Goal: Task Accomplishment & Management: Use online tool/utility

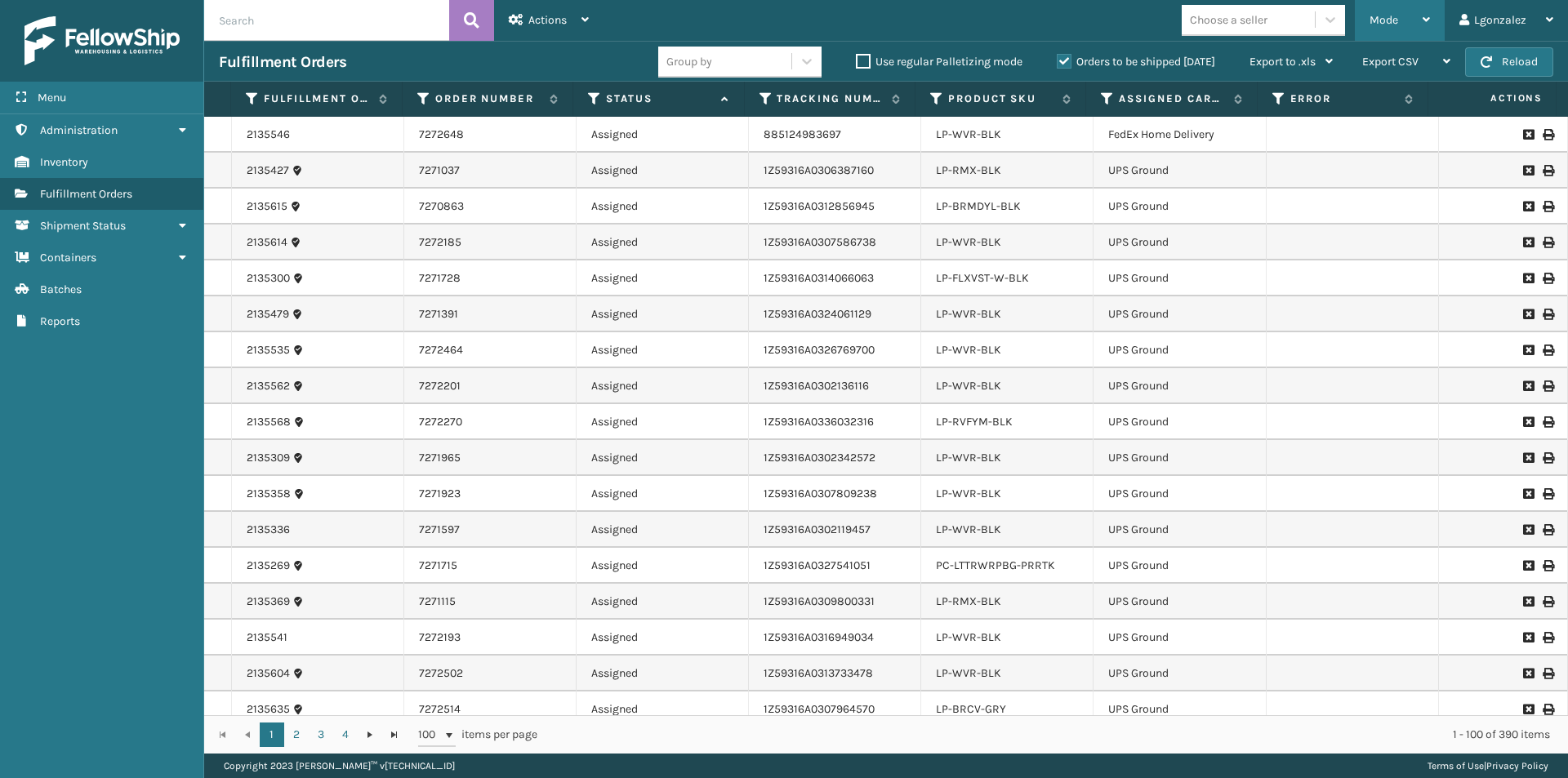
click at [1432, 16] on div "Mode Regular Mode Picking Mode Labeling Mode Exit Scan Mode" at bounding box center [1399, 21] width 90 height 41
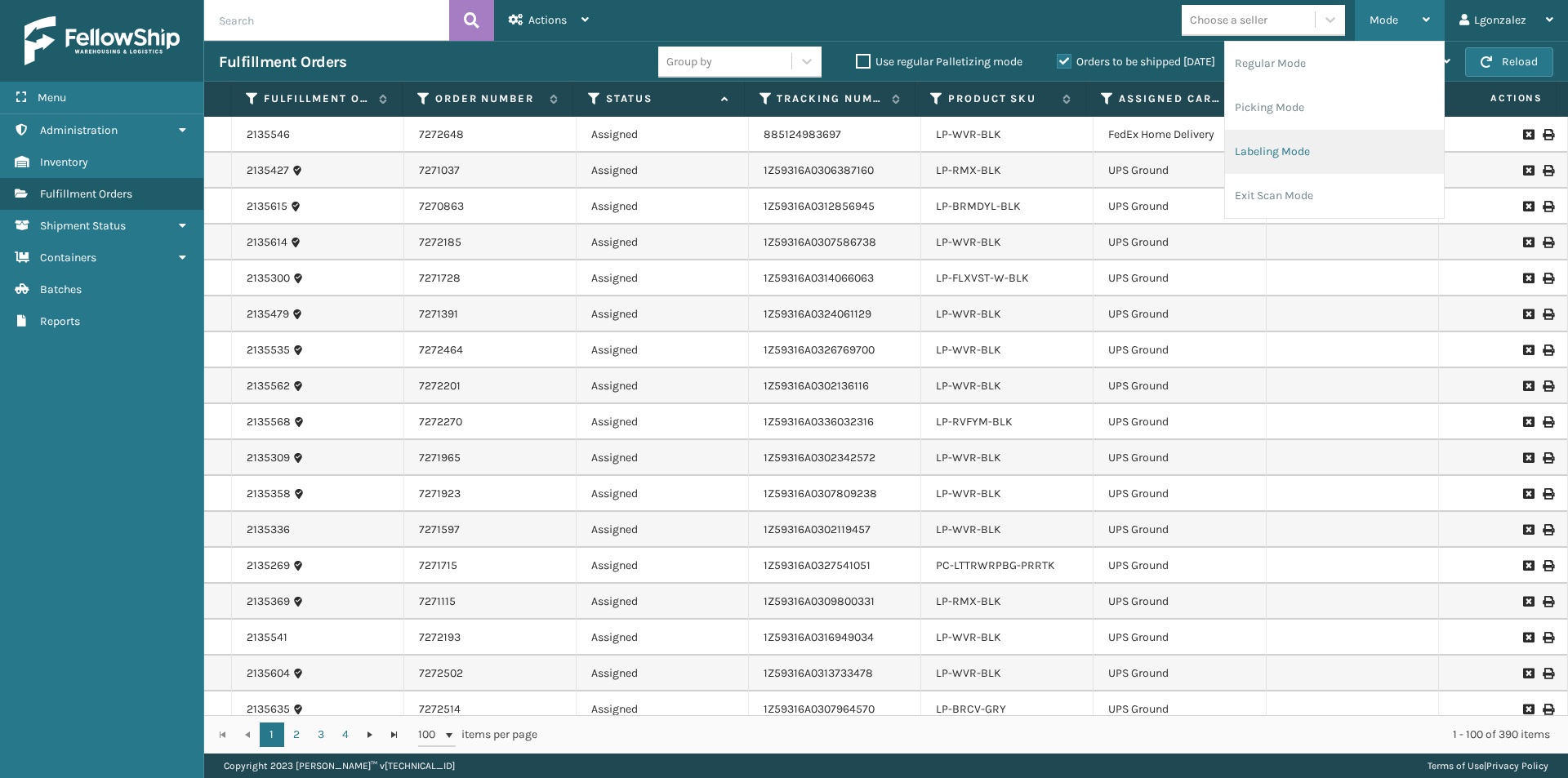
click at [1282, 157] on li "Labeling Mode" at bounding box center [1334, 152] width 219 height 44
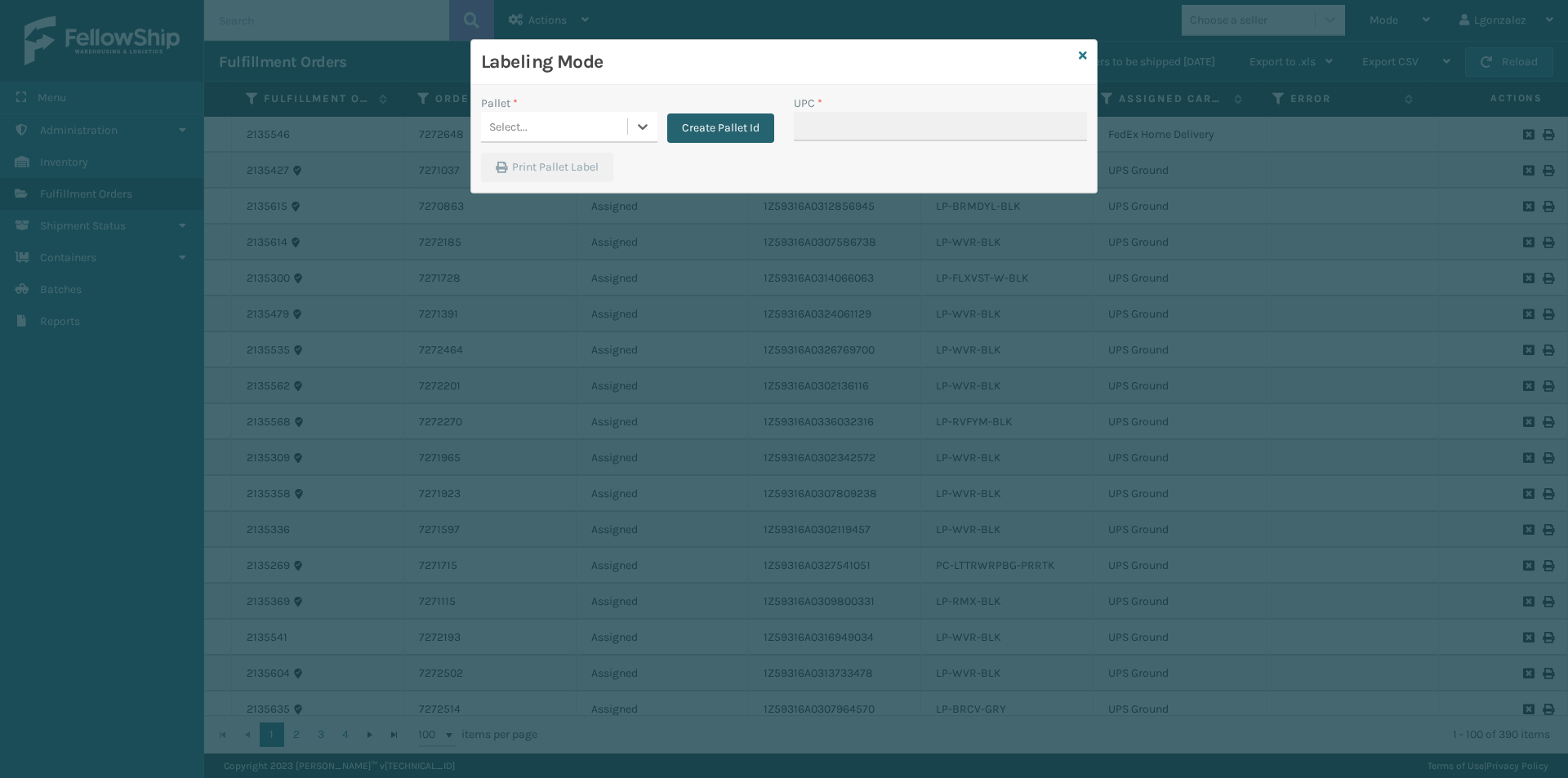
click at [739, 123] on button "Create Pallet Id" at bounding box center [720, 128] width 107 height 30
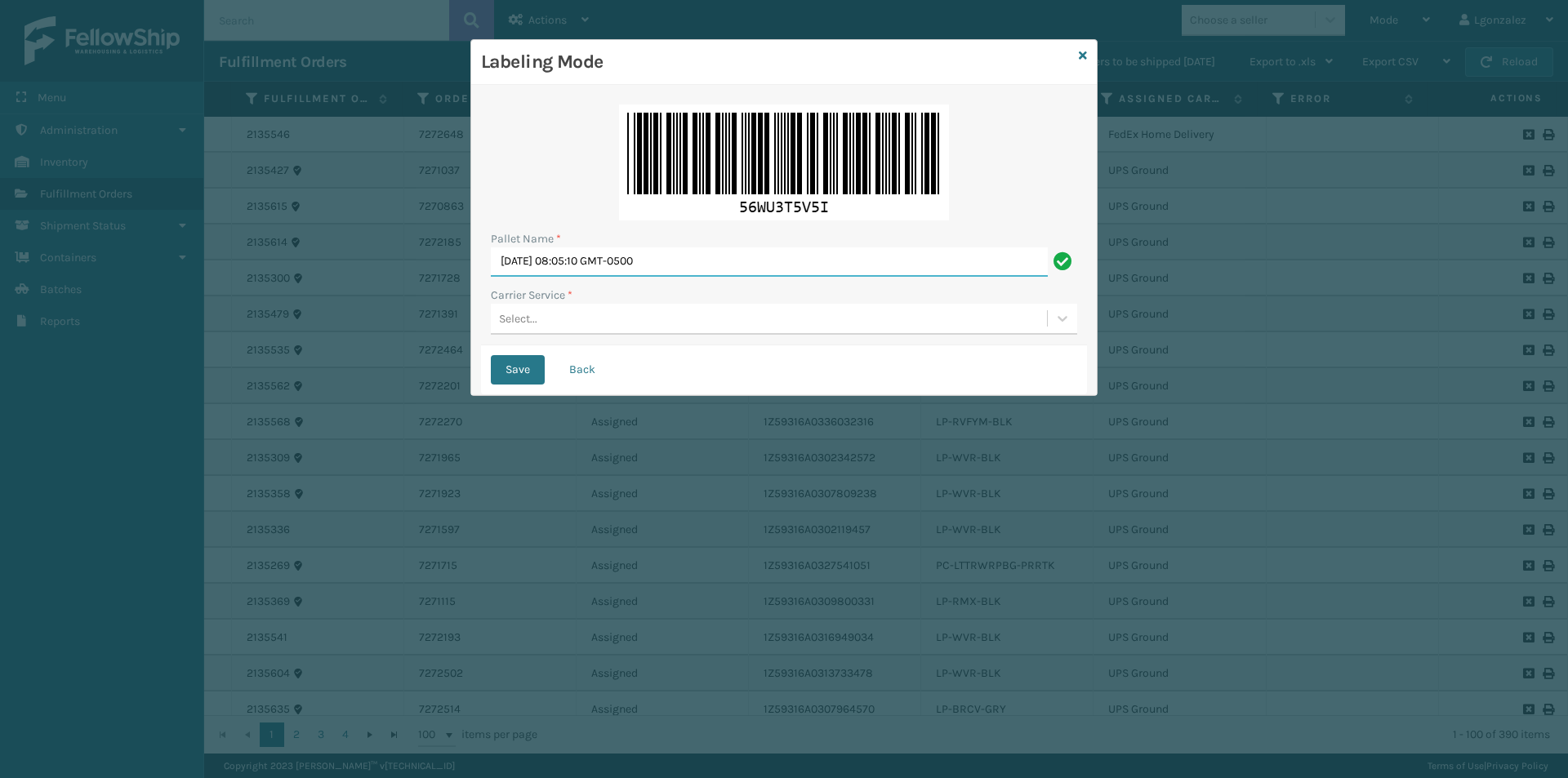
click at [611, 259] on input "[DATE] 08:05:10 GMT-0500" at bounding box center [769, 263] width 557 height 30
type input "TRINTY AVE"
click at [594, 323] on div "Select..." at bounding box center [769, 319] width 556 height 27
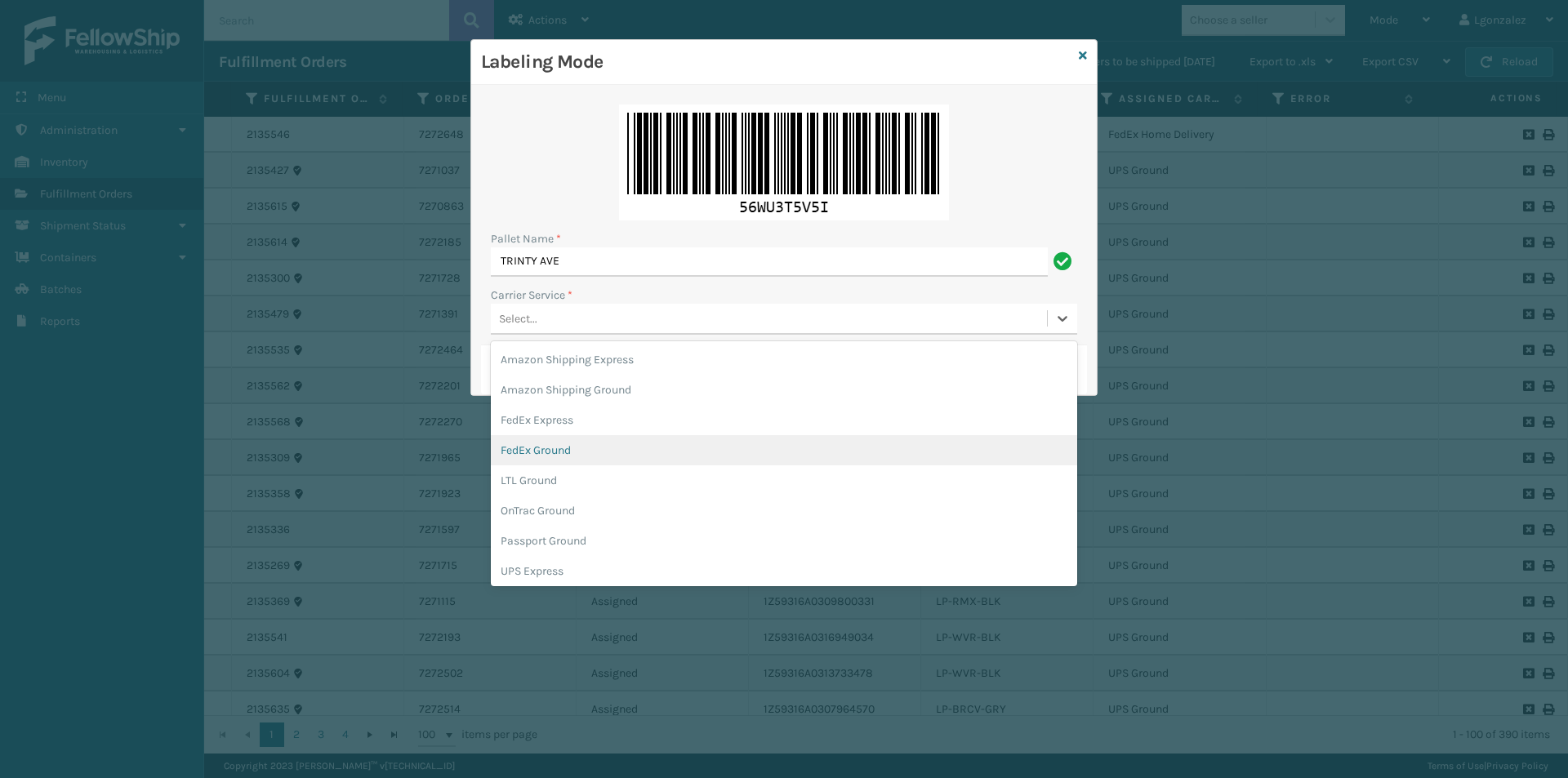
click at [576, 450] on div "FedEx Ground" at bounding box center [784, 450] width 586 height 30
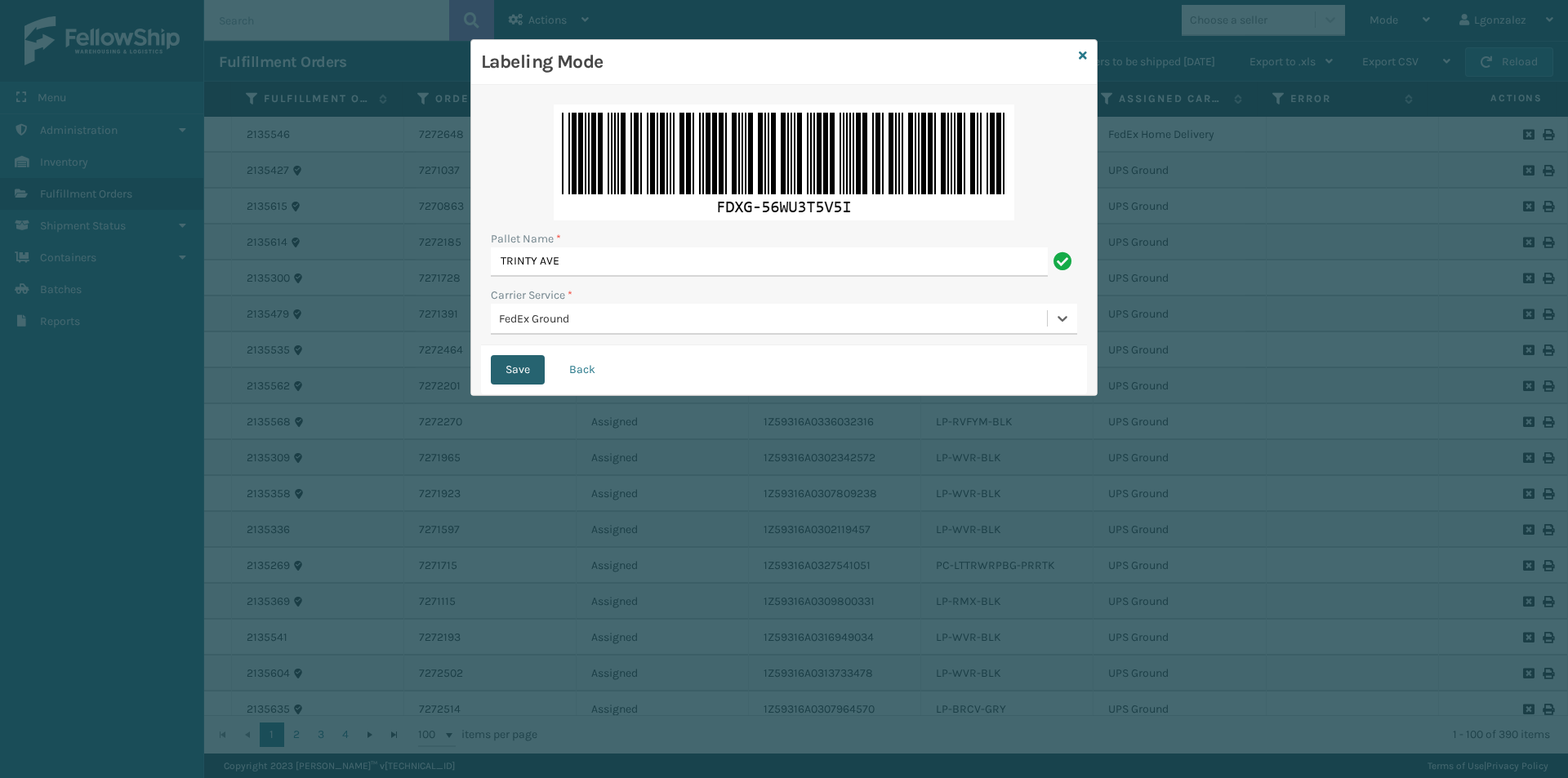
click at [518, 362] on button "Save" at bounding box center [517, 370] width 54 height 30
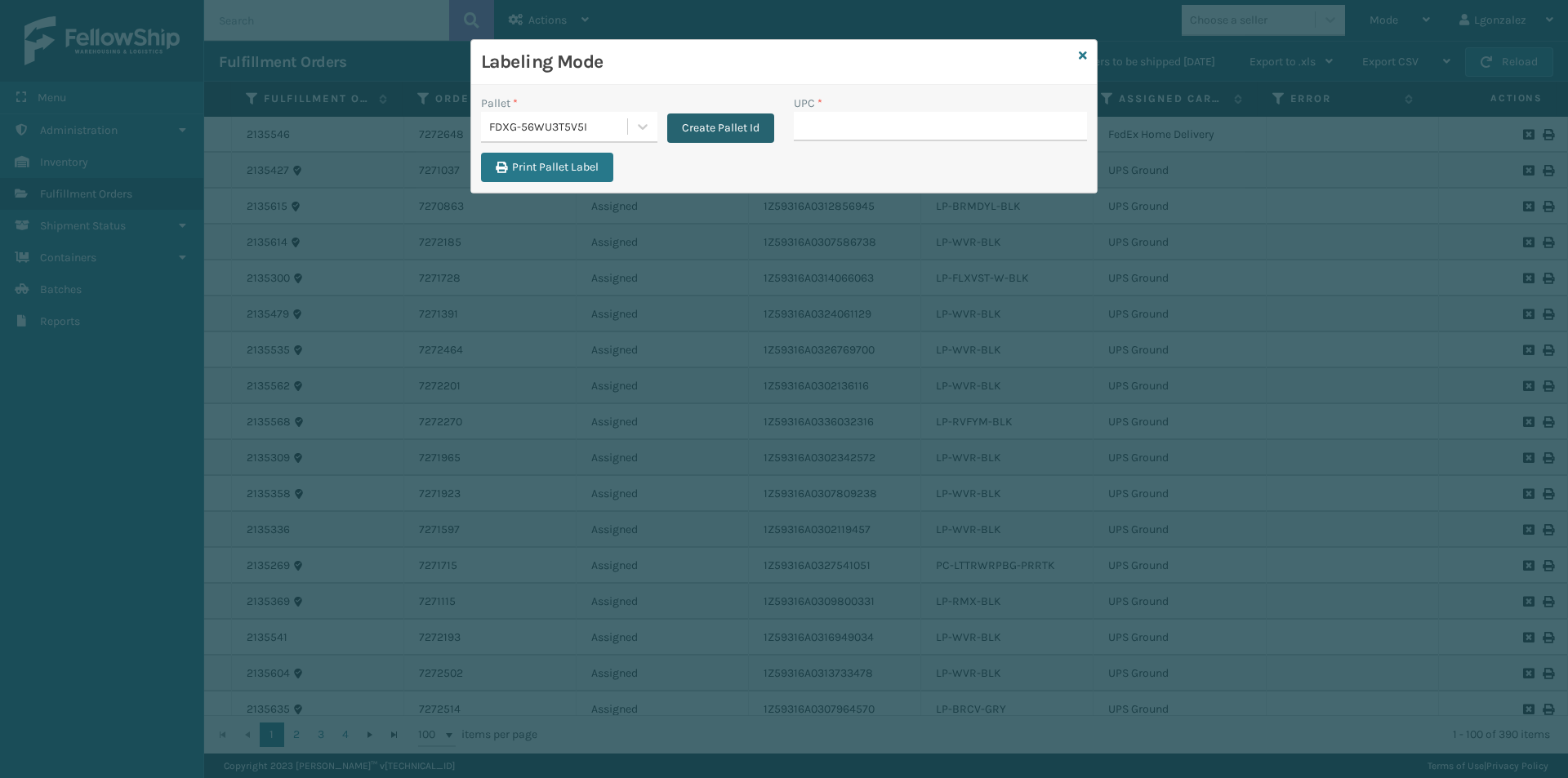
click at [710, 136] on button "Create Pallet Id" at bounding box center [720, 128] width 107 height 30
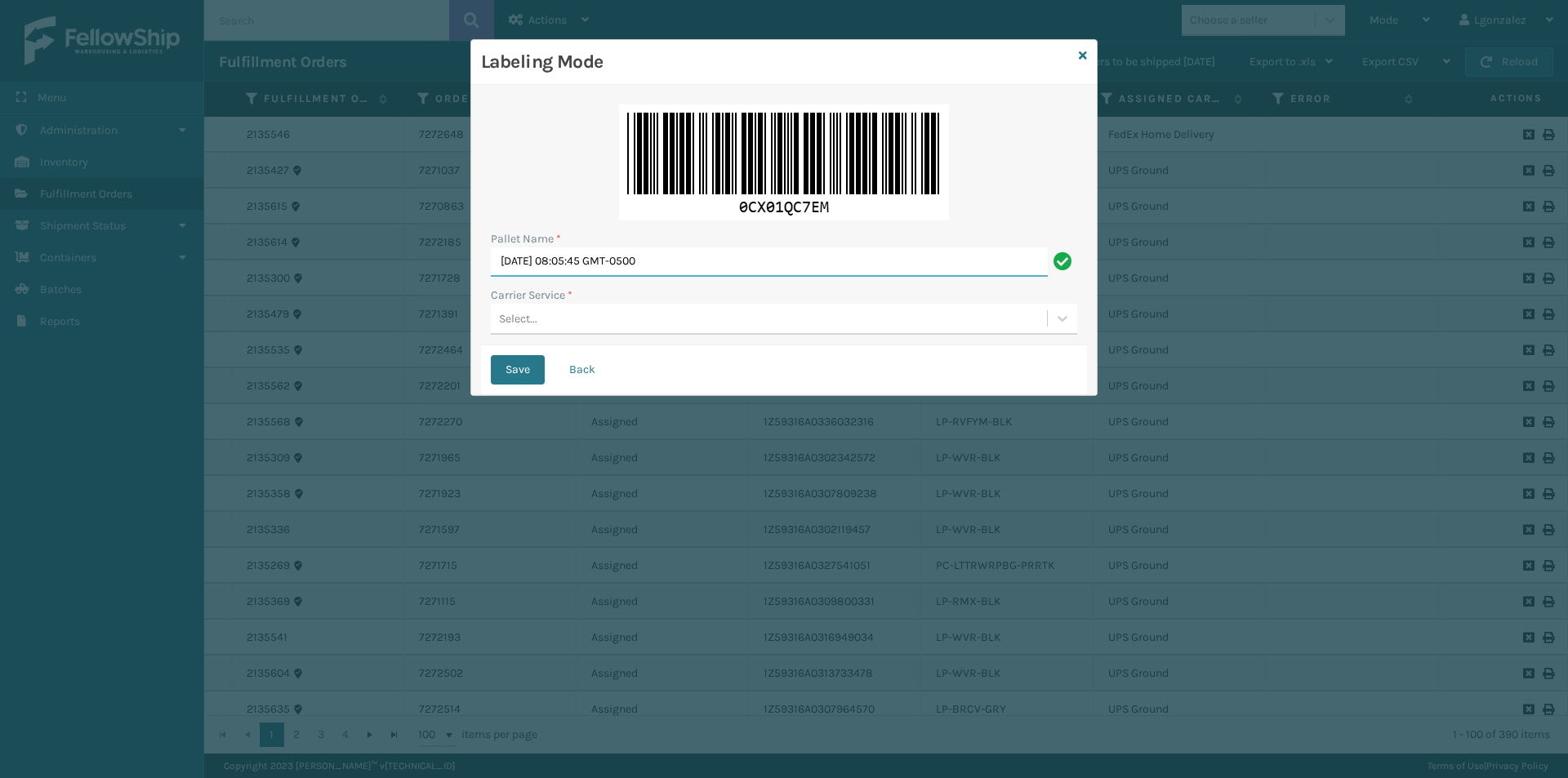
click at [677, 275] on input "[DATE] 08:05:45 GMT-0500" at bounding box center [769, 263] width 557 height 30
click at [678, 272] on input "[DATE] 08:05:45 GMT-0500" at bounding box center [769, 263] width 557 height 30
click at [678, 271] on input "[DATE] 08:05:45 GMT-0500" at bounding box center [769, 263] width 557 height 30
type input "TRINTY AVE"
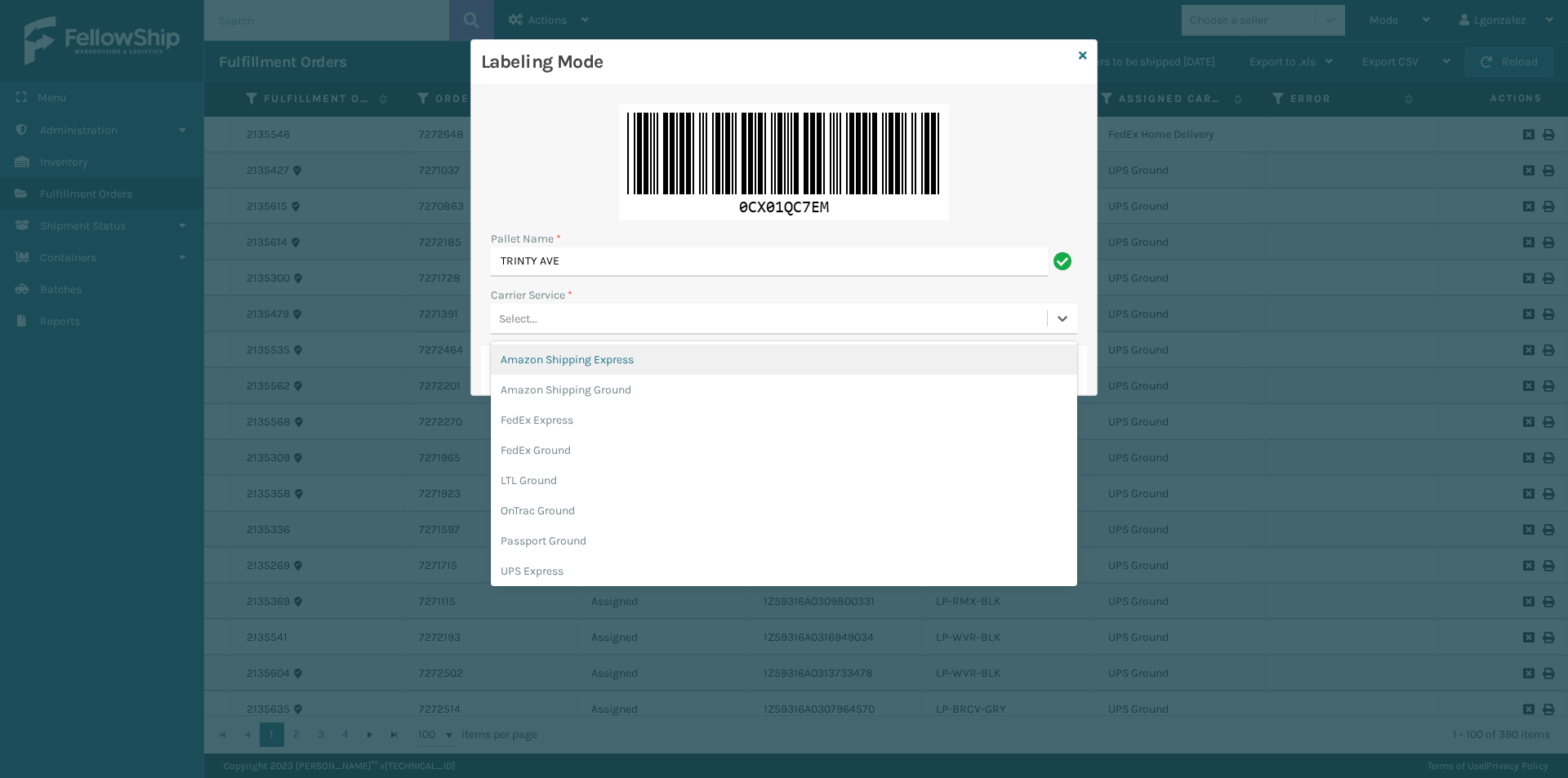
click at [552, 319] on div "Select..." at bounding box center [769, 319] width 556 height 27
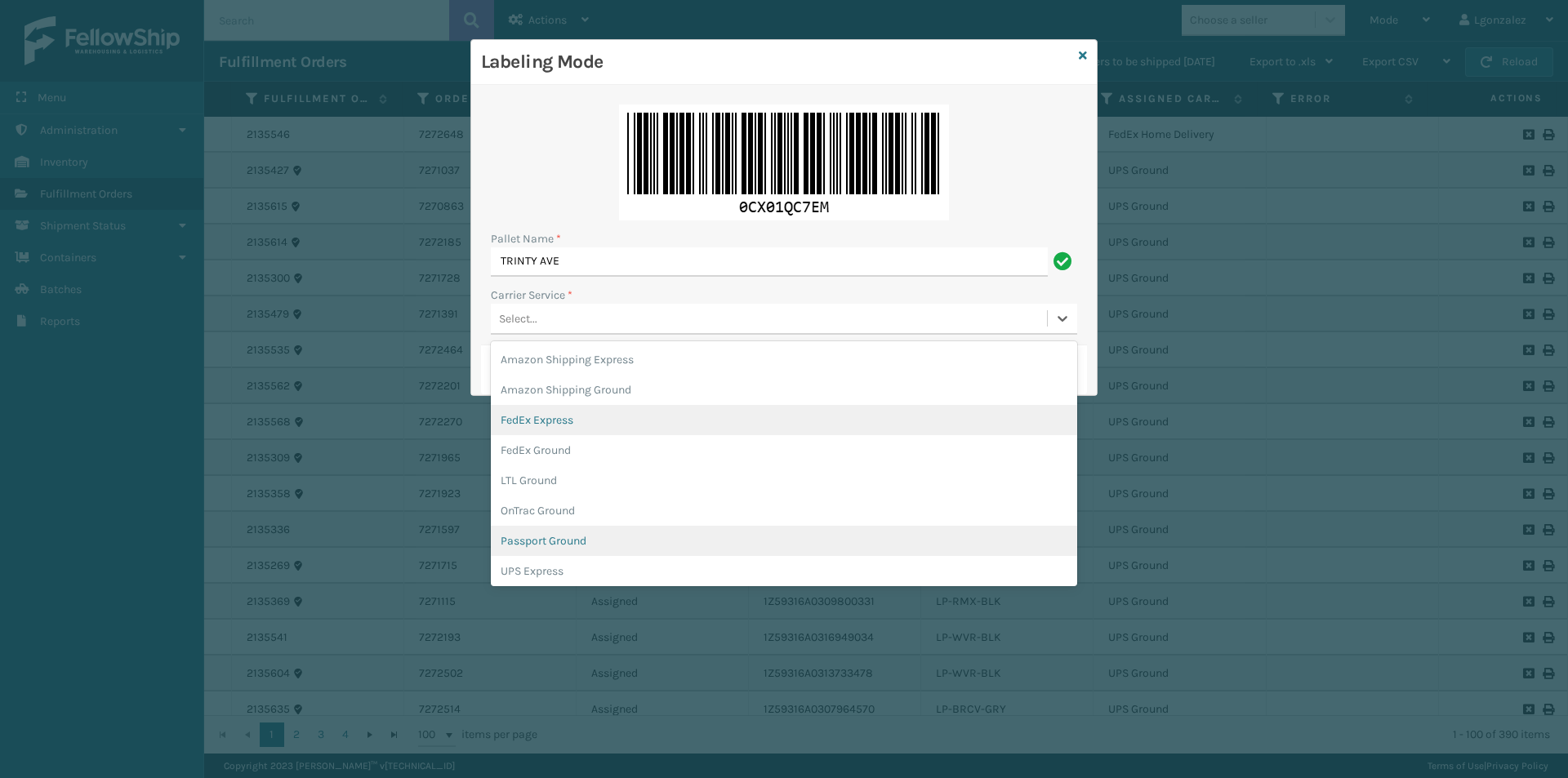
scroll to position [94, 0]
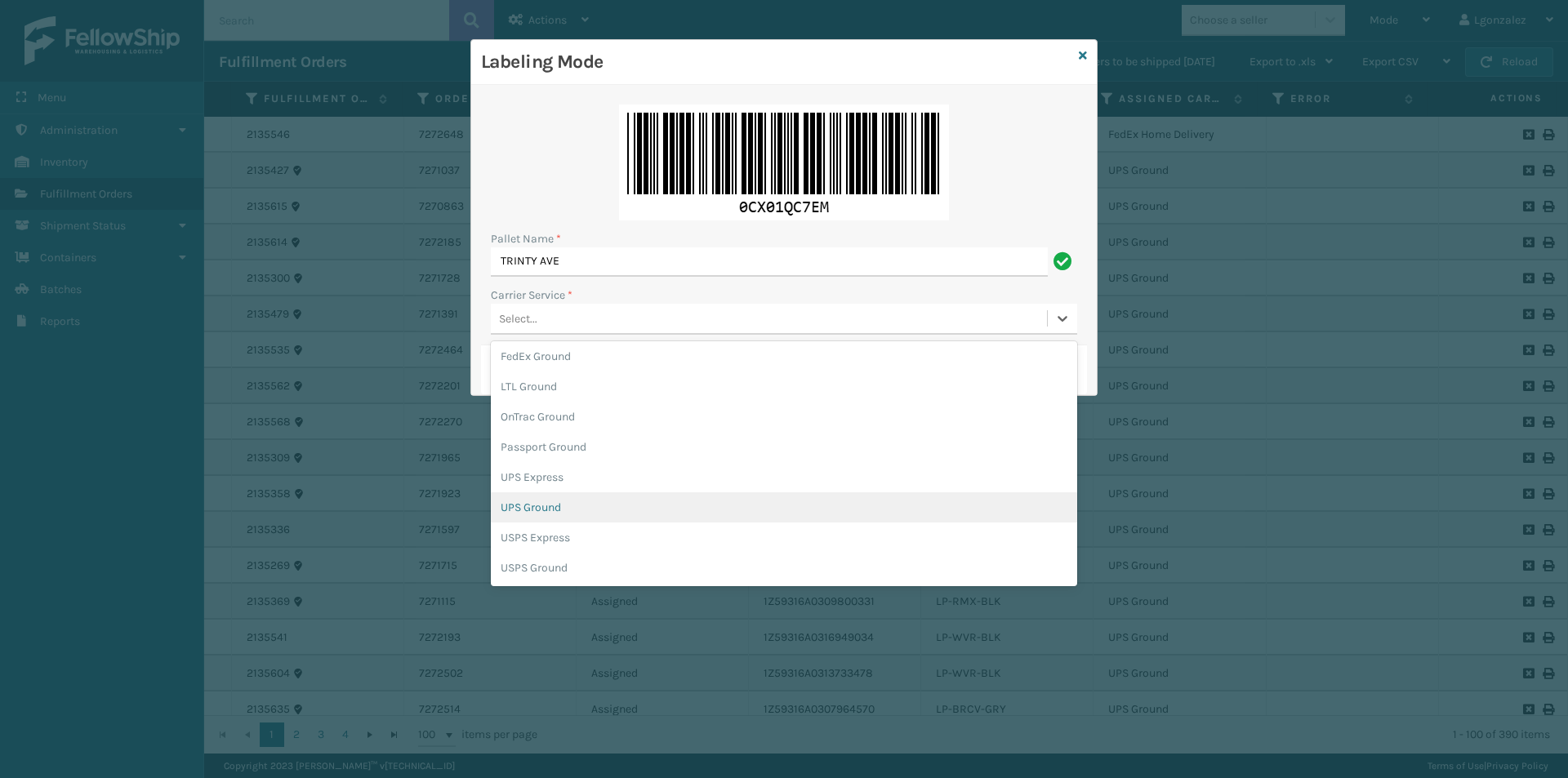
click at [558, 506] on div "UPS Ground" at bounding box center [784, 507] width 586 height 30
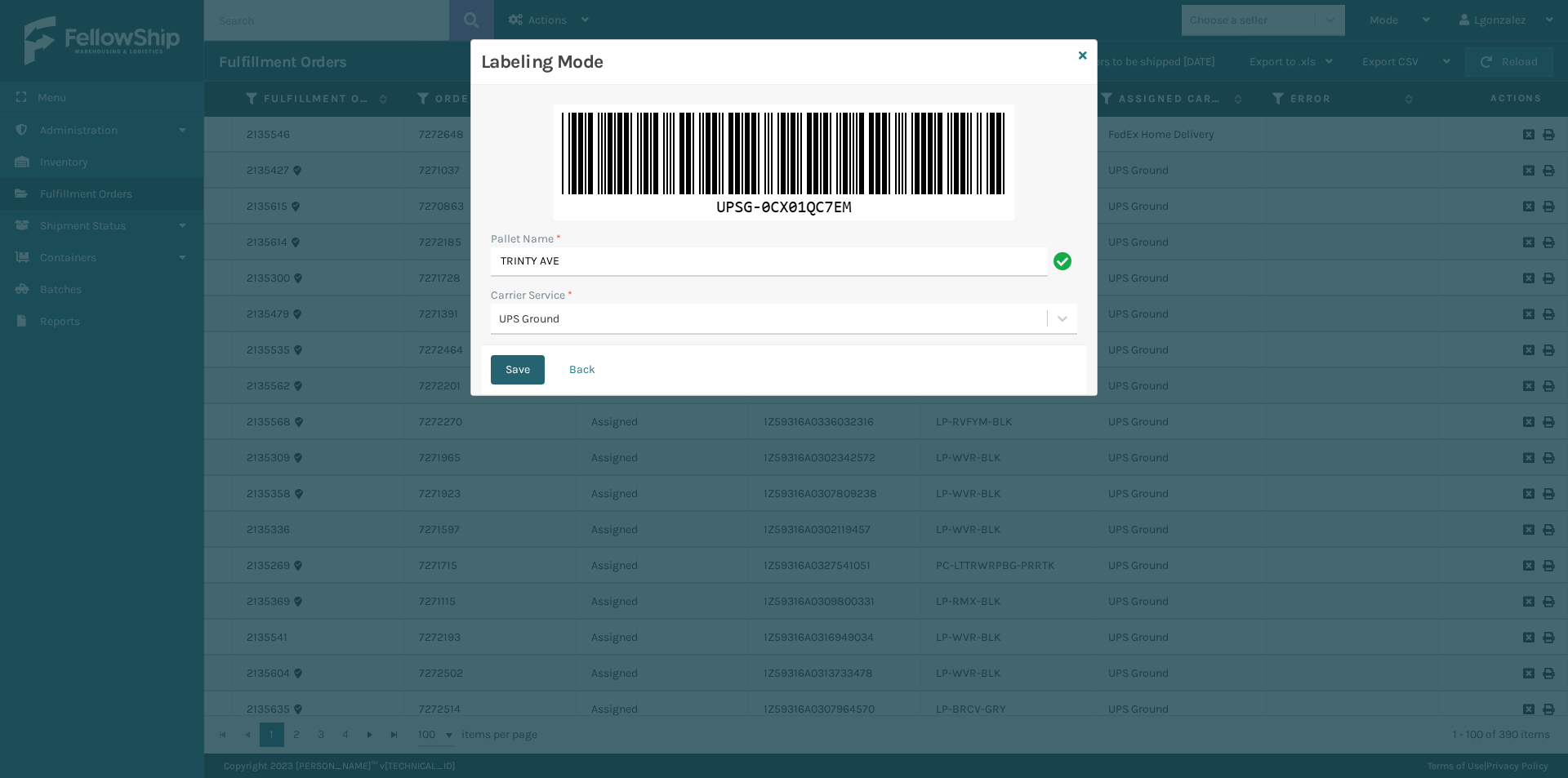
click at [537, 375] on button "Save" at bounding box center [517, 370] width 54 height 30
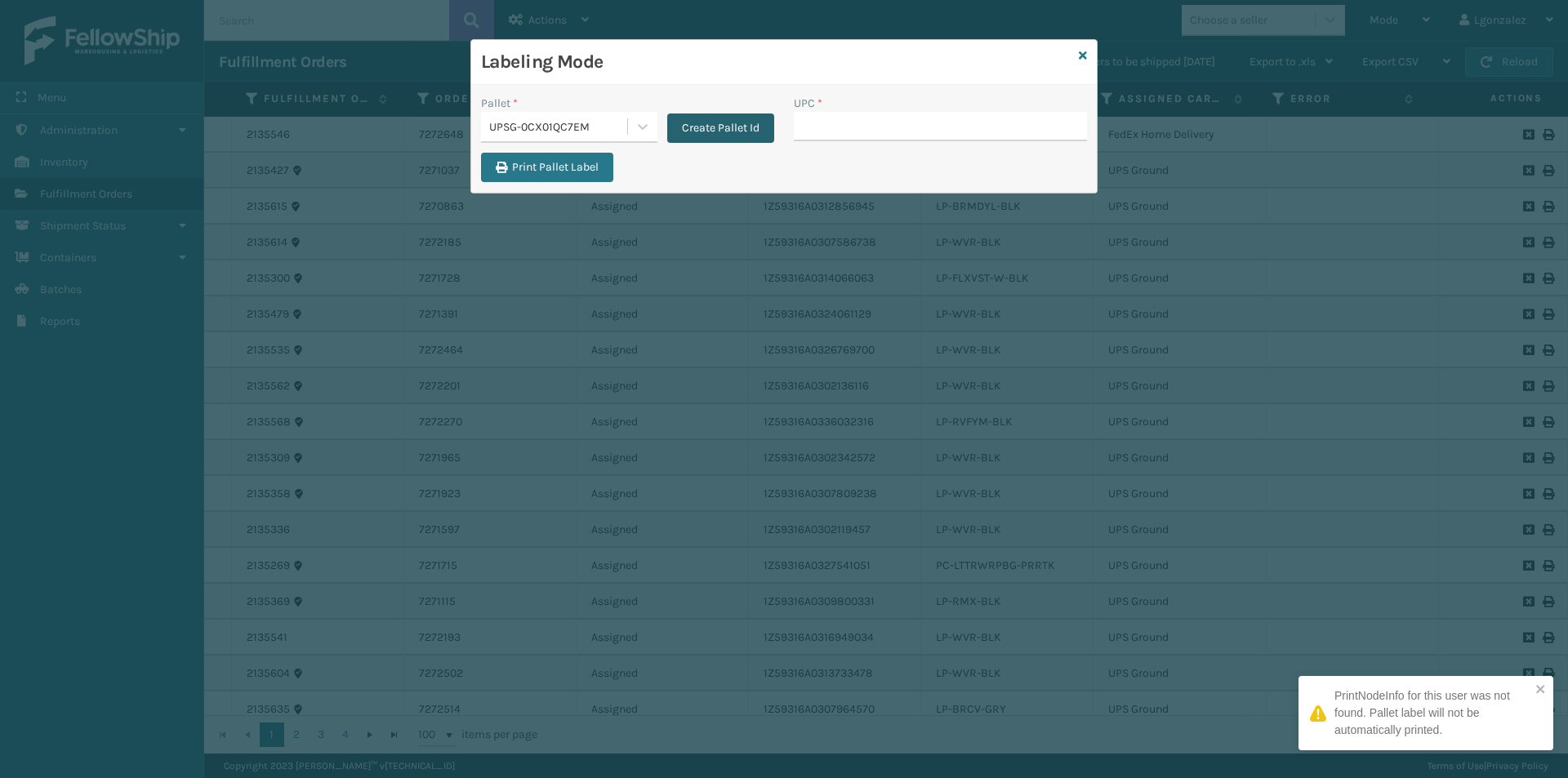
click at [734, 120] on button "Create Pallet Id" at bounding box center [720, 128] width 107 height 30
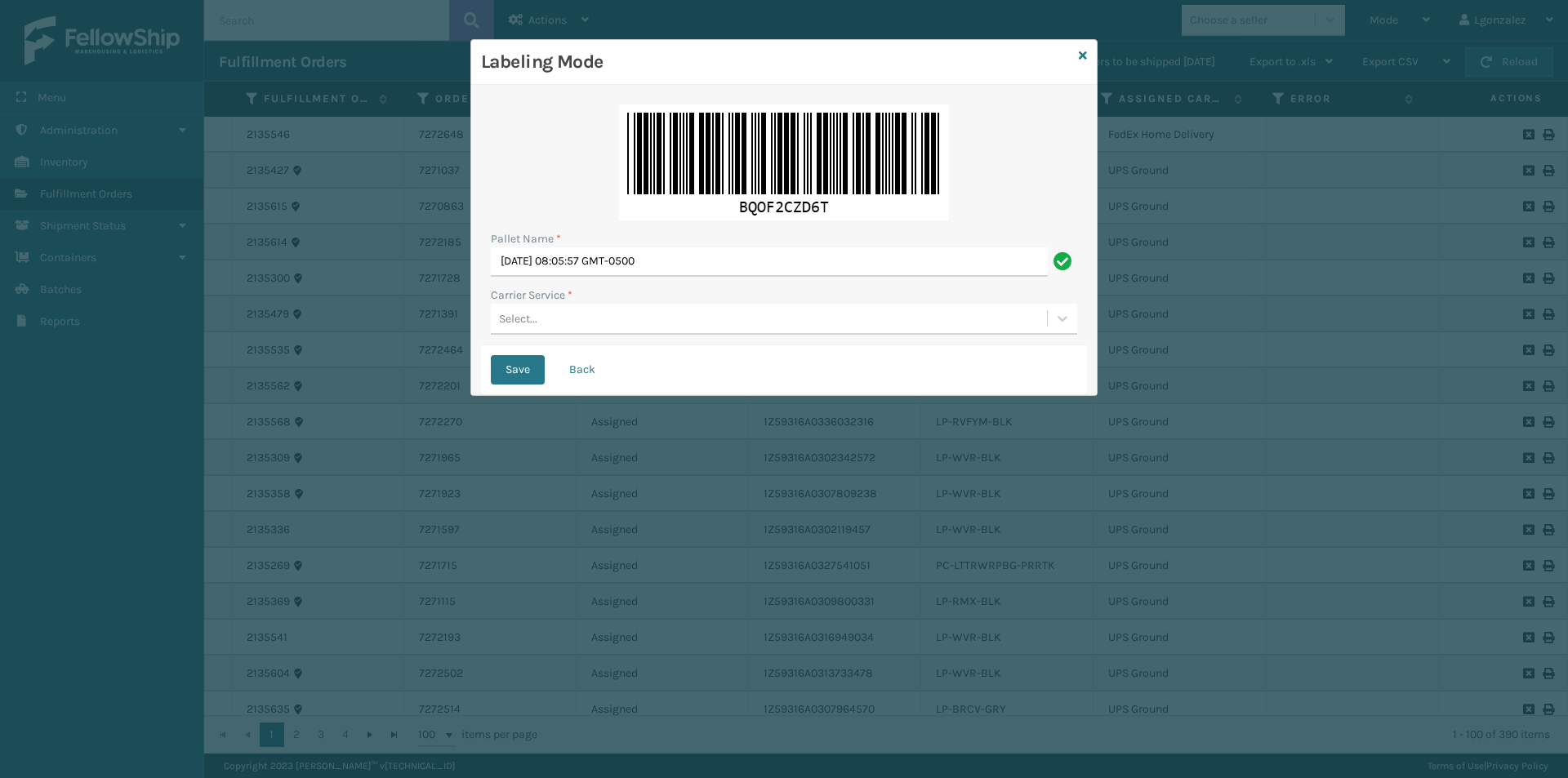
click at [1088, 51] on div "Labeling Mode" at bounding box center [784, 63] width 626 height 45
click at [1086, 55] on icon at bounding box center [1082, 56] width 8 height 12
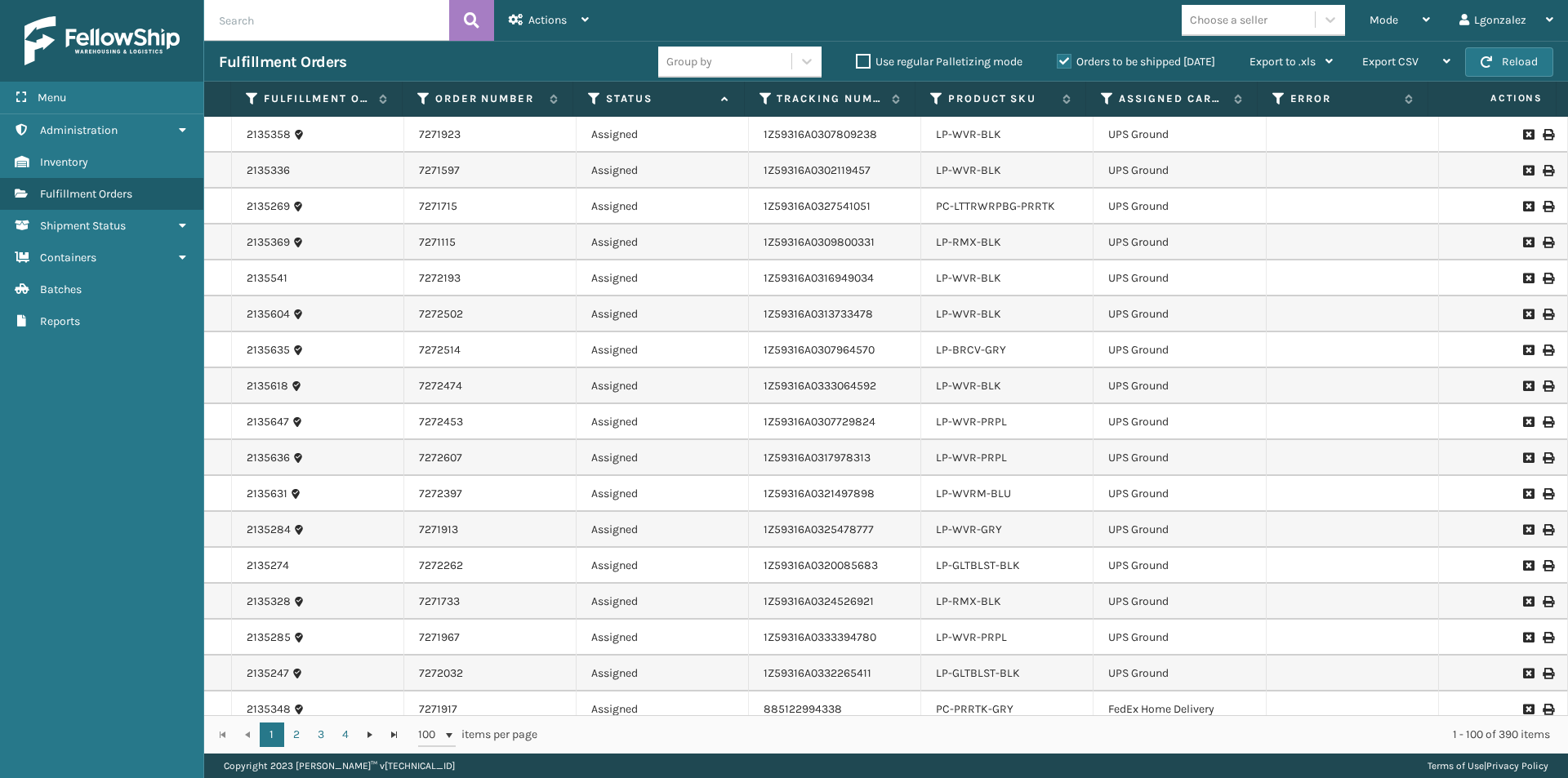
scroll to position [654, 0]
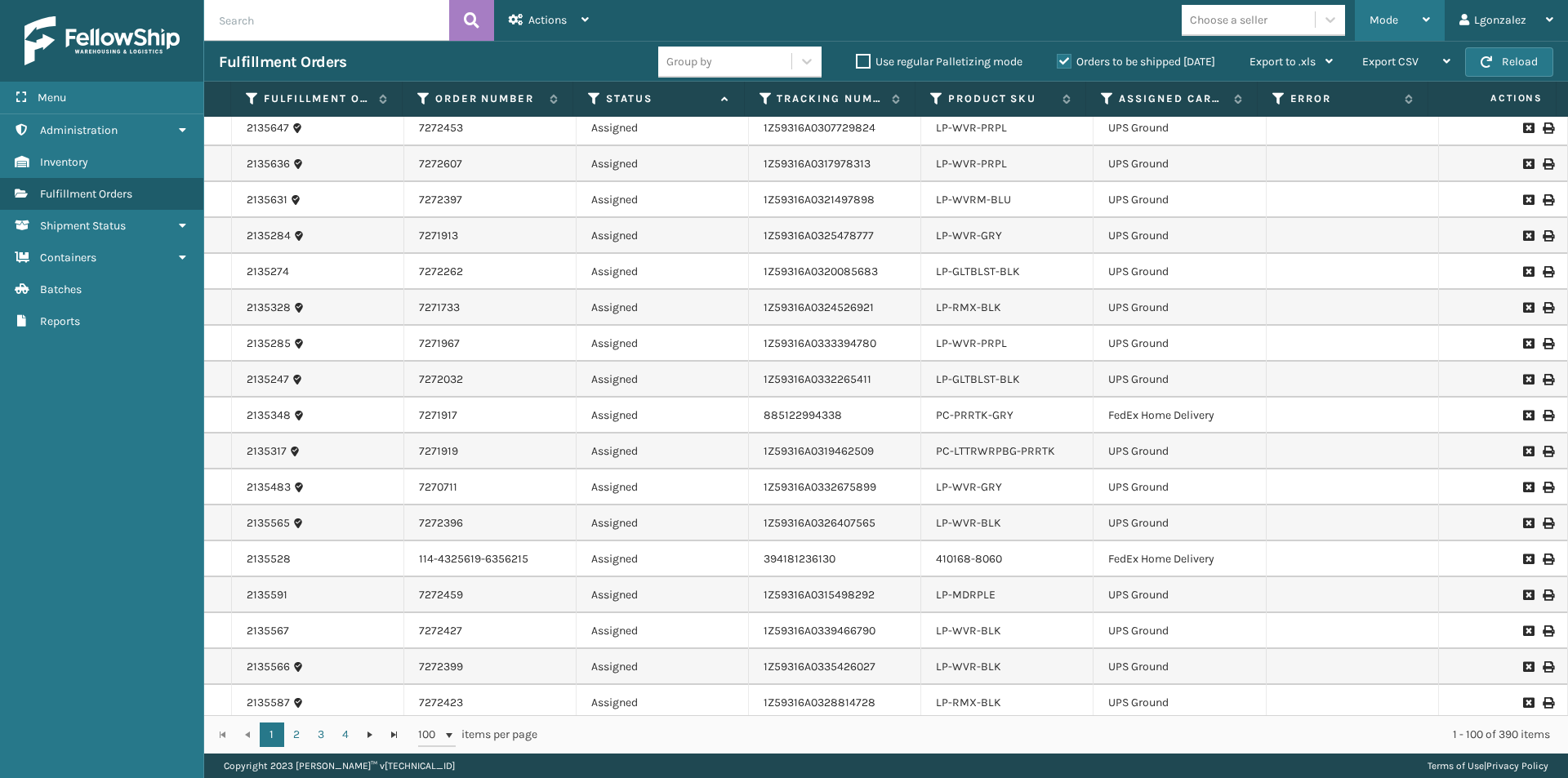
click at [1435, 12] on div "Mode Regular Mode Picking Mode Labeling Mode Exit Scan Mode" at bounding box center [1399, 21] width 90 height 41
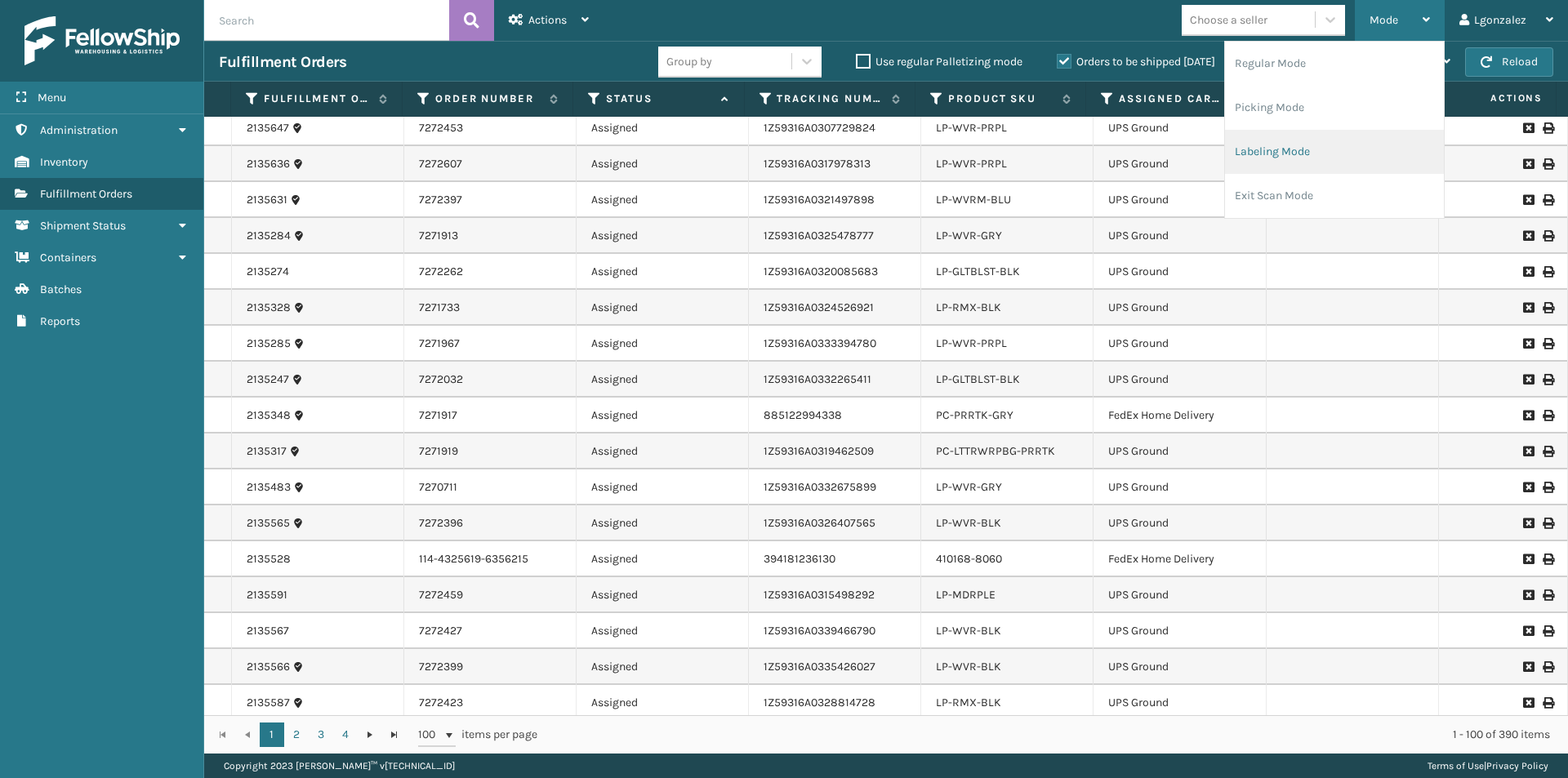
click at [1301, 150] on li "Labeling Mode" at bounding box center [1334, 152] width 219 height 44
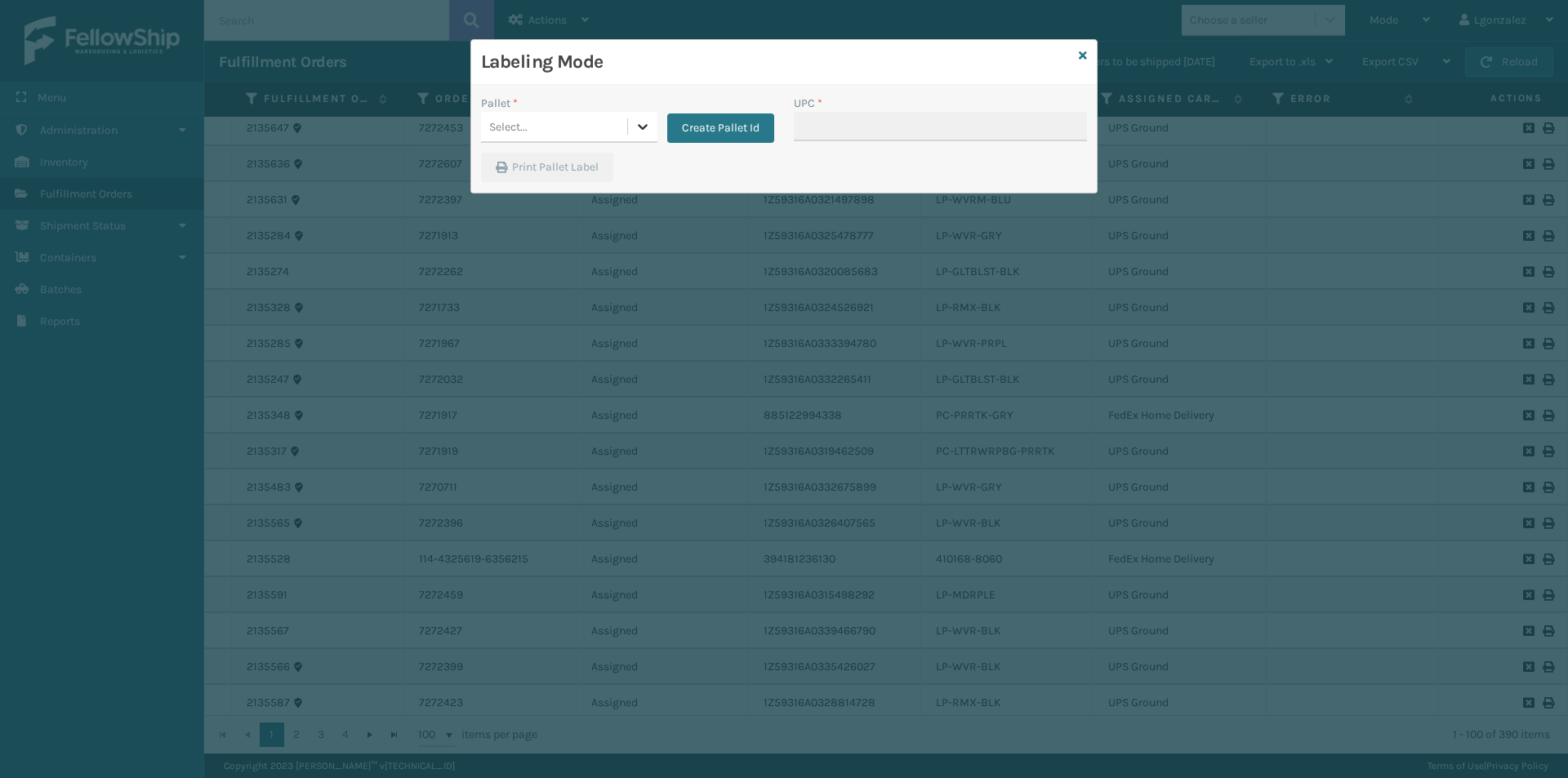
click at [650, 119] on icon at bounding box center [643, 127] width 16 height 16
drag, startPoint x: 565, startPoint y: 170, endPoint x: 633, endPoint y: 169, distance: 68.0
click at [565, 169] on div "FDXG-56WU3T5V5I" at bounding box center [569, 172] width 176 height 38
click at [809, 129] on input "UPC *" at bounding box center [940, 127] width 293 height 30
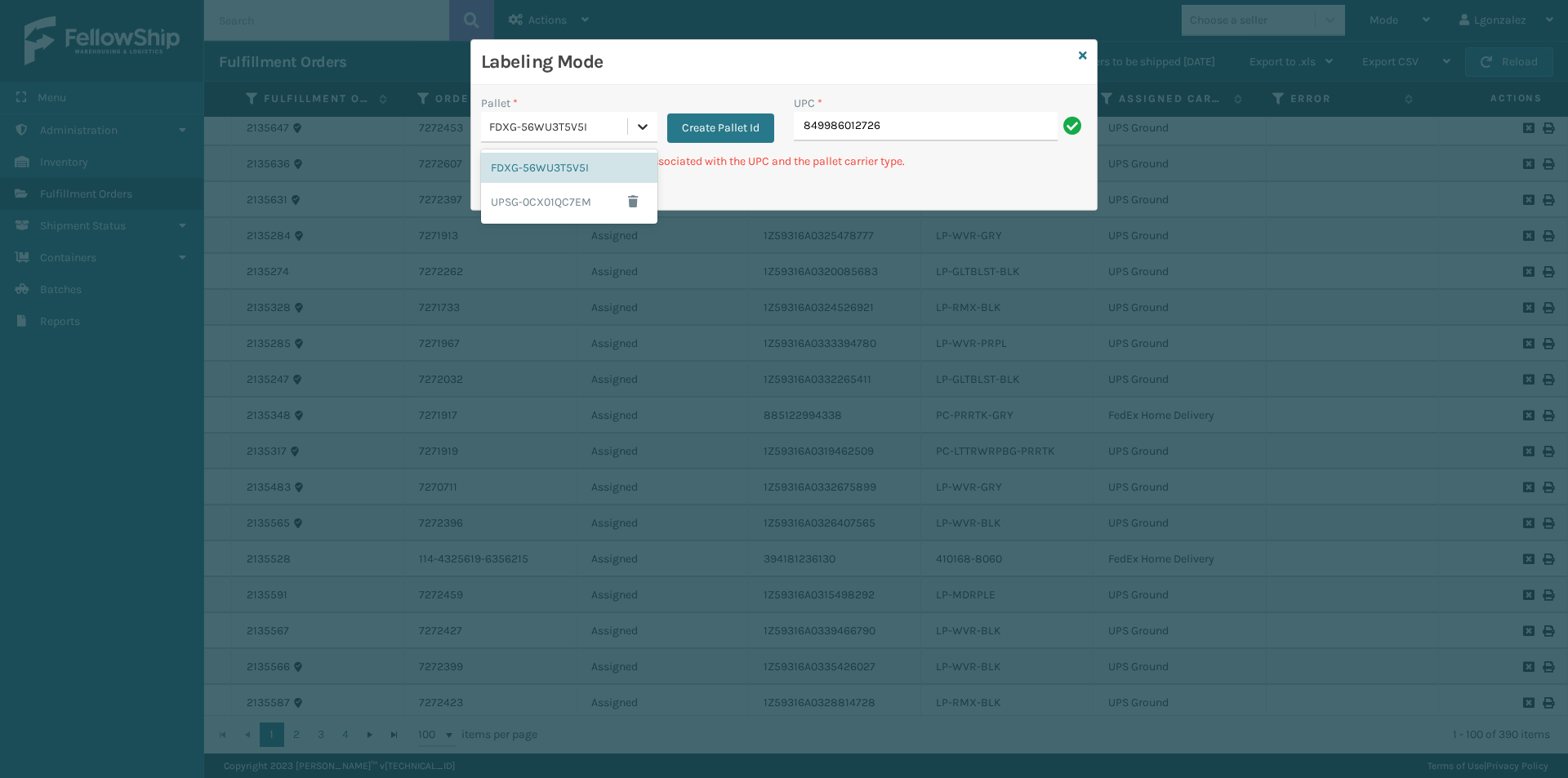
click at [636, 133] on icon at bounding box center [643, 127] width 16 height 16
click at [589, 198] on div "UPSG-0CX01QC7EM" at bounding box center [569, 202] width 176 height 38
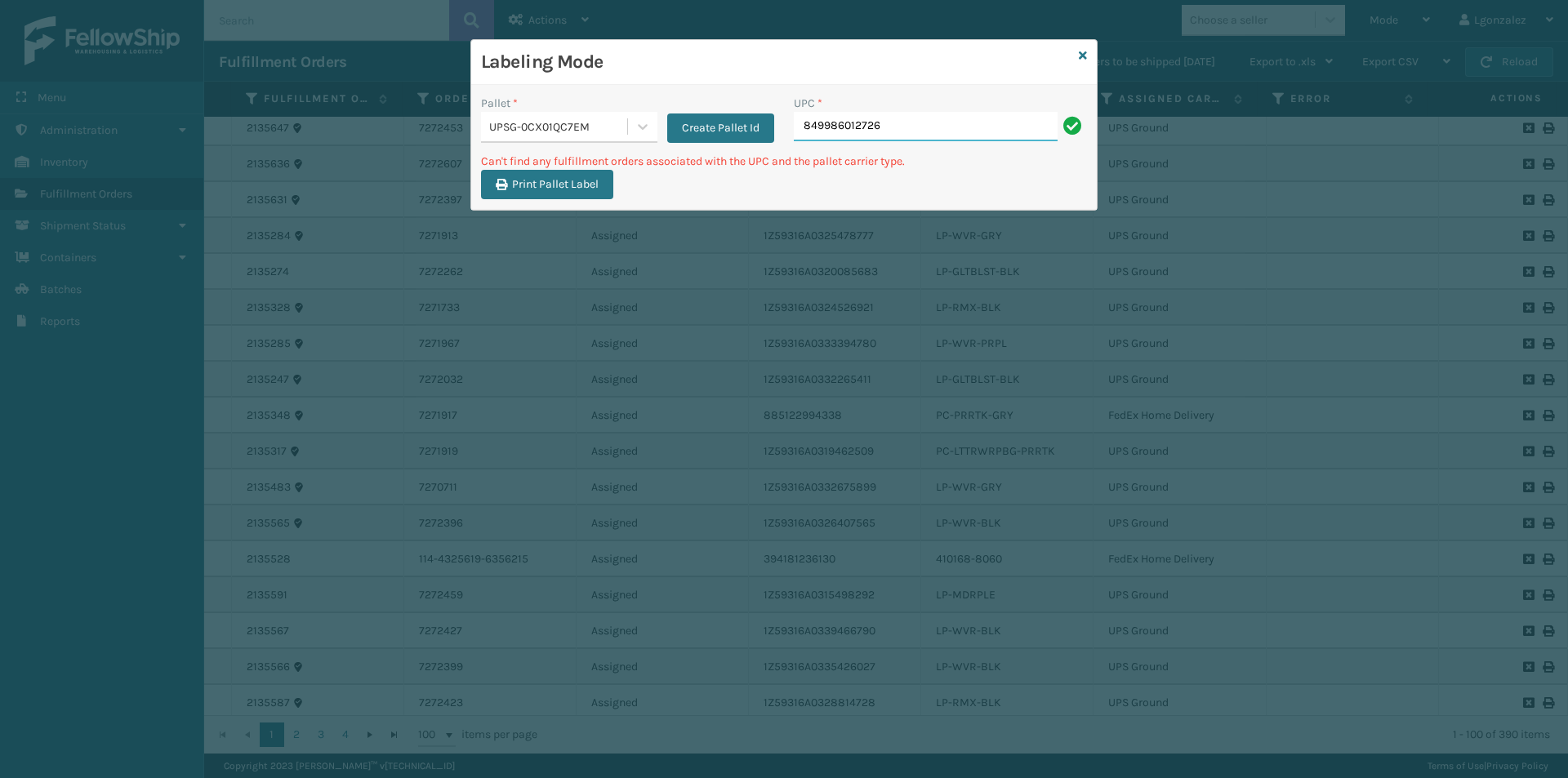
click at [916, 135] on input "849986012726" at bounding box center [925, 127] width 263 height 30
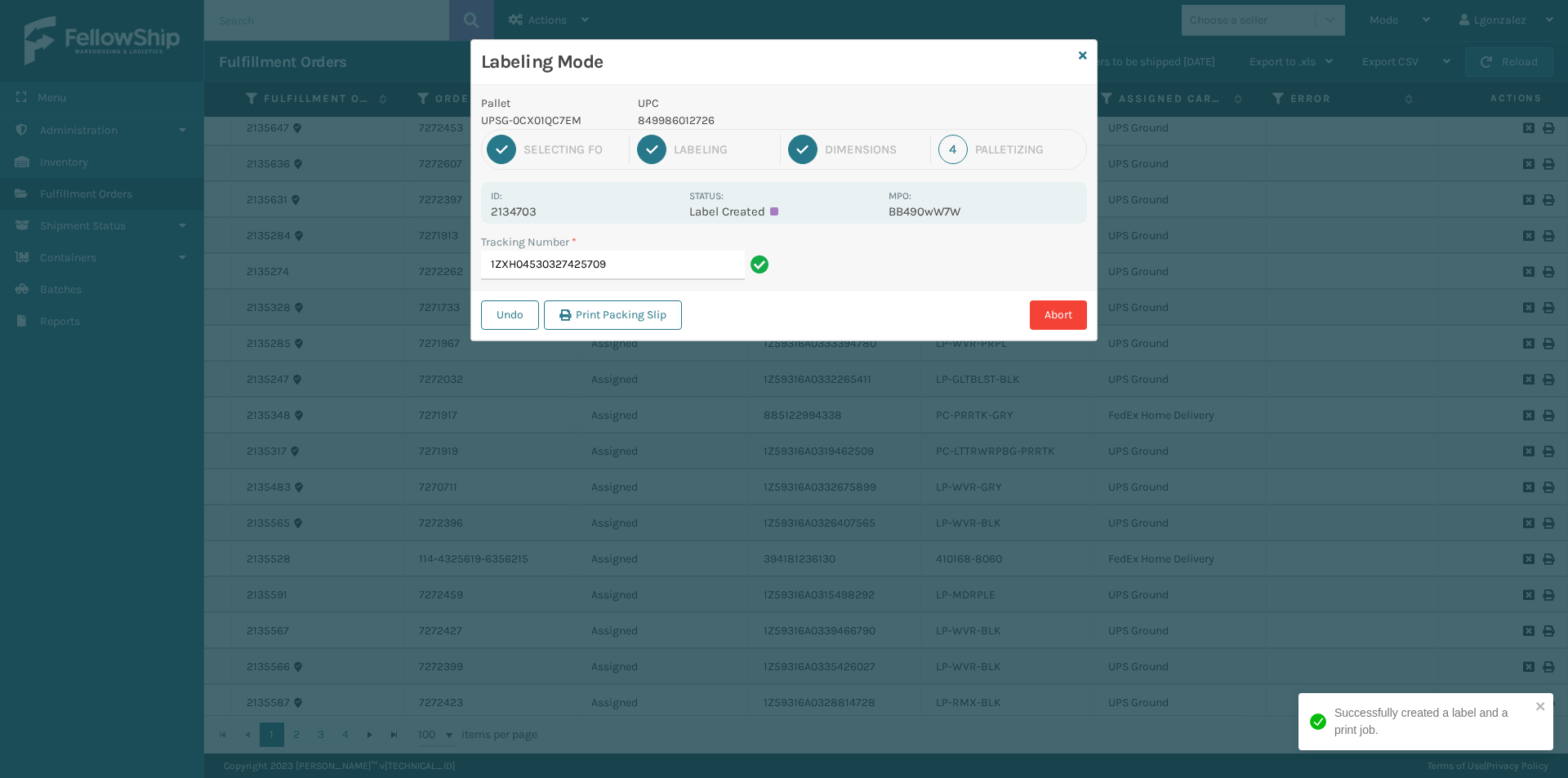
click at [687, 114] on p "849986012726" at bounding box center [758, 120] width 241 height 17
copy p "849986012726"
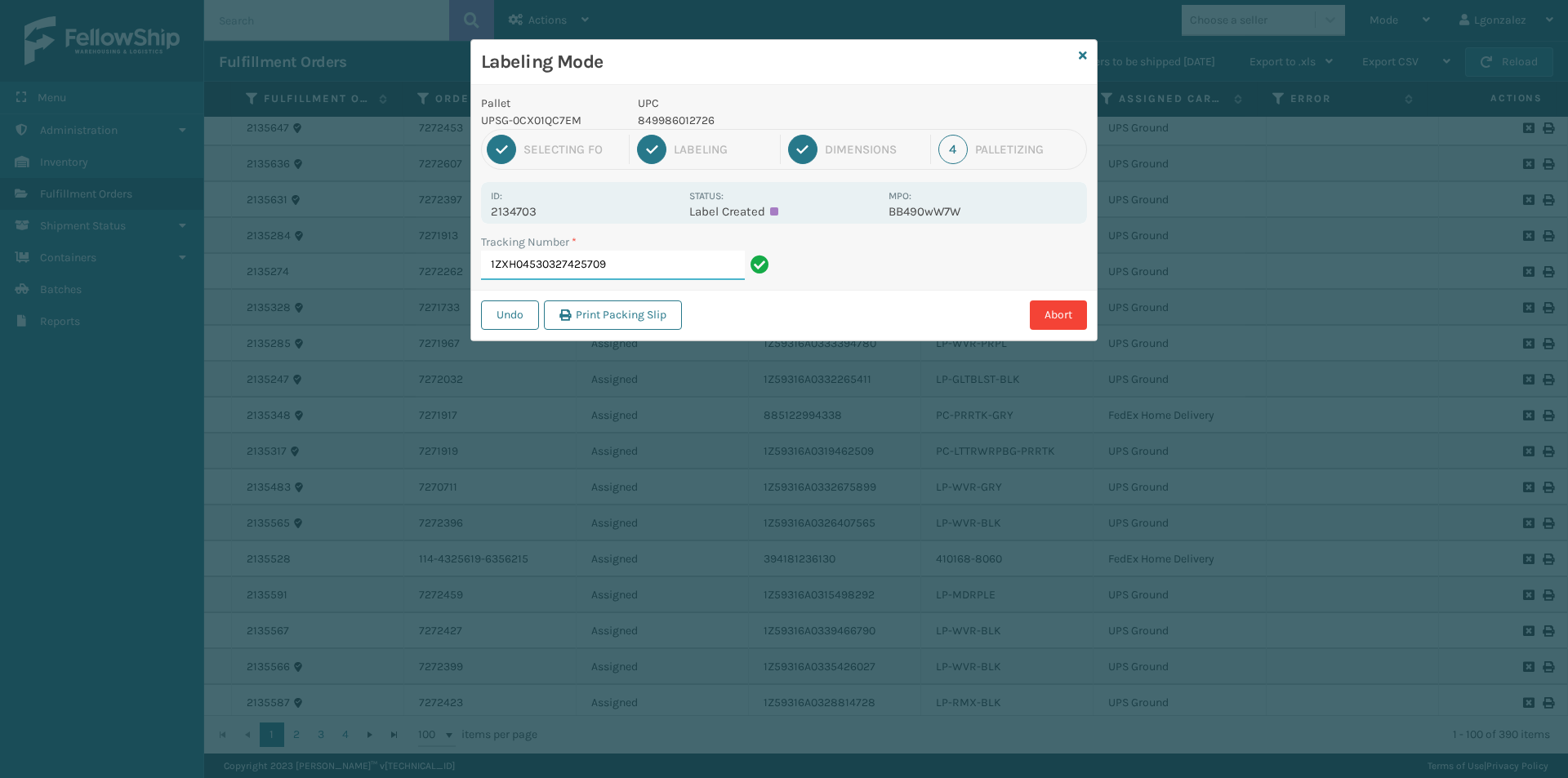
click at [678, 268] on input "1ZXH04530327425709" at bounding box center [612, 266] width 263 height 30
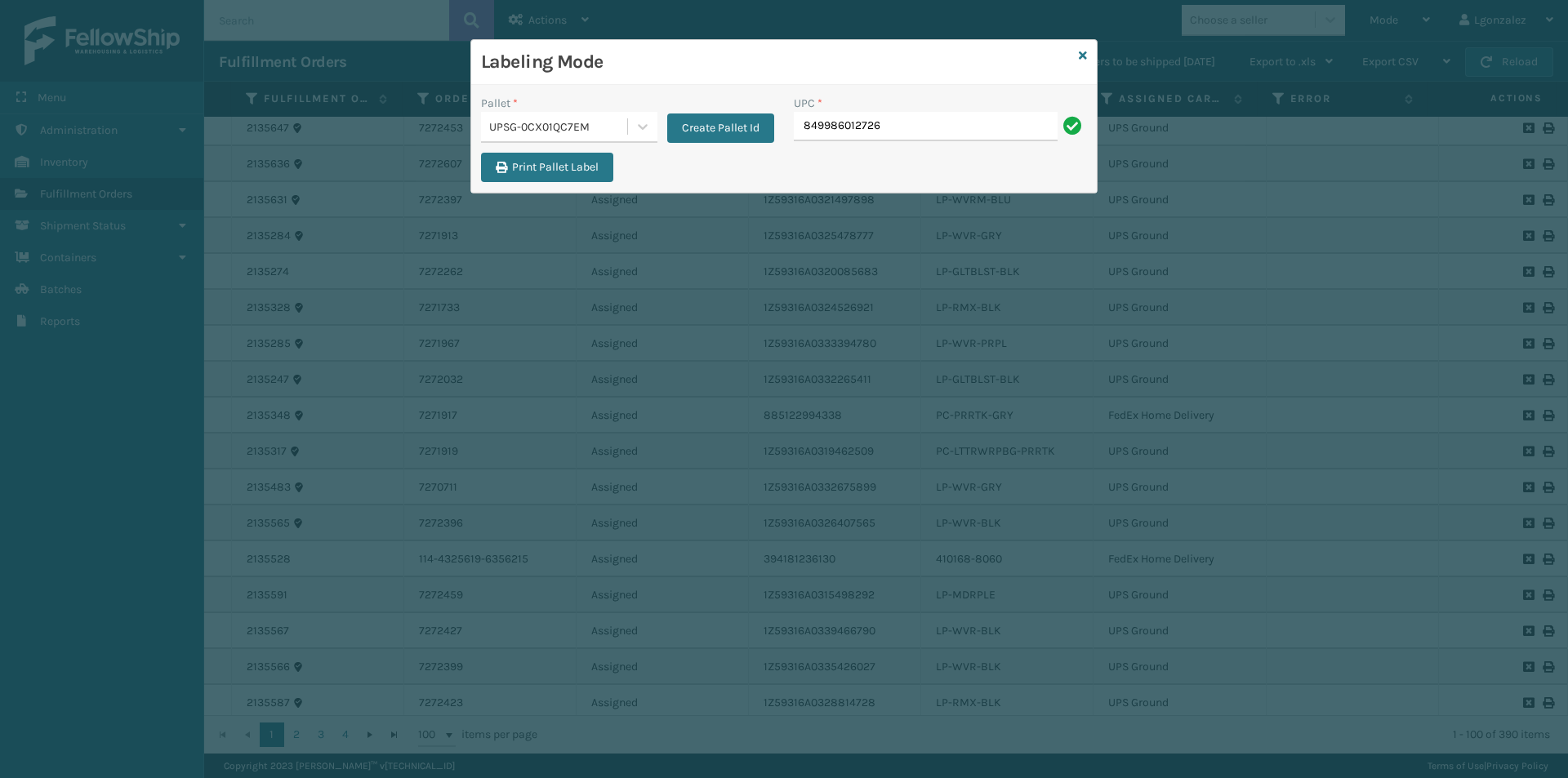
type input "849986012726"
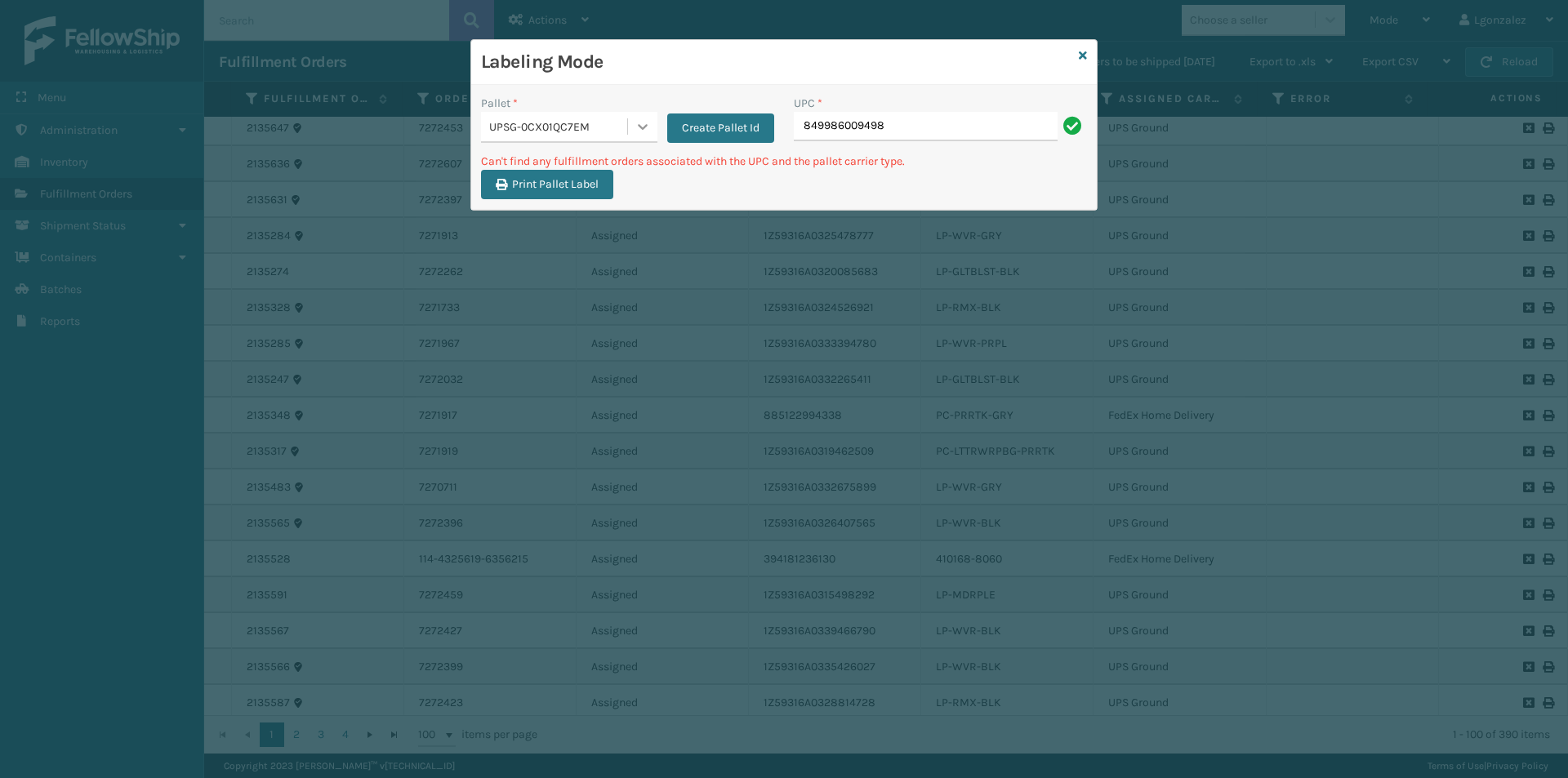
click at [636, 130] on icon at bounding box center [643, 127] width 16 height 16
click at [591, 174] on div "FDXG-56WU3T5V5I" at bounding box center [569, 168] width 176 height 30
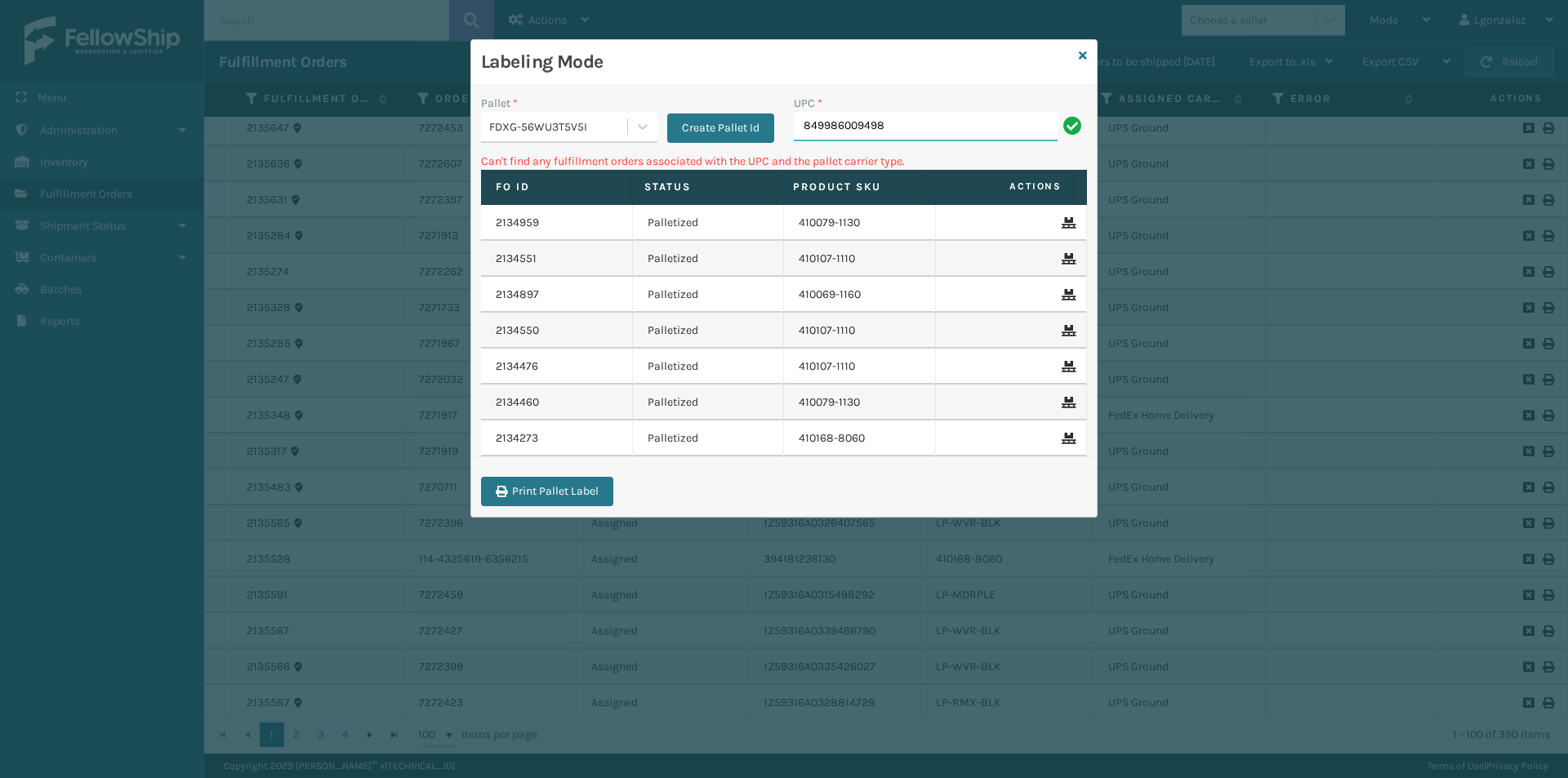
click at [885, 128] on input "849986009498" at bounding box center [925, 127] width 263 height 30
click at [635, 115] on div at bounding box center [643, 127] width 30 height 30
click at [605, 196] on div "UPSG-0CX01QC7EM" at bounding box center [569, 198] width 176 height 30
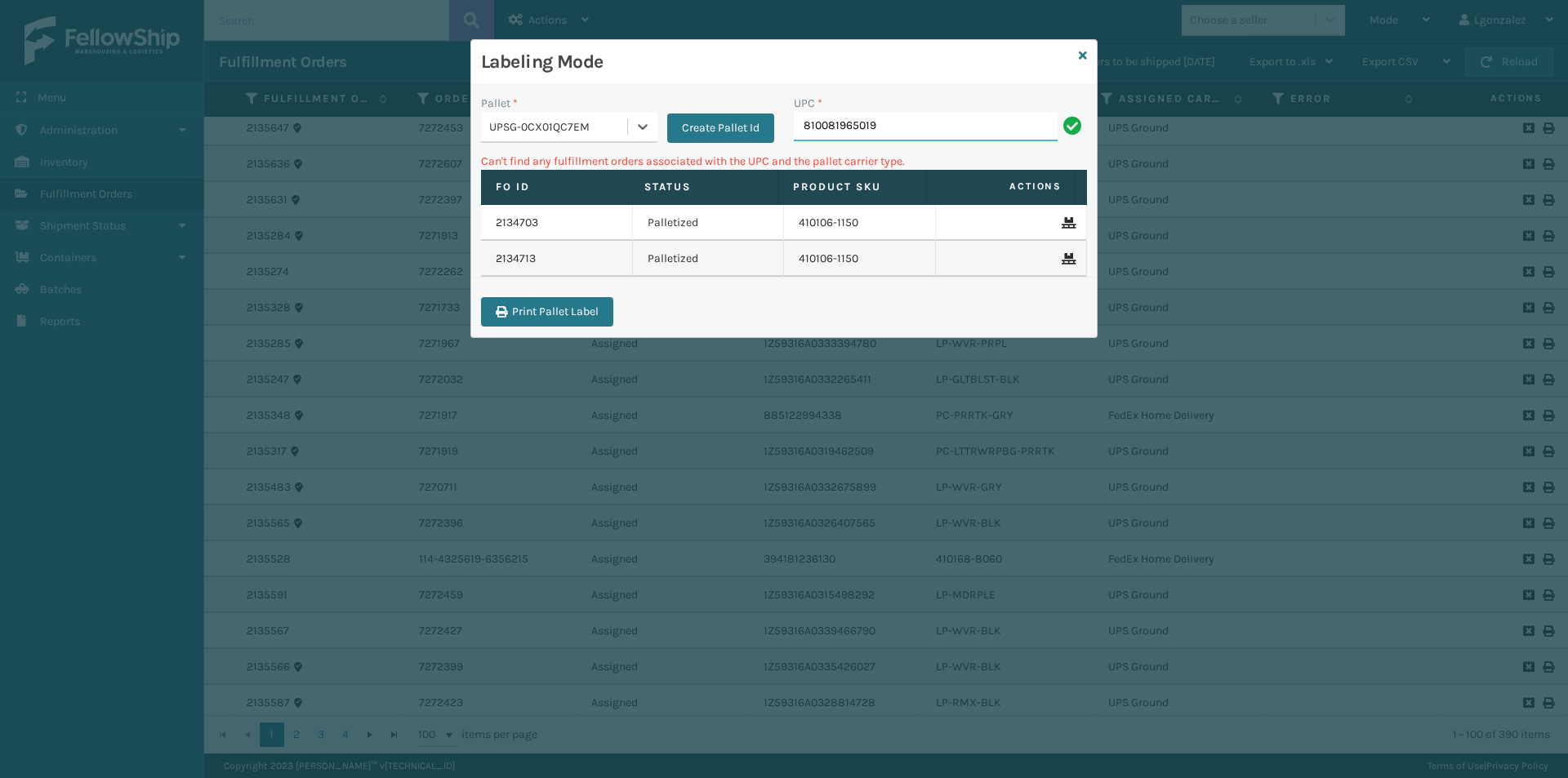
click at [889, 130] on input "810081965019" at bounding box center [925, 127] width 263 height 30
click at [635, 127] on icon at bounding box center [643, 127] width 16 height 16
click at [618, 168] on div "FDXG-56WU3T5V5I" at bounding box center [569, 168] width 176 height 30
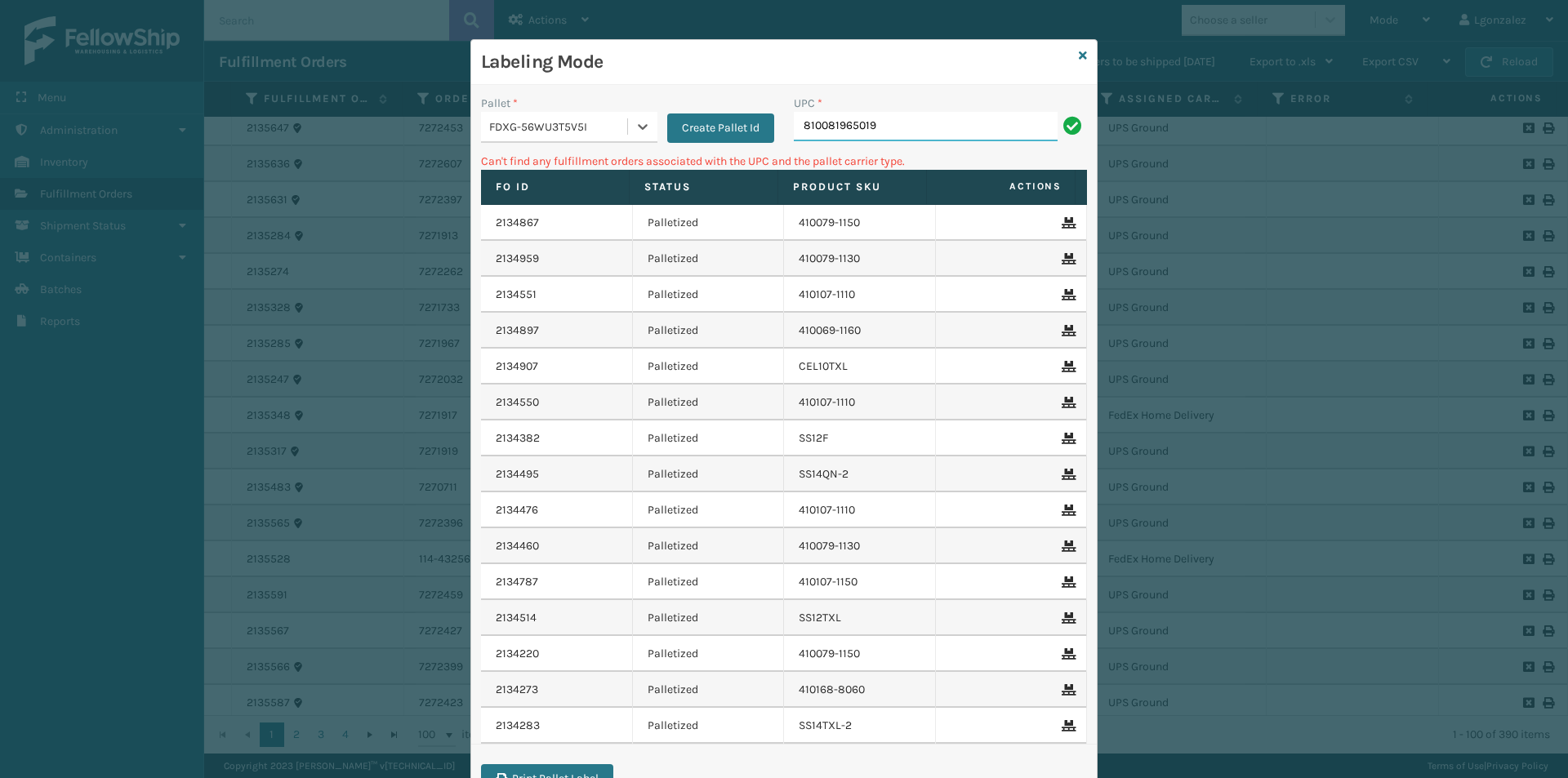
click at [924, 133] on input "810081965019" at bounding box center [925, 127] width 263 height 30
type input "8"
type input "ssqn-2"
click at [1078, 49] on link at bounding box center [1082, 56] width 8 height 17
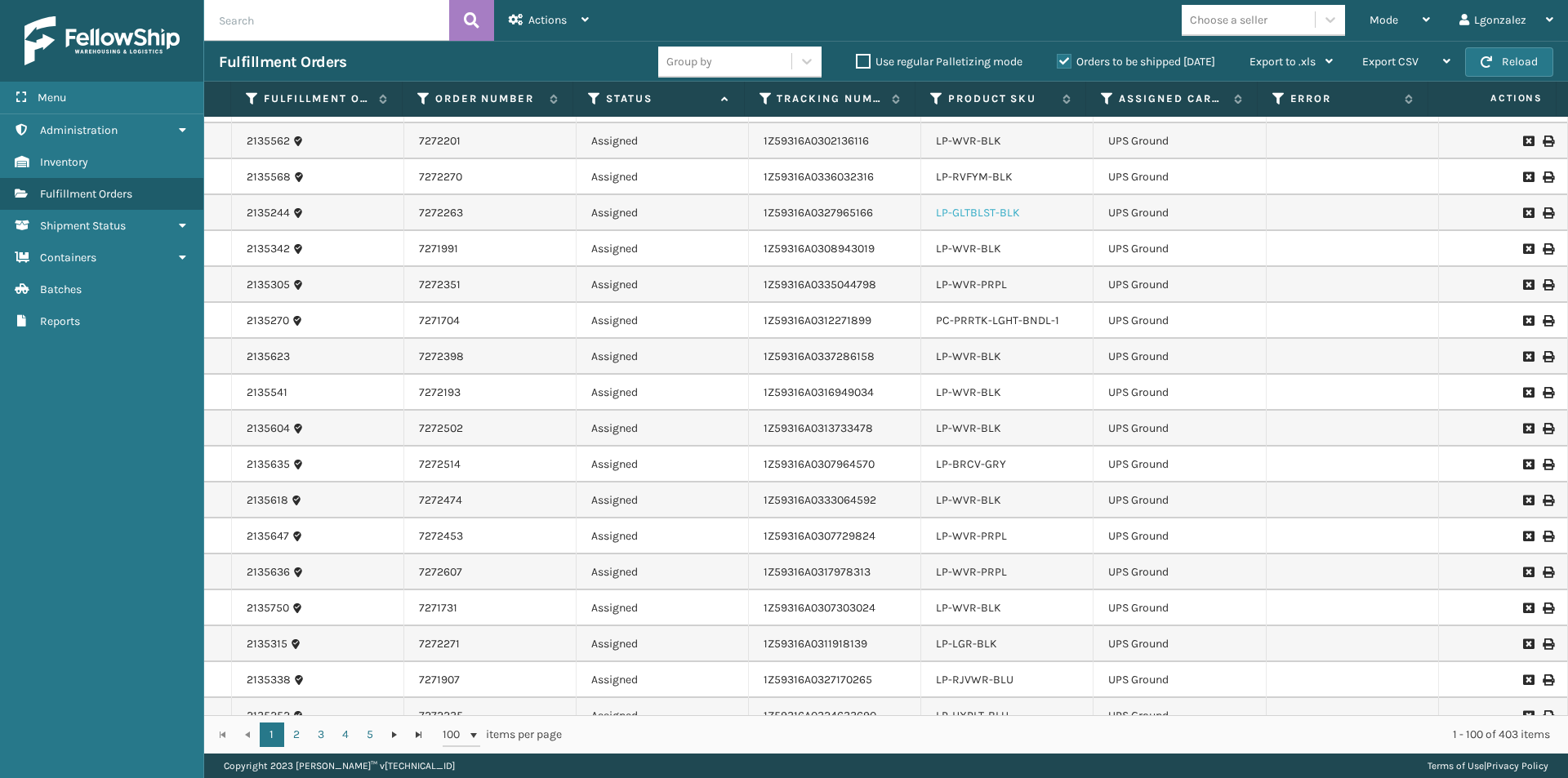
scroll to position [0, 0]
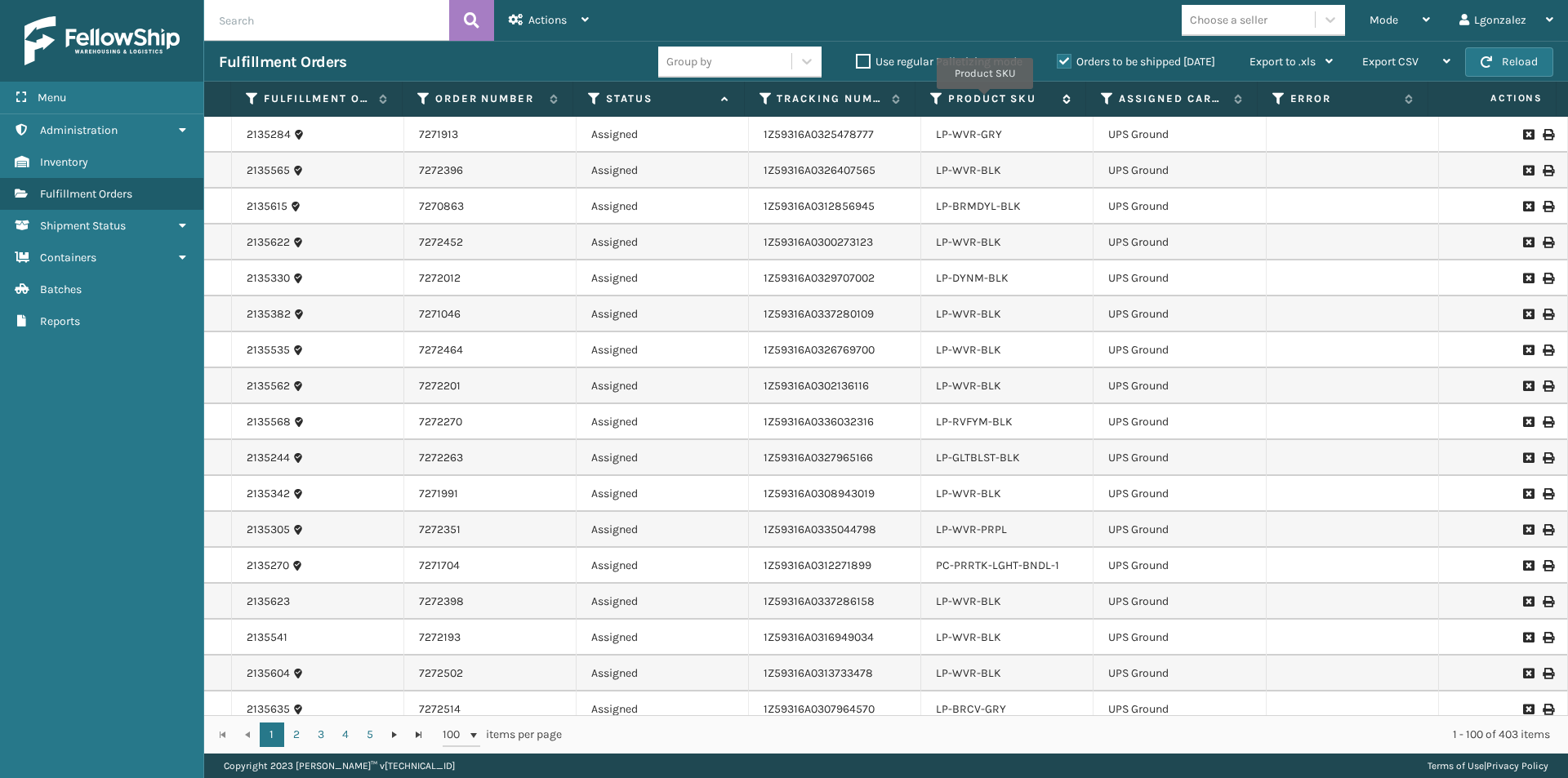
click at [984, 100] on label "Product SKU" at bounding box center [1001, 99] width 106 height 15
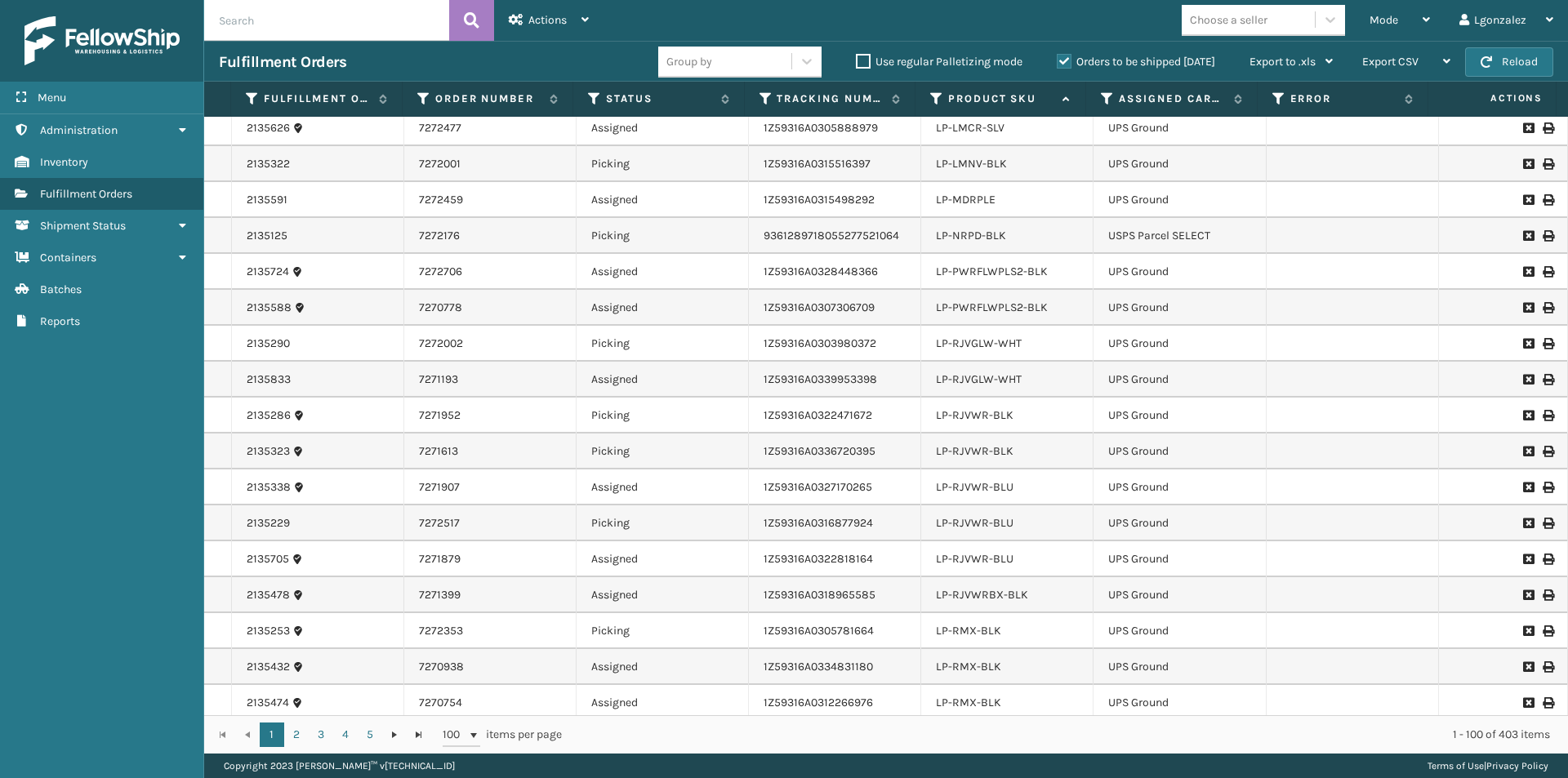
scroll to position [3110, 0]
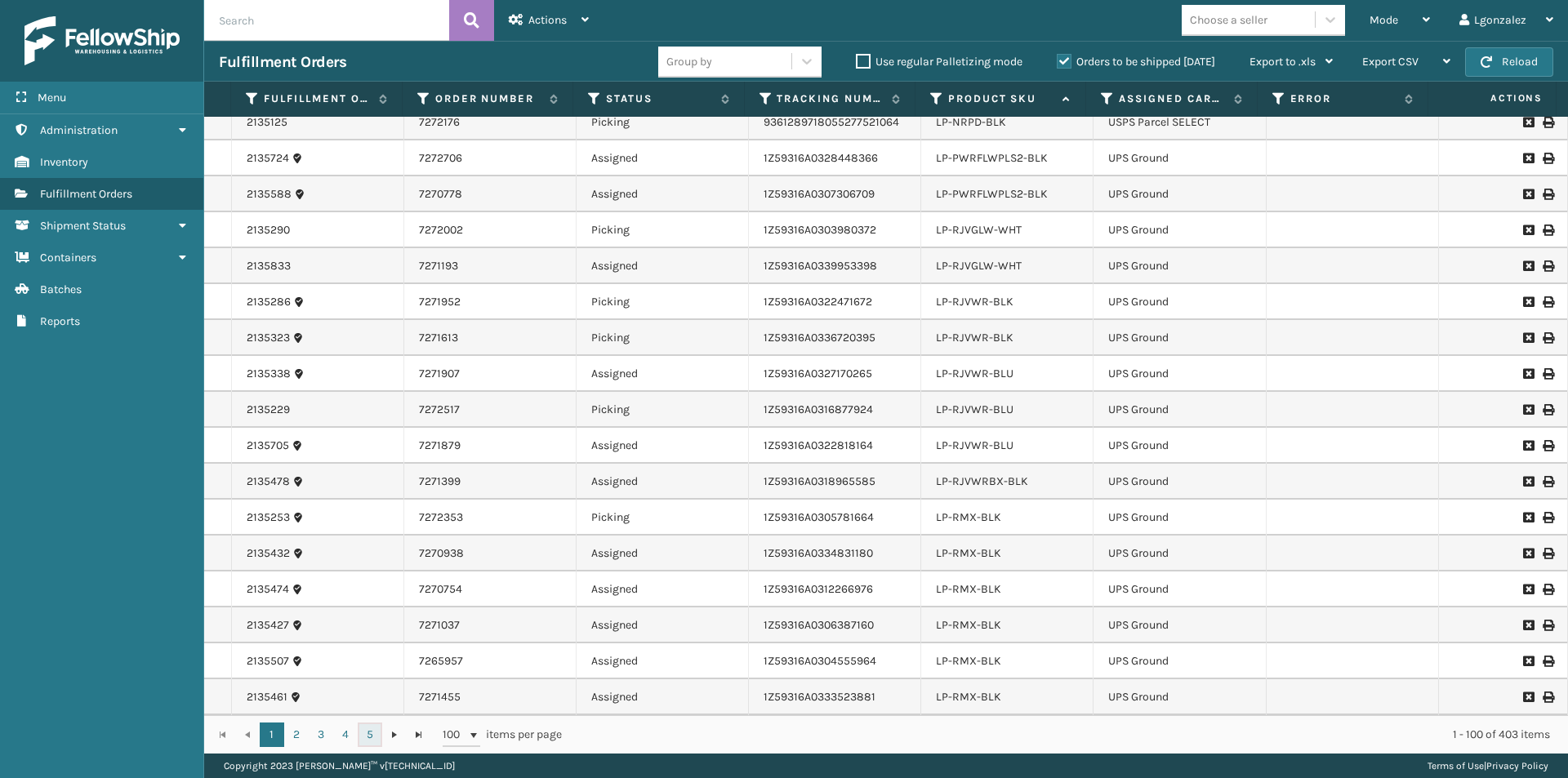
click at [374, 737] on link "5" at bounding box center [370, 735] width 25 height 25
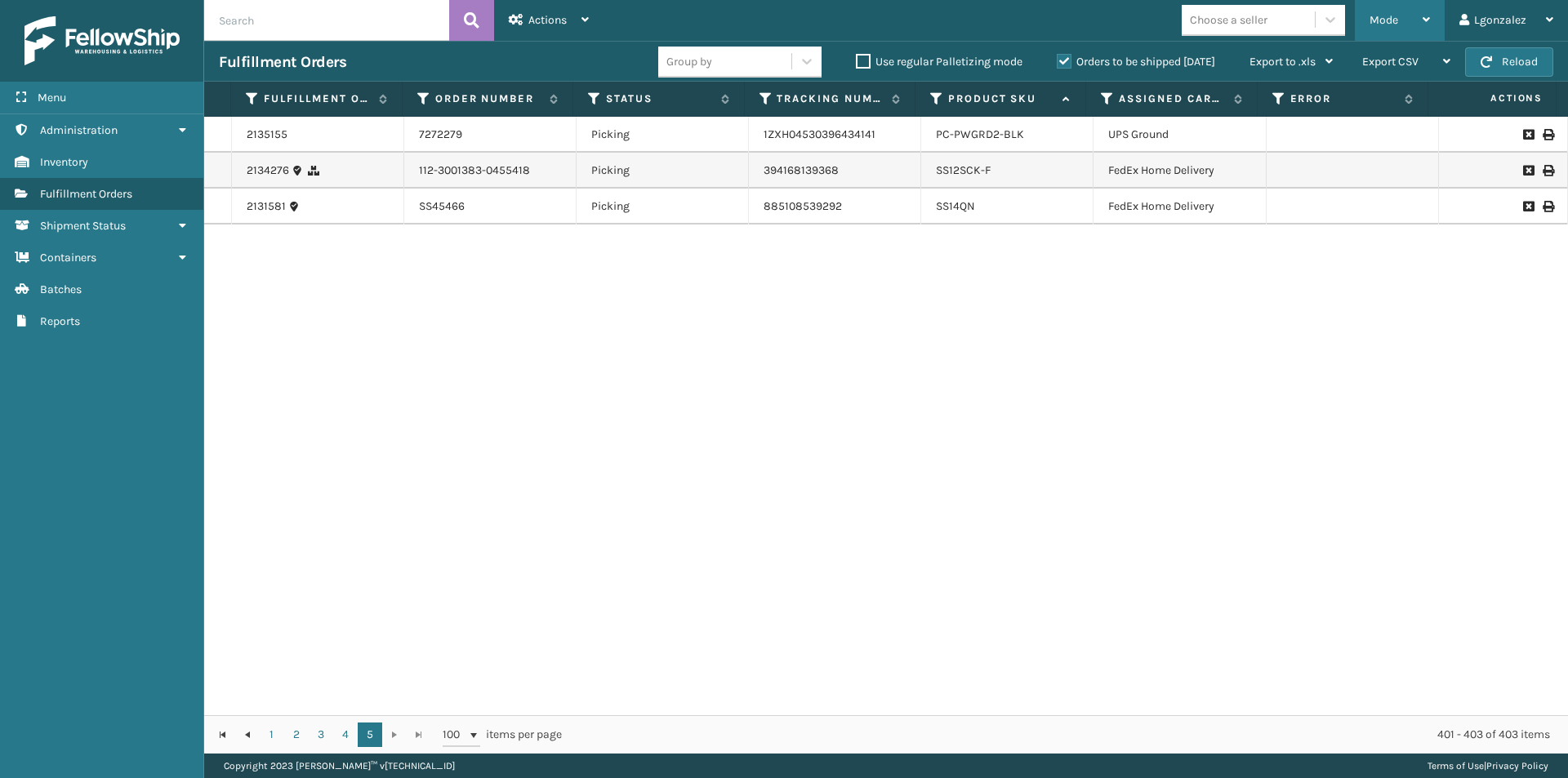
click at [1397, 21] on span "Mode" at bounding box center [1384, 20] width 29 height 14
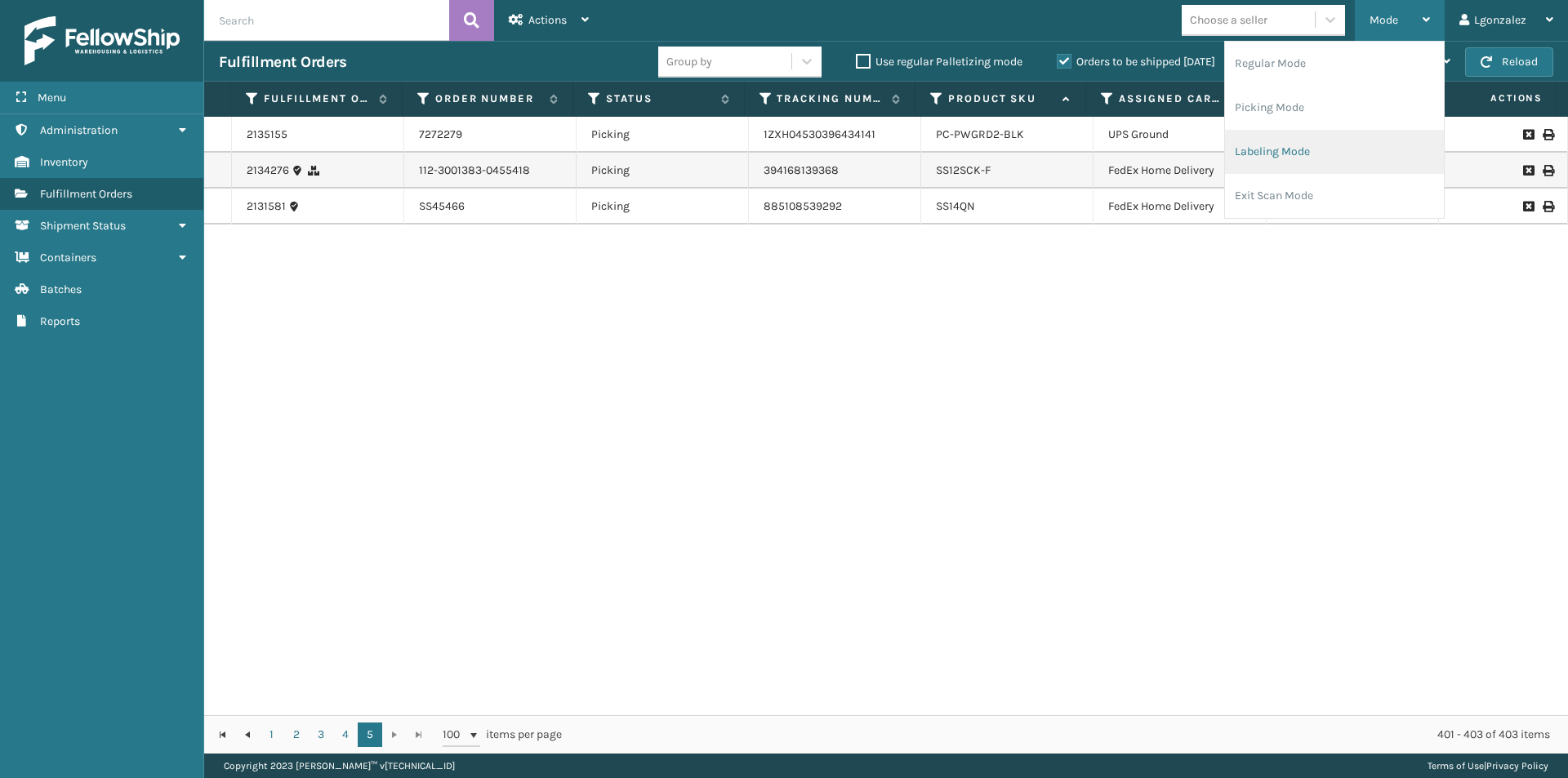
click at [1275, 152] on li "Labeling Mode" at bounding box center [1334, 152] width 219 height 44
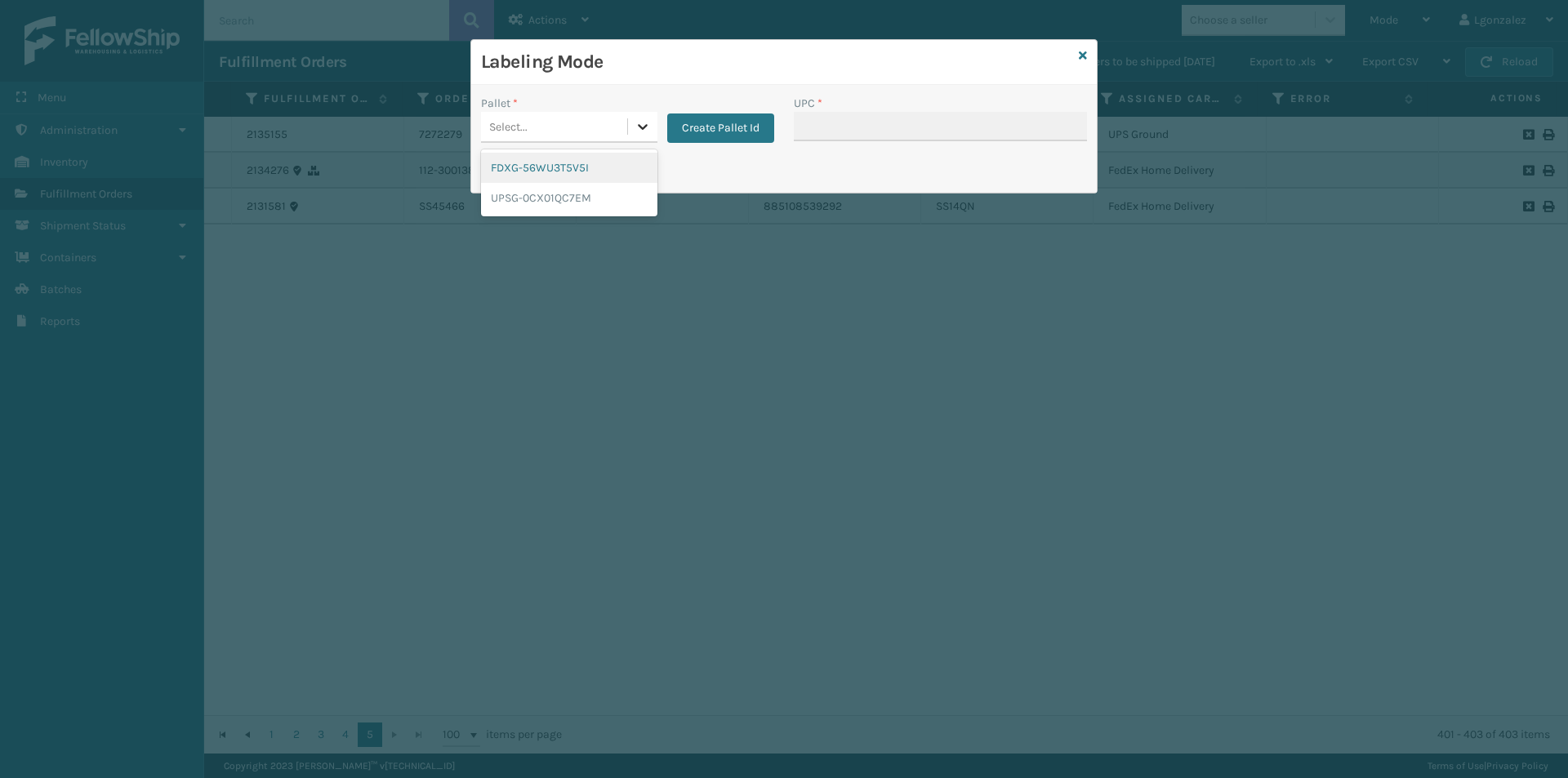
click at [631, 135] on div at bounding box center [643, 127] width 30 height 30
click at [611, 167] on div "FDXG-56WU3T5V5I" at bounding box center [569, 168] width 176 height 30
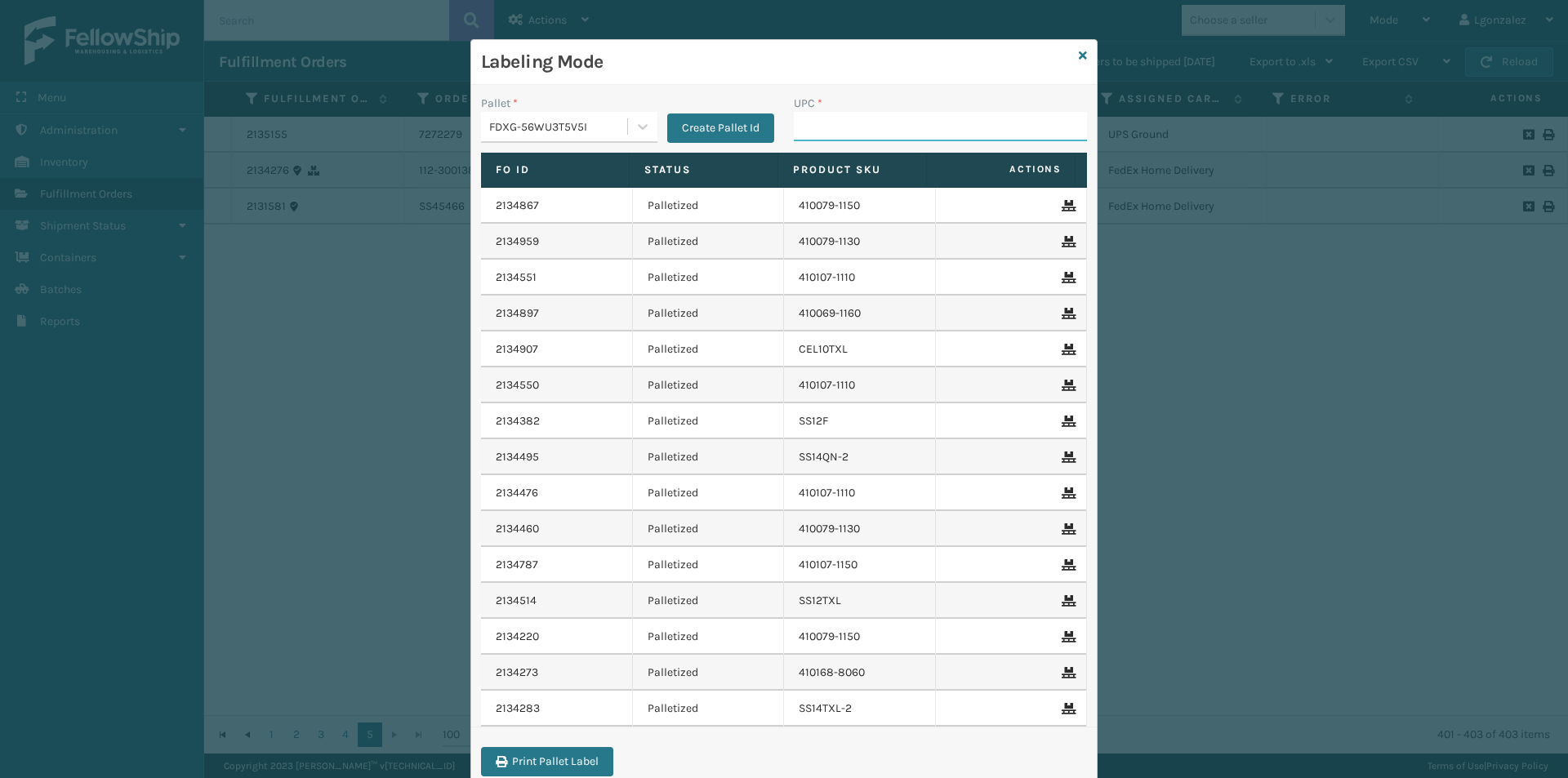
click at [831, 124] on input "UPC *" at bounding box center [940, 127] width 293 height 30
type input "GEN-"
type input "[PHONE_NUMBER]"
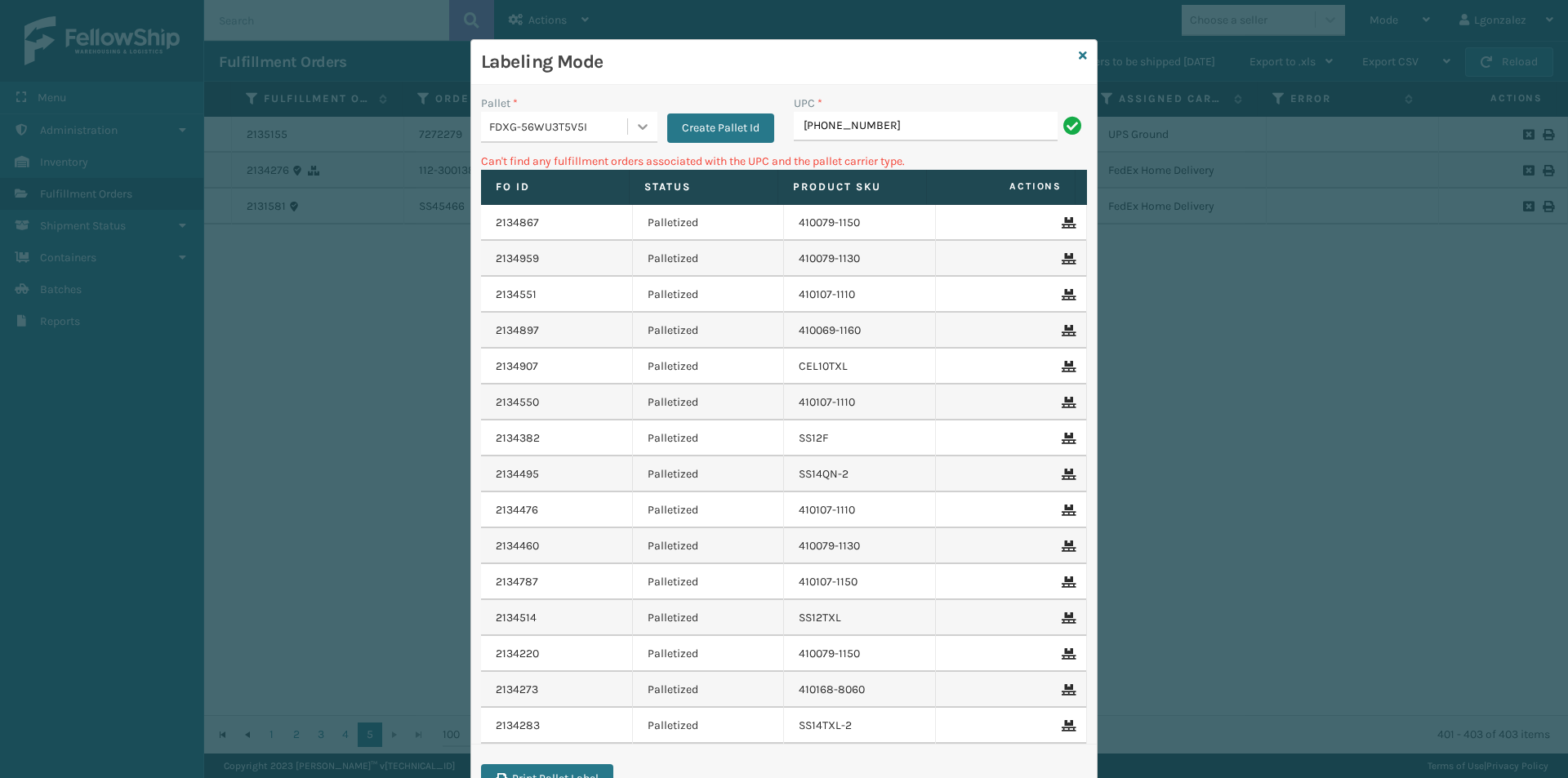
click at [632, 117] on div at bounding box center [643, 127] width 30 height 30
click at [575, 203] on div "UPSG-0CX01QC7EM" at bounding box center [569, 198] width 176 height 30
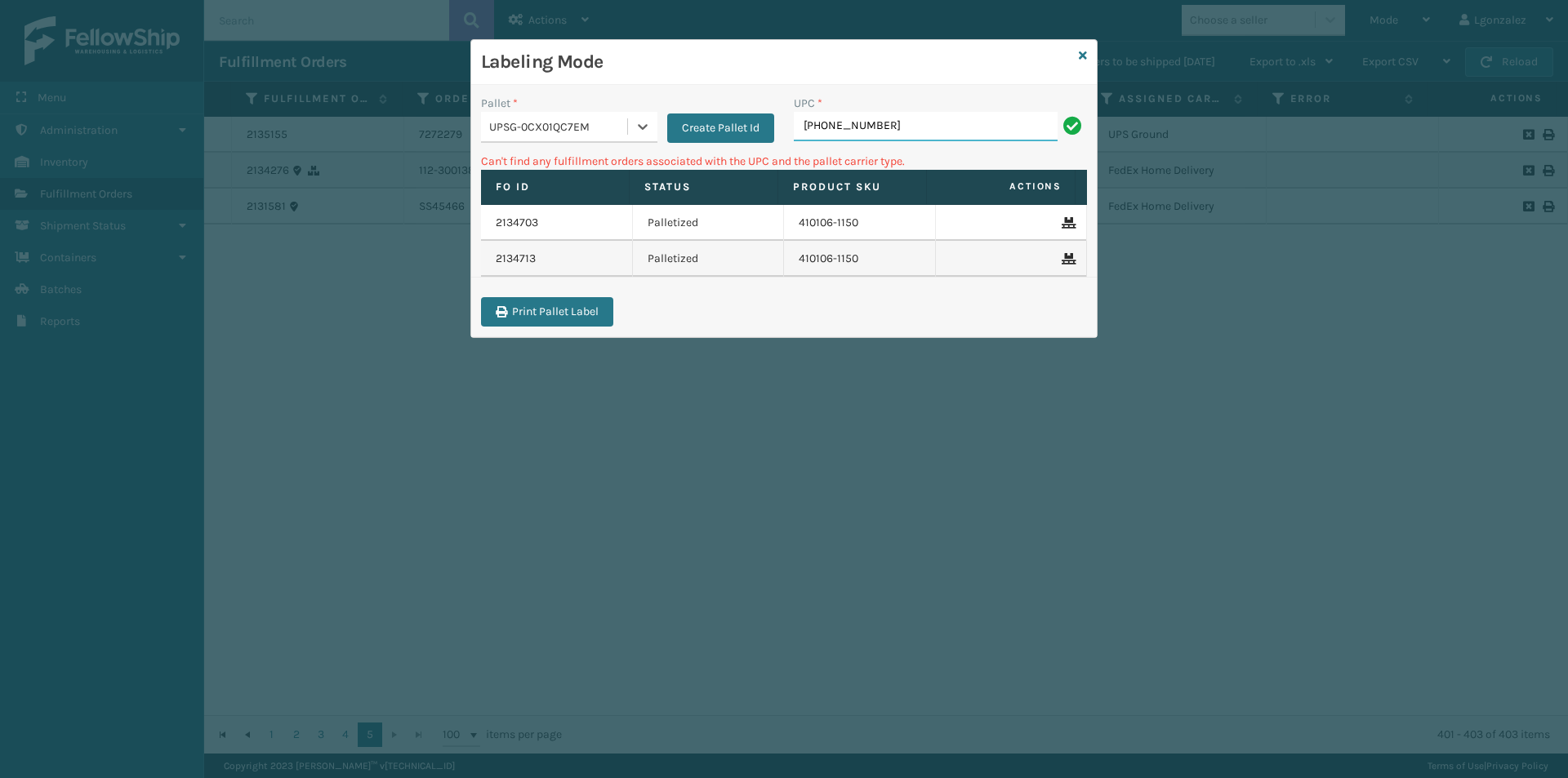
click at [875, 128] on input "[PHONE_NUMBER]" at bounding box center [925, 127] width 263 height 30
click at [643, 137] on div at bounding box center [643, 127] width 30 height 30
click at [602, 168] on div "FDXG-56WU3T5V5I" at bounding box center [569, 168] width 176 height 30
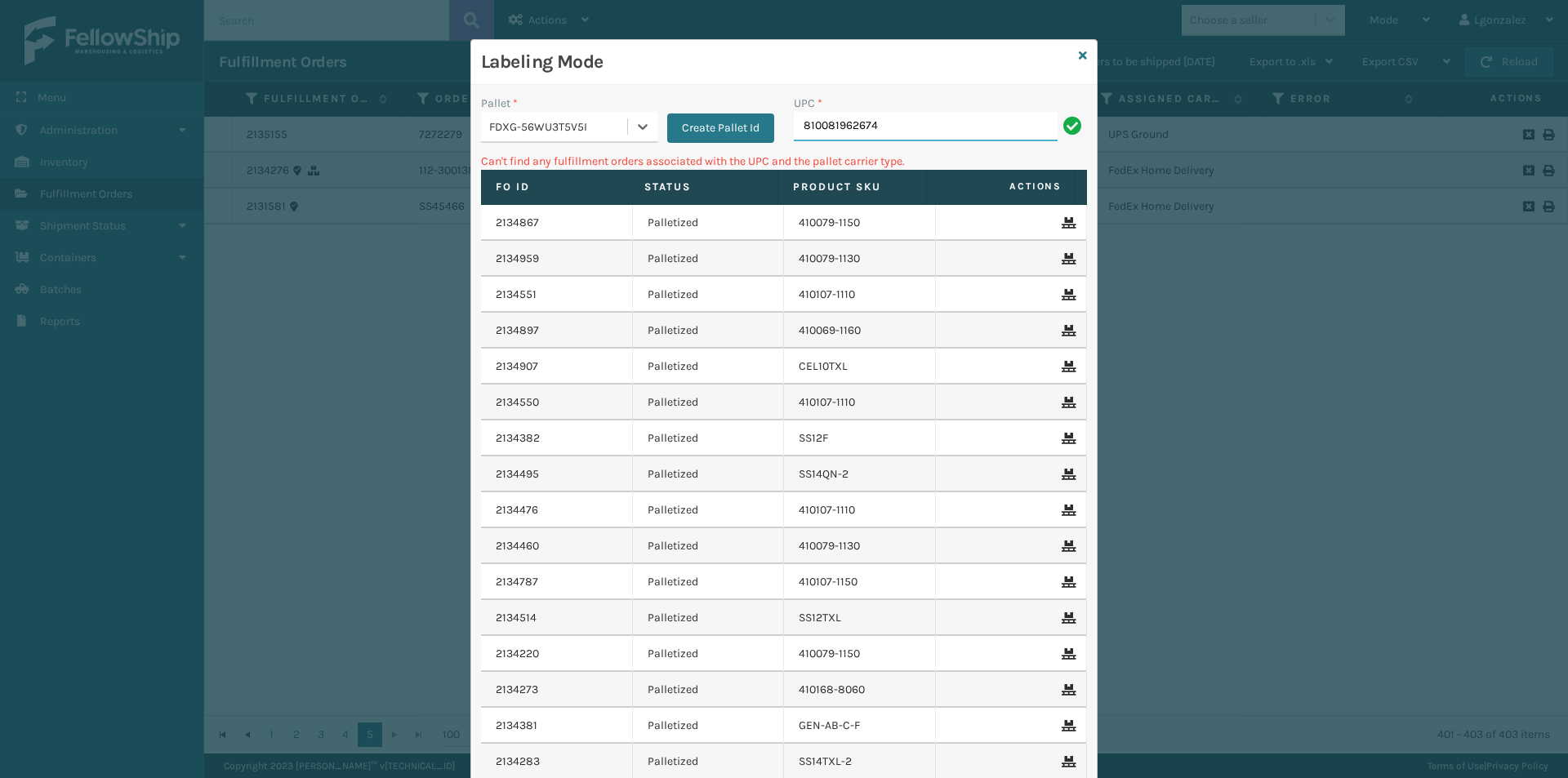
click at [927, 134] on input "810081962674" at bounding box center [925, 127] width 263 height 30
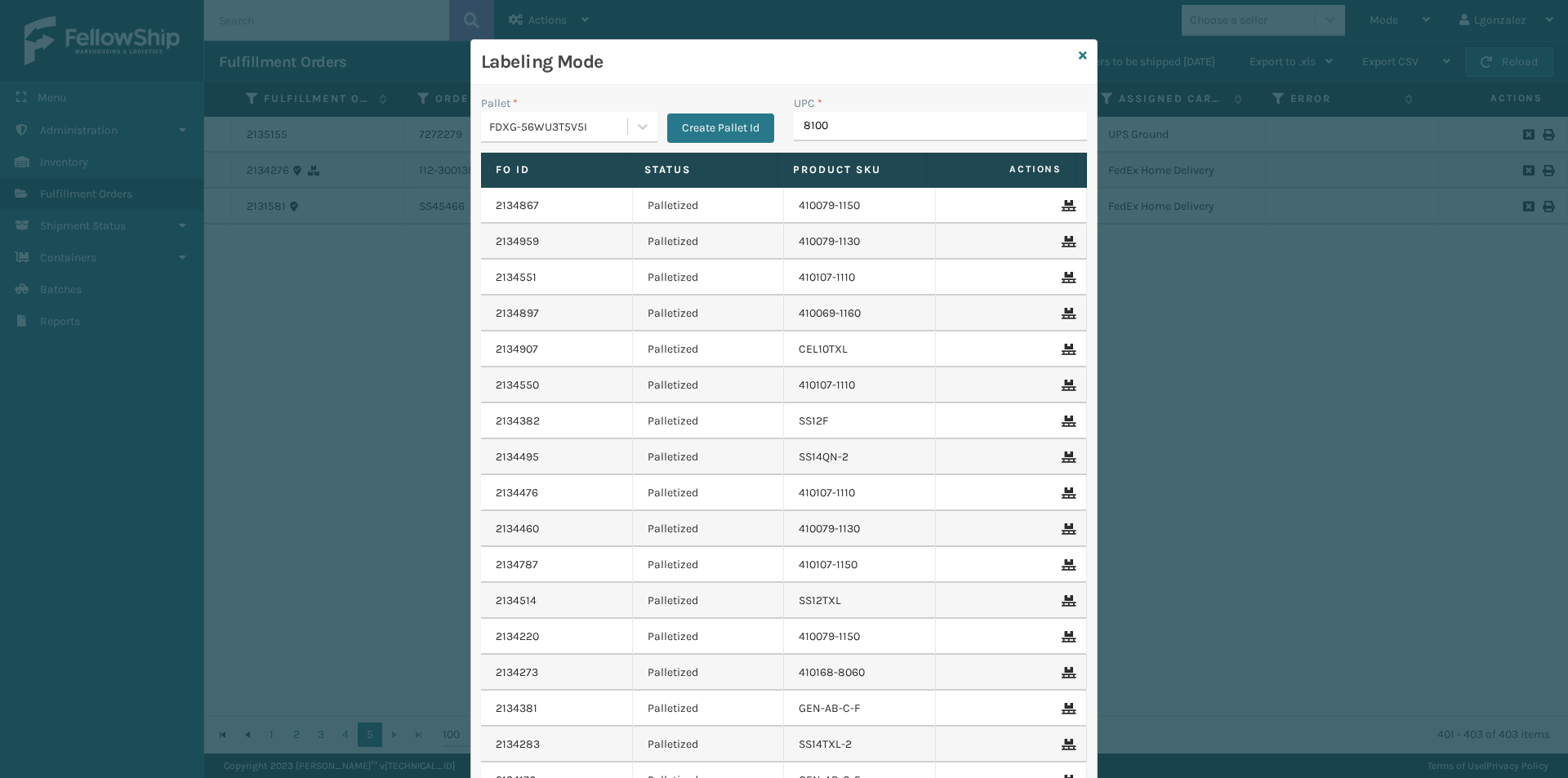
type input "81008"
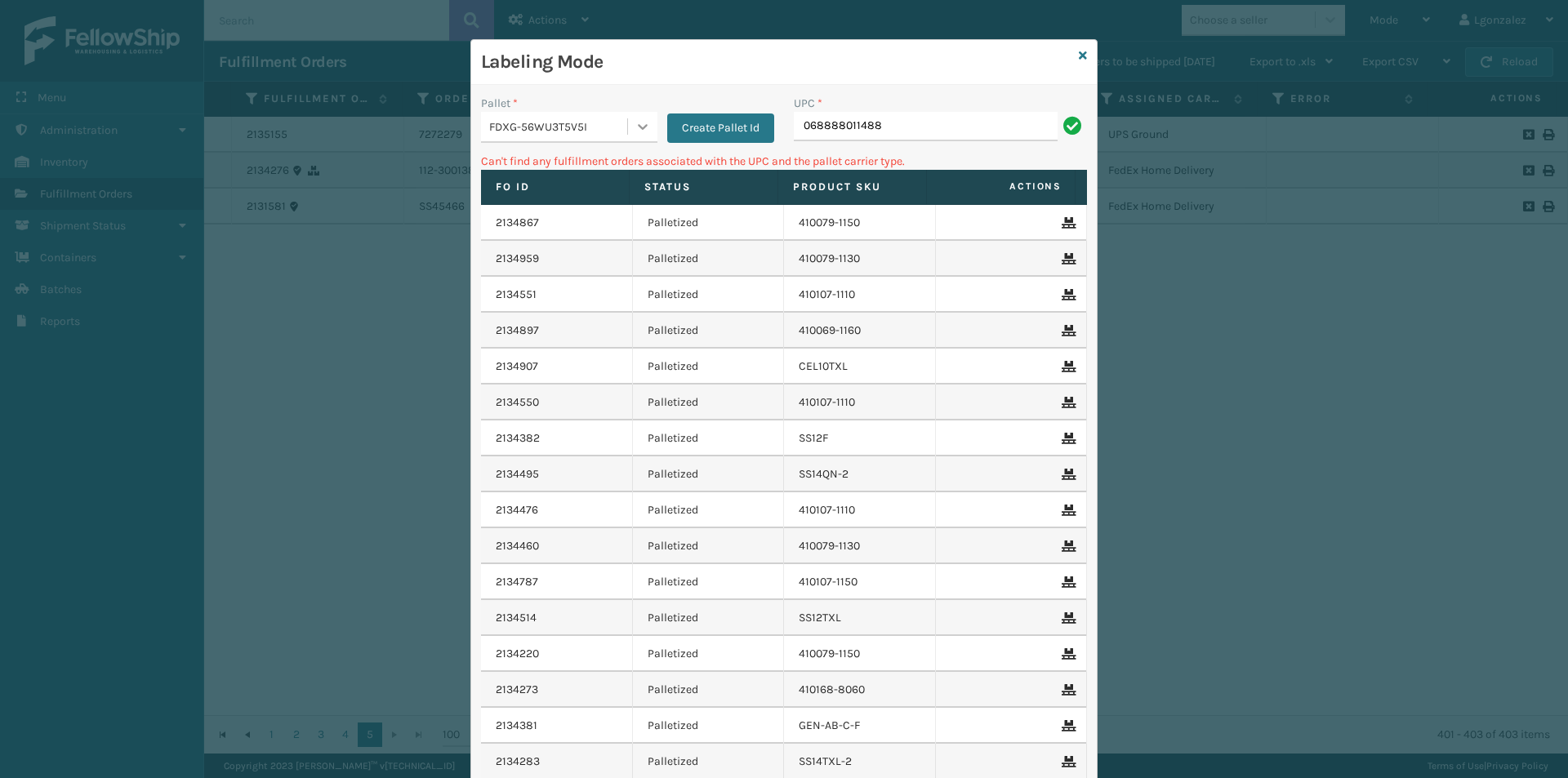
click at [639, 130] on icon at bounding box center [643, 127] width 16 height 16
click at [603, 198] on div "UPSG-0CX01QC7EM" at bounding box center [569, 198] width 176 height 30
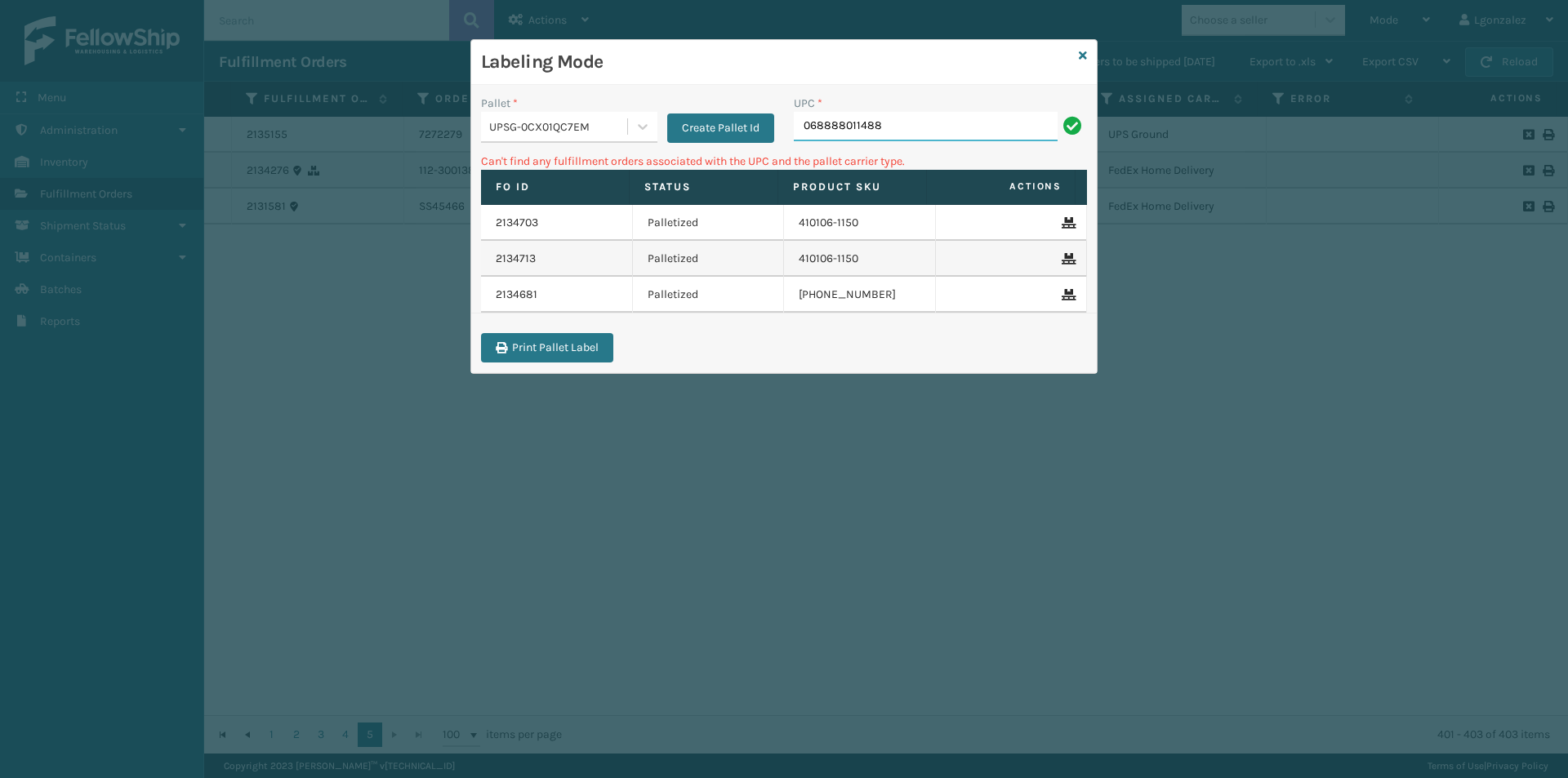
click at [886, 126] on input "068888011488" at bounding box center [925, 127] width 263 height 30
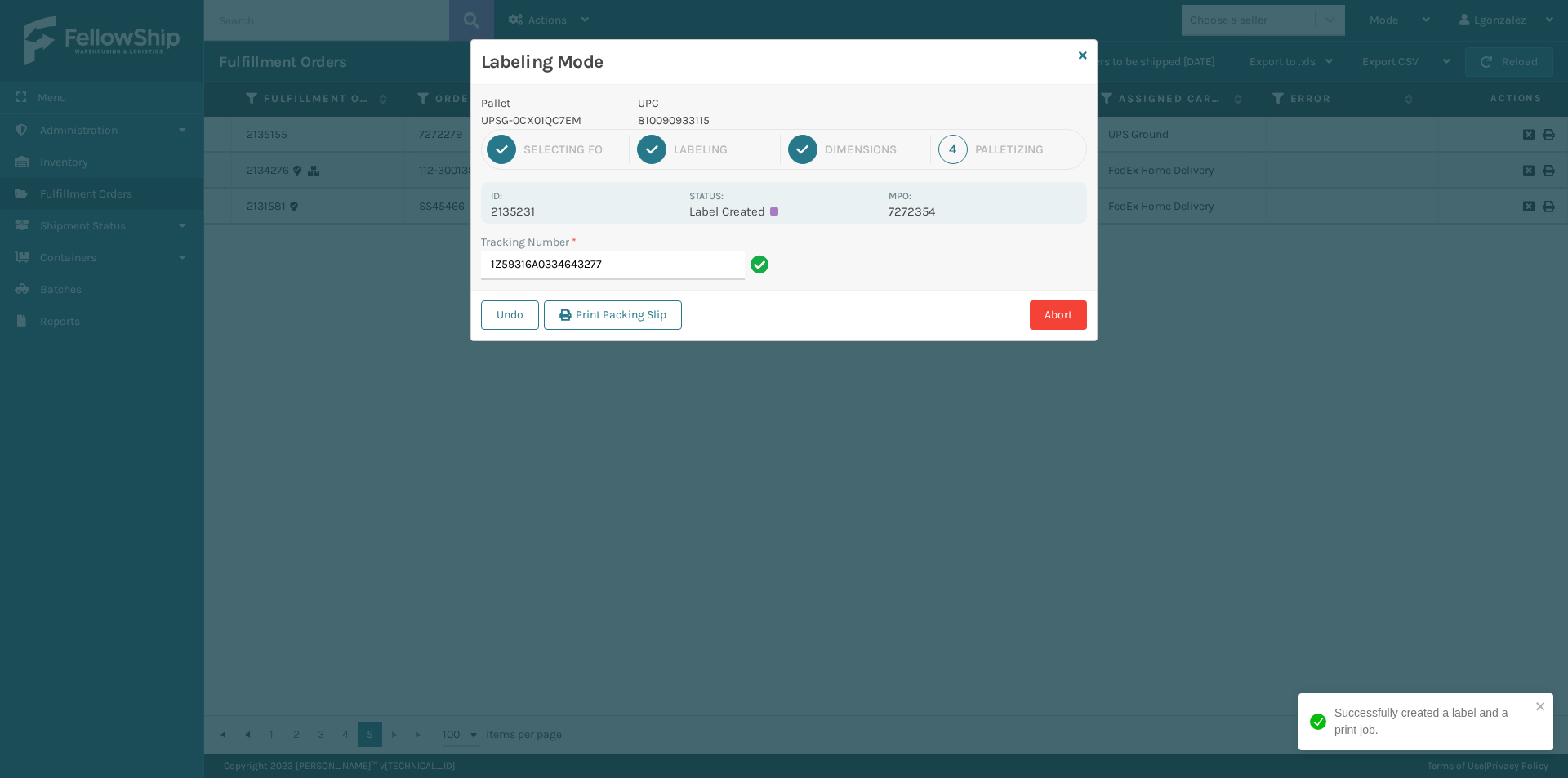
click at [703, 112] on p "810090933115" at bounding box center [758, 120] width 241 height 17
click at [703, 114] on p "810090933115" at bounding box center [758, 120] width 241 height 17
copy p "810090933115"
click at [657, 261] on input "1Z59316A0334643277" at bounding box center [612, 266] width 263 height 30
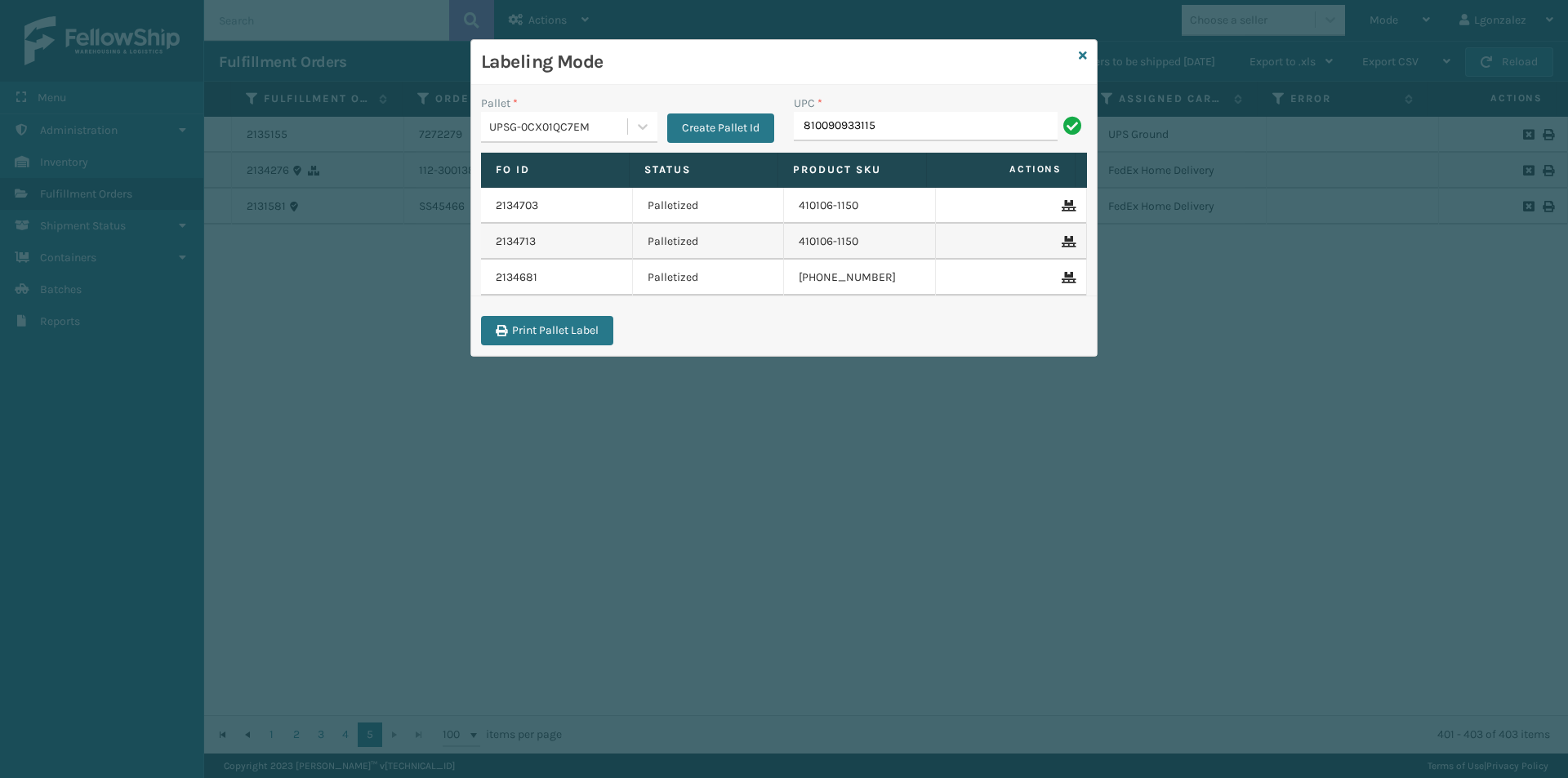
type input "810090933115"
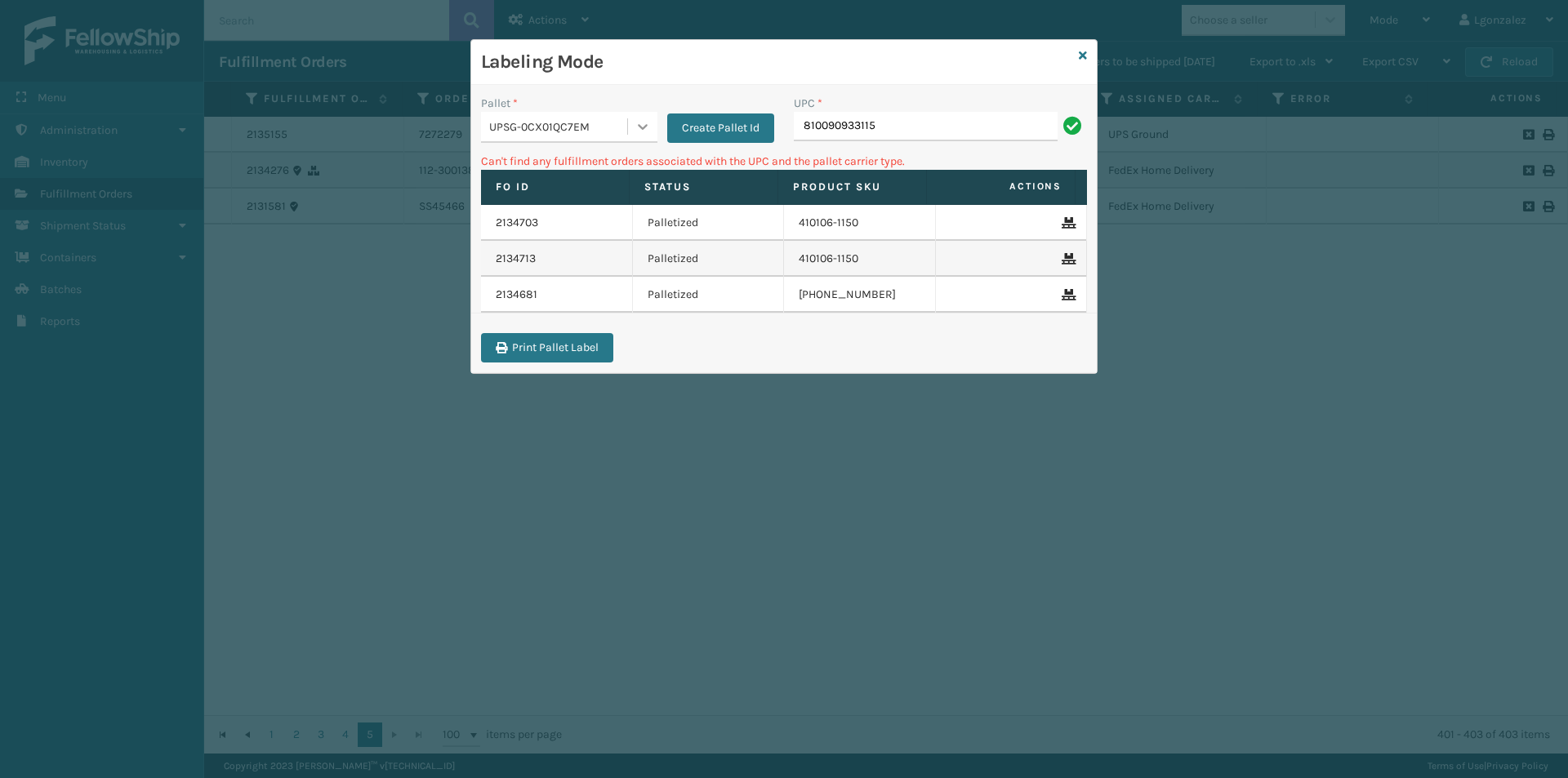
click at [628, 123] on div at bounding box center [643, 127] width 30 height 30
click at [554, 175] on div "FDXG-56WU3T5V5I" at bounding box center [569, 168] width 176 height 30
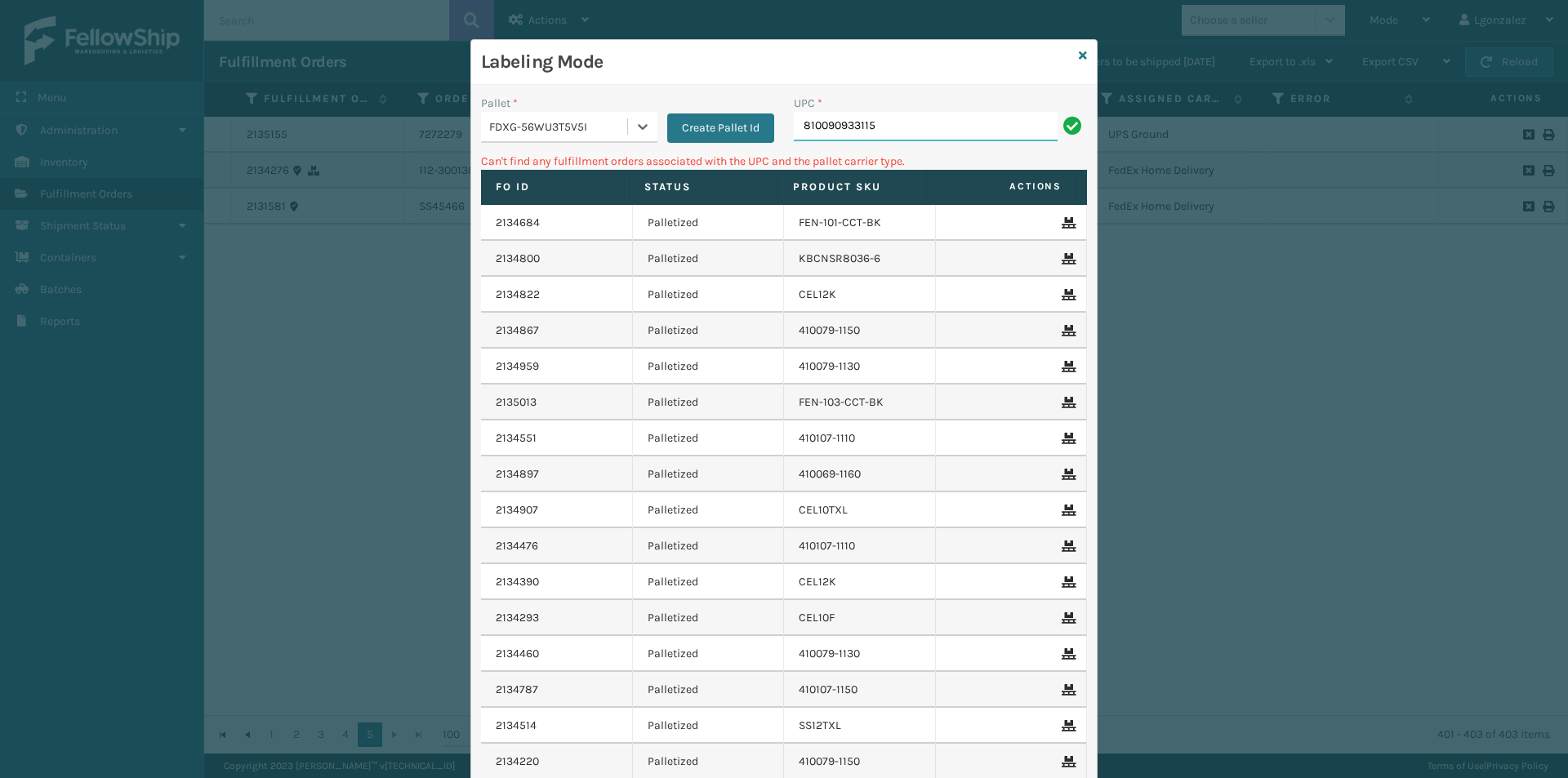
click at [966, 123] on input "810090933115" at bounding box center [925, 127] width 263 height 30
click at [1078, 49] on link at bounding box center [1082, 56] width 8 height 17
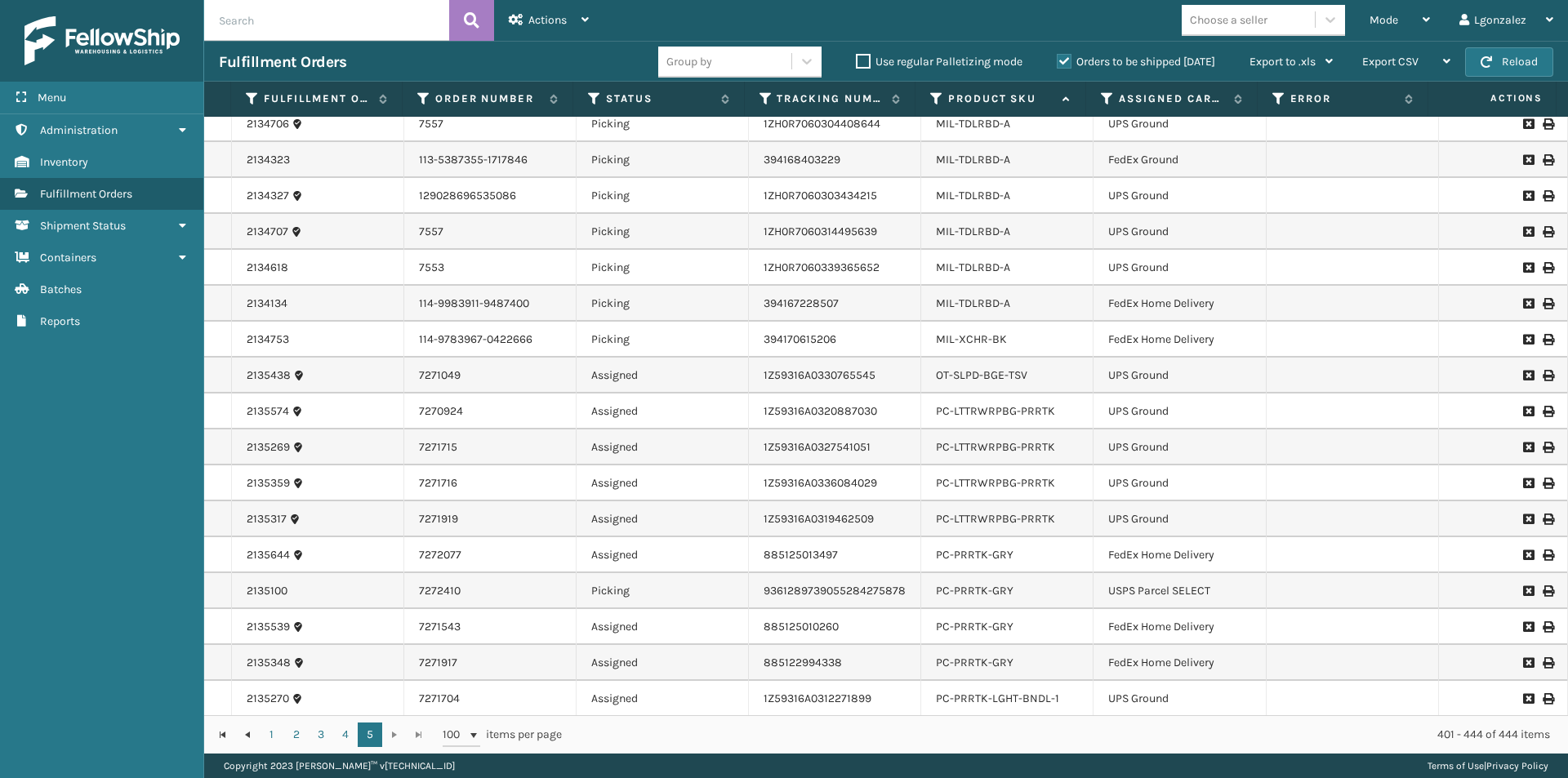
scroll to position [817, 0]
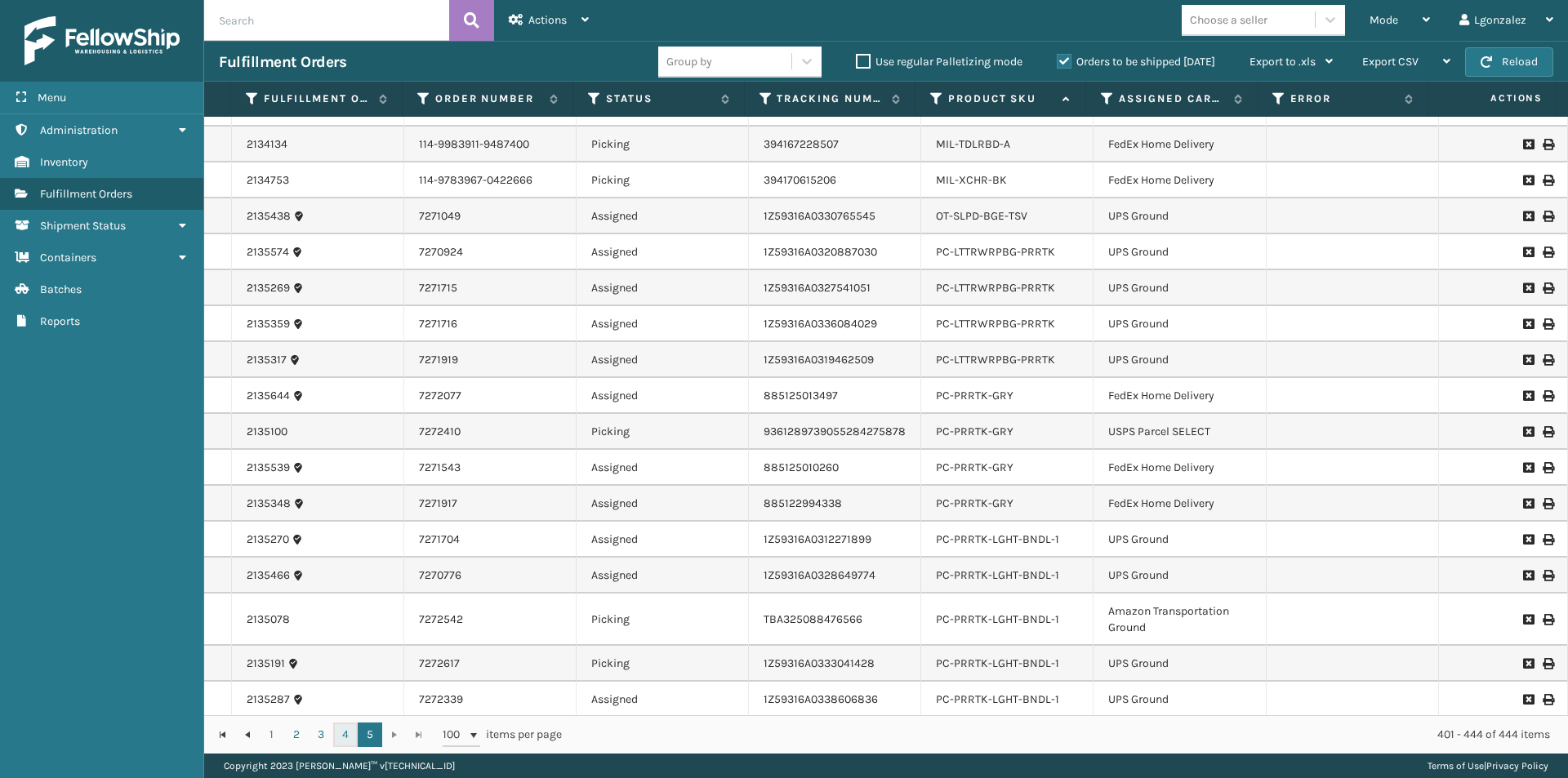
click at [345, 734] on link "4" at bounding box center [346, 735] width 25 height 25
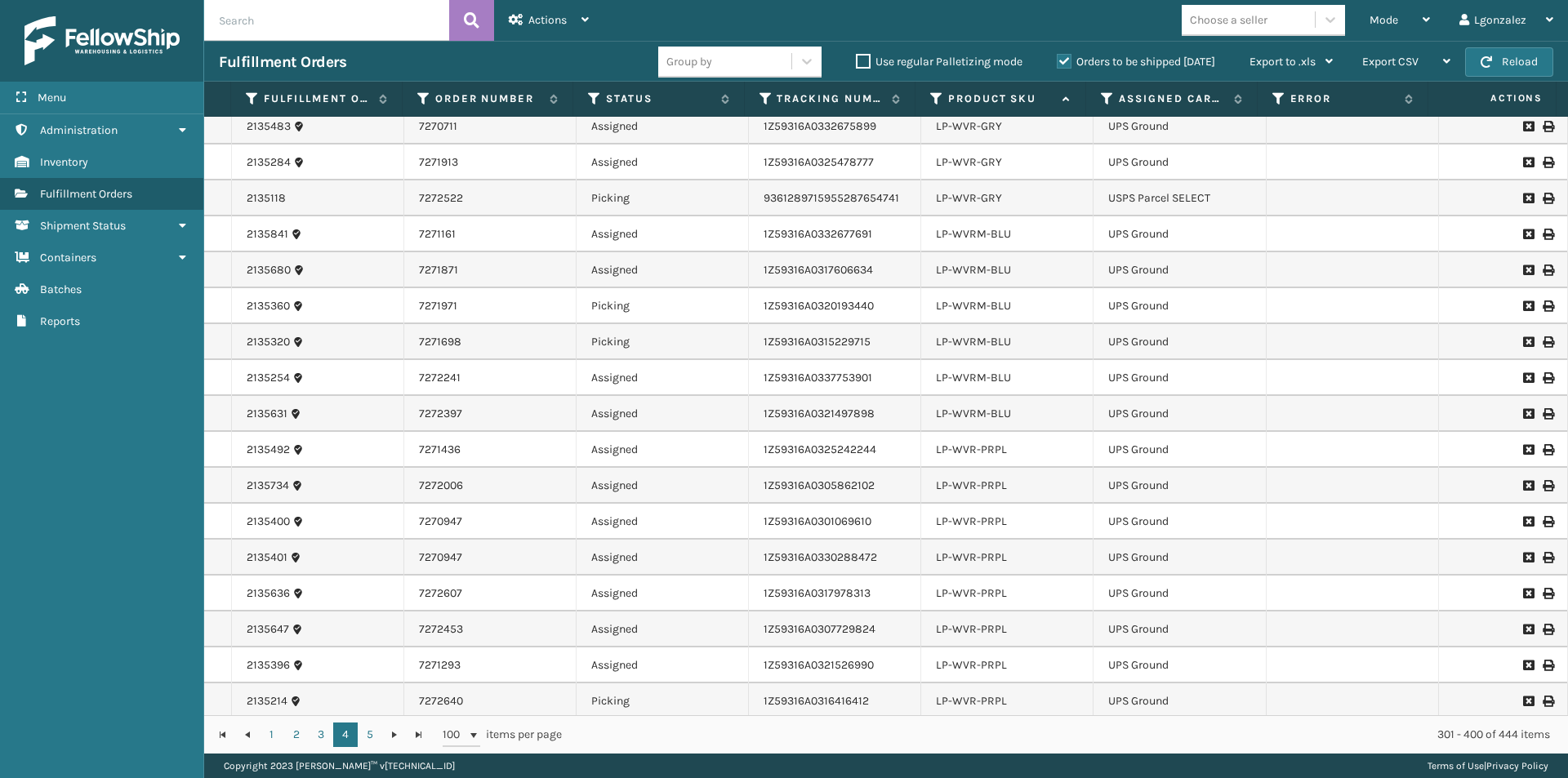
scroll to position [2995, 0]
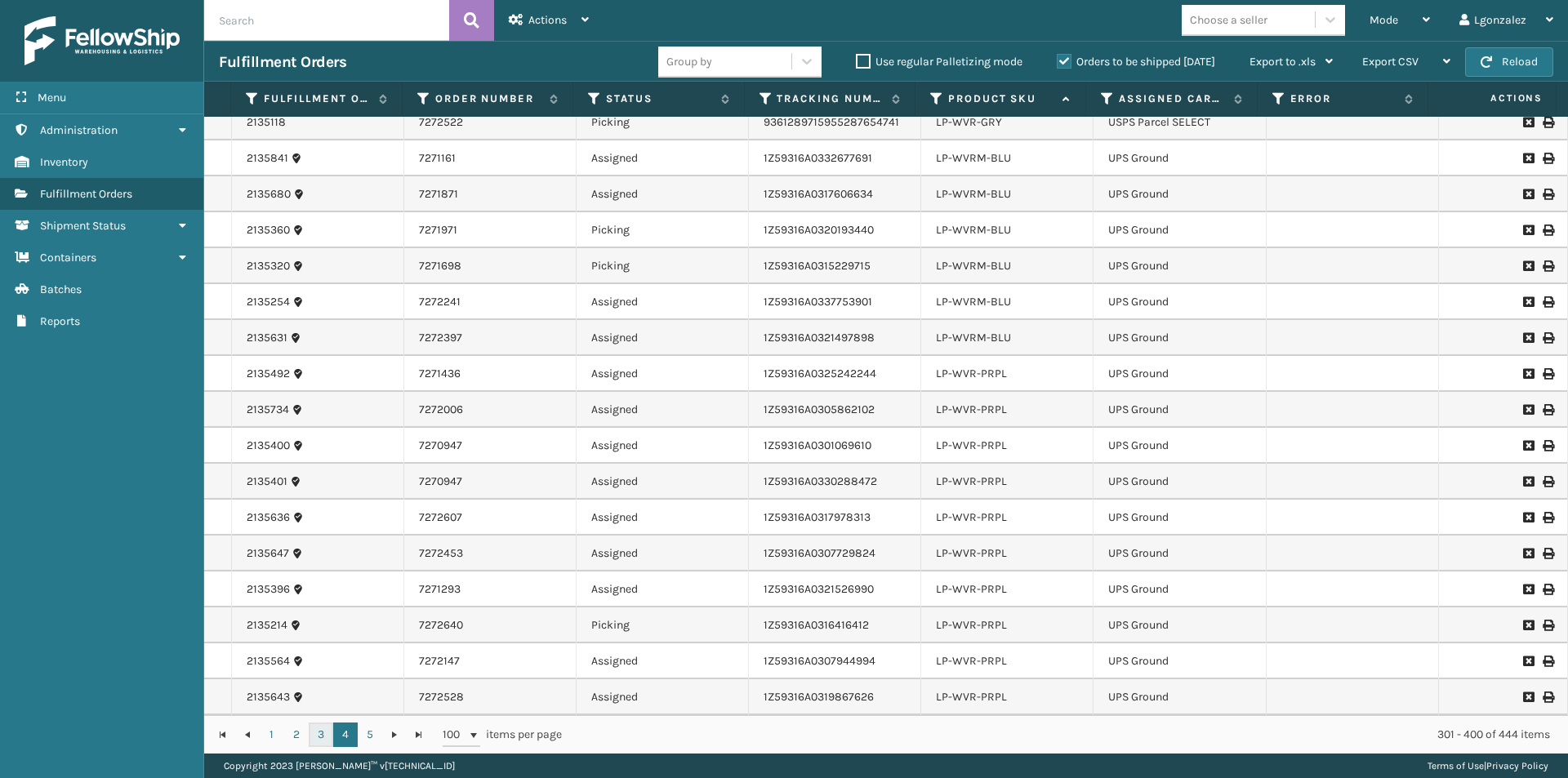
click at [321, 738] on link "3" at bounding box center [321, 735] width 25 height 25
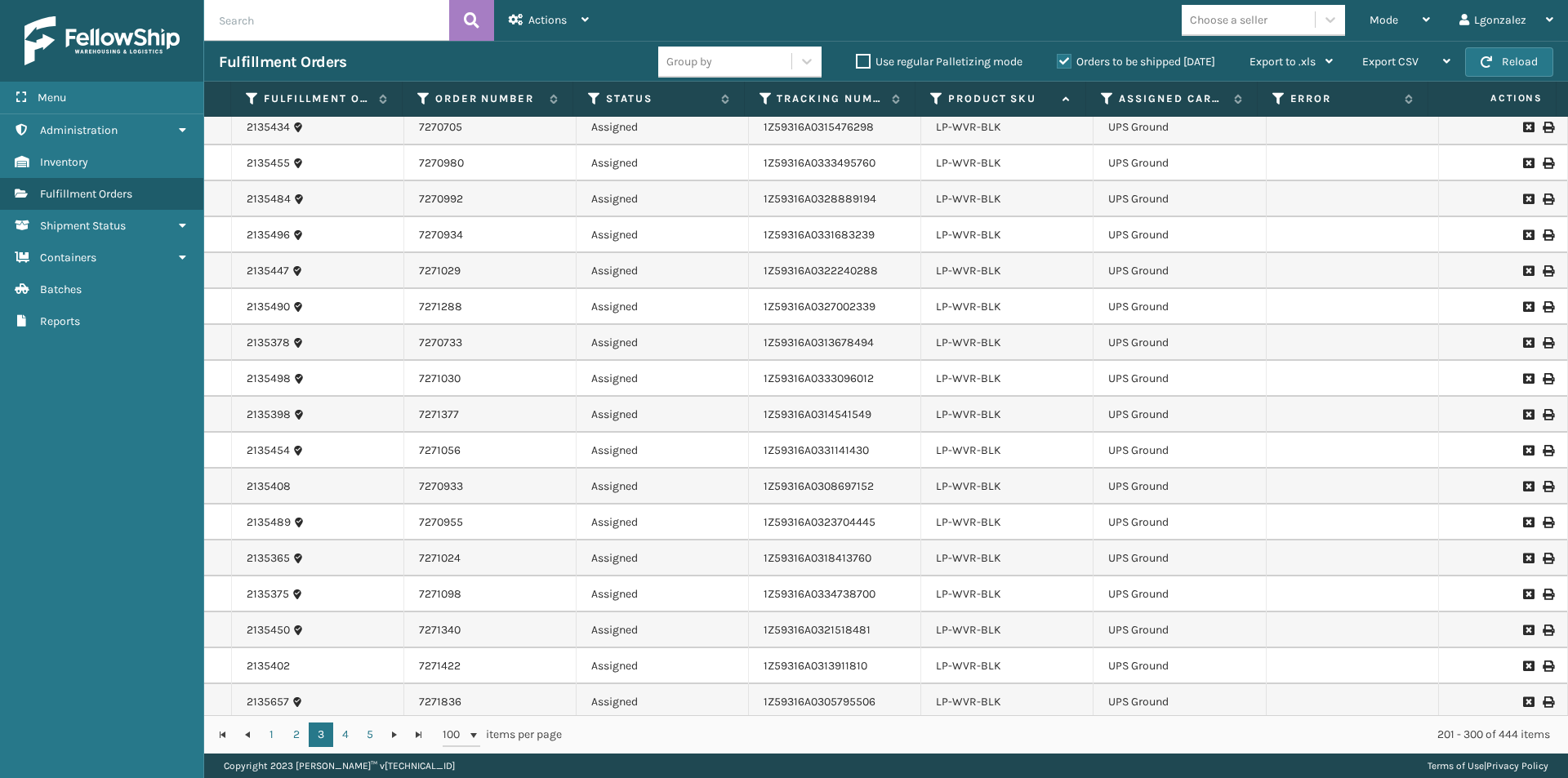
scroll to position [2450, 0]
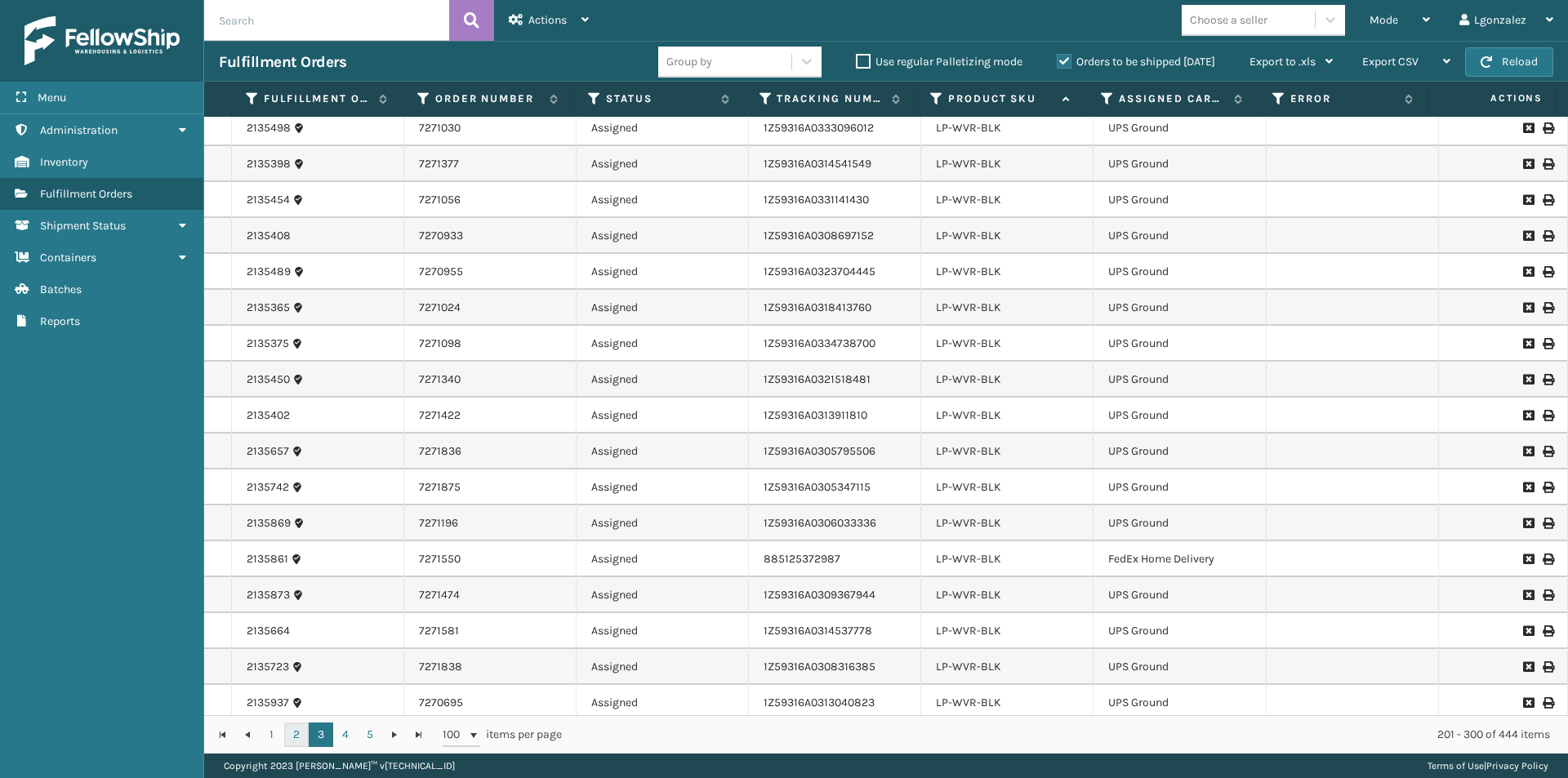
click at [296, 742] on link "2" at bounding box center [296, 735] width 25 height 25
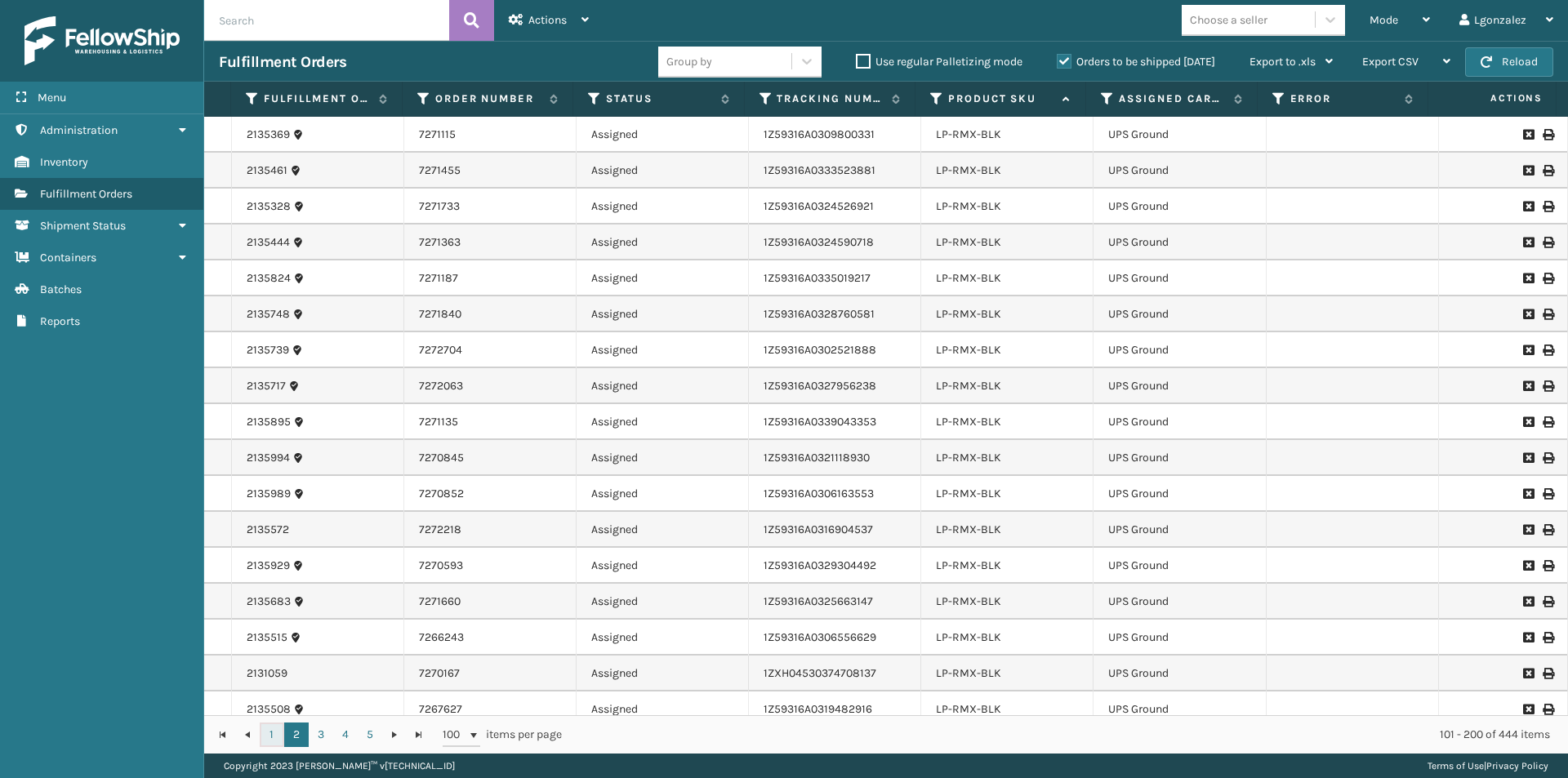
click at [276, 742] on link "1" at bounding box center [272, 735] width 25 height 25
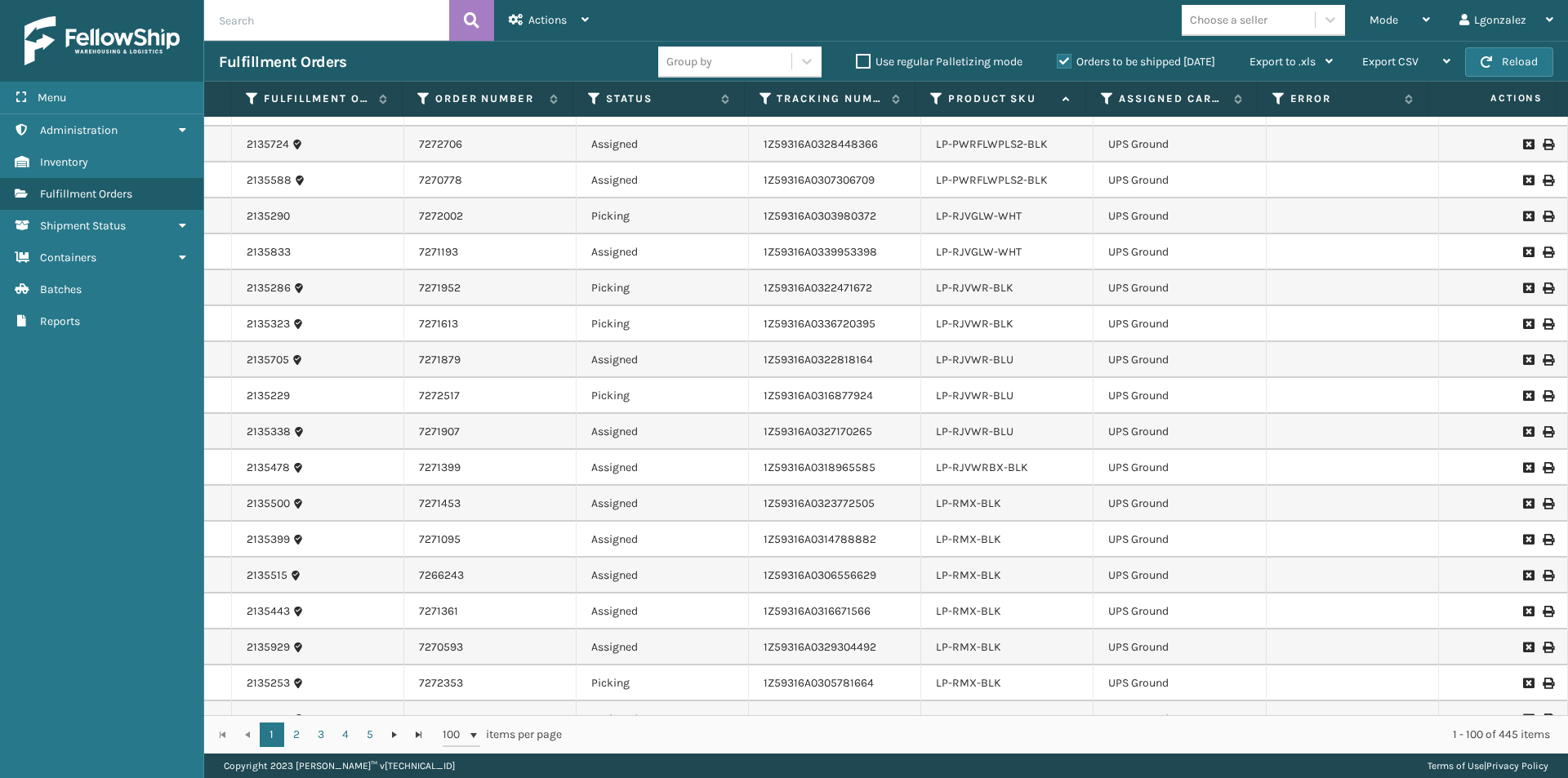
scroll to position [3110, 0]
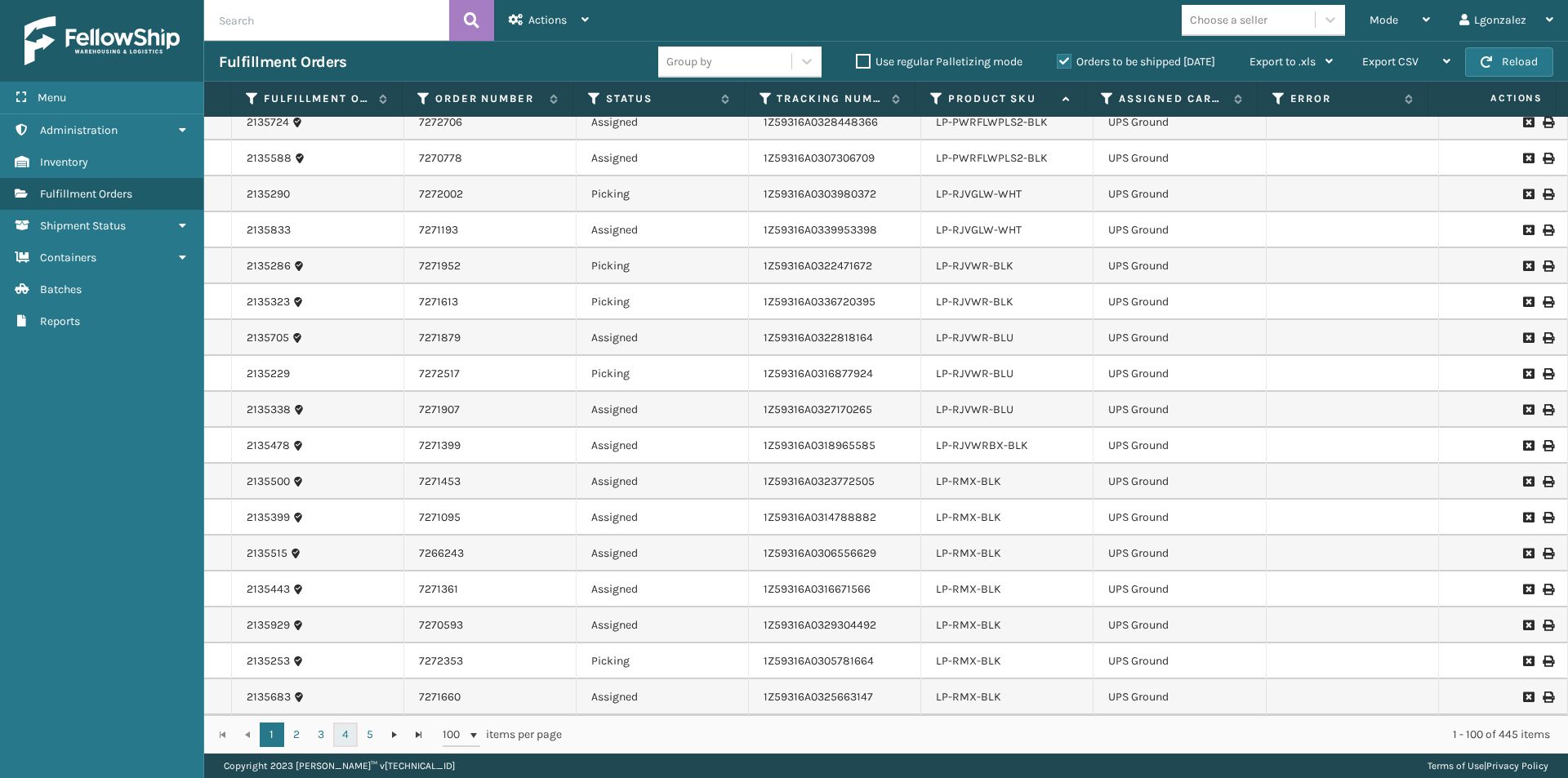
click at [346, 732] on link "4" at bounding box center [346, 735] width 25 height 25
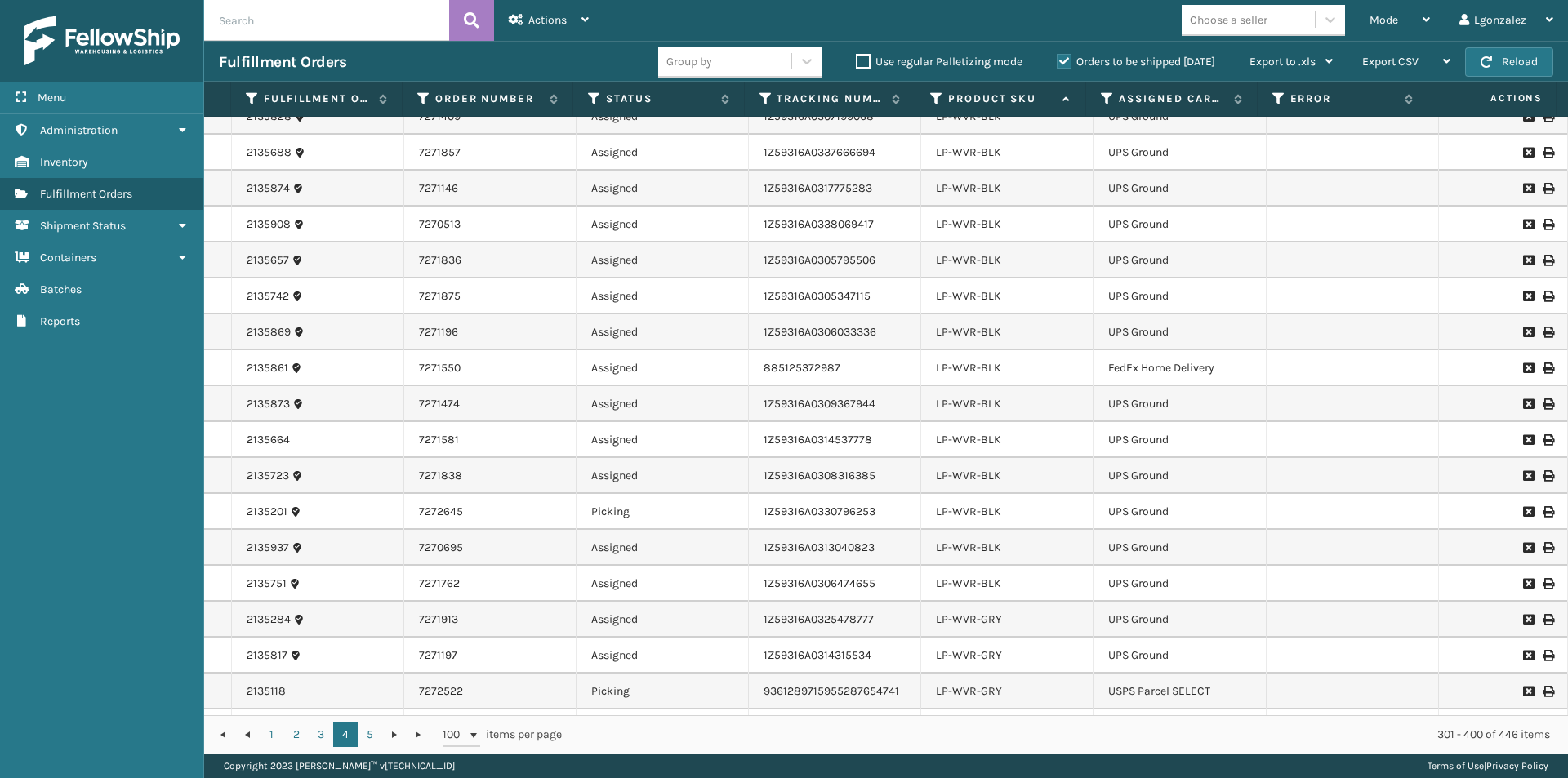
scroll to position [2995, 0]
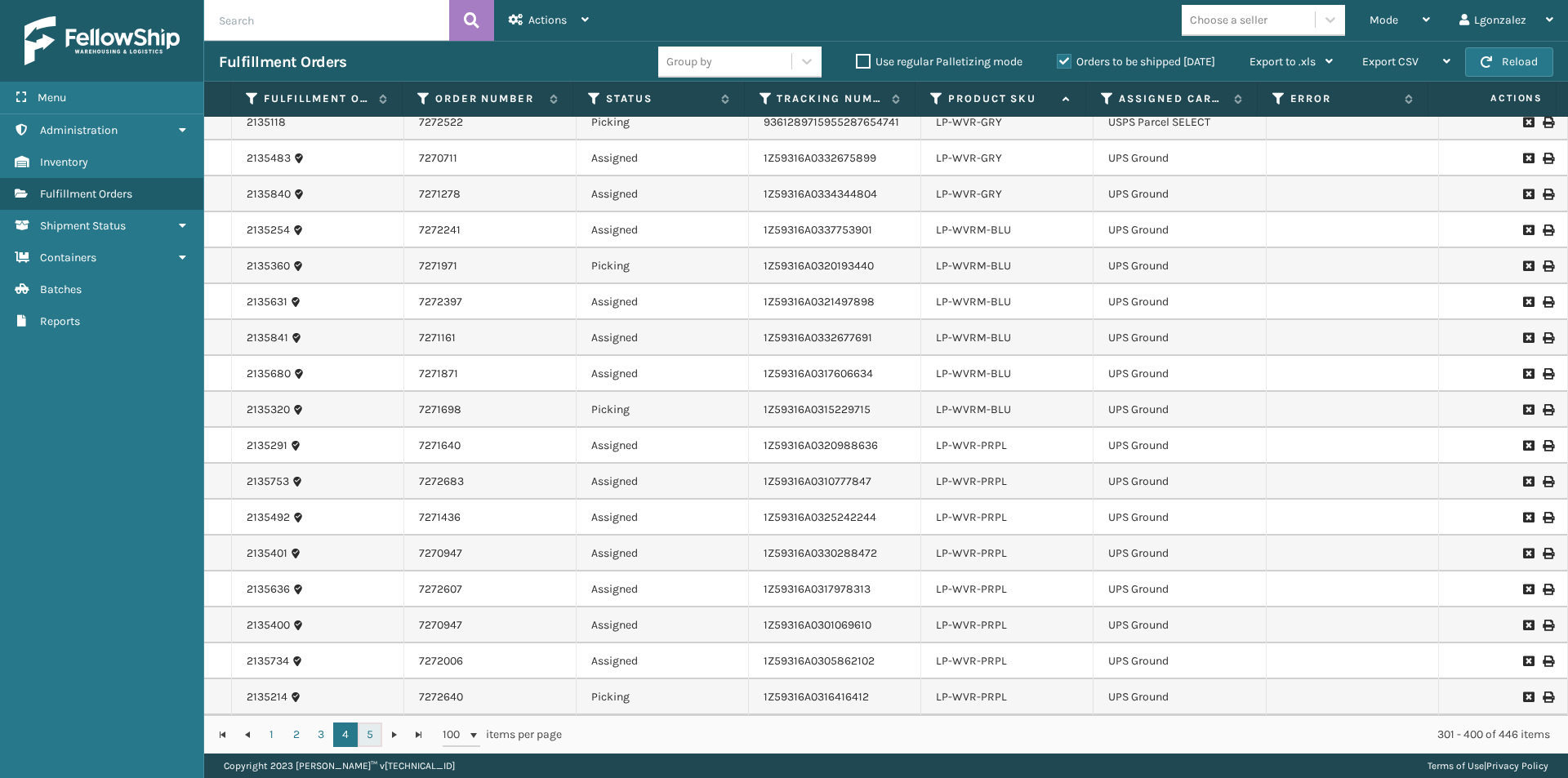
click at [370, 730] on link "5" at bounding box center [370, 735] width 25 height 25
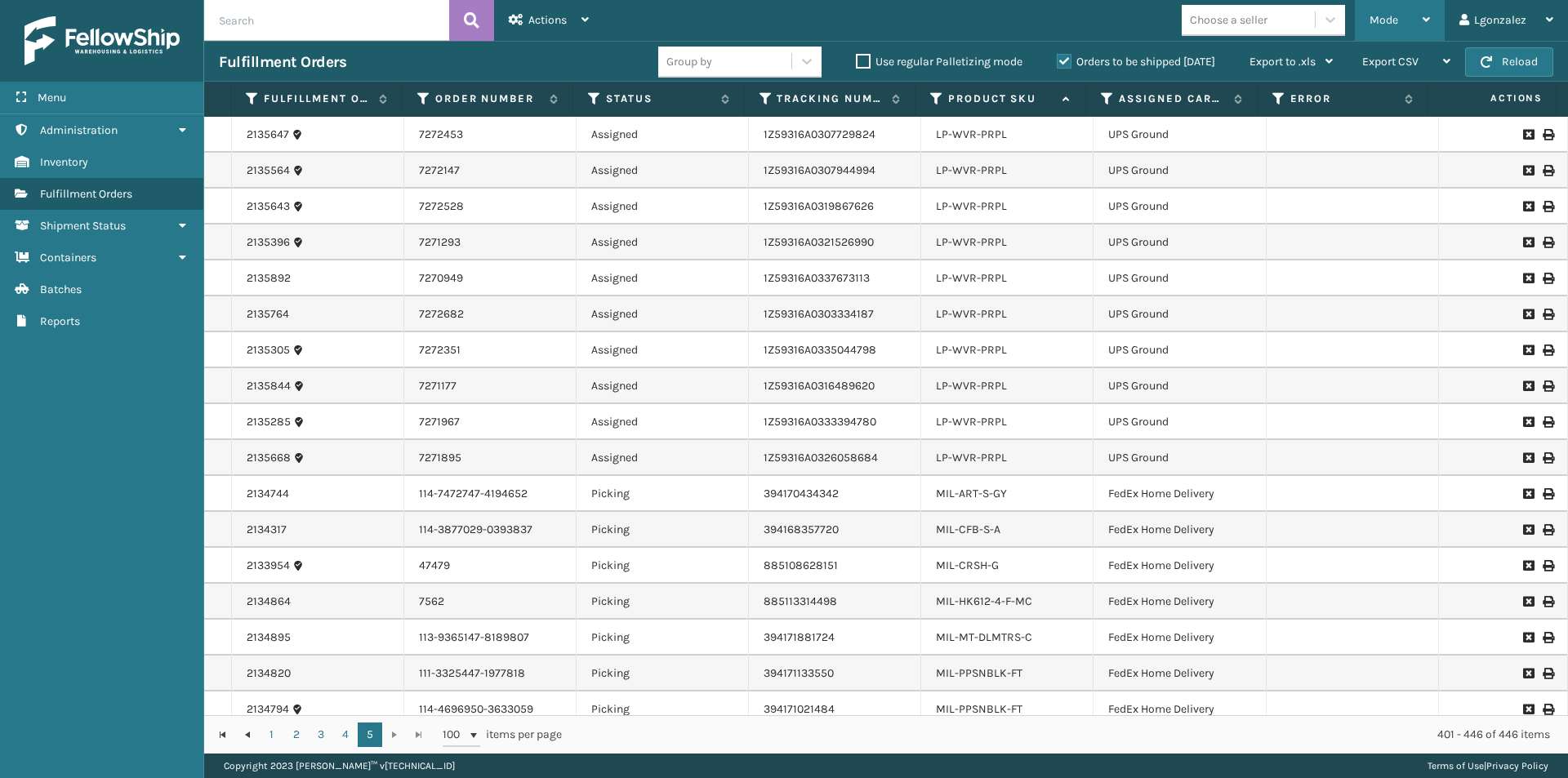
click at [1427, 29] on div "Mode" at bounding box center [1399, 21] width 60 height 41
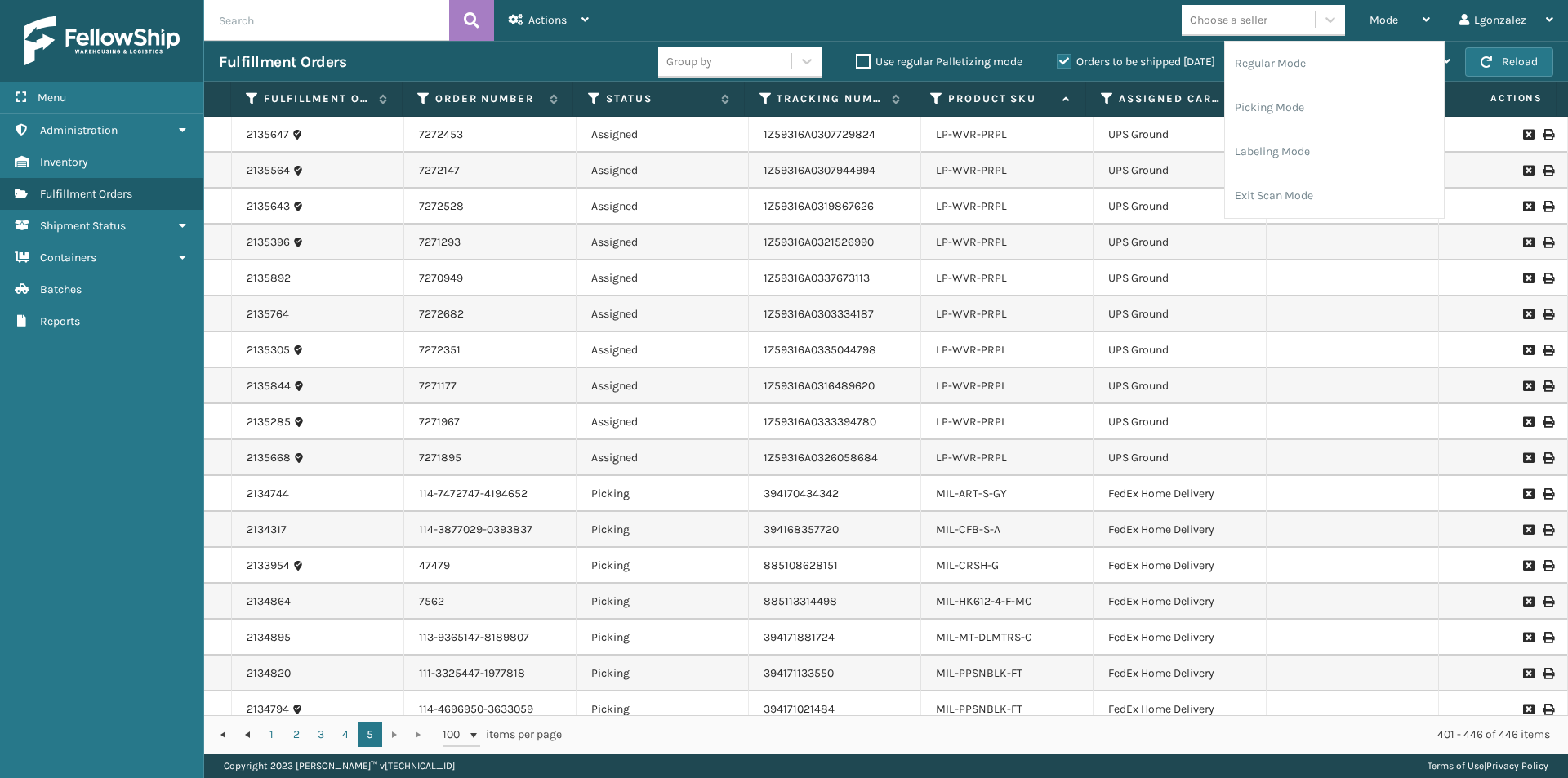
click at [1304, 440] on td at bounding box center [1352, 422] width 172 height 36
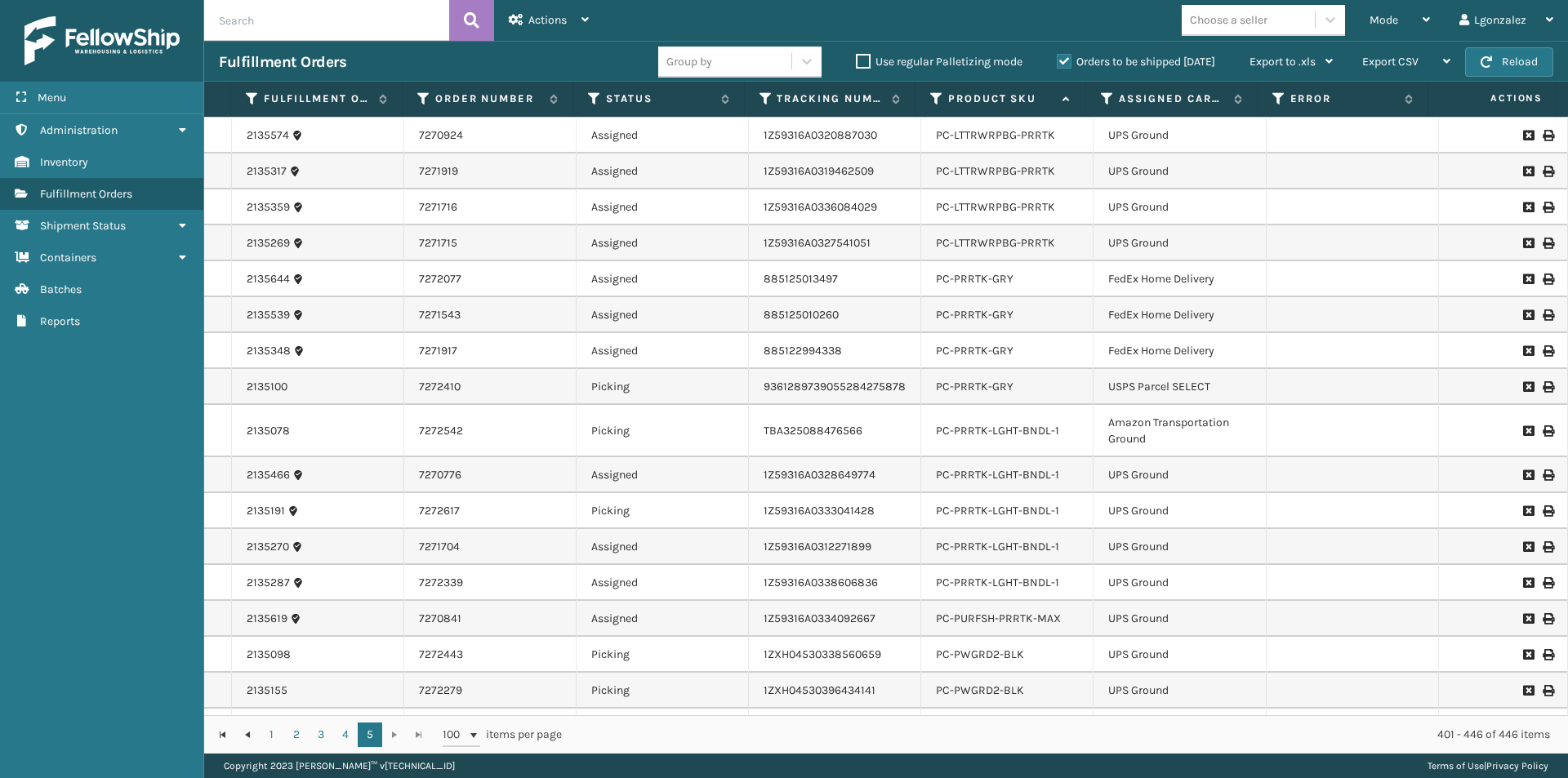
scroll to position [1071, 0]
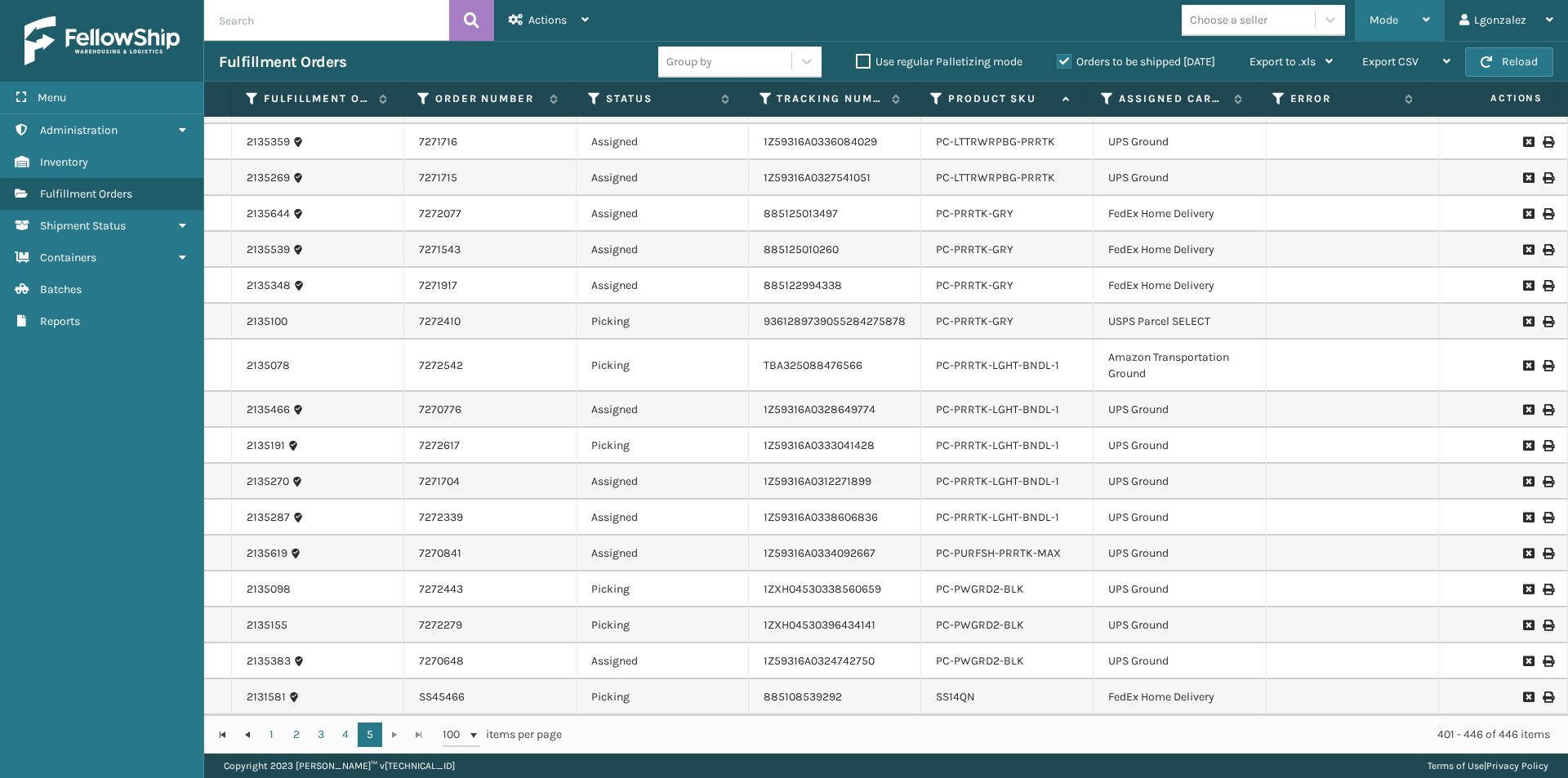
click at [1420, 40] on div "Mode" at bounding box center [1399, 21] width 60 height 41
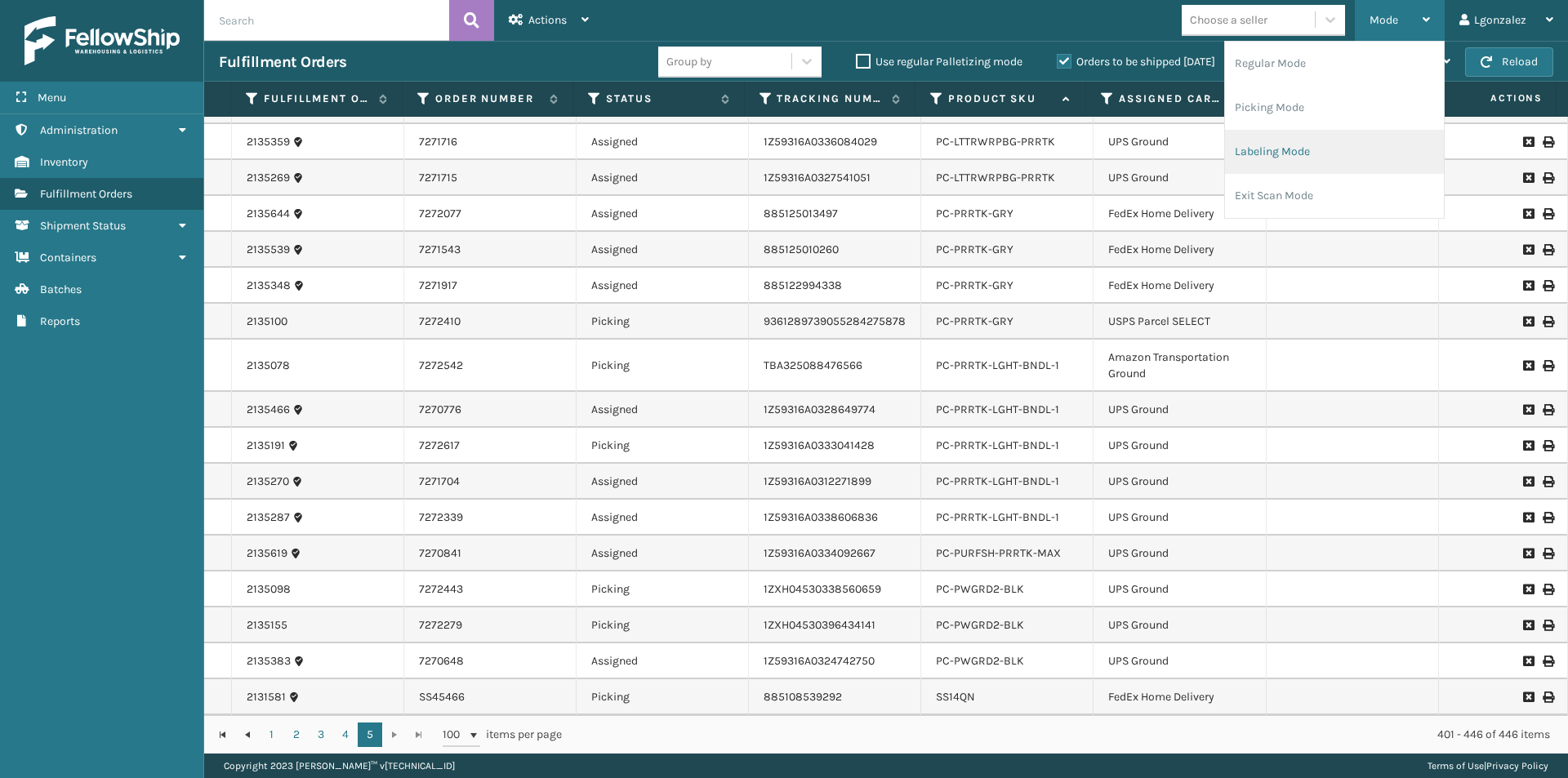
click at [1305, 164] on li "Labeling Mode" at bounding box center [1334, 152] width 219 height 44
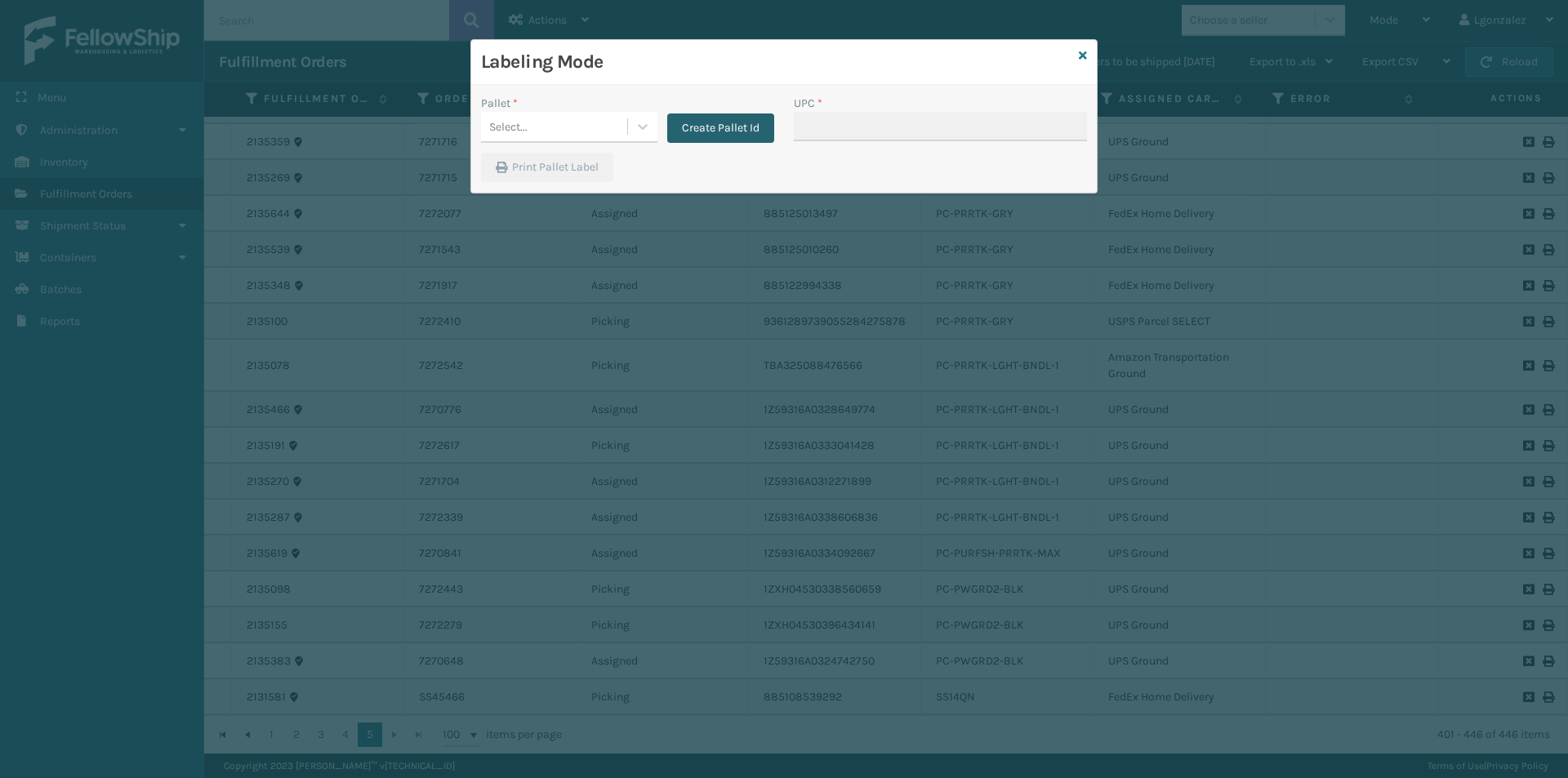
click at [694, 119] on button "Create Pallet Id" at bounding box center [720, 128] width 107 height 30
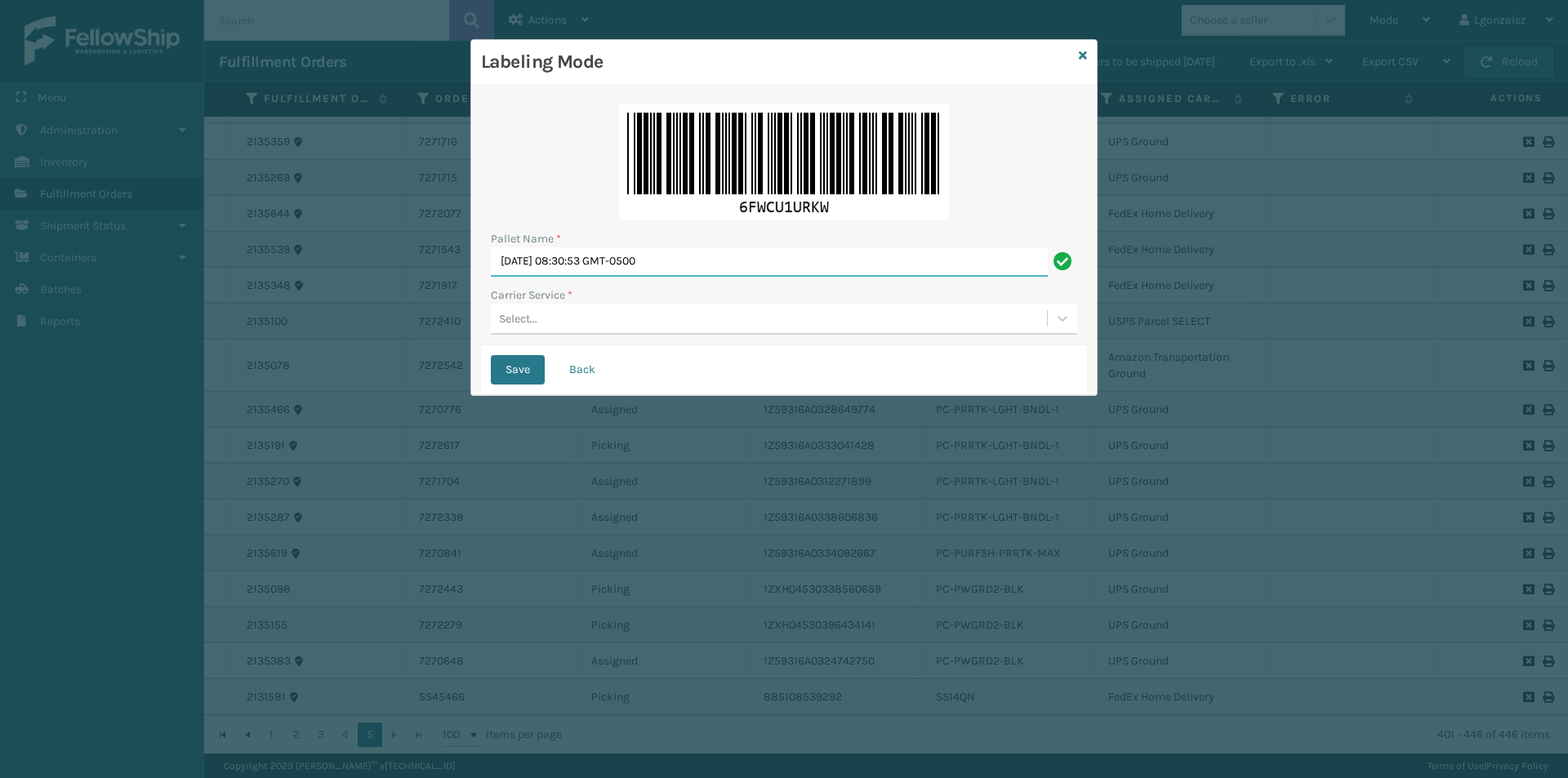
click at [616, 268] on input "[DATE] 08:30:53 GMT-0500" at bounding box center [769, 263] width 557 height 30
click at [616, 267] on input "[DATE] 08:30:53 GMT-0500" at bounding box center [769, 263] width 557 height 30
type input "TRINTY AVE"
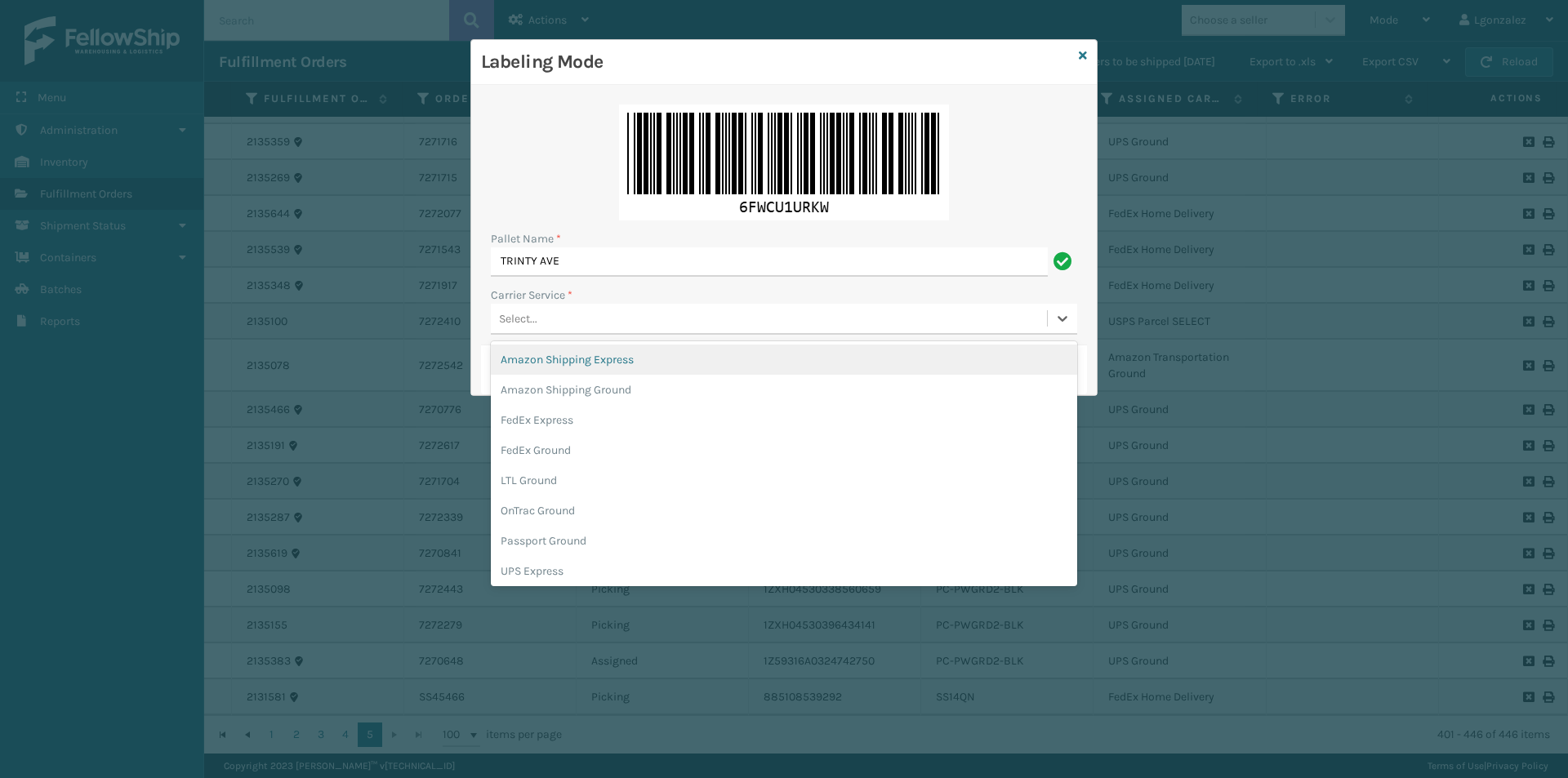
click at [601, 304] on div "Select..." at bounding box center [784, 319] width 586 height 31
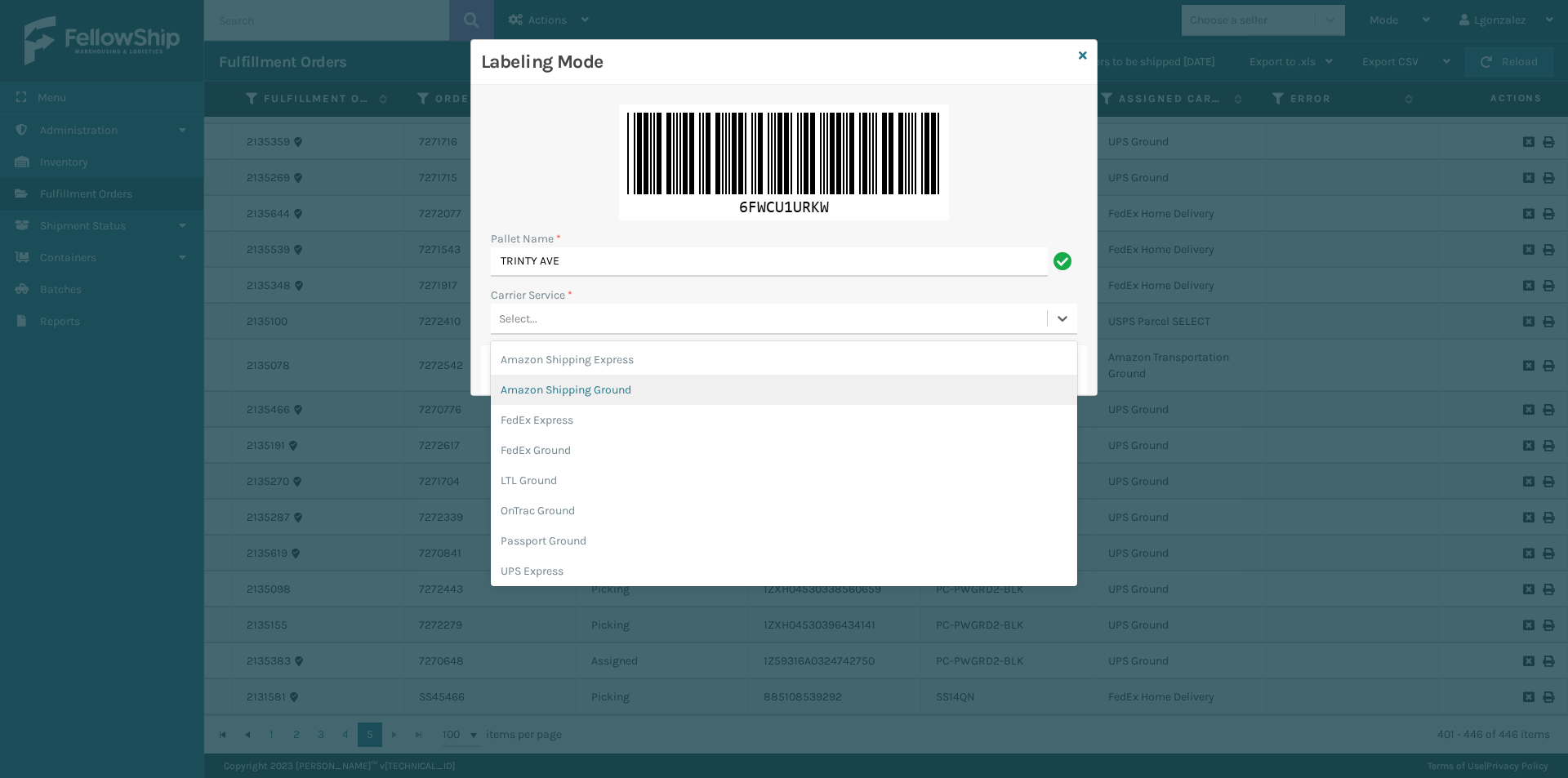
click at [599, 401] on div "Amazon Shipping Ground" at bounding box center [784, 389] width 586 height 30
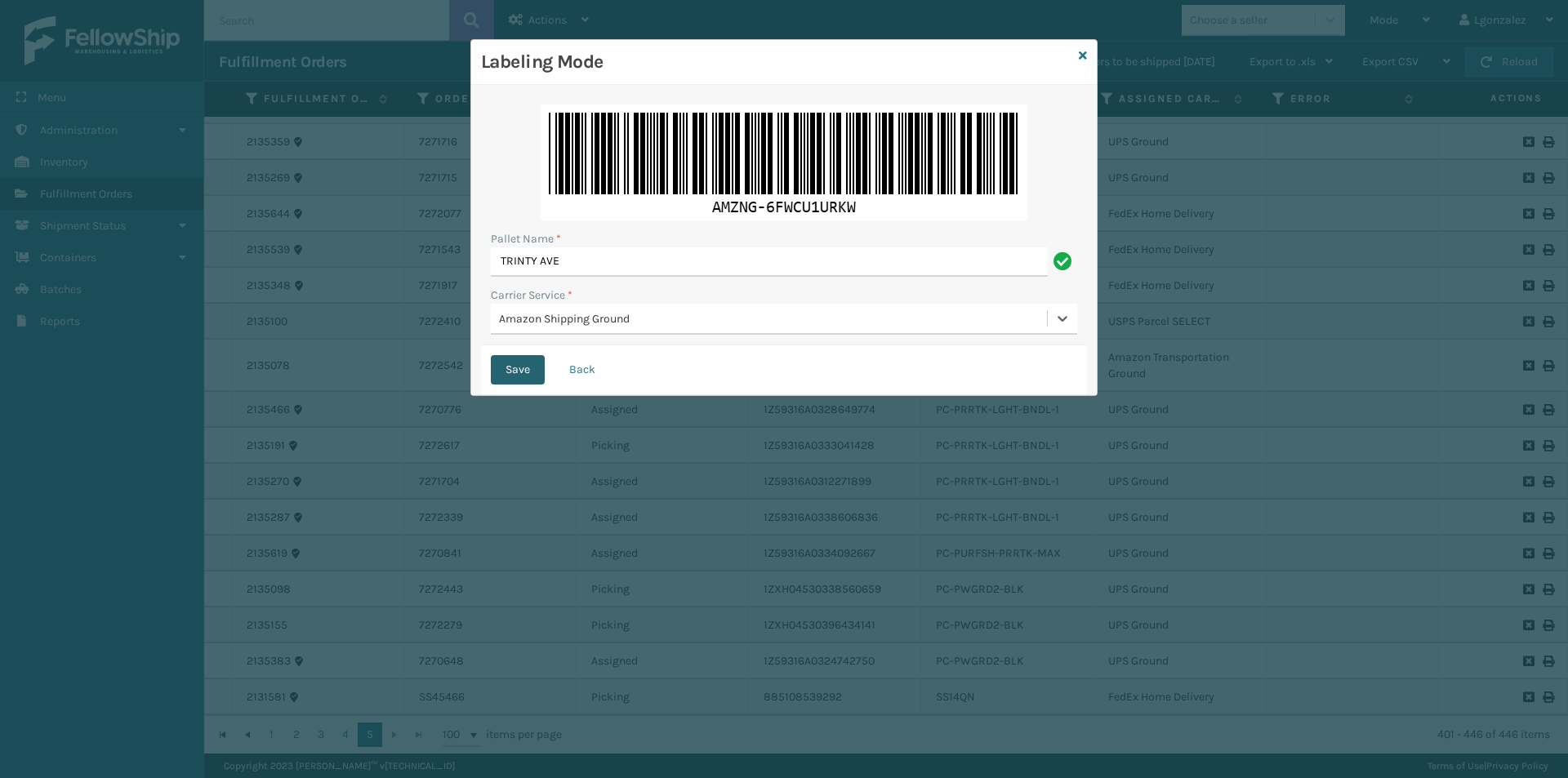
click at [512, 371] on button "Save" at bounding box center [517, 370] width 54 height 30
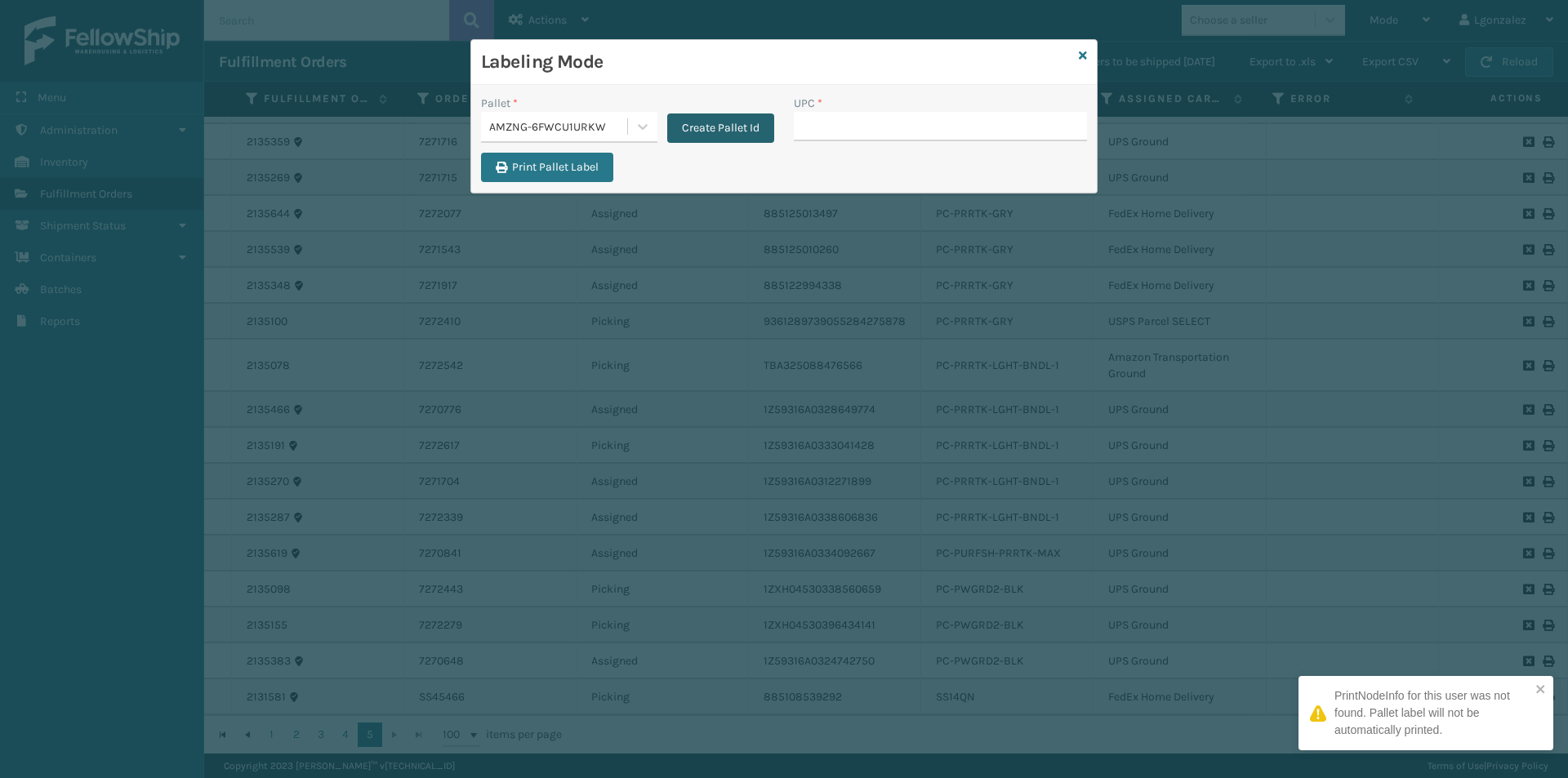
click at [718, 133] on button "Create Pallet Id" at bounding box center [720, 128] width 107 height 30
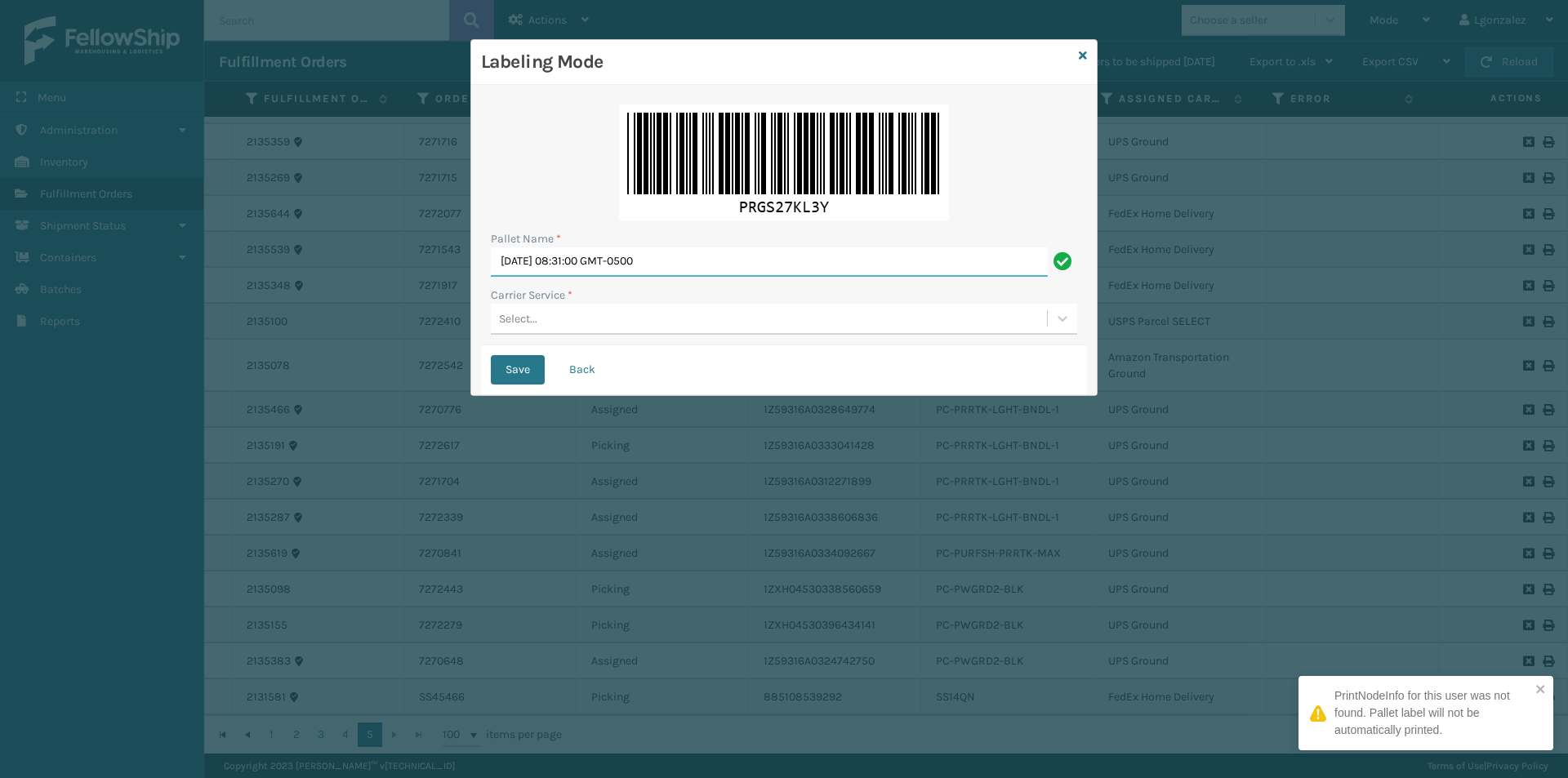
click at [613, 261] on input "[DATE] 08:31:00 GMT-0500" at bounding box center [769, 263] width 557 height 30
type input "TRINTY AVE"
click at [577, 326] on div "Select..." at bounding box center [769, 319] width 556 height 27
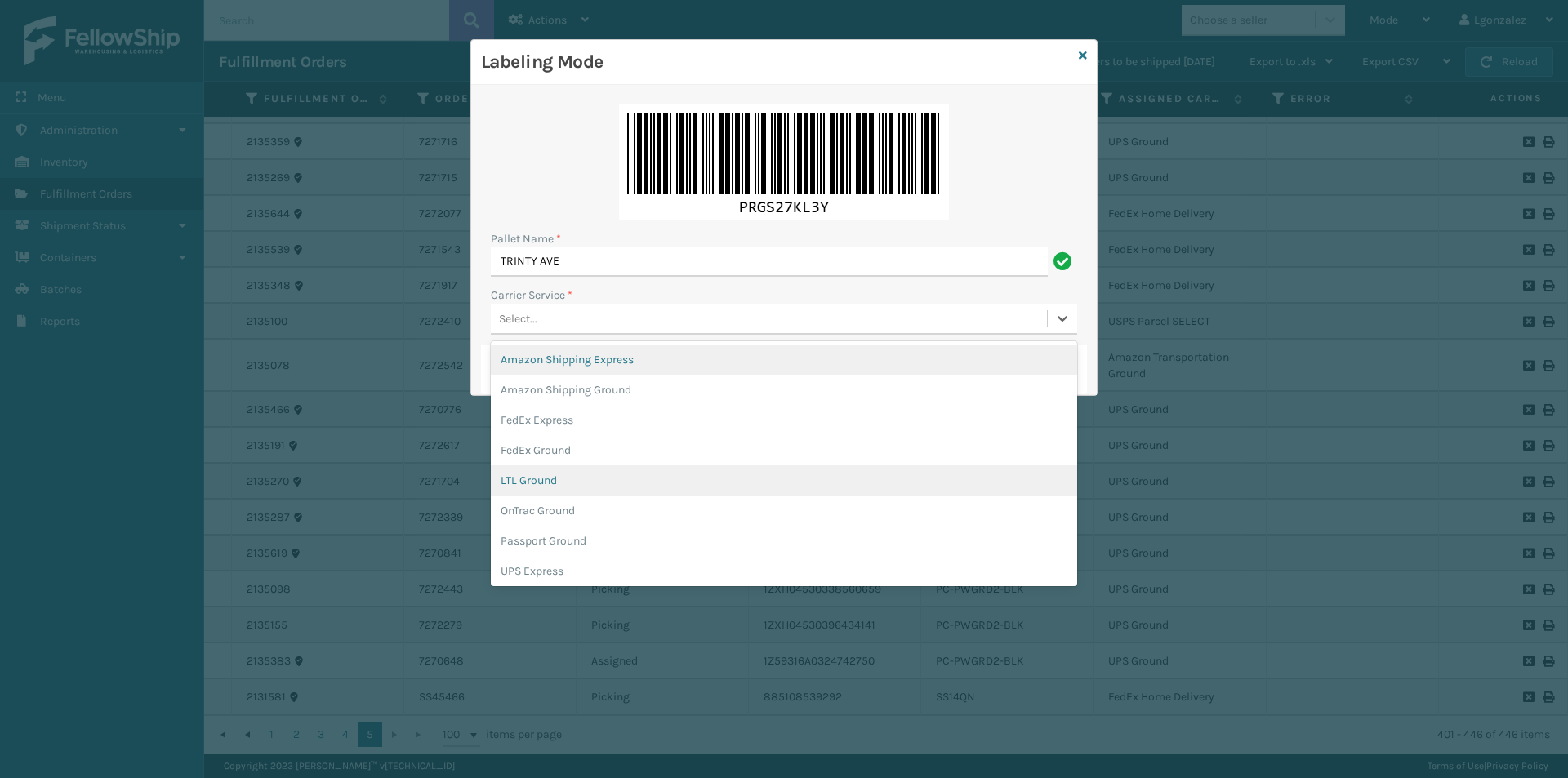
scroll to position [94, 0]
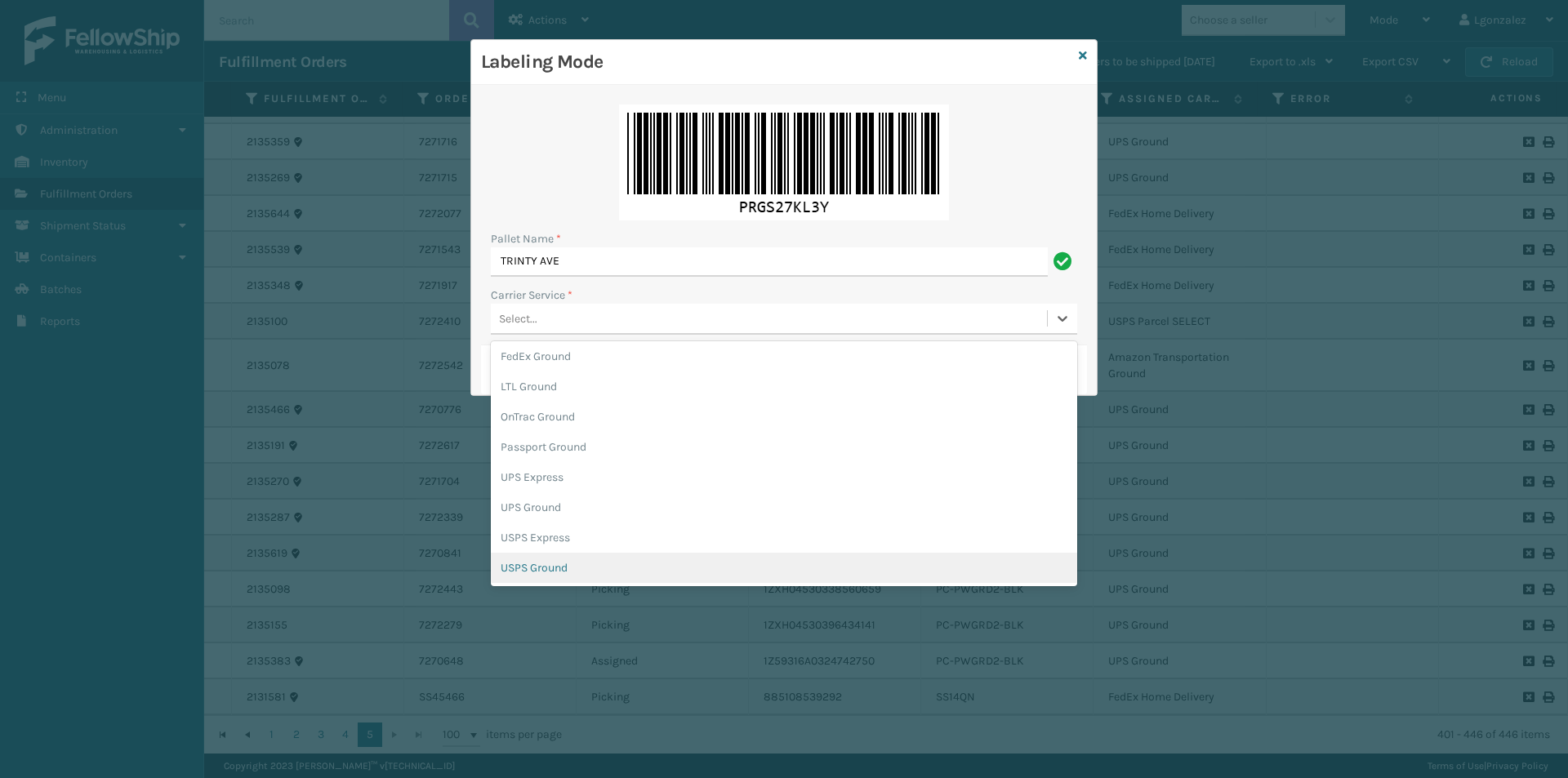
click at [565, 567] on div "USPS Ground" at bounding box center [784, 568] width 586 height 30
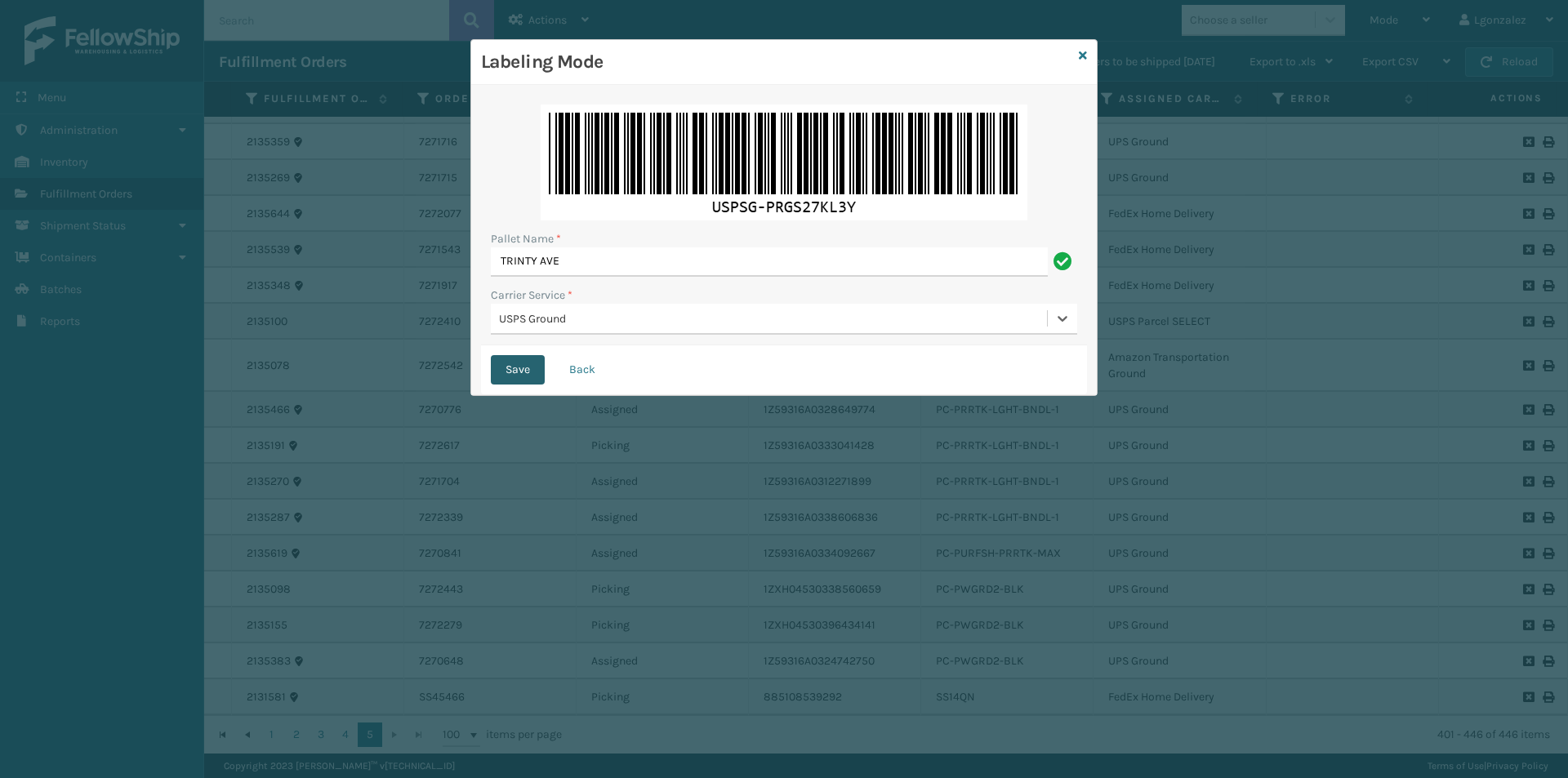
click at [505, 375] on button "Save" at bounding box center [517, 370] width 54 height 30
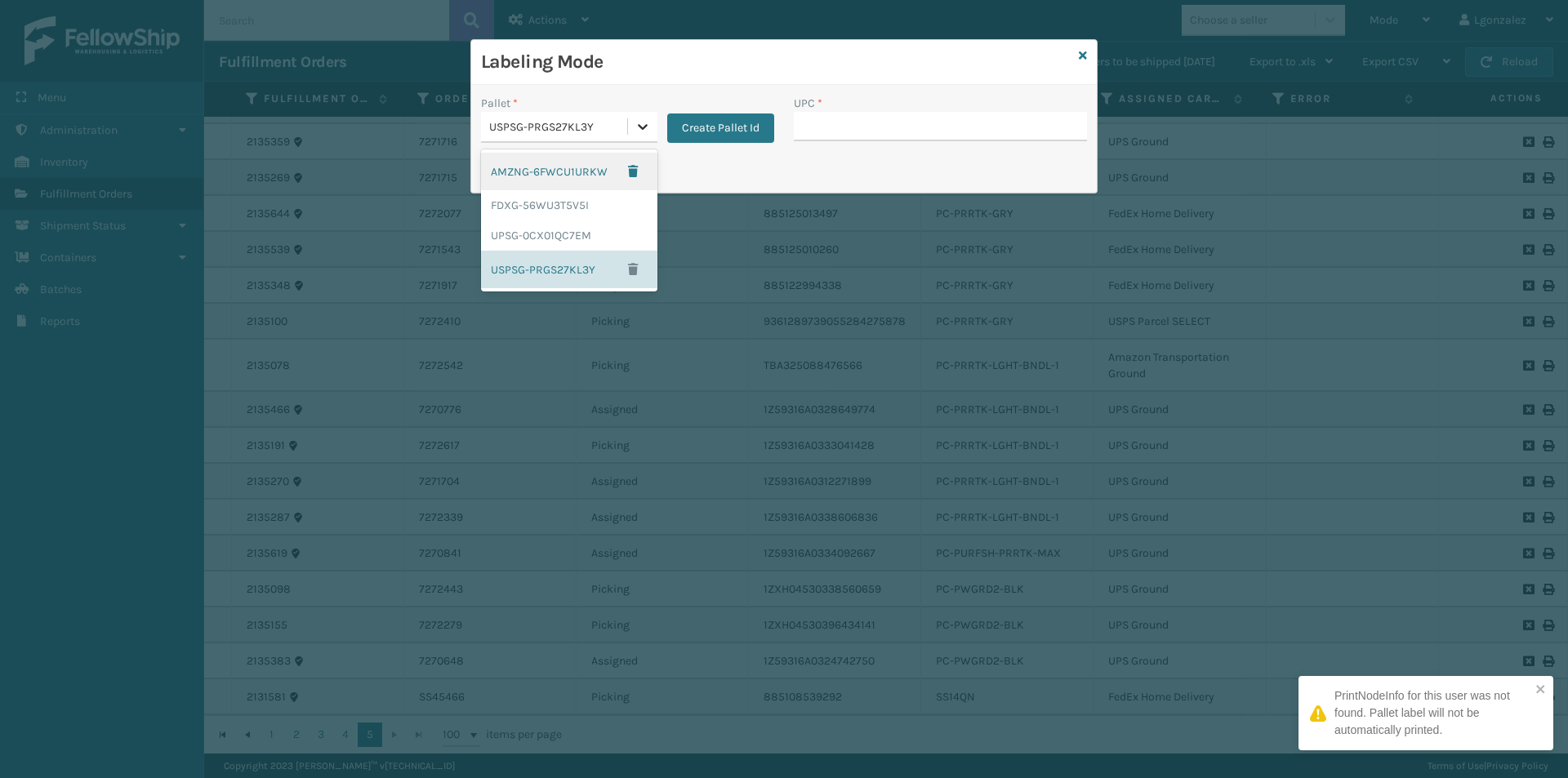
click at [642, 127] on icon at bounding box center [643, 127] width 16 height 16
click at [569, 175] on div "AMZNG-6FWCU1URKW" at bounding box center [569, 172] width 176 height 38
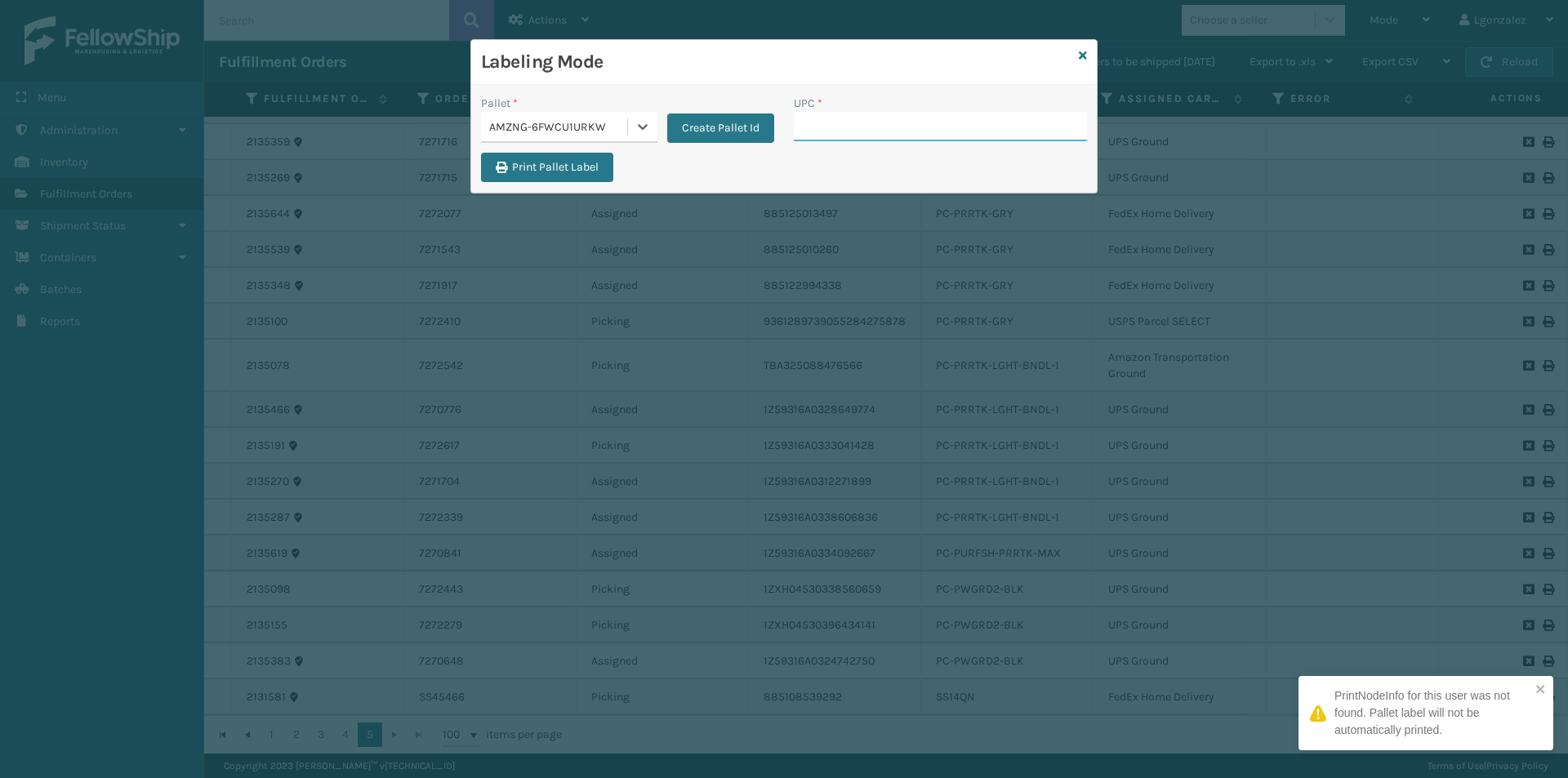
click at [838, 128] on input "UPC *" at bounding box center [940, 127] width 293 height 30
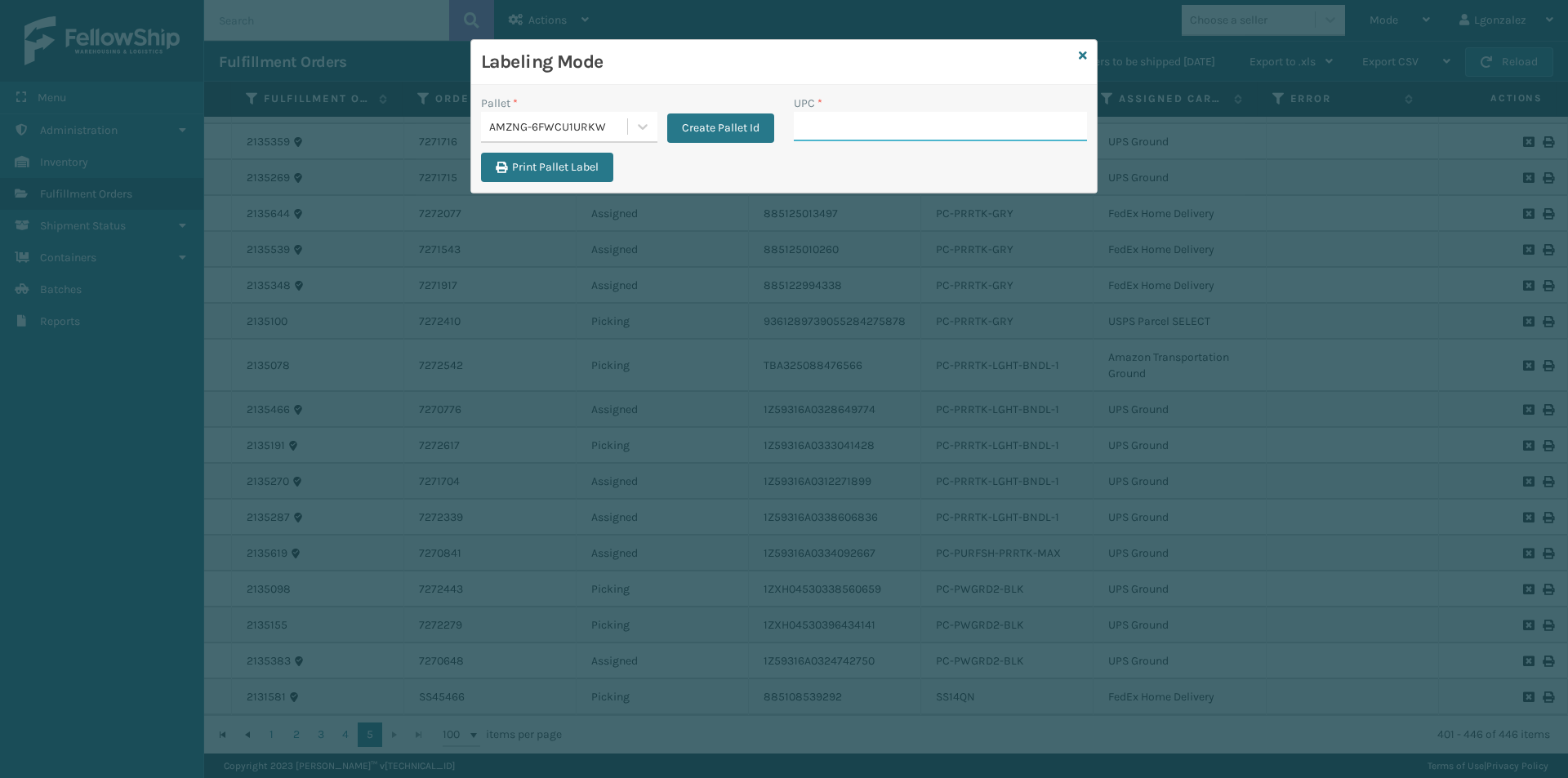
paste input "810090933115"
type input "810090933115"
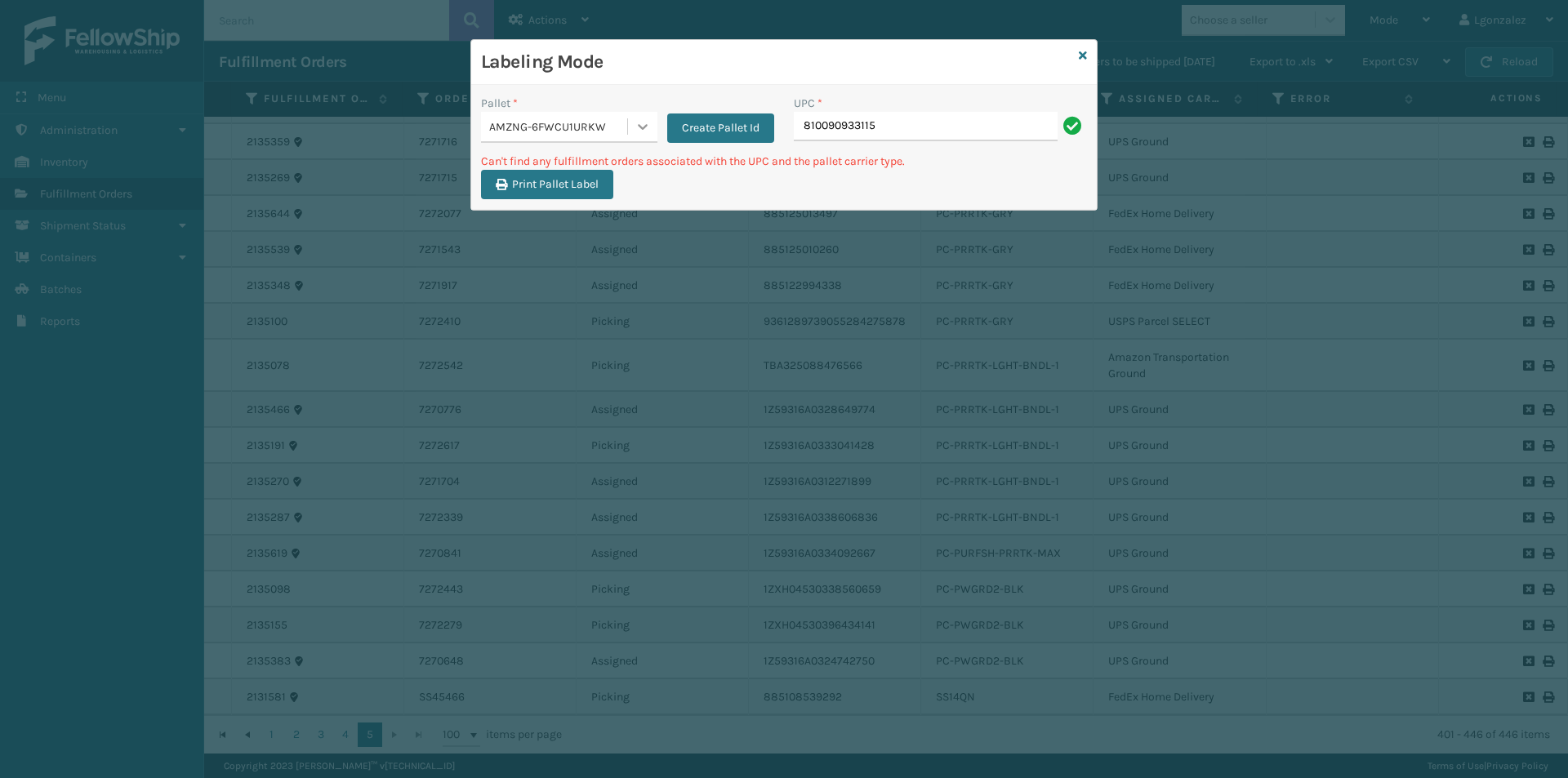
click at [639, 126] on icon at bounding box center [643, 127] width 10 height 6
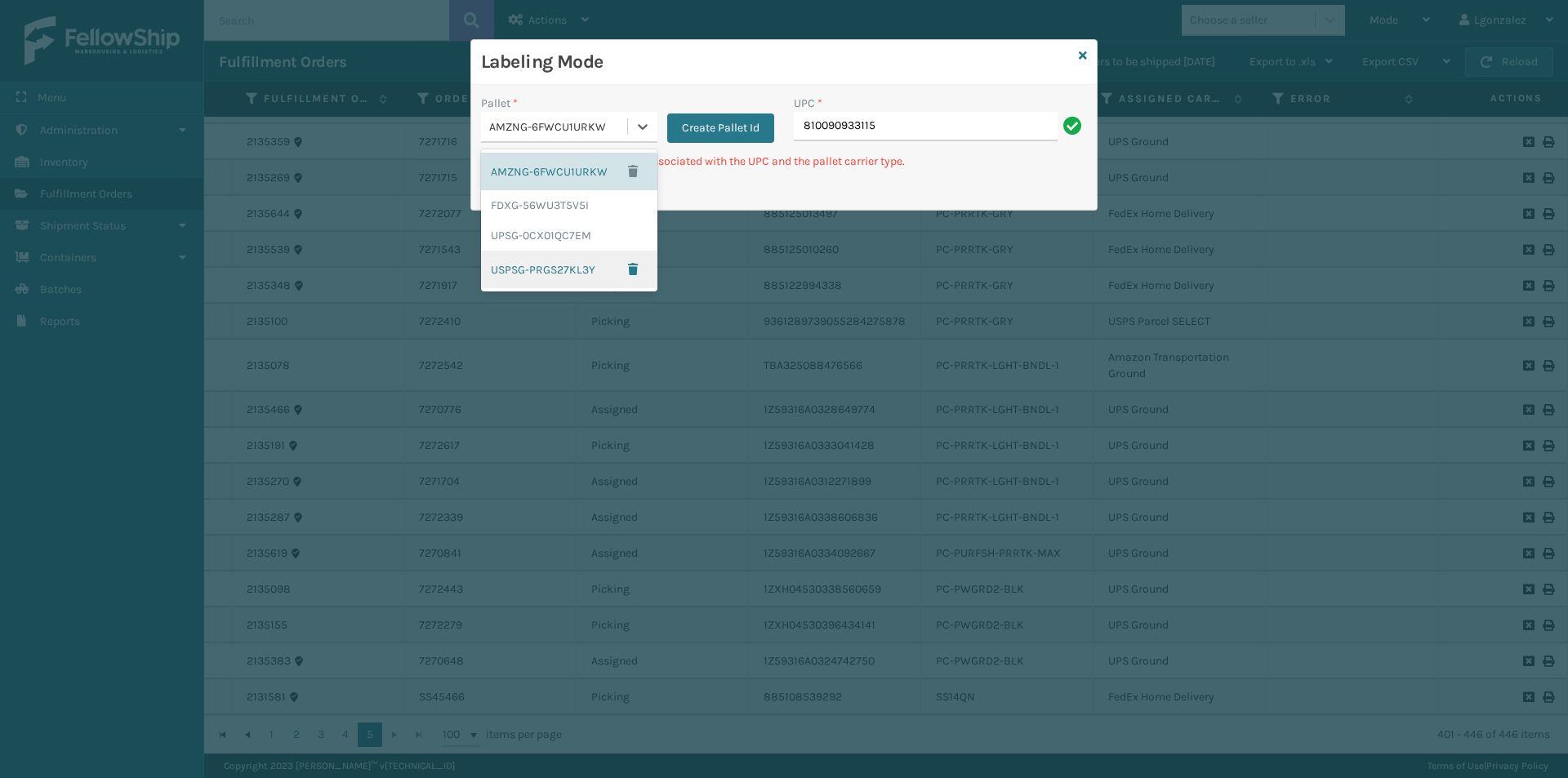
click at [555, 268] on div "USPSG-PRGS27KL3Y" at bounding box center [569, 270] width 176 height 38
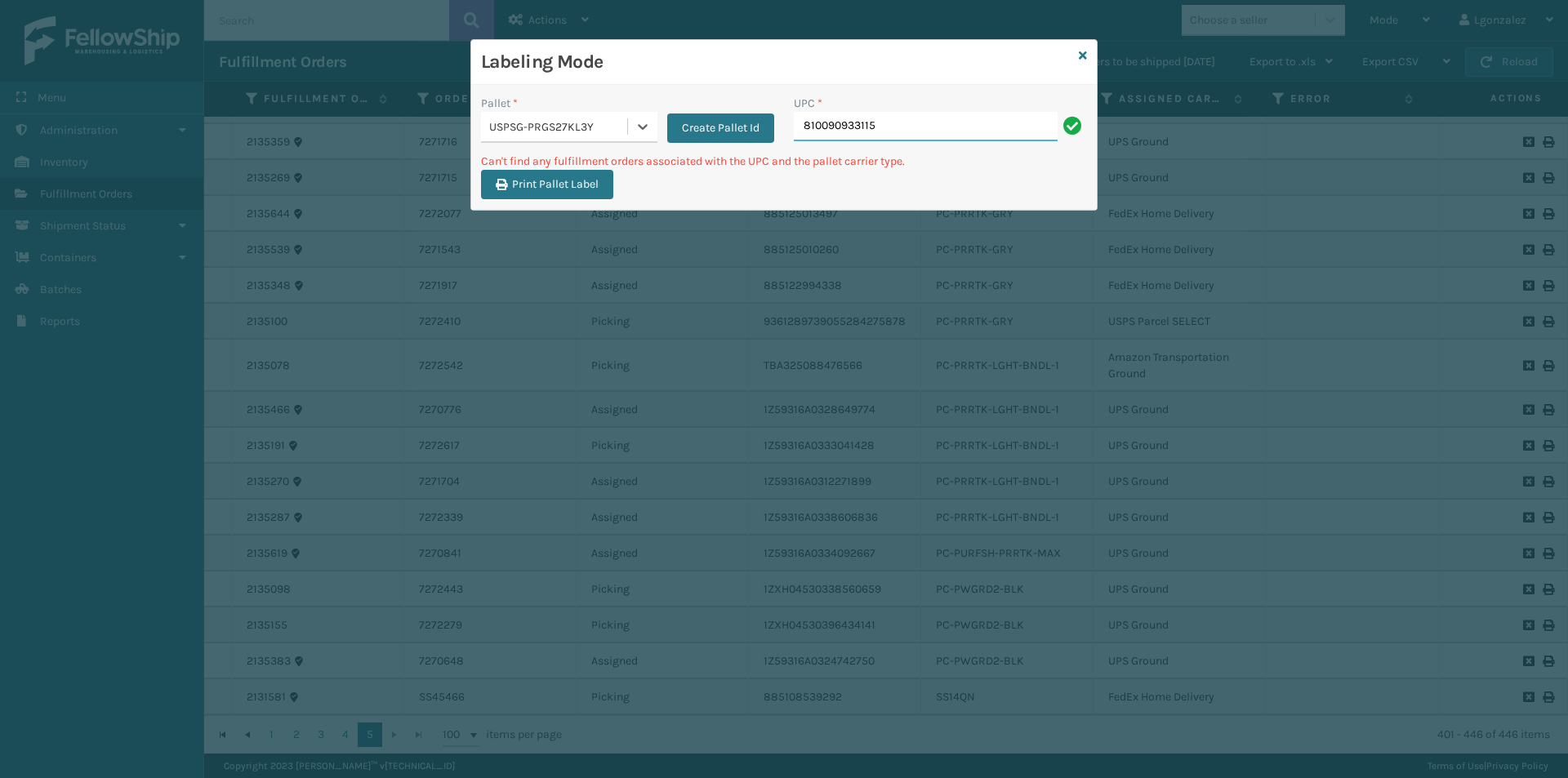
click at [909, 137] on input "810090933115" at bounding box center [925, 127] width 263 height 30
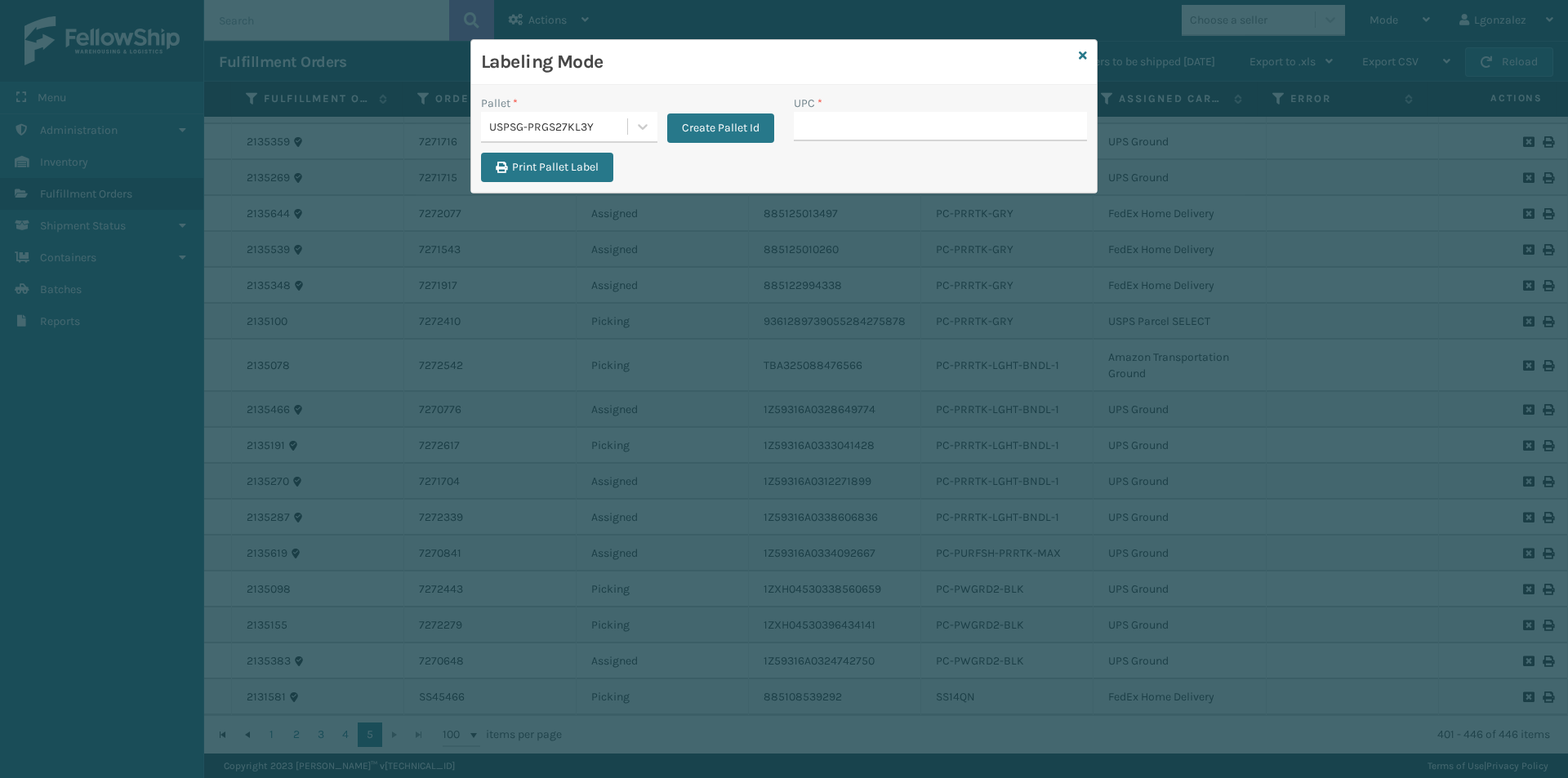
drag, startPoint x: 662, startPoint y: 131, endPoint x: 648, endPoint y: 137, distance: 15.2
click at [658, 135] on div "Create Pallet Id" at bounding box center [716, 119] width 117 height 49
click at [635, 128] on icon at bounding box center [643, 127] width 16 height 16
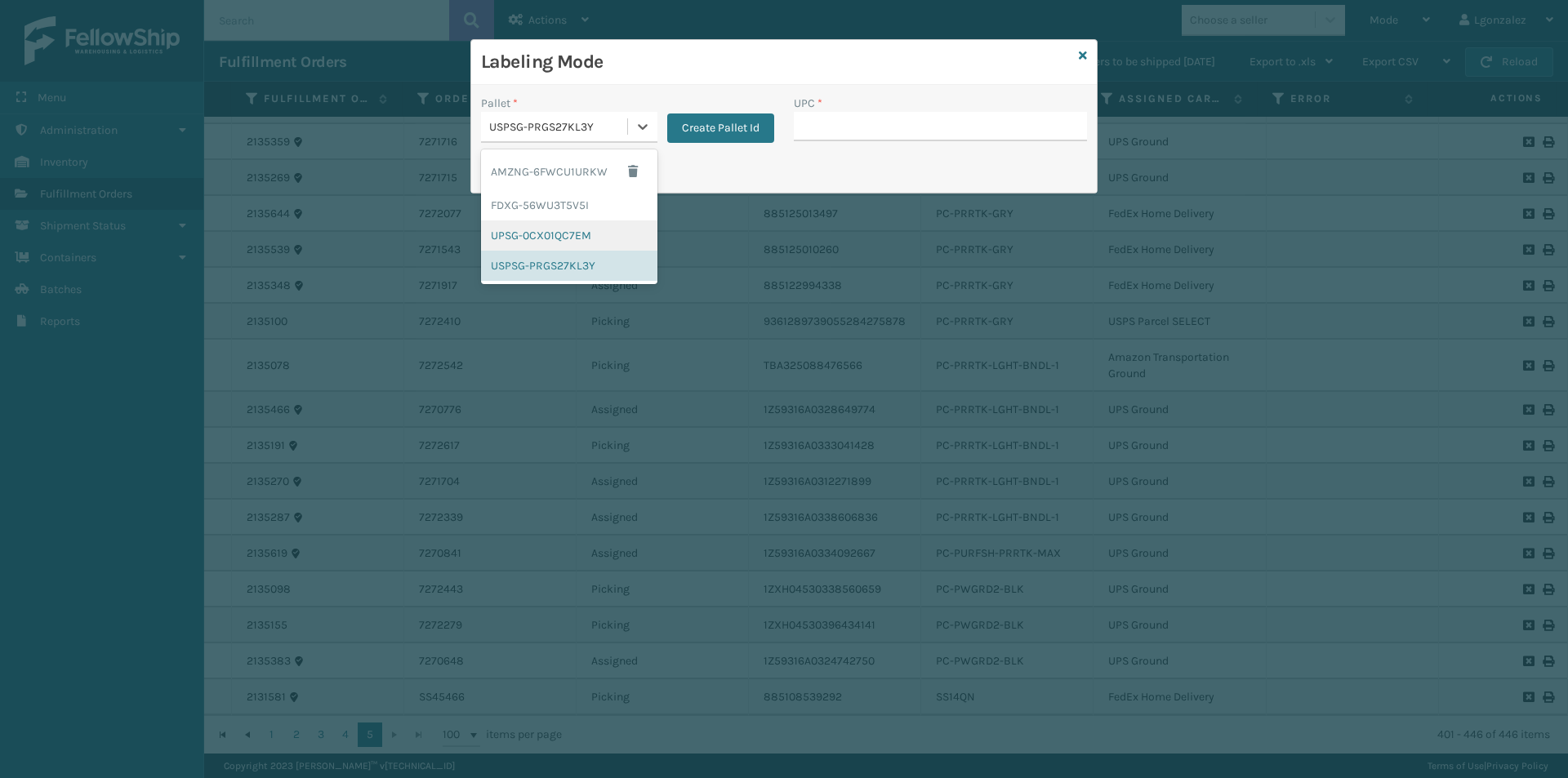
click at [562, 235] on div "UPSG-0CX01QC7EM" at bounding box center [569, 235] width 176 height 30
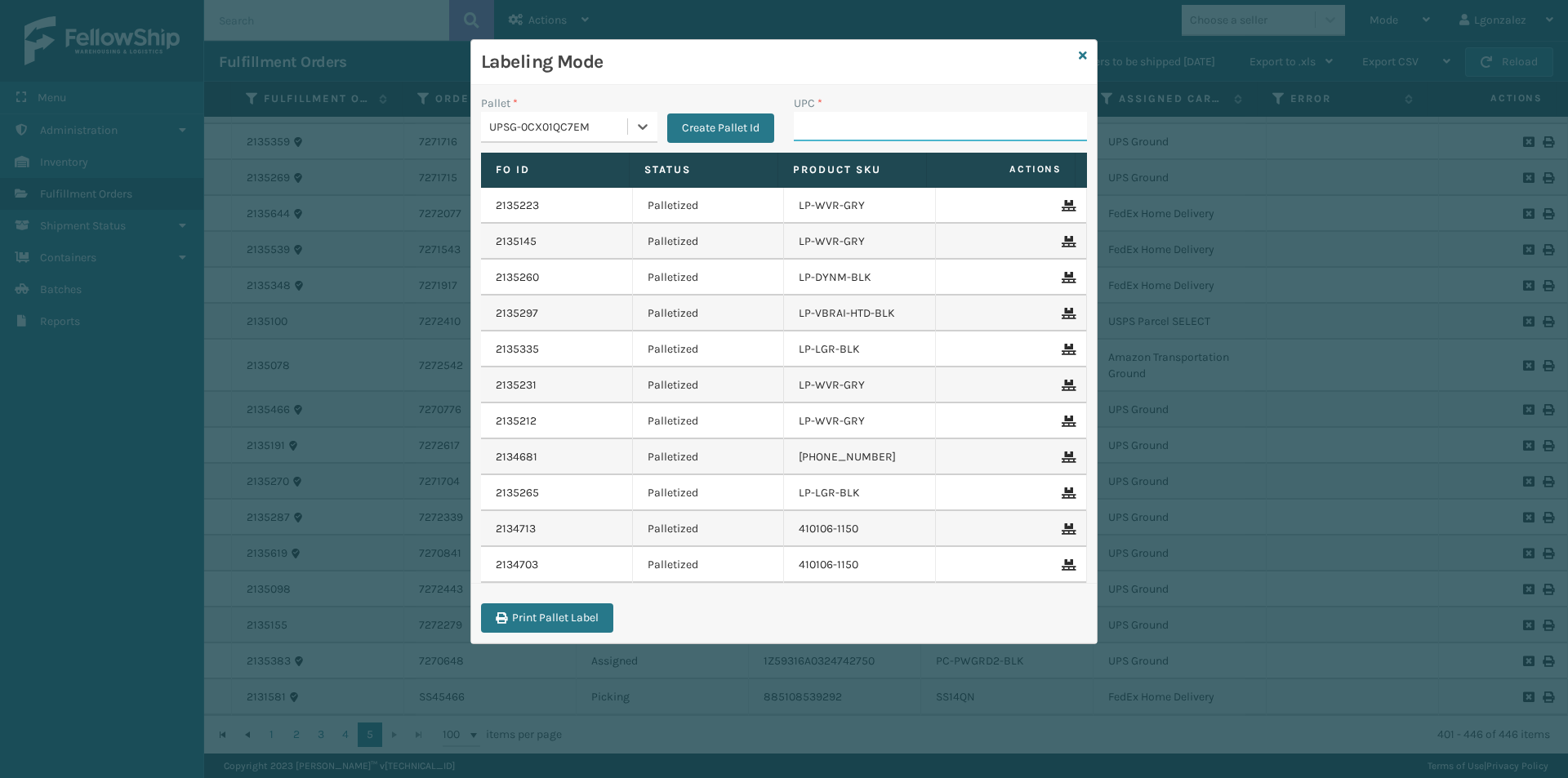
click at [831, 135] on input "UPC *" at bounding box center [940, 127] width 293 height 30
type input "LP-RJVGLW-WHT"
type input "lp-rvtglw-wht"
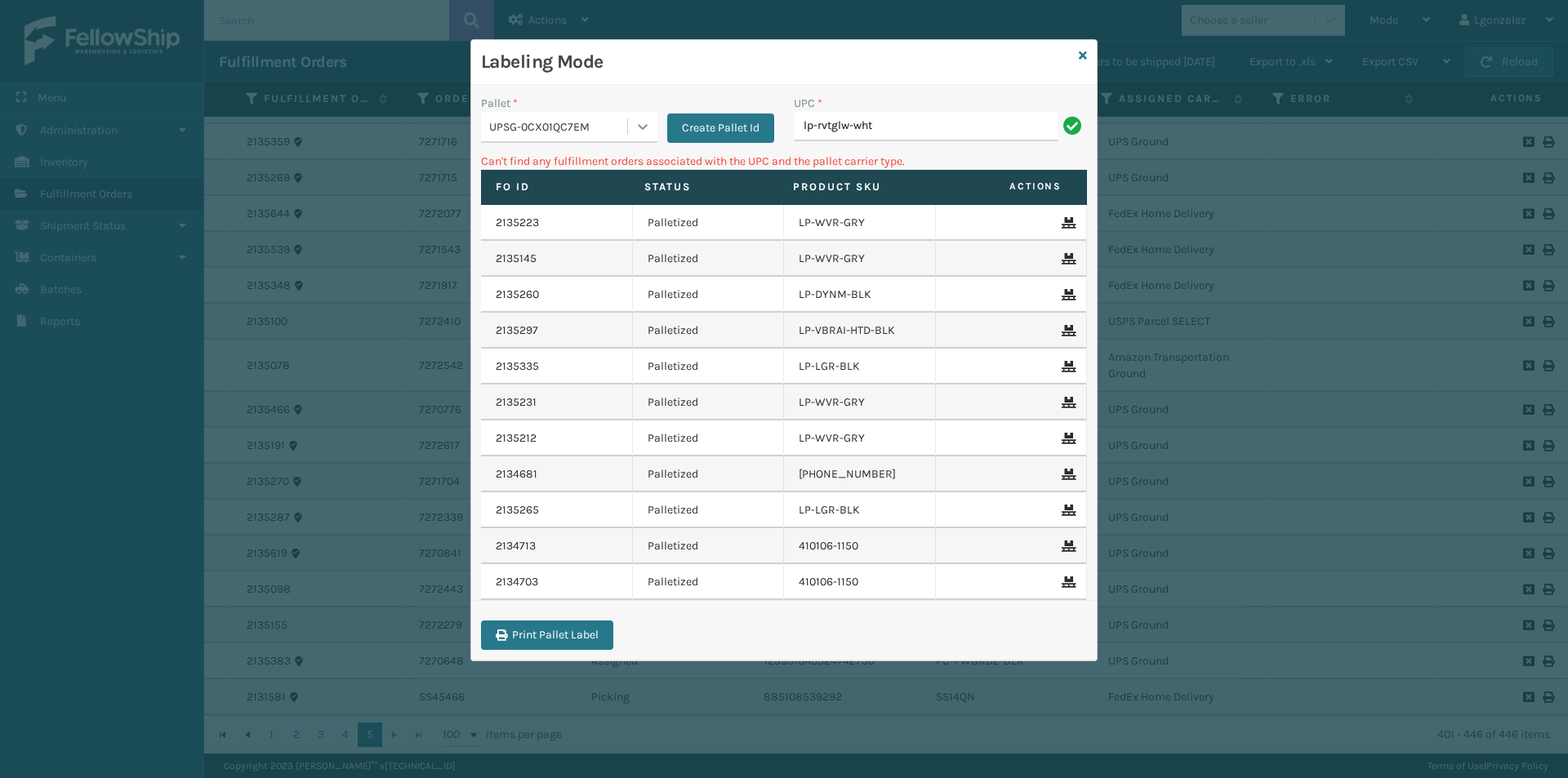
click at [638, 129] on icon at bounding box center [643, 127] width 16 height 16
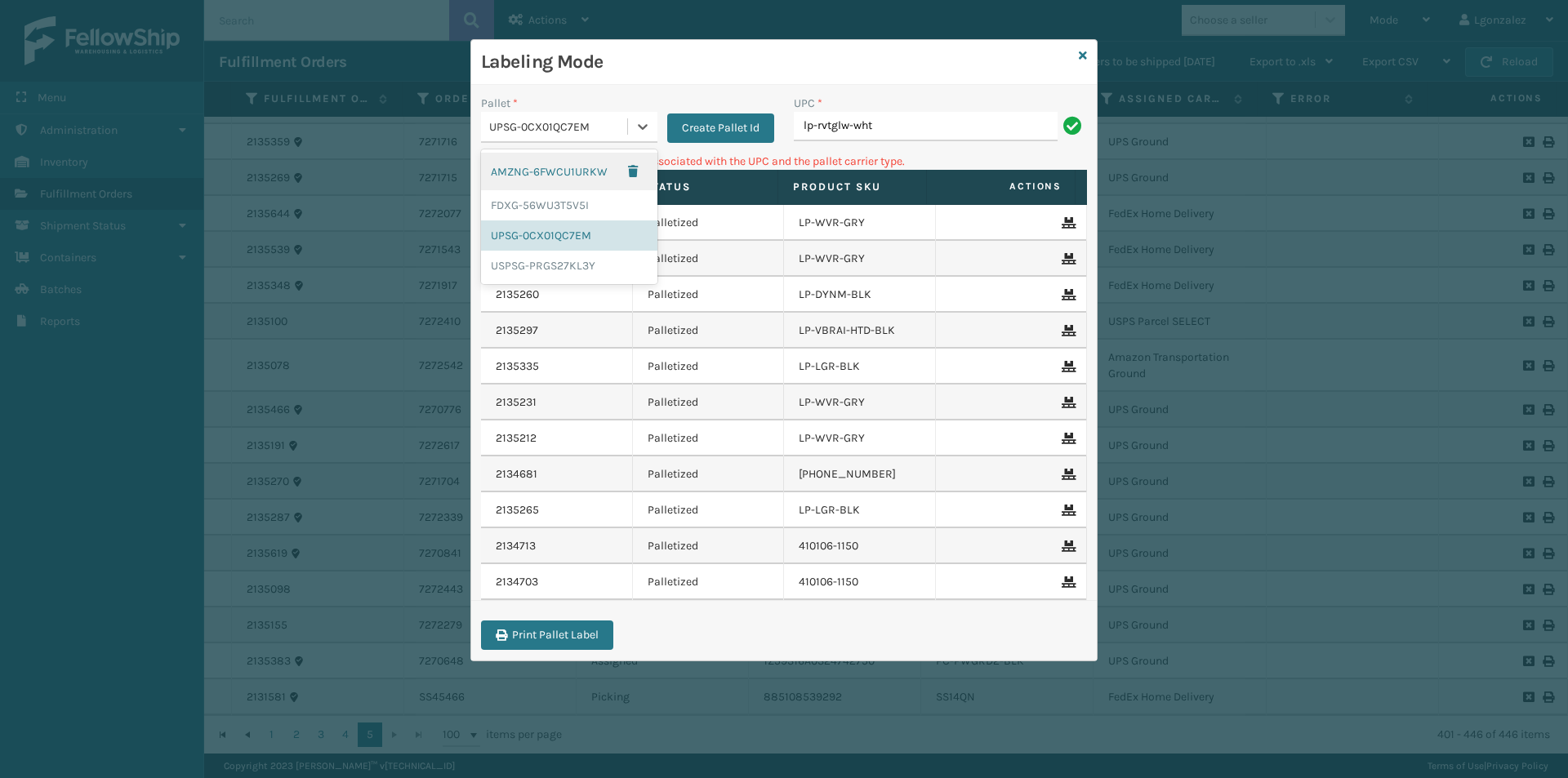
click at [605, 174] on div "AMZNG-6FWCU1URKW" at bounding box center [569, 172] width 176 height 38
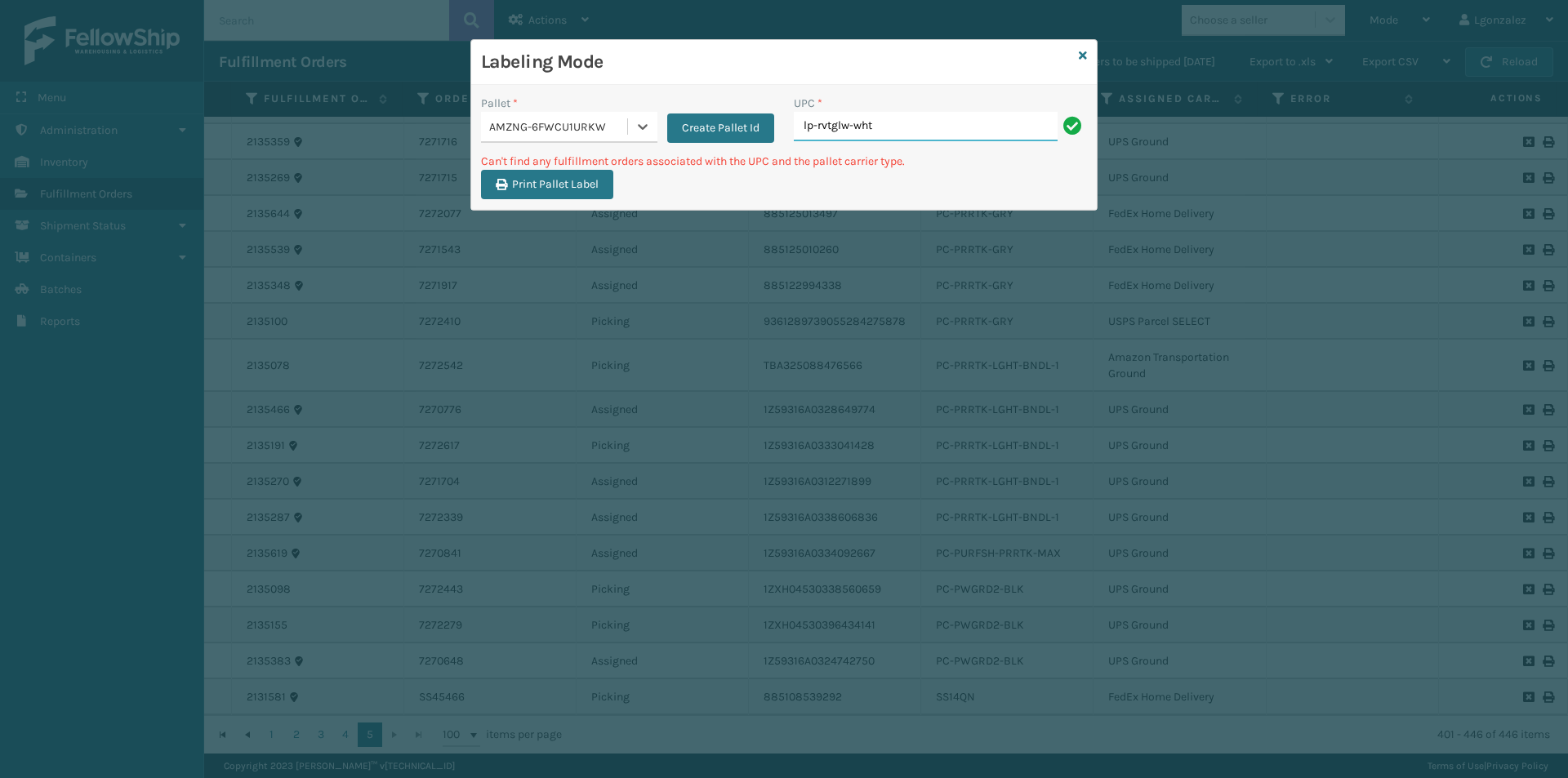
click at [954, 123] on input "lp-rvtglw-wht" at bounding box center [925, 127] width 263 height 30
click at [649, 130] on icon at bounding box center [643, 127] width 16 height 16
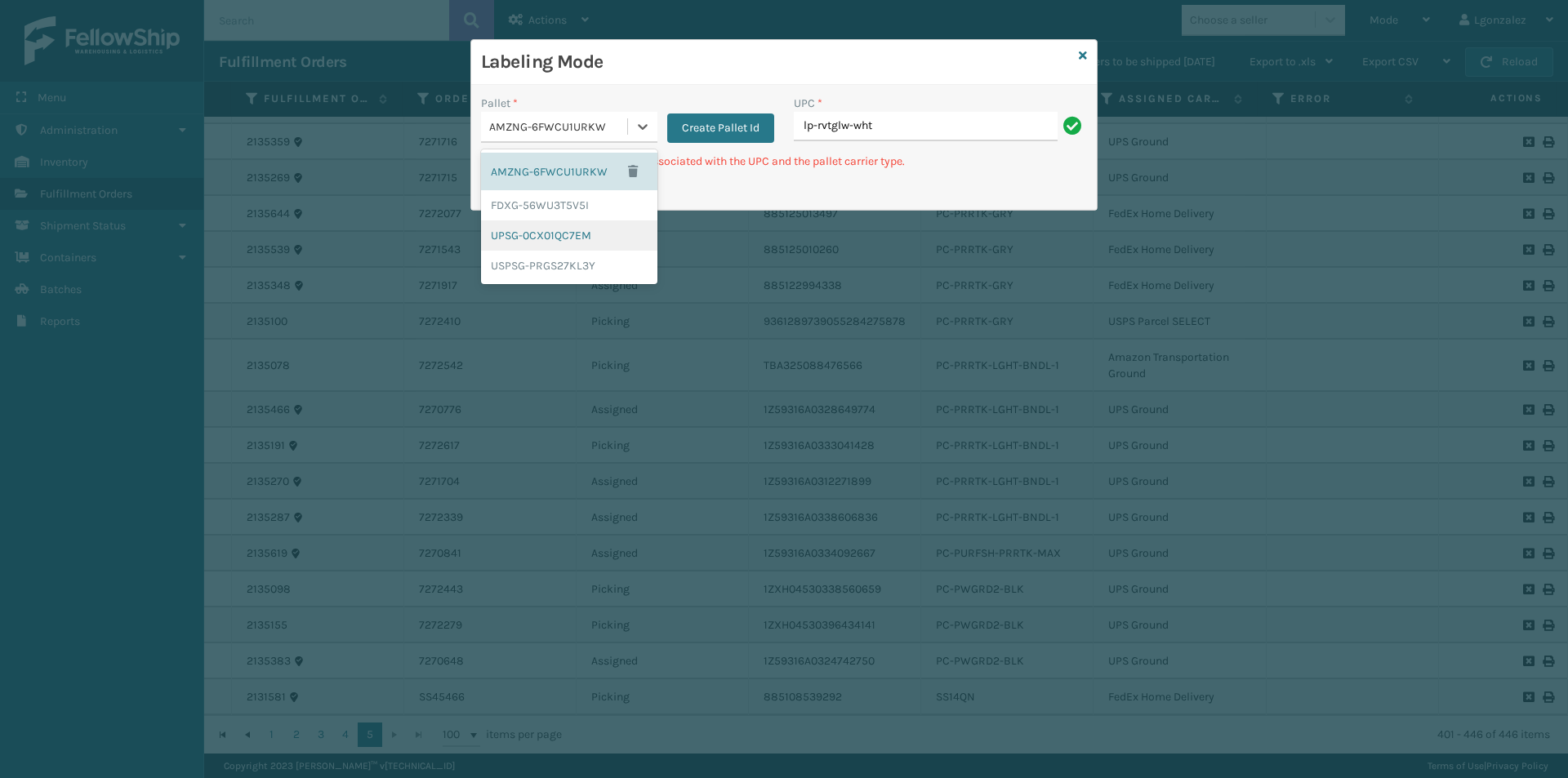
click at [603, 239] on div "UPSG-0CX01QC7EM" at bounding box center [569, 235] width 176 height 30
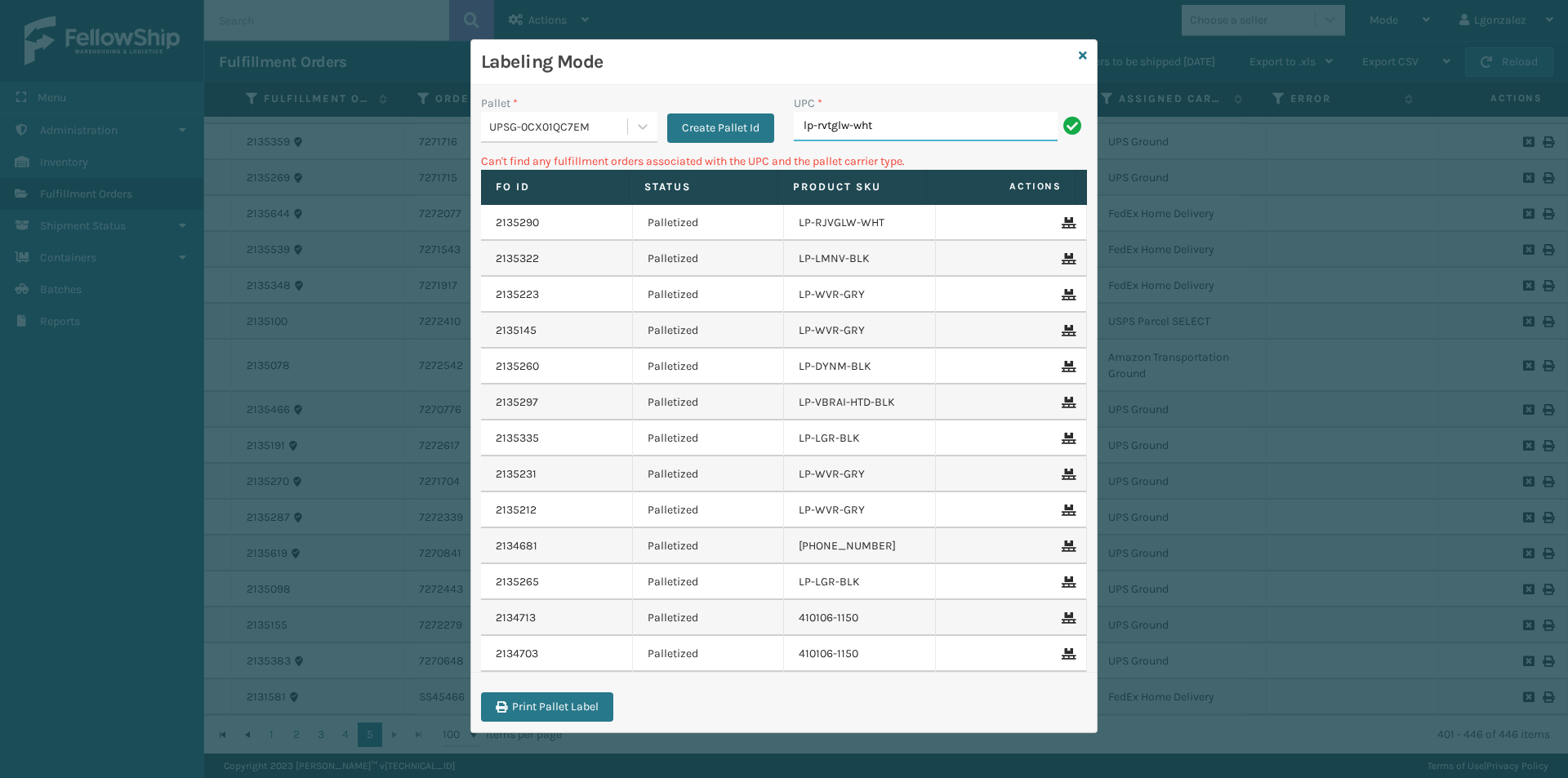
click at [938, 122] on input "lp-rvtglw-wht" at bounding box center [925, 127] width 263 height 30
click at [1080, 53] on icon at bounding box center [1082, 56] width 8 height 12
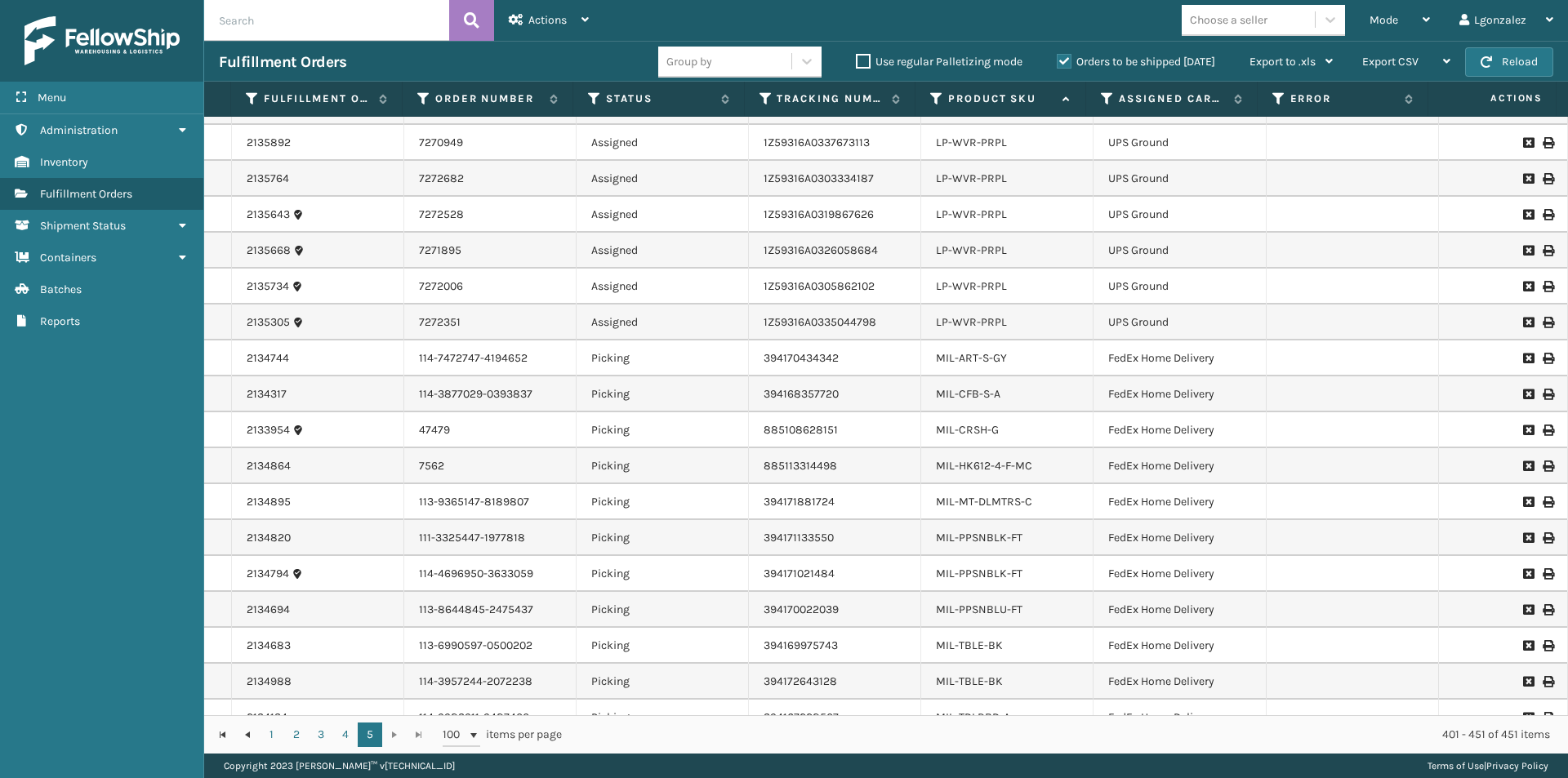
scroll to position [327, 0]
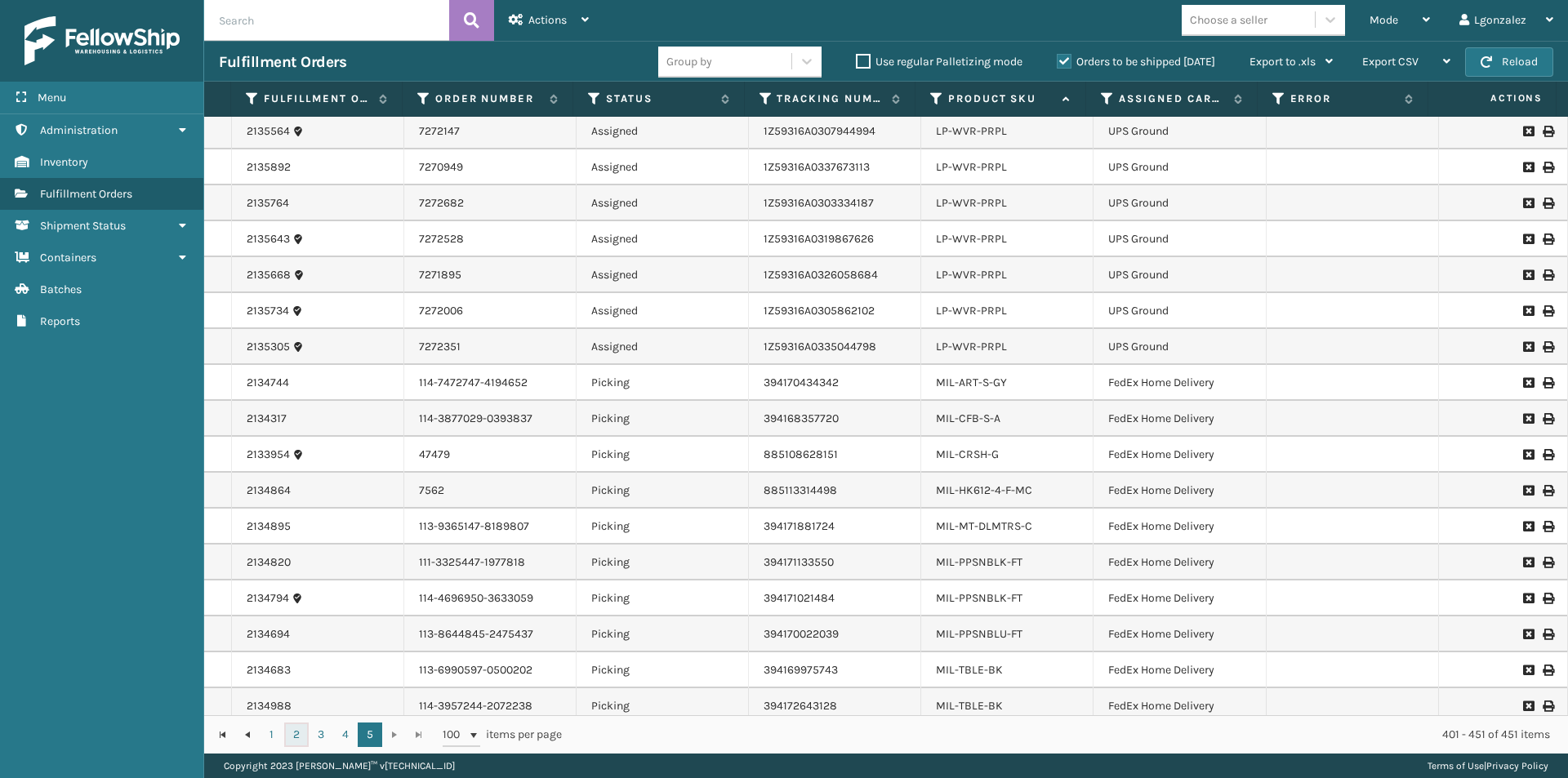
click at [295, 734] on link "2" at bounding box center [296, 735] width 25 height 25
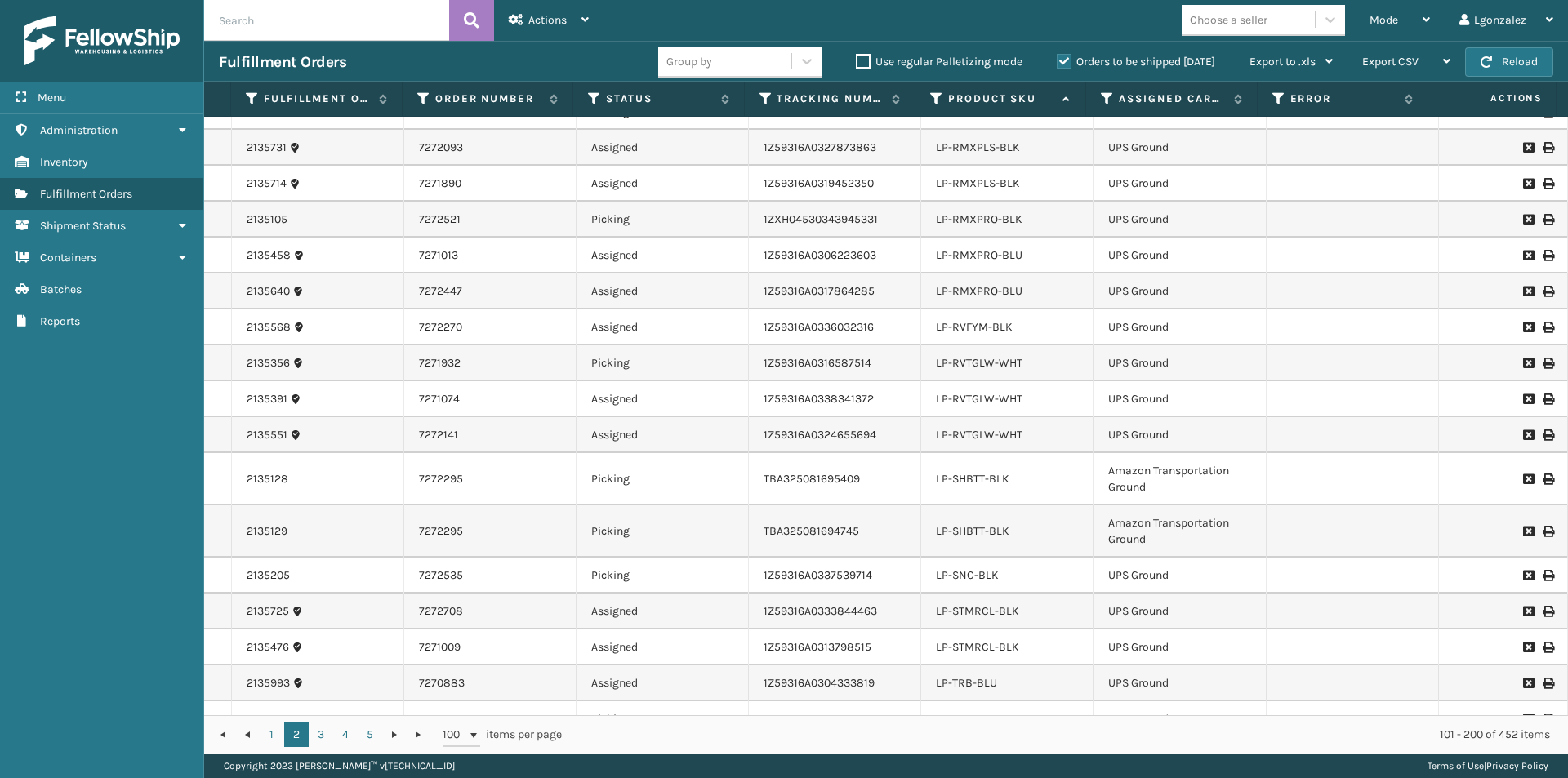
scroll to position [898, 0]
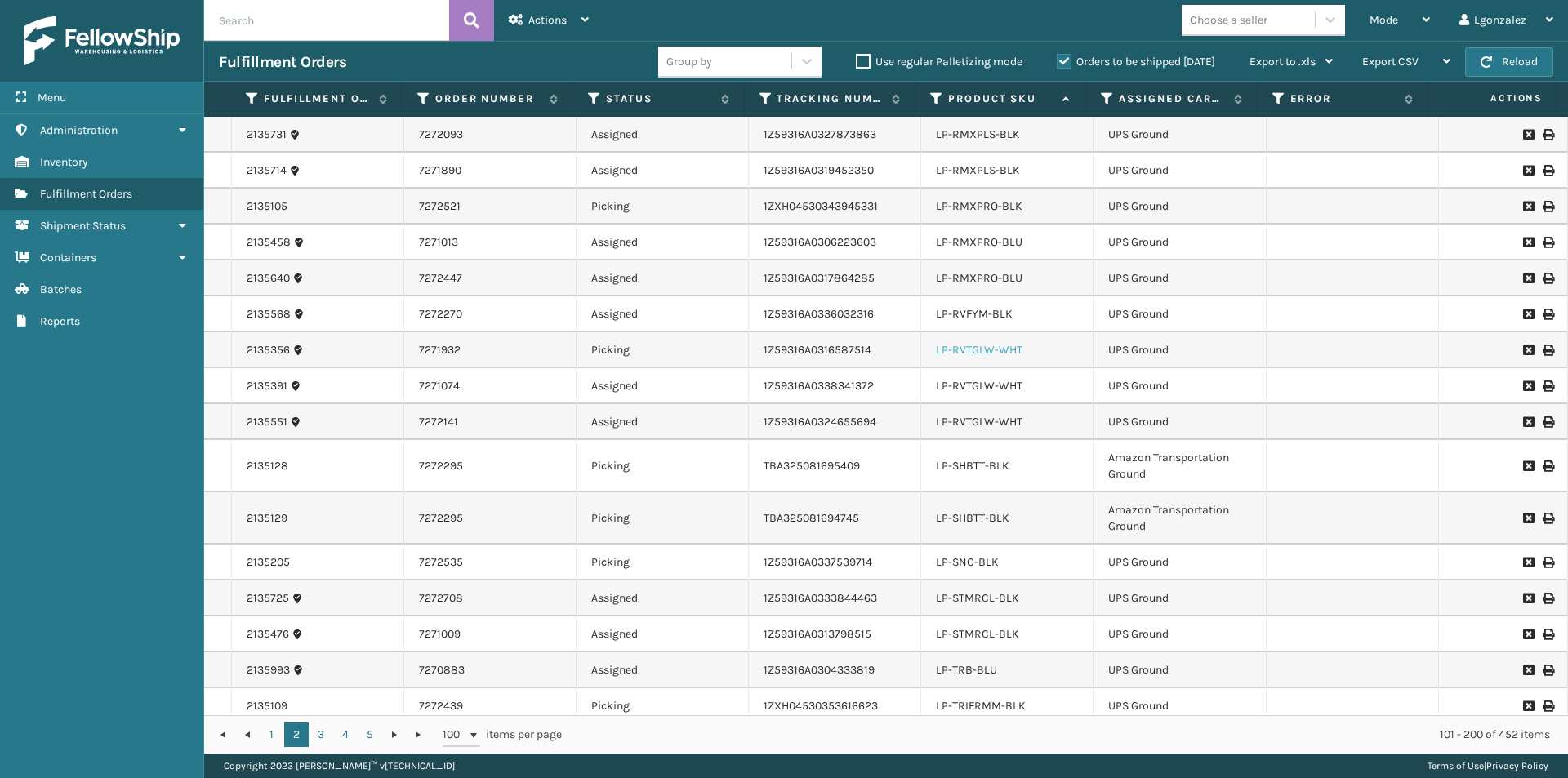
click at [961, 345] on link "LP-RVTGLW-WHT" at bounding box center [979, 350] width 86 height 14
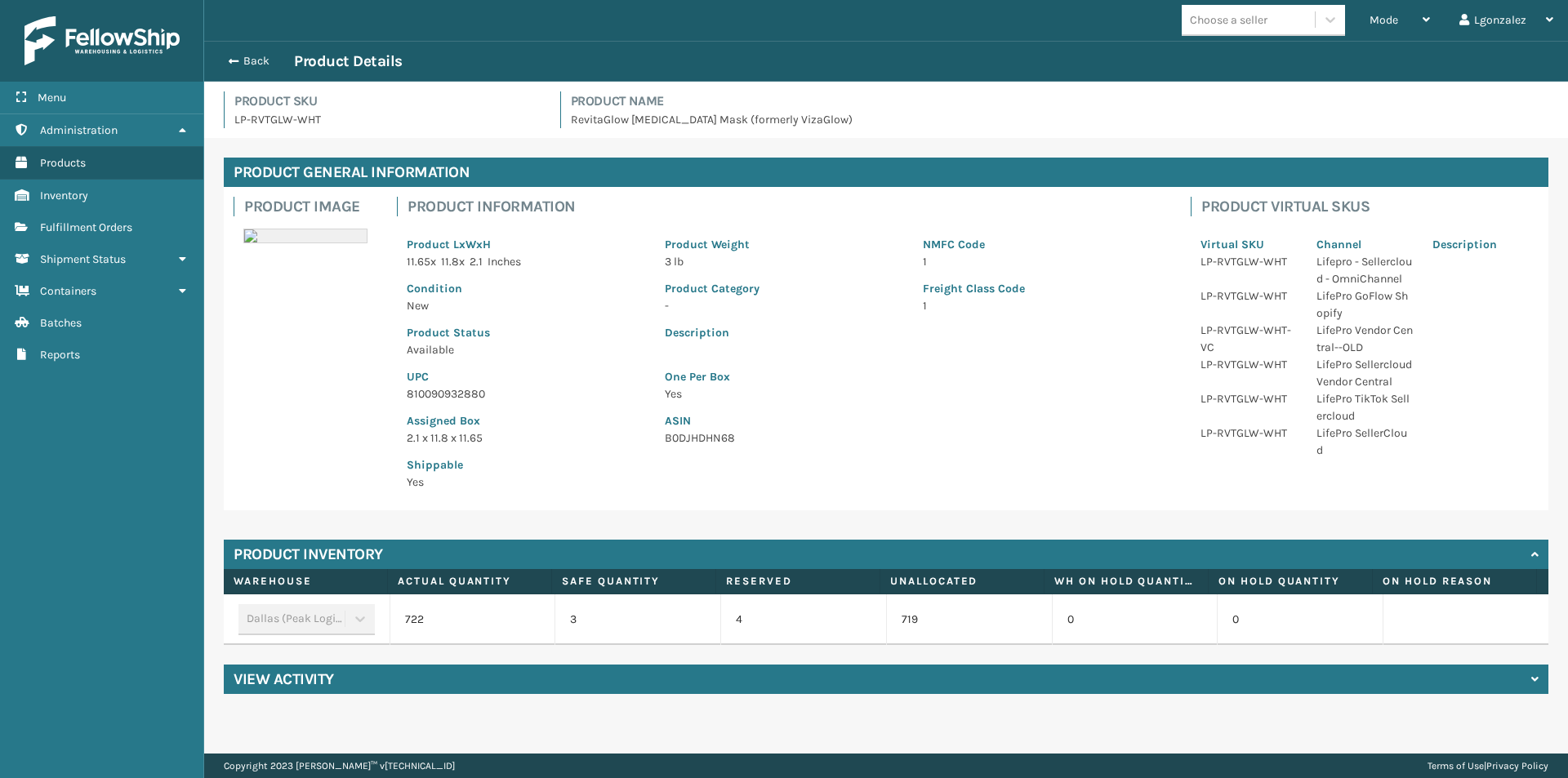
click at [439, 388] on p "810090932880" at bounding box center [526, 394] width 239 height 17
copy p "810090932880"
click at [249, 64] on button "Back" at bounding box center [256, 61] width 75 height 15
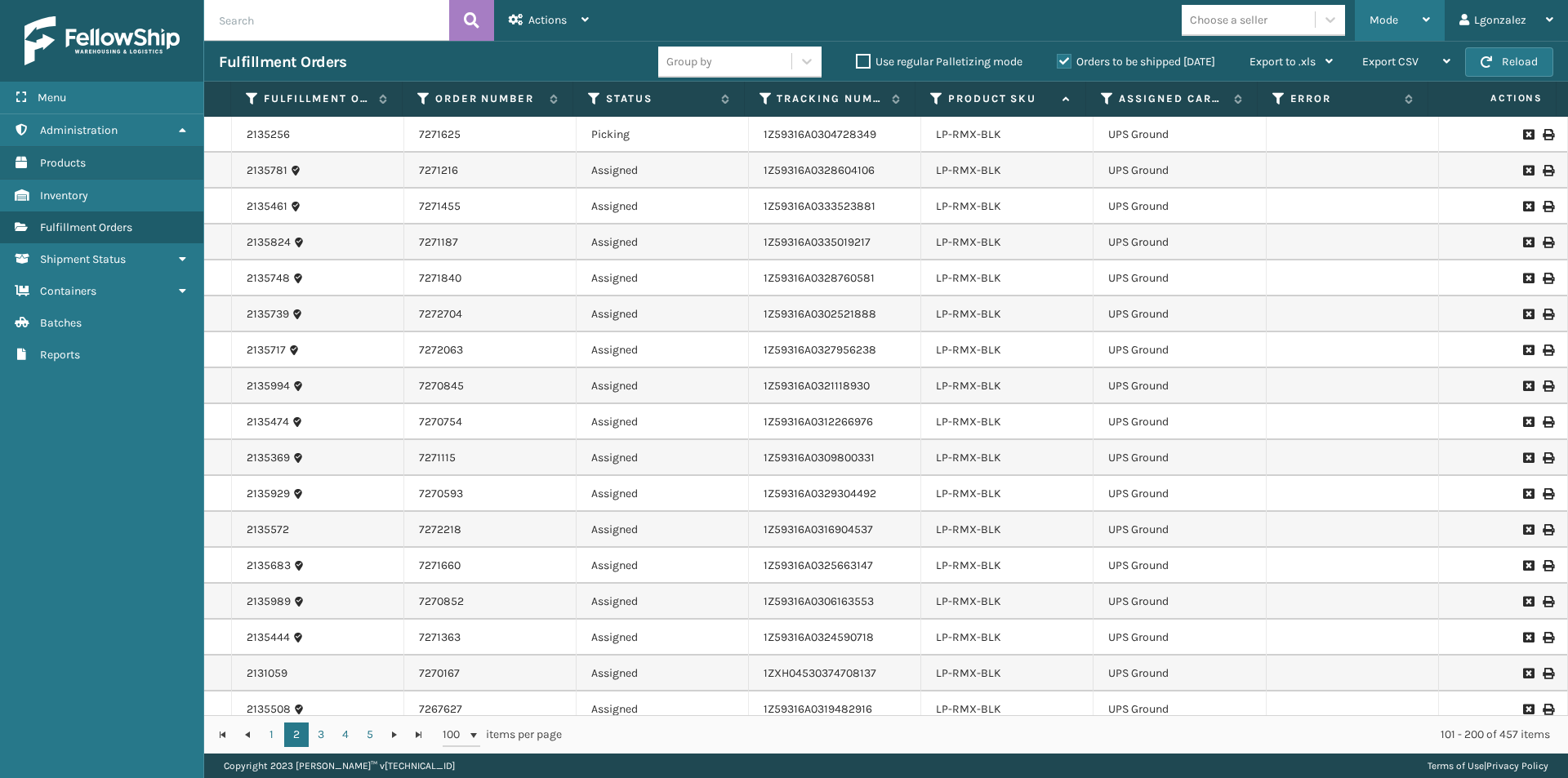
click at [1413, 31] on div "Mode" at bounding box center [1399, 21] width 60 height 41
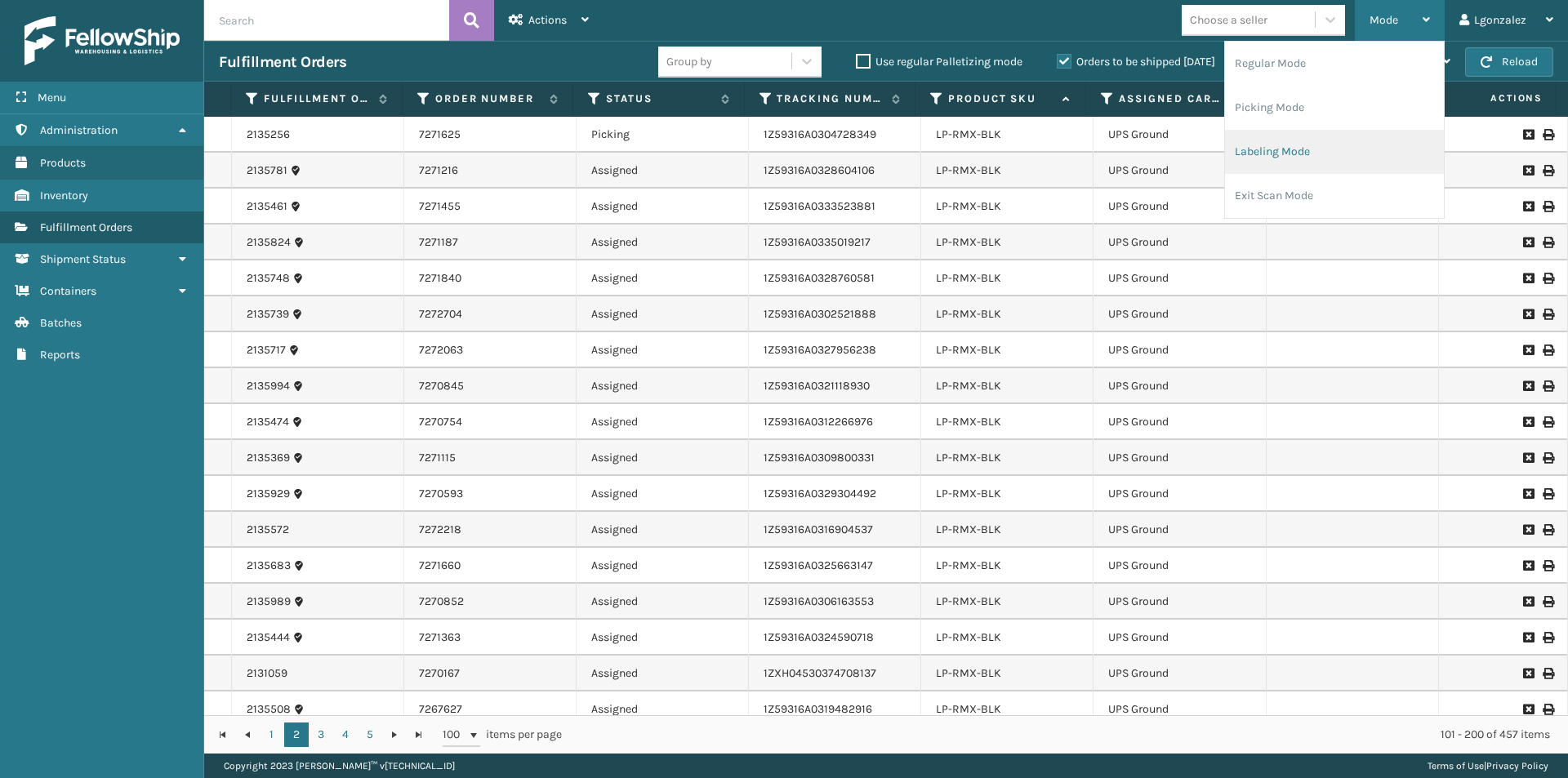
click at [1280, 157] on li "Labeling Mode" at bounding box center [1334, 152] width 219 height 44
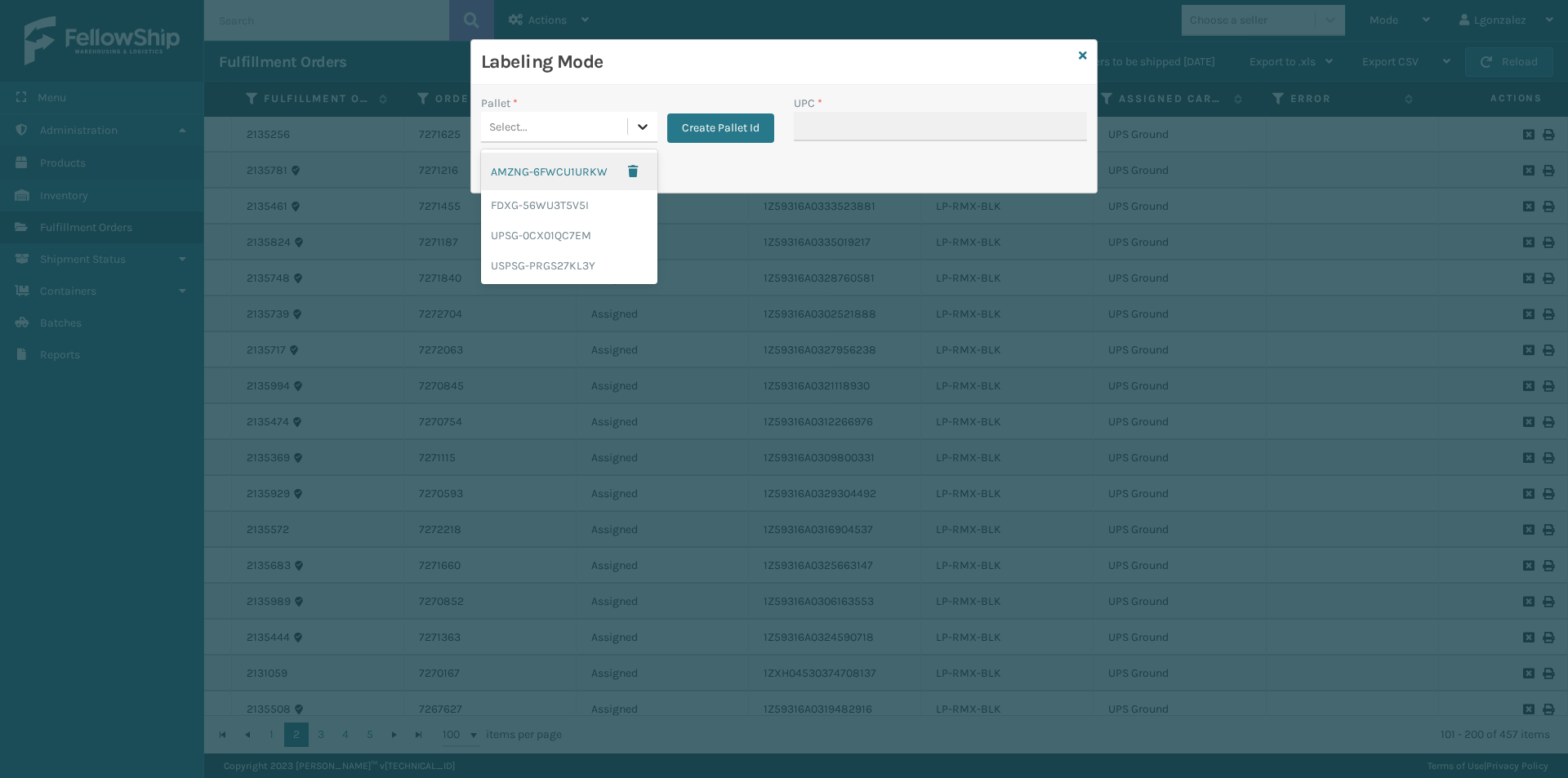
click at [630, 118] on div at bounding box center [643, 127] width 30 height 30
click at [570, 240] on div "UPSG-0CX01QC7EM" at bounding box center [569, 235] width 176 height 30
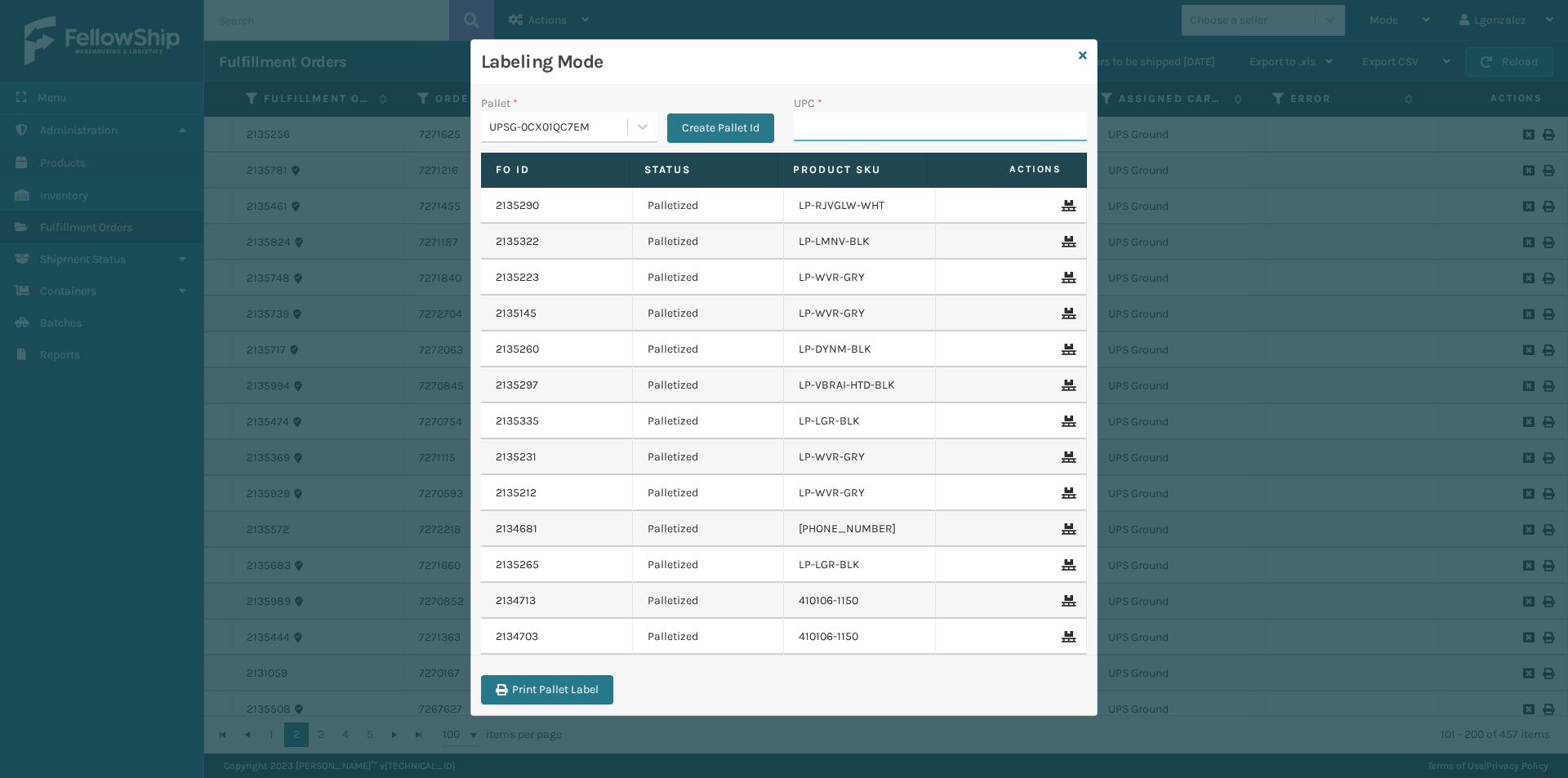
click at [830, 133] on input "UPC *" at bounding box center [940, 127] width 293 height 30
paste input "810090932880"
type input "810090932880"
click at [646, 127] on icon at bounding box center [643, 127] width 16 height 16
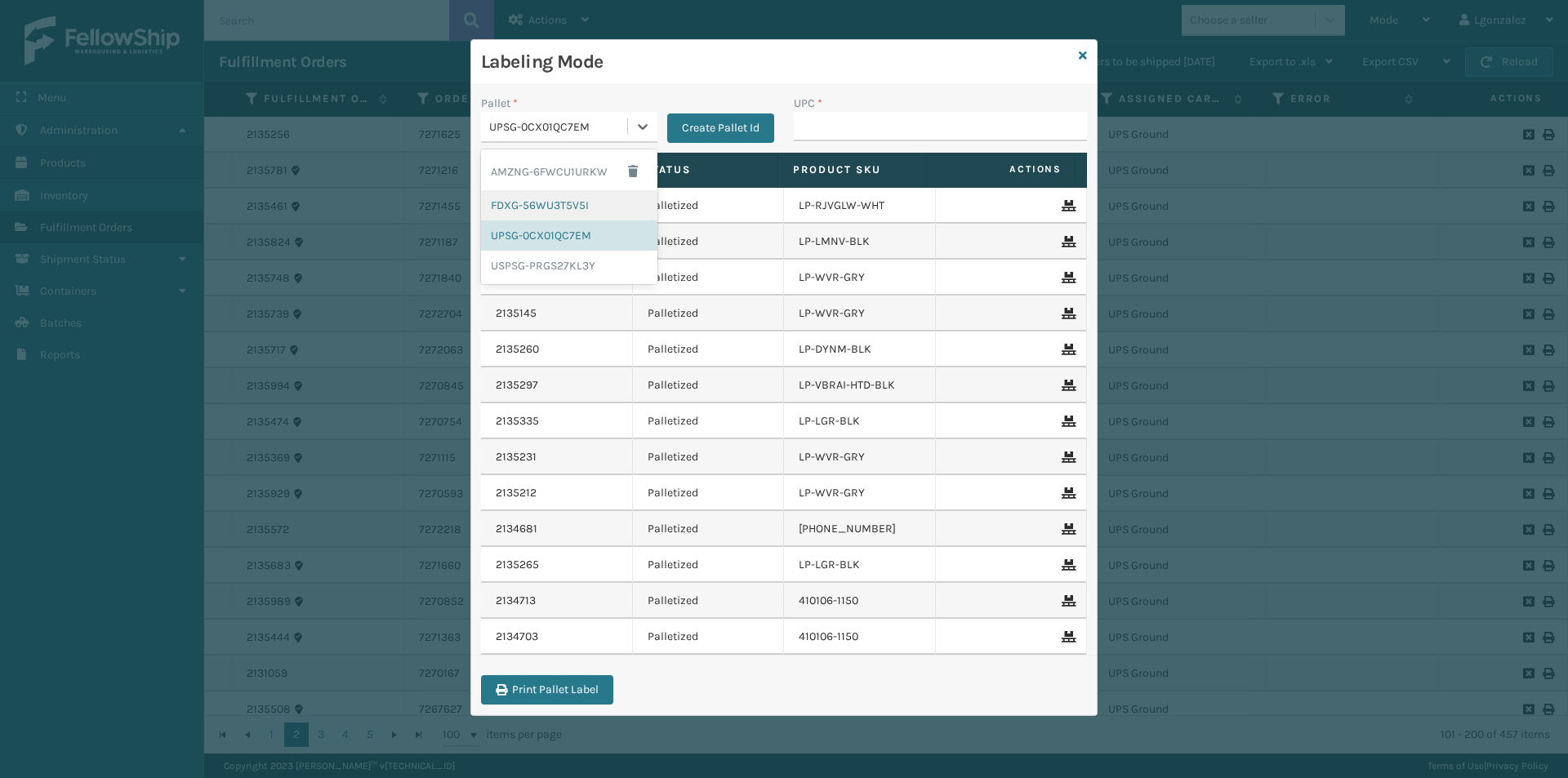
click at [561, 190] on div "FDXG-56WU3T5V5I" at bounding box center [569, 205] width 176 height 30
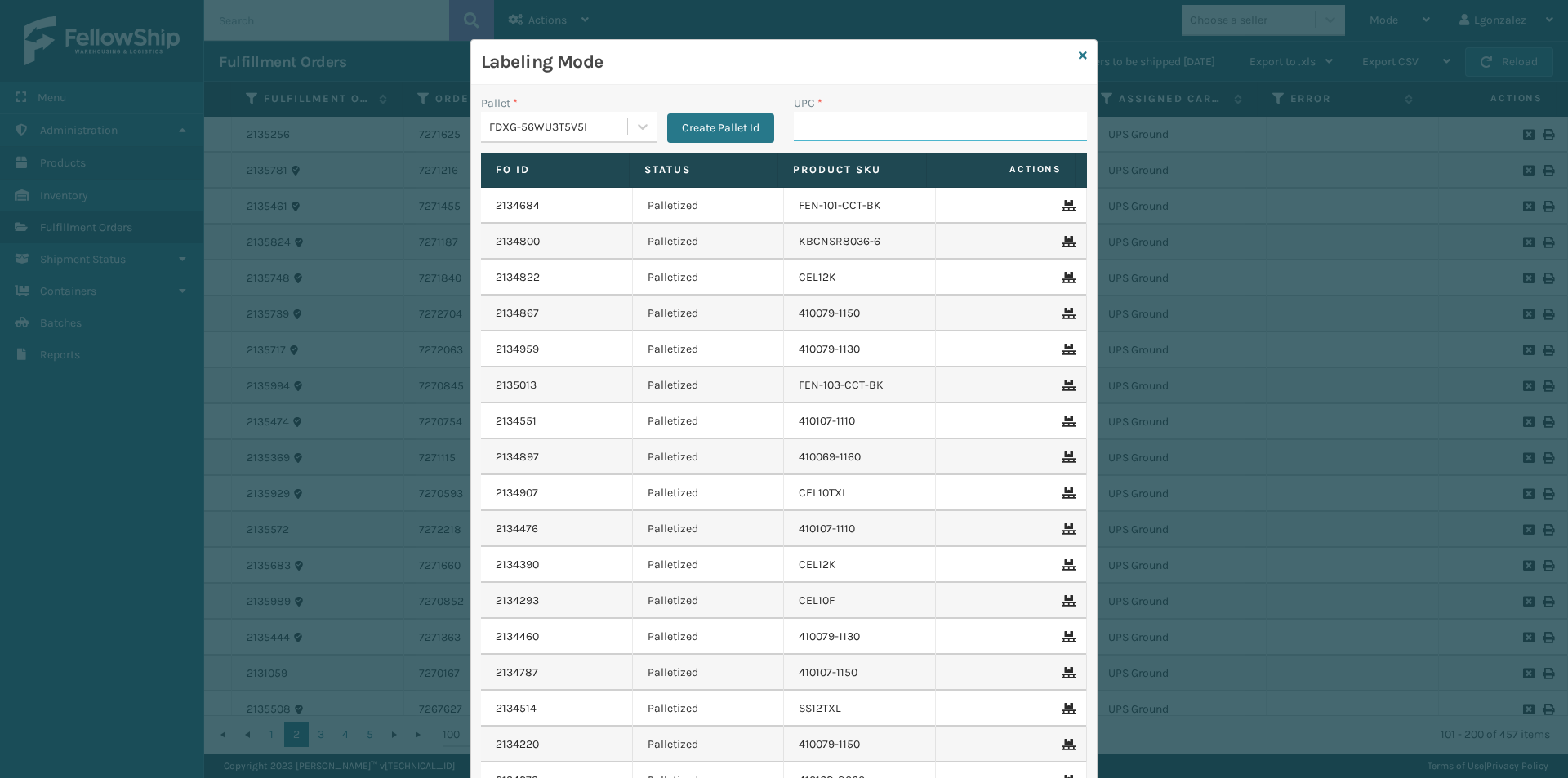
click at [808, 126] on input "UPC *" at bounding box center [940, 127] width 293 height 30
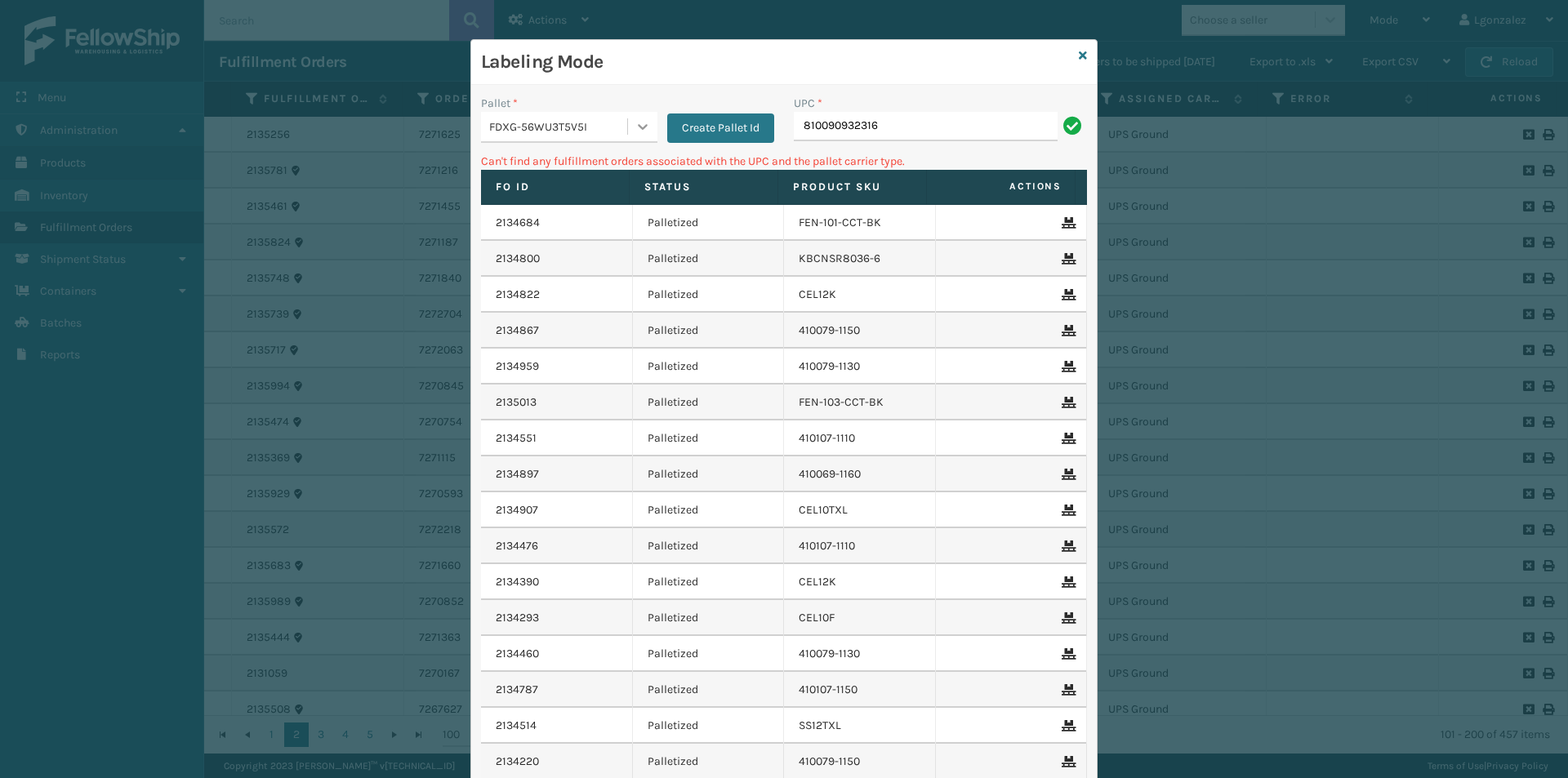
drag, startPoint x: 632, startPoint y: 118, endPoint x: 631, endPoint y: 126, distance: 8.1
click at [633, 121] on div at bounding box center [643, 127] width 30 height 30
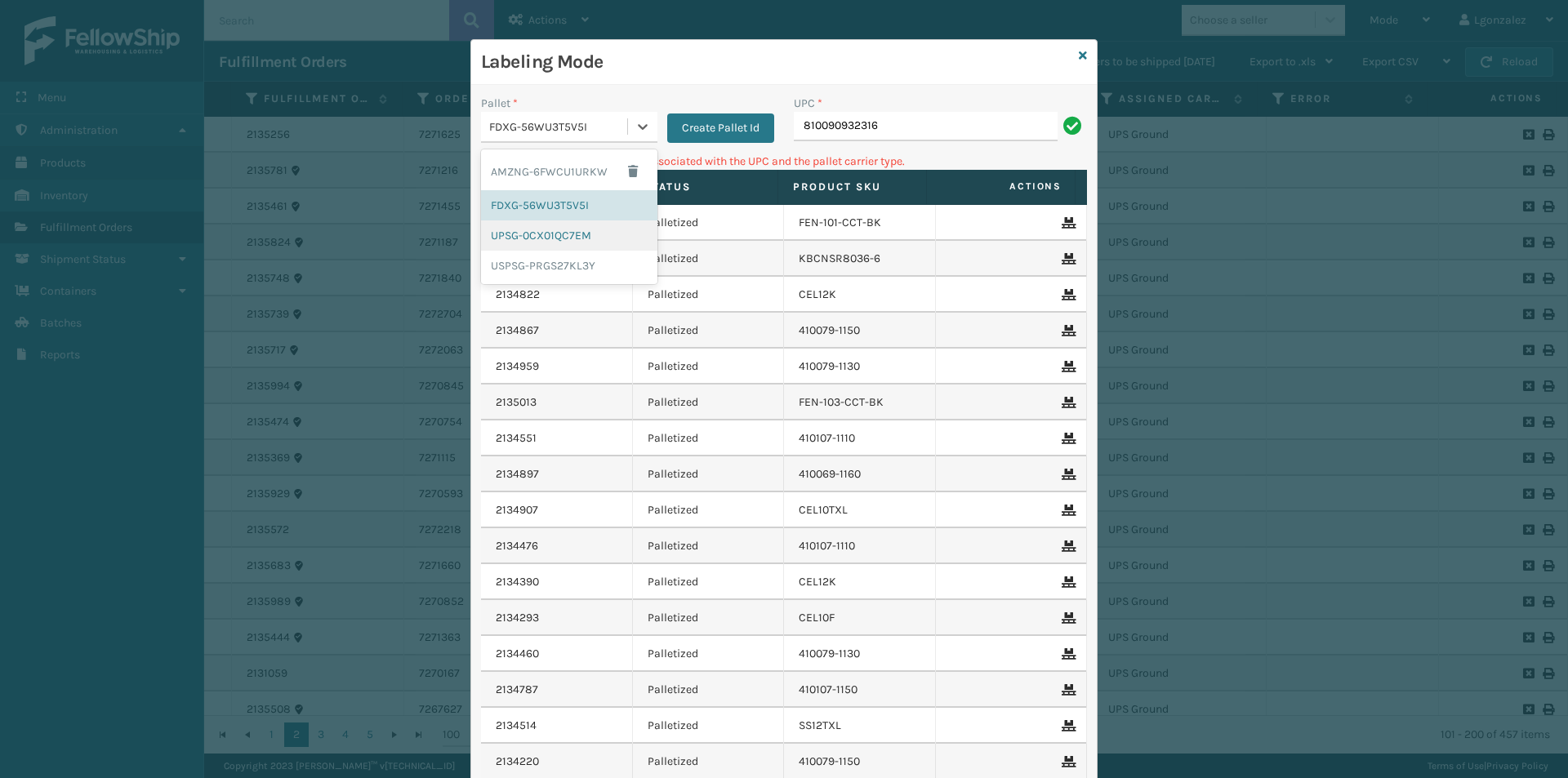
click at [547, 240] on div "UPSG-0CX01QC7EM" at bounding box center [569, 235] width 176 height 30
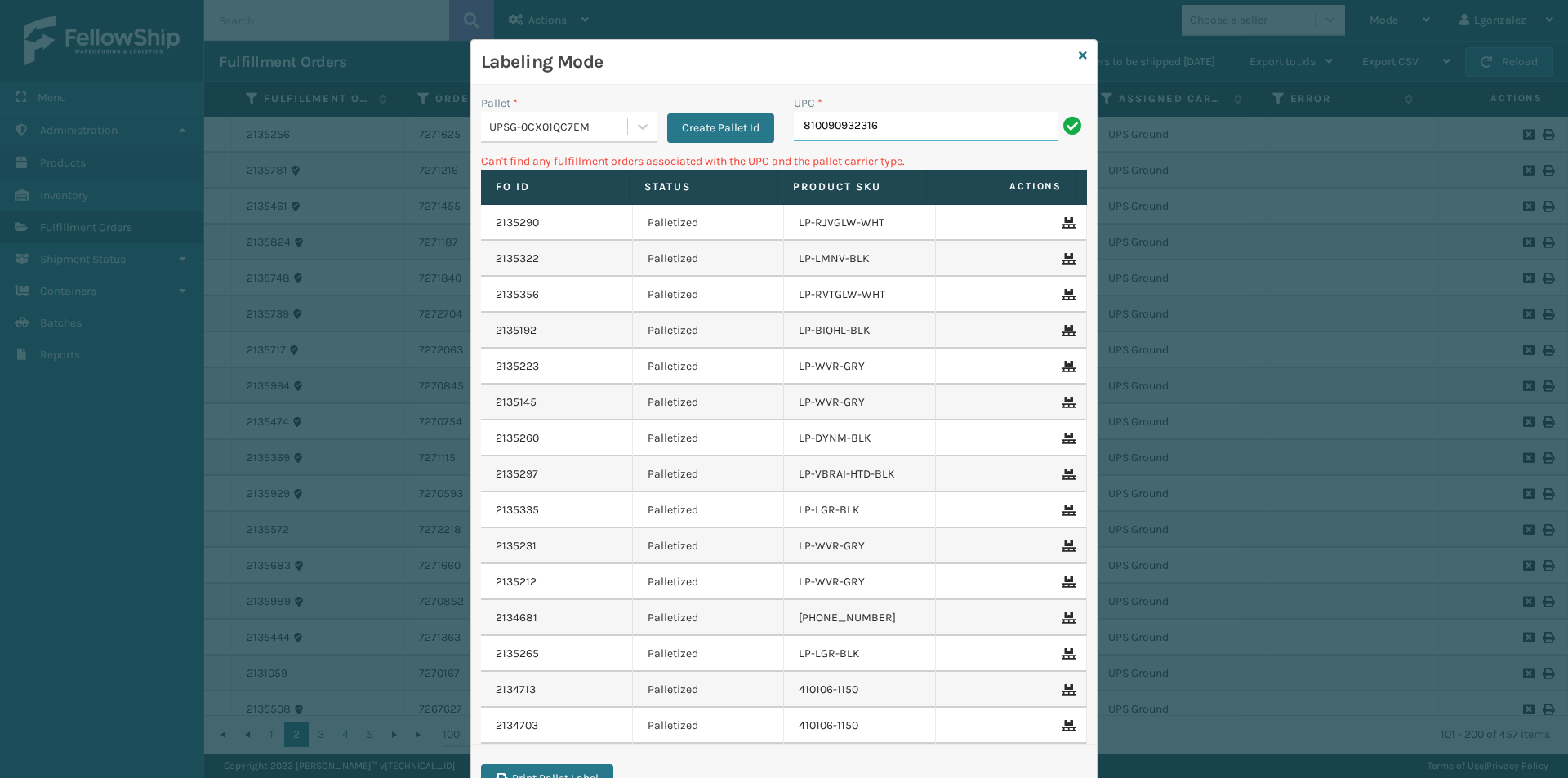
click at [892, 136] on input "810090932316" at bounding box center [925, 127] width 263 height 30
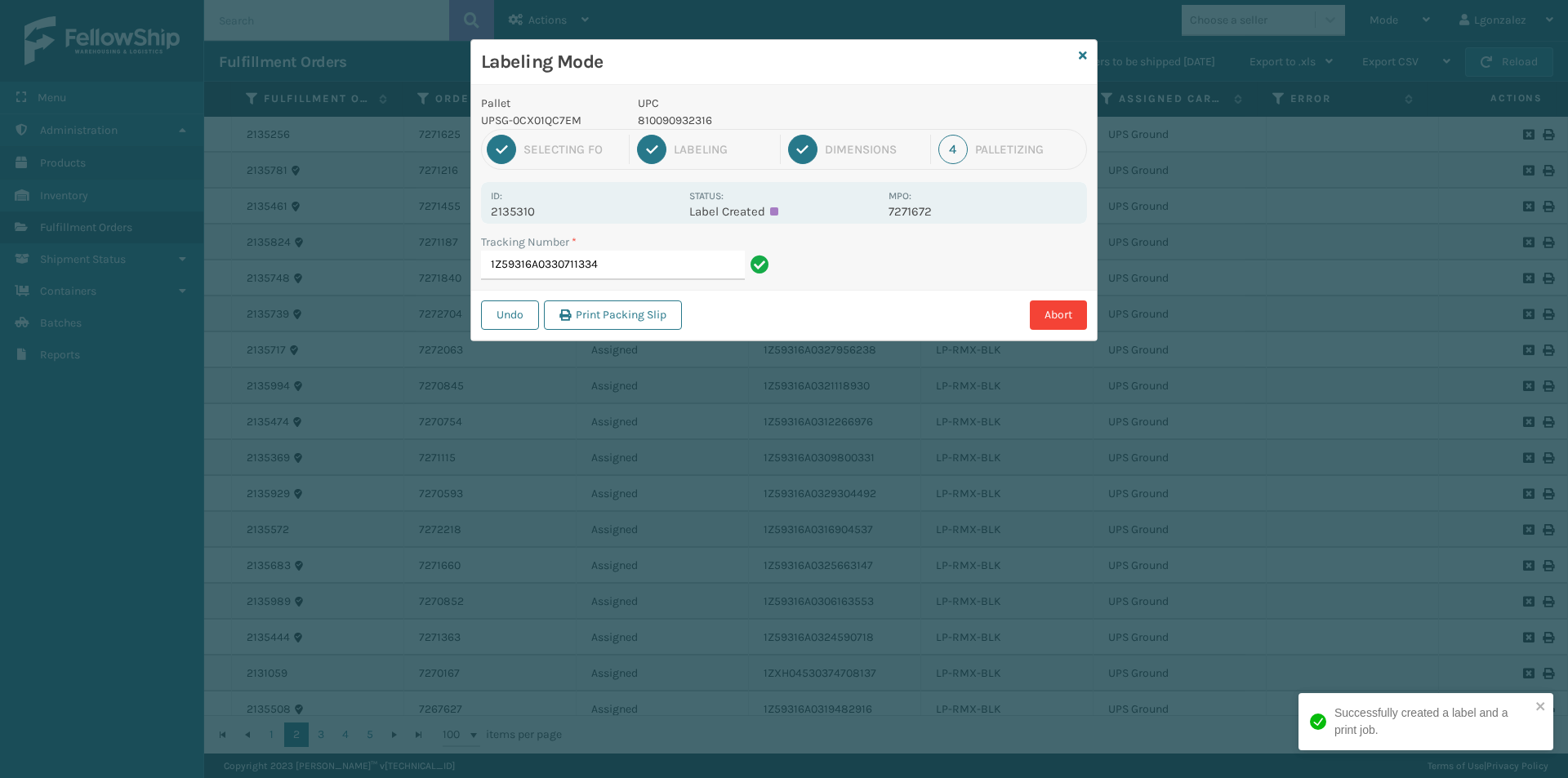
click at [701, 124] on p "810090932316" at bounding box center [758, 120] width 241 height 17
click at [700, 123] on p "810090932316" at bounding box center [758, 120] width 241 height 17
copy p "810090932316"
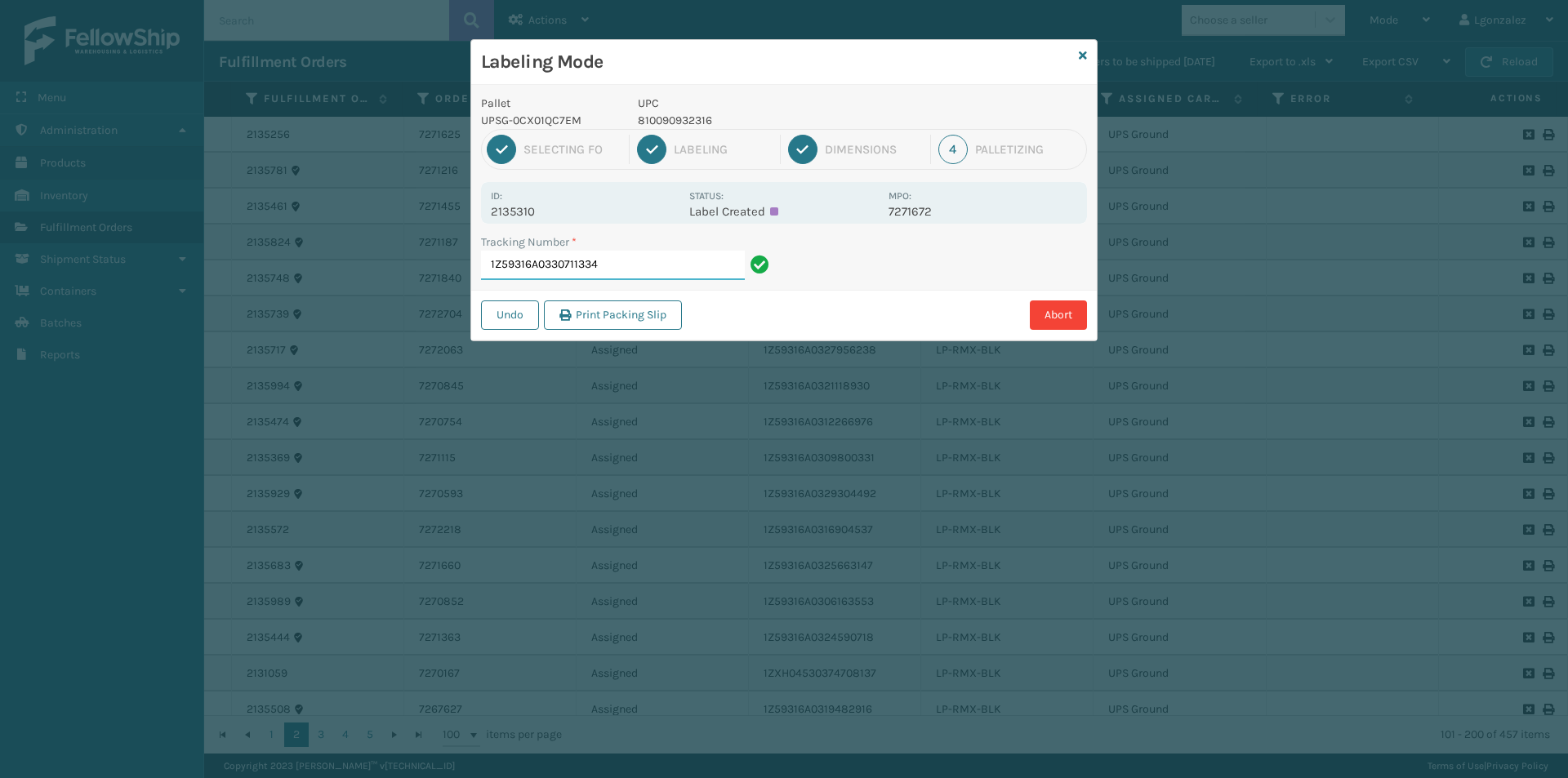
drag, startPoint x: 662, startPoint y: 263, endPoint x: 669, endPoint y: 265, distance: 7.3
click at [668, 265] on input "1Z59316A0330711334" at bounding box center [612, 266] width 263 height 30
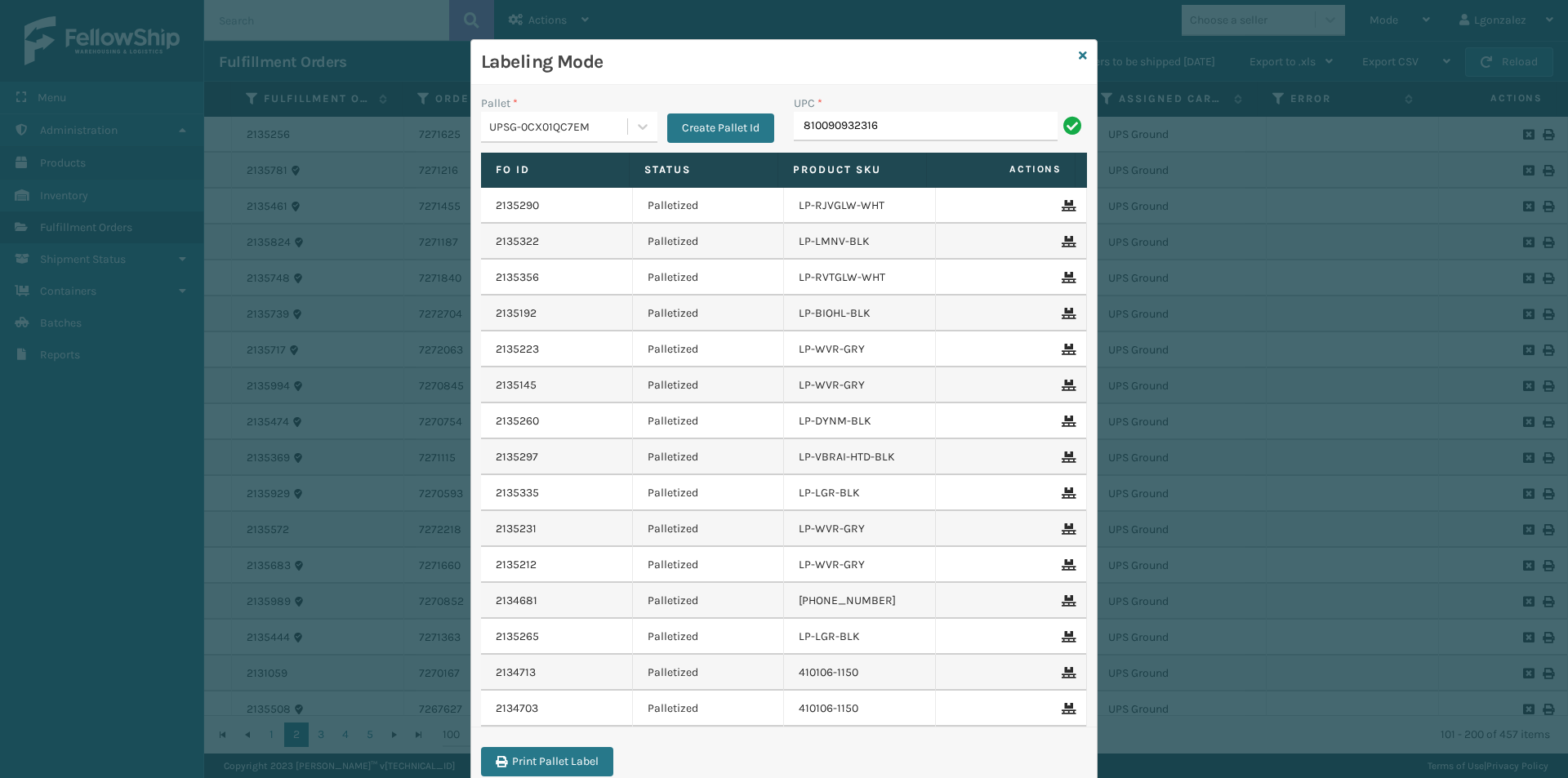
type input "810090932316"
click at [1078, 58] on icon at bounding box center [1082, 56] width 8 height 12
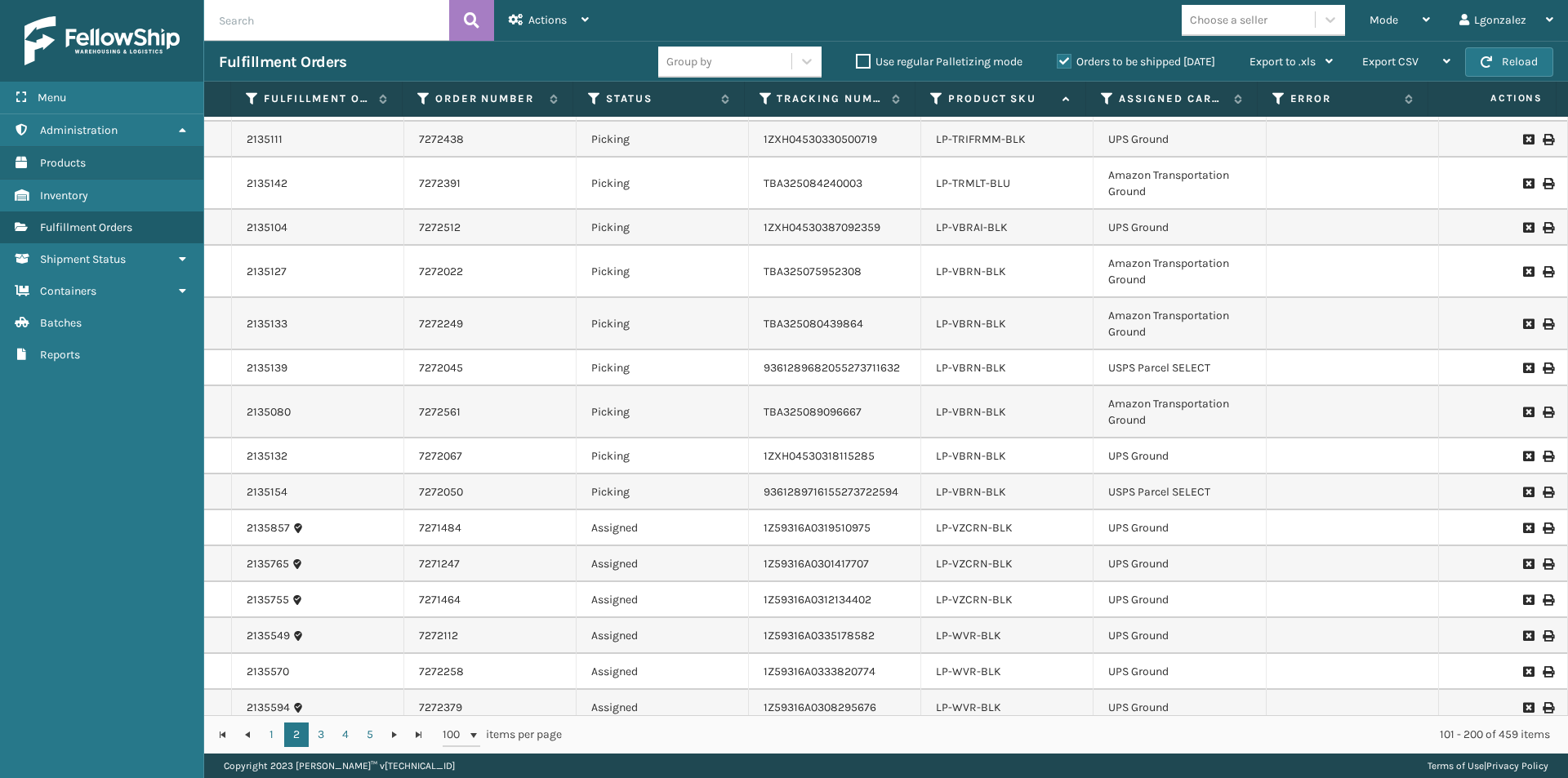
scroll to position [1225, 0]
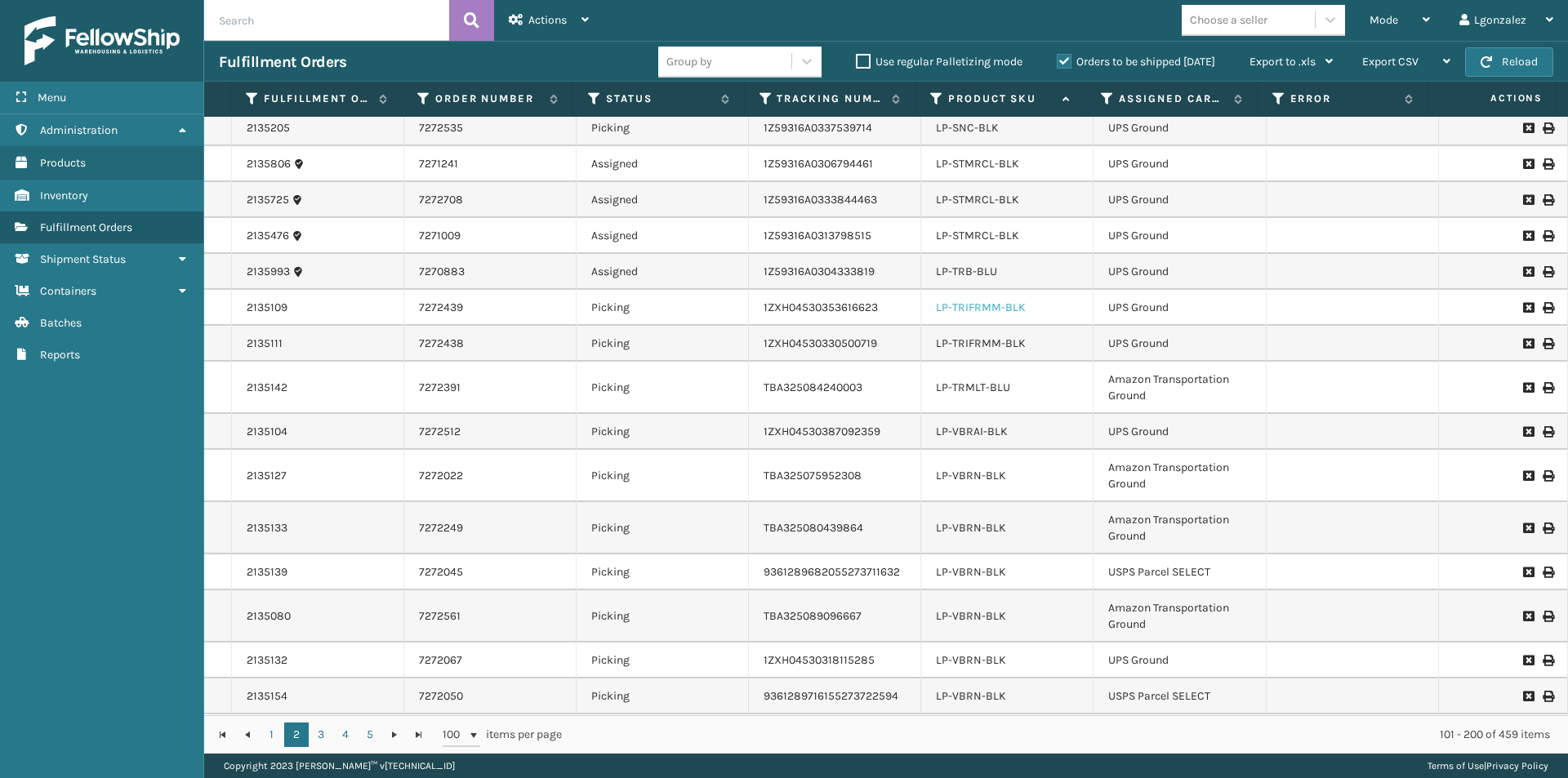
click at [1006, 305] on link "LP-TRIFRMM-BLK" at bounding box center [980, 307] width 90 height 14
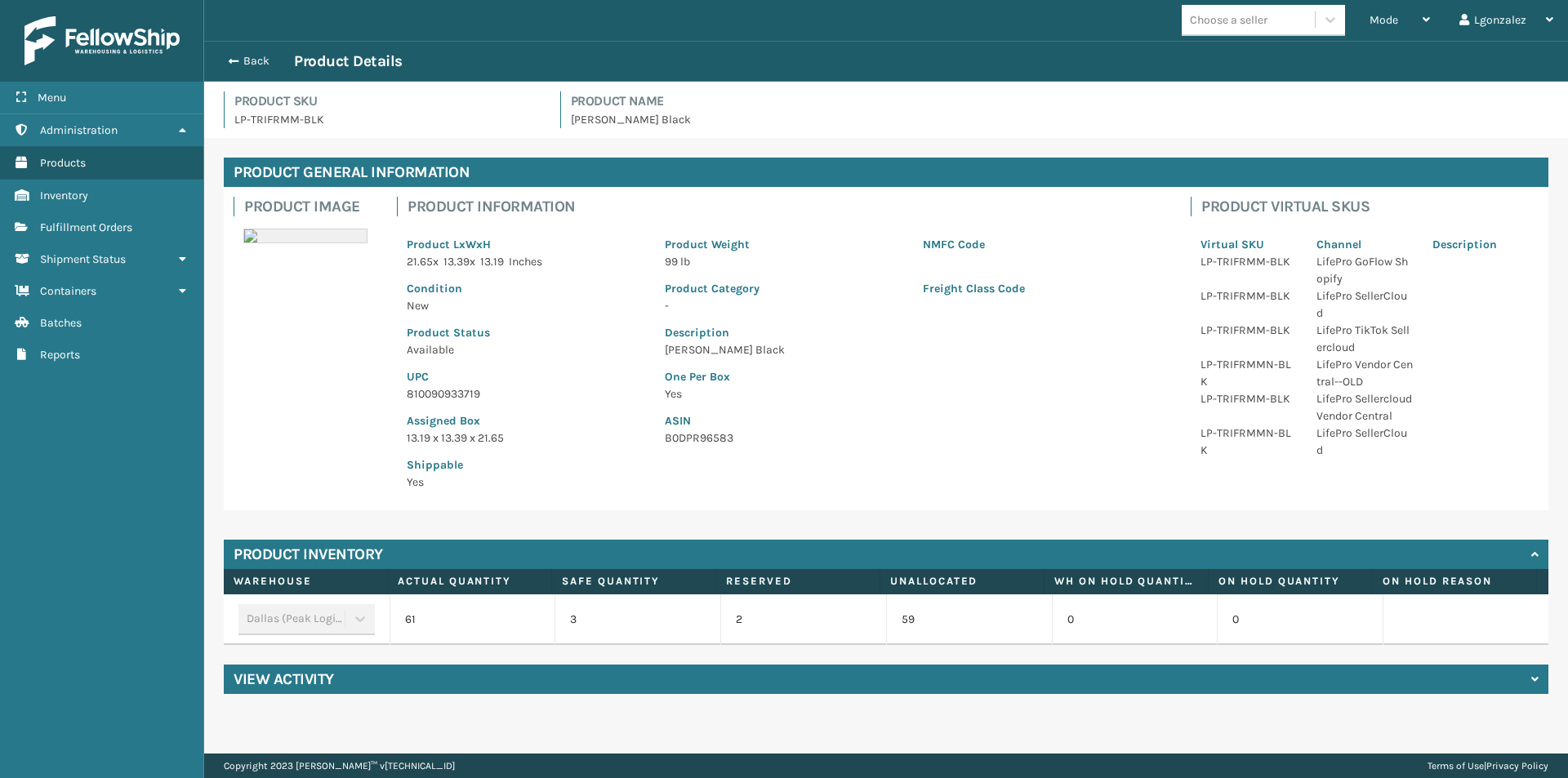
click at [453, 393] on p "810090933719" at bounding box center [526, 394] width 239 height 17
click at [452, 393] on p "810090933719" at bounding box center [526, 394] width 239 height 17
copy p "810090933719"
click at [267, 60] on button "Back" at bounding box center [256, 61] width 75 height 15
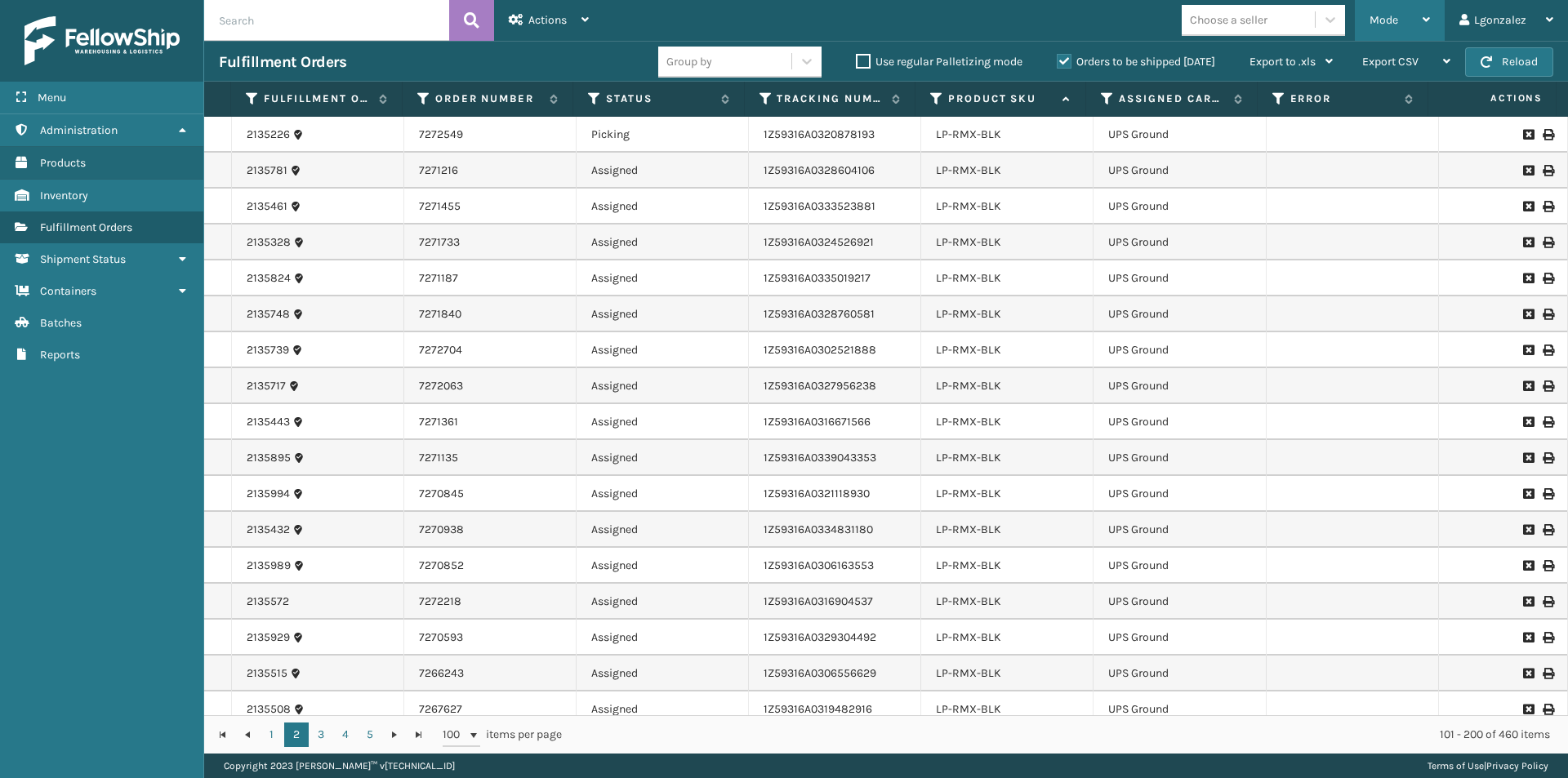
click at [1424, 3] on div "Mode" at bounding box center [1399, 21] width 60 height 41
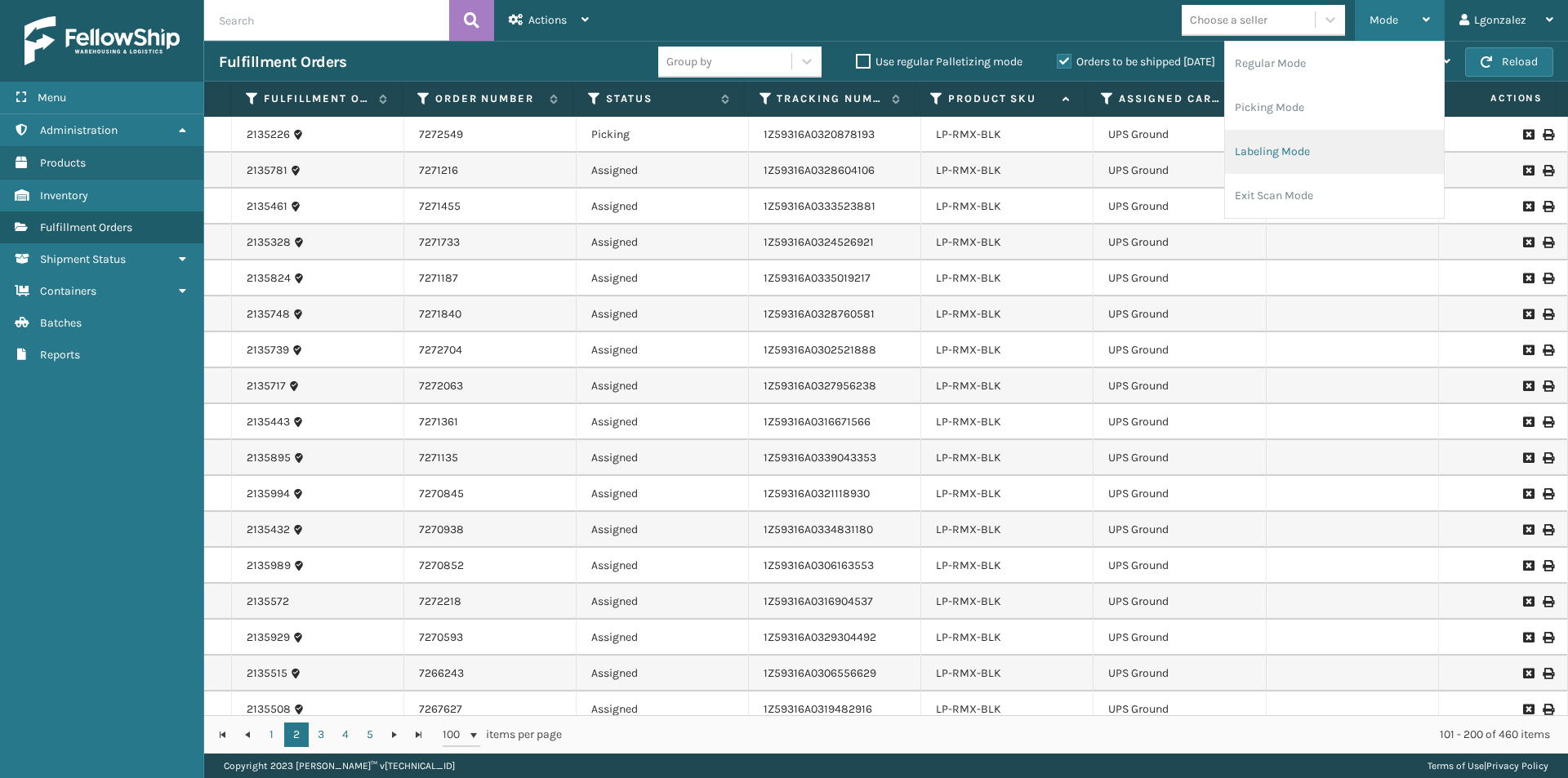
click at [1268, 162] on li "Labeling Mode" at bounding box center [1334, 152] width 219 height 44
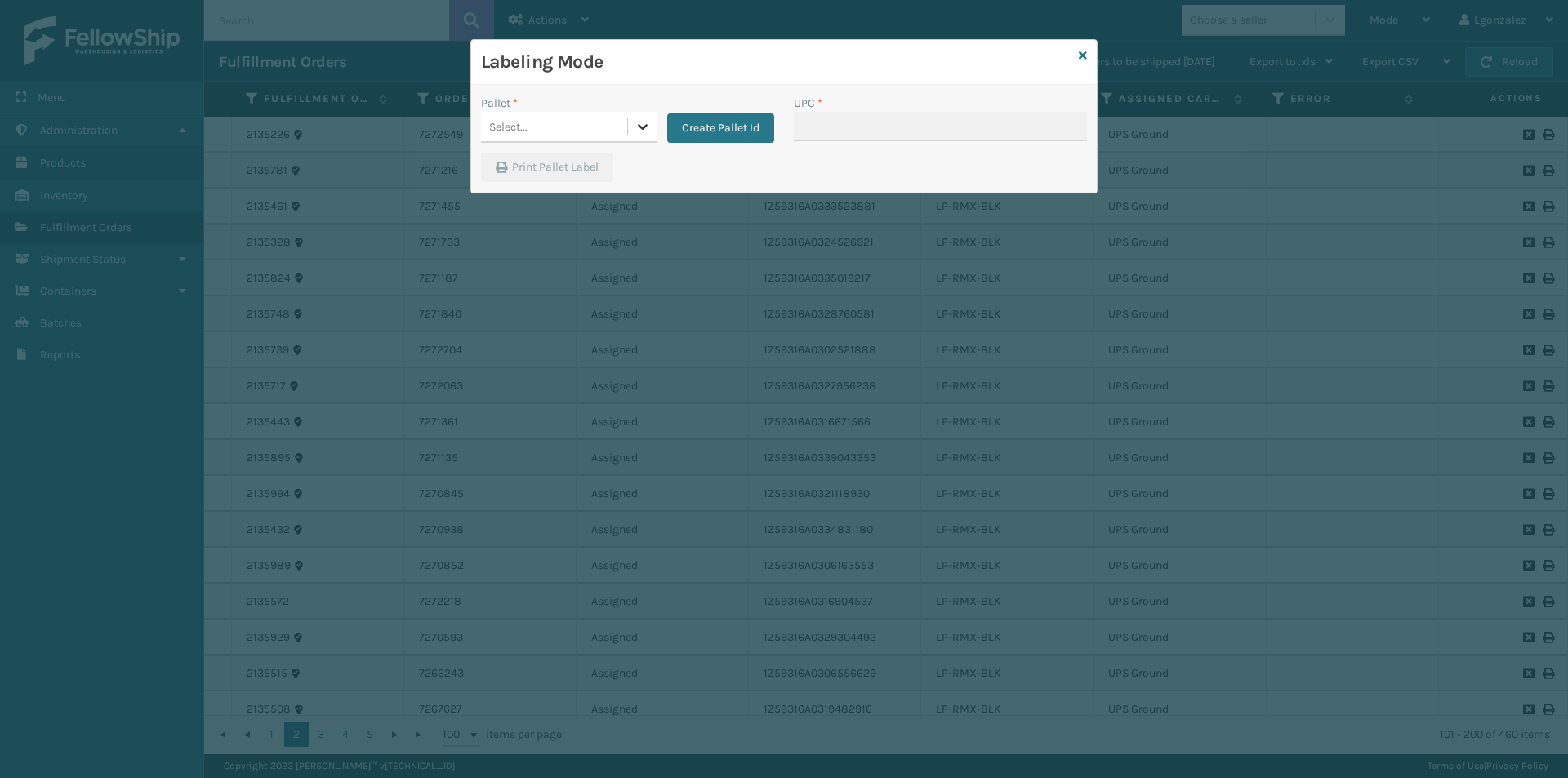
click at [640, 128] on icon at bounding box center [643, 127] width 10 height 6
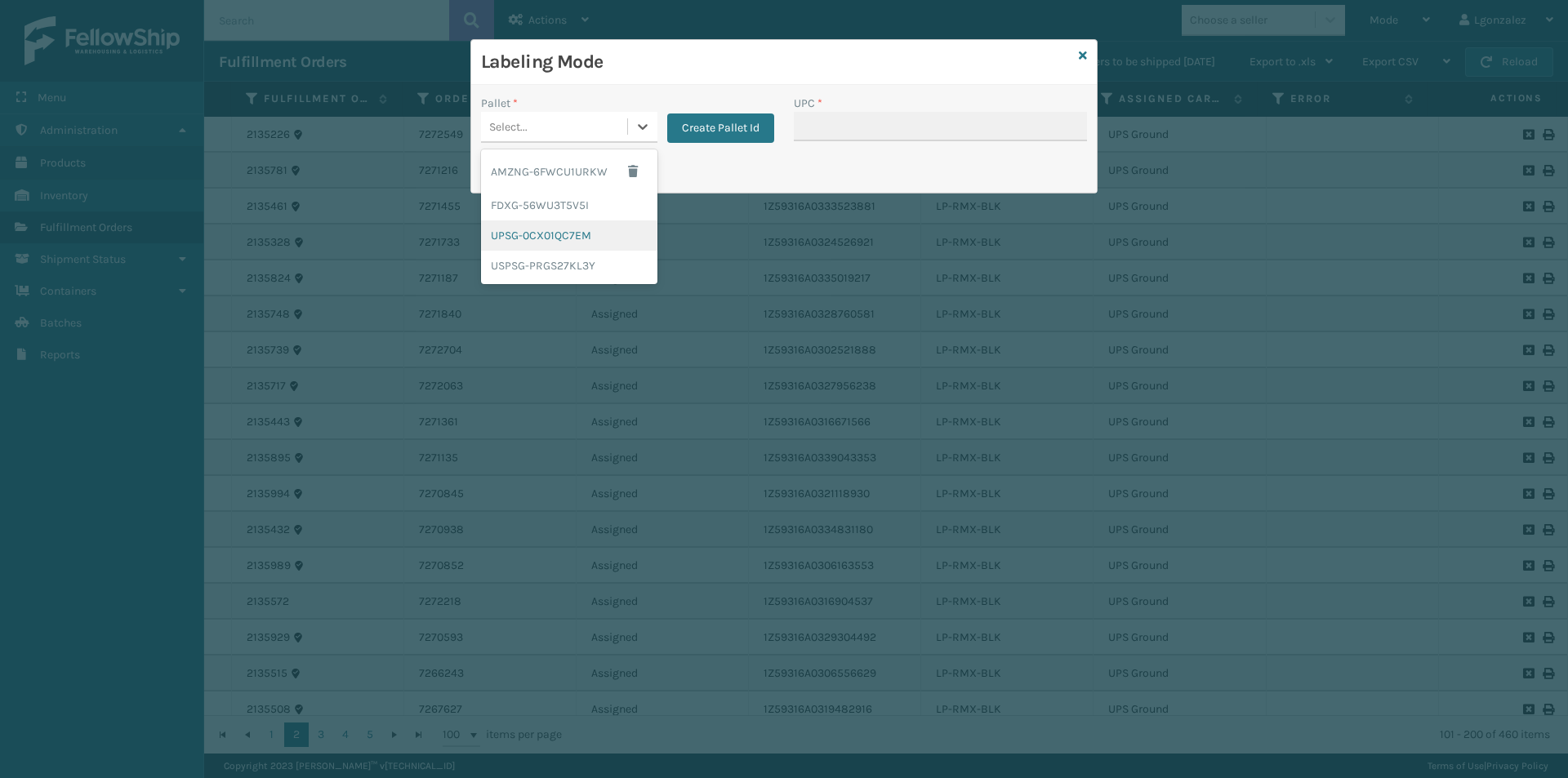
click at [564, 236] on div "UPSG-0CX01QC7EM" at bounding box center [569, 235] width 176 height 30
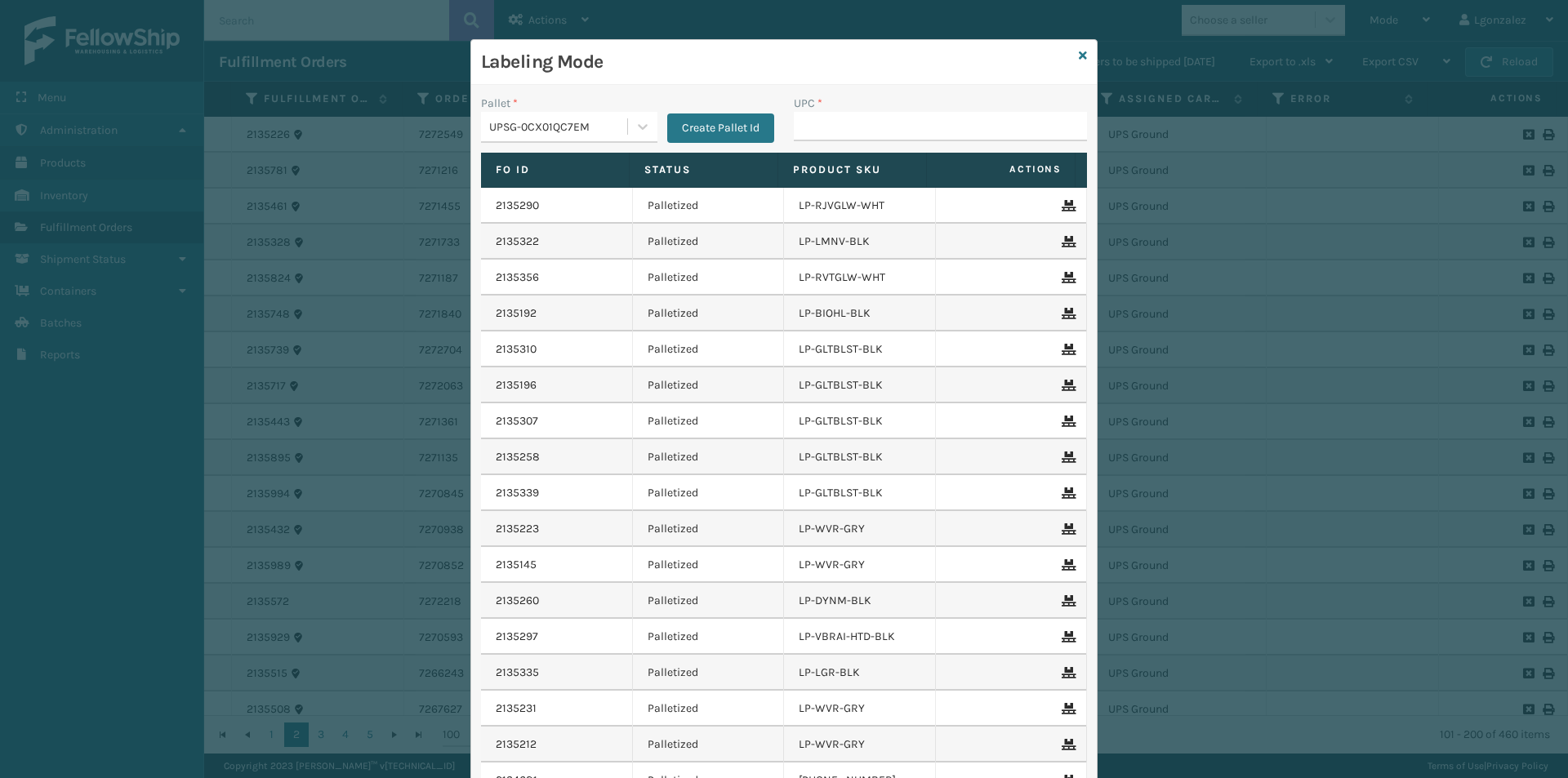
drag, startPoint x: 859, startPoint y: 105, endPoint x: 849, endPoint y: 141, distance: 37.4
click at [851, 127] on div "UPC *" at bounding box center [940, 118] width 293 height 47
click at [849, 141] on input "UPC *" at bounding box center [940, 127] width 293 height 30
paste input "810090933719"
type input "810090933719"
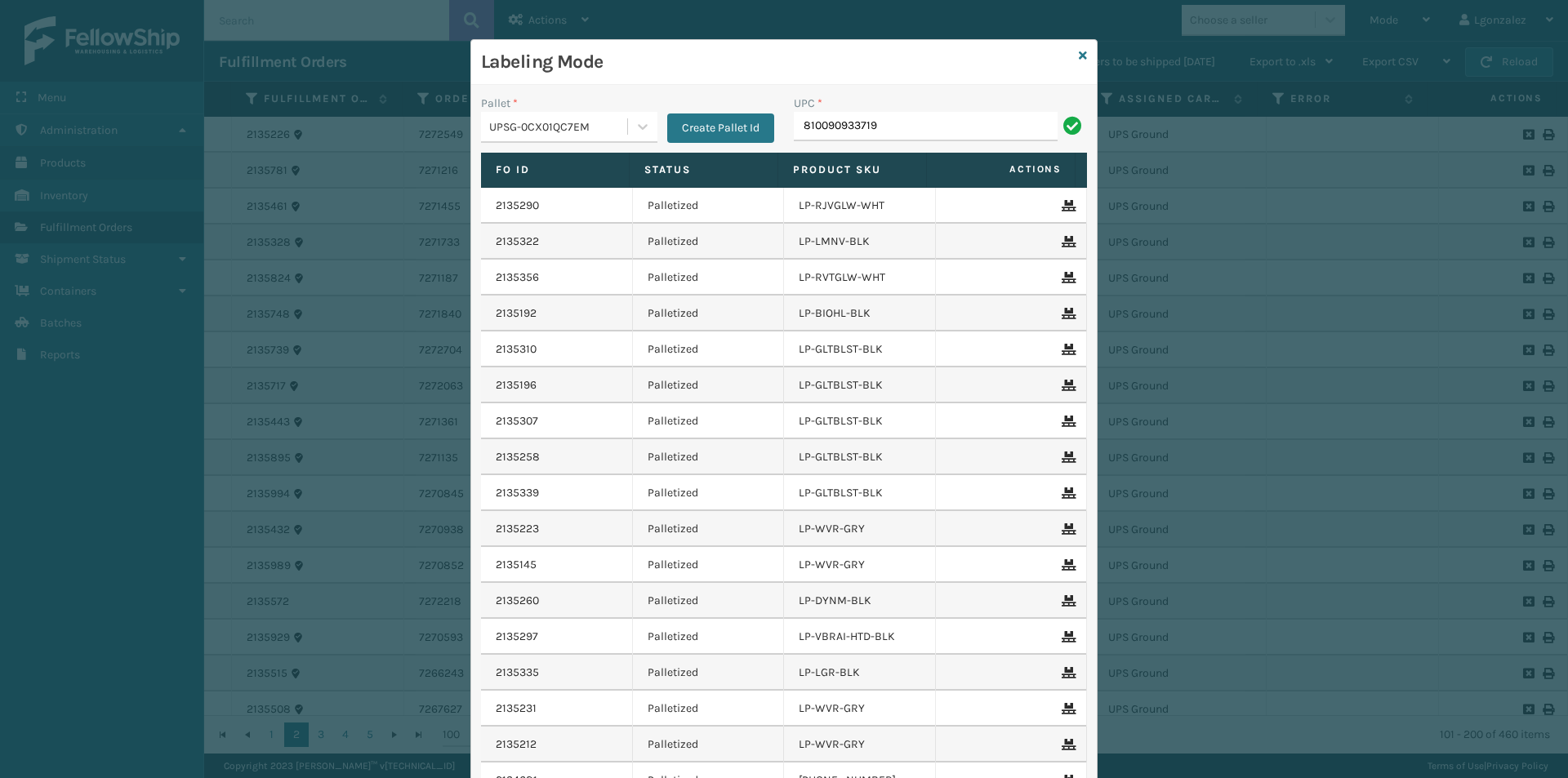
type input "810090933719"
type input "840985125677"
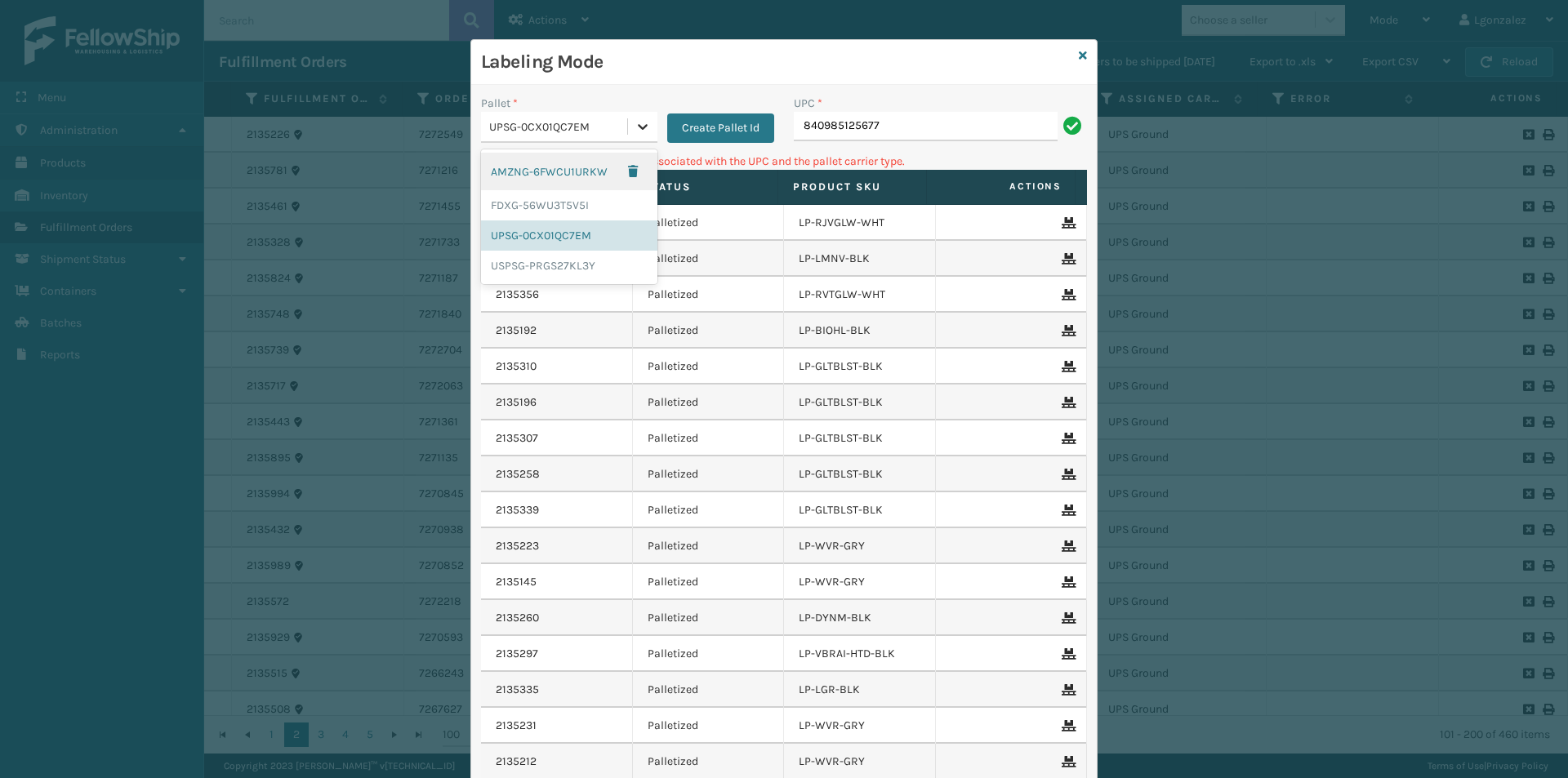
click at [638, 126] on icon at bounding box center [643, 127] width 10 height 6
drag, startPoint x: 574, startPoint y: 209, endPoint x: 620, endPoint y: 183, distance: 52.8
click at [574, 208] on div "FDXG-56WU3T5V5I" at bounding box center [569, 205] width 176 height 30
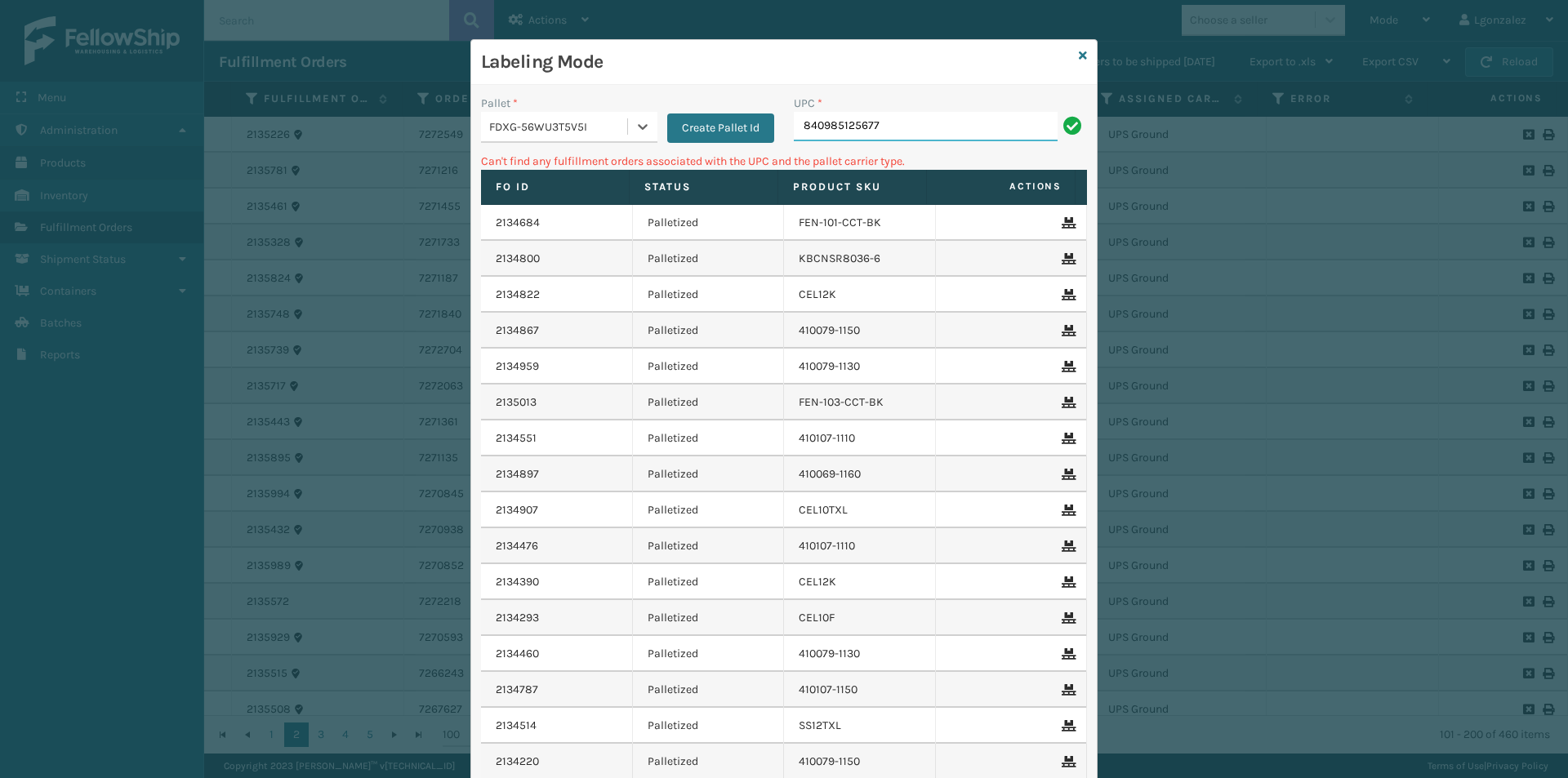
click at [920, 118] on input "840985125677" at bounding box center [925, 127] width 263 height 30
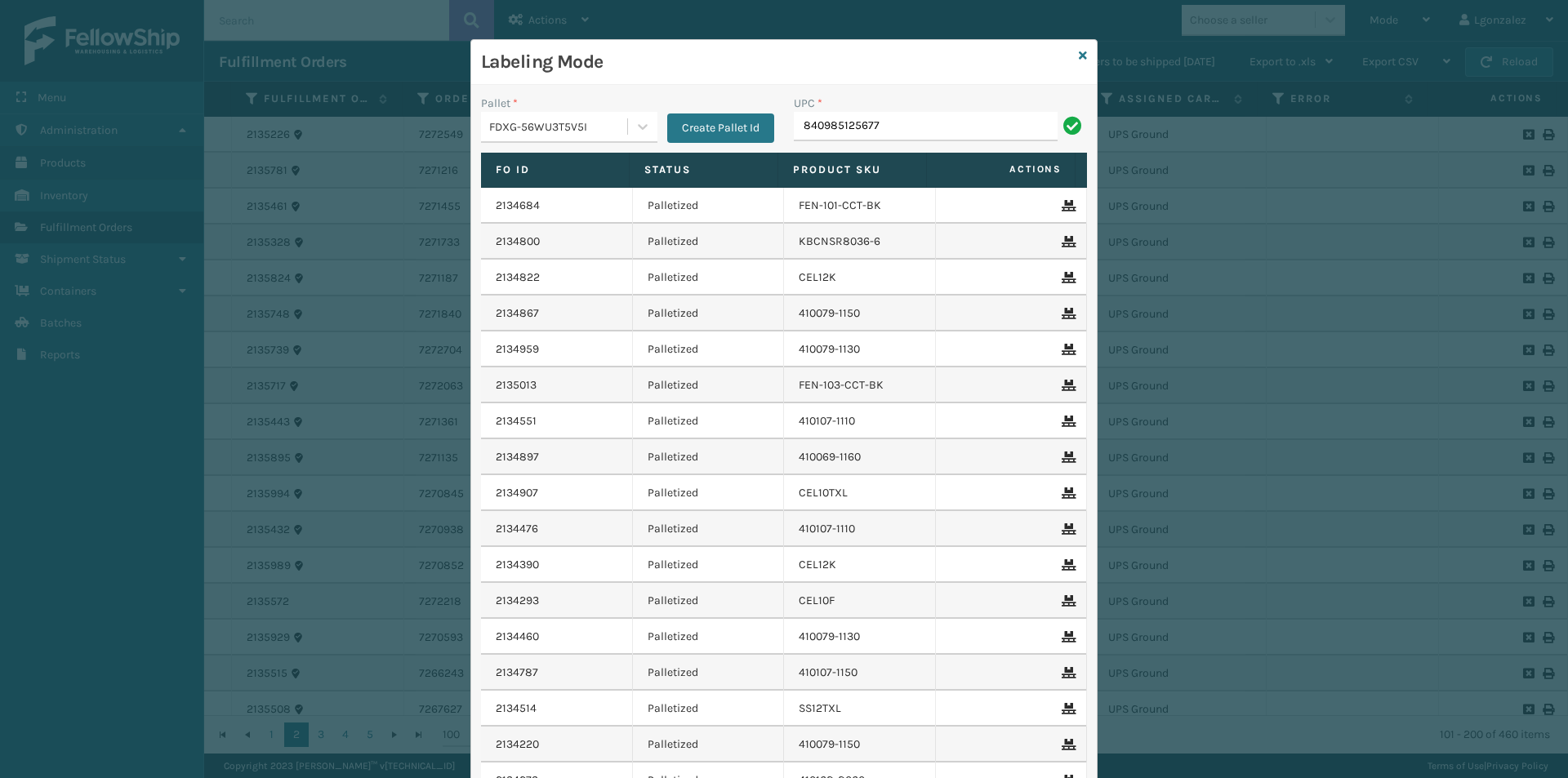
type input "840985125677"
type input "840985125684"
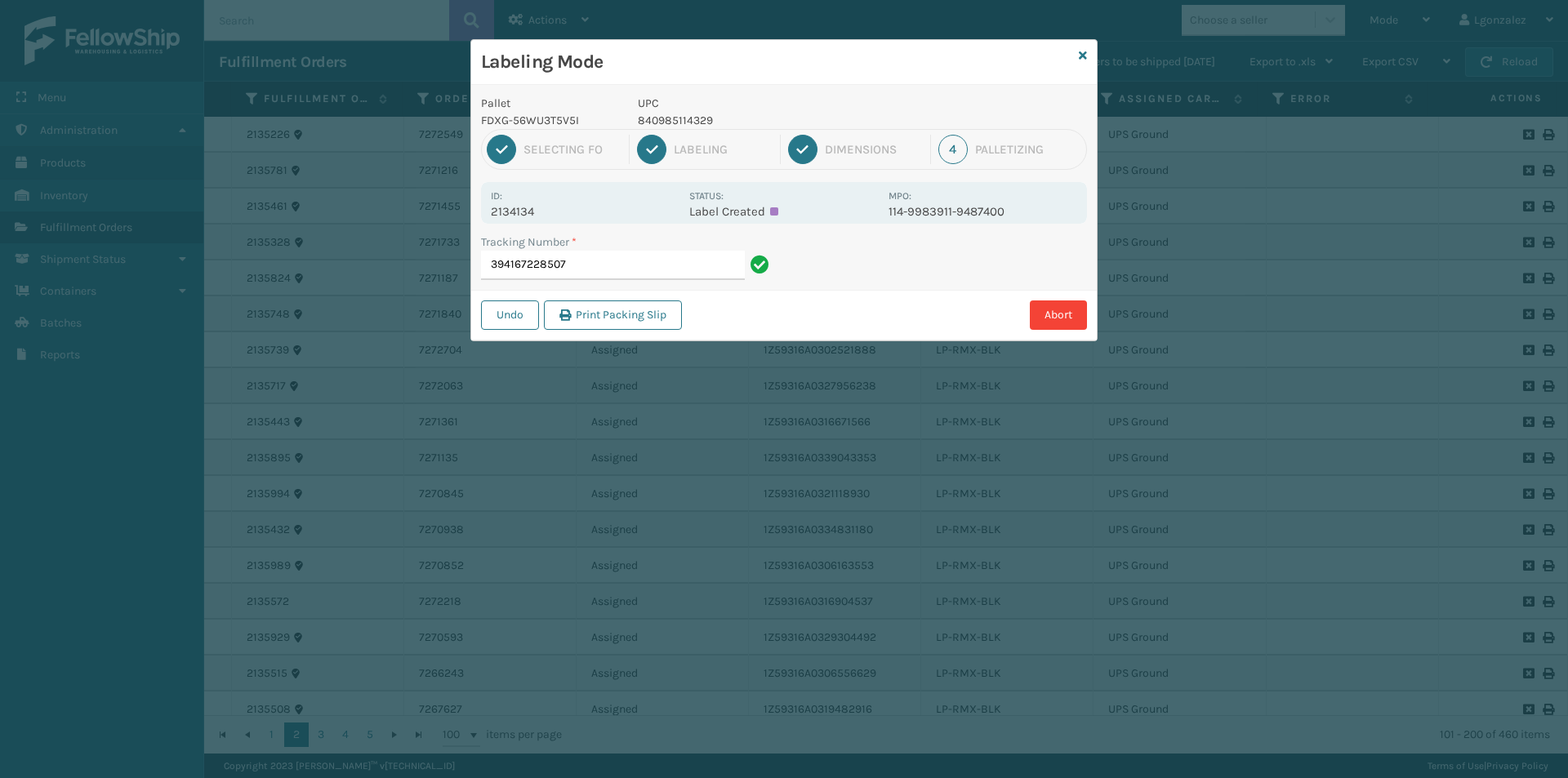
click at [686, 125] on p "840985114329" at bounding box center [758, 120] width 241 height 17
copy p "840985114329"
click at [660, 273] on input "394167228507" at bounding box center [612, 266] width 263 height 30
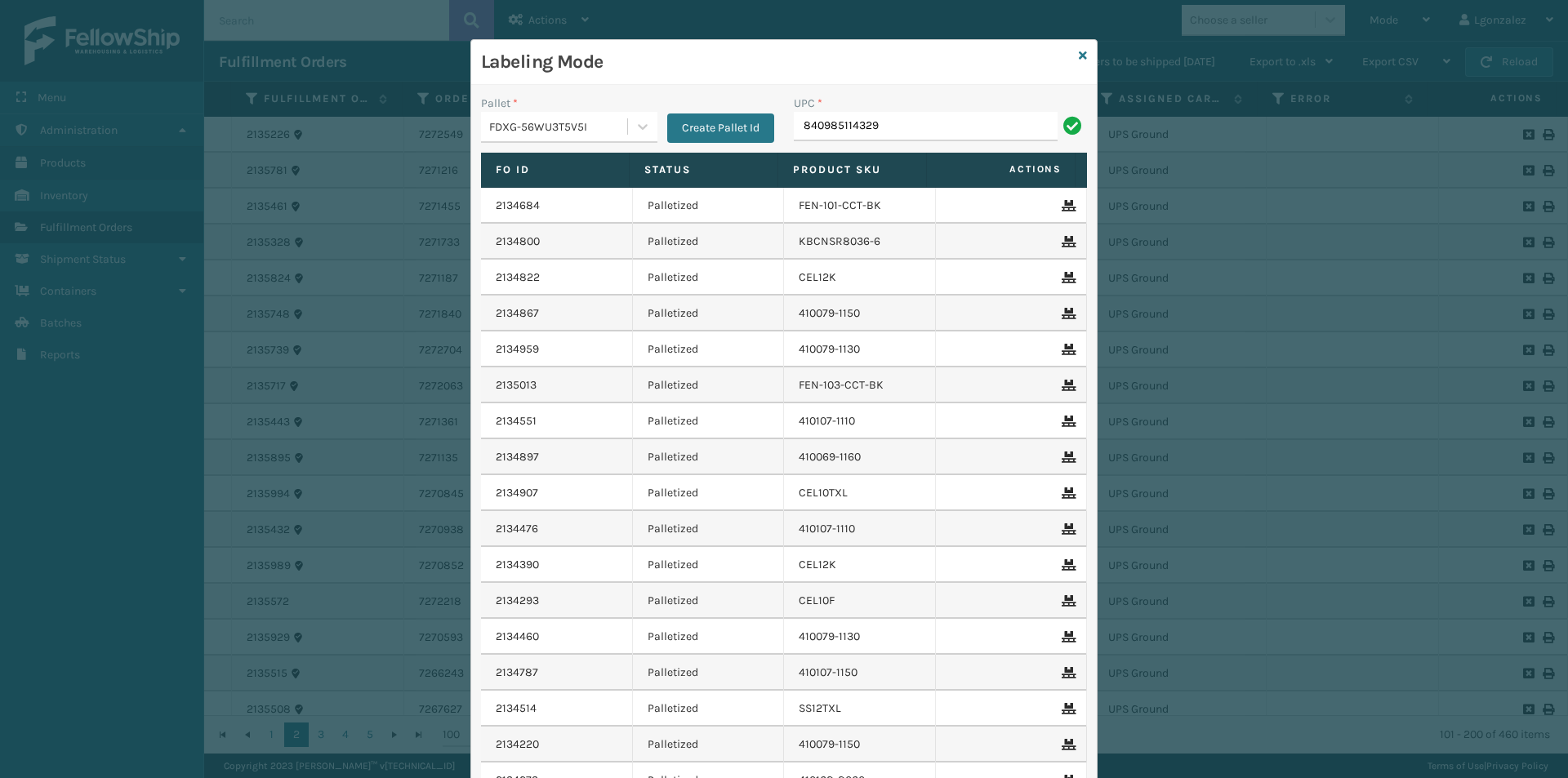
type input "840985114329"
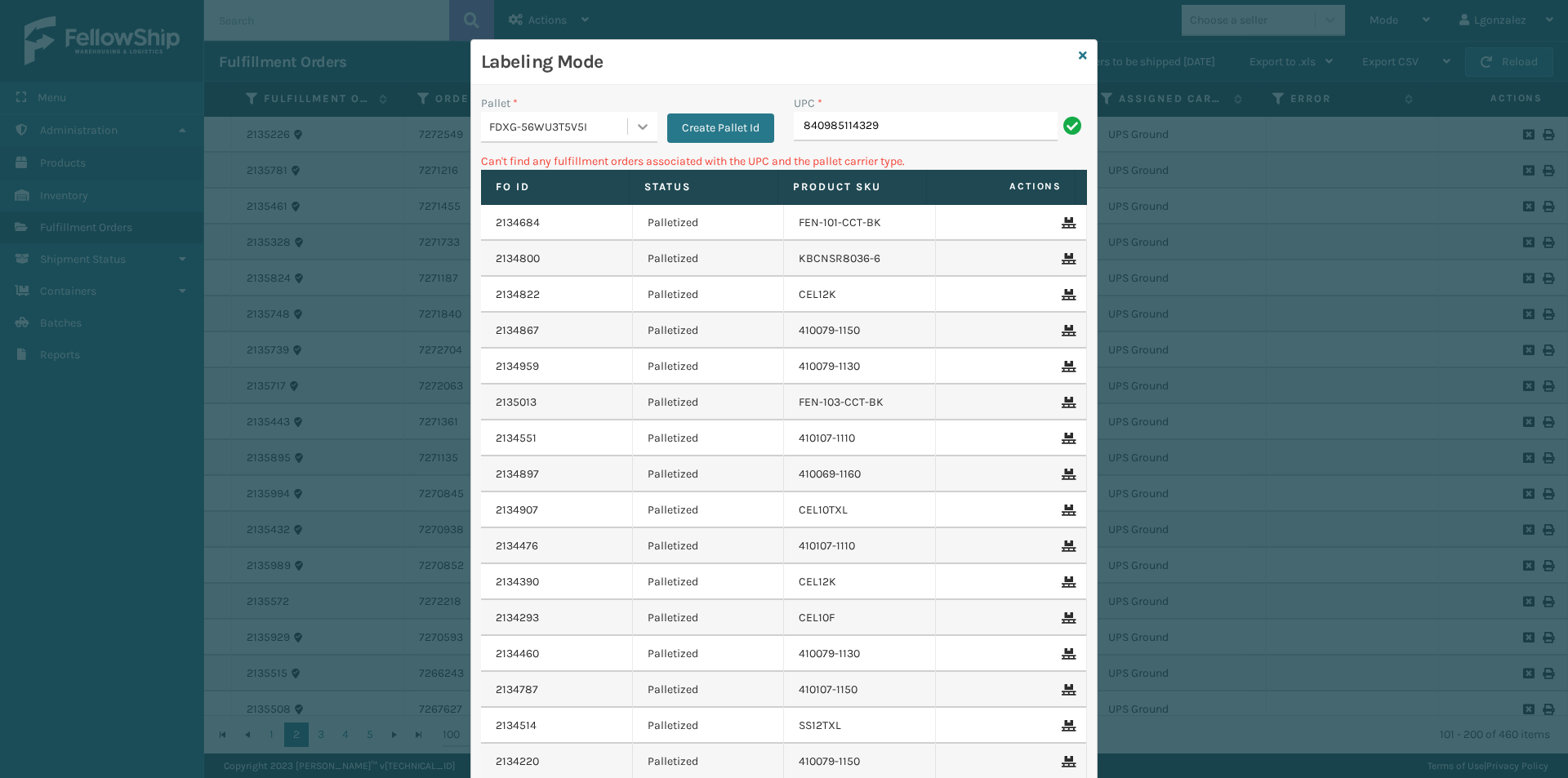
click at [635, 119] on icon at bounding box center [643, 127] width 16 height 16
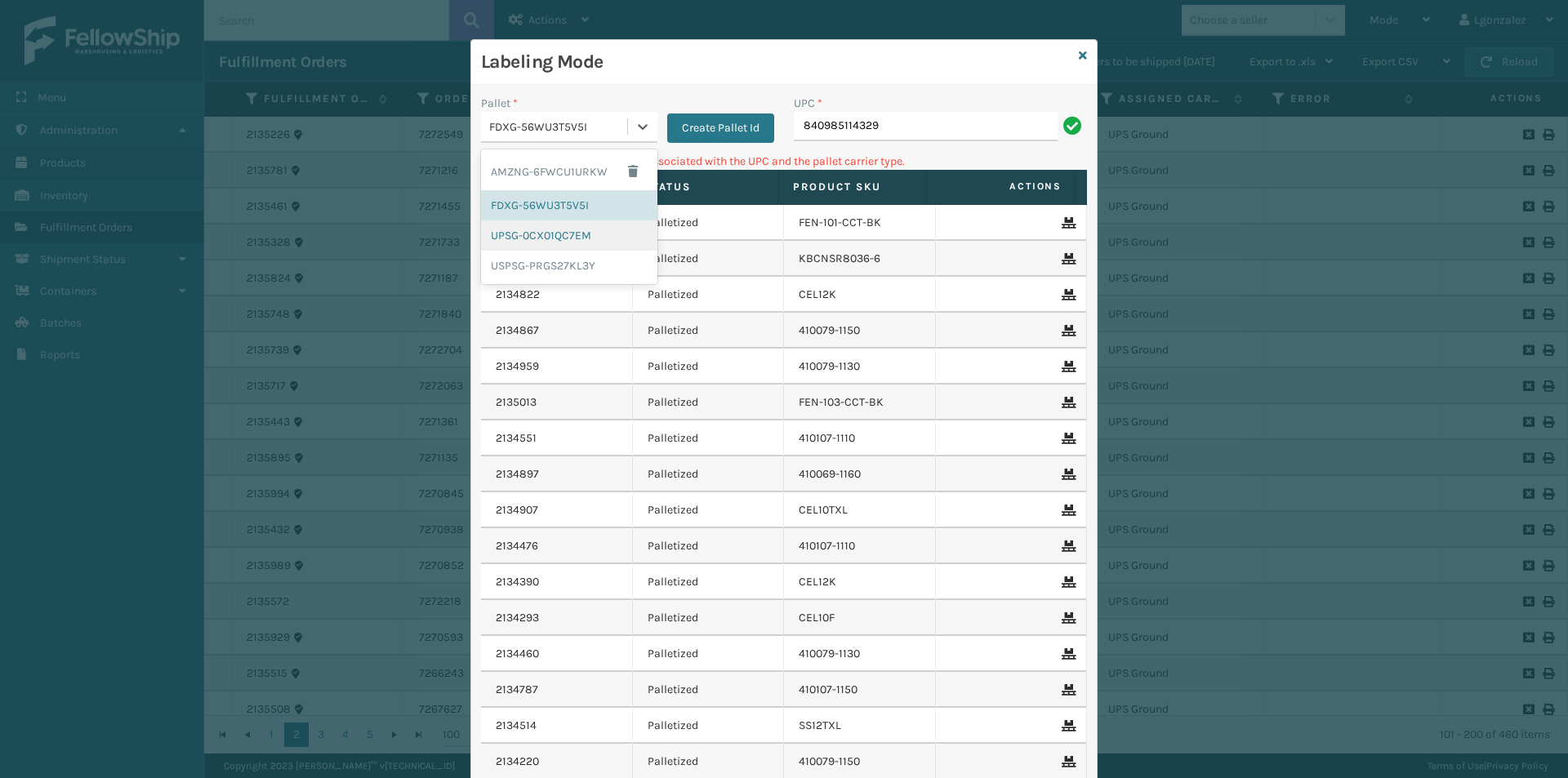
click at [544, 239] on div "UPSG-0CX01QC7EM" at bounding box center [569, 235] width 176 height 30
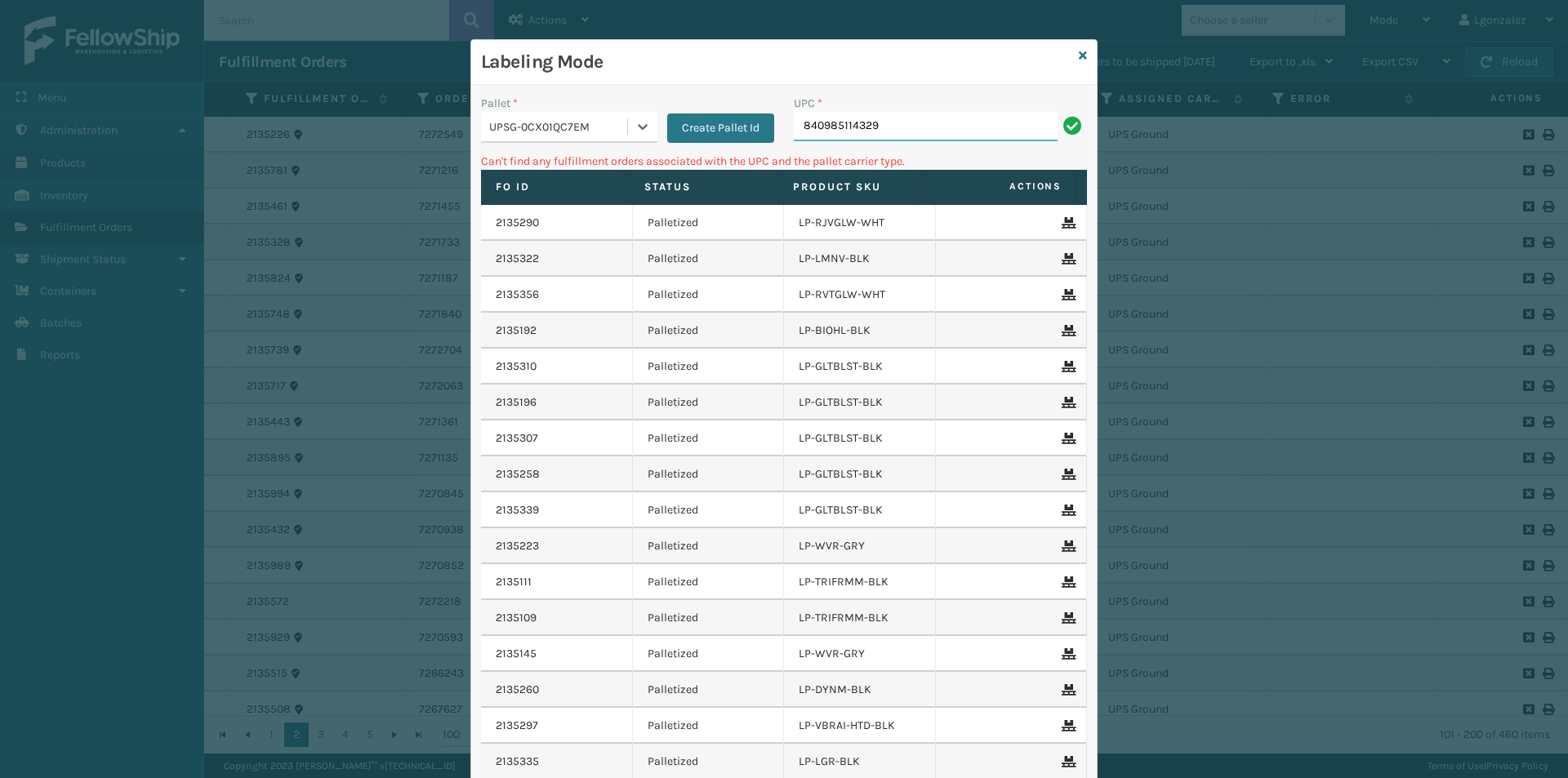
click at [901, 113] on input "840985114329" at bounding box center [925, 127] width 263 height 30
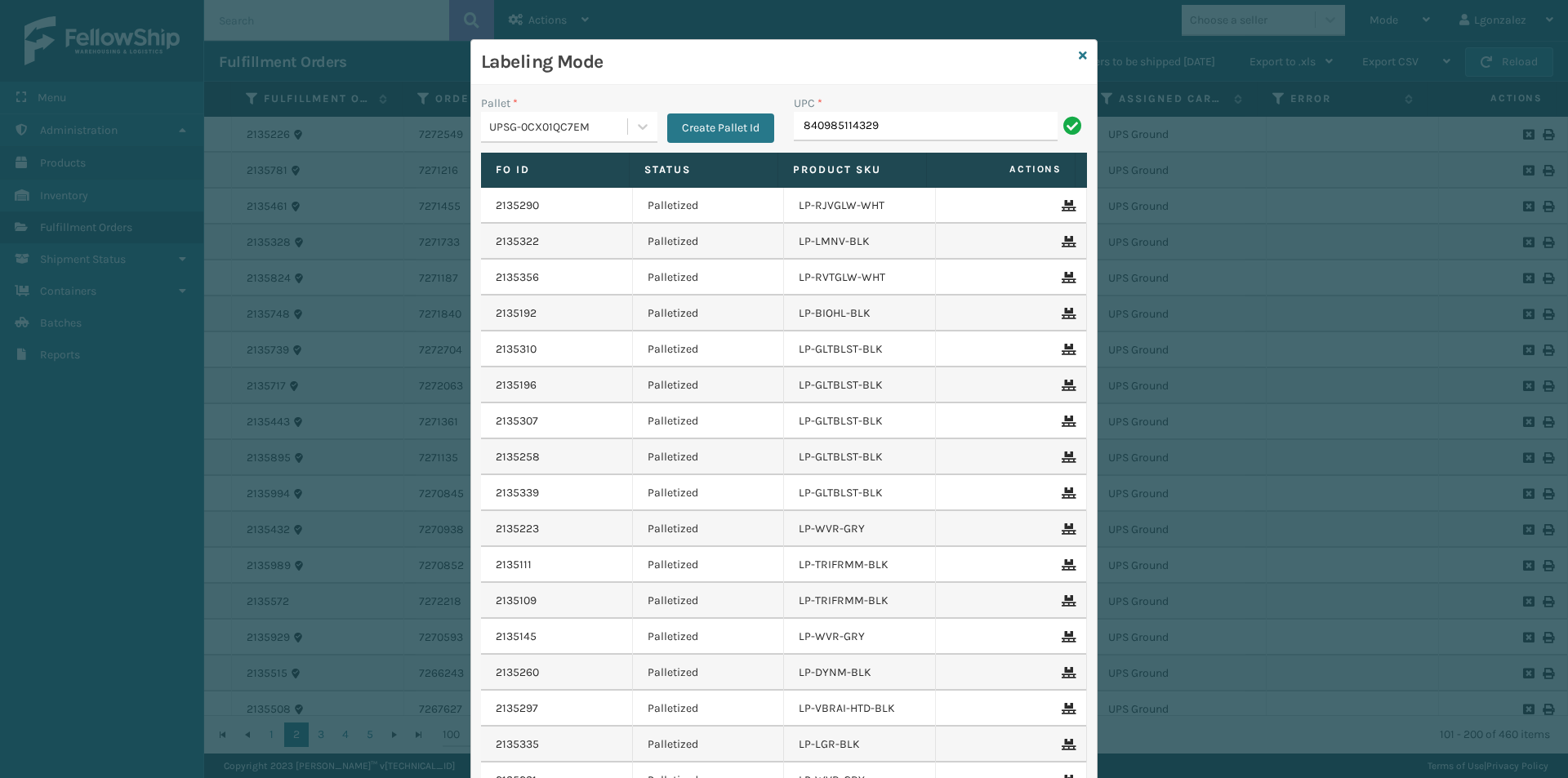
type input "840985114329"
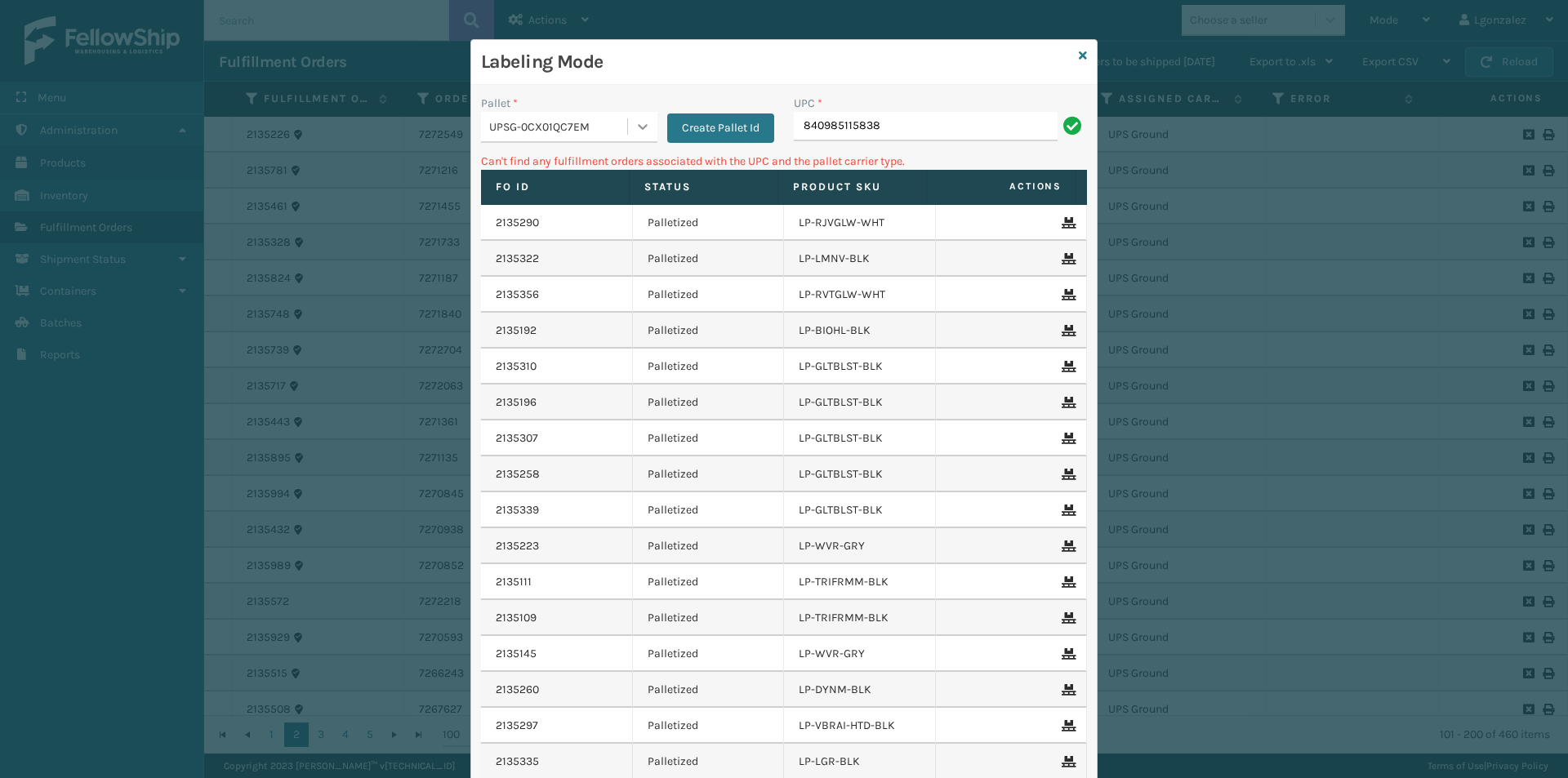
click at [641, 124] on icon at bounding box center [643, 127] width 16 height 16
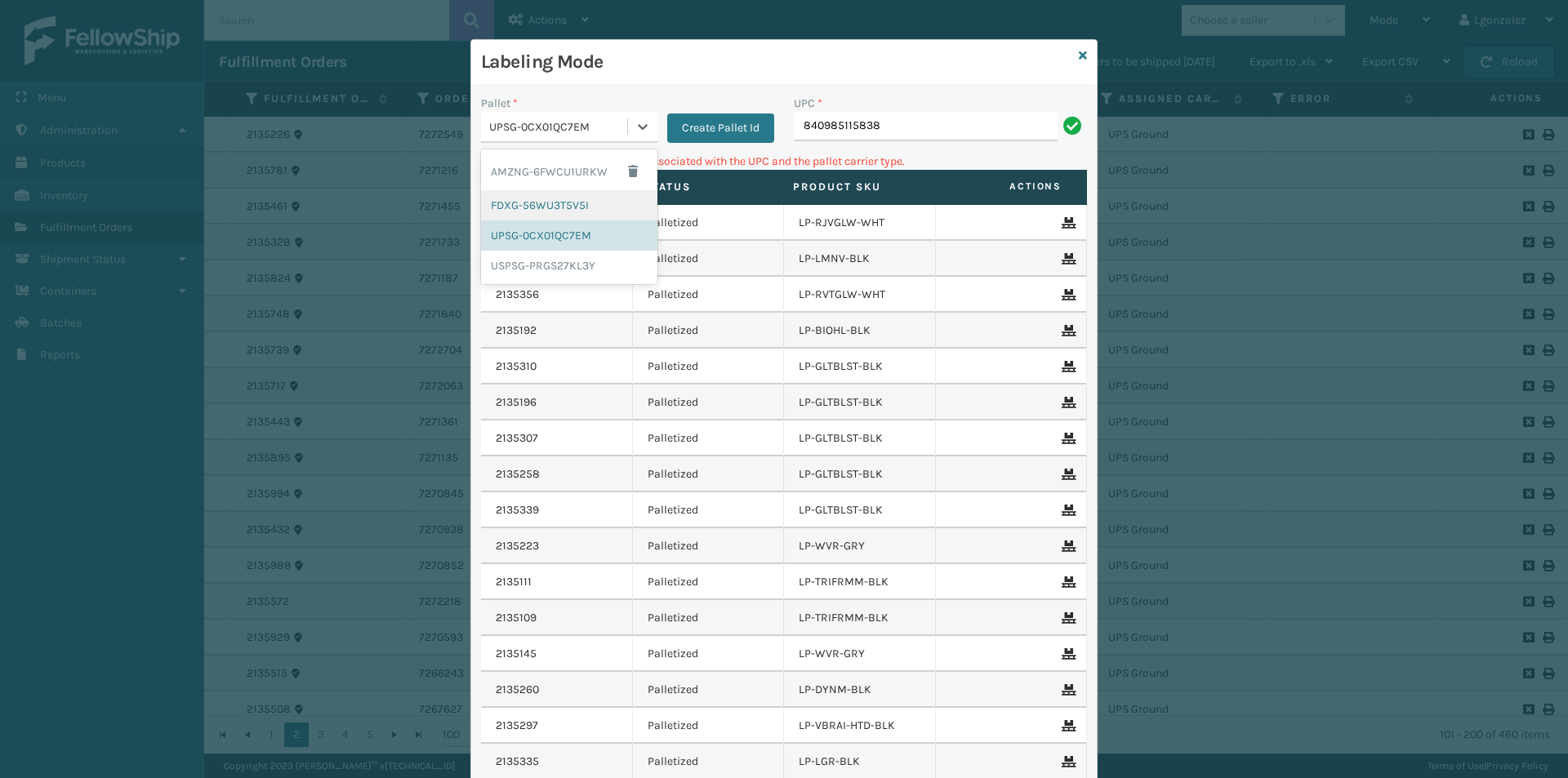
click at [554, 212] on div "FDXG-56WU3T5V5I" at bounding box center [569, 205] width 176 height 30
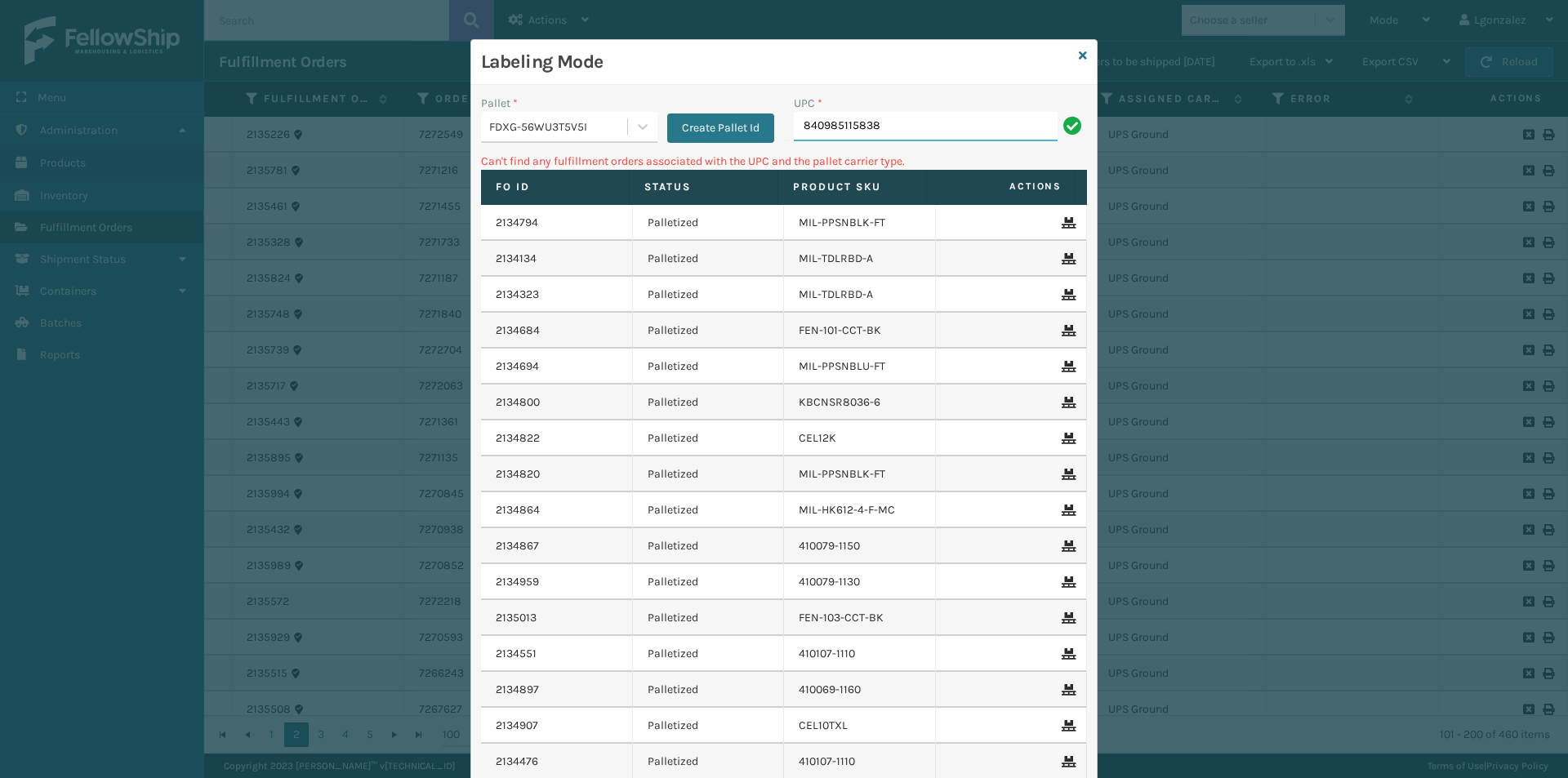
click at [924, 116] on input "840985115838" at bounding box center [925, 127] width 263 height 30
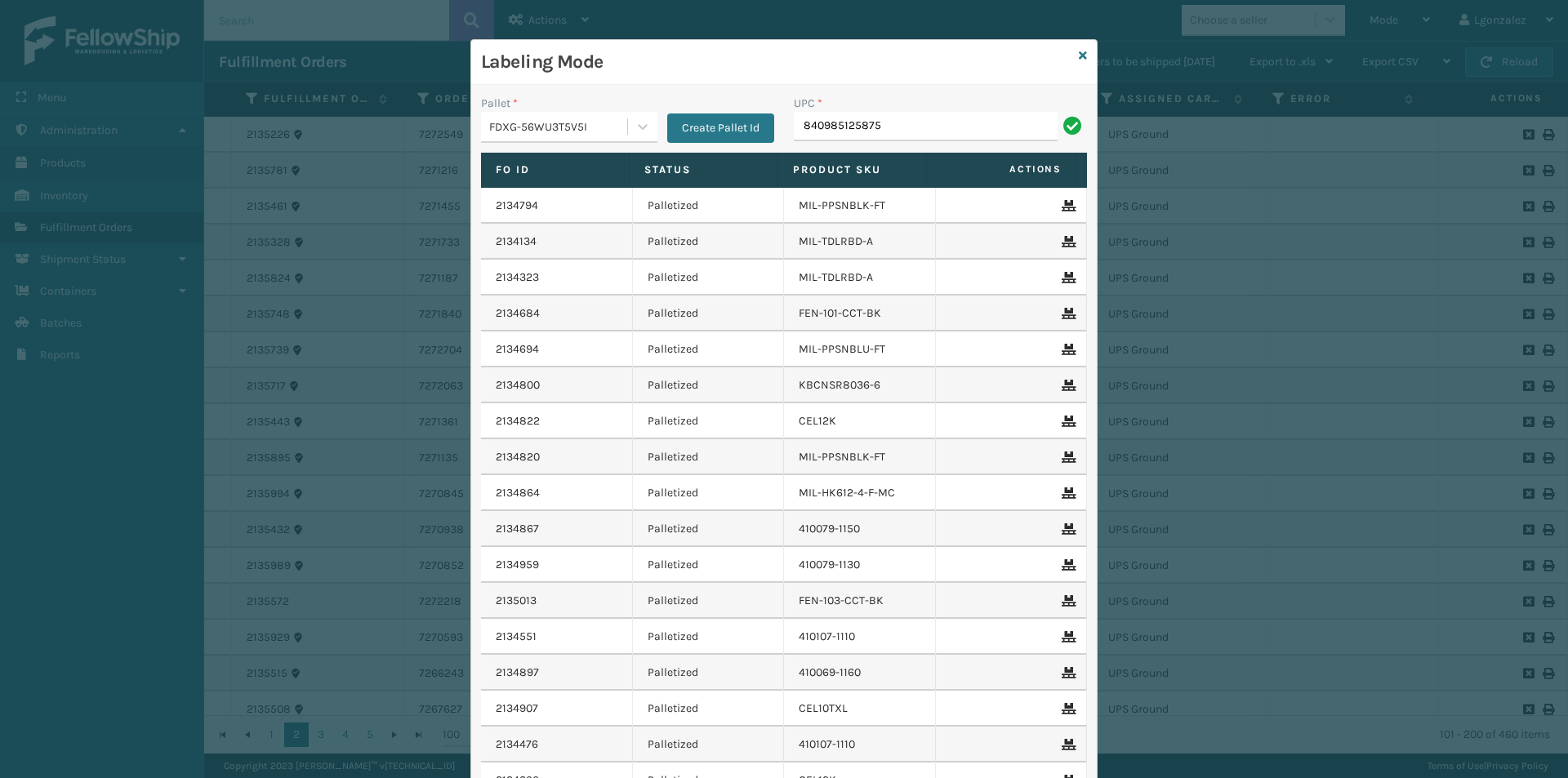
type input "840985125875"
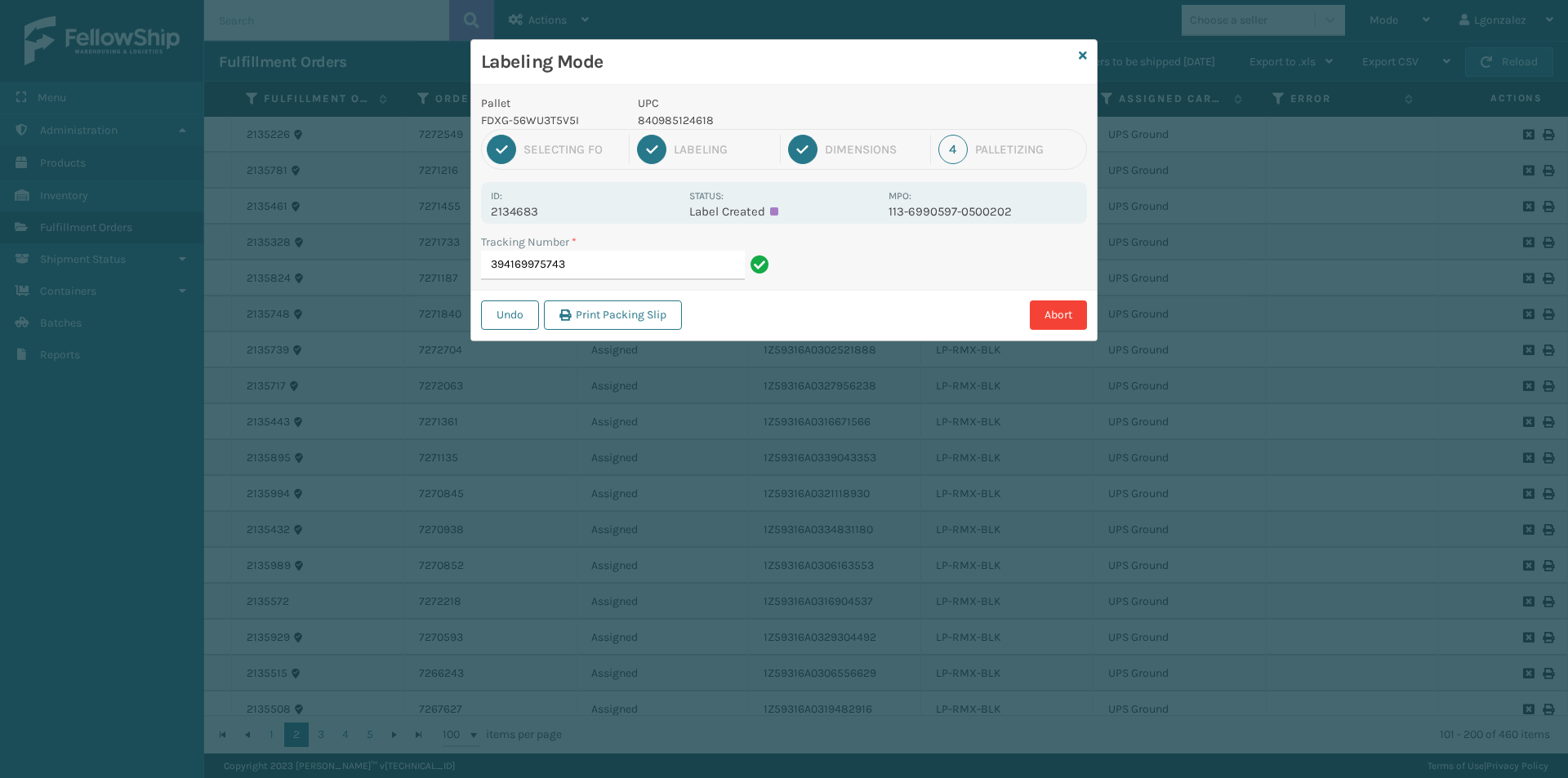
click at [674, 125] on p "840985124618" at bounding box center [758, 120] width 241 height 17
copy p "840985124618"
click at [606, 256] on input "394169975743" at bounding box center [612, 266] width 263 height 30
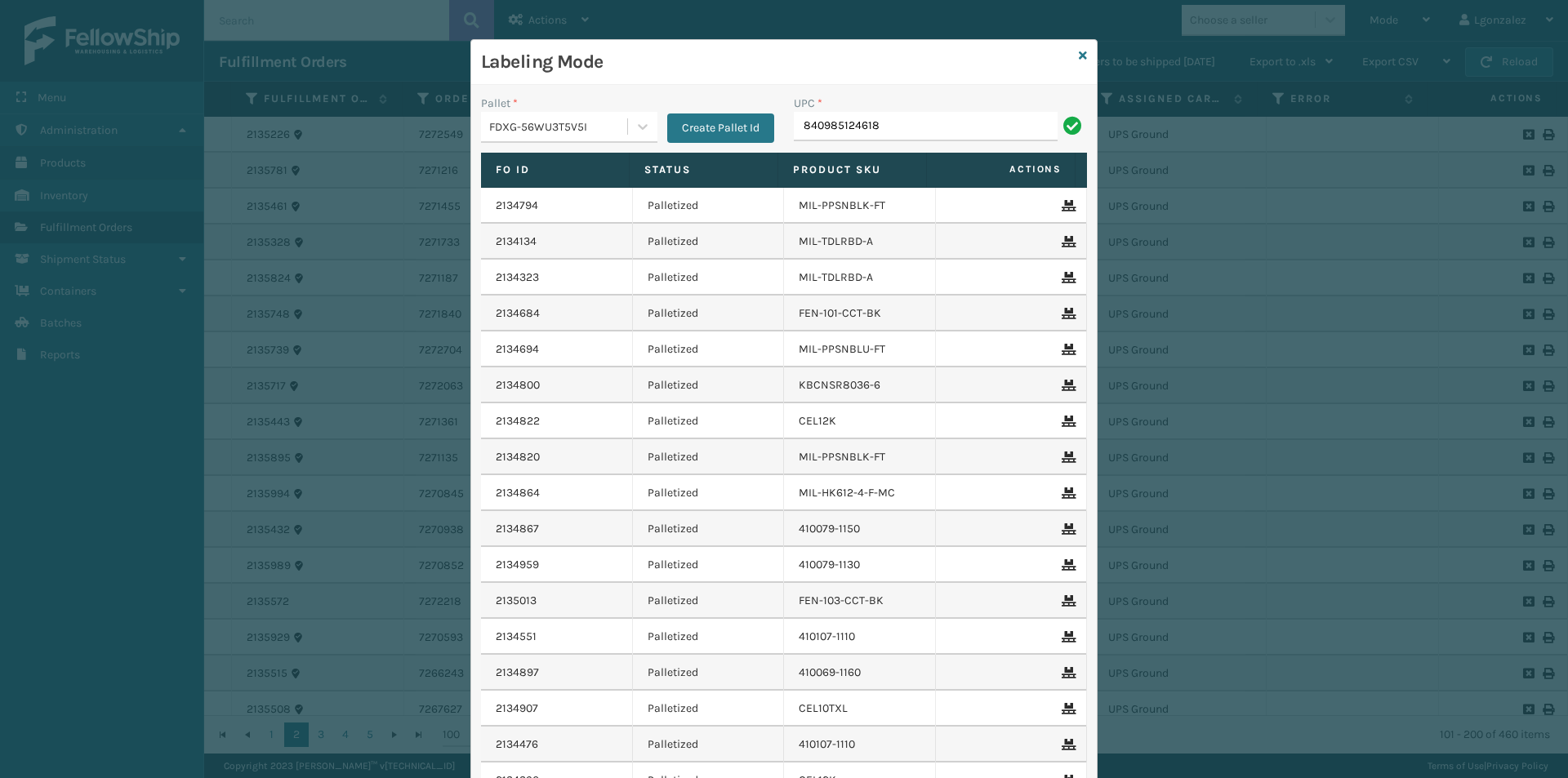
type input "840985124618"
click at [1078, 54] on icon at bounding box center [1082, 56] width 8 height 12
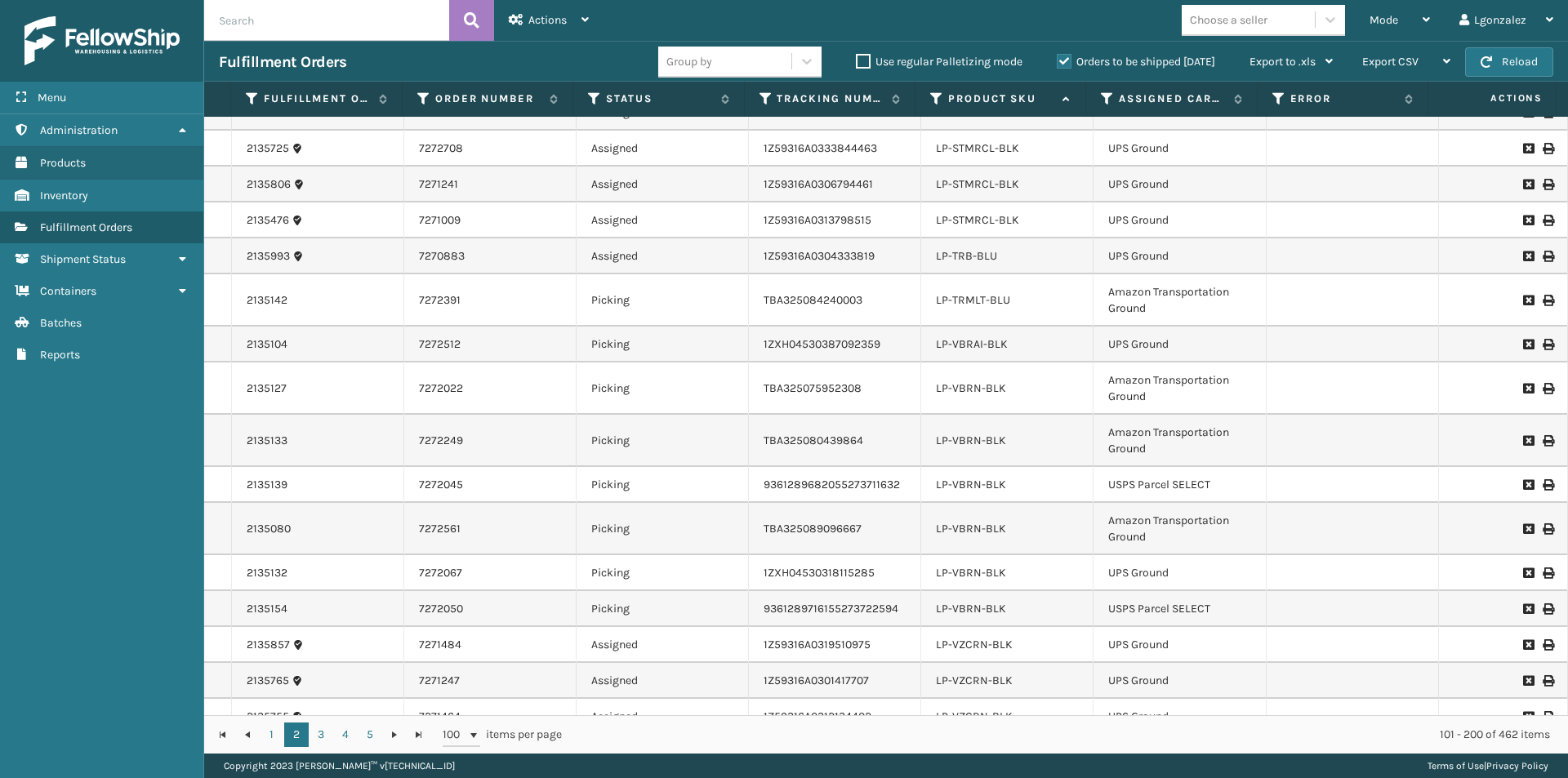
scroll to position [1879, 0]
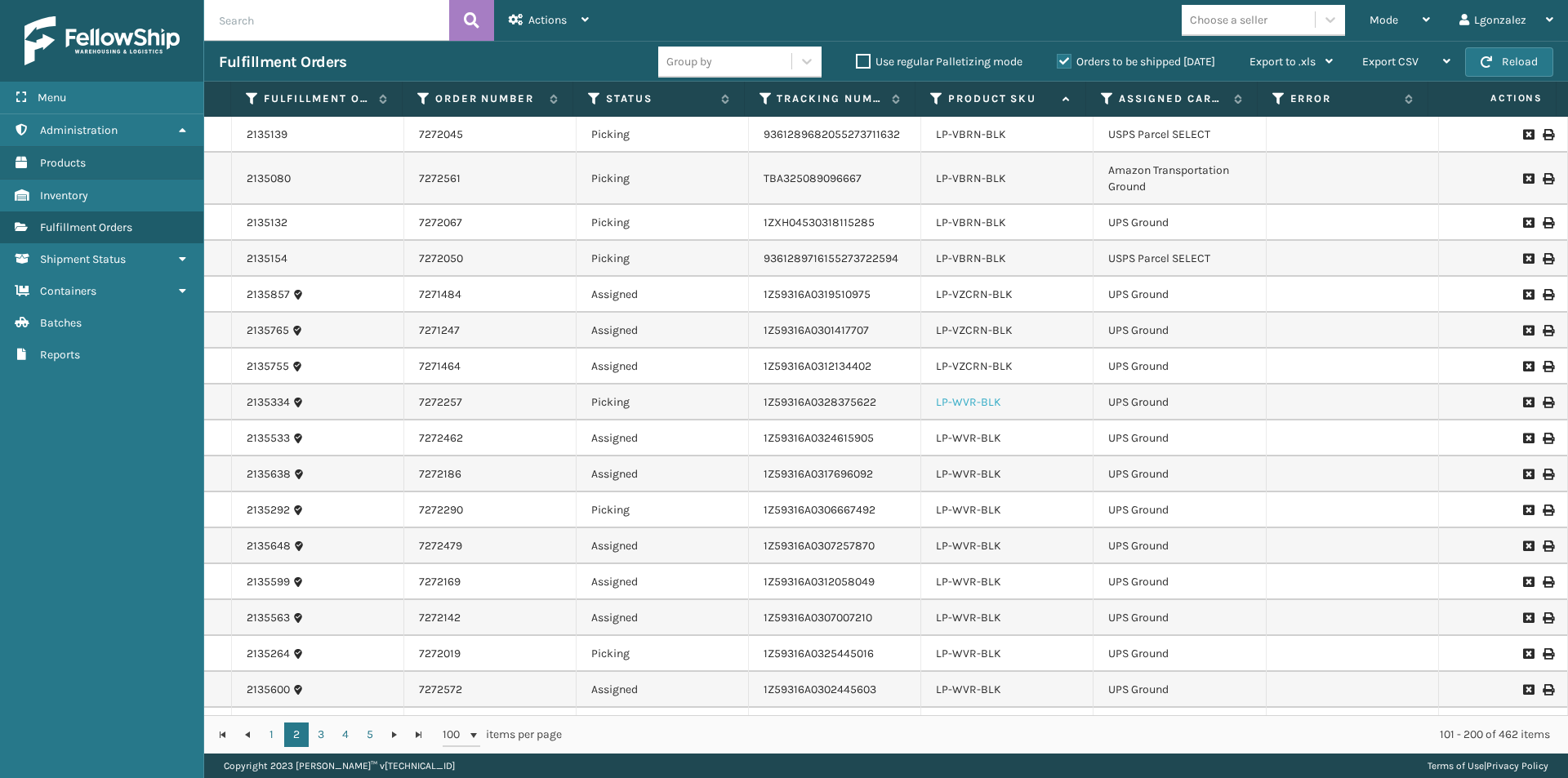
click at [959, 401] on link "LP-WVR-BLK" at bounding box center [968, 402] width 65 height 14
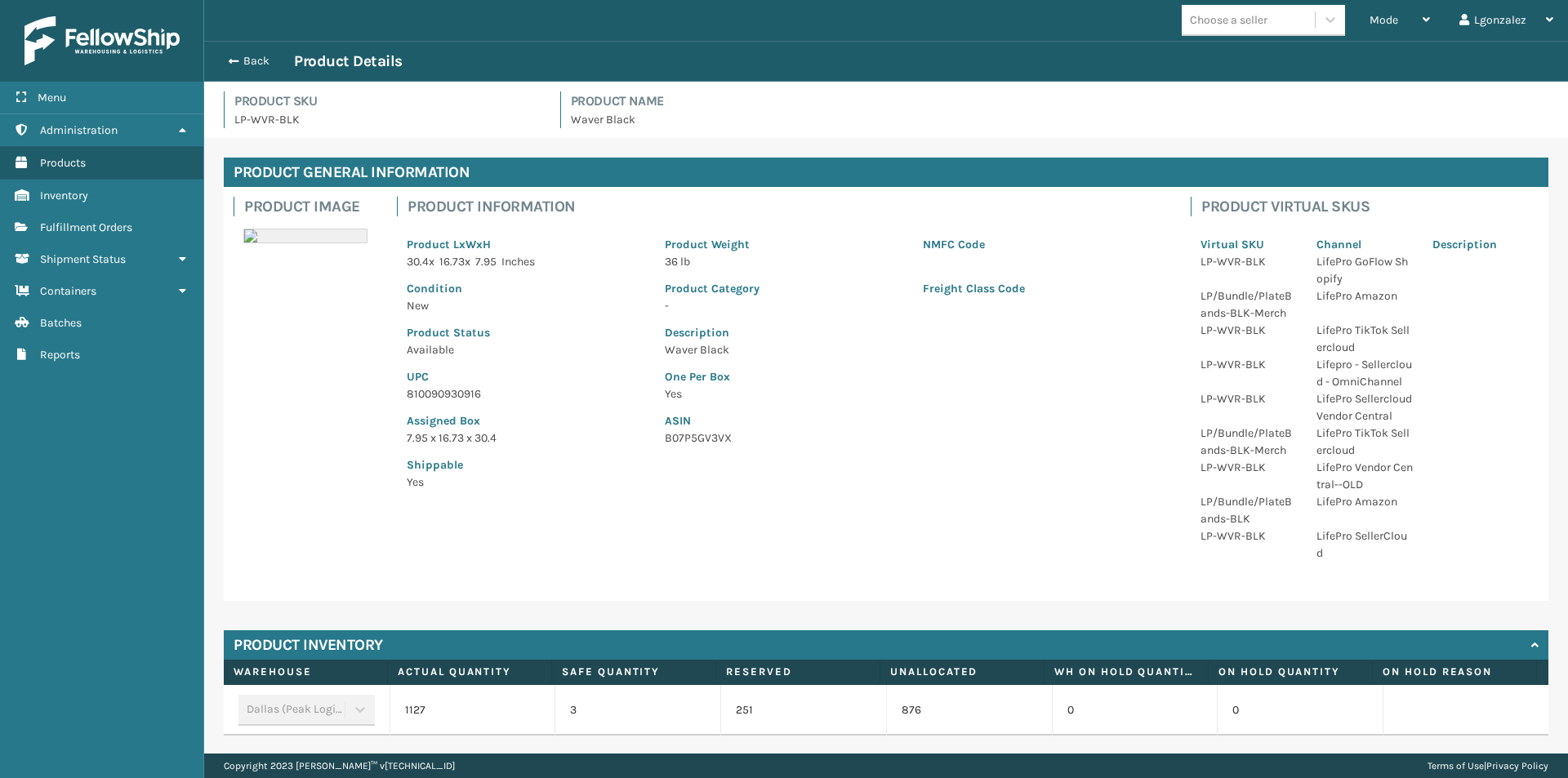
click at [423, 397] on p "810090930916" at bounding box center [526, 394] width 239 height 17
copy p "810090930916"
click at [255, 58] on button "Back" at bounding box center [256, 61] width 75 height 15
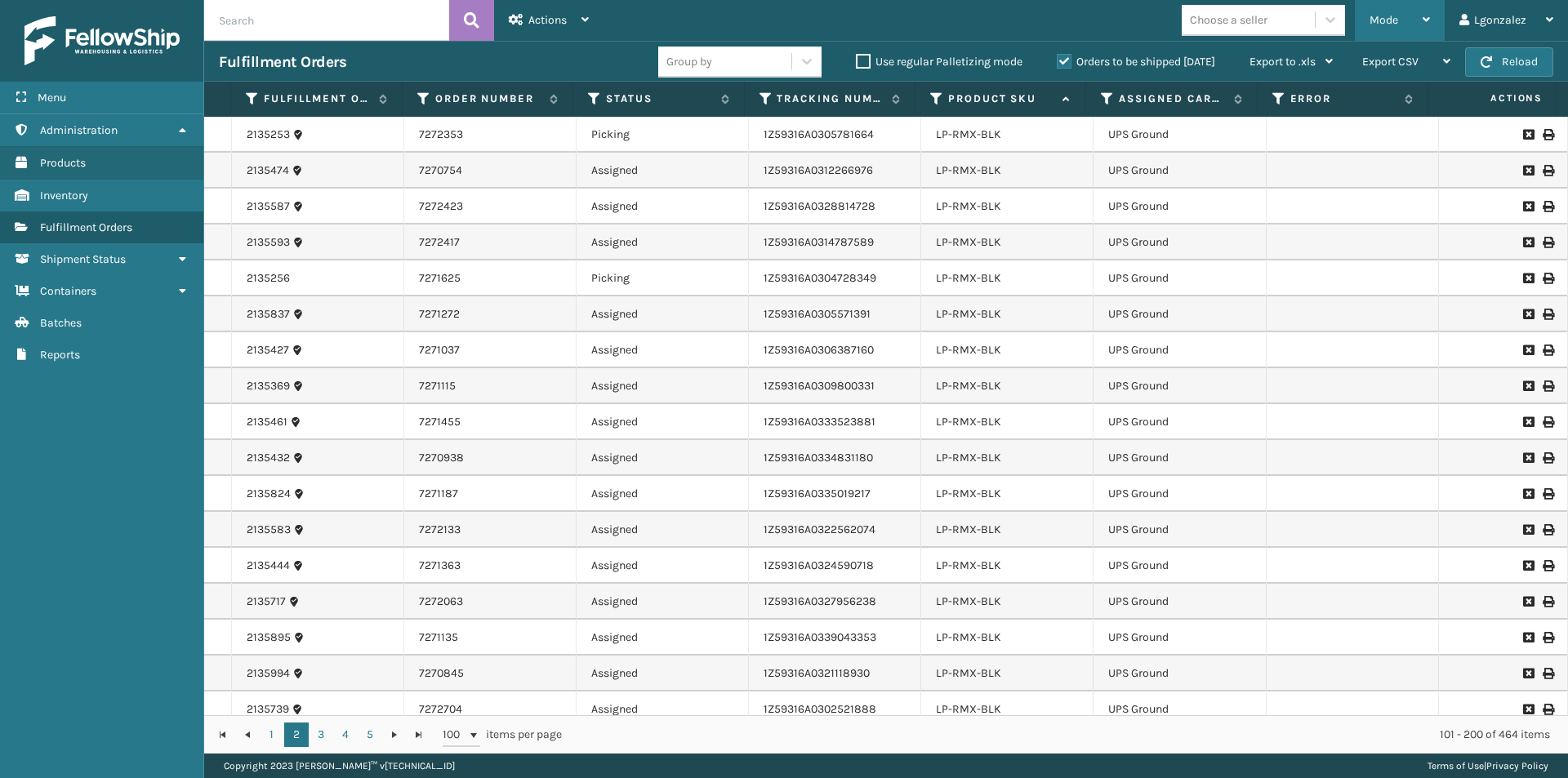
click at [1425, 18] on icon at bounding box center [1426, 20] width 7 height 12
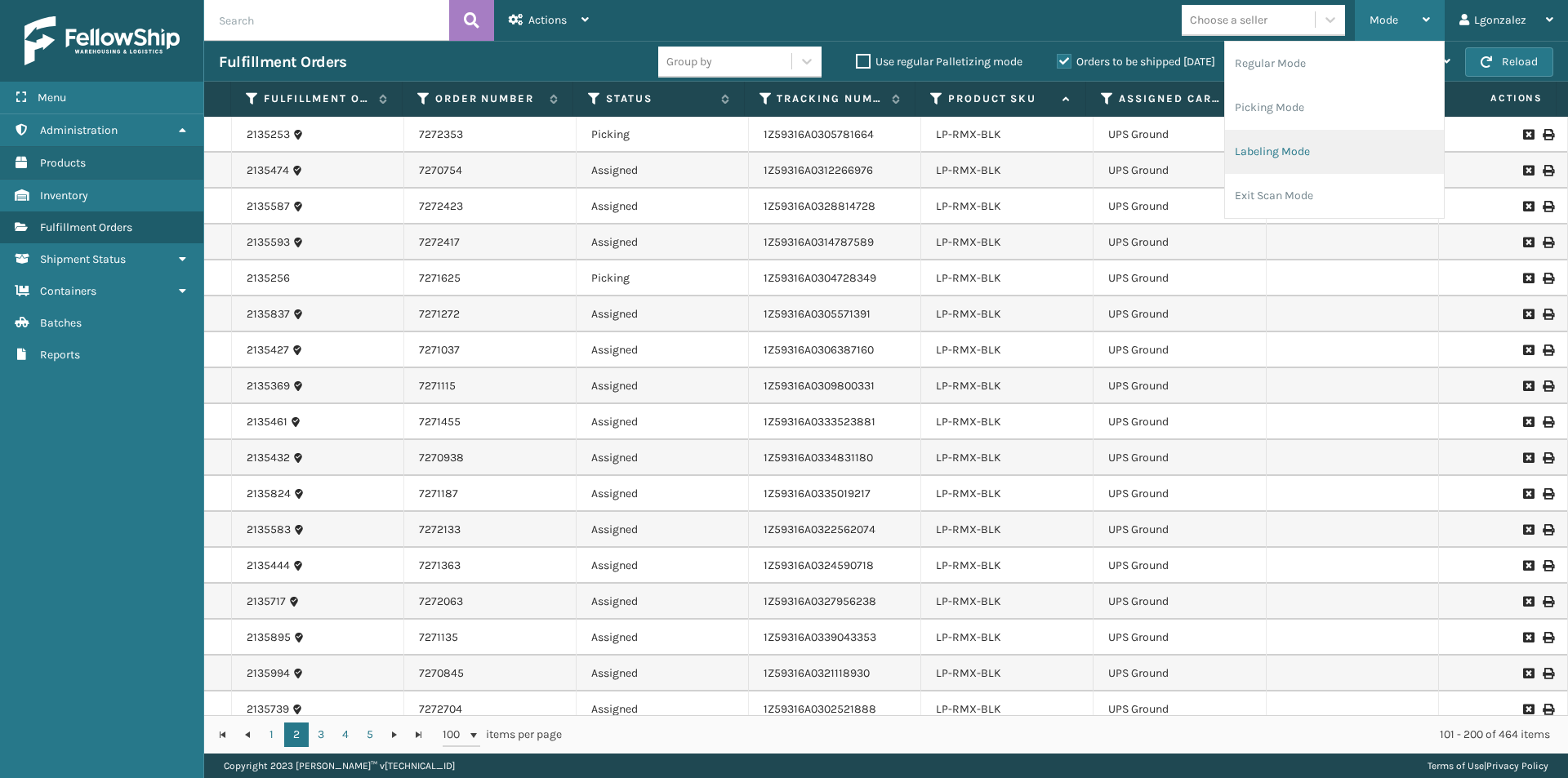
drag, startPoint x: 1323, startPoint y: 142, endPoint x: 1315, endPoint y: 152, distance: 12.8
click at [1315, 152] on li "Labeling Mode" at bounding box center [1334, 152] width 219 height 44
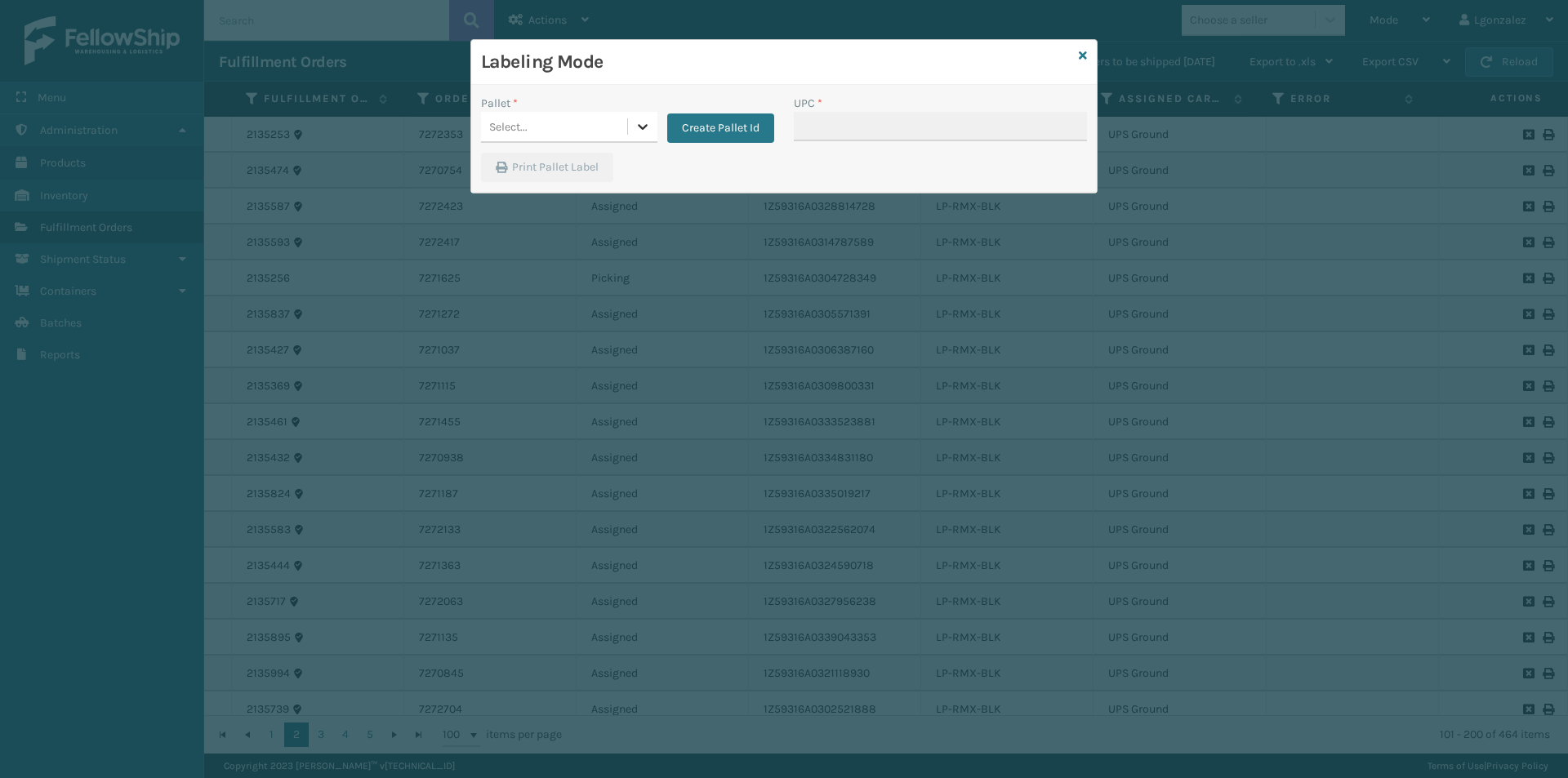
click at [648, 133] on icon at bounding box center [643, 127] width 16 height 16
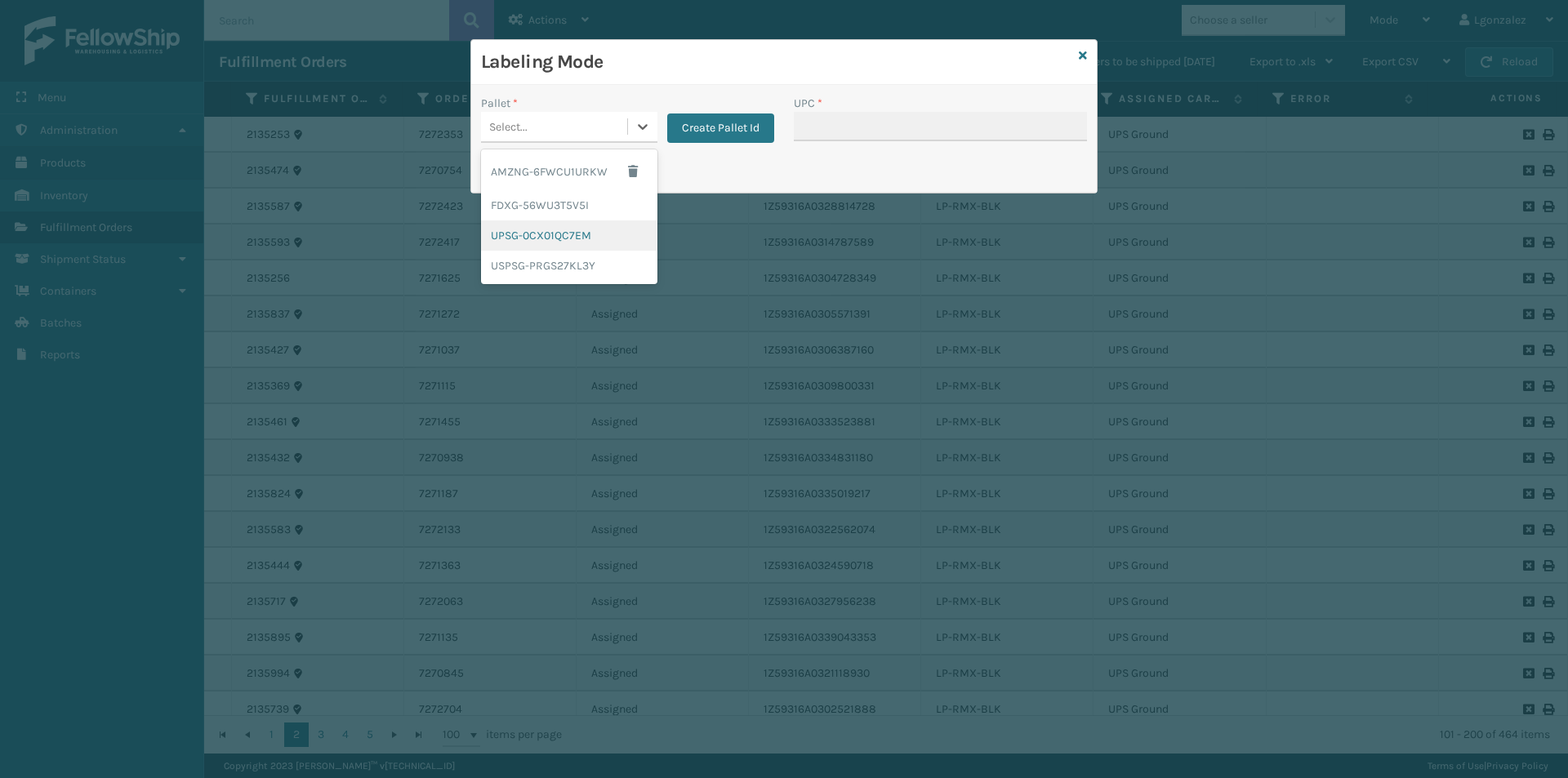
click at [558, 244] on div "UPSG-0CX01QC7EM" at bounding box center [569, 235] width 176 height 30
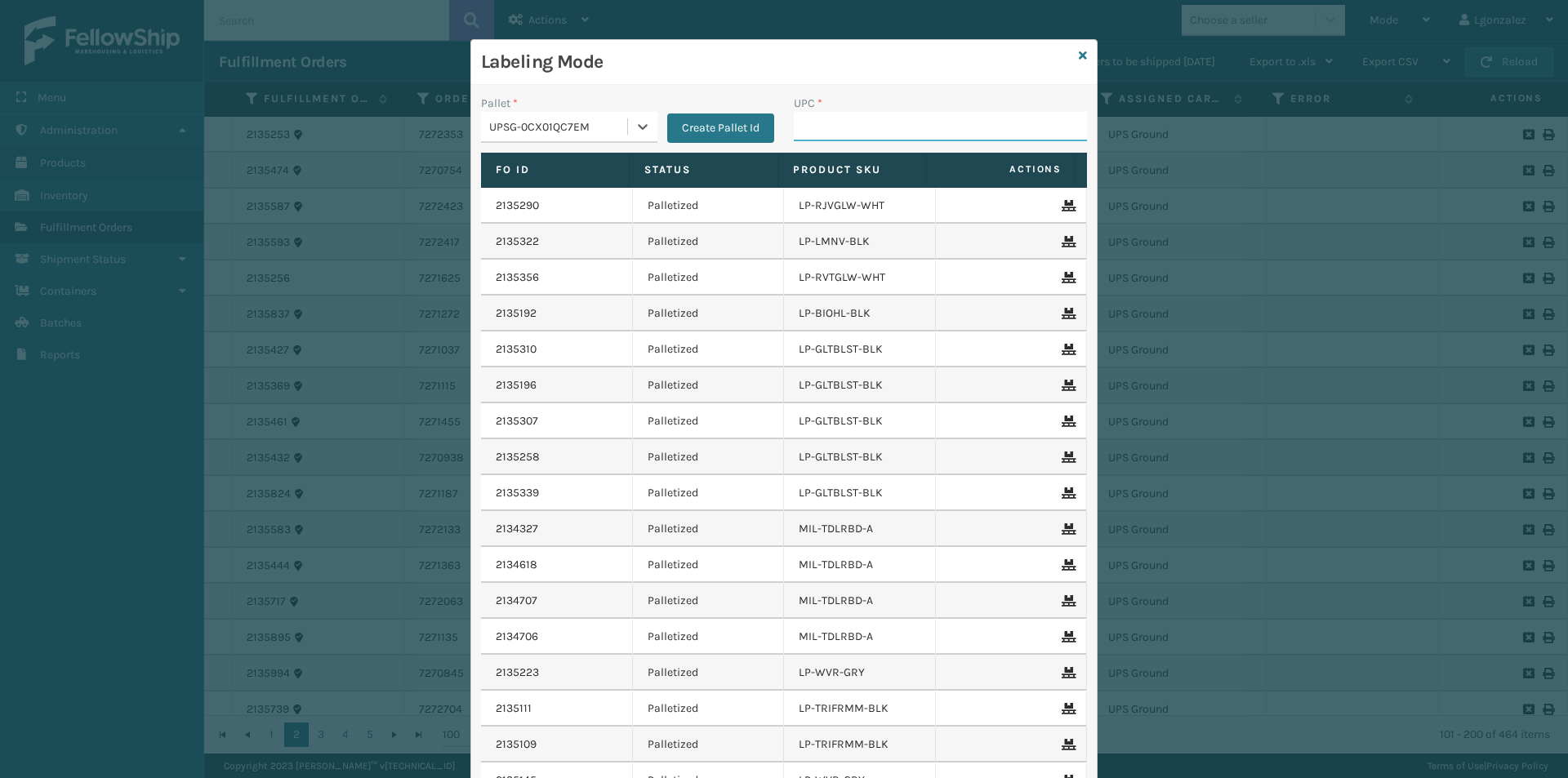
click at [813, 132] on input "UPC *" at bounding box center [940, 127] width 293 height 30
paste input "810090930916"
type input "810090930916"
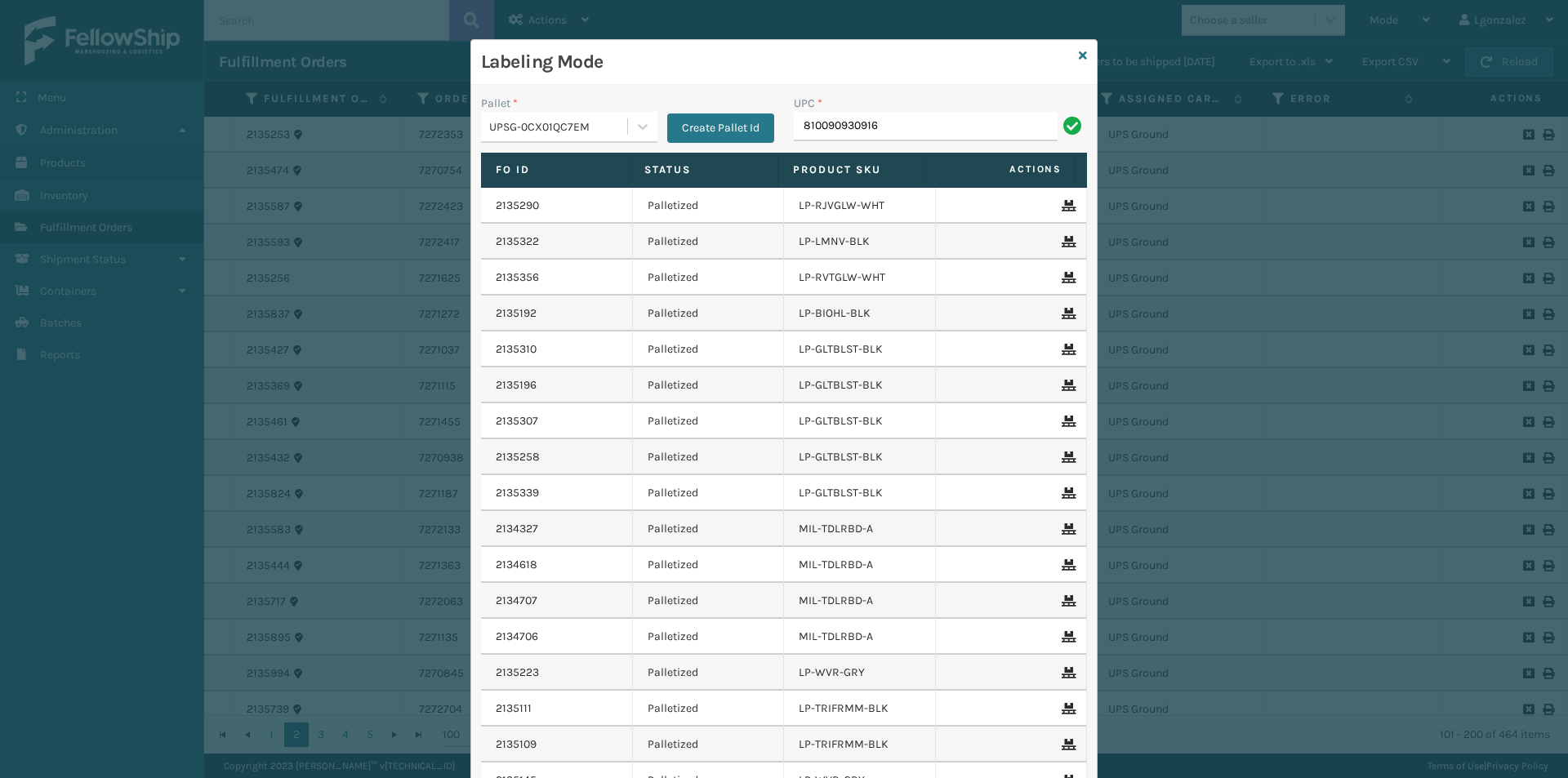
type input "810090930916"
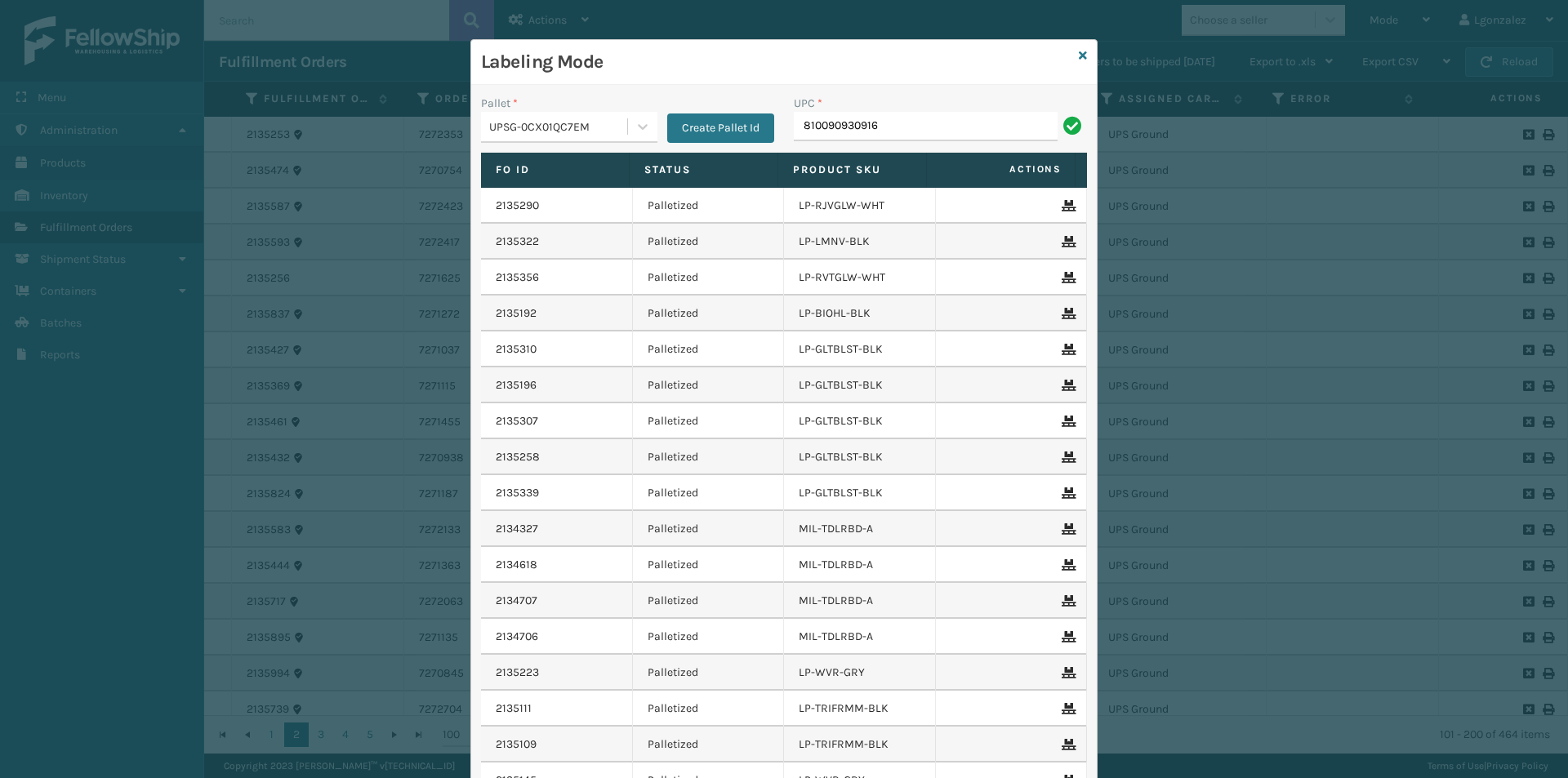
type input "810090930916"
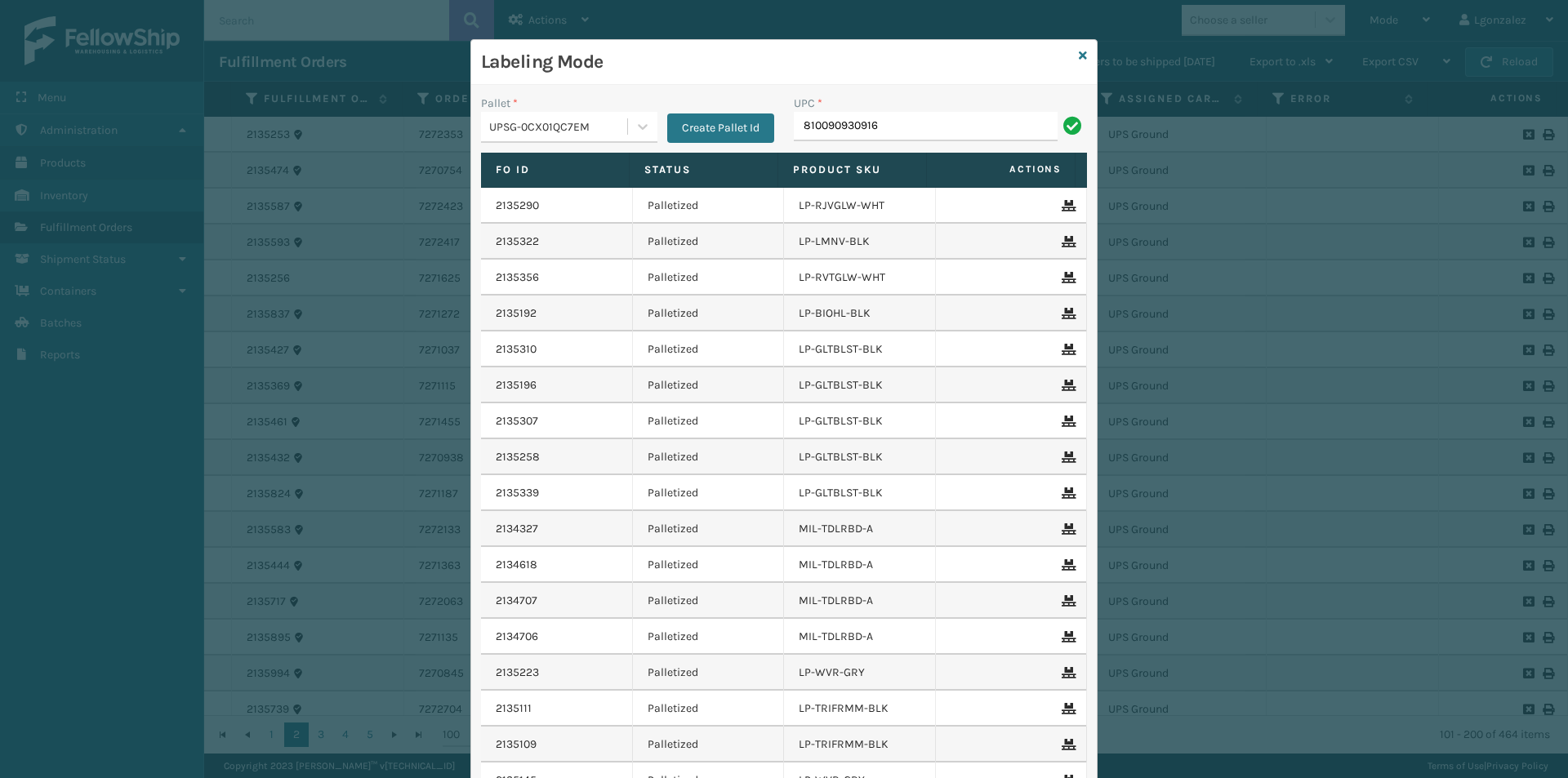
type input "810090930916"
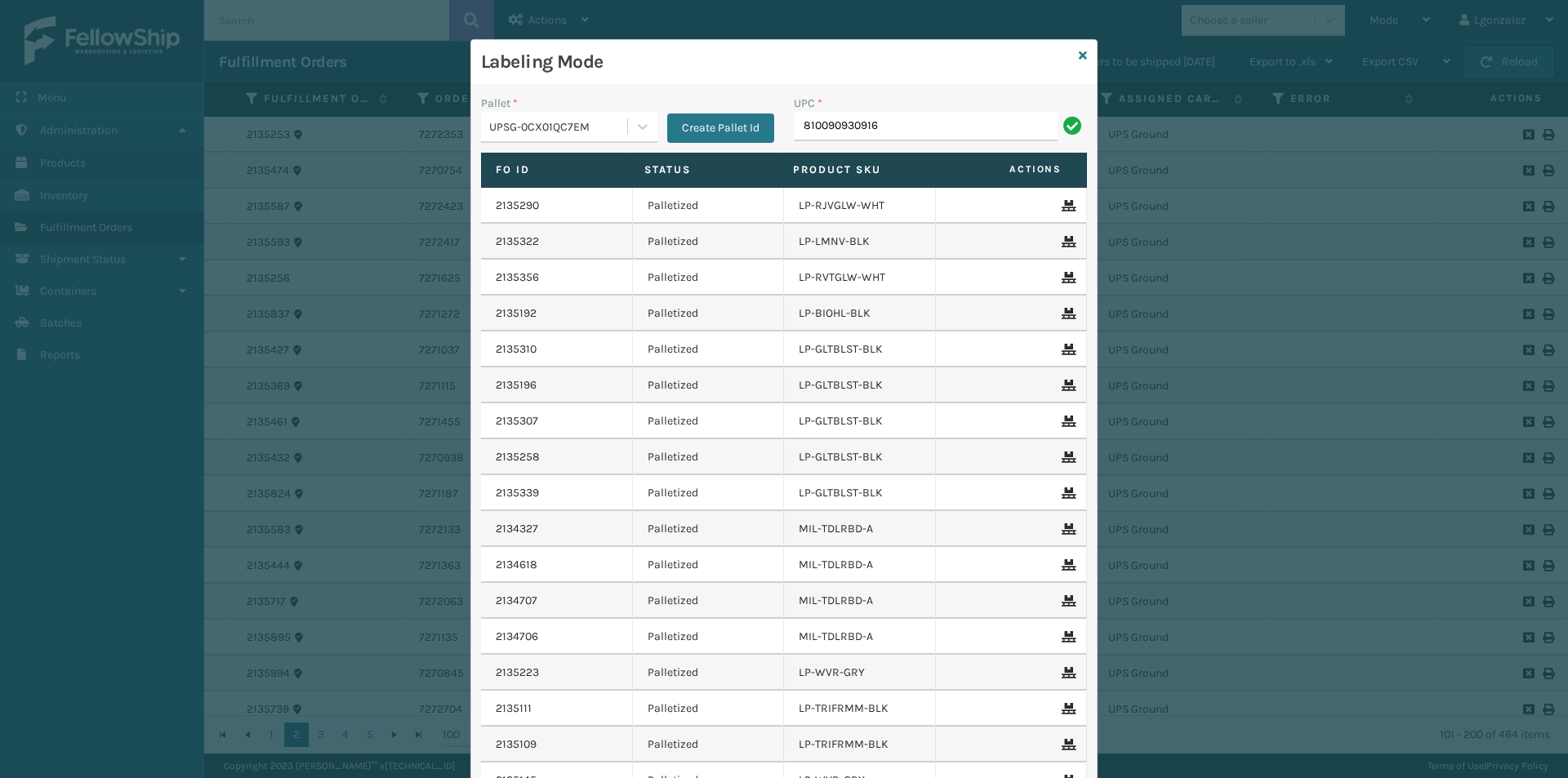
type input "810090930916"
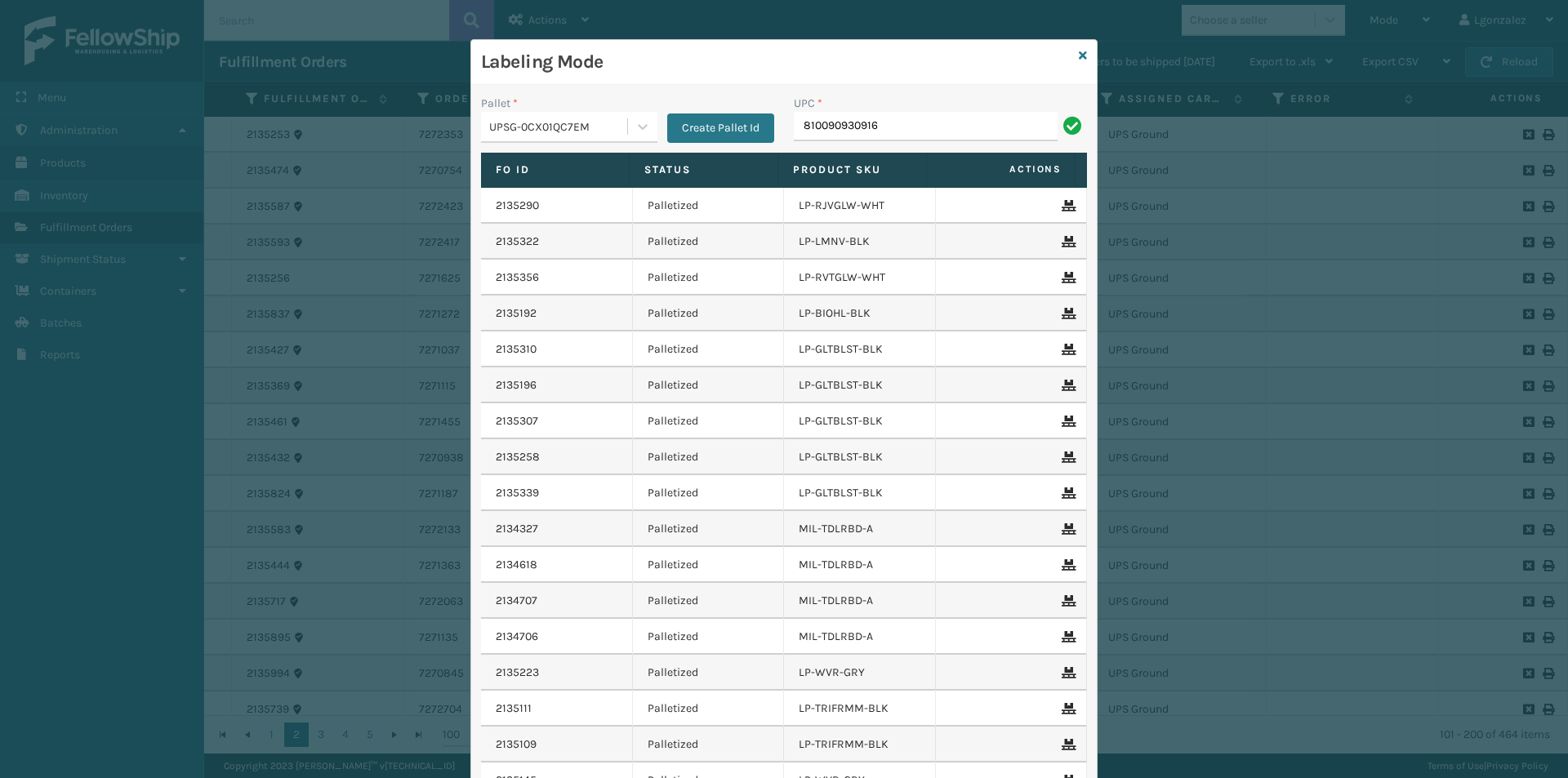
type input "810090930916"
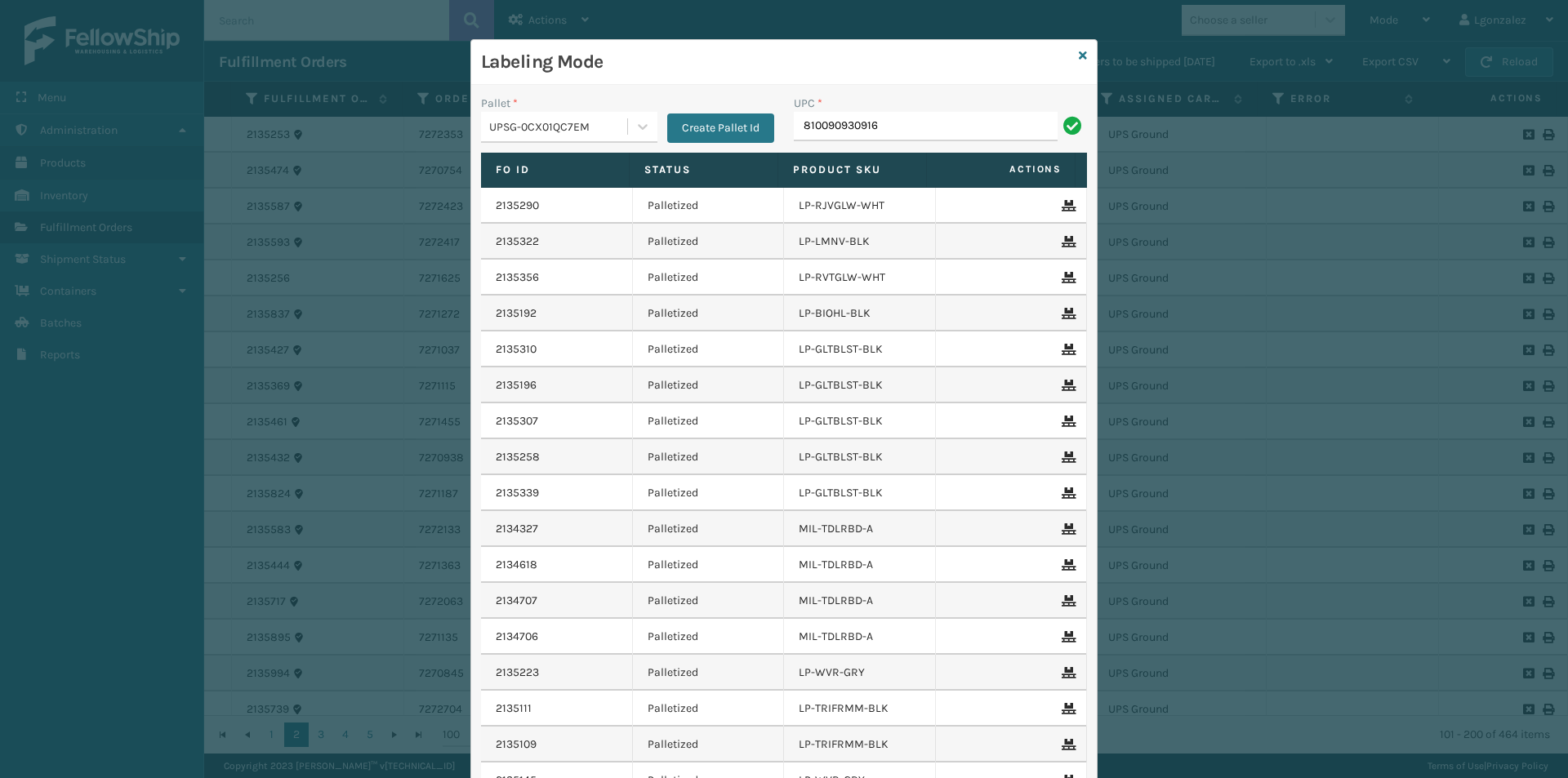
type input "810090930916"
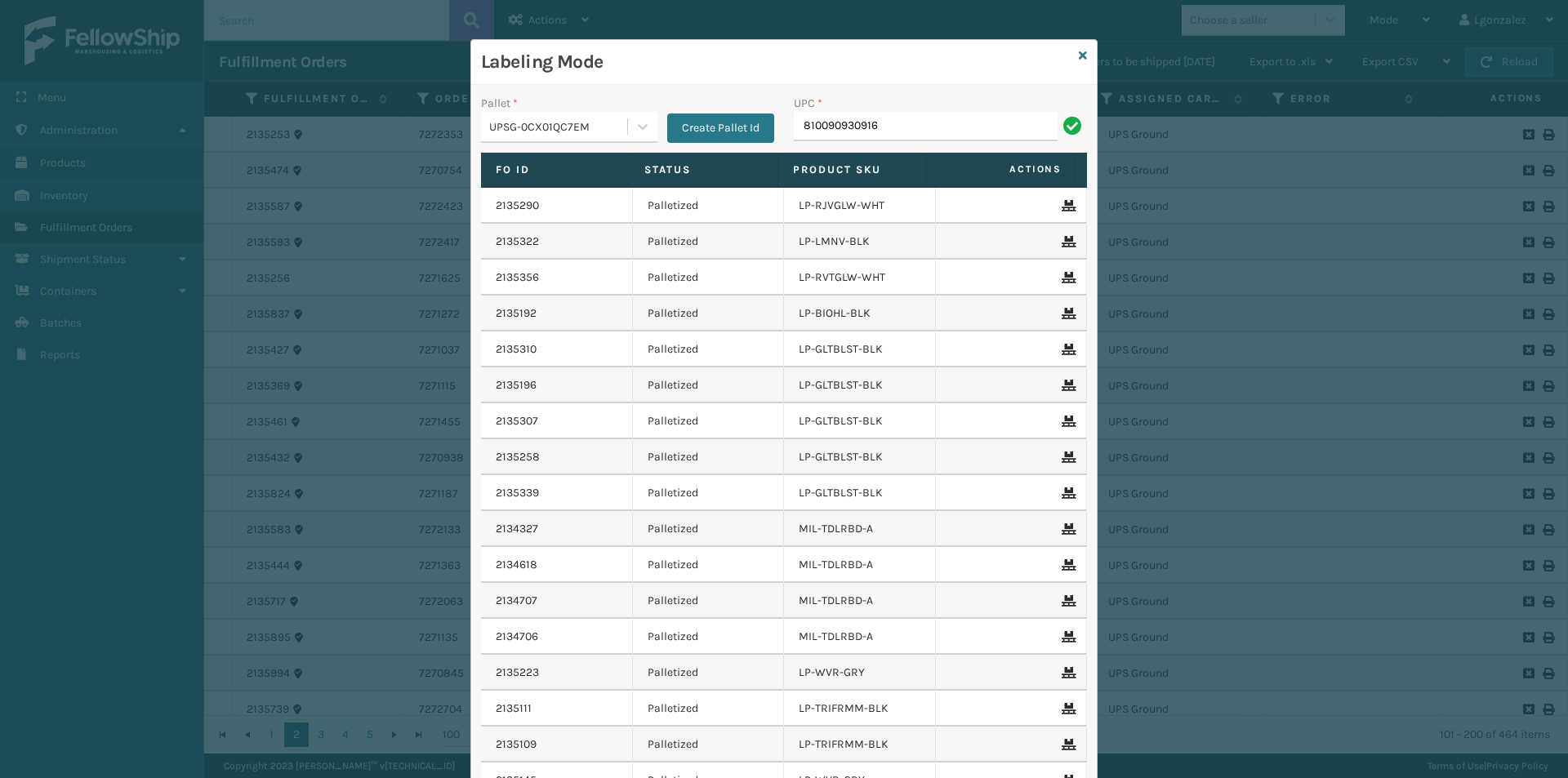
type input "810090930916"
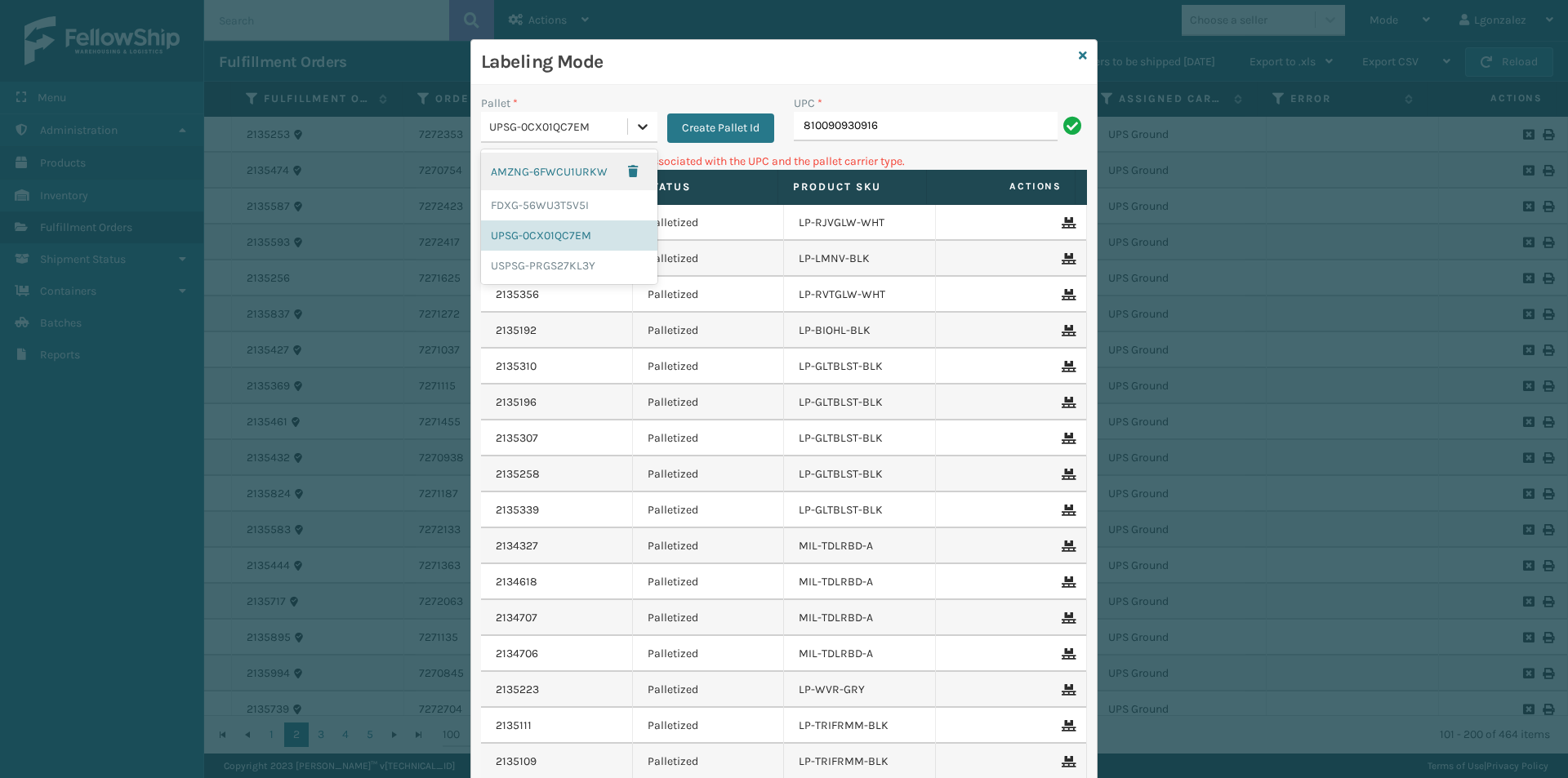
click at [638, 135] on div at bounding box center [643, 127] width 30 height 30
click at [571, 200] on div "FDXG-56WU3T5V5I" at bounding box center [569, 205] width 176 height 30
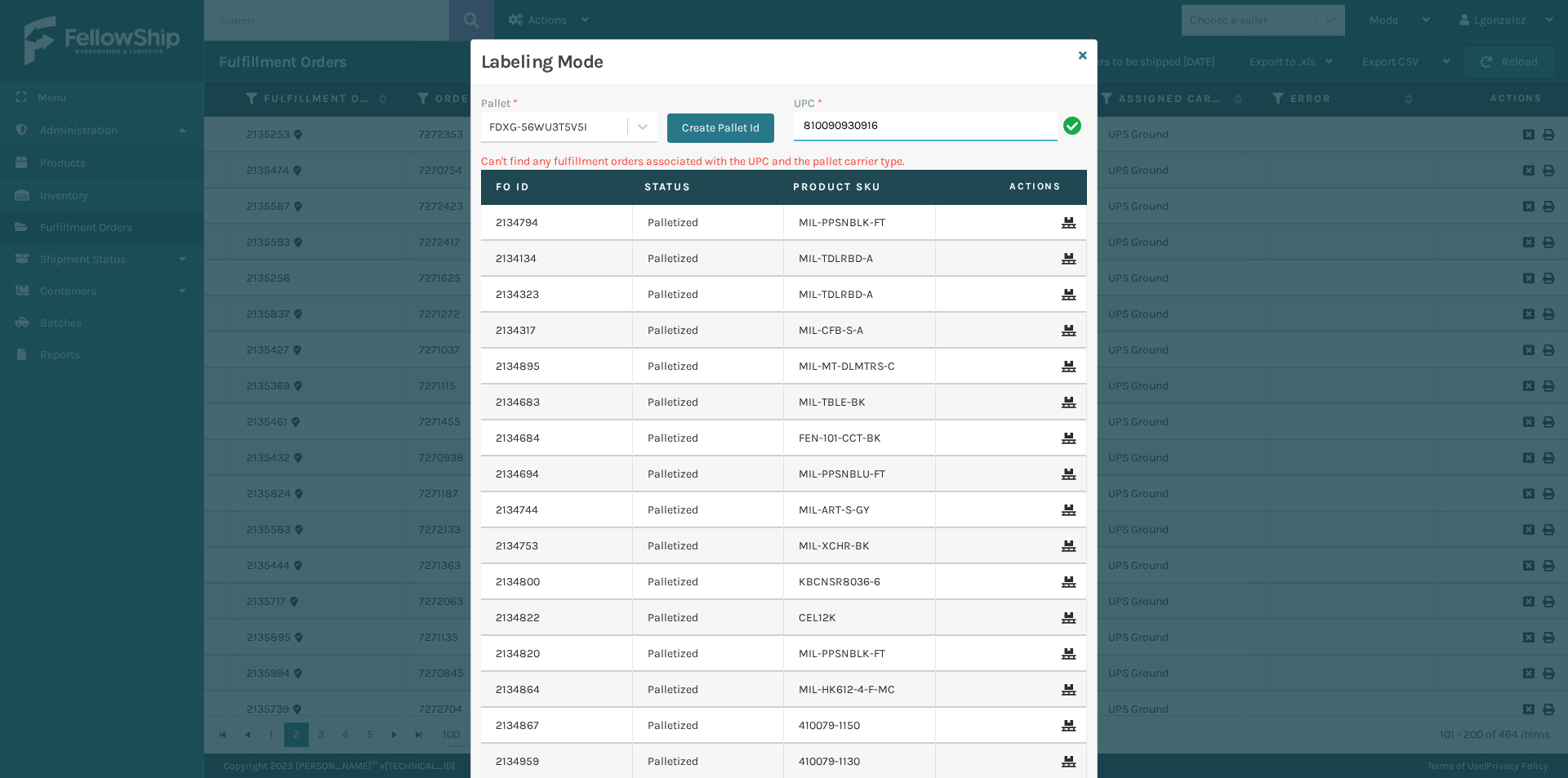
click at [915, 112] on input "810090930916" at bounding box center [925, 127] width 263 height 30
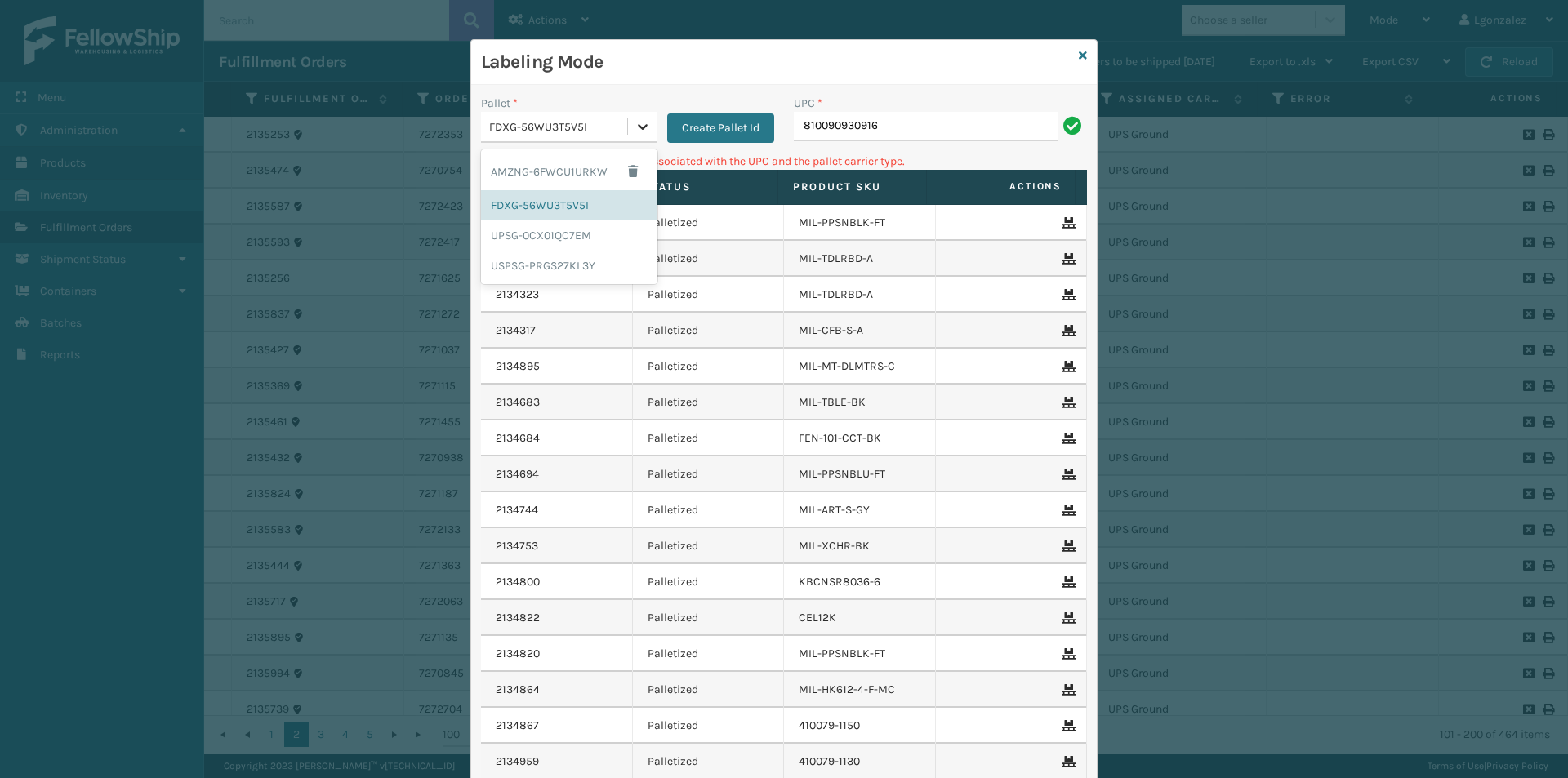
click at [641, 118] on div at bounding box center [643, 127] width 30 height 30
drag, startPoint x: 593, startPoint y: 179, endPoint x: 603, endPoint y: 177, distance: 10.2
click at [593, 179] on div "AMZNG-6FWCU1URKW" at bounding box center [569, 172] width 176 height 38
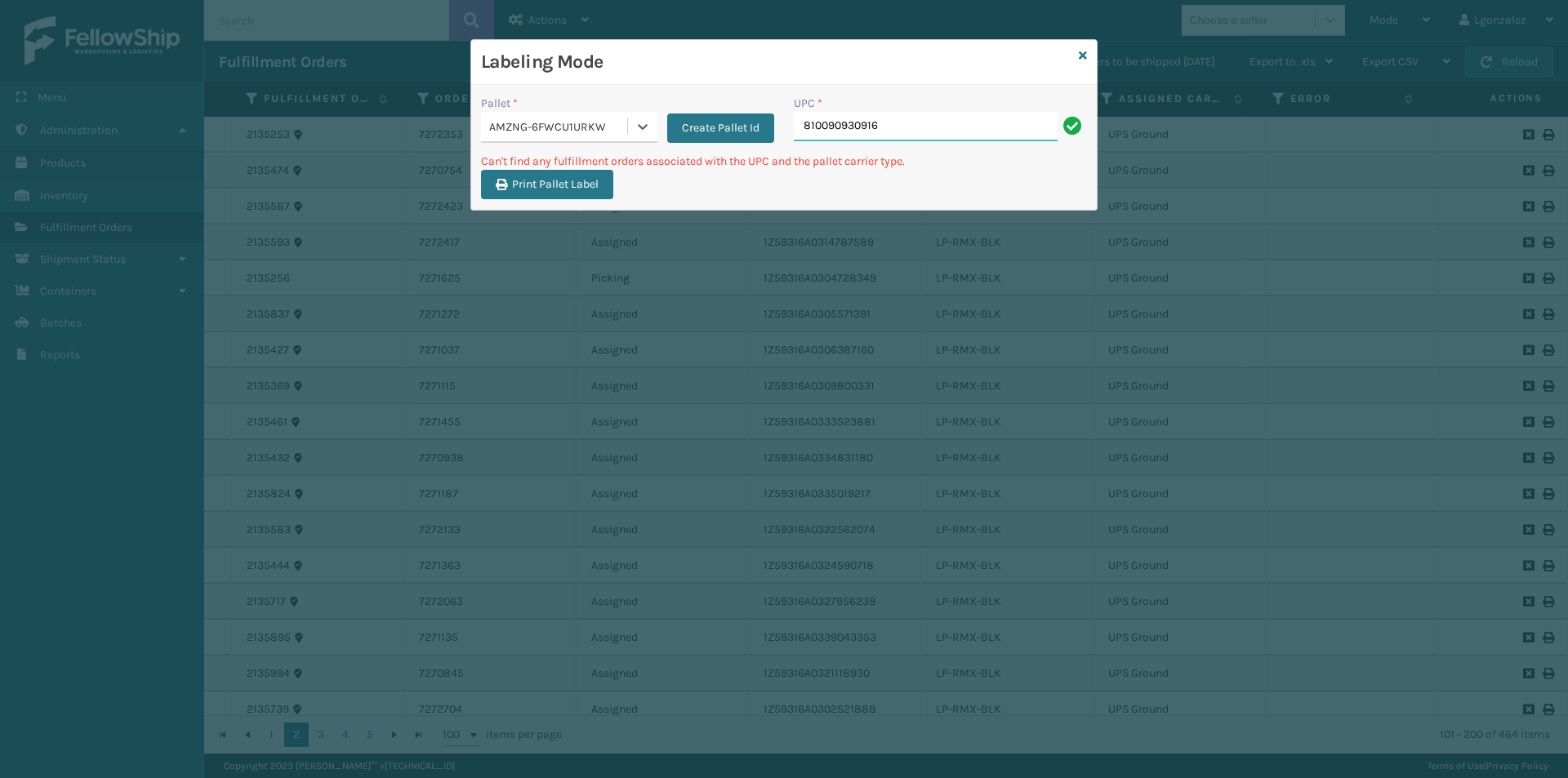
click at [890, 132] on input "810090930916" at bounding box center [925, 127] width 263 height 30
click at [644, 129] on icon at bounding box center [643, 127] width 16 height 16
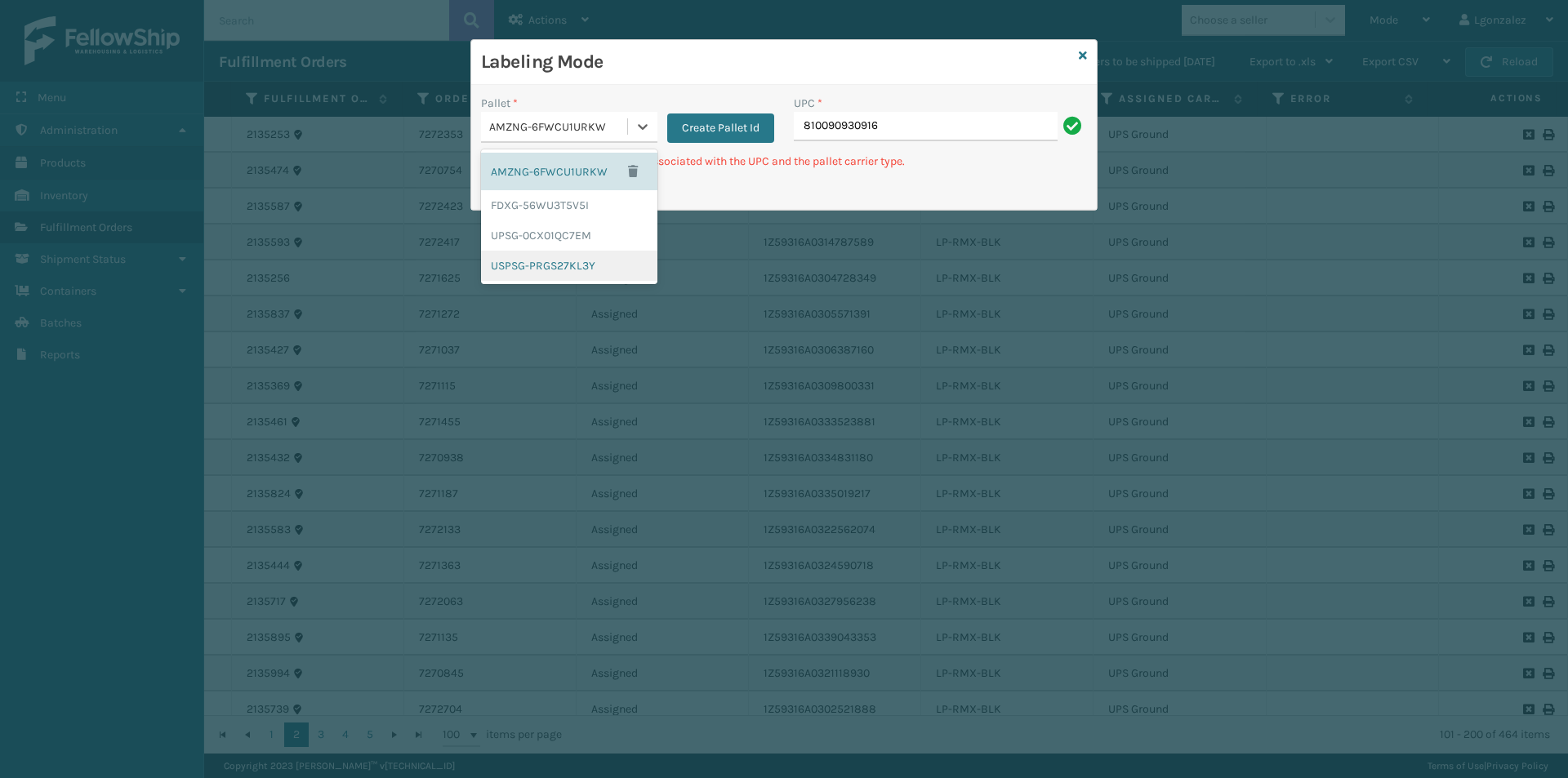
click at [581, 268] on div "USPSG-PRGS27KL3Y" at bounding box center [569, 266] width 176 height 30
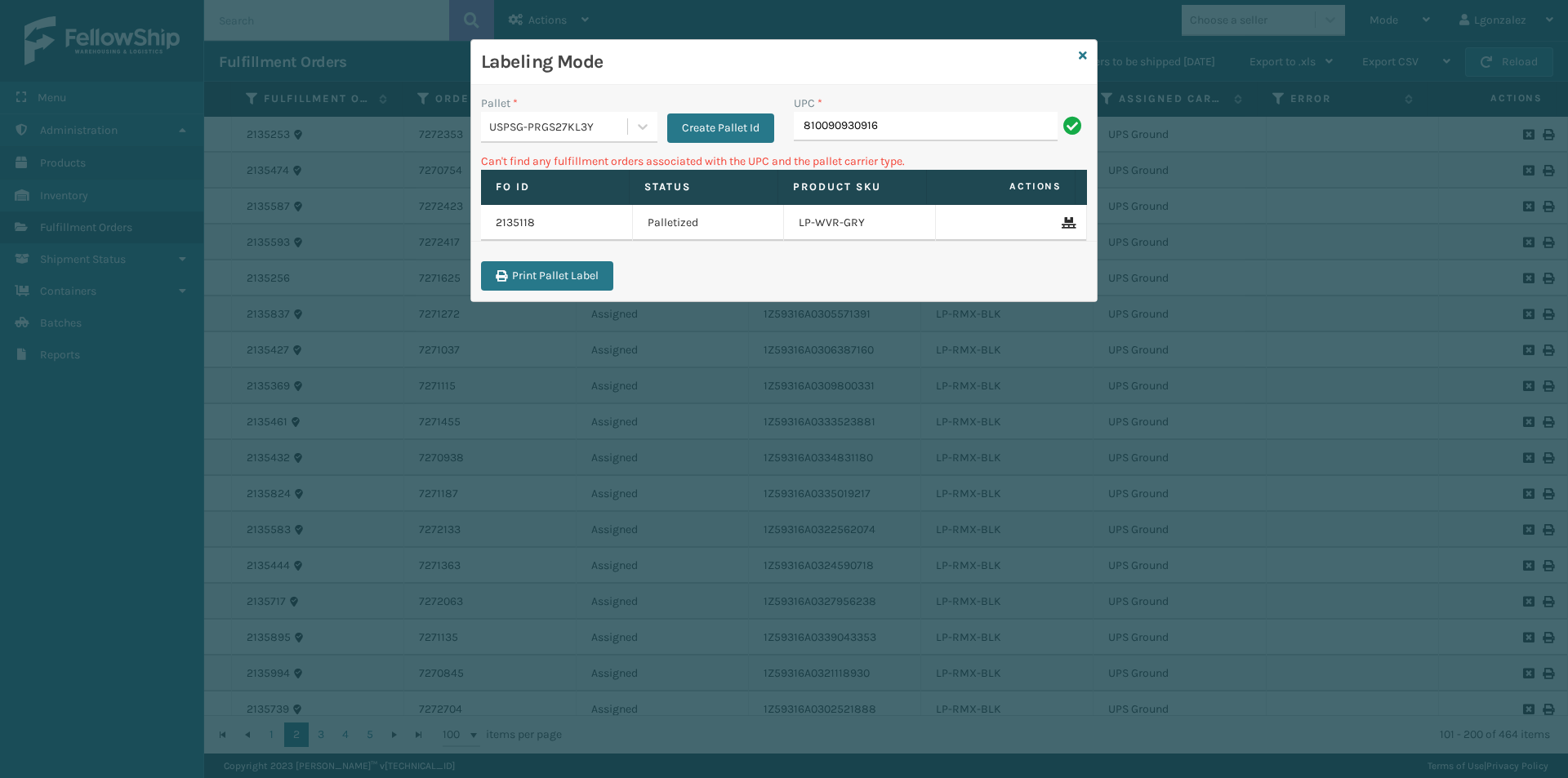
click at [896, 114] on div "UPC * 810090930916" at bounding box center [940, 118] width 293 height 47
click at [897, 119] on input "810090930916" at bounding box center [925, 127] width 263 height 30
click at [1084, 63] on div "Labeling Mode Pallet * USPSG-PRGS27KL3Y Create Pallet Id UPC * 810090930916 Can…" at bounding box center [784, 170] width 627 height 263
click at [1088, 55] on div "Labeling Mode" at bounding box center [784, 63] width 626 height 45
click at [1085, 55] on icon at bounding box center [1082, 56] width 8 height 12
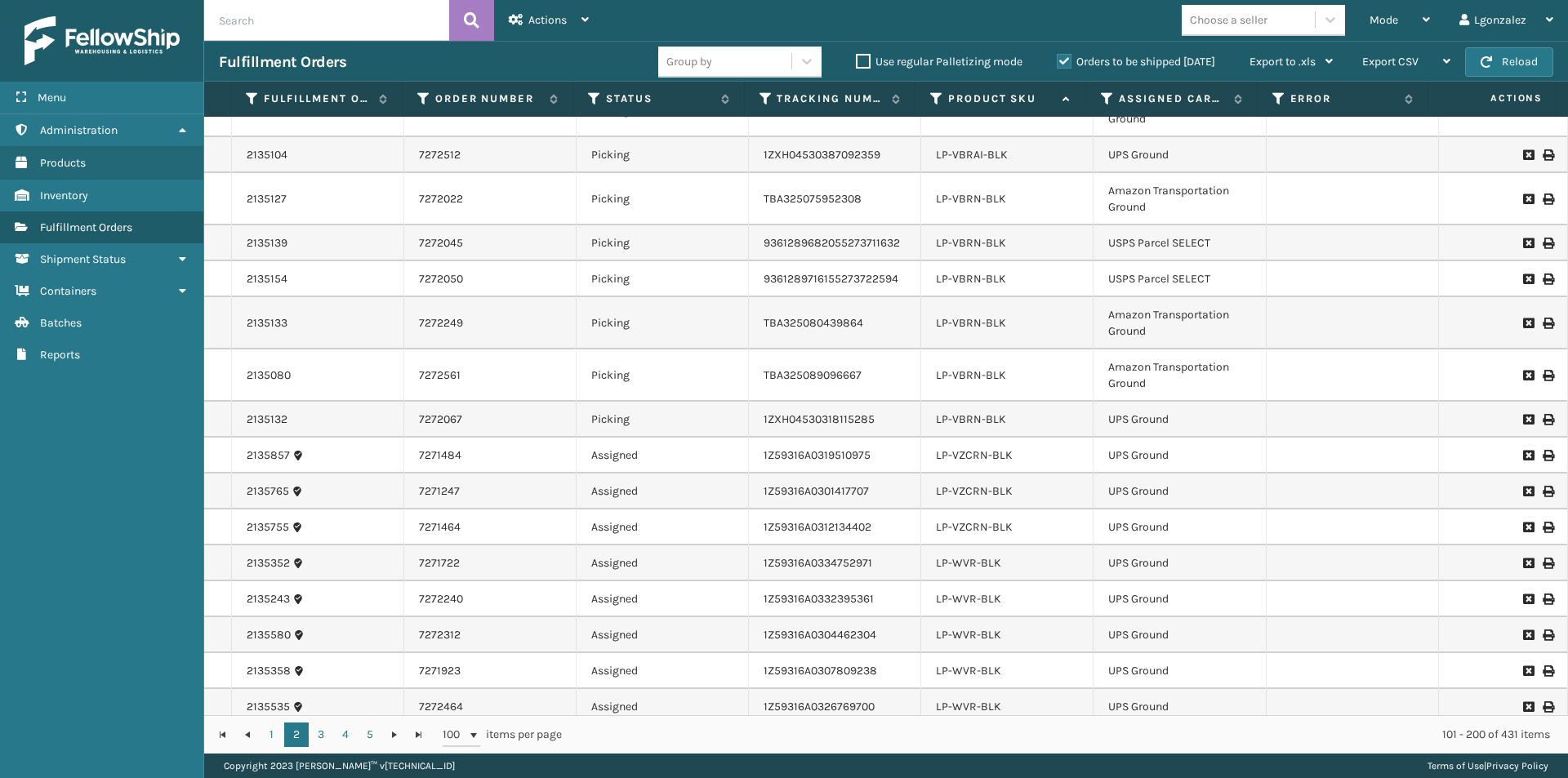
scroll to position [1787, 0]
click at [1429, 15] on icon at bounding box center [1426, 20] width 7 height 12
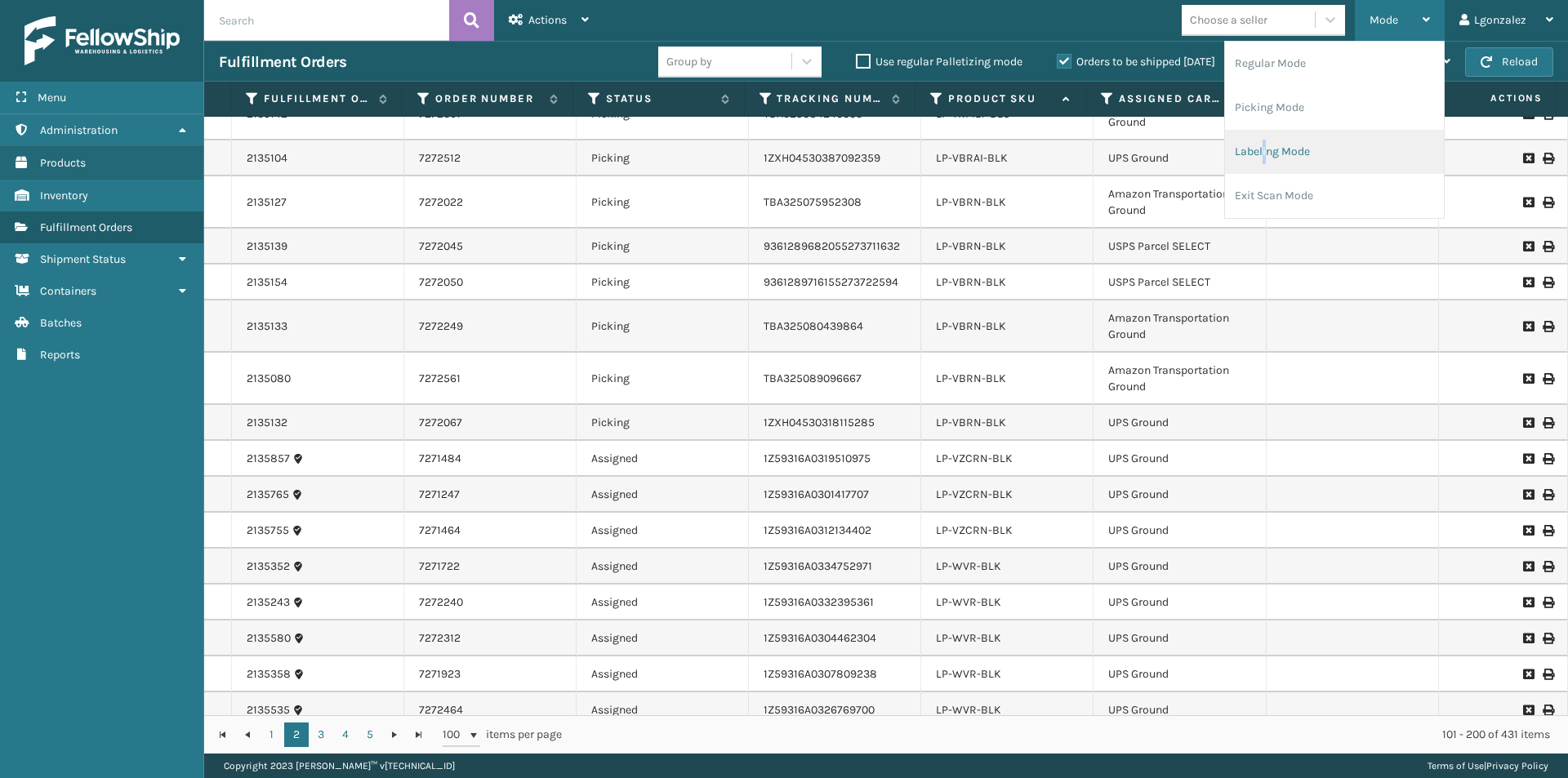
click at [1266, 157] on li "Labeling Mode" at bounding box center [1334, 152] width 219 height 44
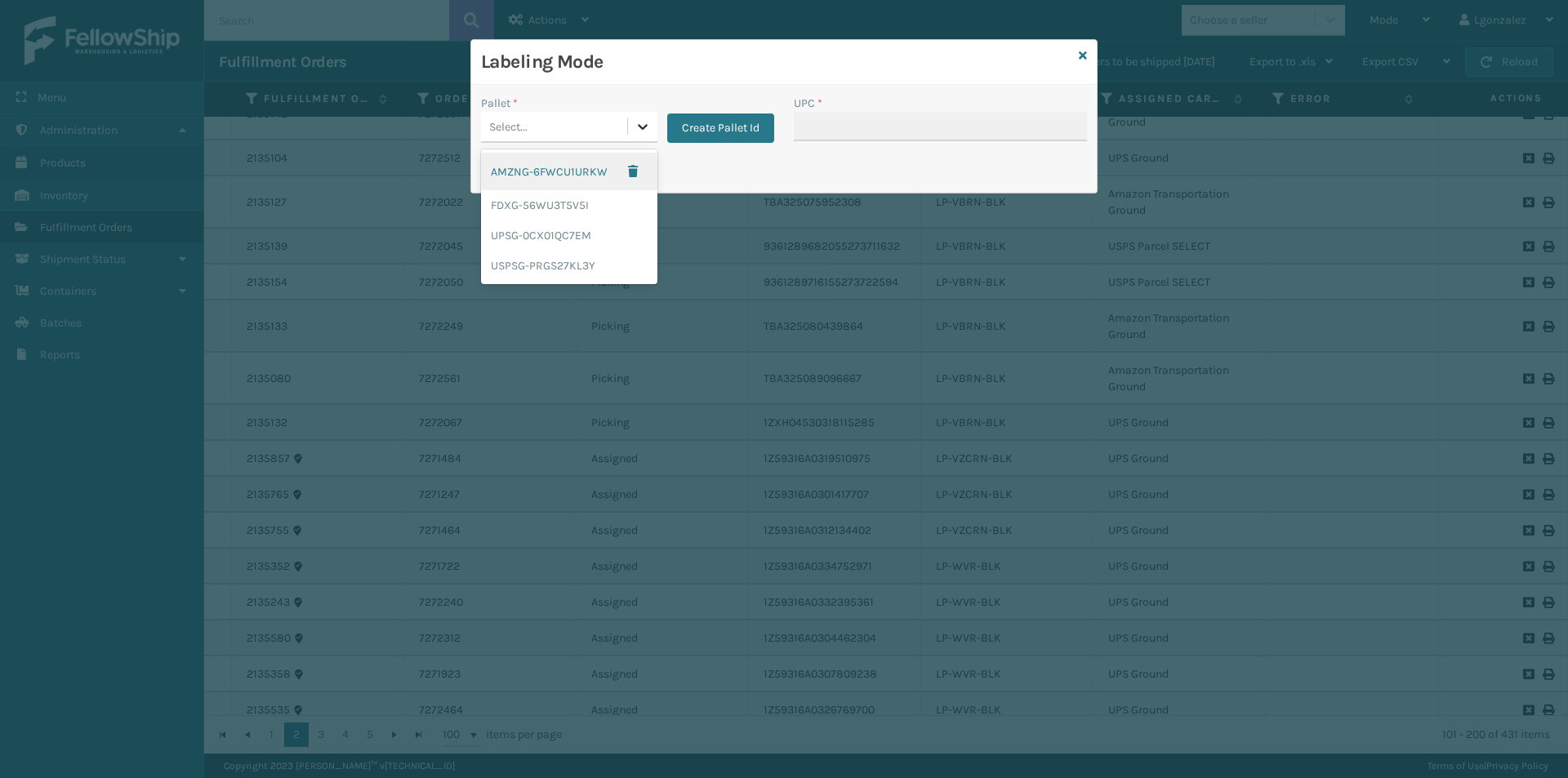
click at [648, 129] on icon at bounding box center [643, 127] width 16 height 16
click at [587, 246] on div "UPSG-0CX01QC7EM" at bounding box center [569, 235] width 176 height 30
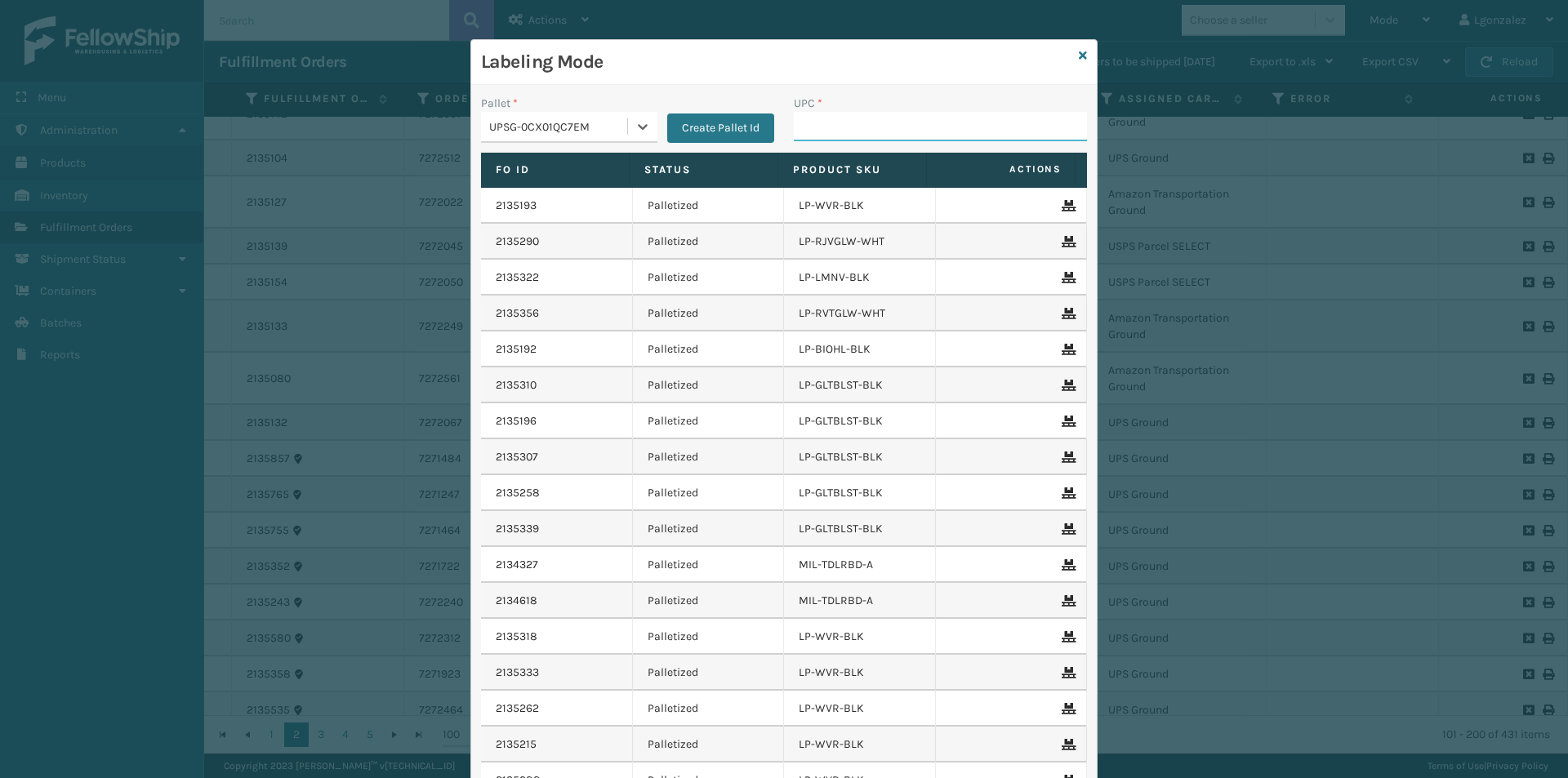
click at [851, 119] on input "UPC *" at bounding box center [940, 127] width 293 height 30
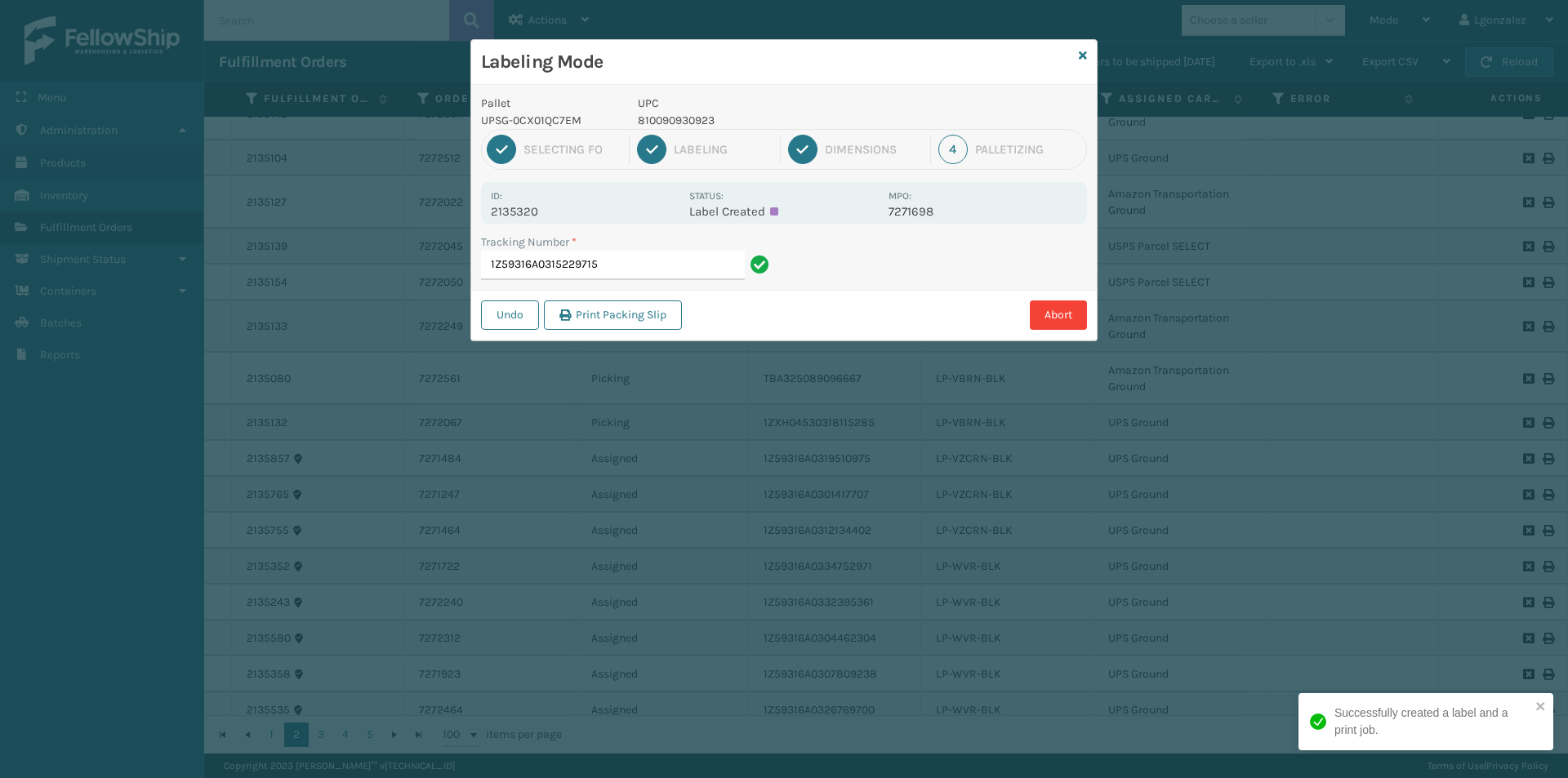
click at [678, 122] on p "810090930923" at bounding box center [758, 120] width 241 height 17
click at [679, 122] on p "810090930923" at bounding box center [758, 120] width 241 height 17
copy p "810090930923"
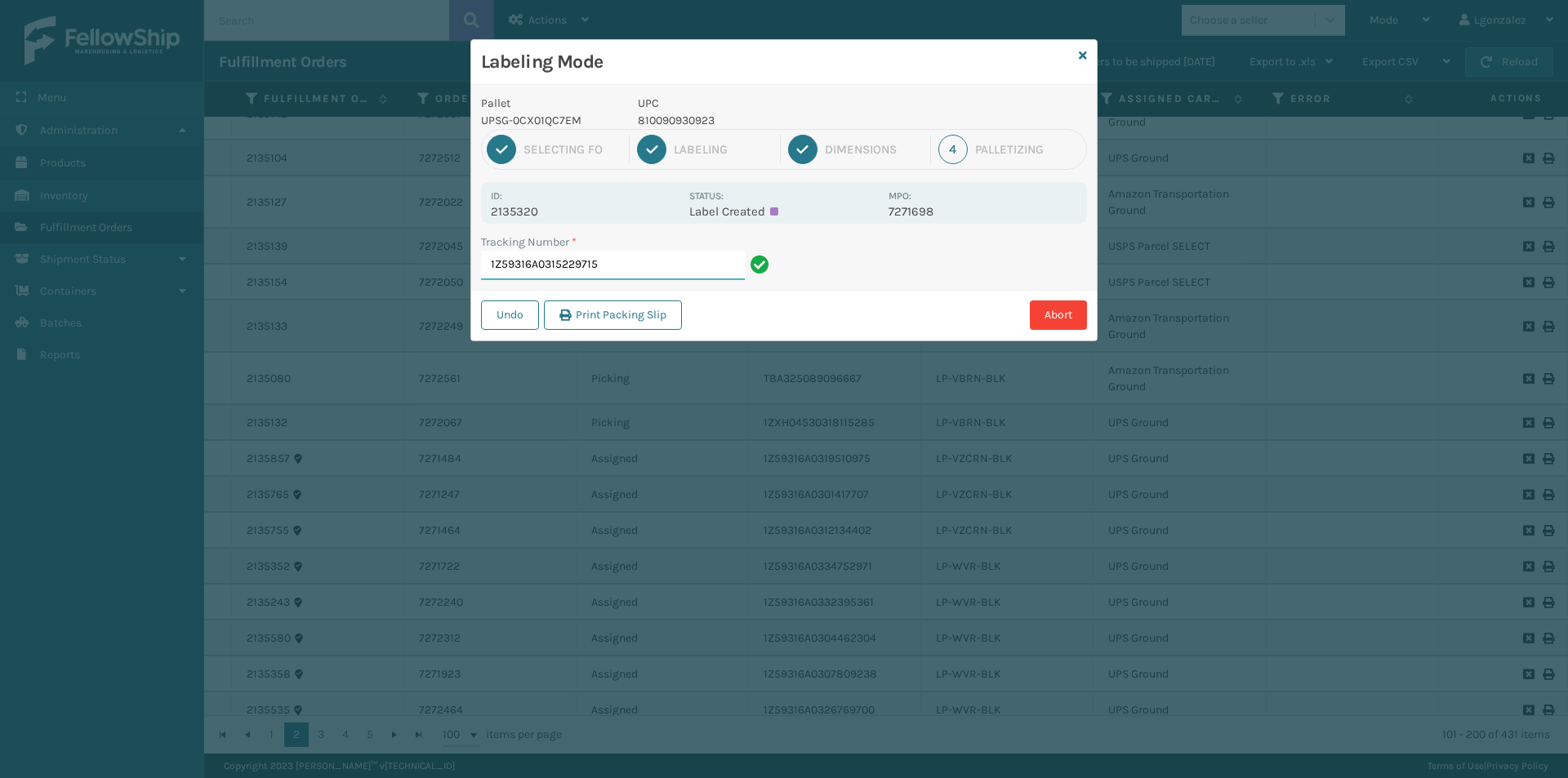
click at [603, 276] on input "1Z59316A0315229715" at bounding box center [612, 266] width 263 height 30
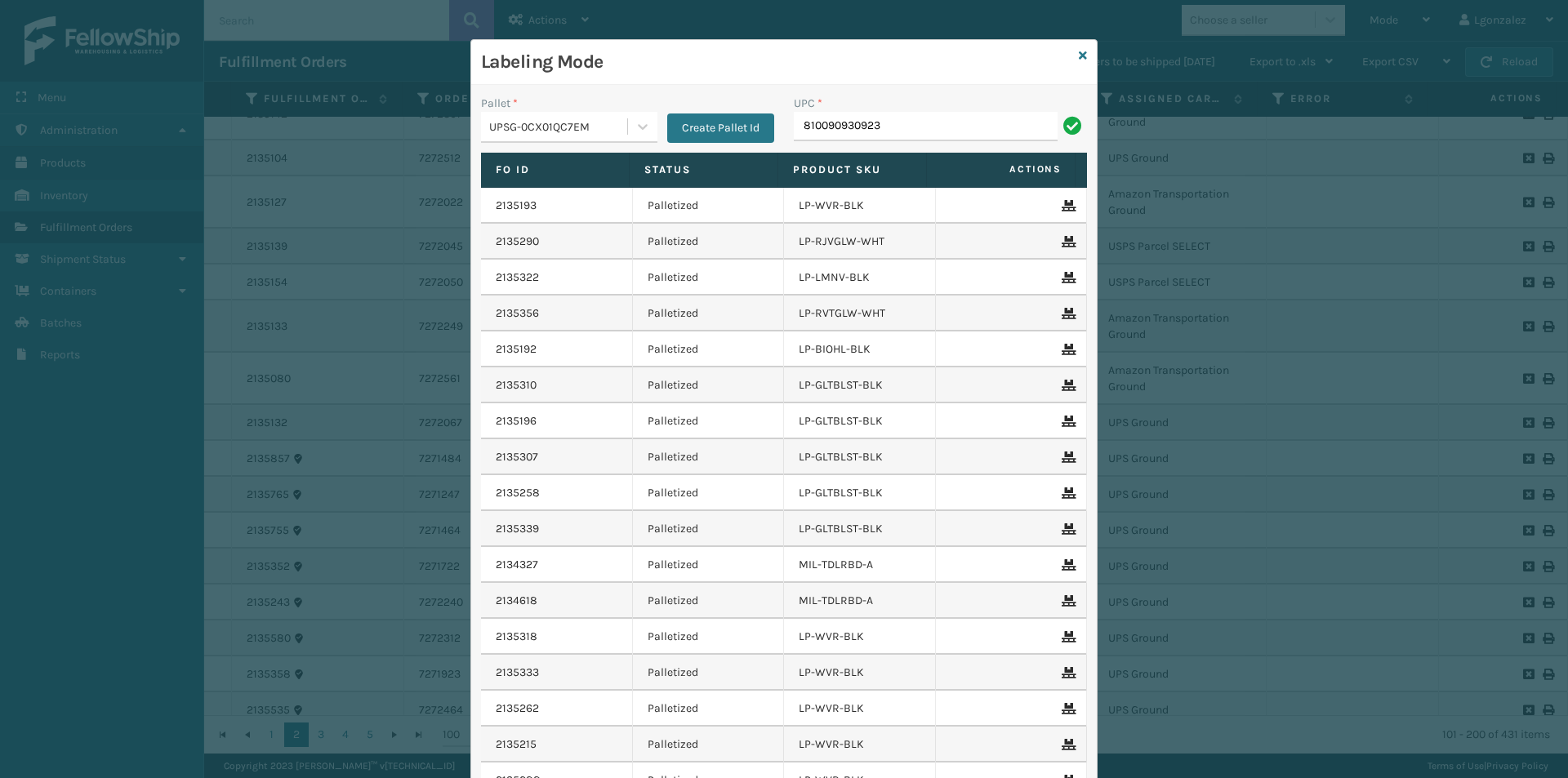
type input "810090930923"
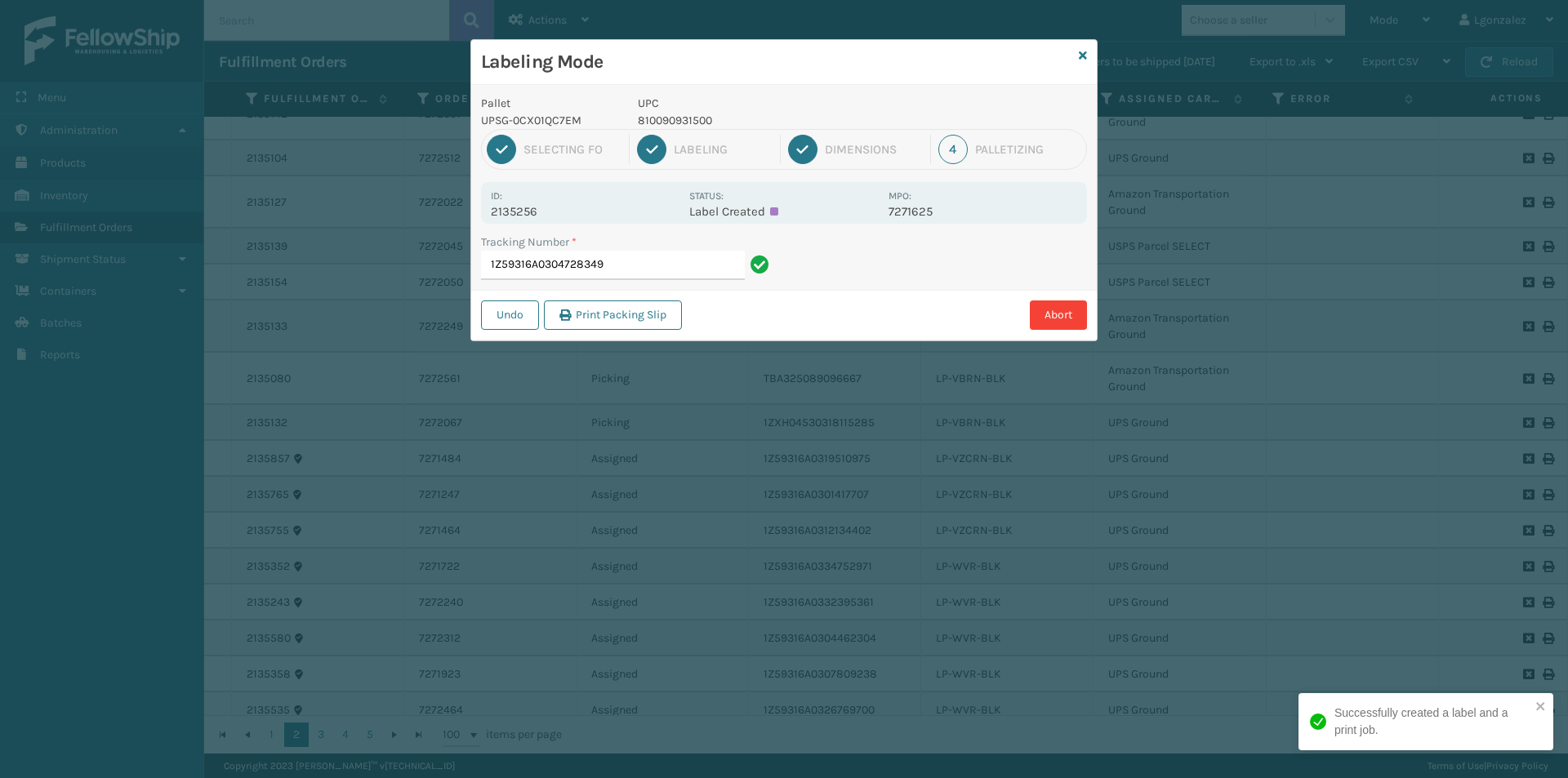
click at [660, 109] on p "UPC" at bounding box center [758, 103] width 241 height 17
click at [660, 110] on p "UPC" at bounding box center [758, 103] width 241 height 17
click at [661, 116] on p "810090931500" at bounding box center [758, 120] width 241 height 17
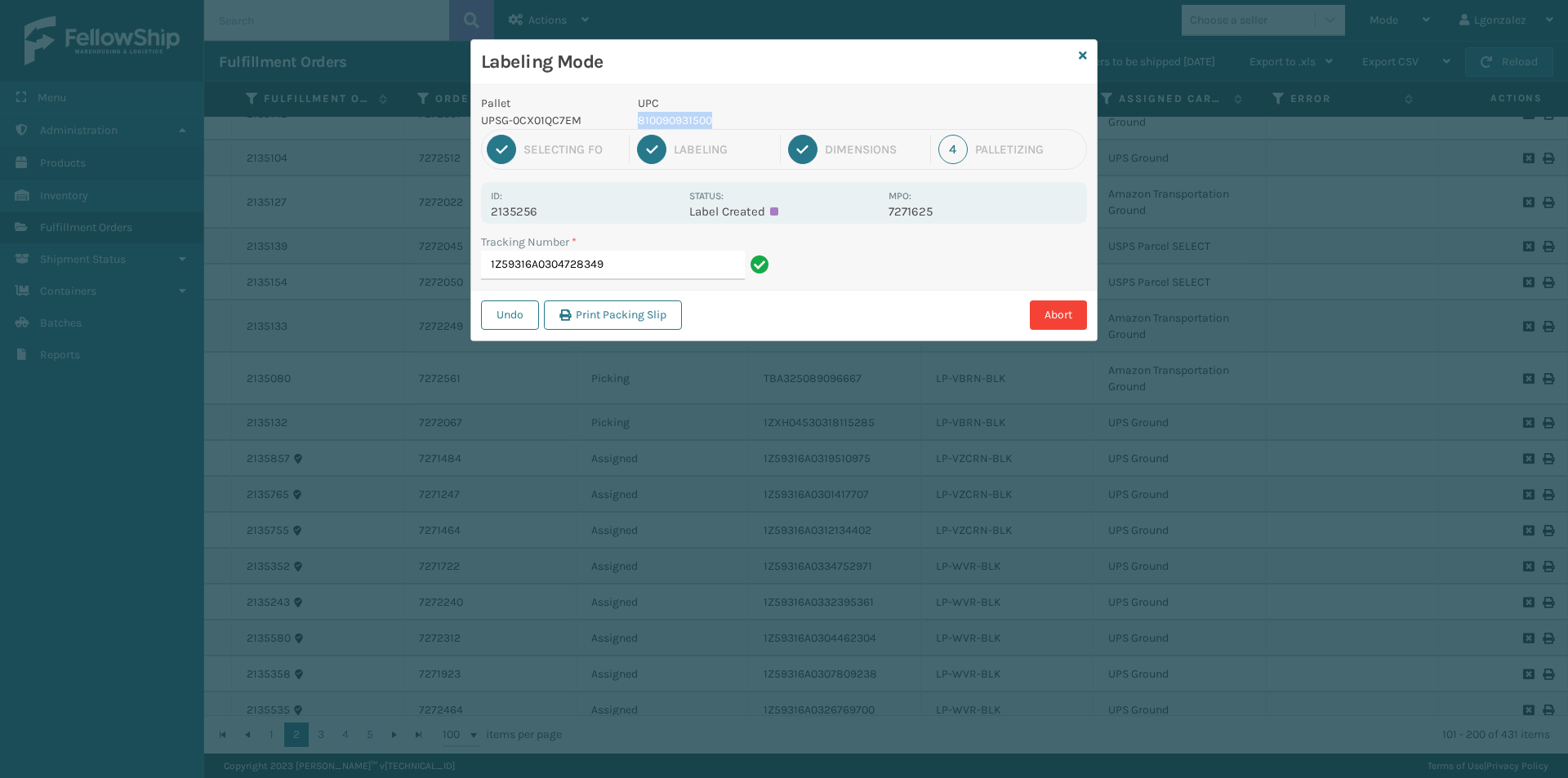
copy p "810090931500"
click at [643, 265] on input "1Z59316A0304728349" at bounding box center [612, 266] width 263 height 30
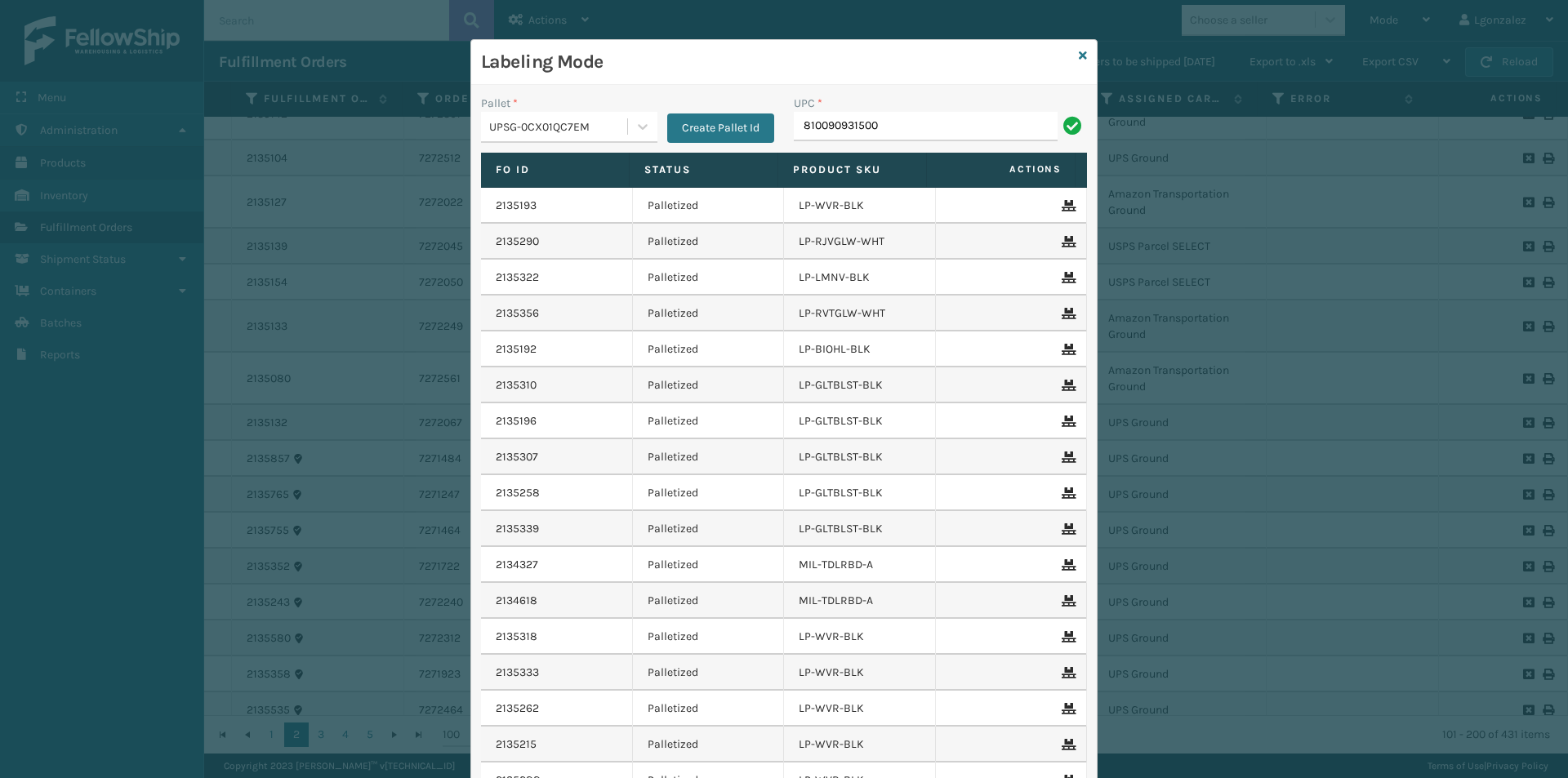
type input "810090931500"
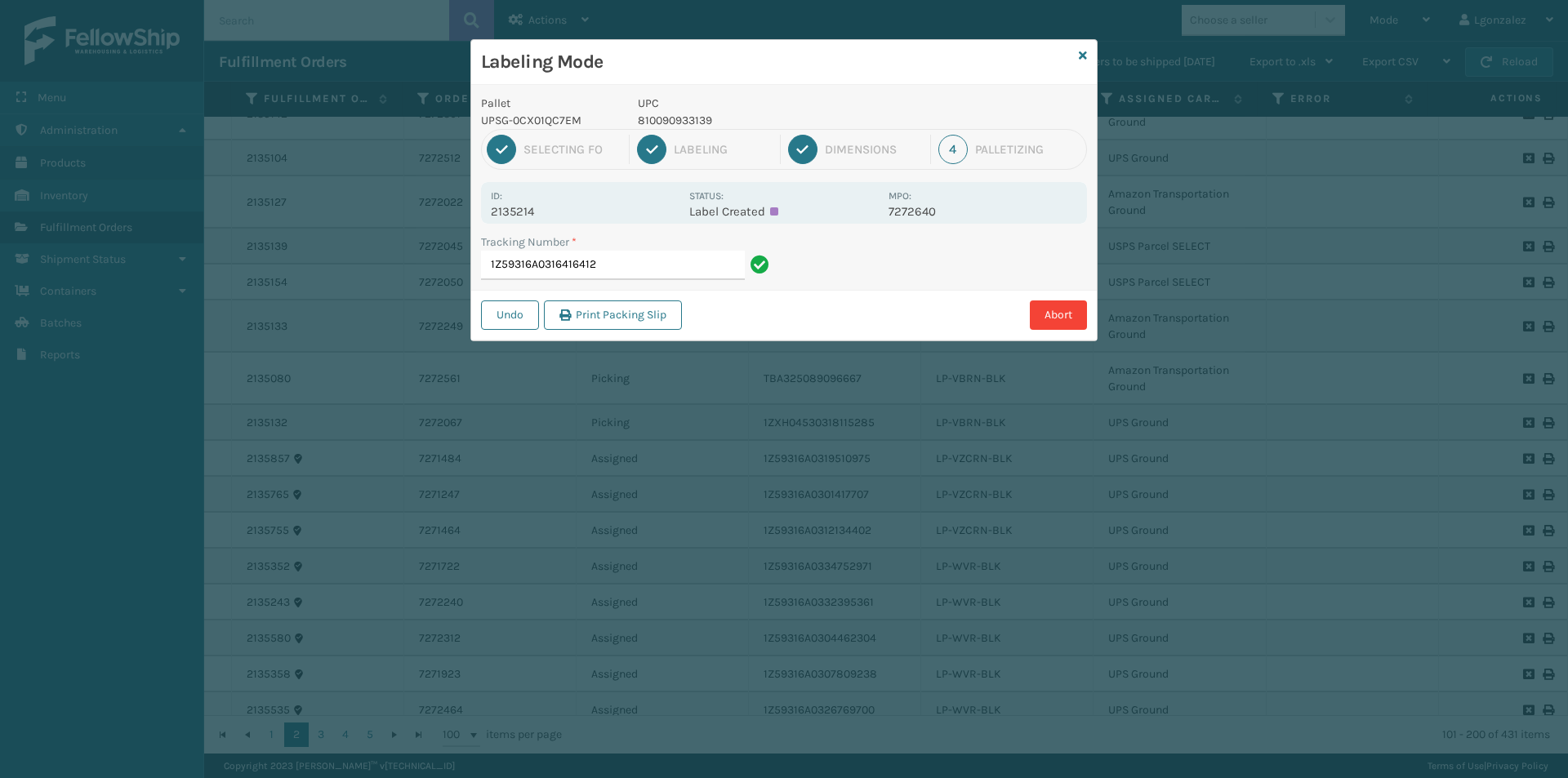
click at [662, 122] on p "810090933139" at bounding box center [758, 120] width 241 height 17
click at [651, 259] on input "1Z59316A0316416412" at bounding box center [612, 266] width 263 height 30
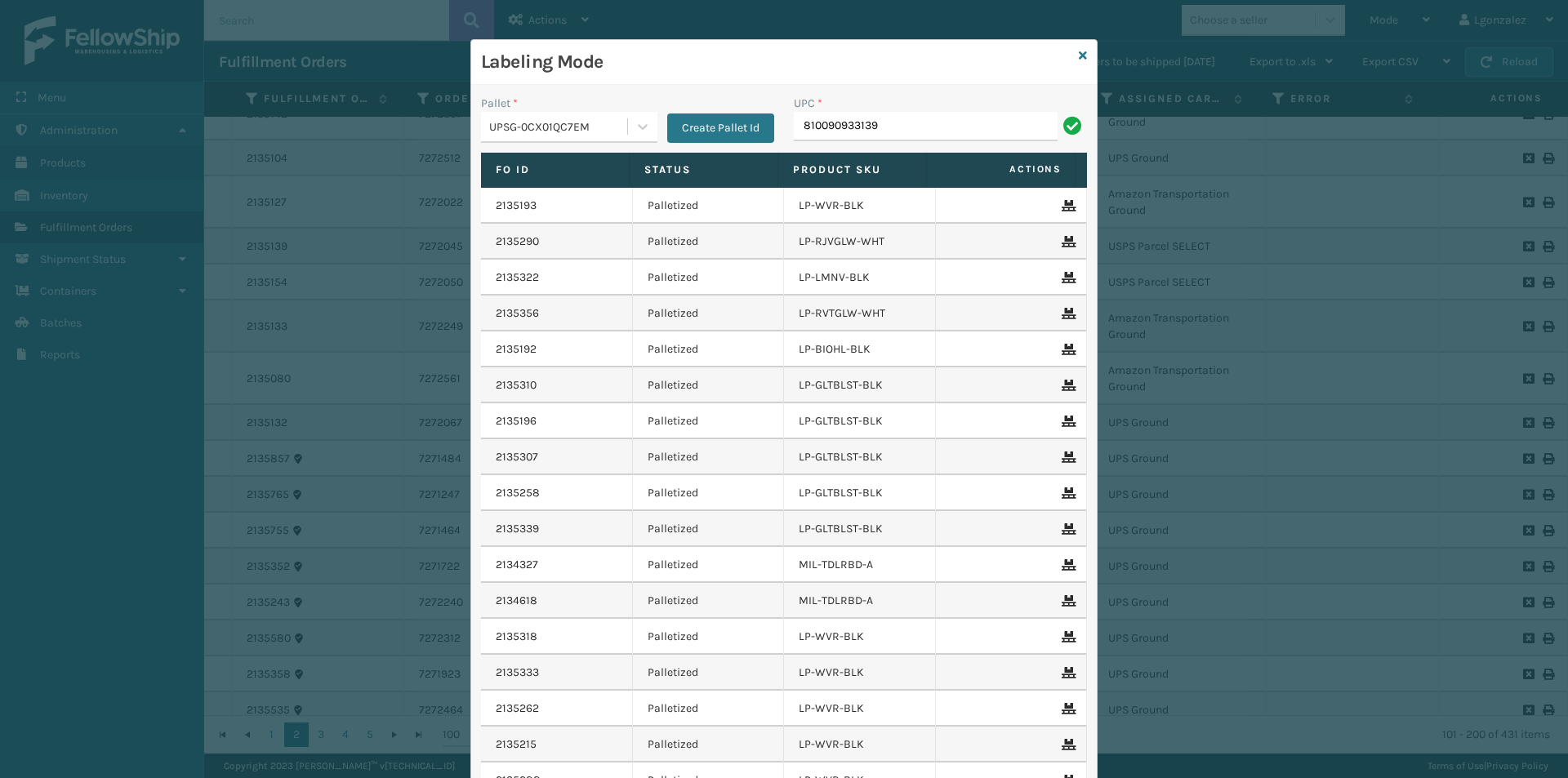
type input "810090933139"
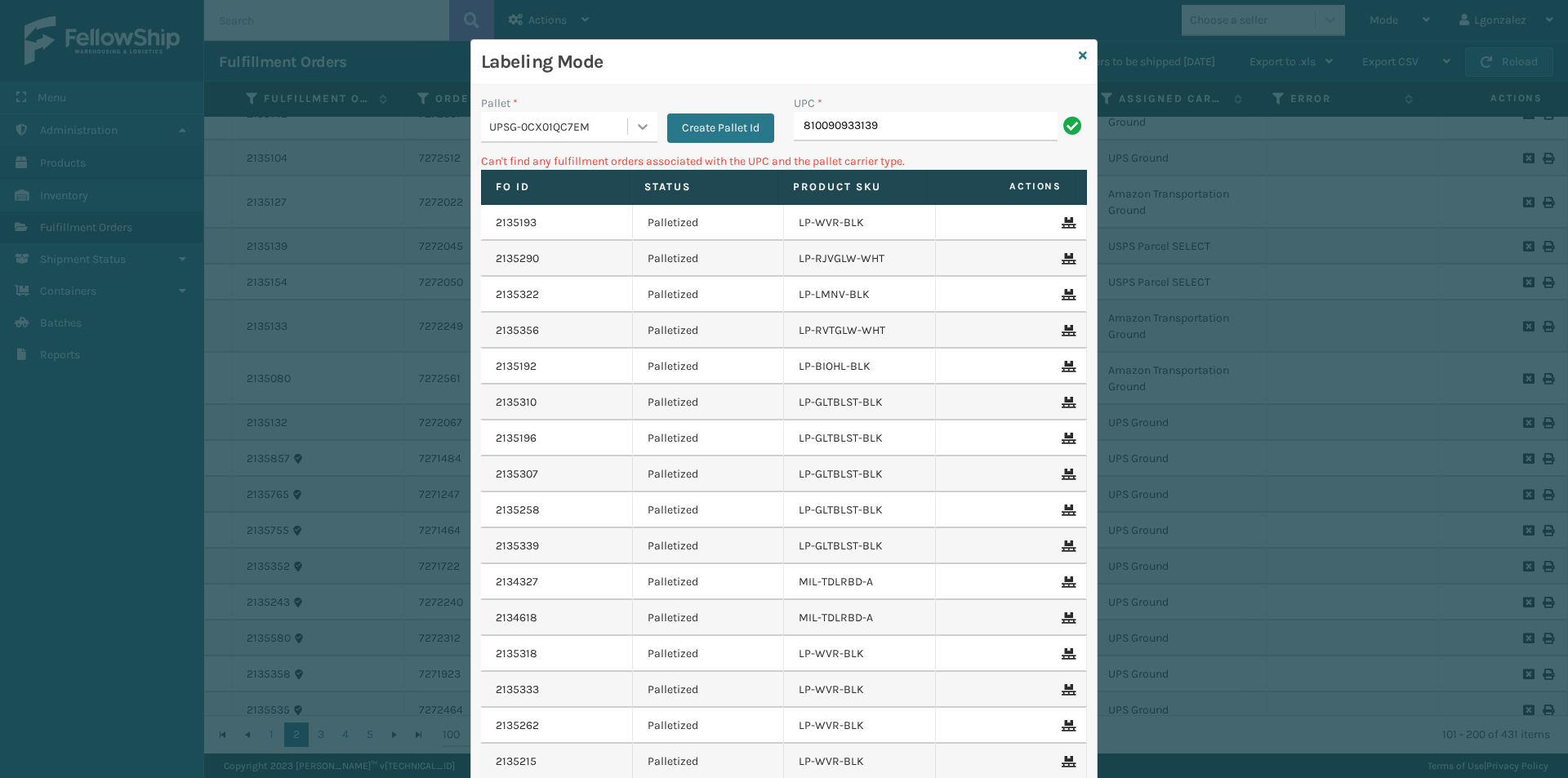
click at [643, 128] on icon at bounding box center [643, 127] width 16 height 16
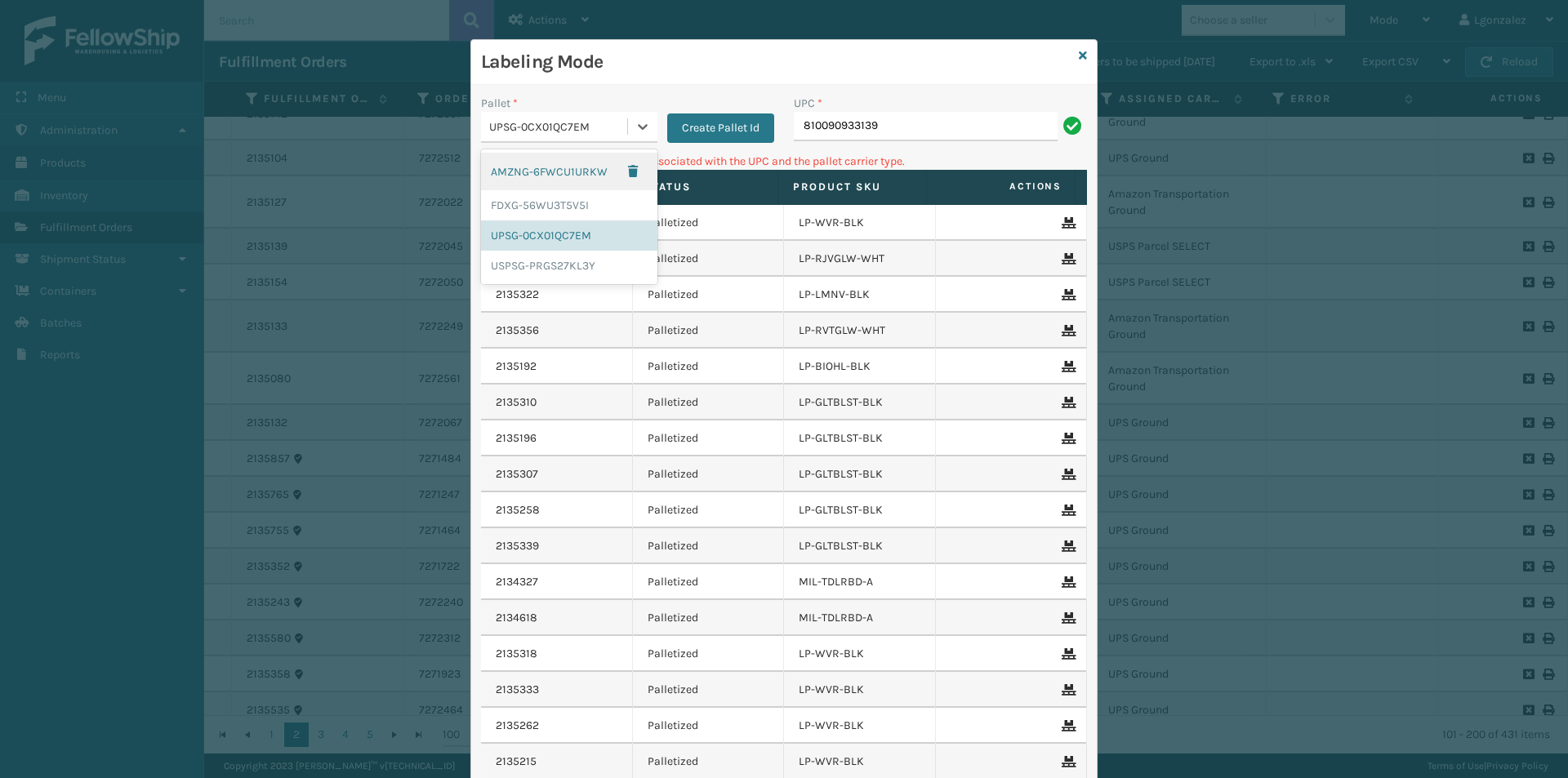
click at [585, 171] on div "AMZNG-6FWCU1URKW" at bounding box center [569, 172] width 176 height 38
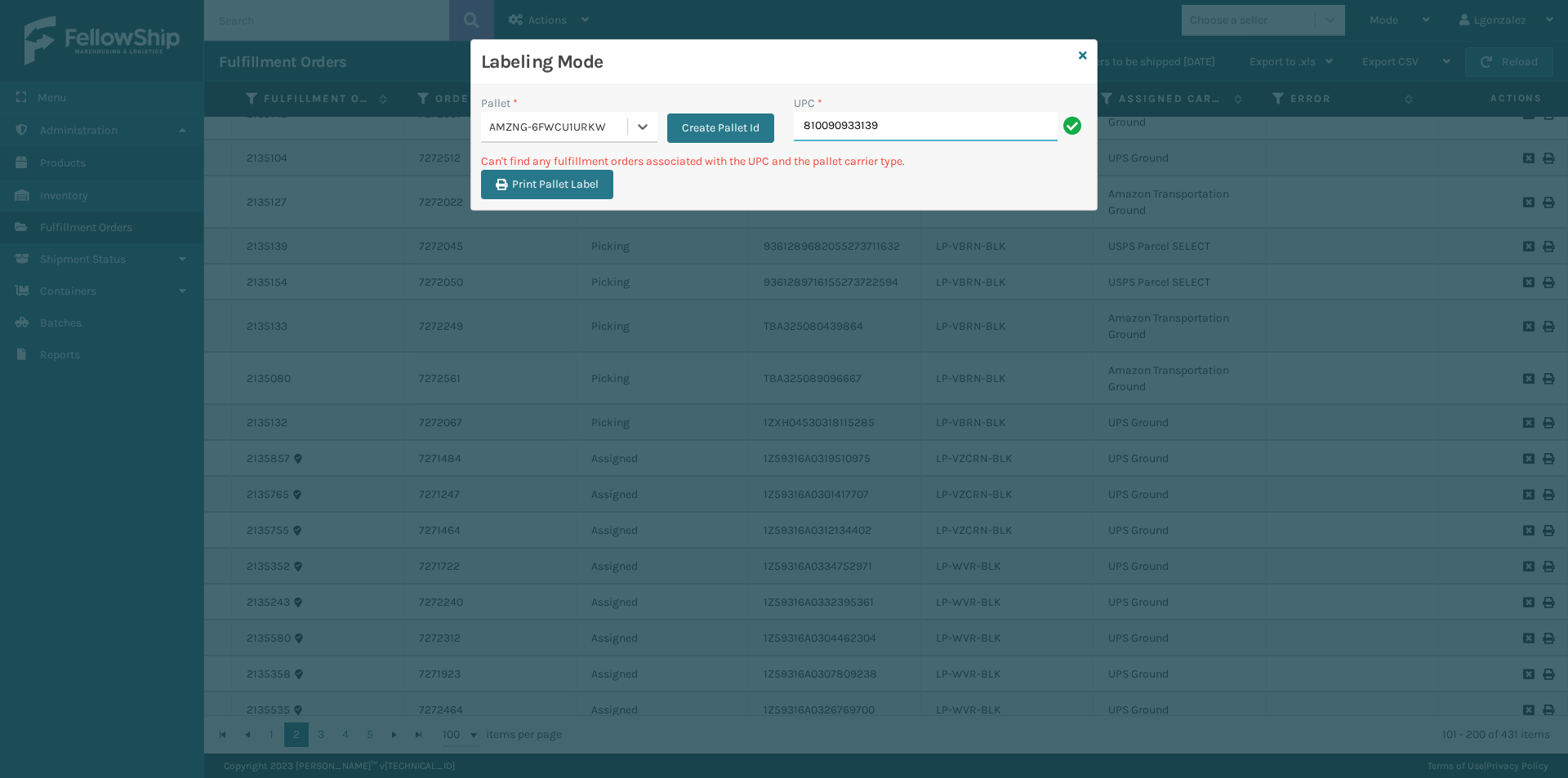
click at [902, 130] on input "810090933139" at bounding box center [925, 127] width 263 height 30
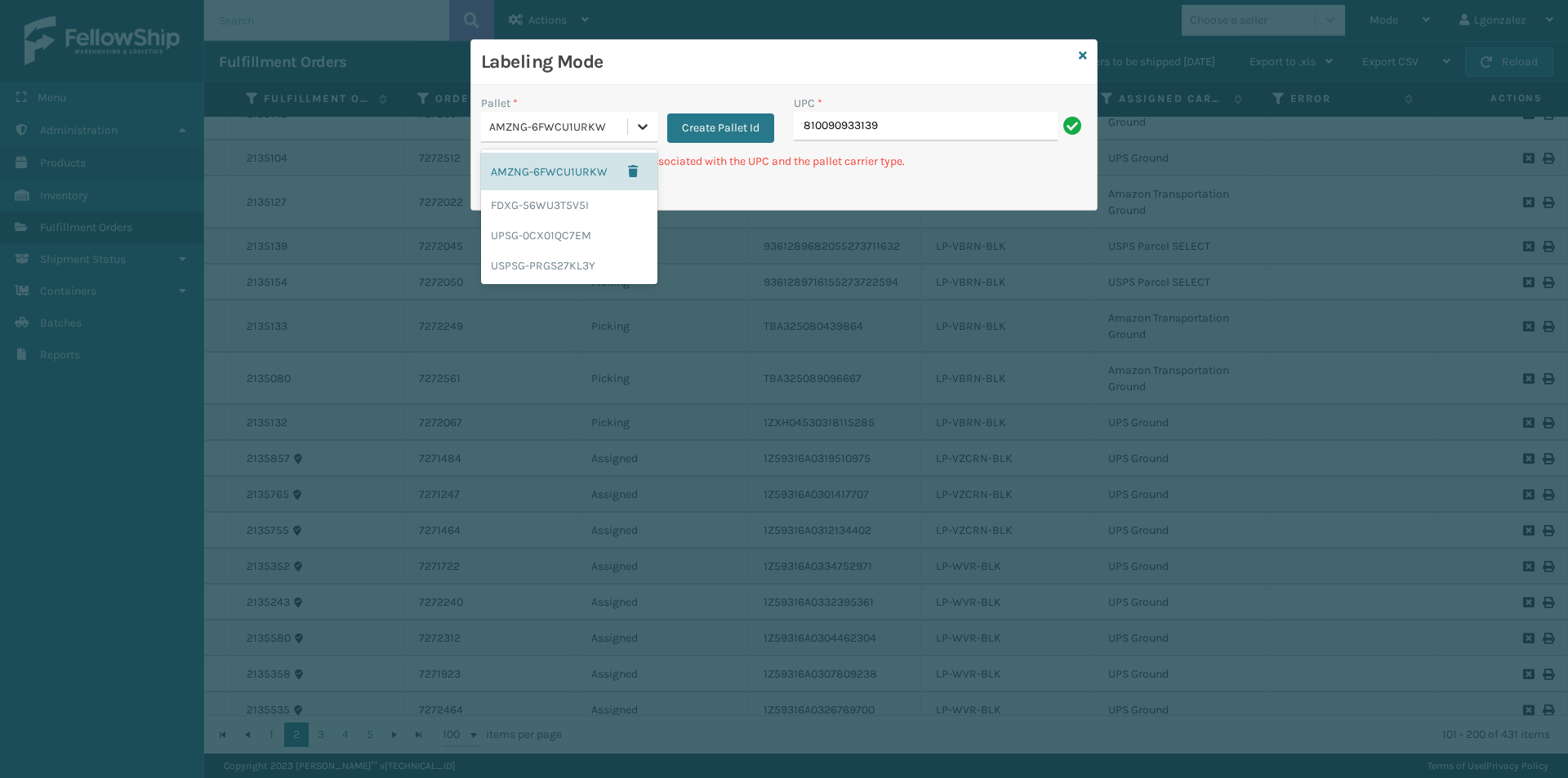
click at [640, 133] on icon at bounding box center [643, 127] width 16 height 16
drag, startPoint x: 580, startPoint y: 268, endPoint x: 597, endPoint y: 263, distance: 17.7
click at [583, 268] on div "USPSG-PRGS27KL3Y" at bounding box center [569, 266] width 176 height 30
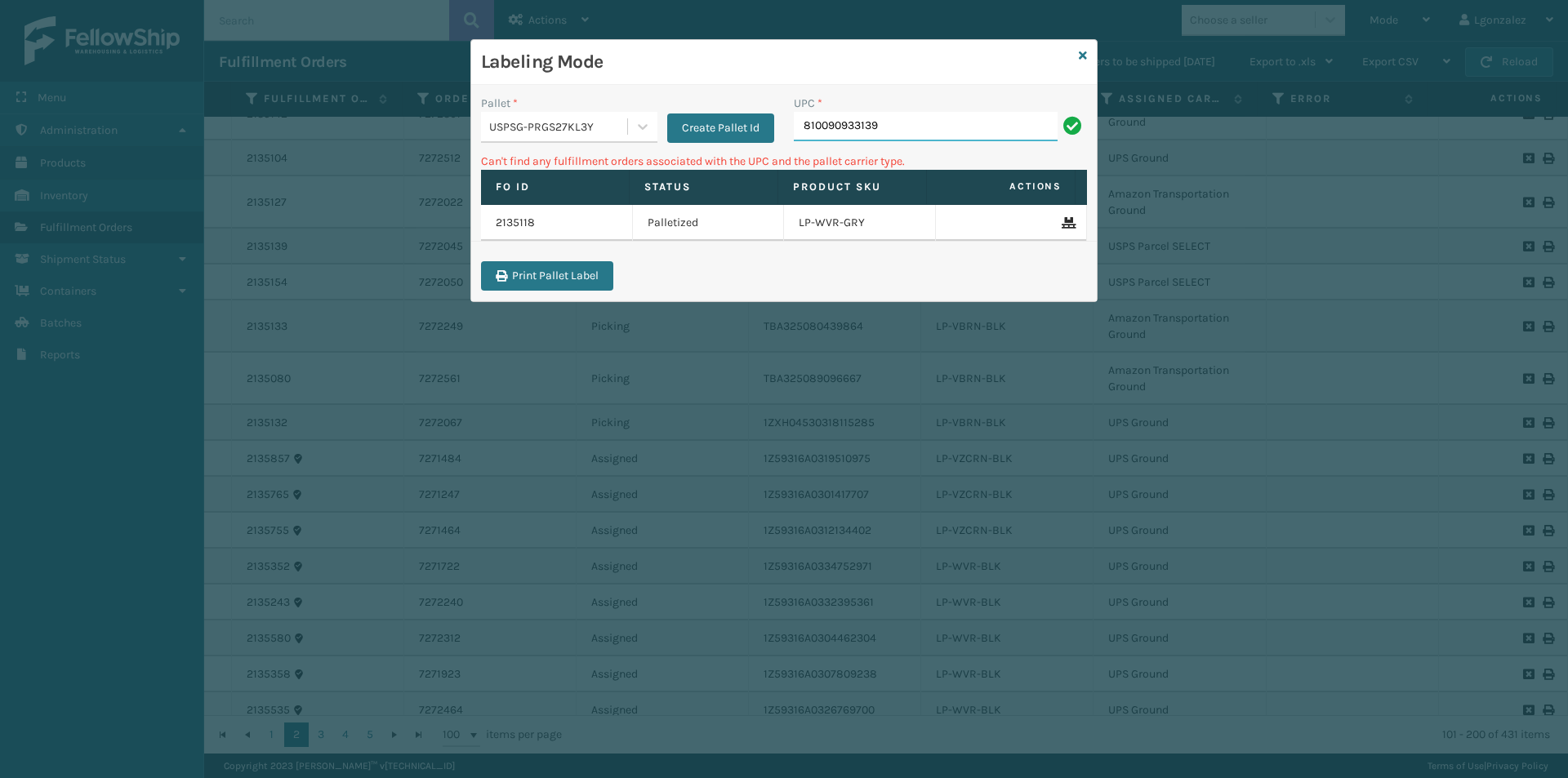
click at [888, 121] on input "810090933139" at bounding box center [925, 127] width 263 height 30
click at [630, 124] on div at bounding box center [643, 127] width 30 height 30
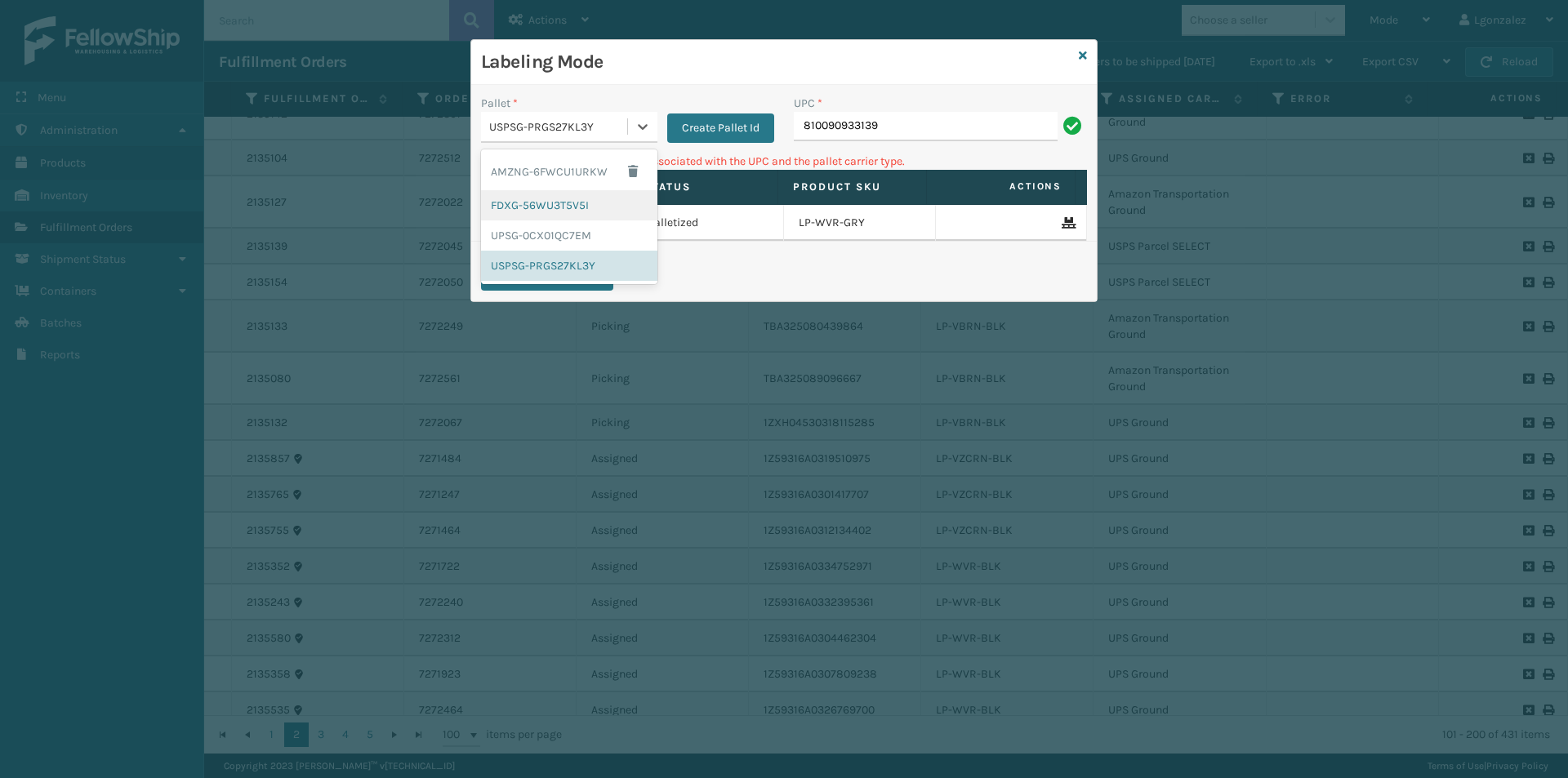
click at [552, 203] on div "FDXG-56WU3T5V5I" at bounding box center [569, 205] width 176 height 30
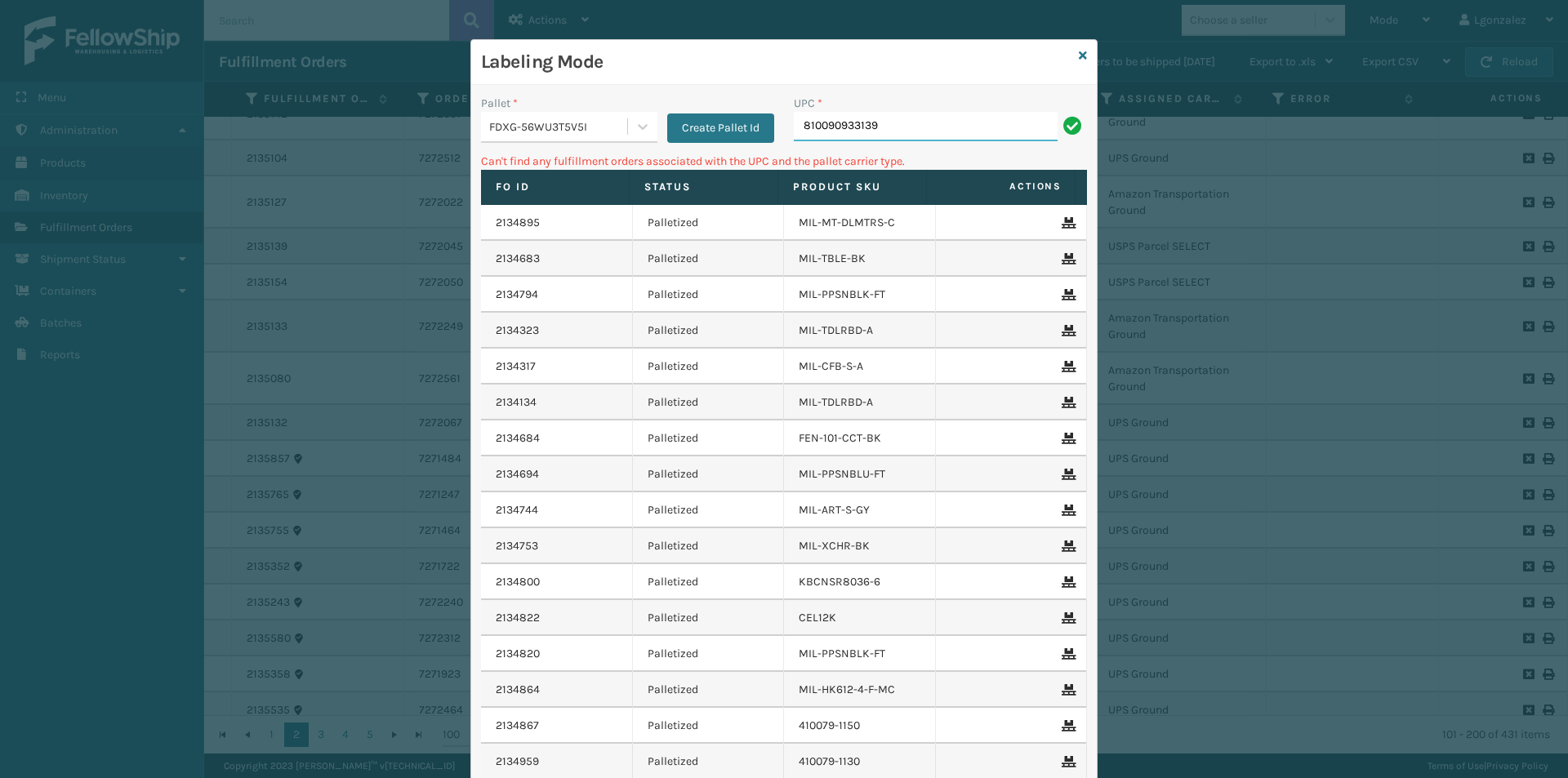
click at [873, 128] on input "810090933139" at bounding box center [925, 127] width 263 height 30
click at [1078, 51] on icon at bounding box center [1082, 56] width 8 height 12
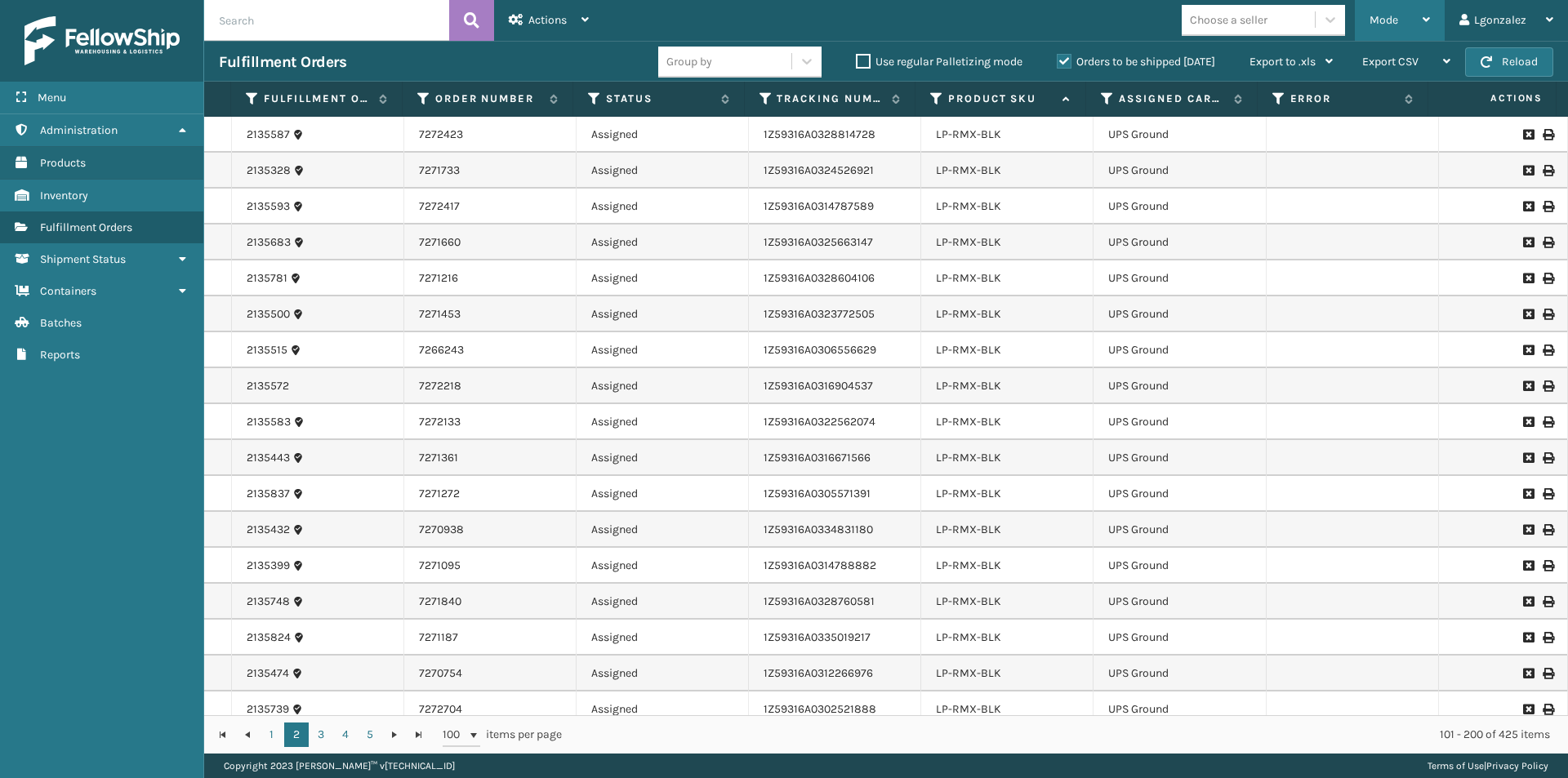
click at [1413, 25] on div "Mode" at bounding box center [1399, 21] width 60 height 41
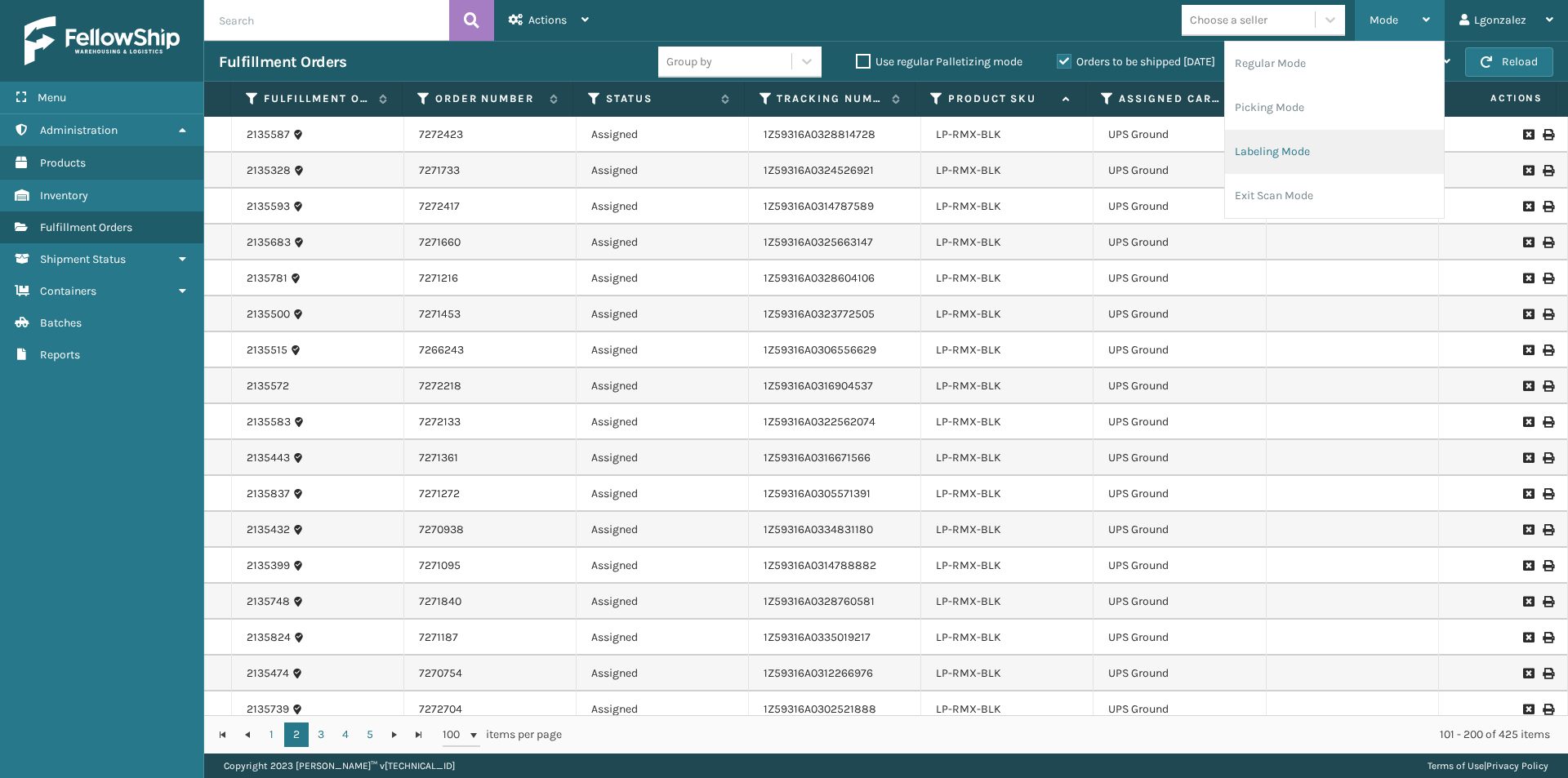
click at [1291, 160] on li "Labeling Mode" at bounding box center [1334, 152] width 219 height 44
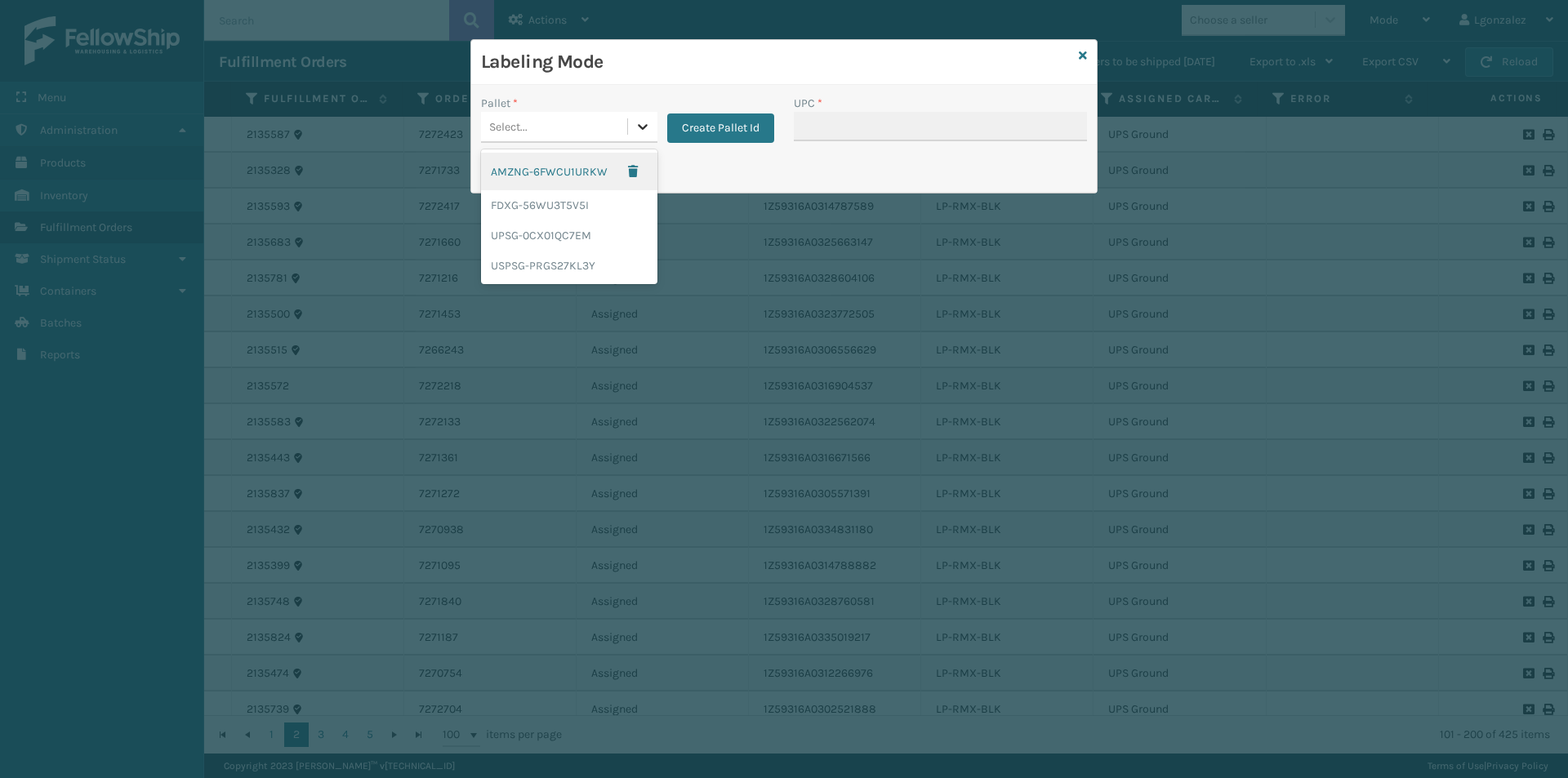
click at [642, 129] on icon at bounding box center [643, 127] width 10 height 6
click at [563, 246] on div "UPSG-0CX01QC7EM" at bounding box center [569, 235] width 176 height 30
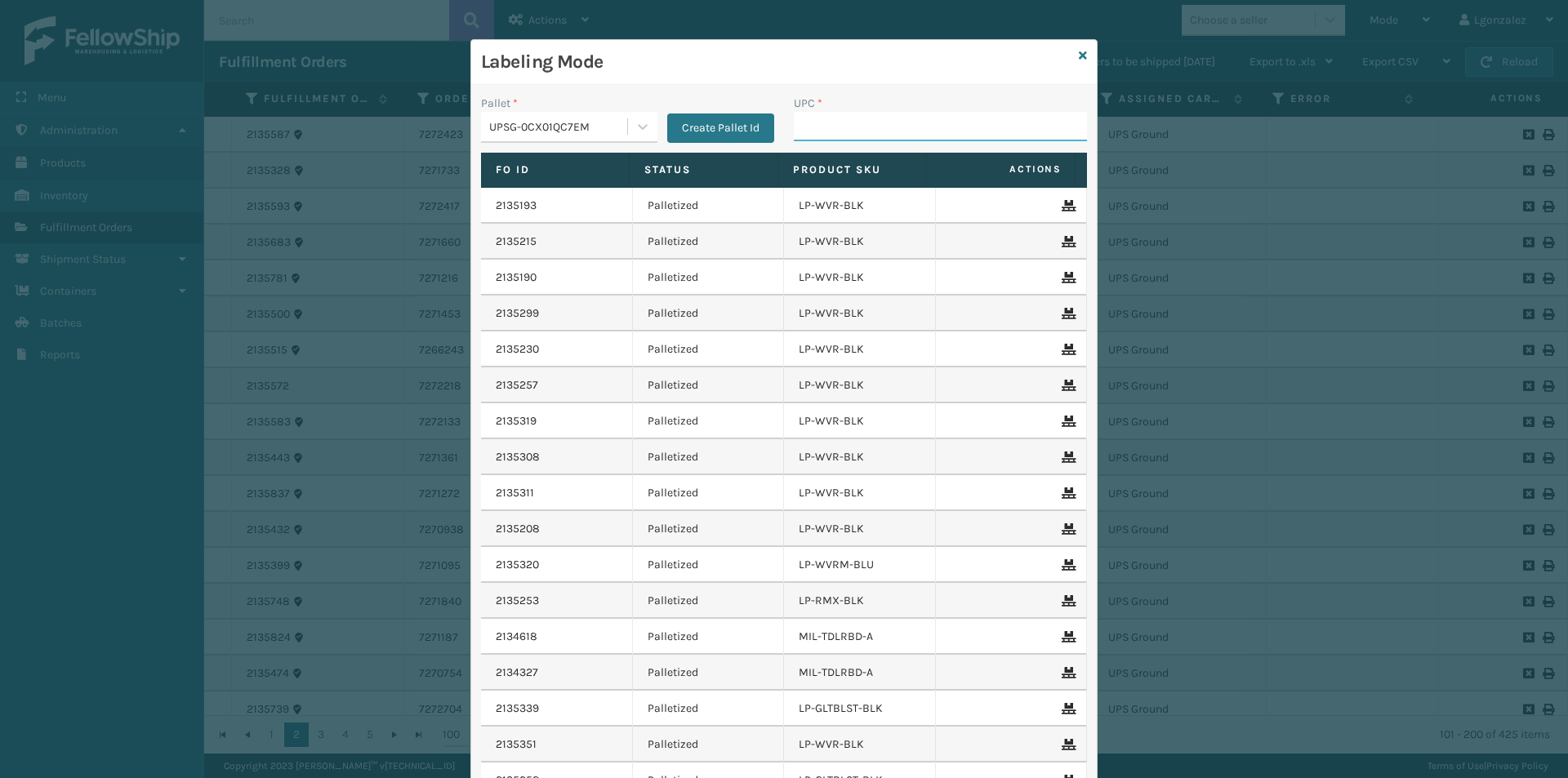
click at [833, 137] on input "UPC *" at bounding box center [940, 127] width 293 height 30
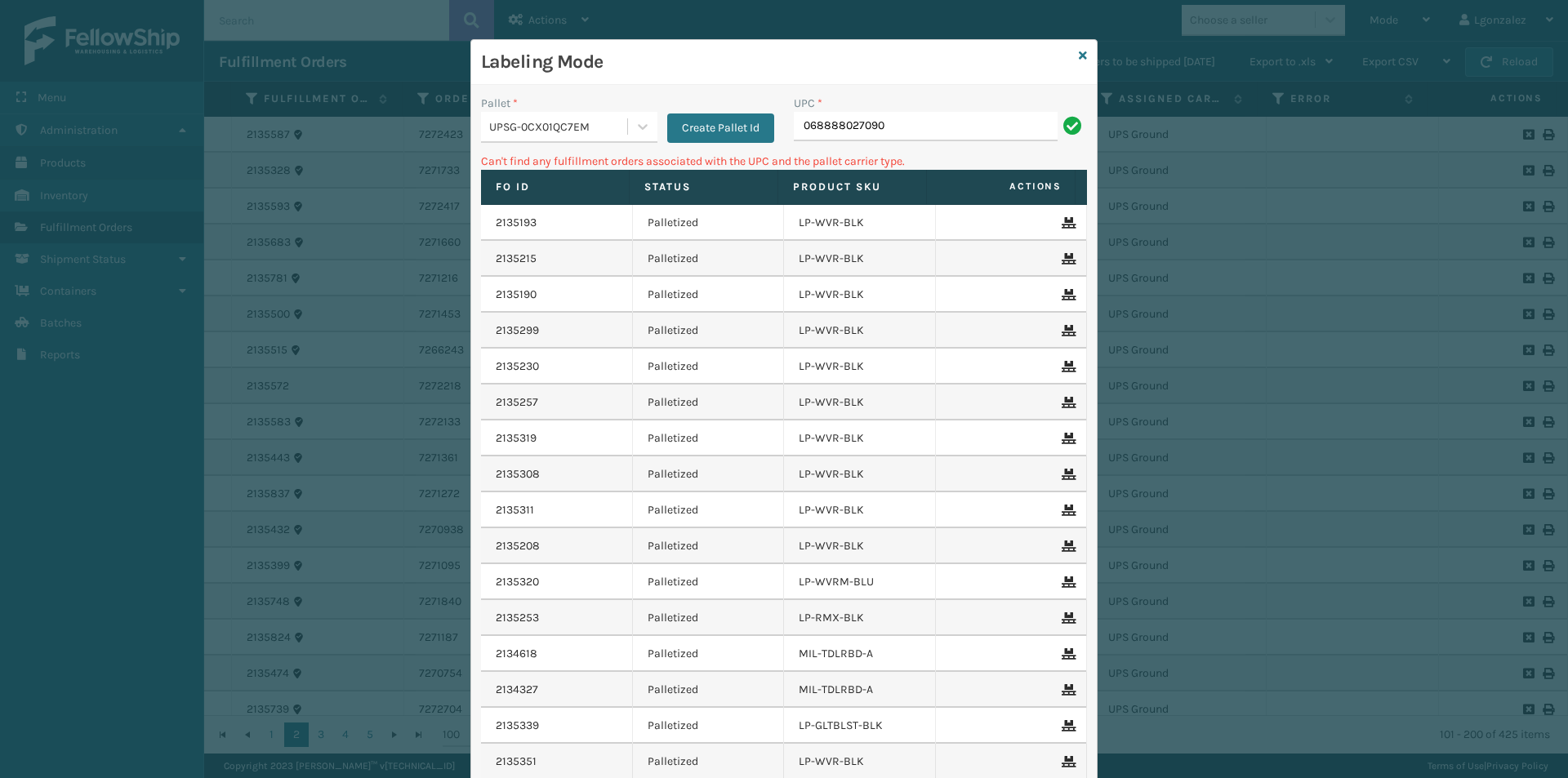
click at [796, 129] on input "068888027090" at bounding box center [925, 127] width 263 height 30
type input "68888027090"
click at [638, 123] on icon at bounding box center [643, 127] width 16 height 16
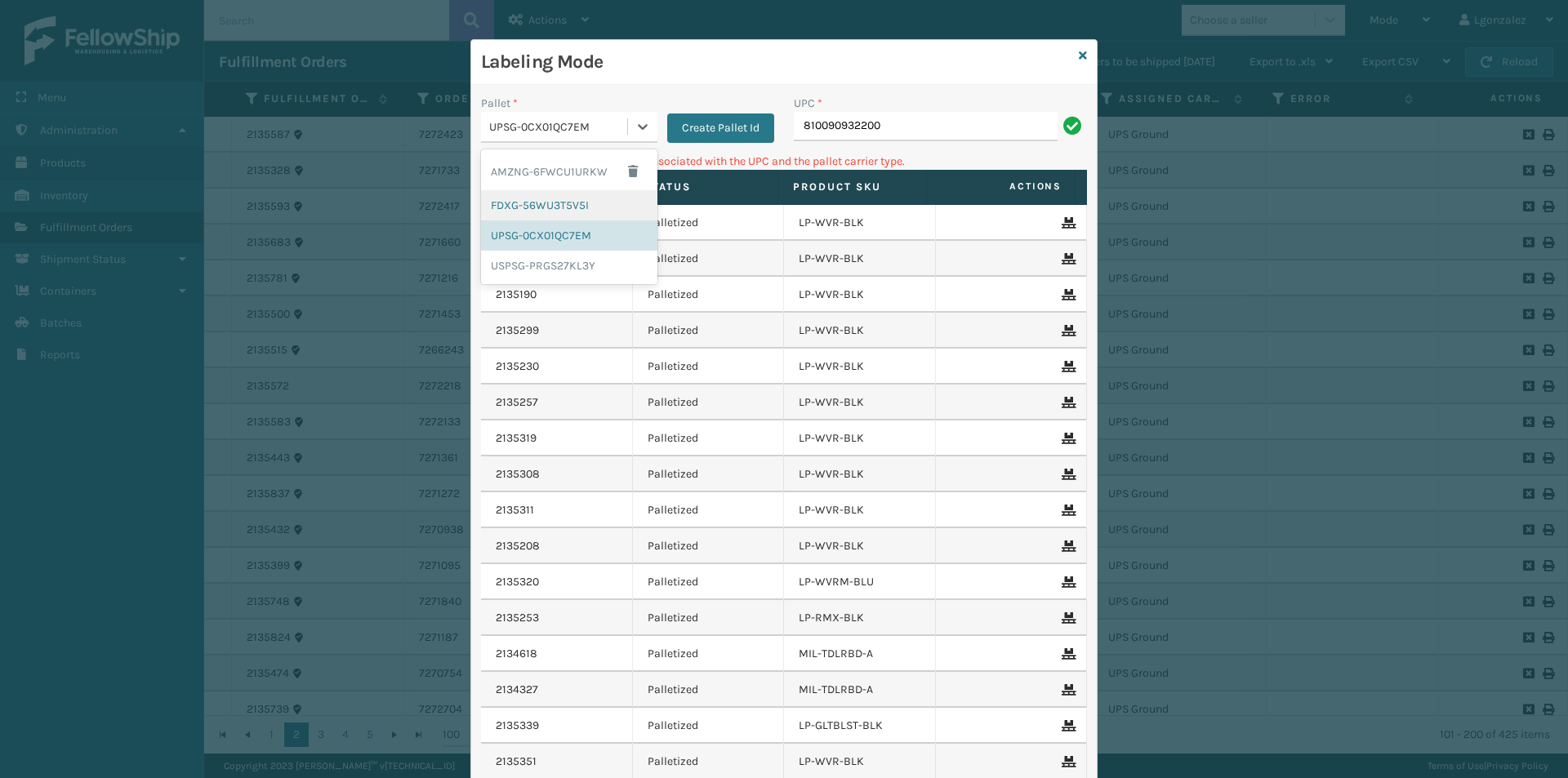
click at [576, 206] on div "FDXG-56WU3T5V5I" at bounding box center [569, 205] width 176 height 30
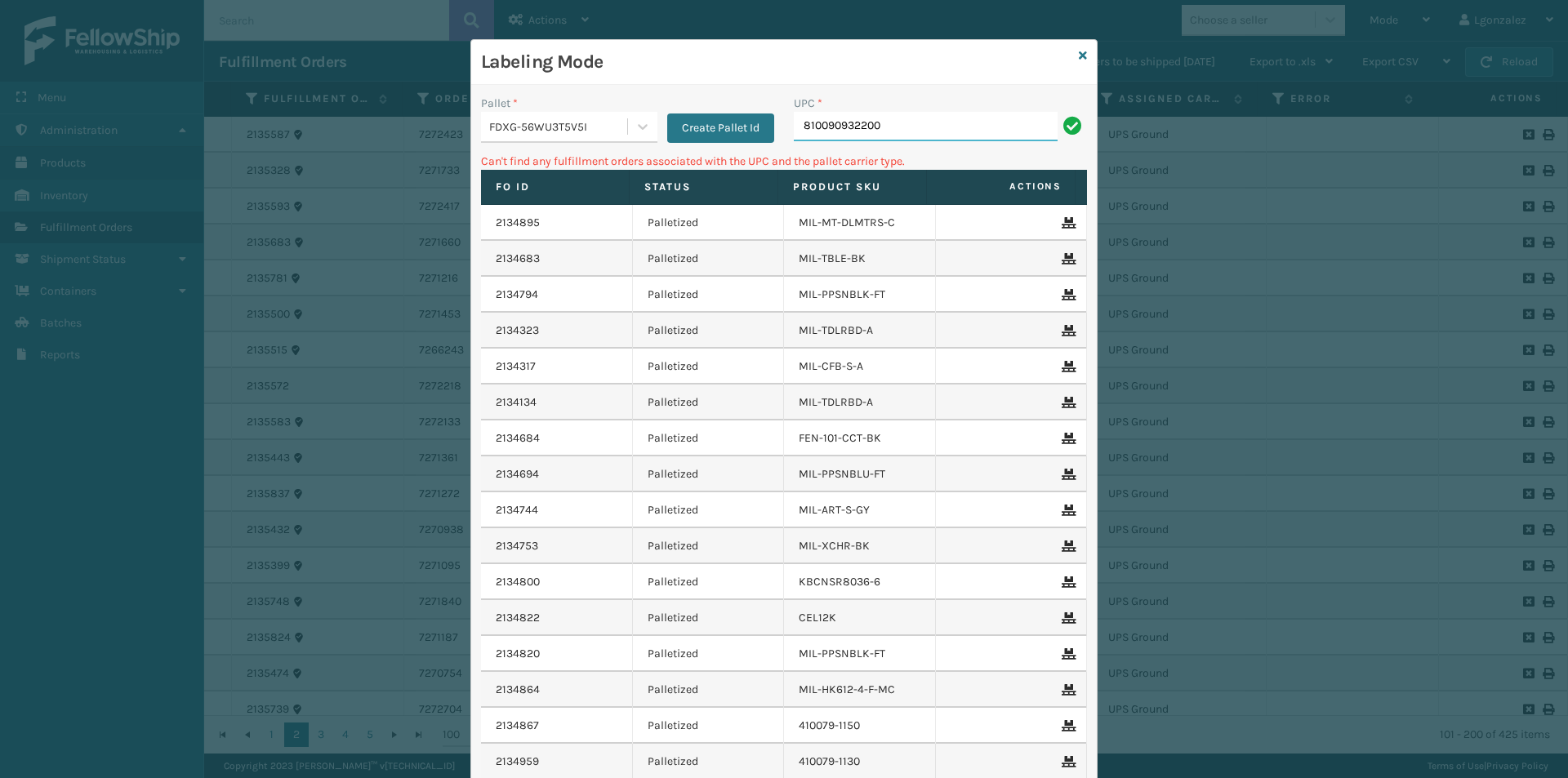
click at [895, 125] on input "810090932200" at bounding box center [925, 127] width 263 height 30
click at [1078, 54] on icon at bounding box center [1082, 56] width 8 height 12
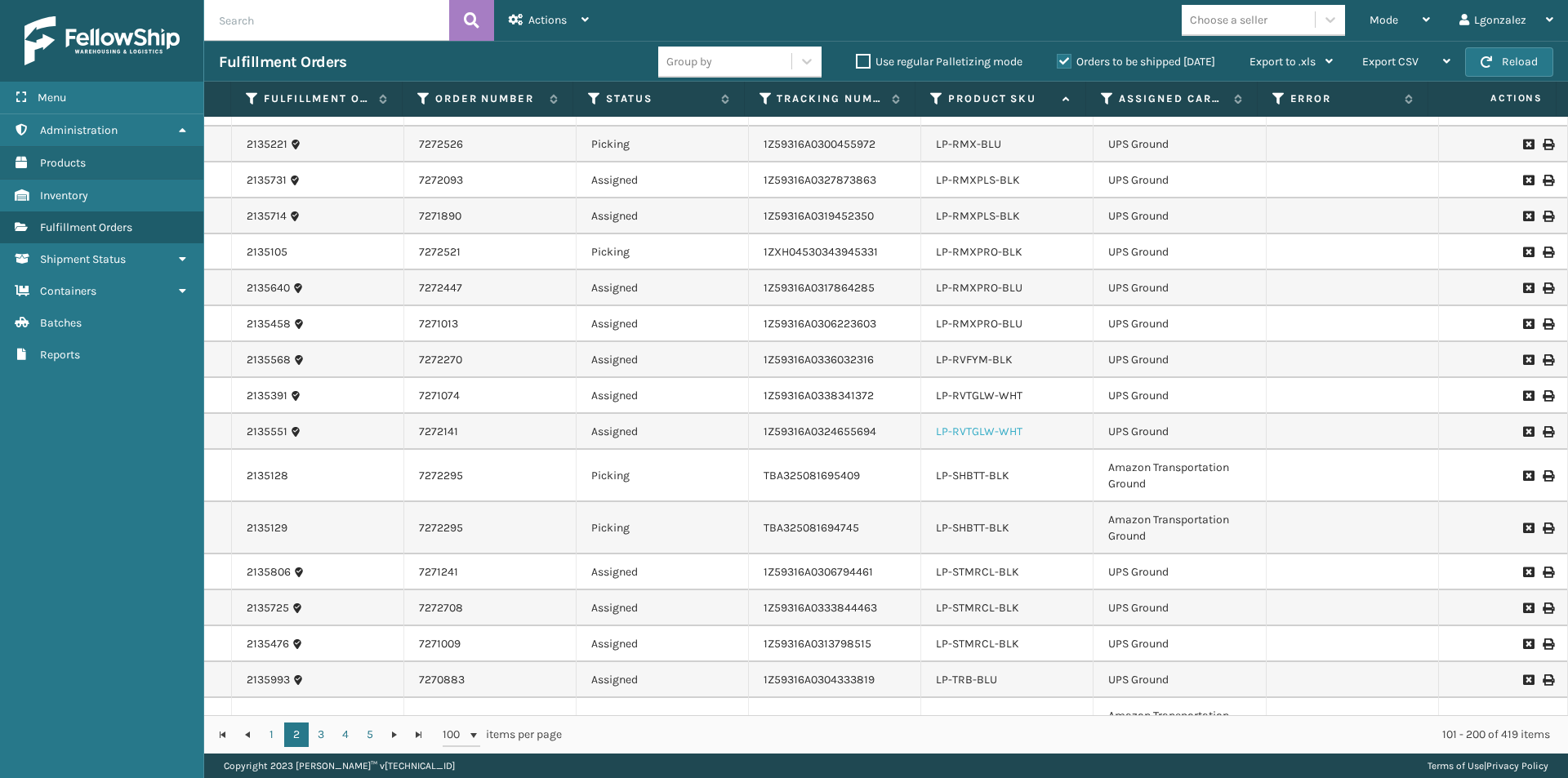
scroll to position [898, 0]
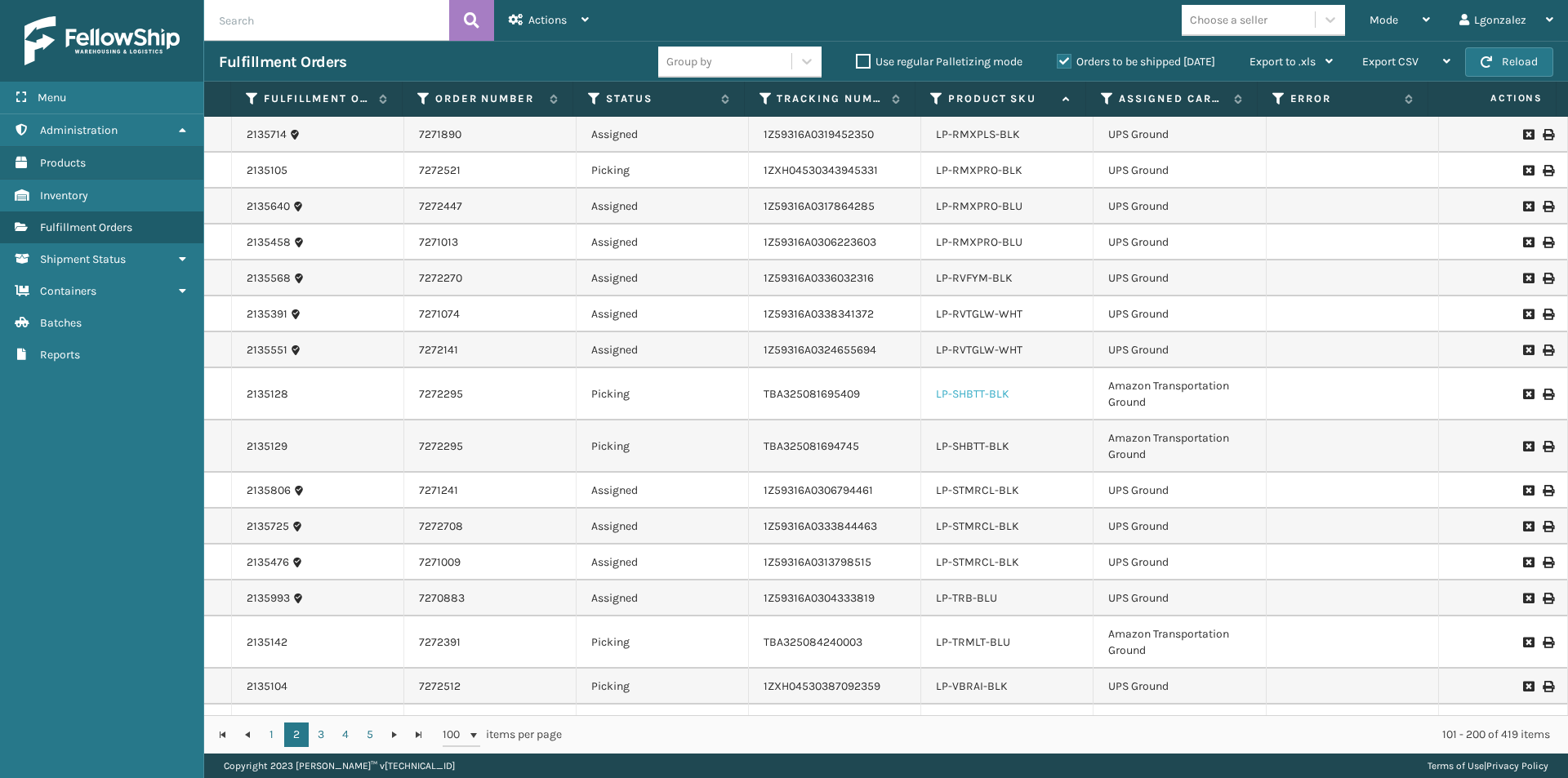
click at [965, 394] on link "LP-SHBTT-BLK" at bounding box center [972, 394] width 73 height 14
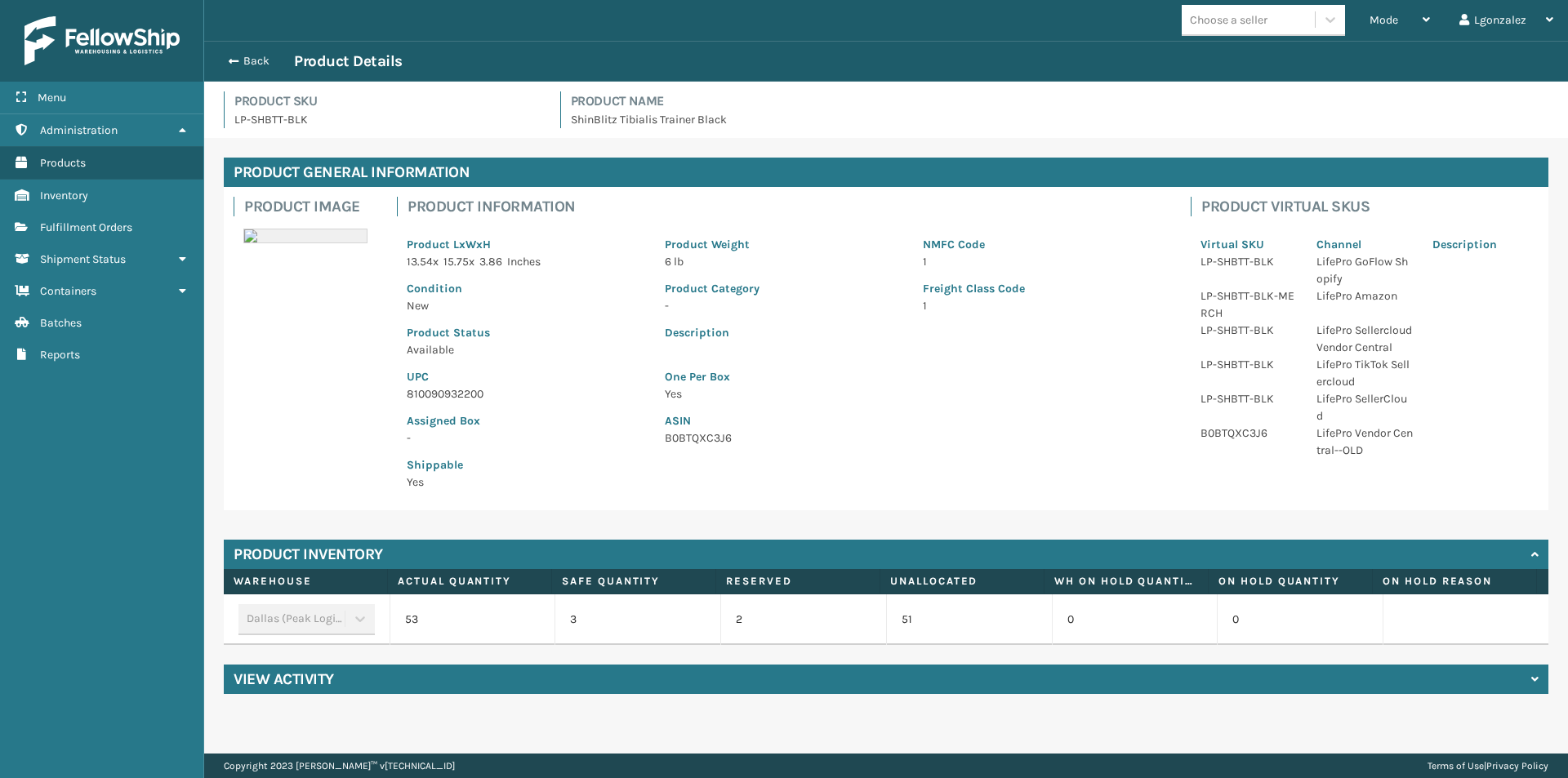
click at [437, 392] on p "810090932200" at bounding box center [526, 394] width 239 height 17
click at [268, 54] on button "Back" at bounding box center [256, 61] width 75 height 15
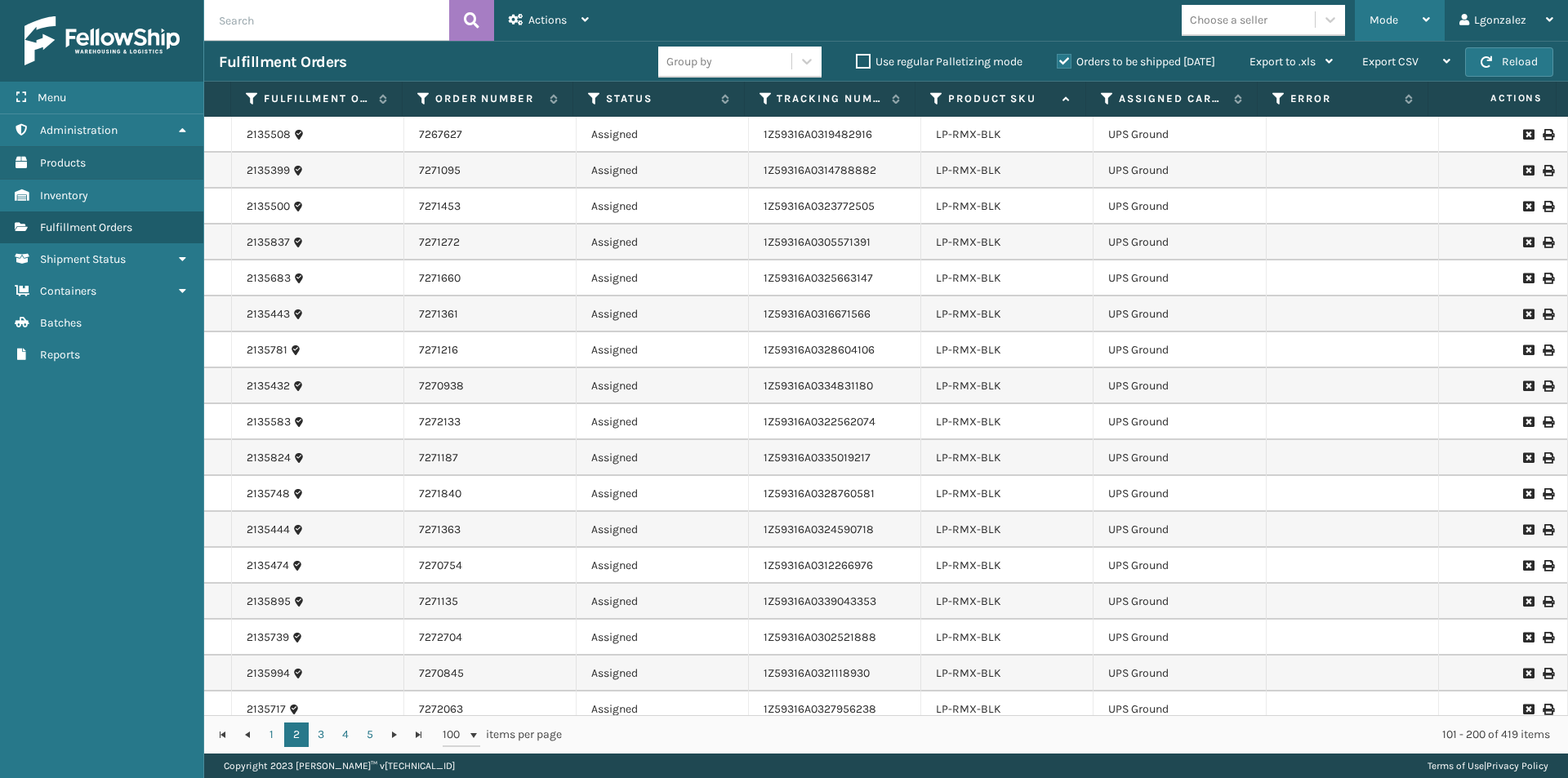
click at [1411, 30] on div "Mode" at bounding box center [1399, 21] width 60 height 41
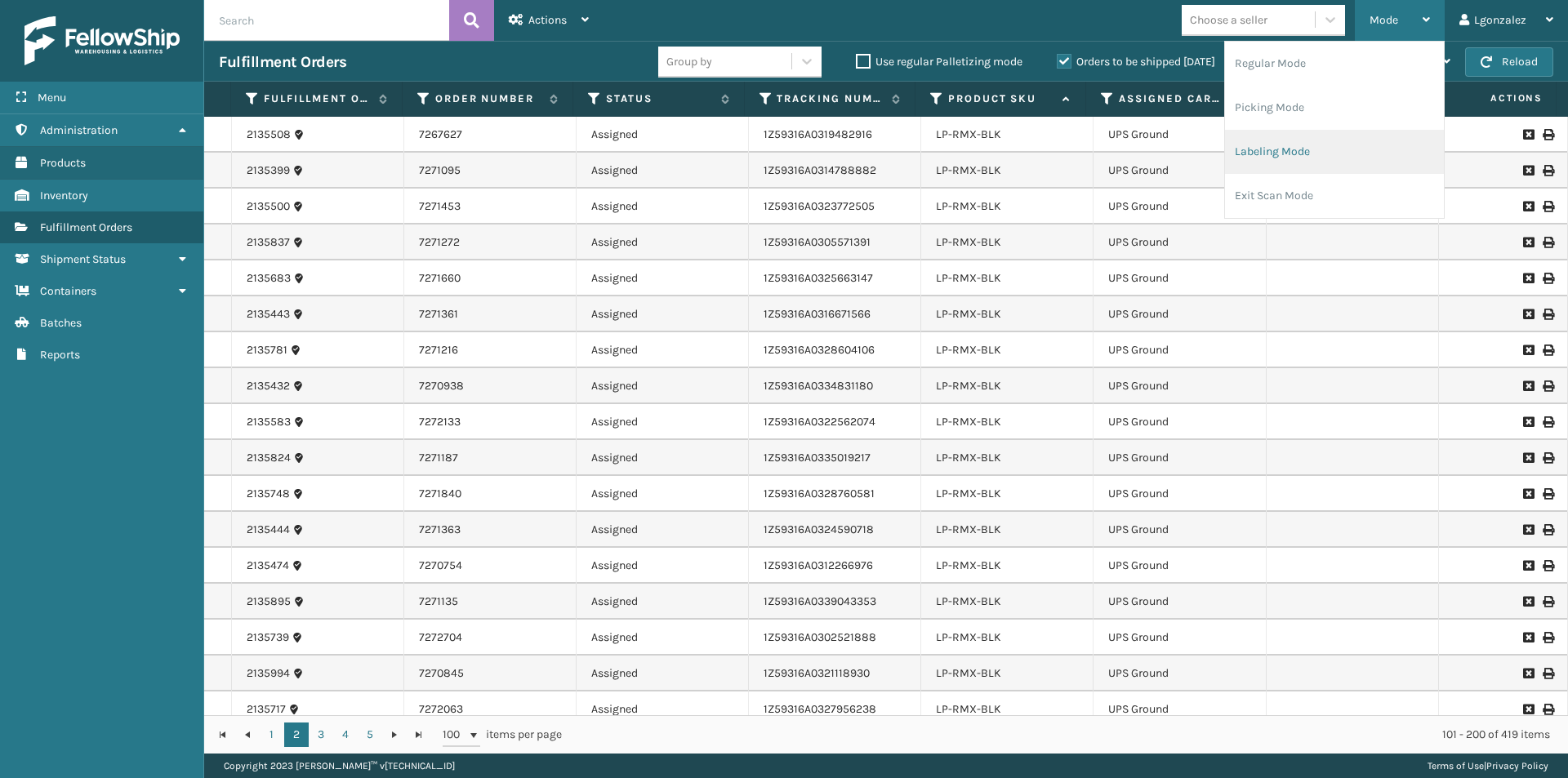
click at [1300, 157] on li "Labeling Mode" at bounding box center [1334, 152] width 219 height 44
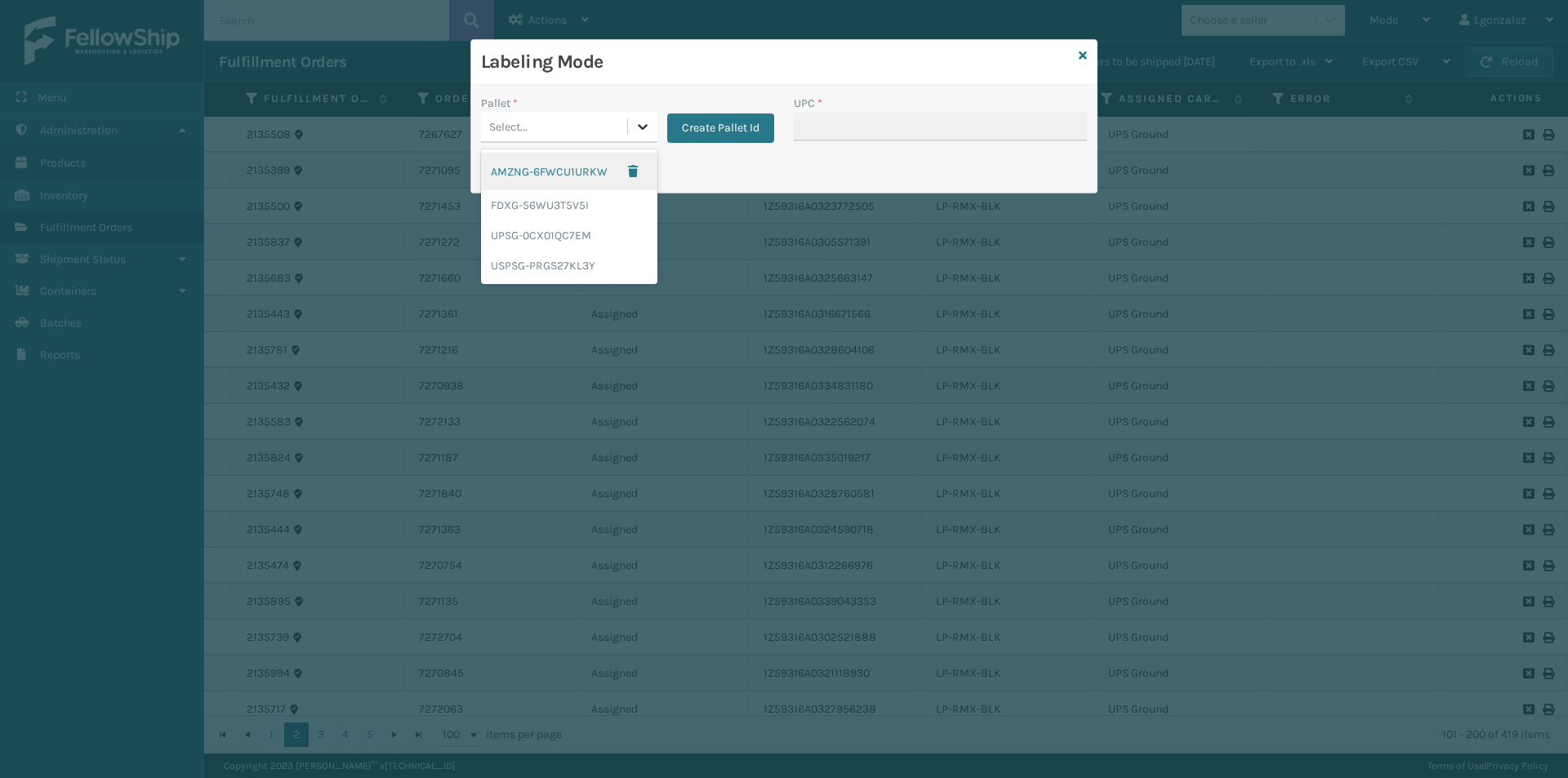
click at [636, 120] on icon at bounding box center [643, 127] width 16 height 16
click at [604, 167] on div "AMZNG-6FWCU1URKW" at bounding box center [569, 172] width 176 height 38
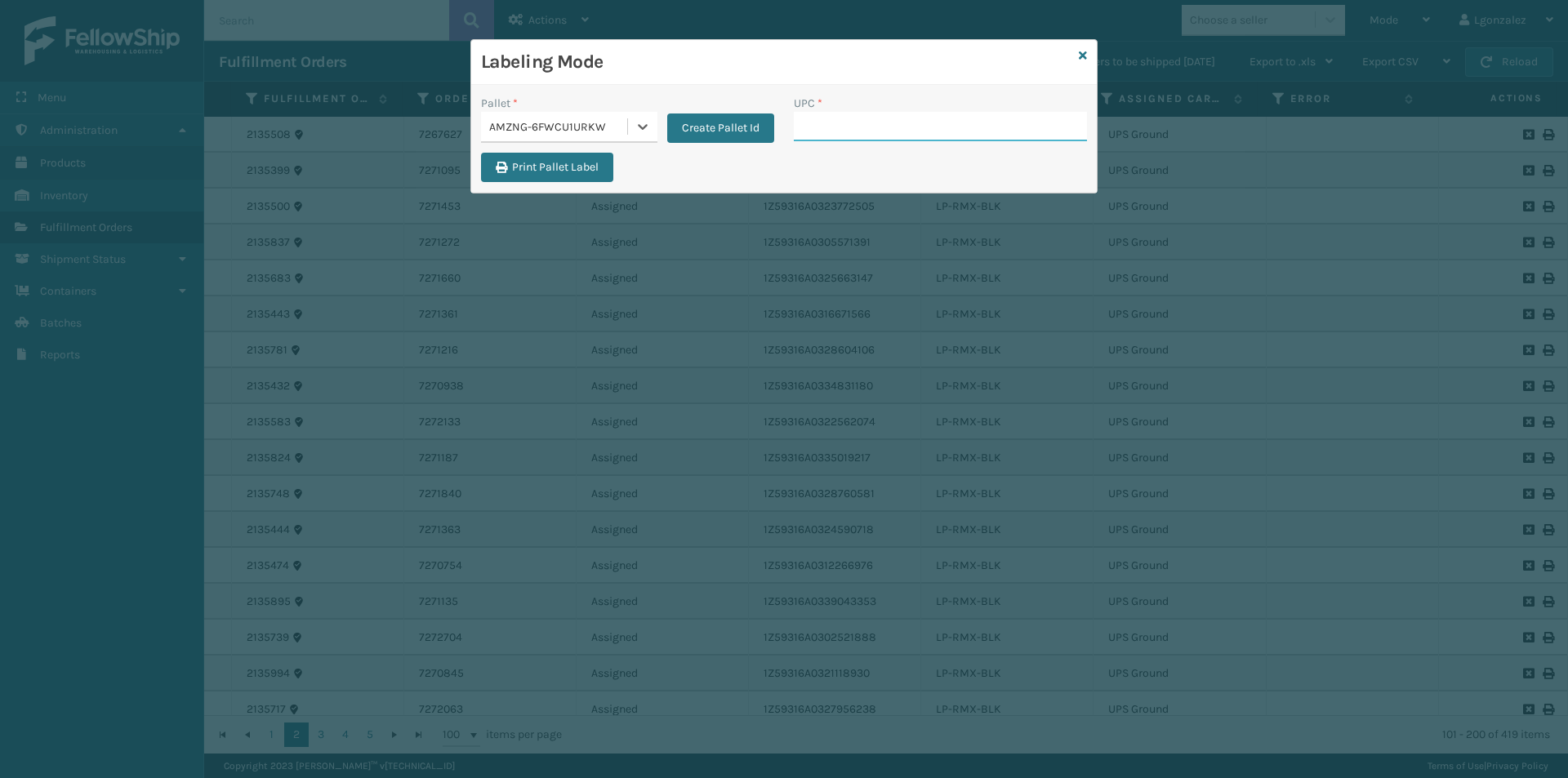
click at [861, 117] on input "UPC *" at bounding box center [940, 127] width 293 height 30
paste input "810090932200"
type input "810090932200"
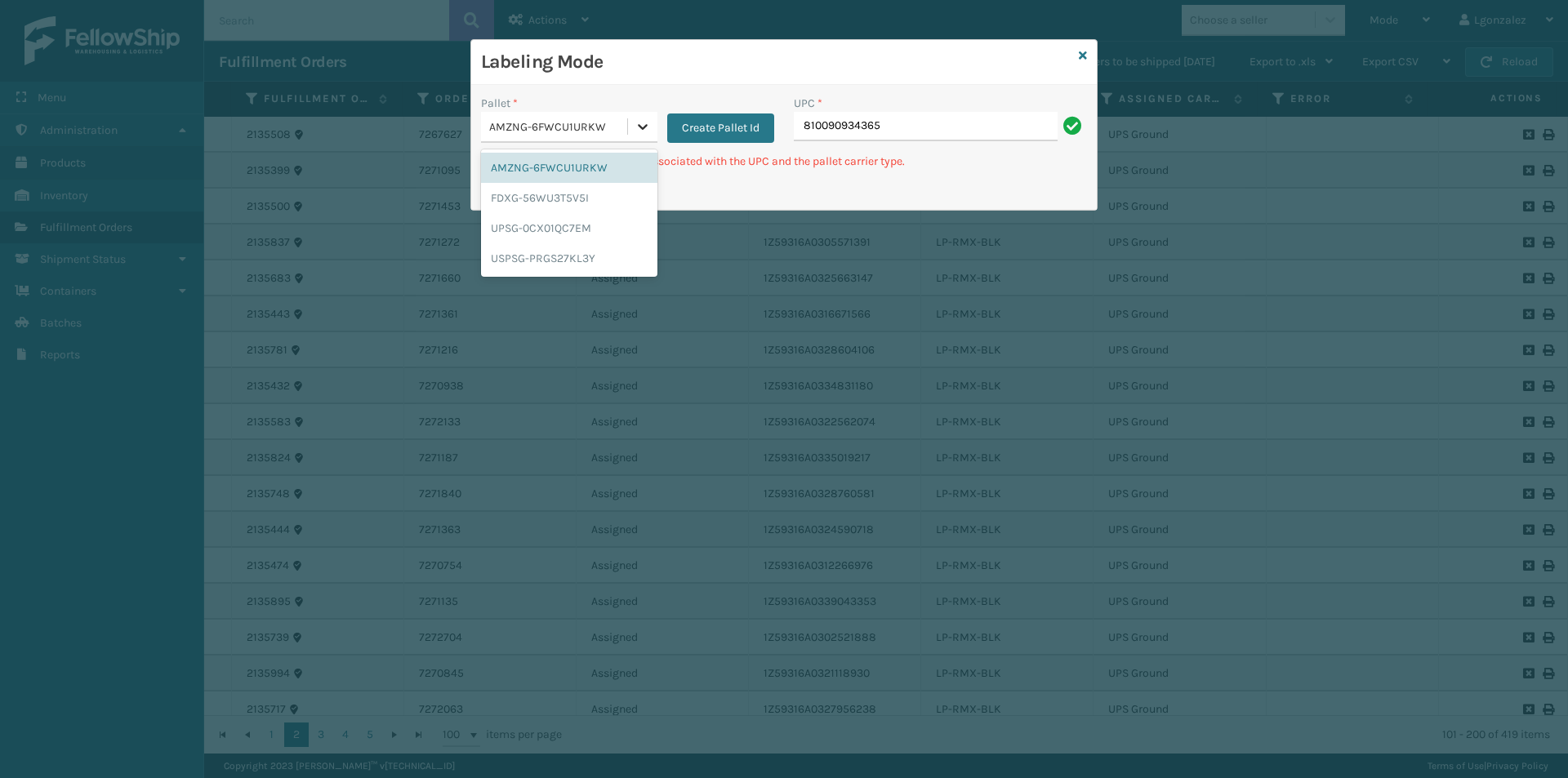
click at [640, 136] on div at bounding box center [643, 127] width 30 height 30
click at [561, 226] on div "UPSG-0CX01QC7EM" at bounding box center [569, 228] width 176 height 30
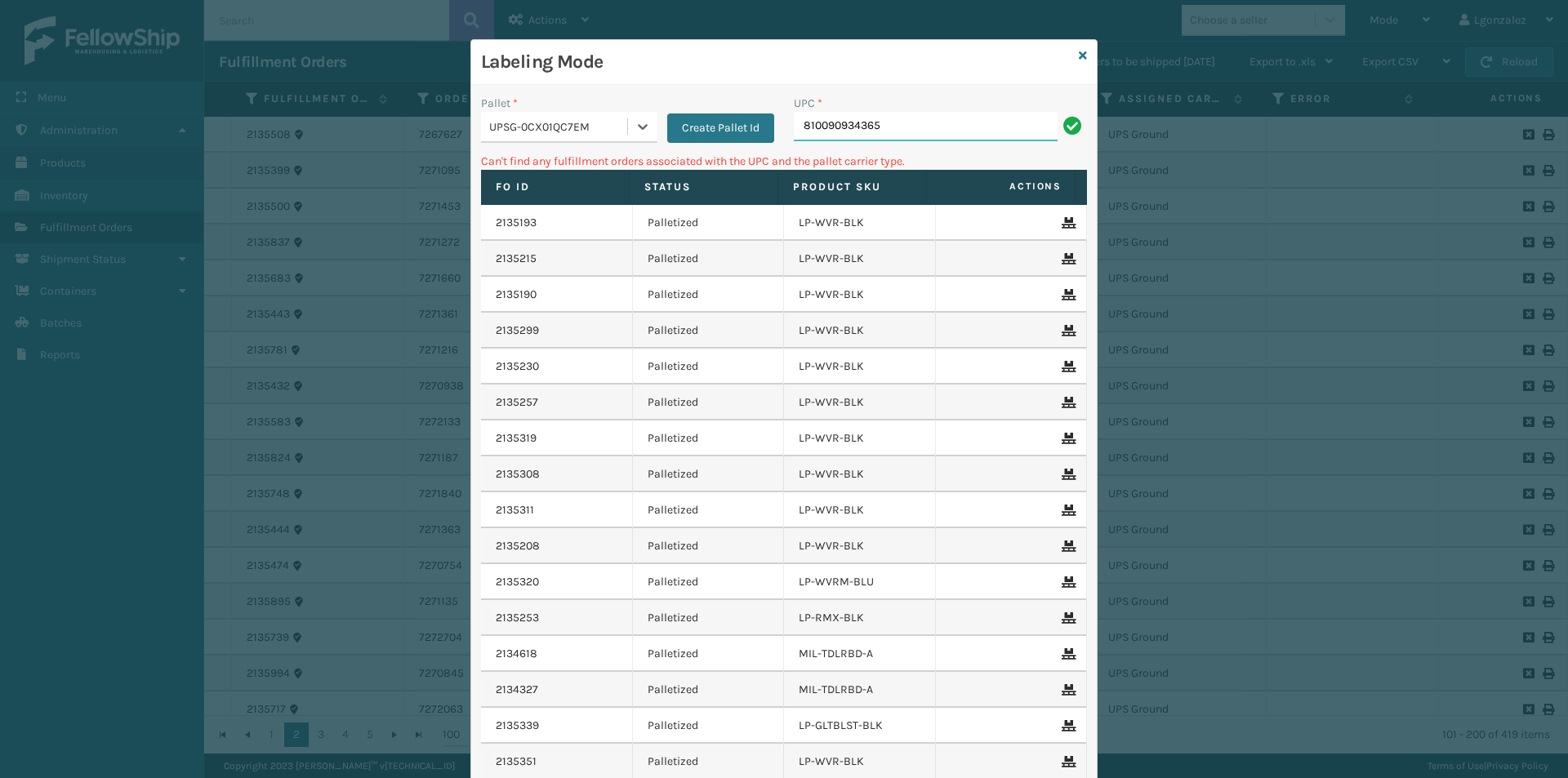
click at [878, 124] on input "810090934365" at bounding box center [925, 127] width 263 height 30
drag, startPoint x: 652, startPoint y: 127, endPoint x: 626, endPoint y: 137, distance: 27.9
click at [658, 127] on div "Create Pallet Id" at bounding box center [716, 119] width 117 height 49
click at [635, 121] on icon at bounding box center [643, 127] width 16 height 16
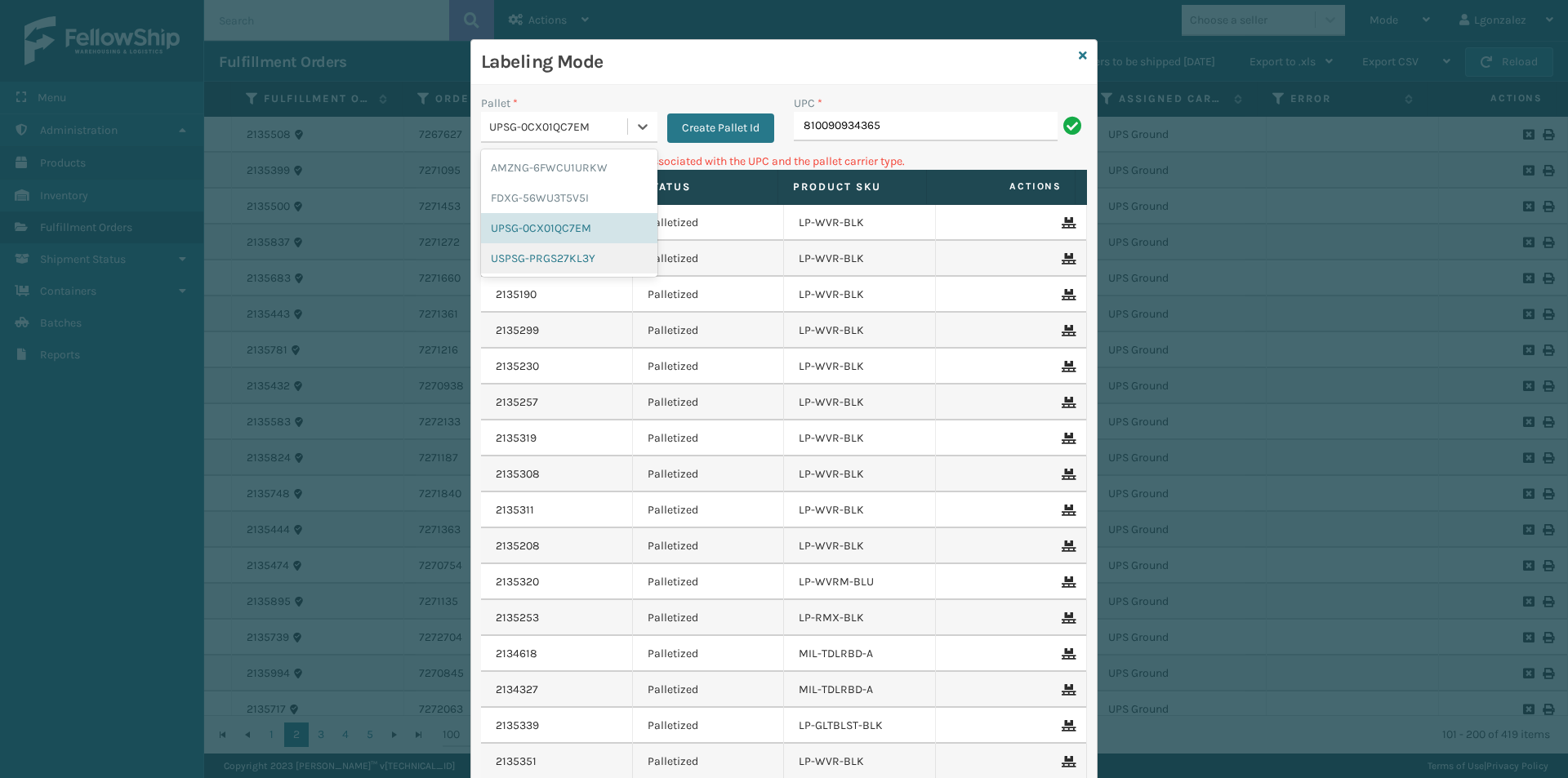
click at [565, 254] on div "USPSG-PRGS27KL3Y" at bounding box center [569, 259] width 176 height 30
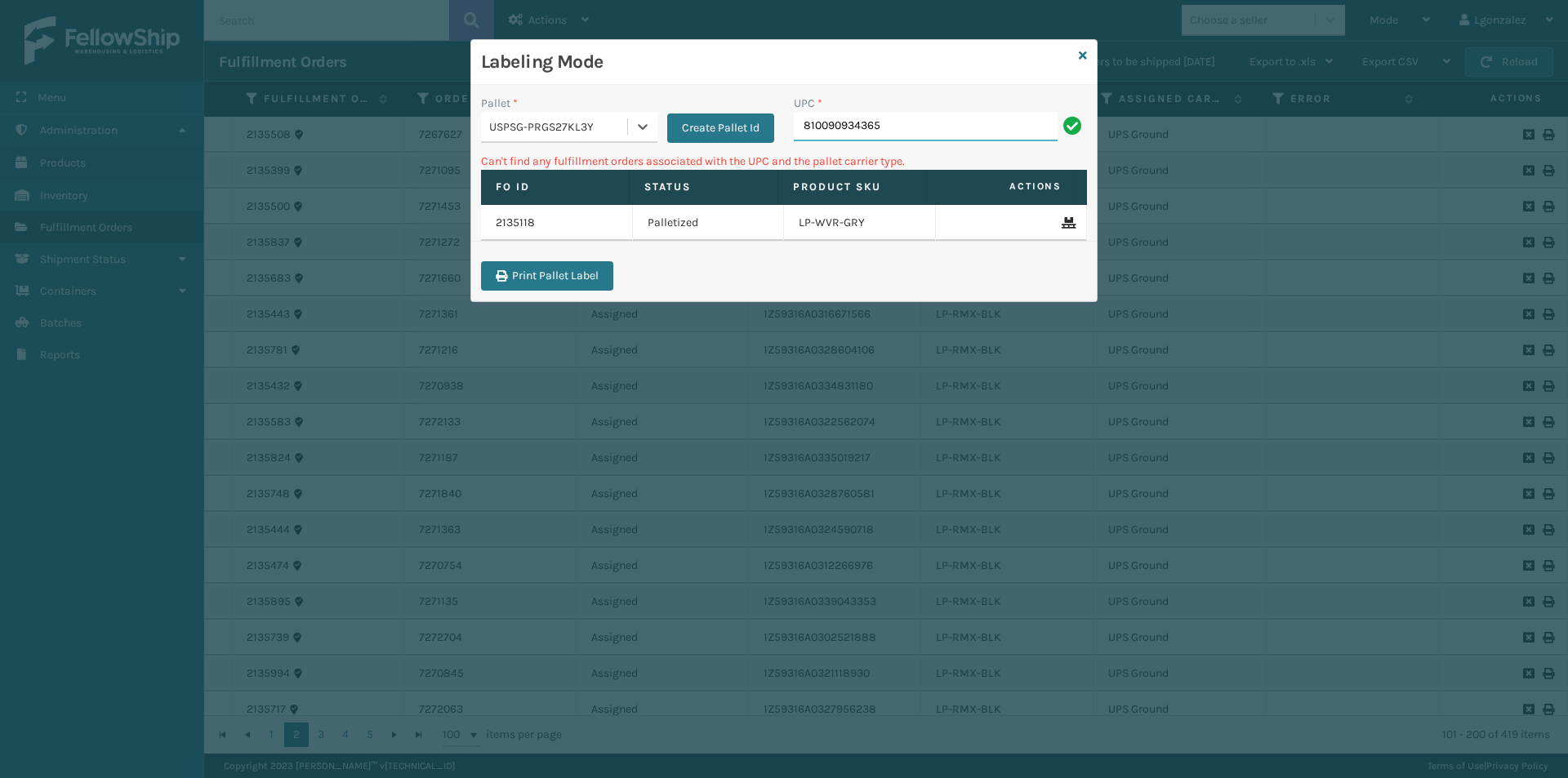
click at [895, 130] on input "810090934365" at bounding box center [925, 127] width 263 height 30
click at [648, 128] on icon at bounding box center [643, 127] width 16 height 16
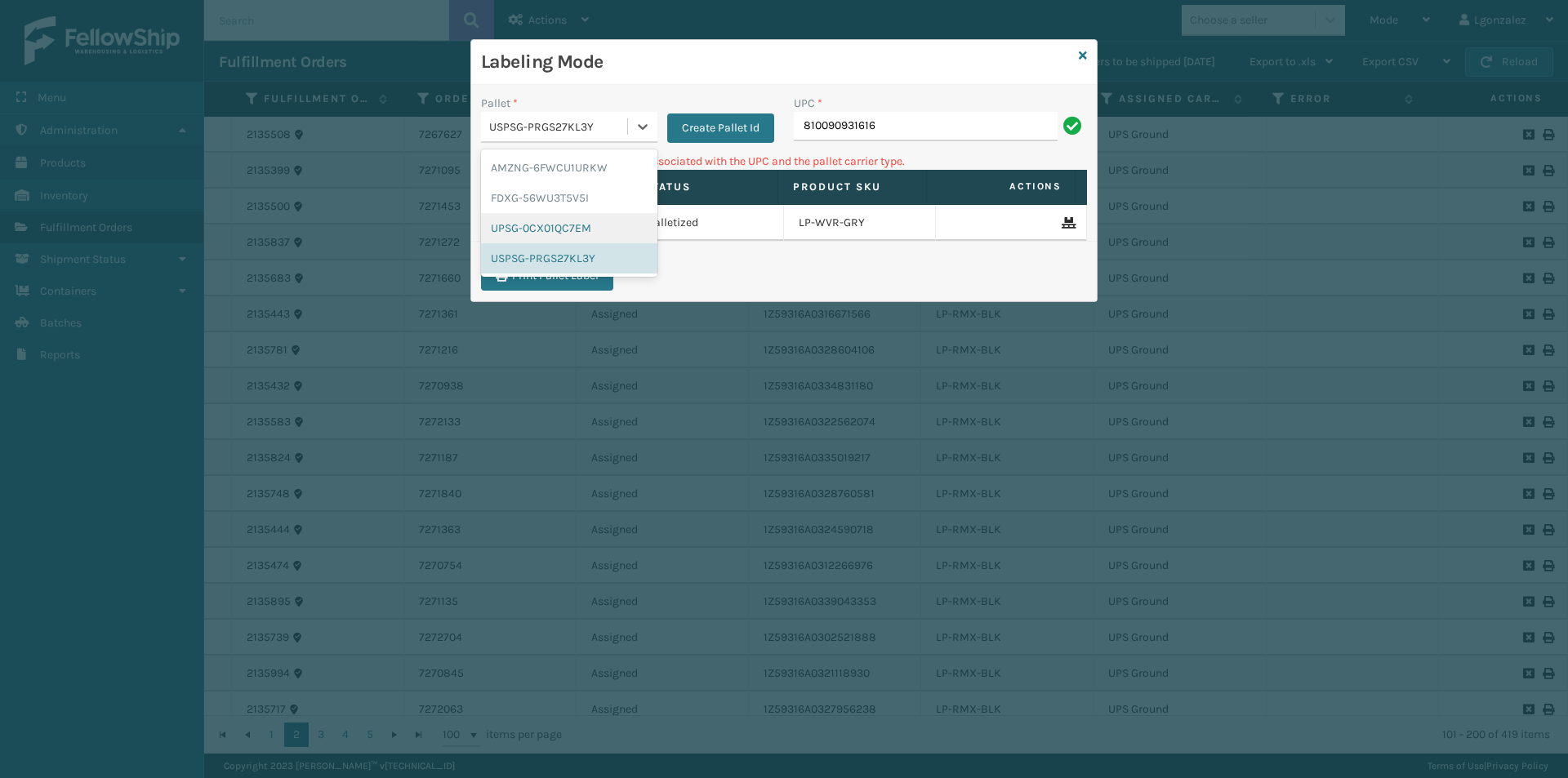
click at [568, 233] on div "UPSG-0CX01QC7EM" at bounding box center [569, 228] width 176 height 30
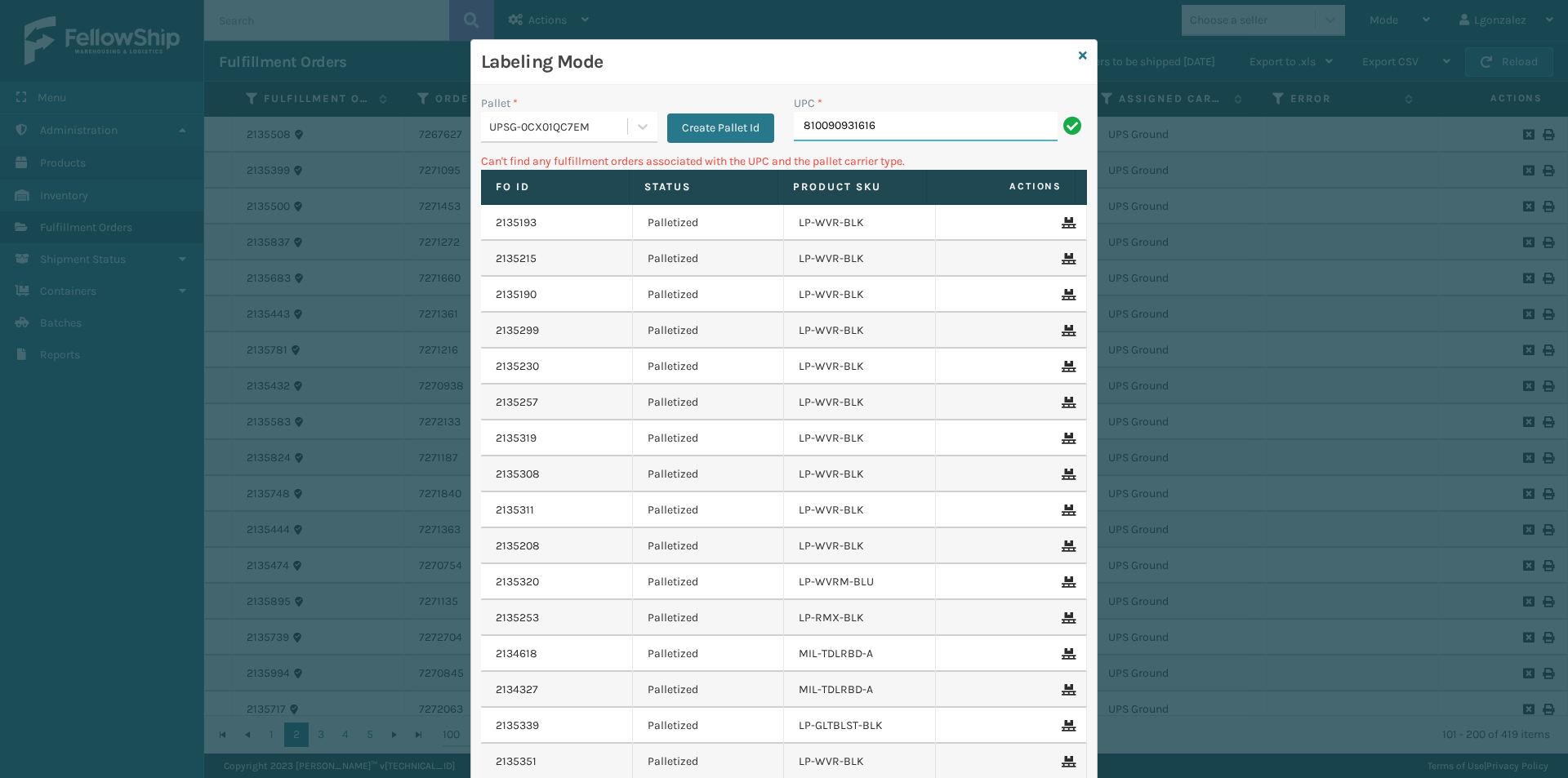
click at [951, 128] on input "810090931616" at bounding box center [925, 127] width 263 height 30
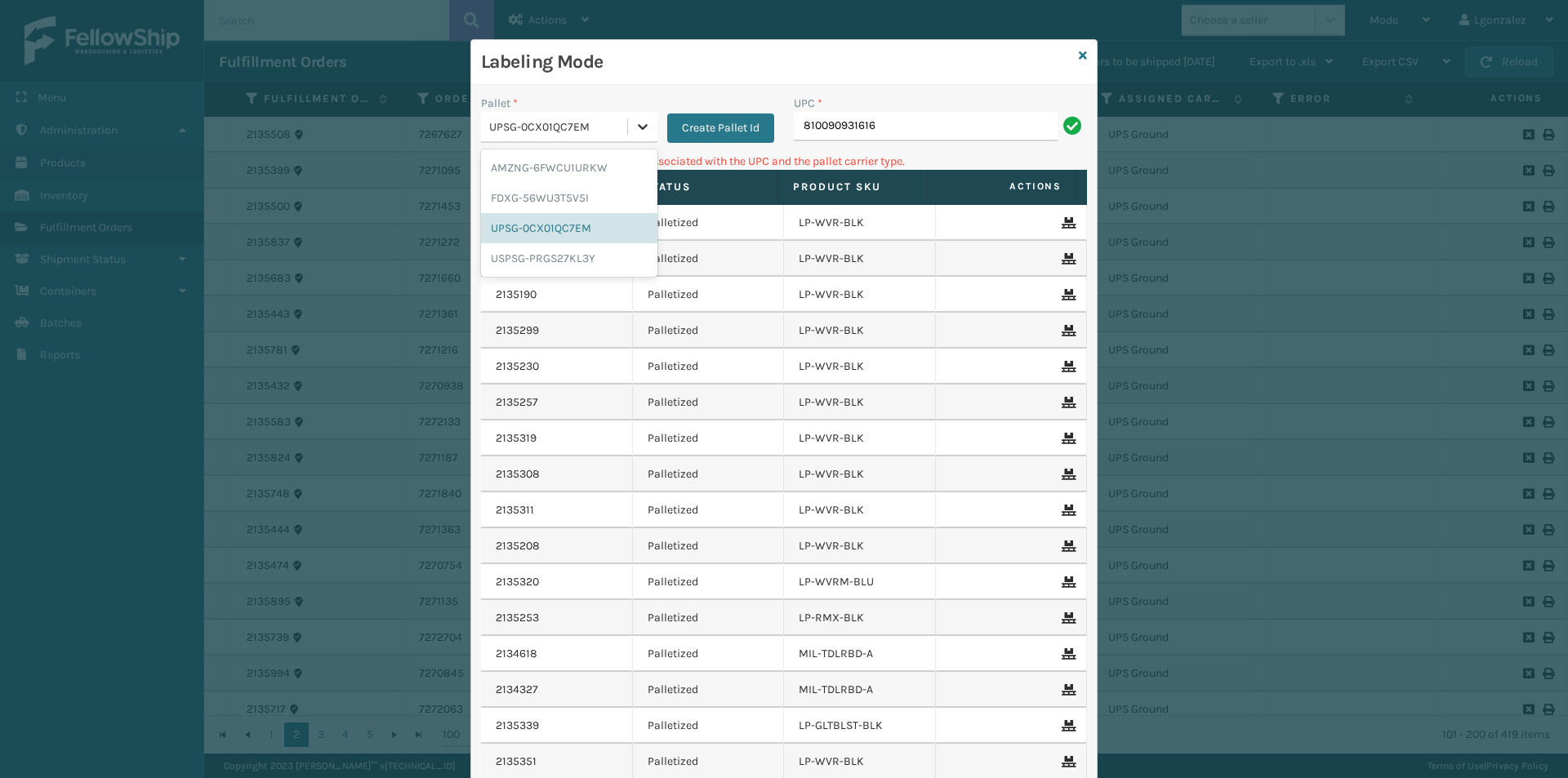
click at [636, 119] on icon at bounding box center [643, 127] width 16 height 16
click at [598, 170] on div "AMZNG-6FWCU1URKW" at bounding box center [569, 168] width 176 height 30
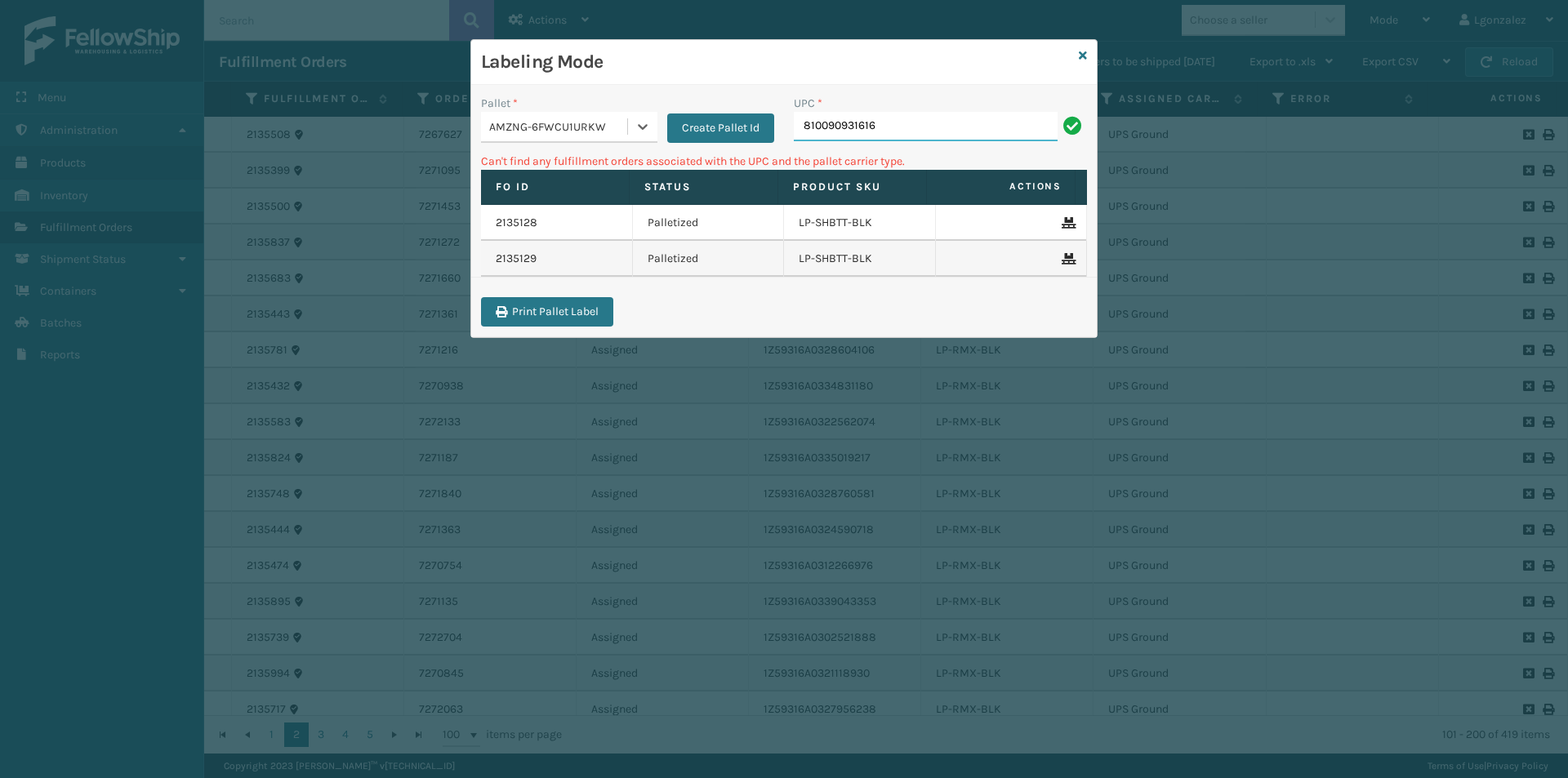
click at [886, 132] on input "810090931616" at bounding box center [925, 127] width 263 height 30
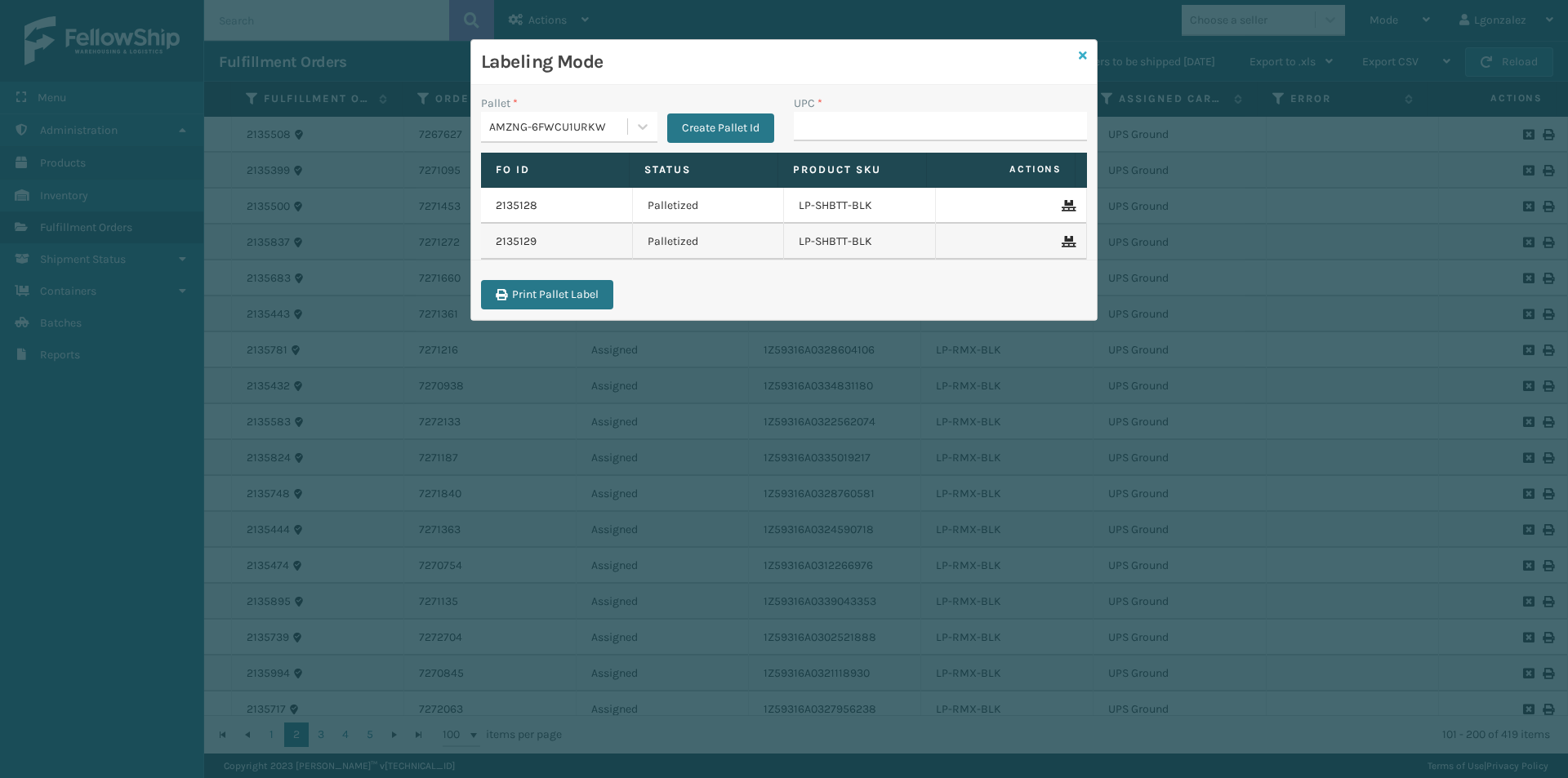
click at [1083, 50] on icon at bounding box center [1082, 56] width 8 height 12
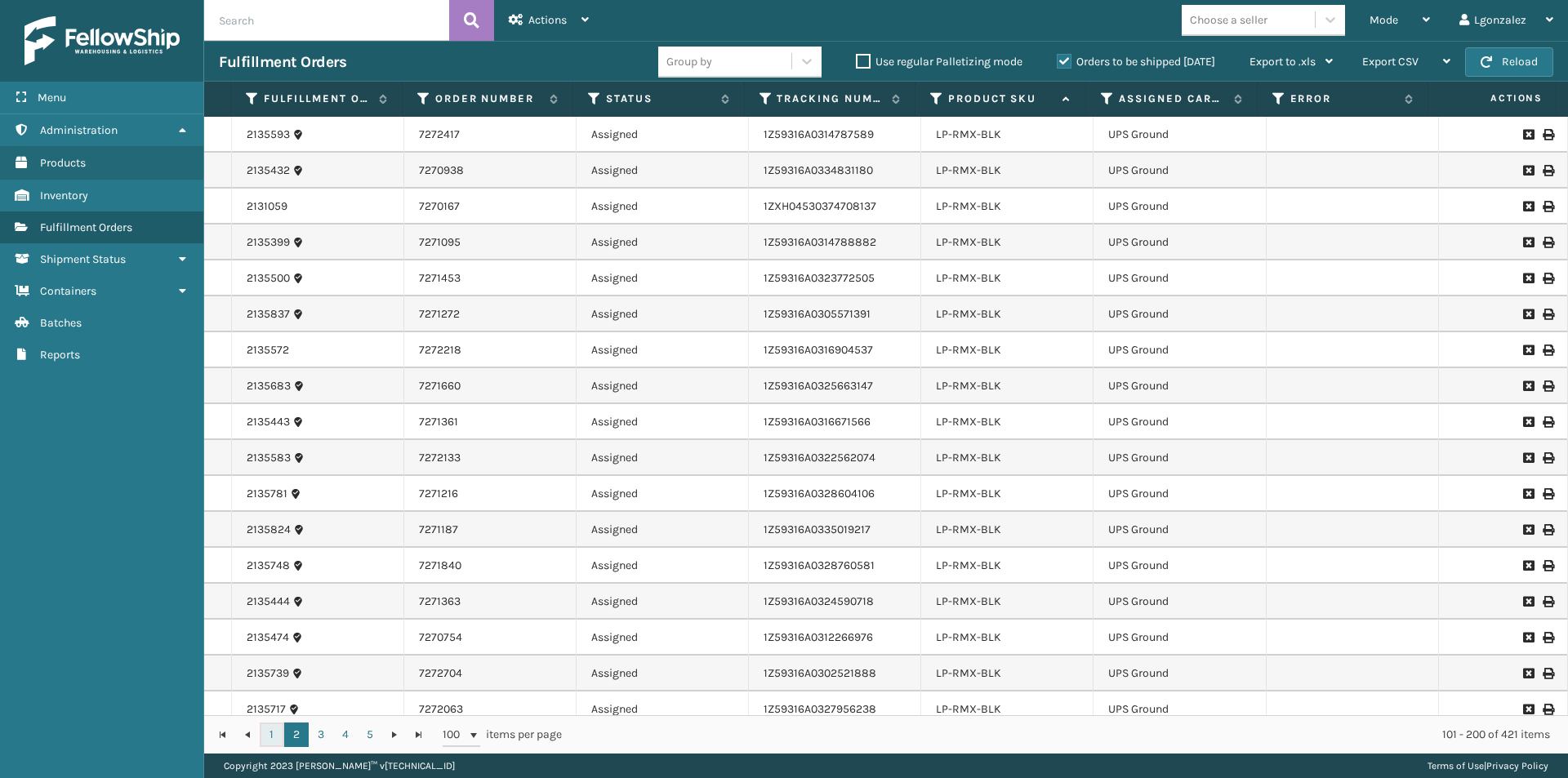
click at [273, 735] on link "1" at bounding box center [272, 735] width 25 height 25
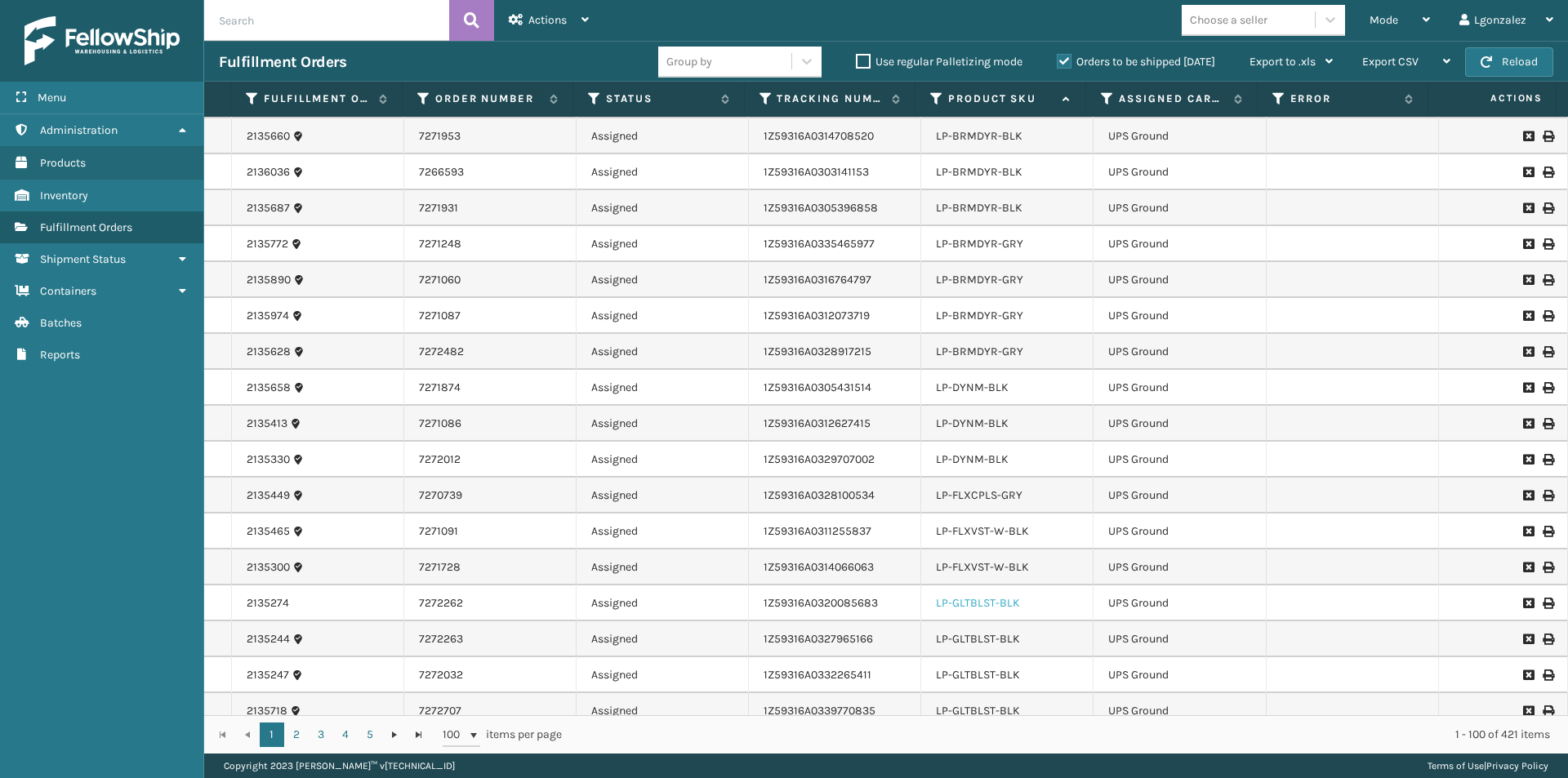
scroll to position [1388, 0]
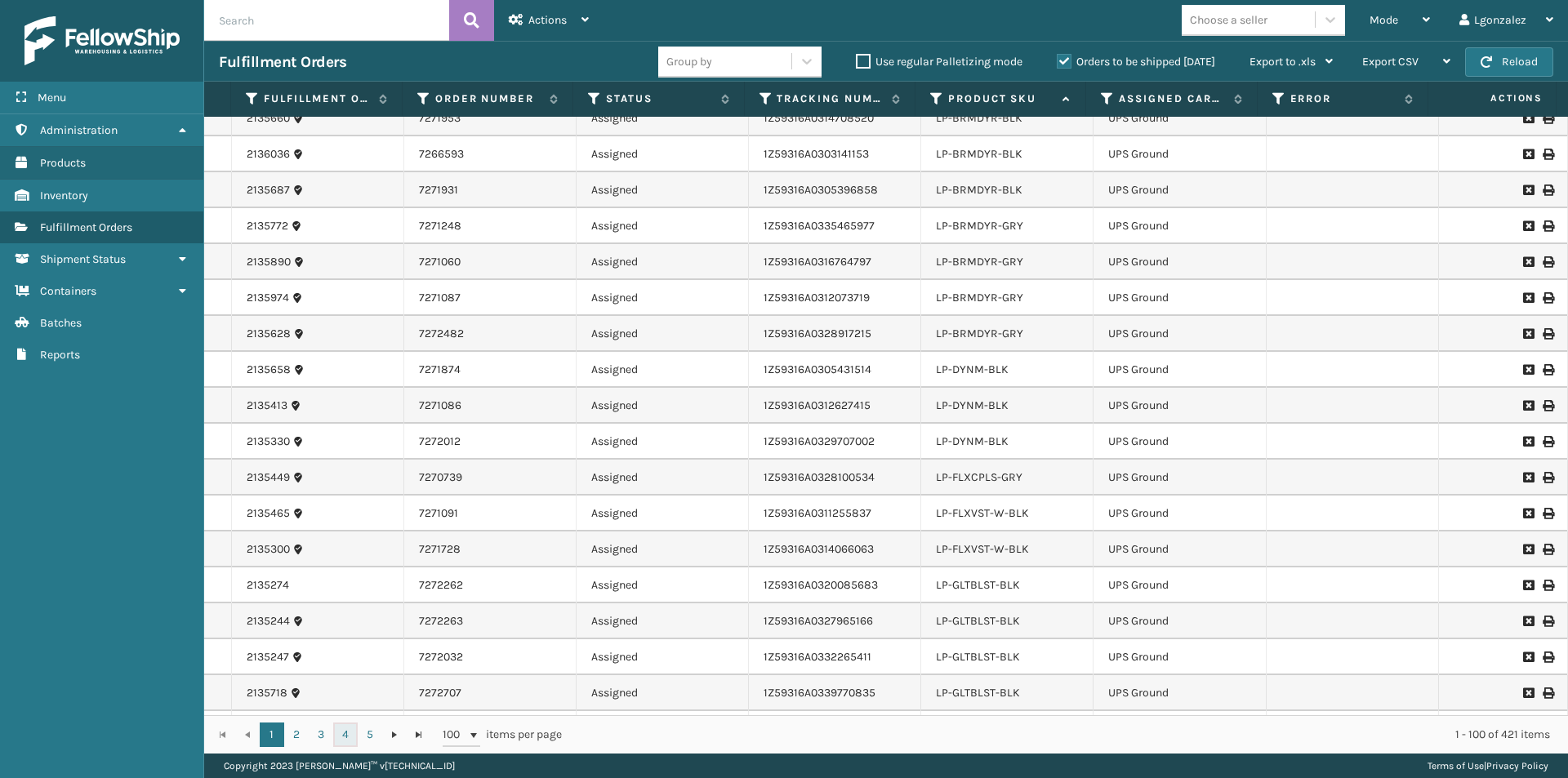
click at [349, 734] on link "4" at bounding box center [346, 735] width 25 height 25
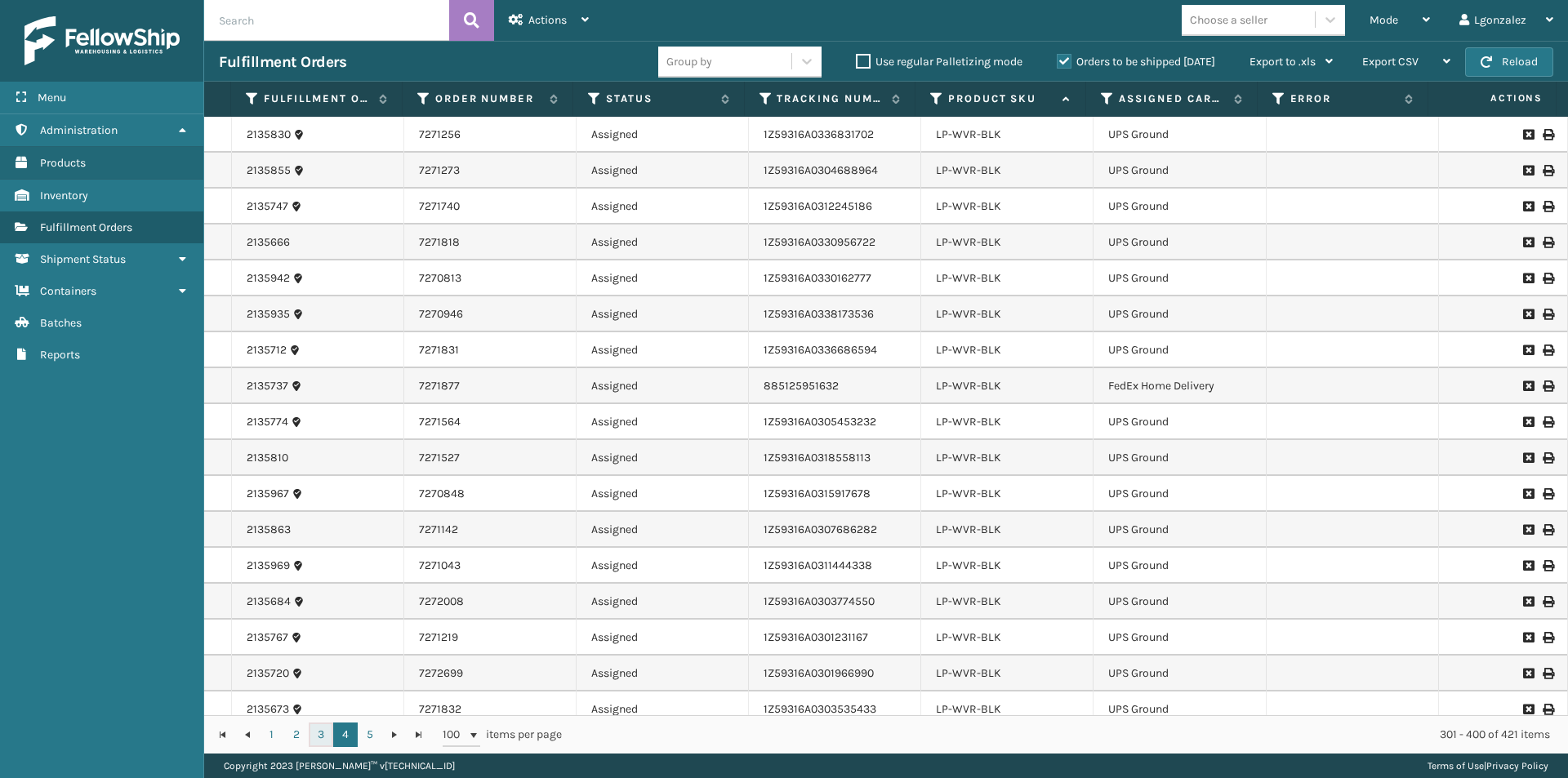
click at [317, 729] on link "3" at bounding box center [321, 735] width 25 height 25
click at [291, 734] on link "2" at bounding box center [296, 735] width 25 height 25
click at [266, 732] on link "1" at bounding box center [272, 735] width 25 height 25
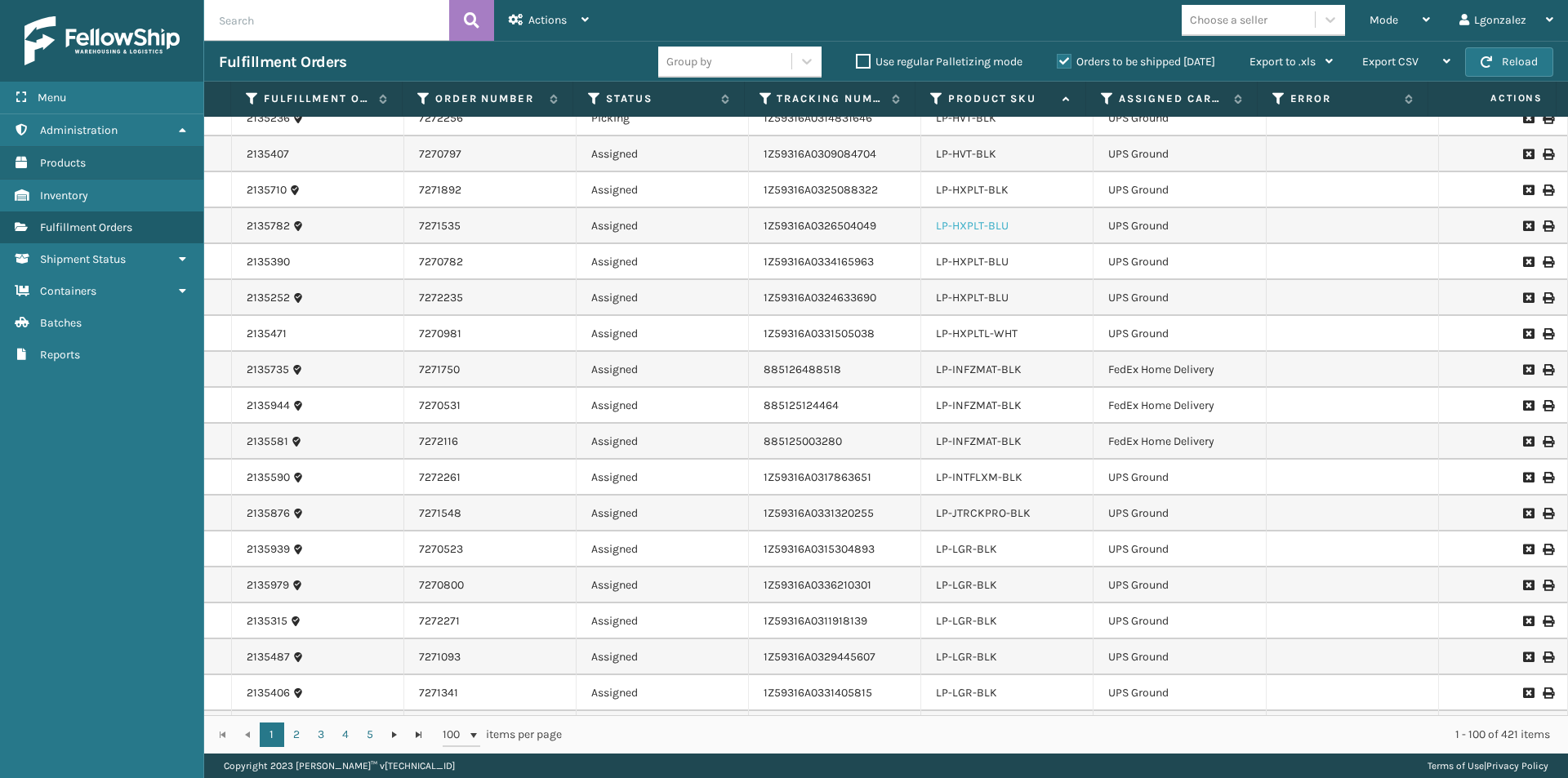
scroll to position [3110, 0]
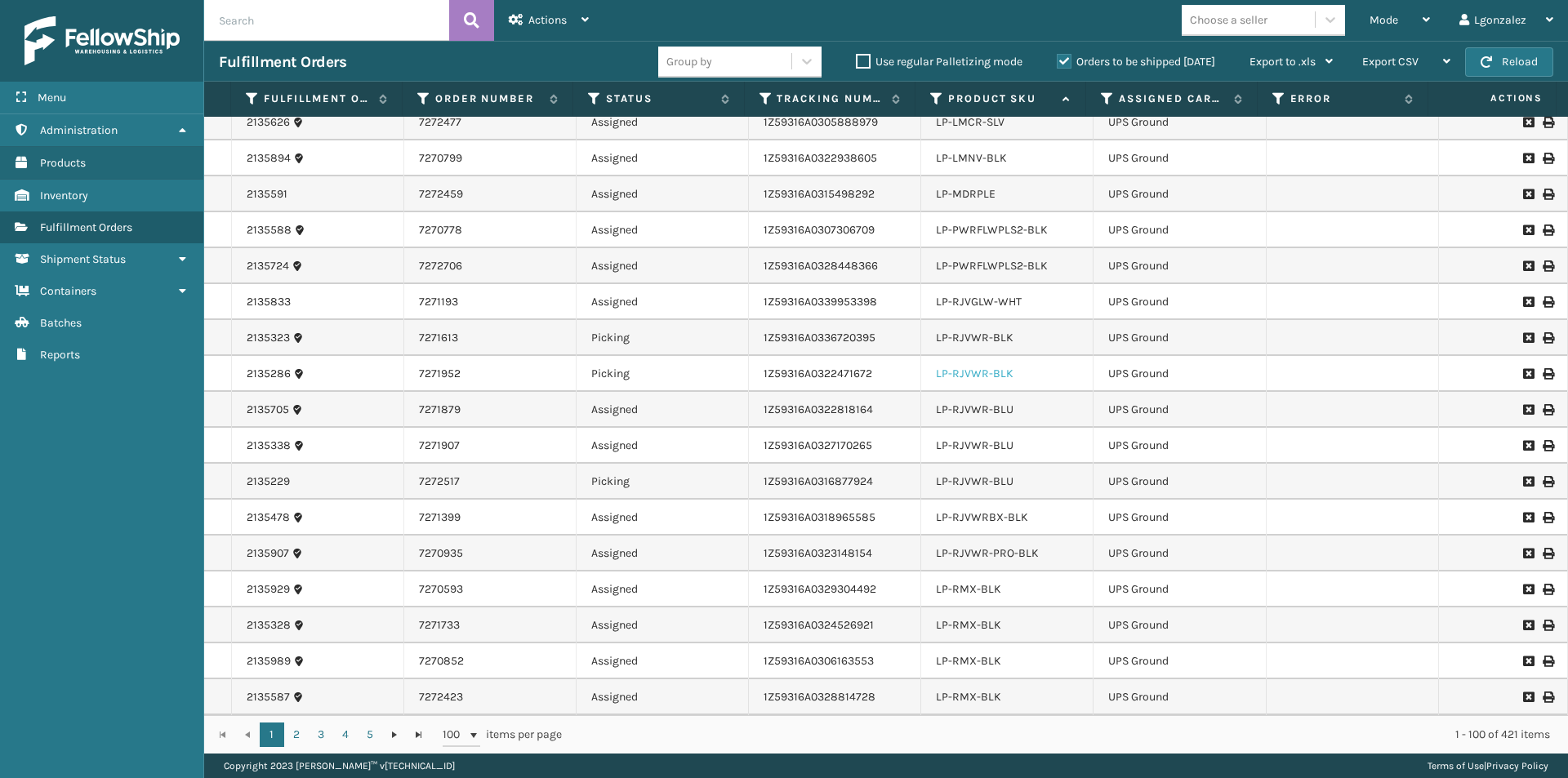
click at [983, 379] on link "LP-RJVWR-BLK" at bounding box center [975, 373] width 77 height 14
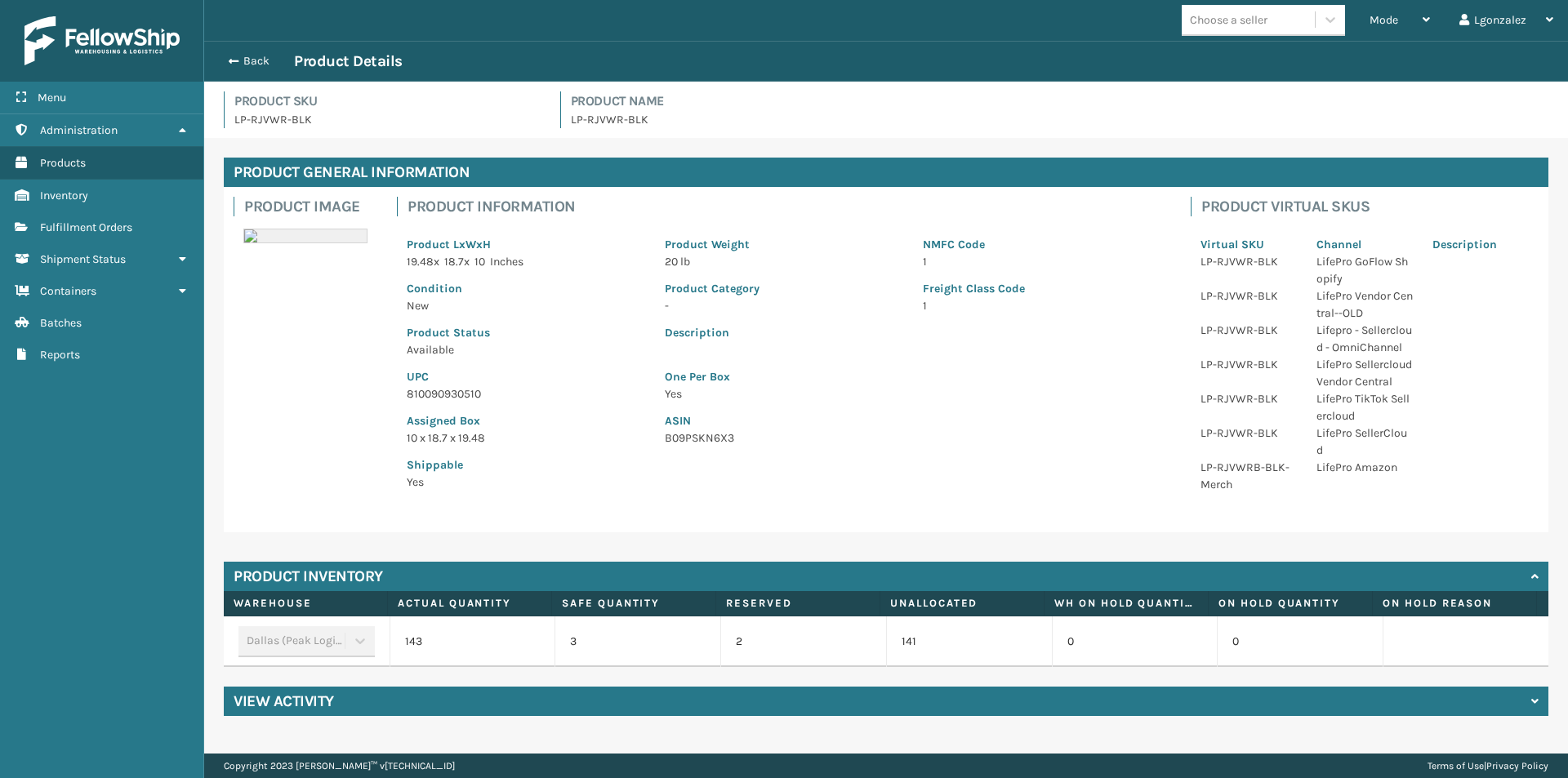
click at [444, 394] on p "810090930510" at bounding box center [526, 394] width 239 height 17
click at [234, 56] on span "button" at bounding box center [231, 61] width 10 height 12
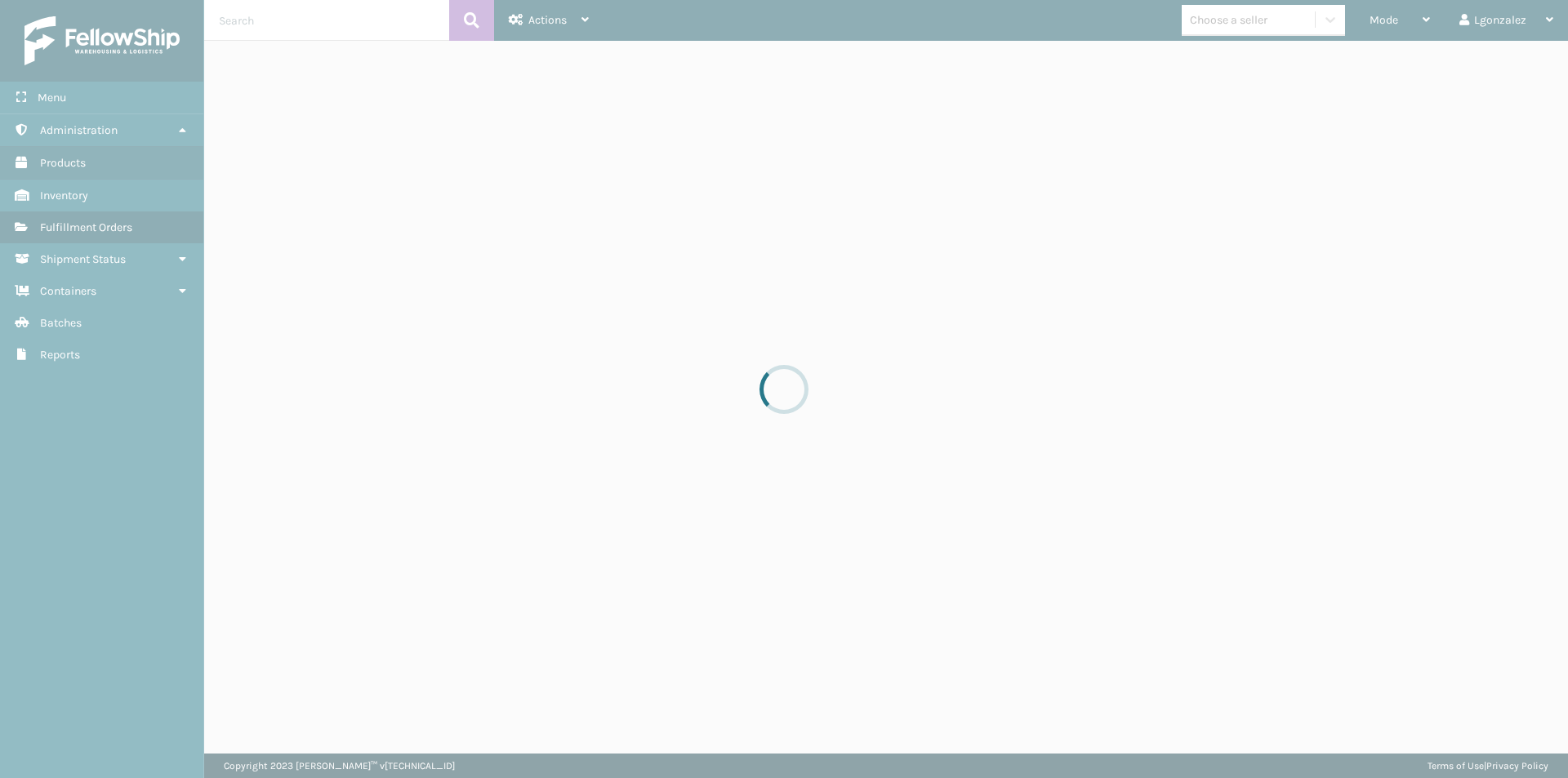
click at [1377, 34] on div at bounding box center [784, 389] width 1568 height 778
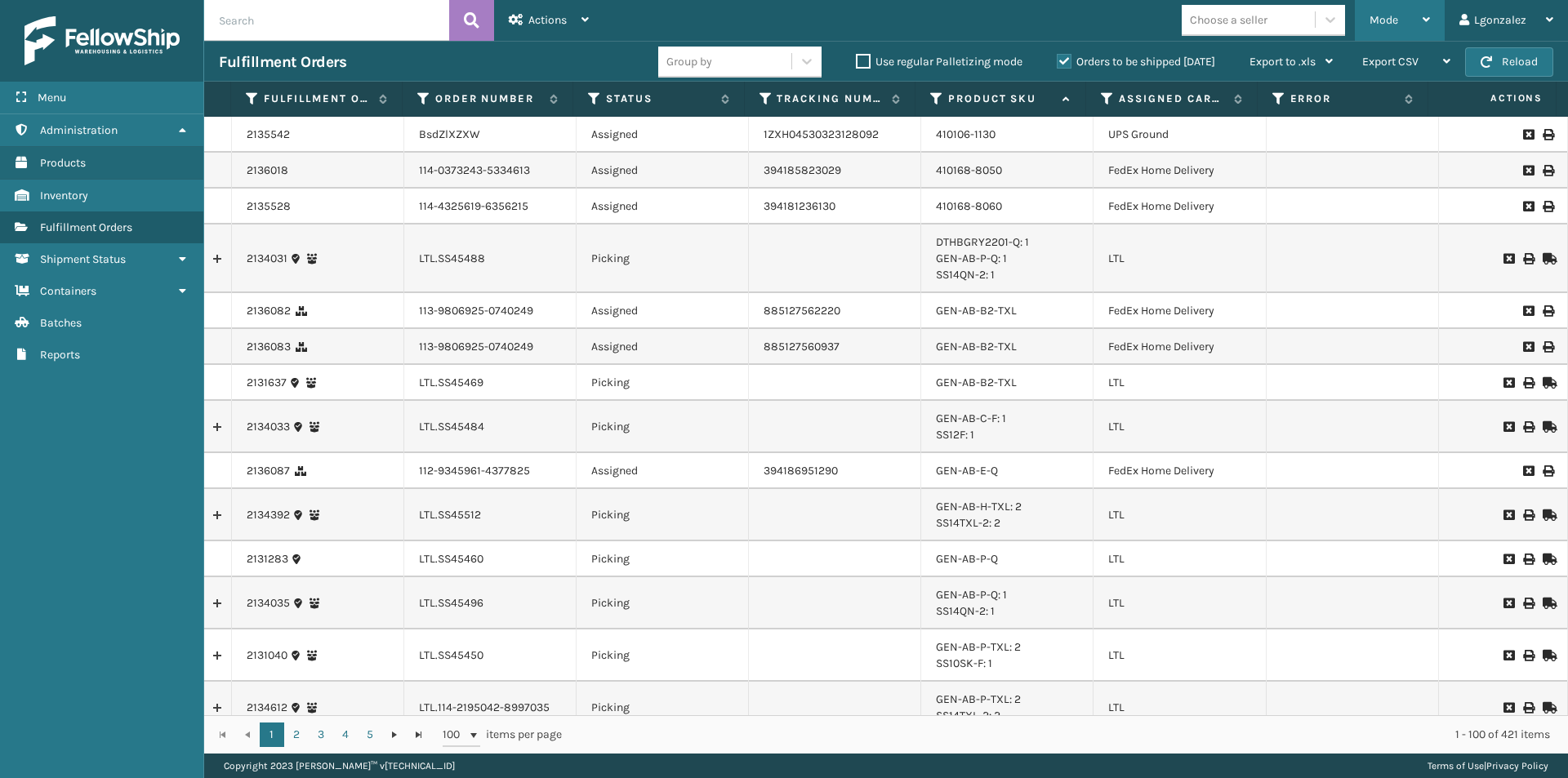
click at [1388, 26] on span "Mode" at bounding box center [1384, 20] width 29 height 14
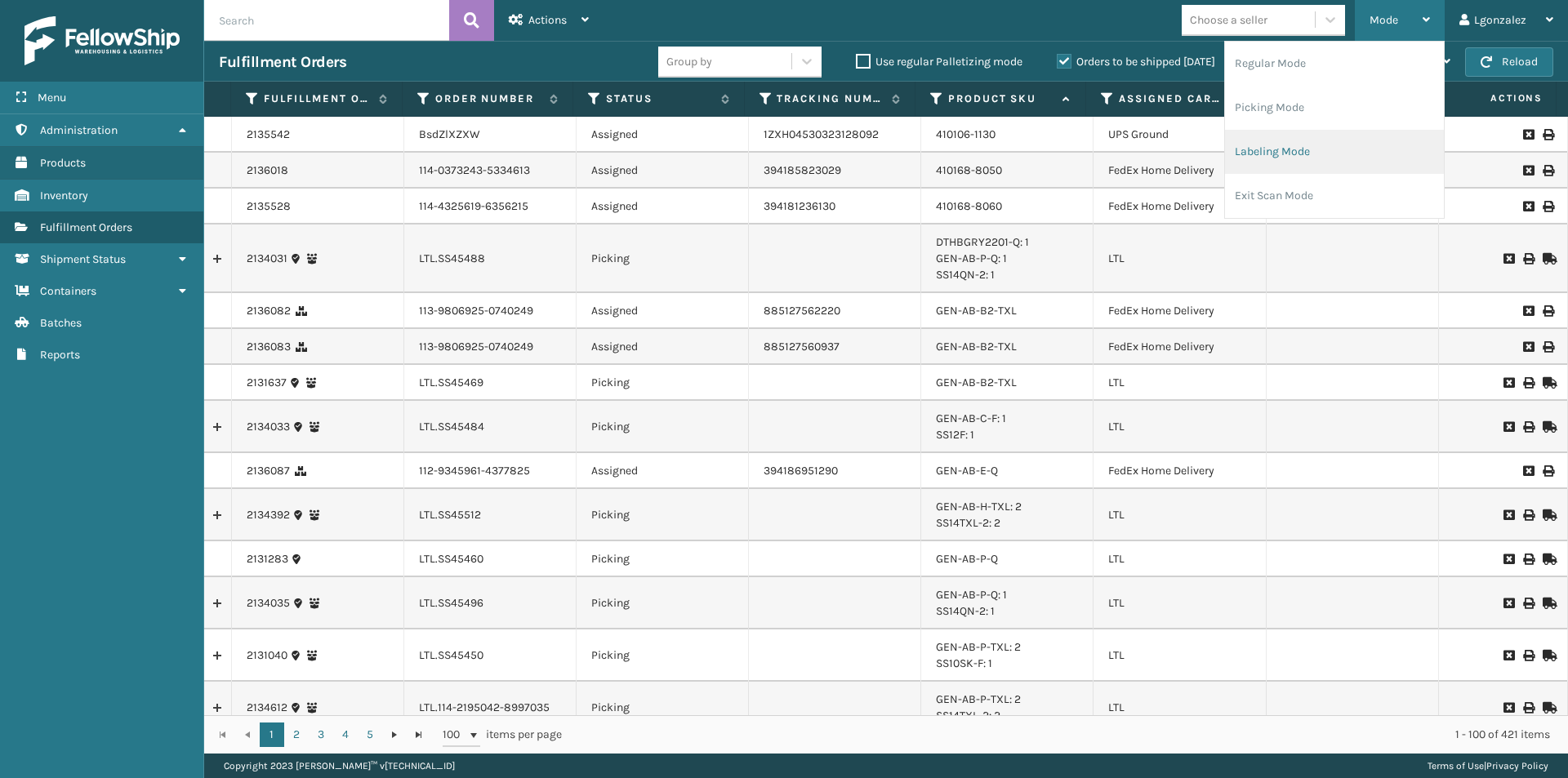
click at [1283, 156] on li "Labeling Mode" at bounding box center [1334, 152] width 219 height 44
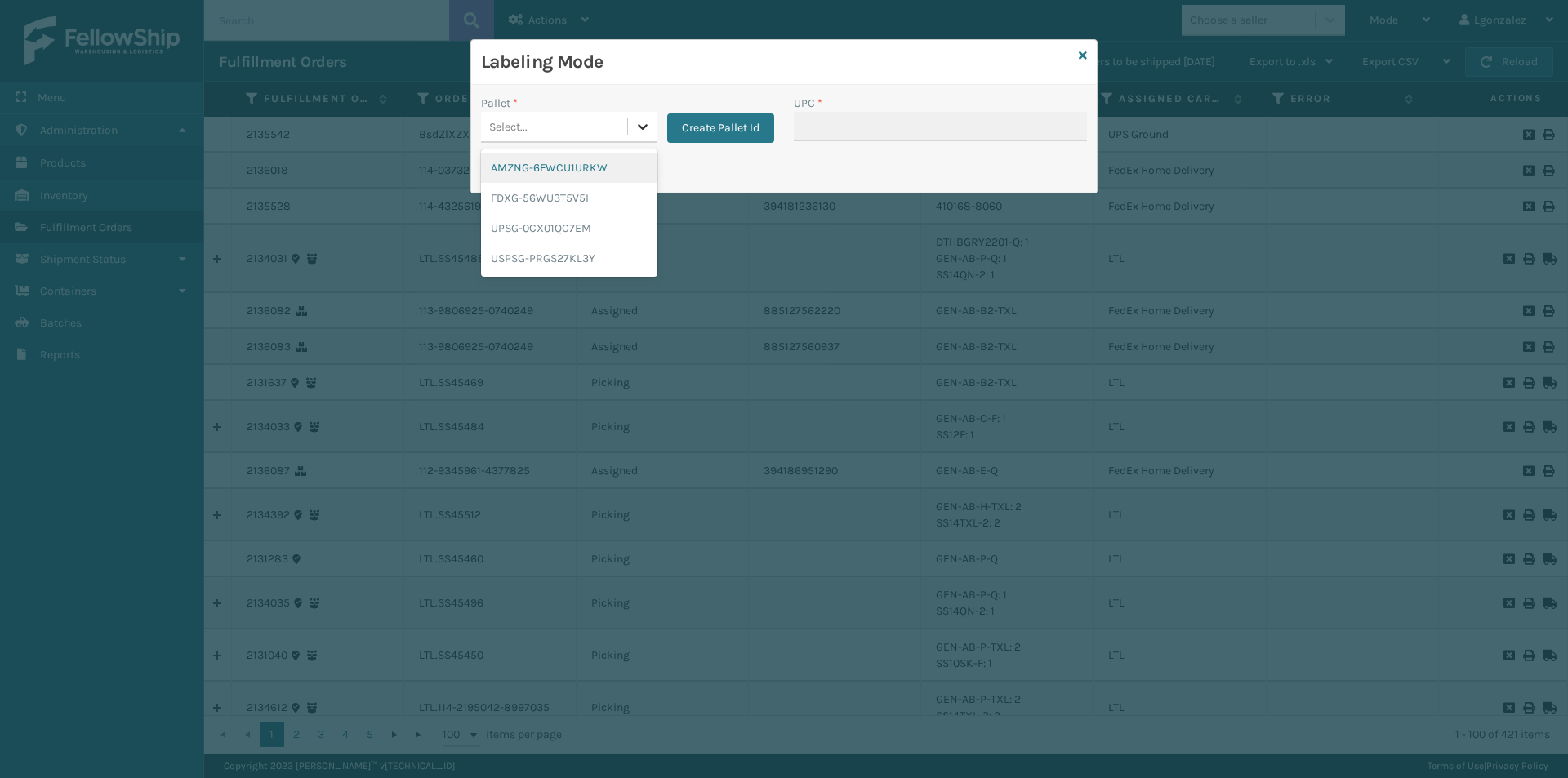
click at [642, 128] on icon at bounding box center [643, 127] width 10 height 6
click at [564, 239] on div "UPSG-0CX01QC7EM" at bounding box center [569, 228] width 176 height 30
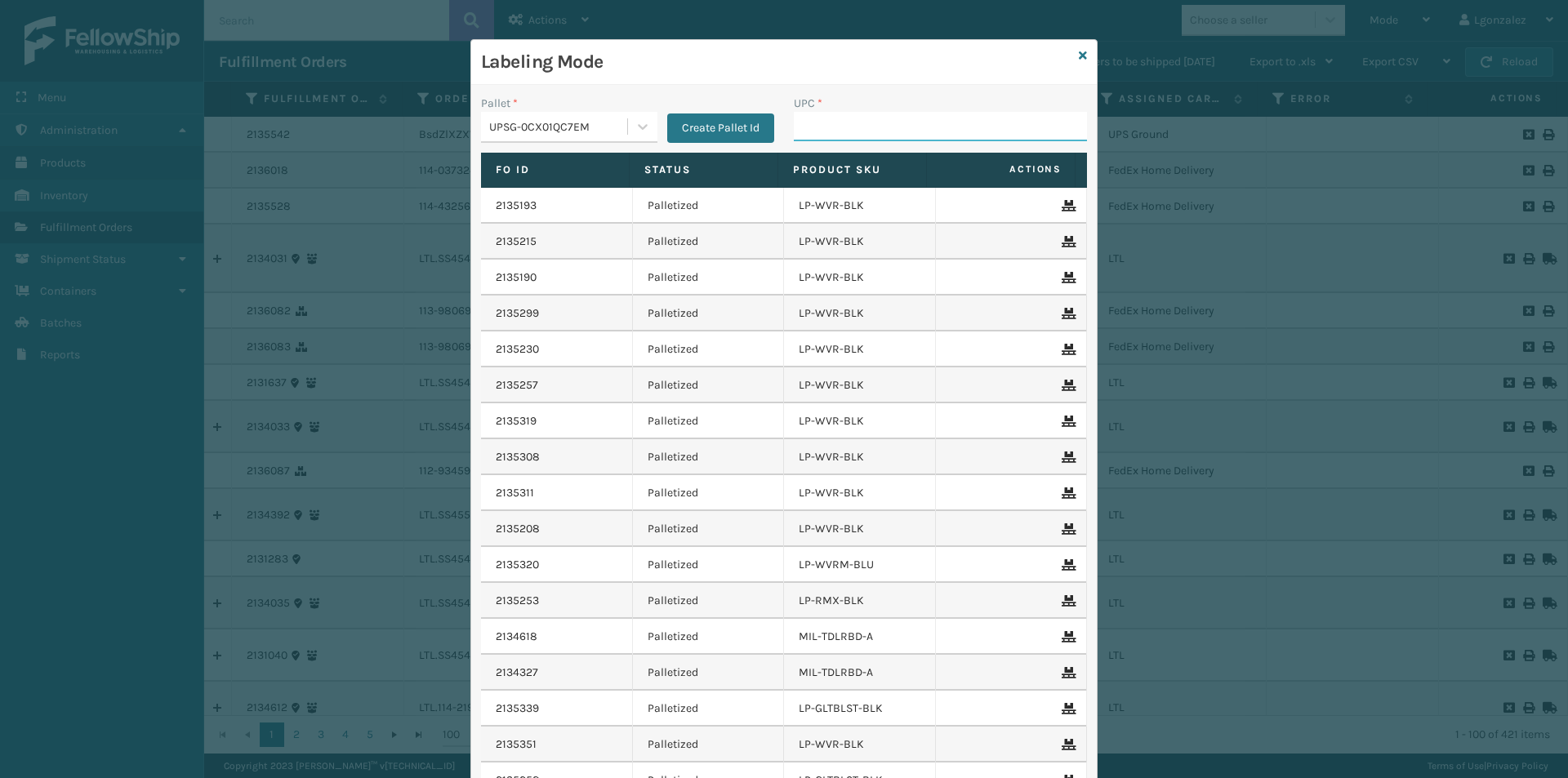
click at [793, 127] on input "UPC *" at bounding box center [940, 127] width 293 height 30
paste input "810090930510"
type input "810090930510"
click at [1078, 58] on icon at bounding box center [1082, 56] width 8 height 12
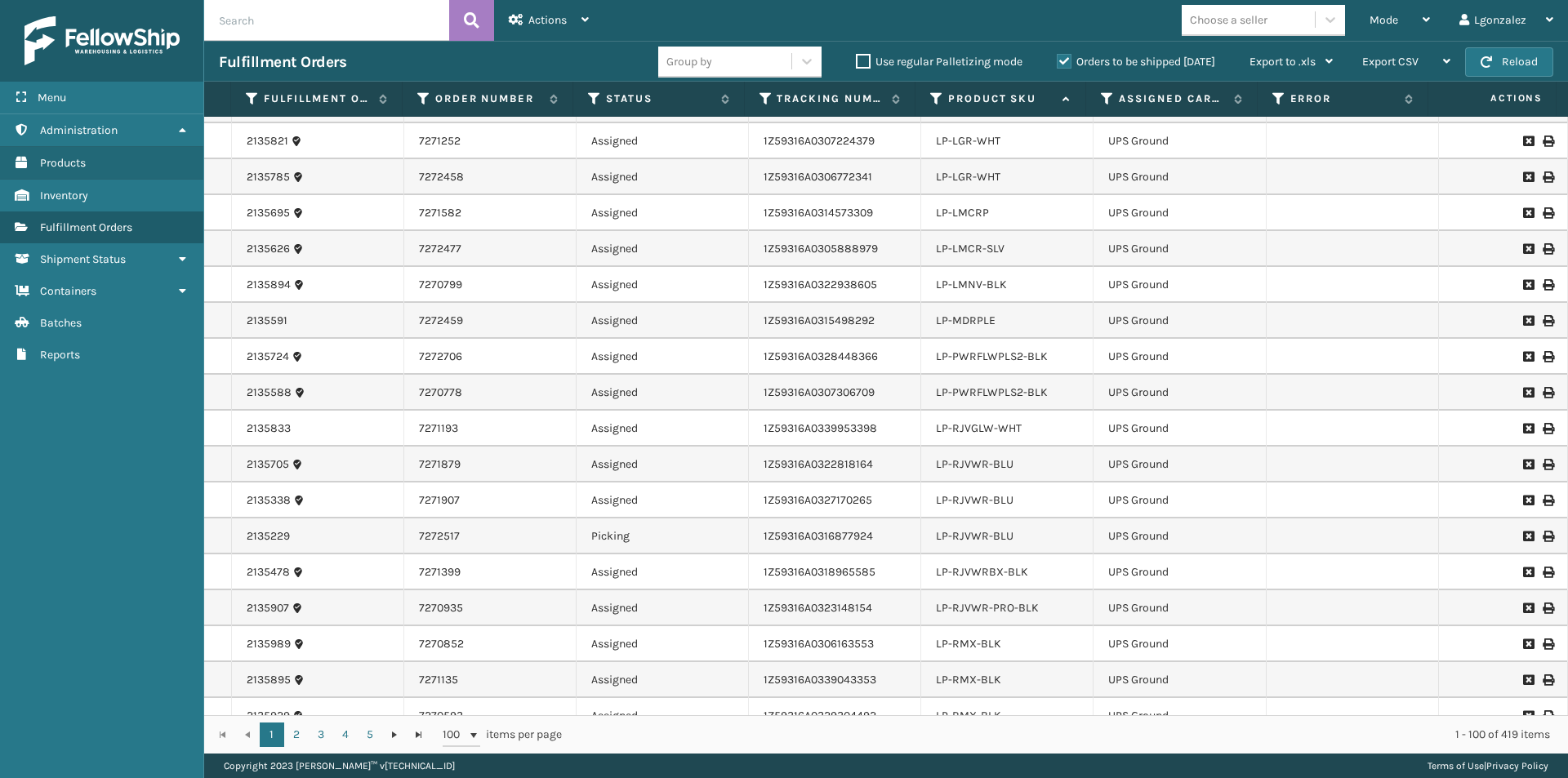
scroll to position [3022, 0]
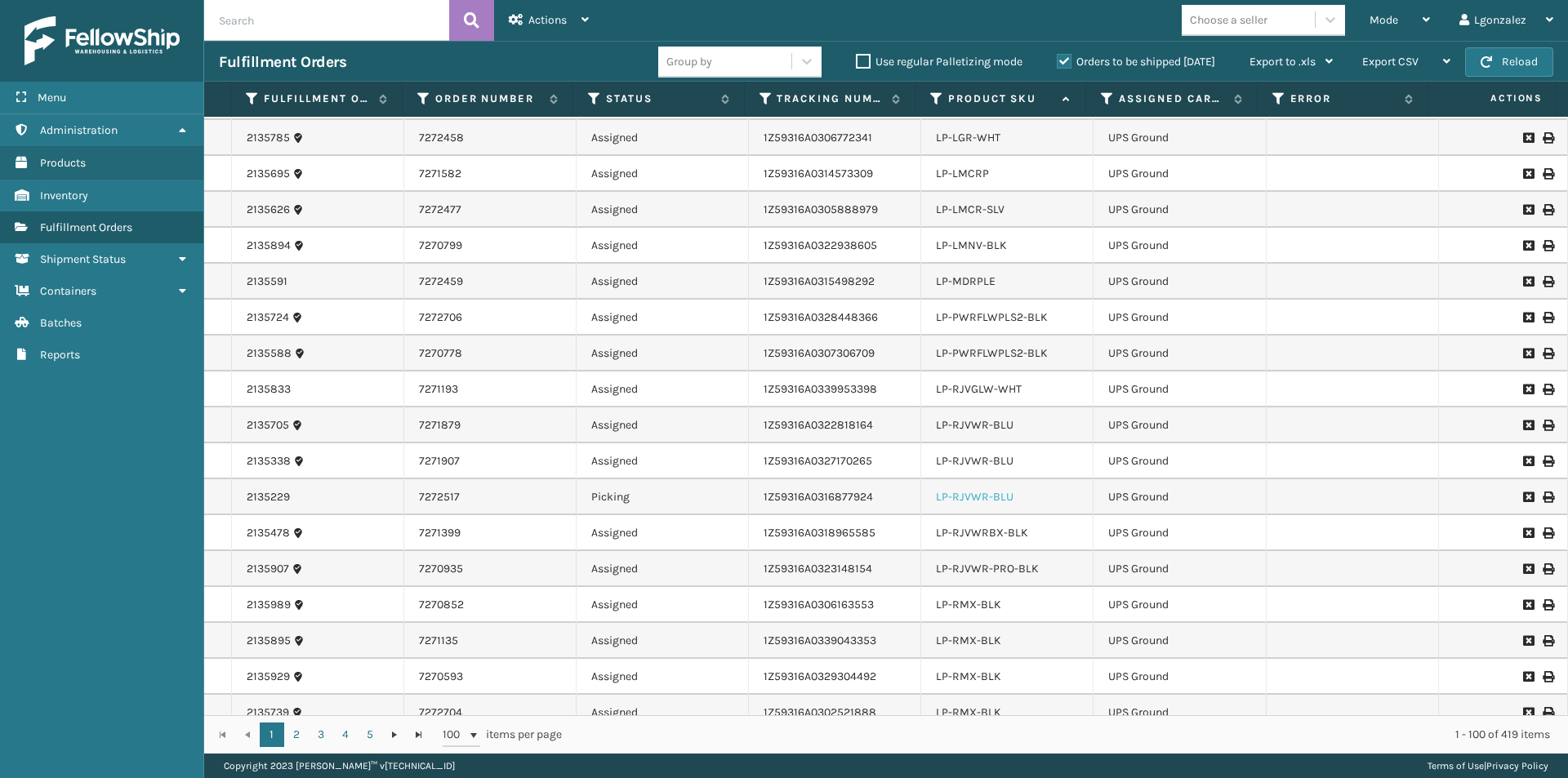
click at [995, 495] on link "LP-RJVWR-BLU" at bounding box center [975, 496] width 77 height 14
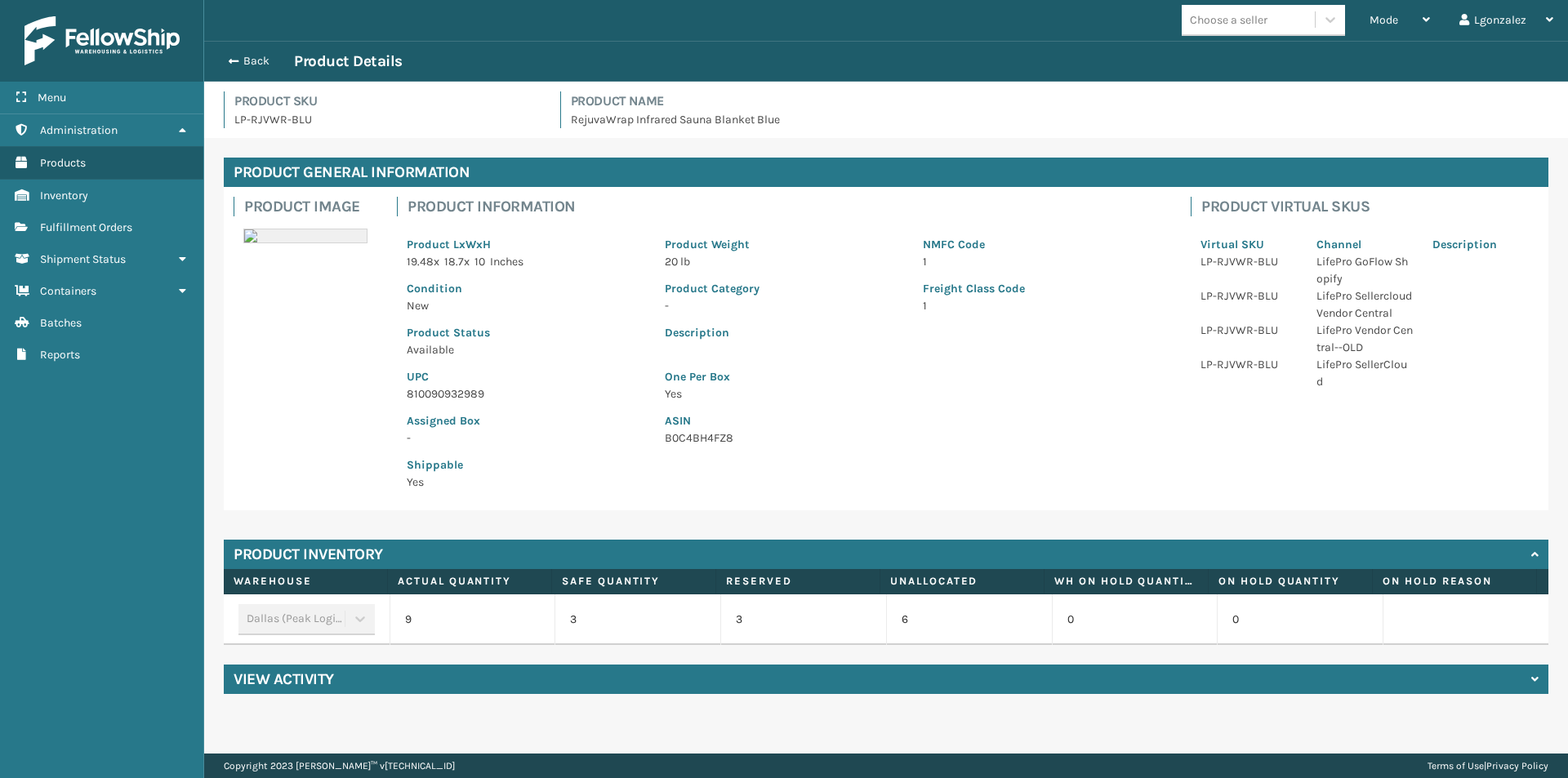
click at [442, 392] on p "810090932989" at bounding box center [526, 394] width 239 height 17
click at [251, 60] on button "Back" at bounding box center [256, 61] width 75 height 15
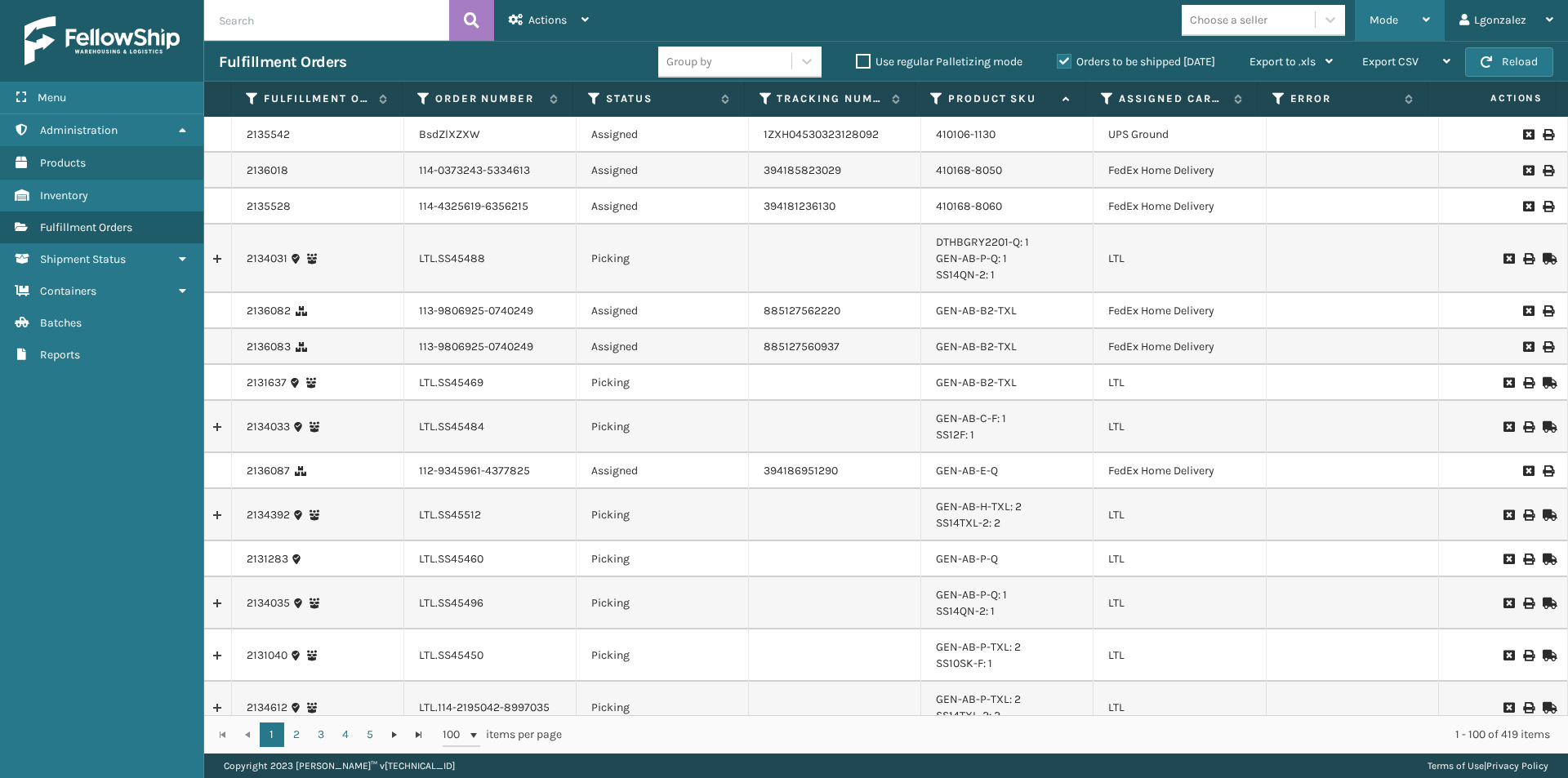
click at [1423, 26] on div "Mode" at bounding box center [1399, 21] width 60 height 41
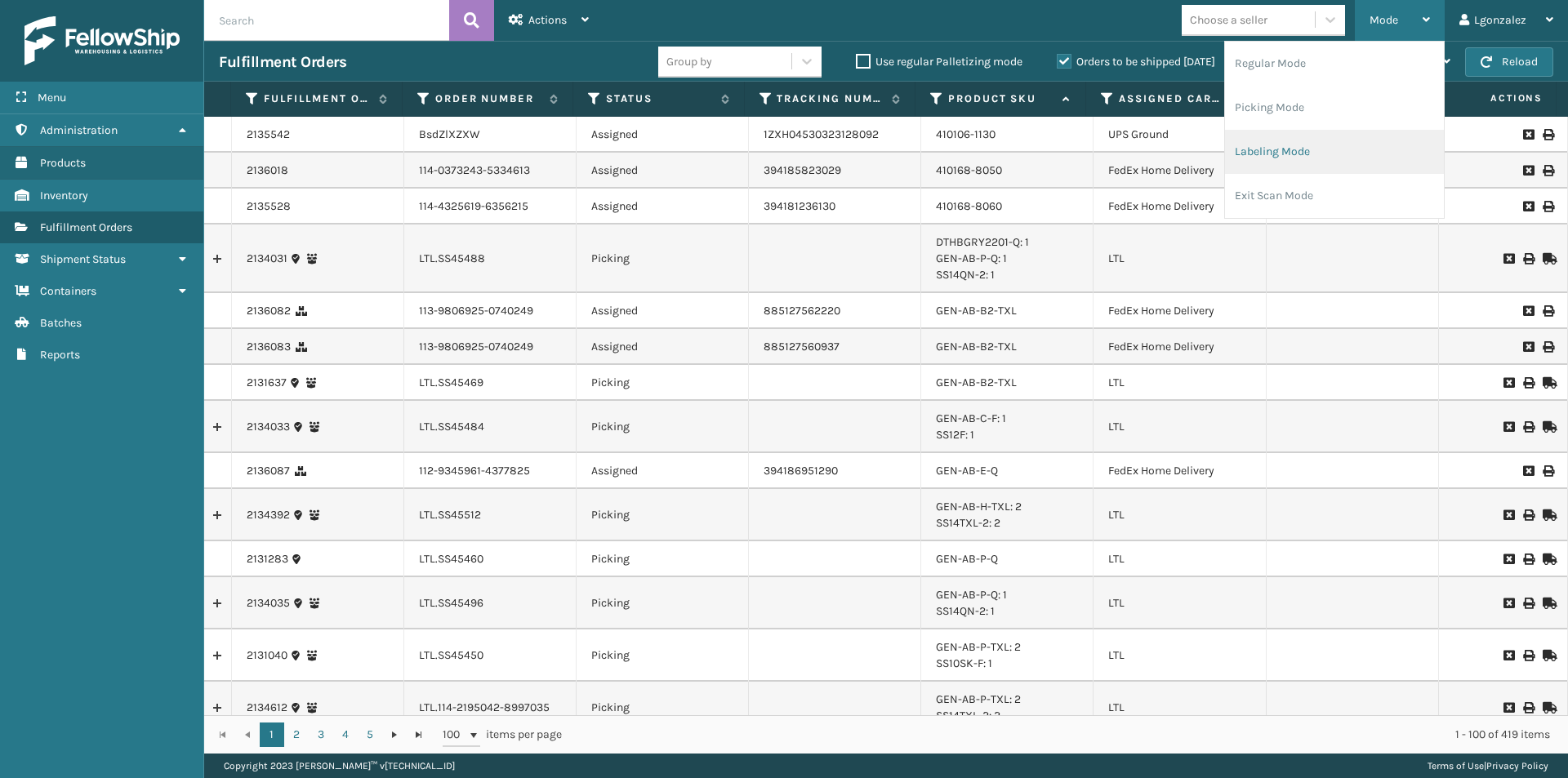
click at [1318, 154] on li "Labeling Mode" at bounding box center [1334, 152] width 219 height 44
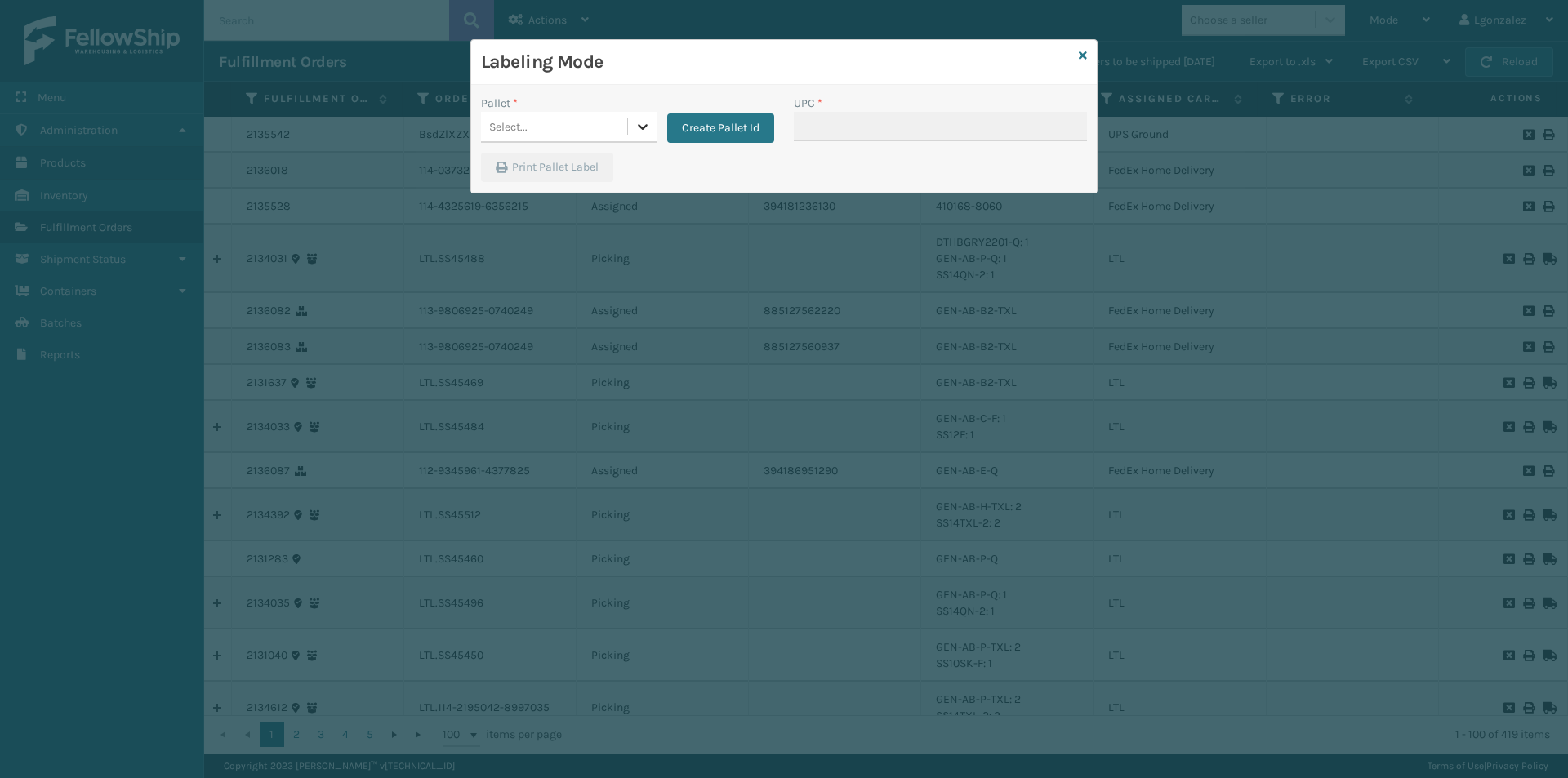
click at [640, 132] on icon at bounding box center [643, 127] width 16 height 16
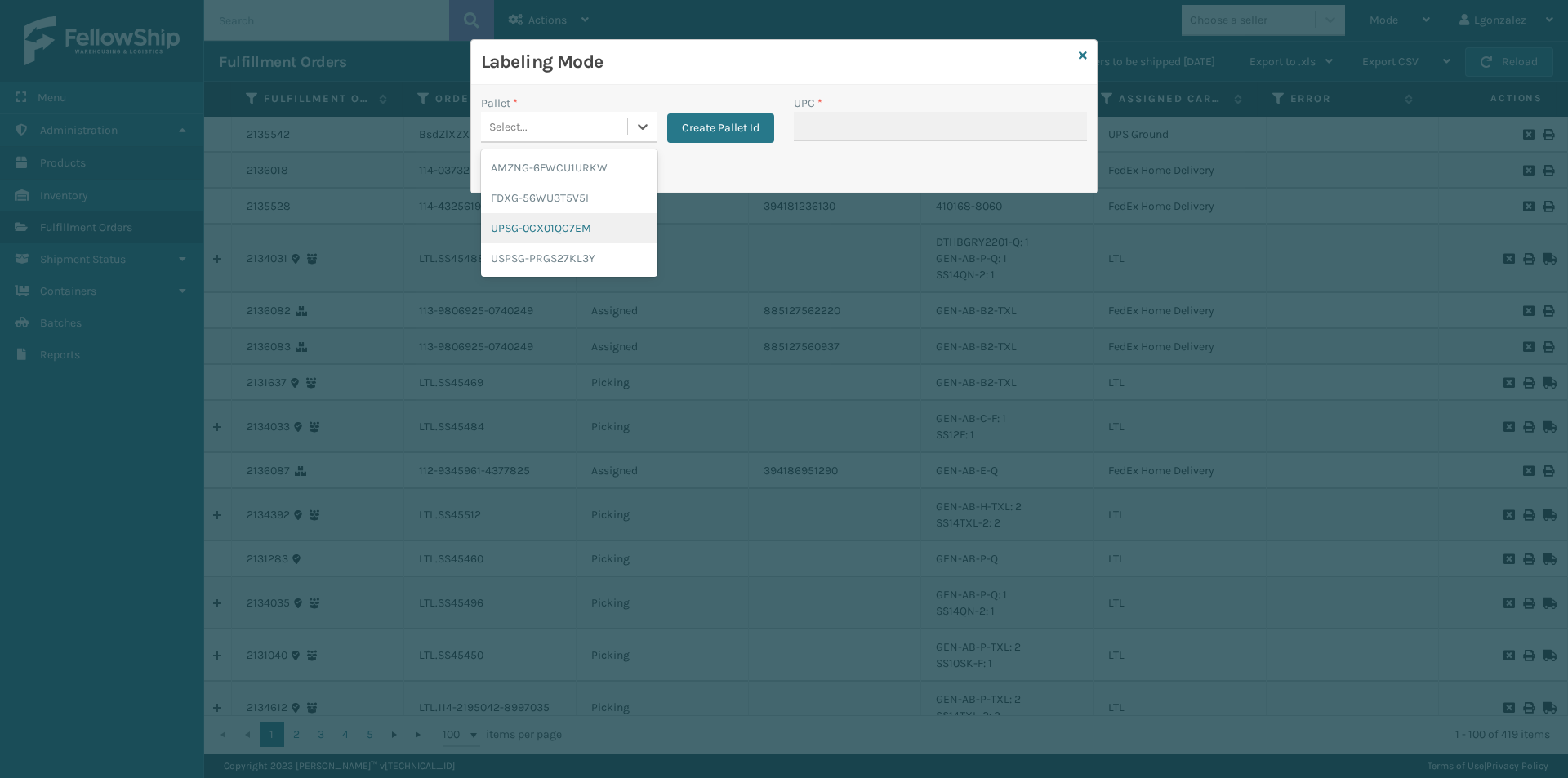
click at [577, 226] on div "UPSG-0CX01QC7EM" at bounding box center [569, 228] width 176 height 30
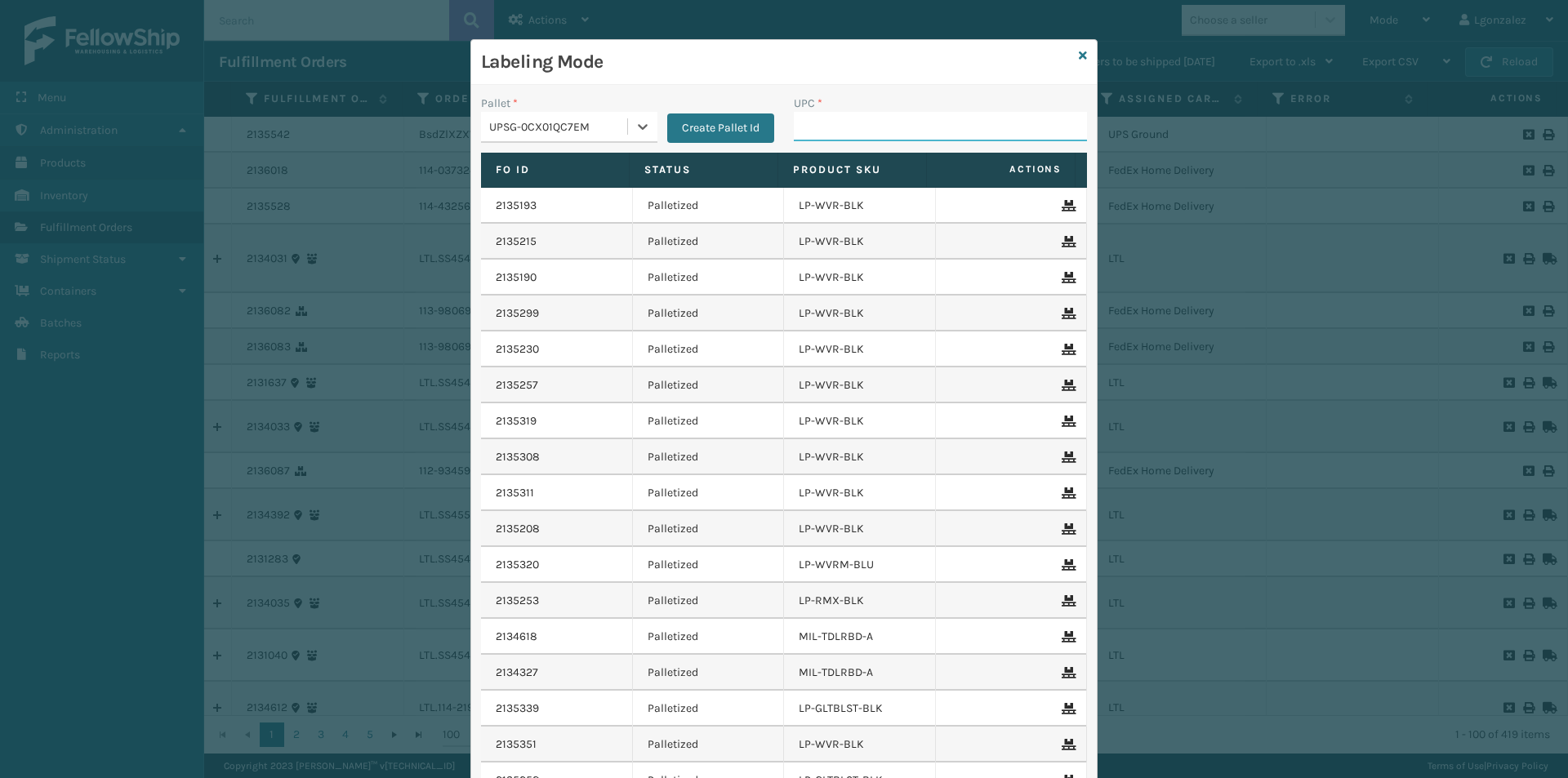
click at [818, 123] on input "UPC *" at bounding box center [940, 127] width 293 height 30
paste input "810090932989"
type input "810090932989"
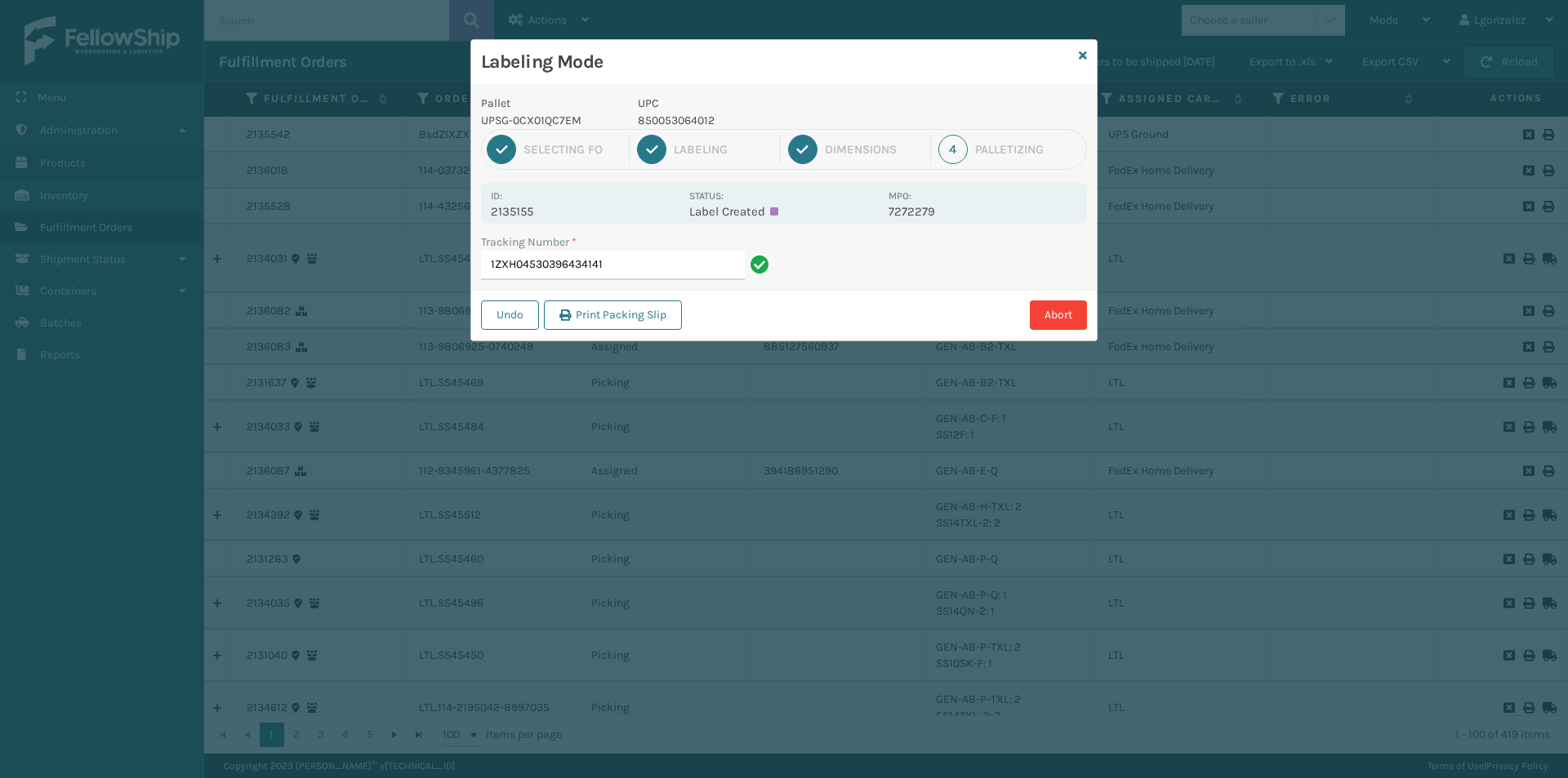
click at [682, 123] on p "850053064012" at bounding box center [758, 120] width 241 height 17
click at [683, 123] on p "850053064012" at bounding box center [758, 120] width 241 height 17
click at [645, 259] on input "1ZXH04530396434141" at bounding box center [612, 266] width 263 height 30
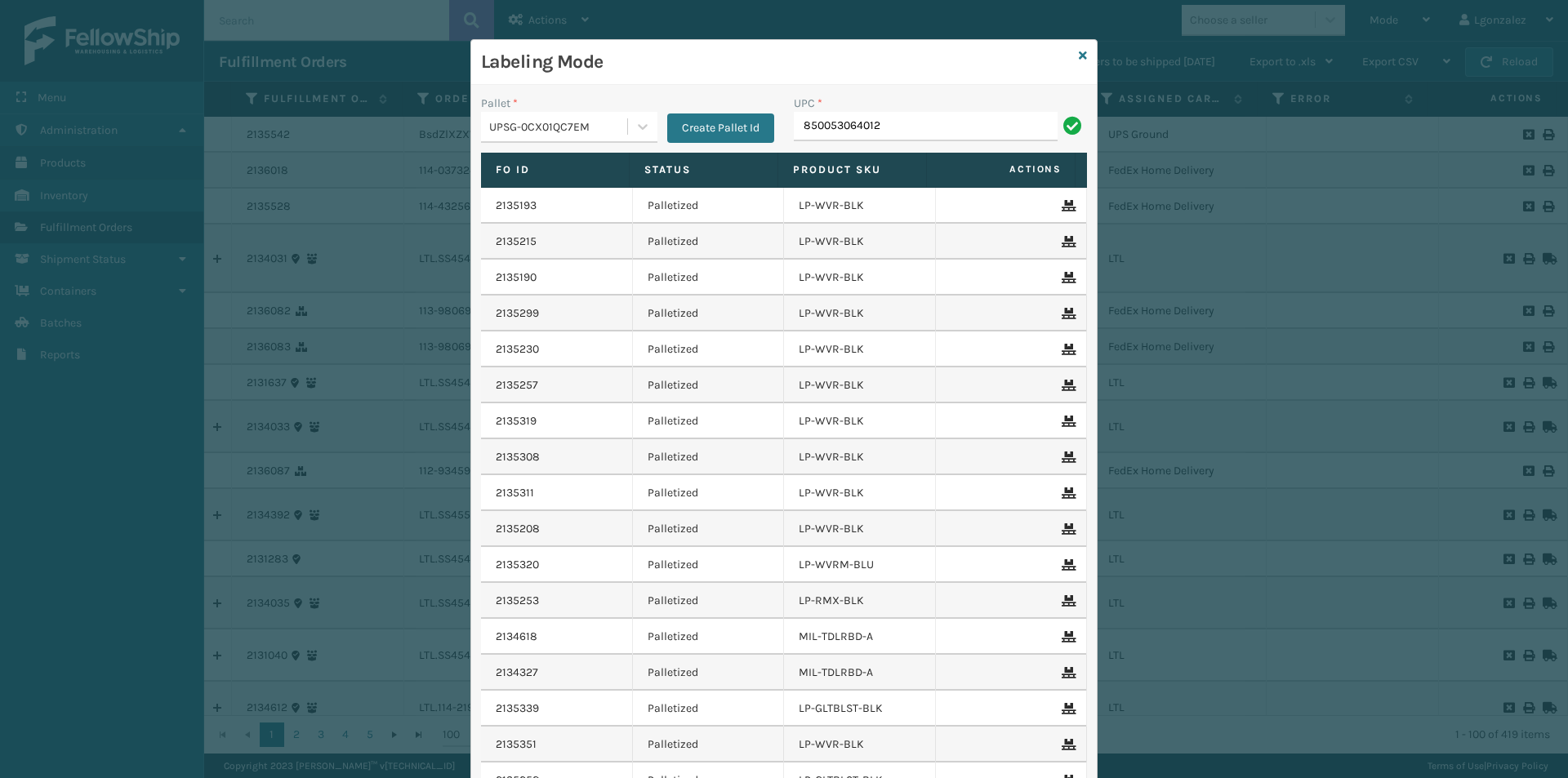
type input "850053064012"
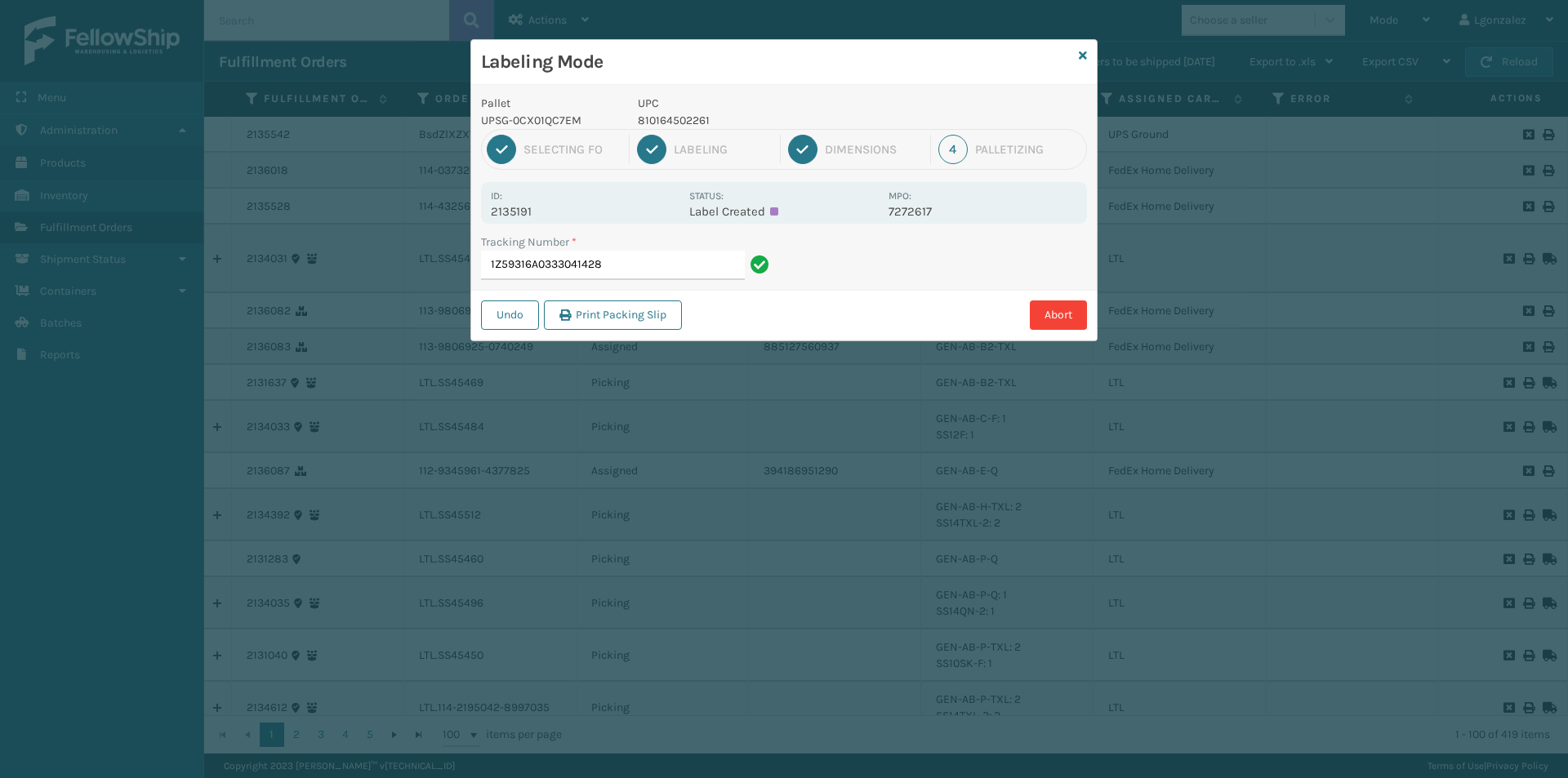
click at [688, 118] on p "810164502261" at bounding box center [758, 120] width 241 height 17
click at [688, 119] on p "810164502261" at bounding box center [758, 120] width 241 height 17
click at [706, 268] on input "1Z59316A0333041428" at bounding box center [612, 266] width 263 height 30
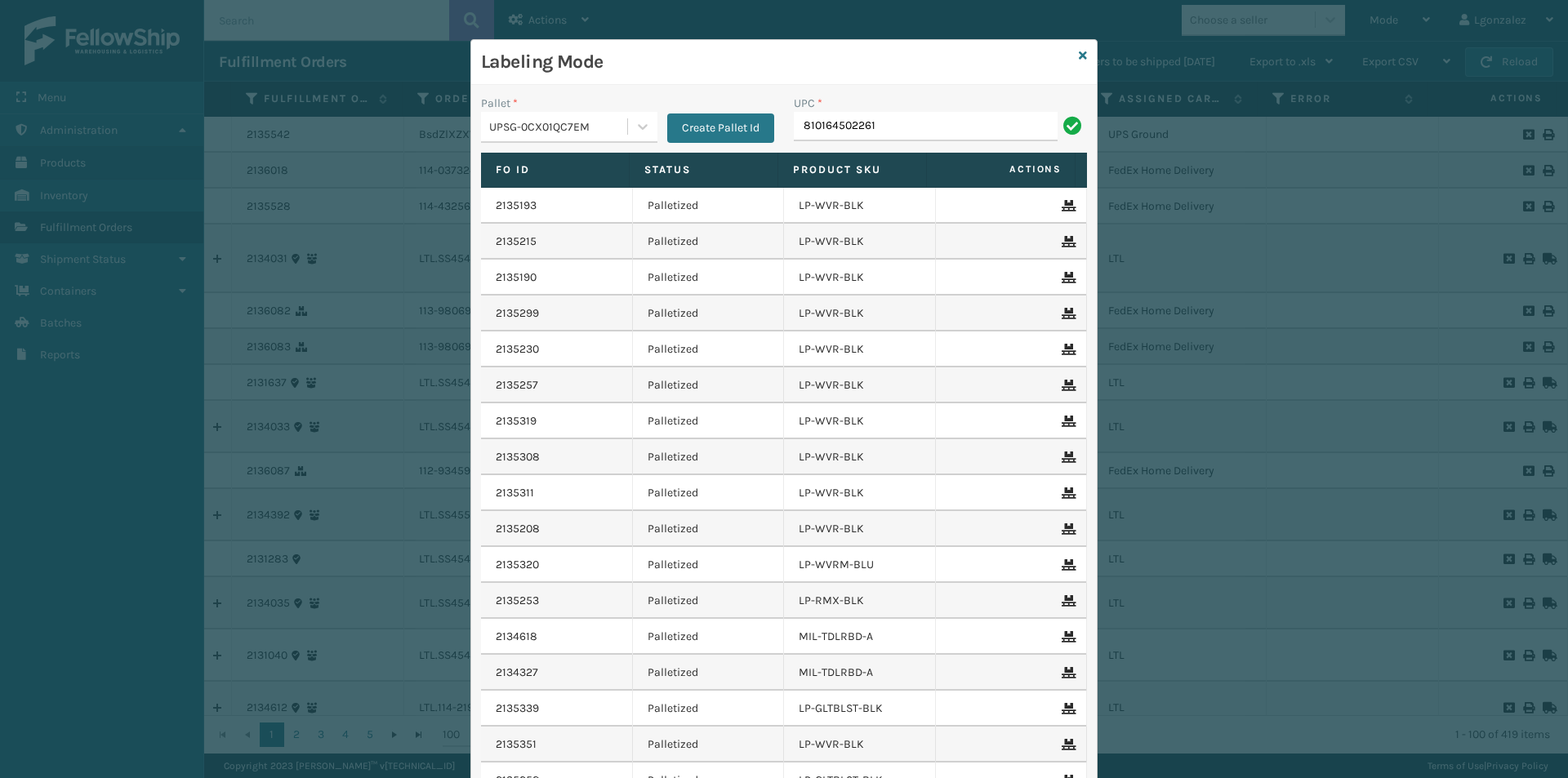
type input "810164502261"
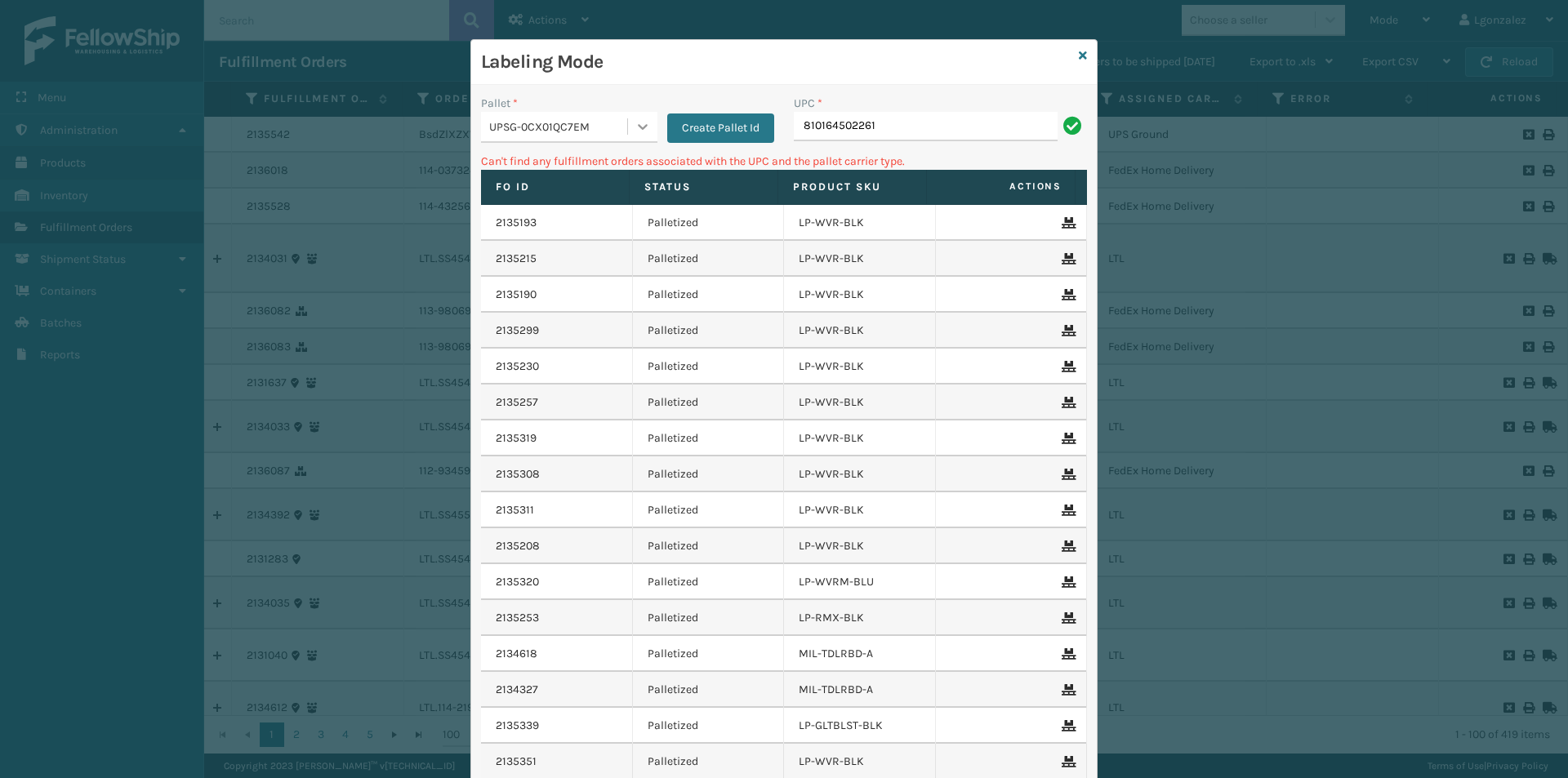
click at [633, 114] on div at bounding box center [643, 127] width 30 height 30
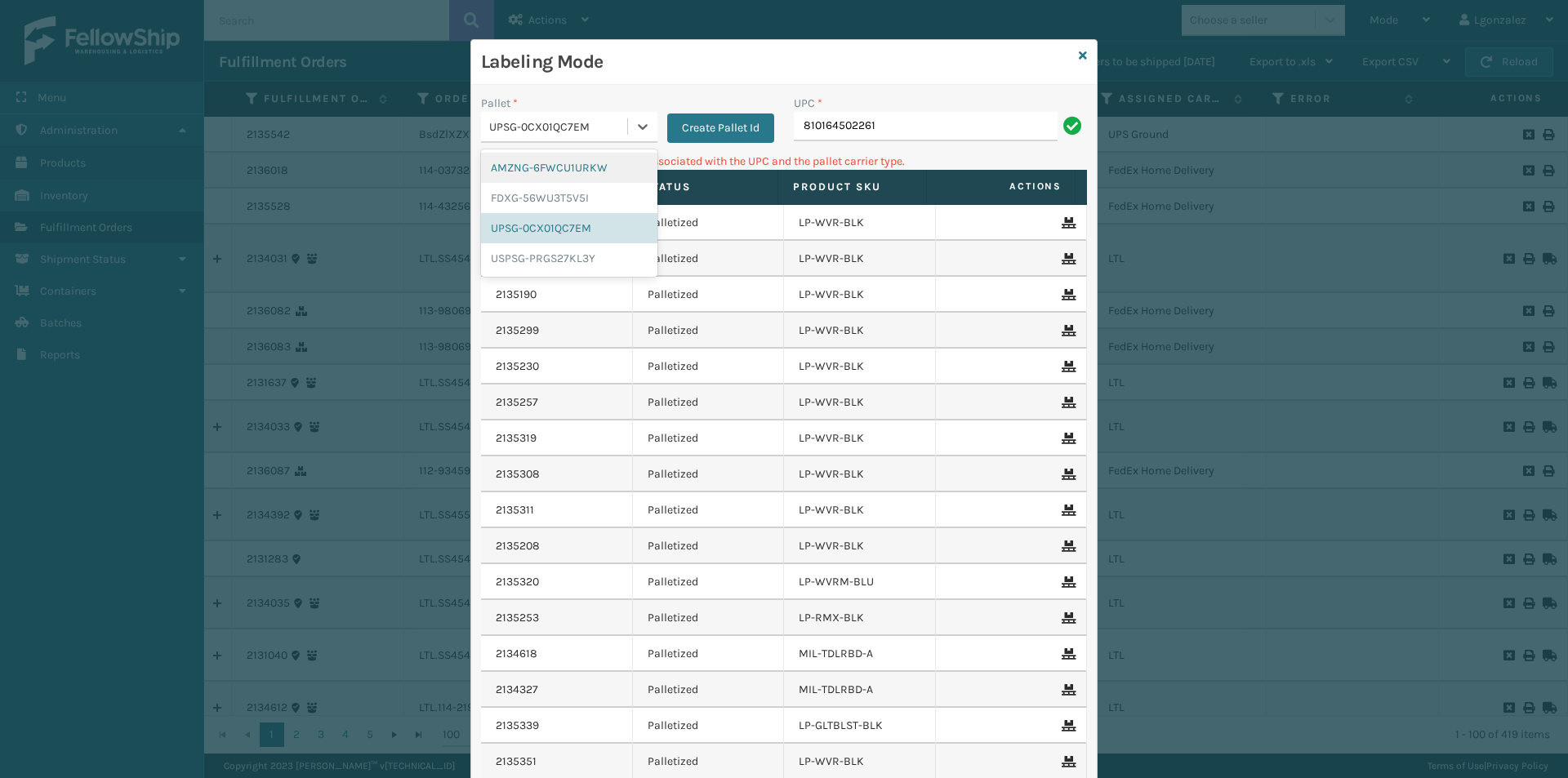
click at [566, 165] on div "AMZNG-6FWCU1URKW" at bounding box center [569, 168] width 176 height 30
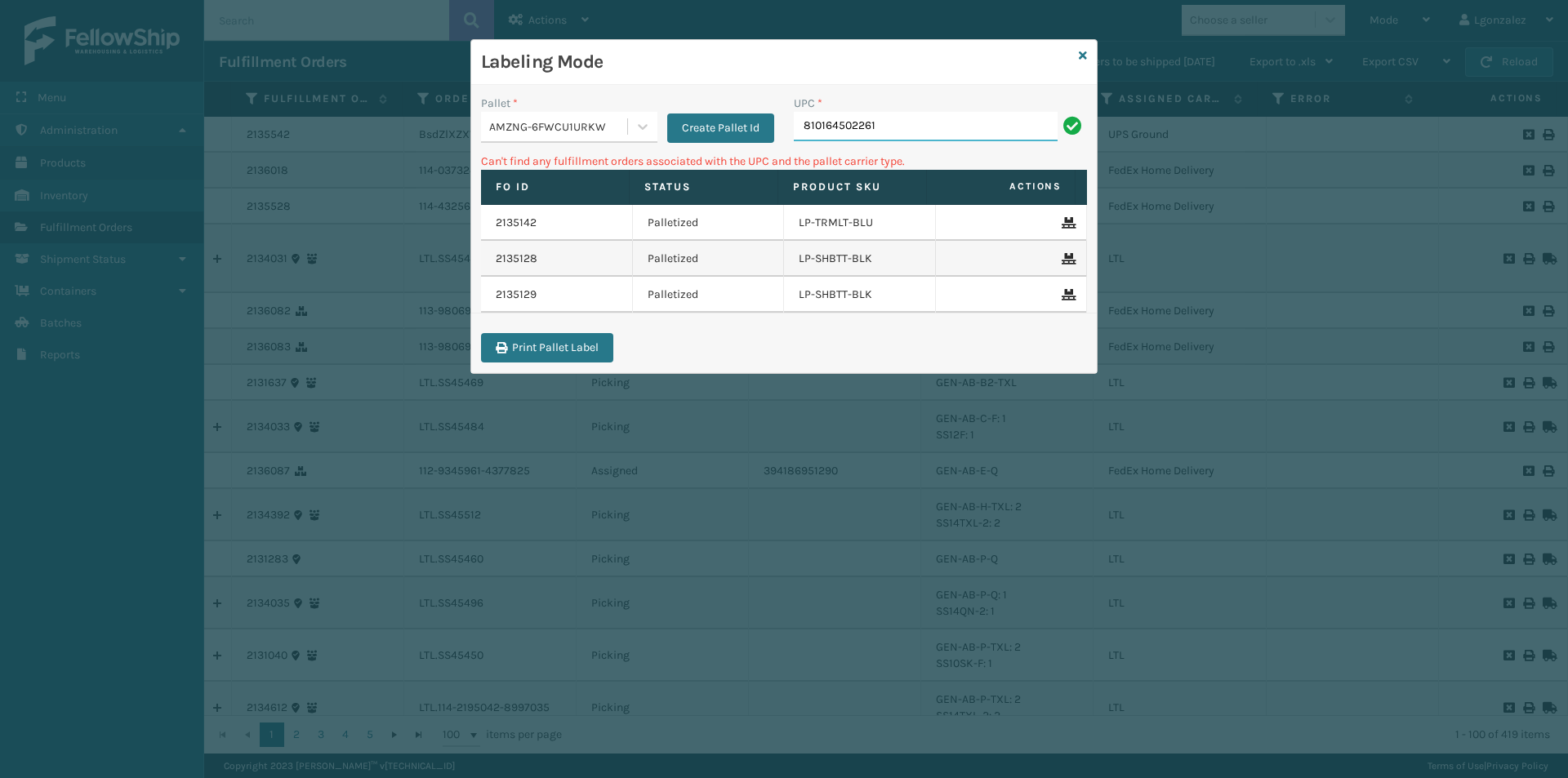
click at [951, 133] on input "810164502261" at bounding box center [925, 127] width 263 height 30
click at [635, 123] on icon at bounding box center [643, 127] width 16 height 16
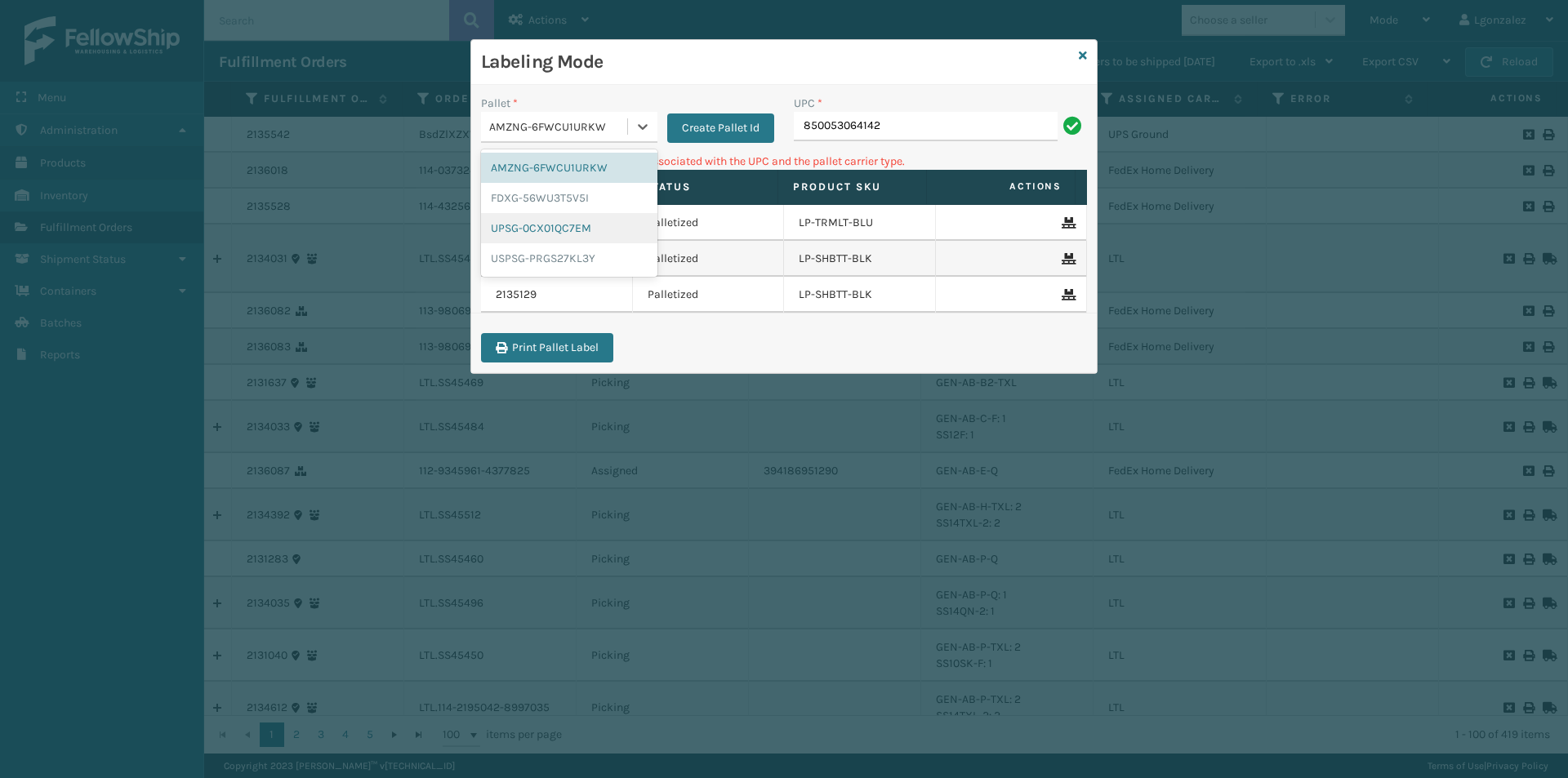
click at [573, 229] on div "UPSG-0CX01QC7EM" at bounding box center [569, 228] width 176 height 30
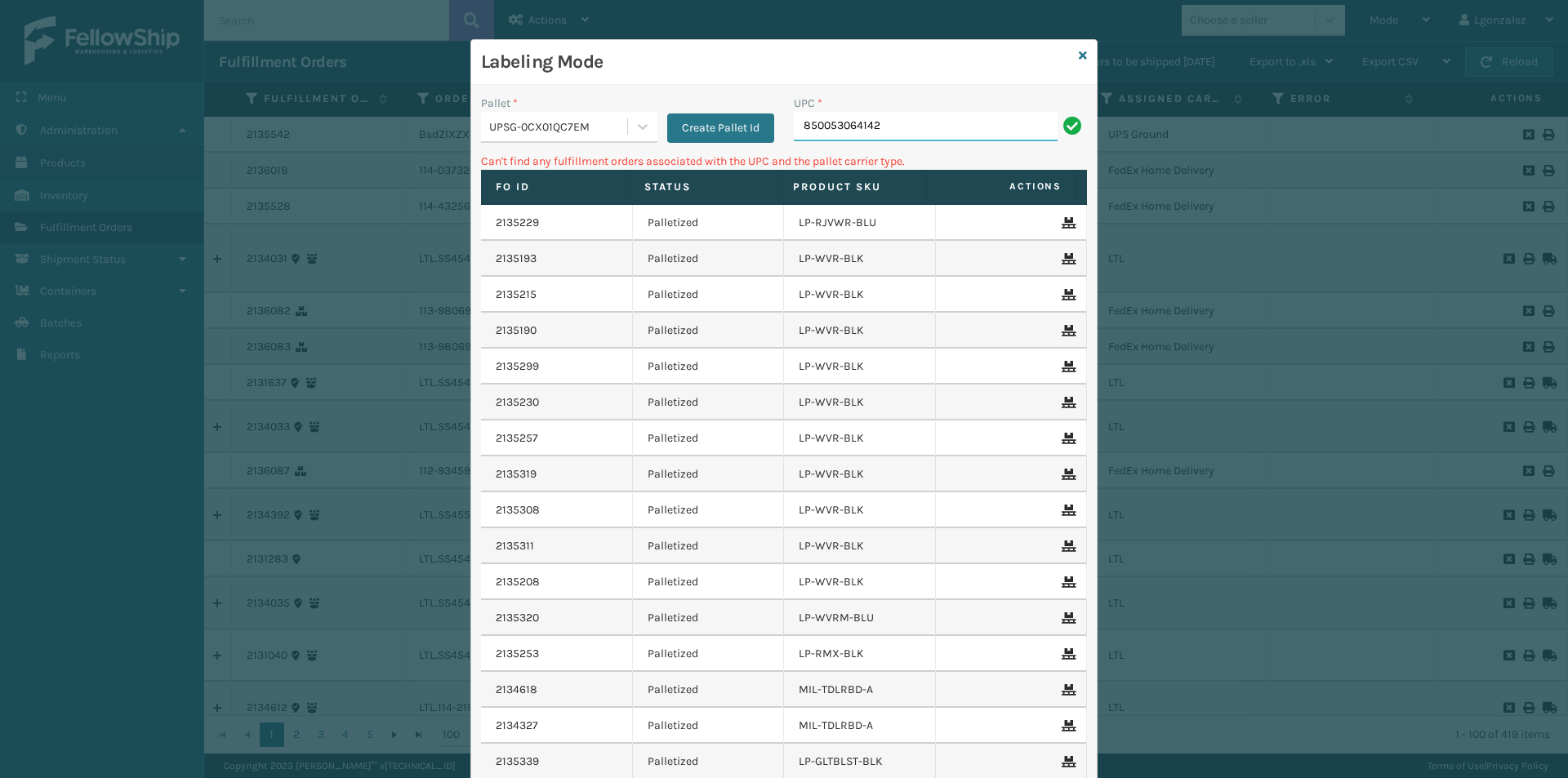
click at [920, 128] on input "850053064142" at bounding box center [925, 127] width 263 height 30
click at [641, 129] on icon at bounding box center [643, 127] width 16 height 16
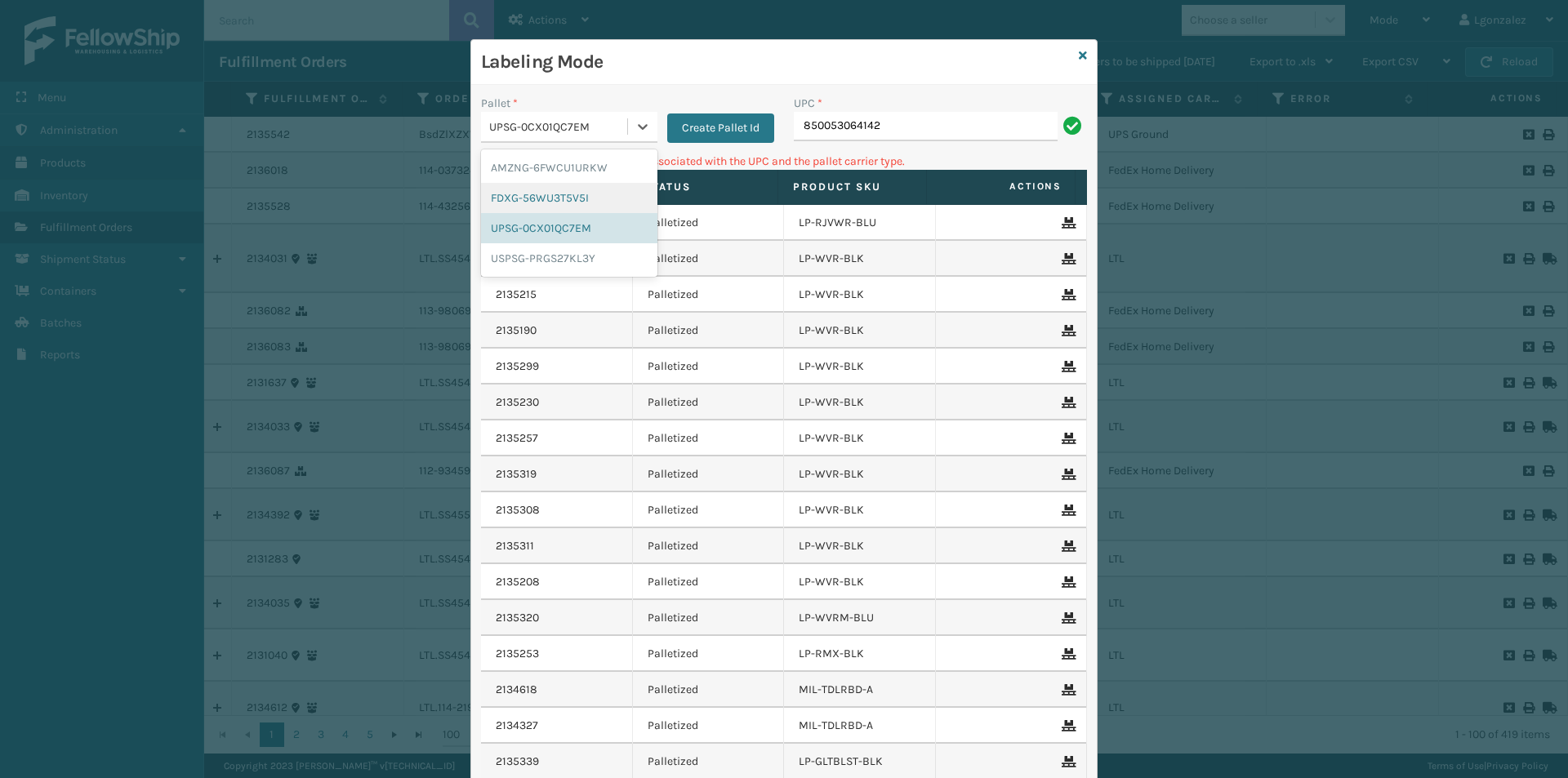
drag, startPoint x: 593, startPoint y: 198, endPoint x: 790, endPoint y: 160, distance: 200.6
click at [594, 198] on div "FDXG-56WU3T5V5I" at bounding box center [569, 198] width 176 height 30
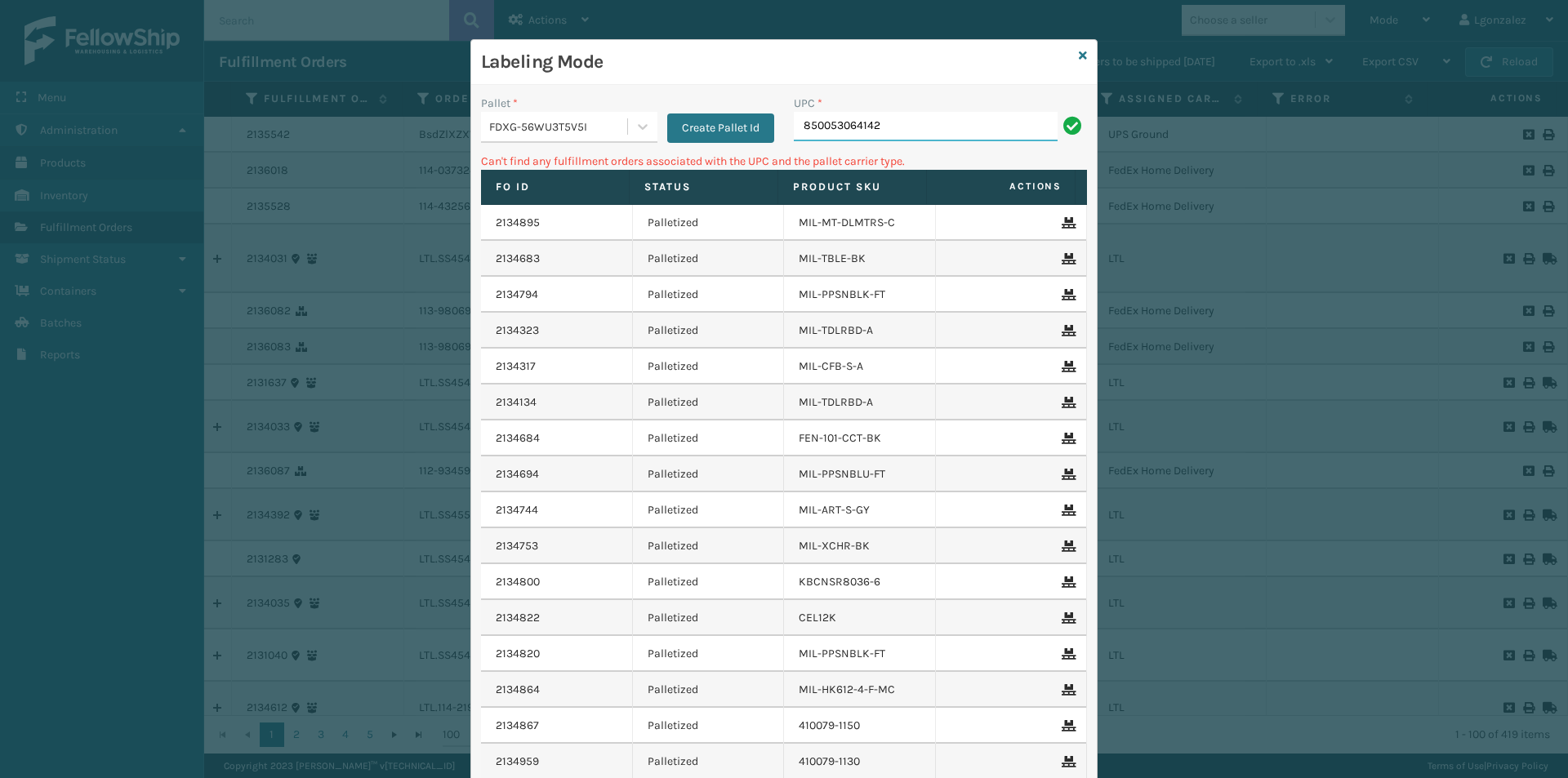
click at [894, 123] on input "850053064142" at bounding box center [925, 127] width 263 height 30
click at [641, 124] on icon at bounding box center [643, 127] width 16 height 16
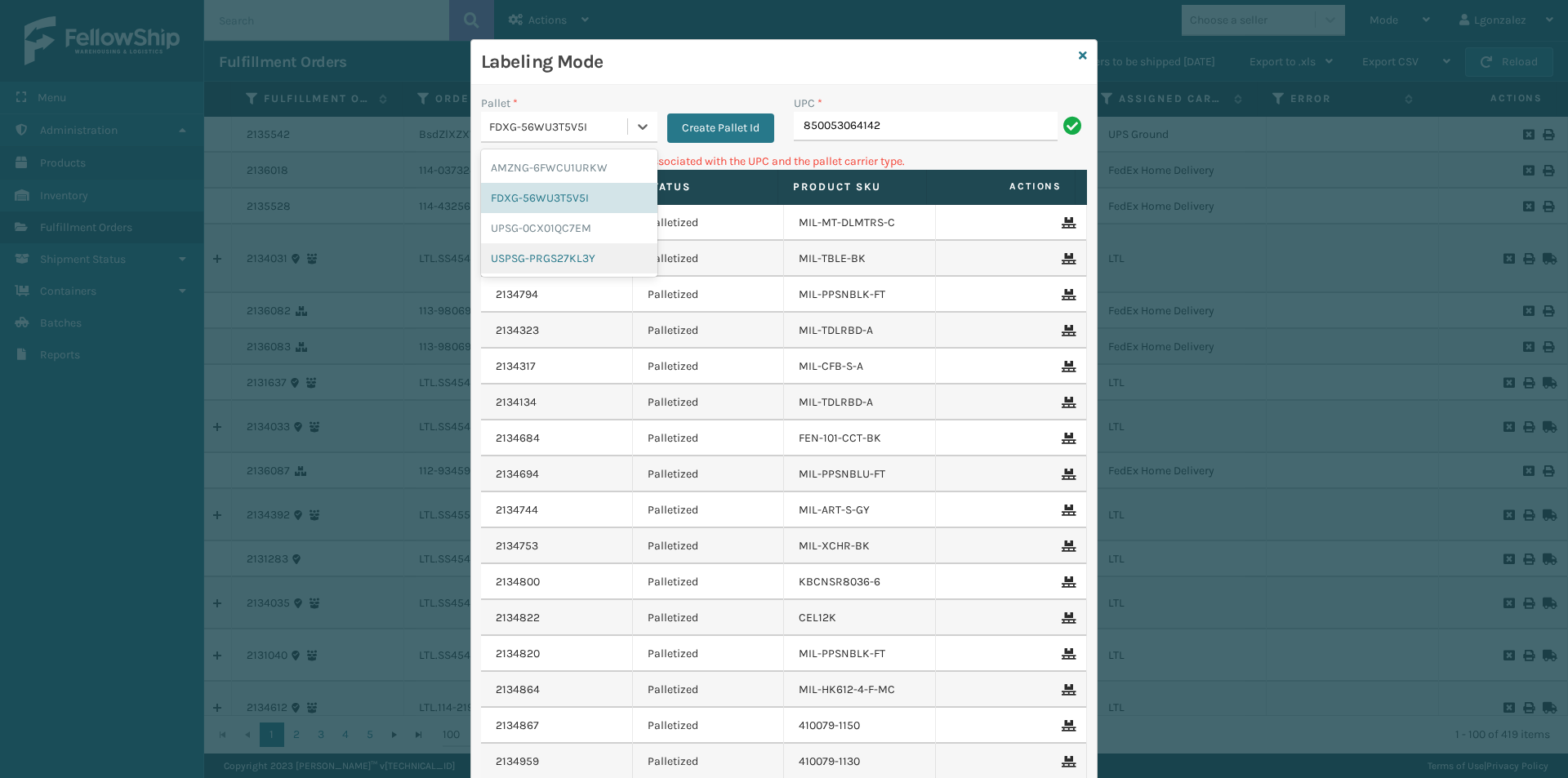
click at [599, 261] on div "USPSG-PRGS27KL3Y" at bounding box center [569, 259] width 176 height 30
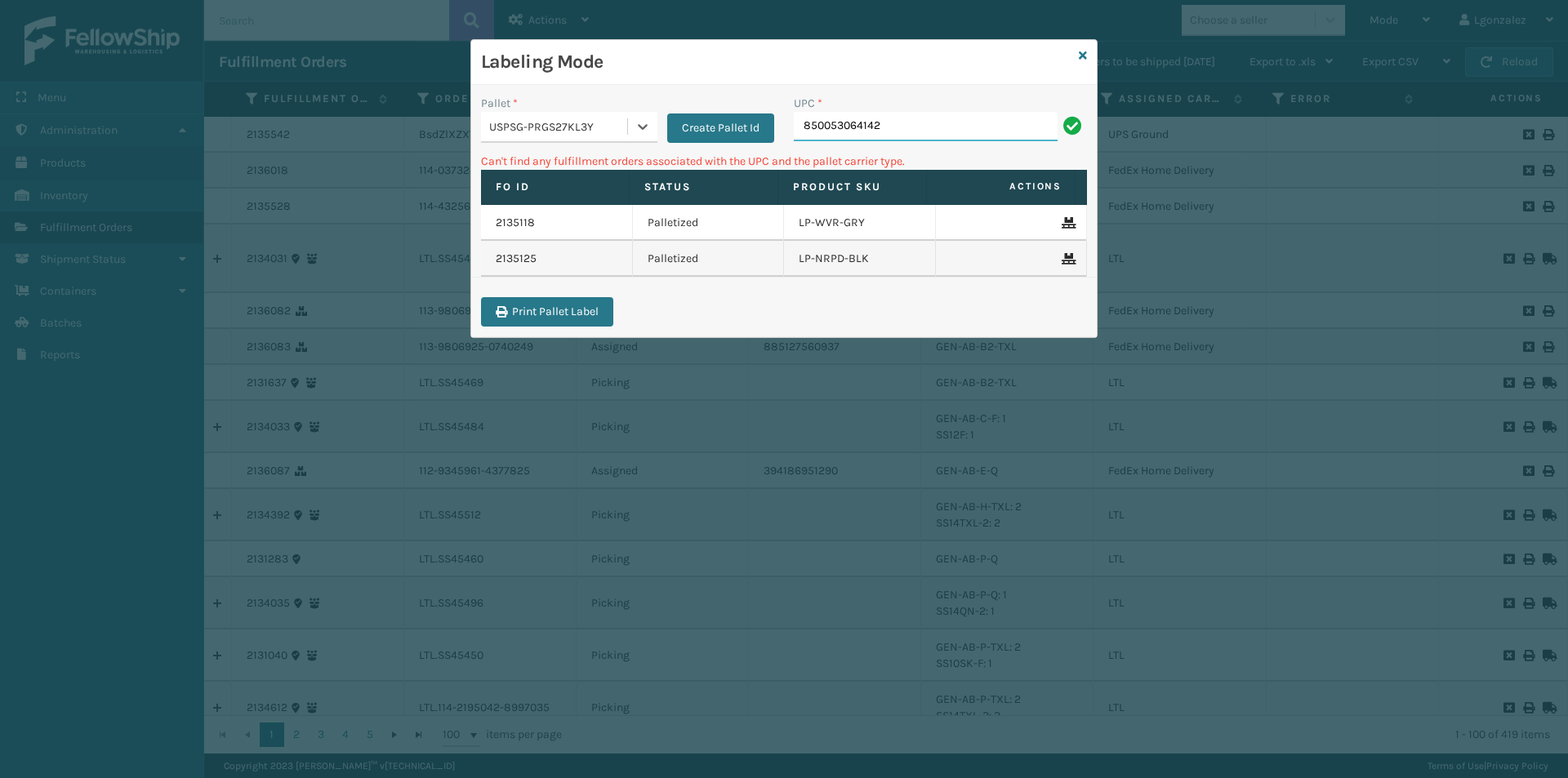
click at [898, 119] on input "850053064142" at bounding box center [925, 127] width 263 height 30
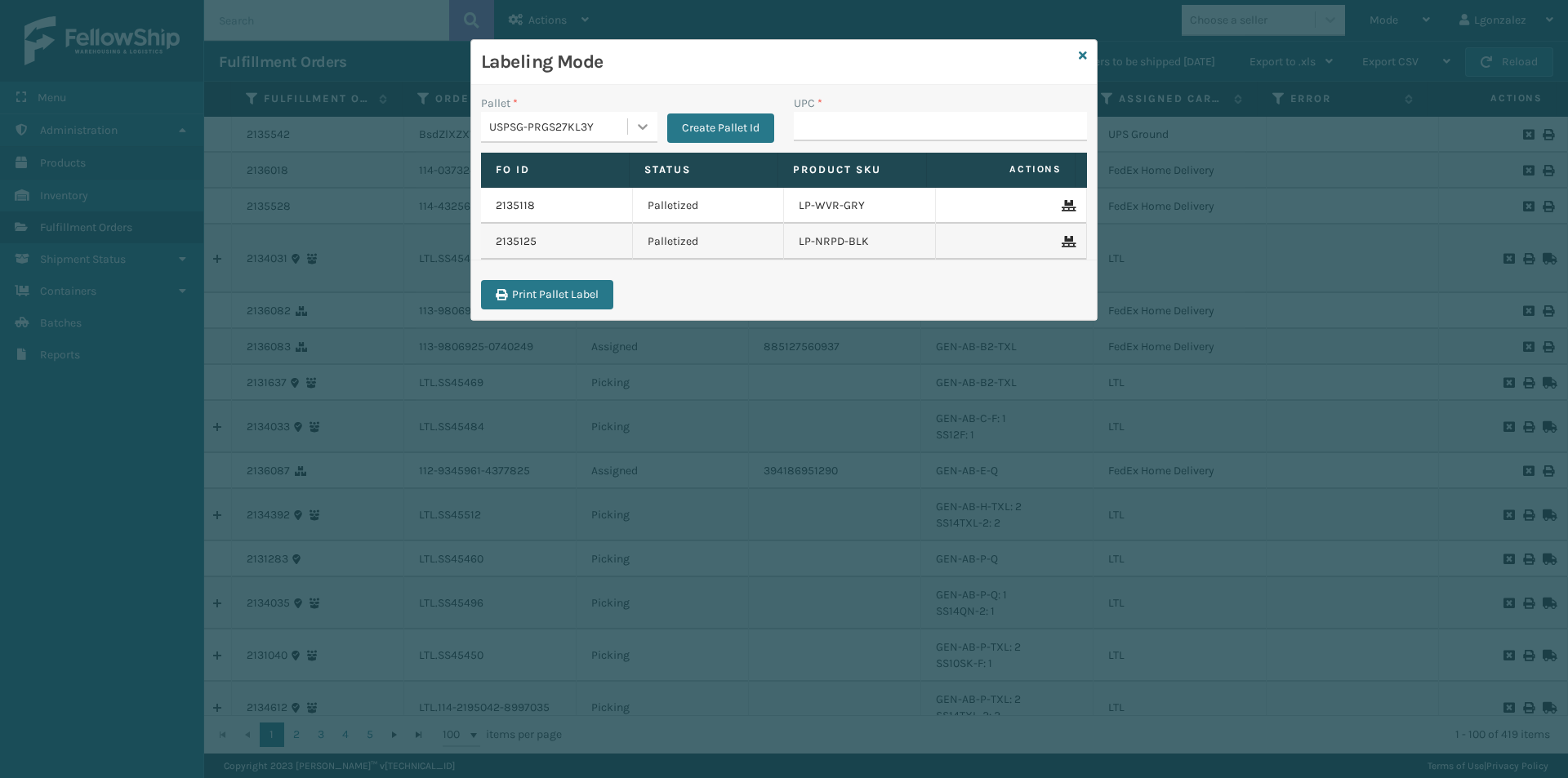
click at [635, 133] on icon at bounding box center [643, 127] width 16 height 16
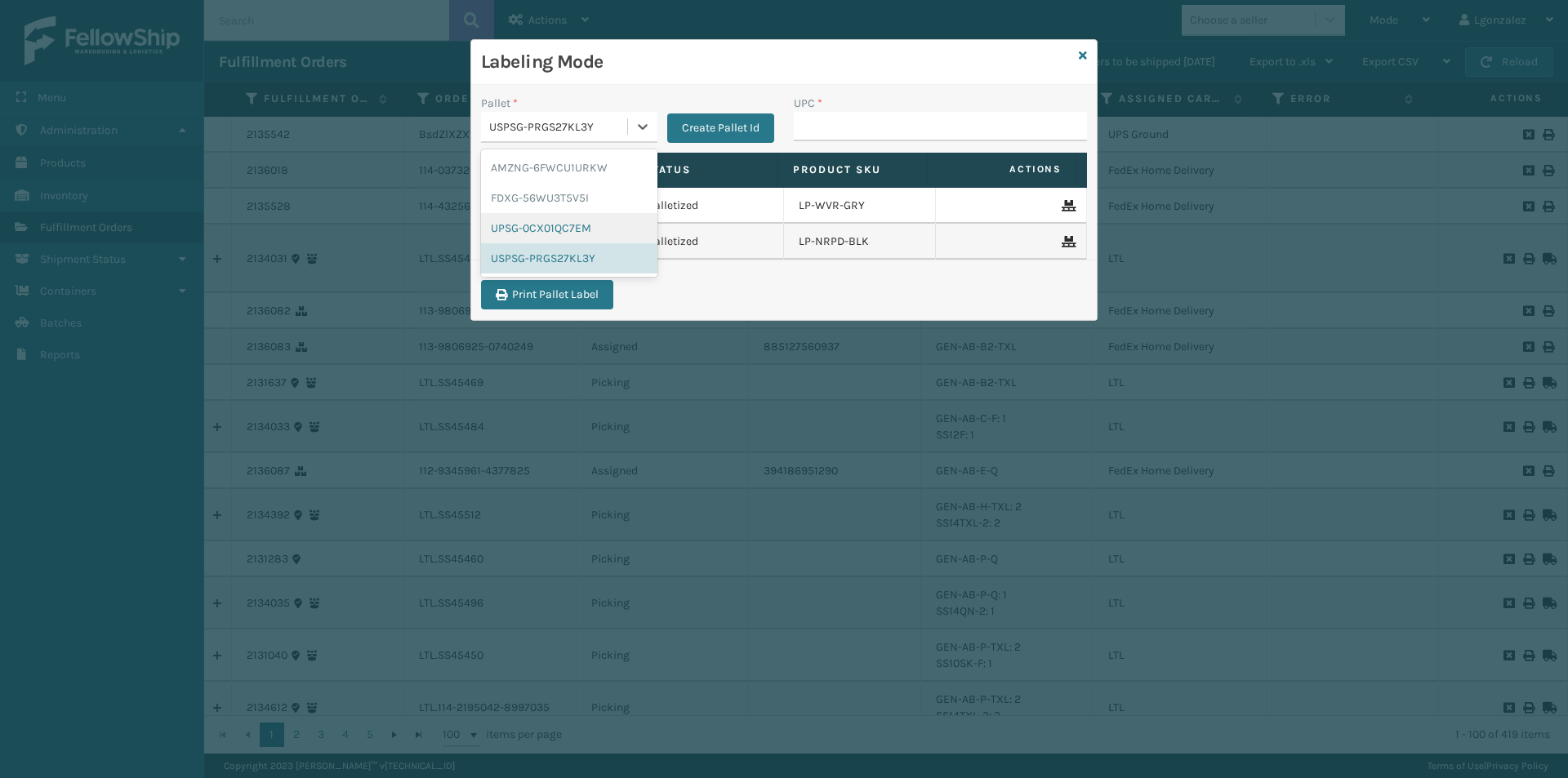
click at [558, 227] on div "UPSG-0CX01QC7EM" at bounding box center [569, 228] width 176 height 30
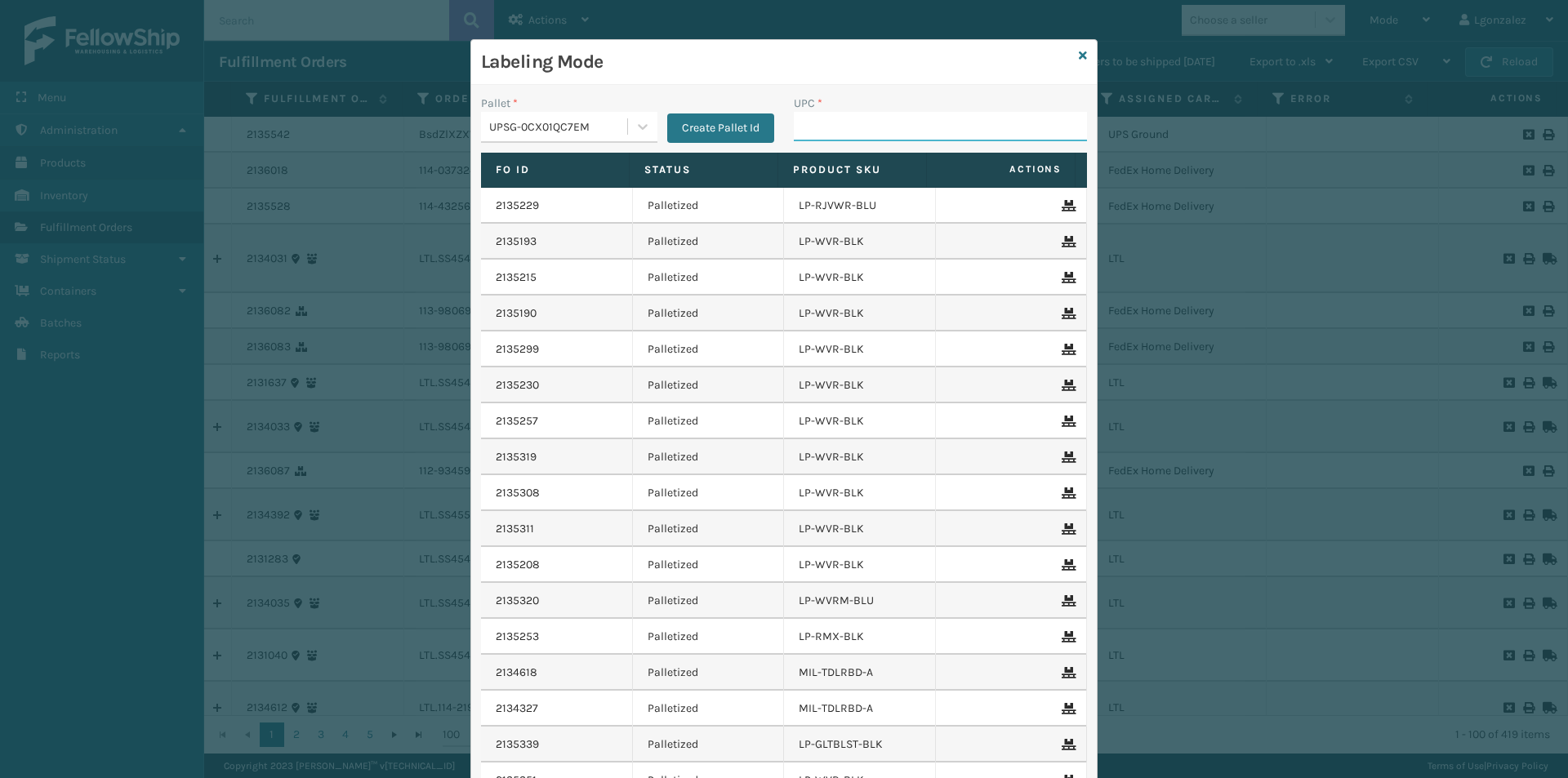
click at [794, 123] on input "UPC *" at bounding box center [940, 127] width 293 height 30
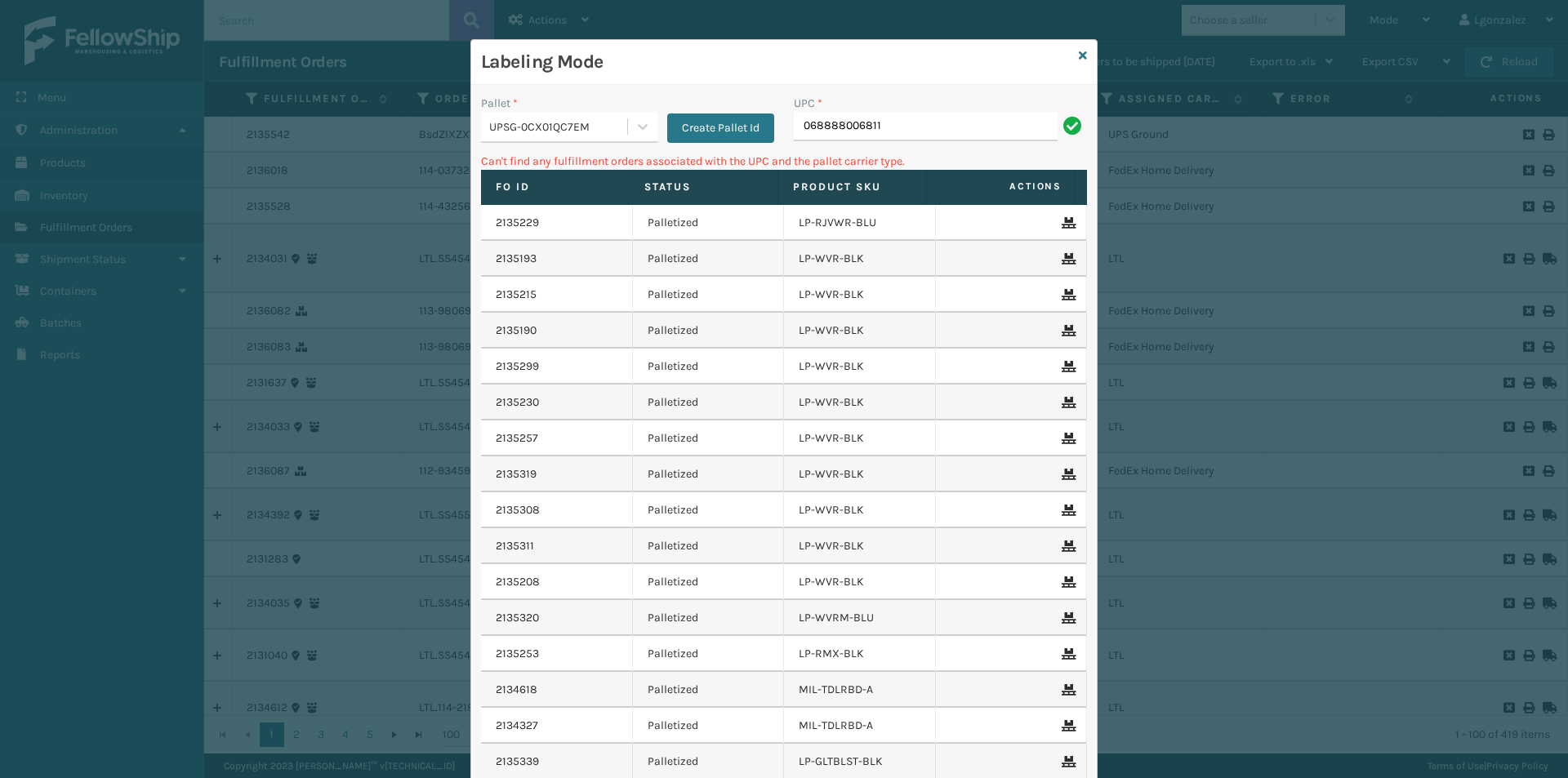
click at [794, 124] on input "068888006811" at bounding box center [925, 127] width 263 height 30
type input "LP-HVT-BLK"
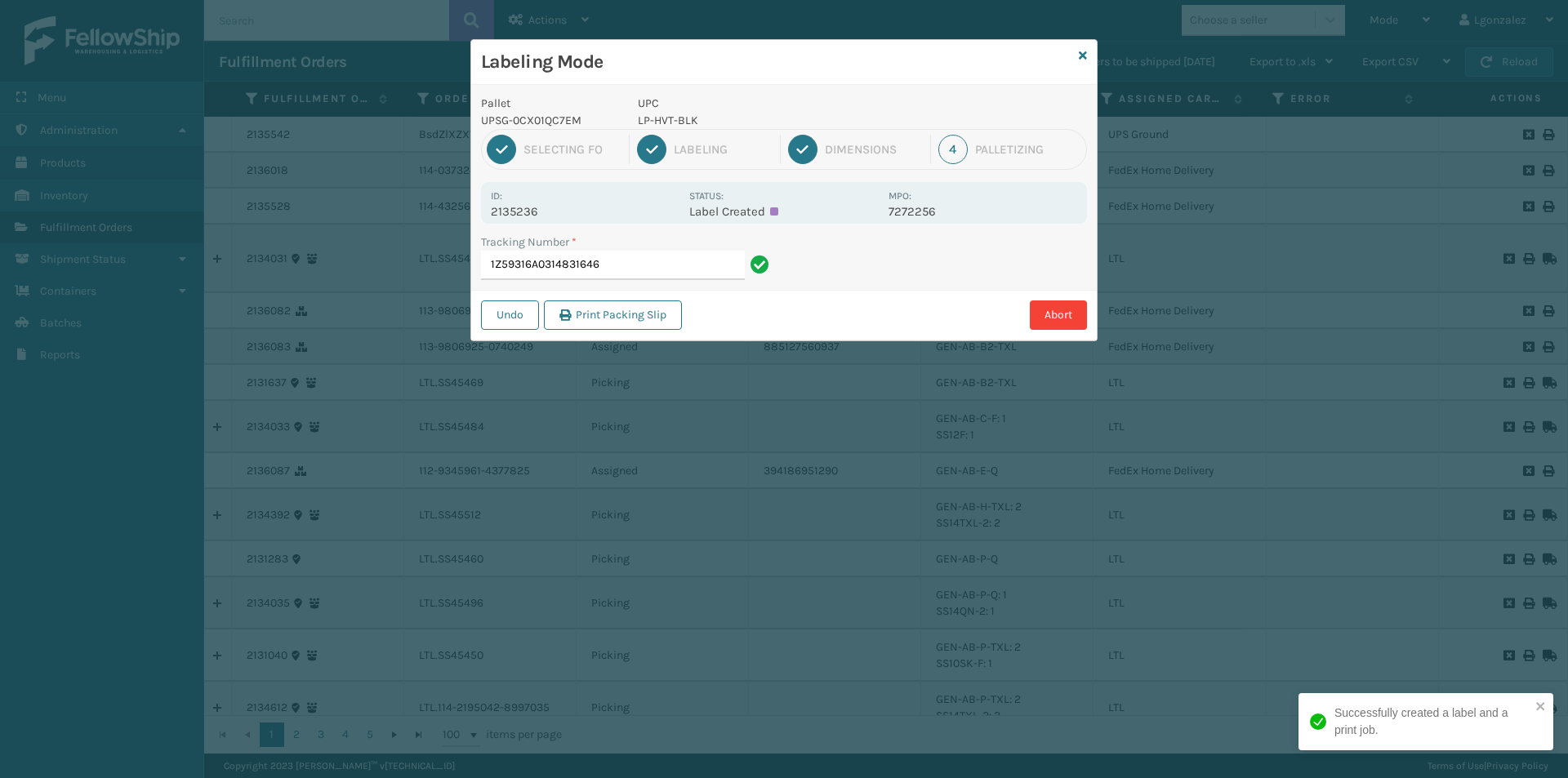
click at [685, 120] on p "LP-HVT-BLK" at bounding box center [758, 120] width 241 height 17
click at [685, 121] on p "LP-HVT-BLK" at bounding box center [758, 120] width 241 height 17
click at [685, 122] on p "LP-HVT-BLK" at bounding box center [758, 120] width 241 height 17
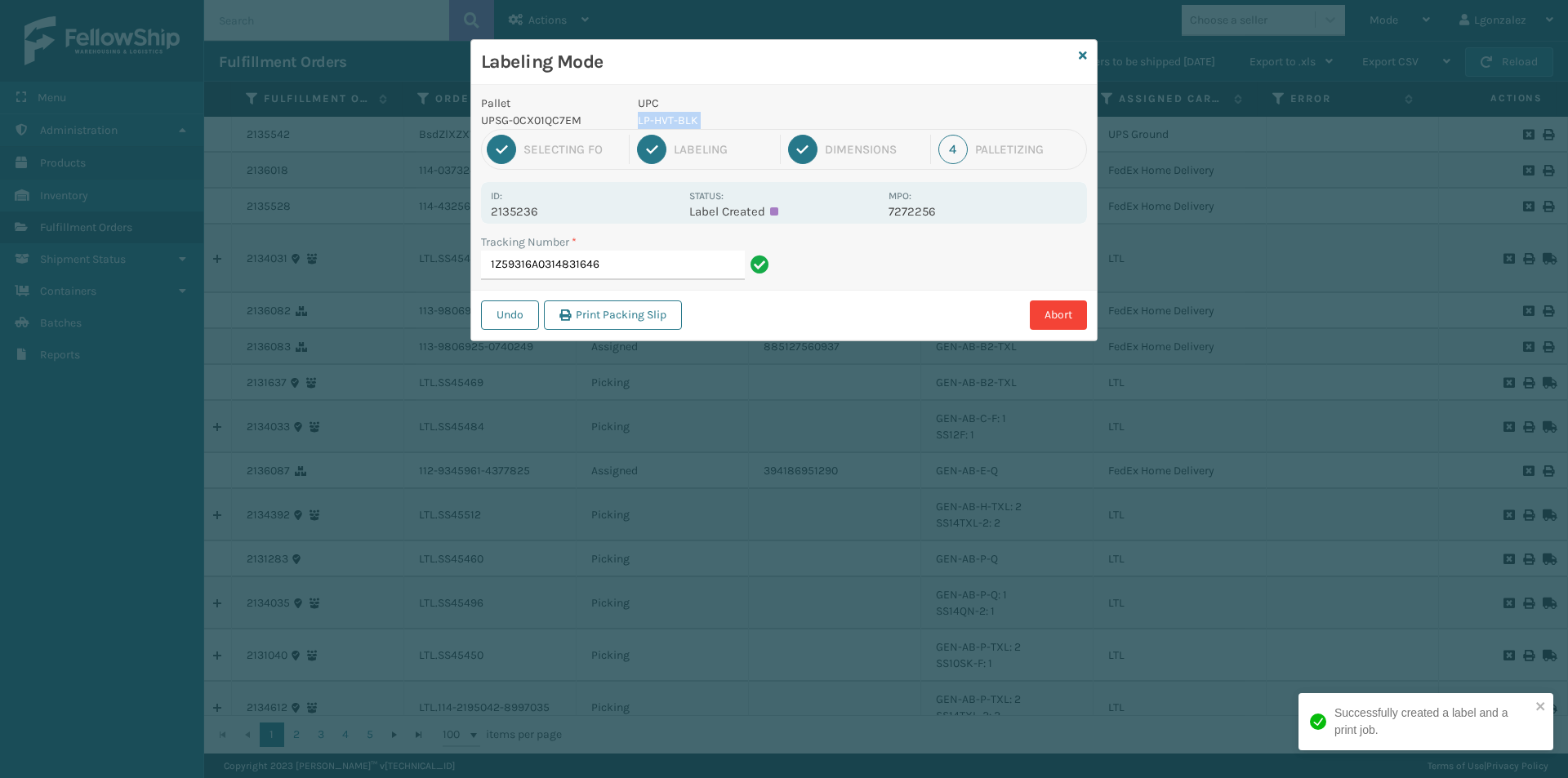
click at [685, 121] on p "LP-HVT-BLK" at bounding box center [758, 120] width 241 height 17
click at [683, 273] on input "1Z59316A0314831646" at bounding box center [612, 266] width 263 height 30
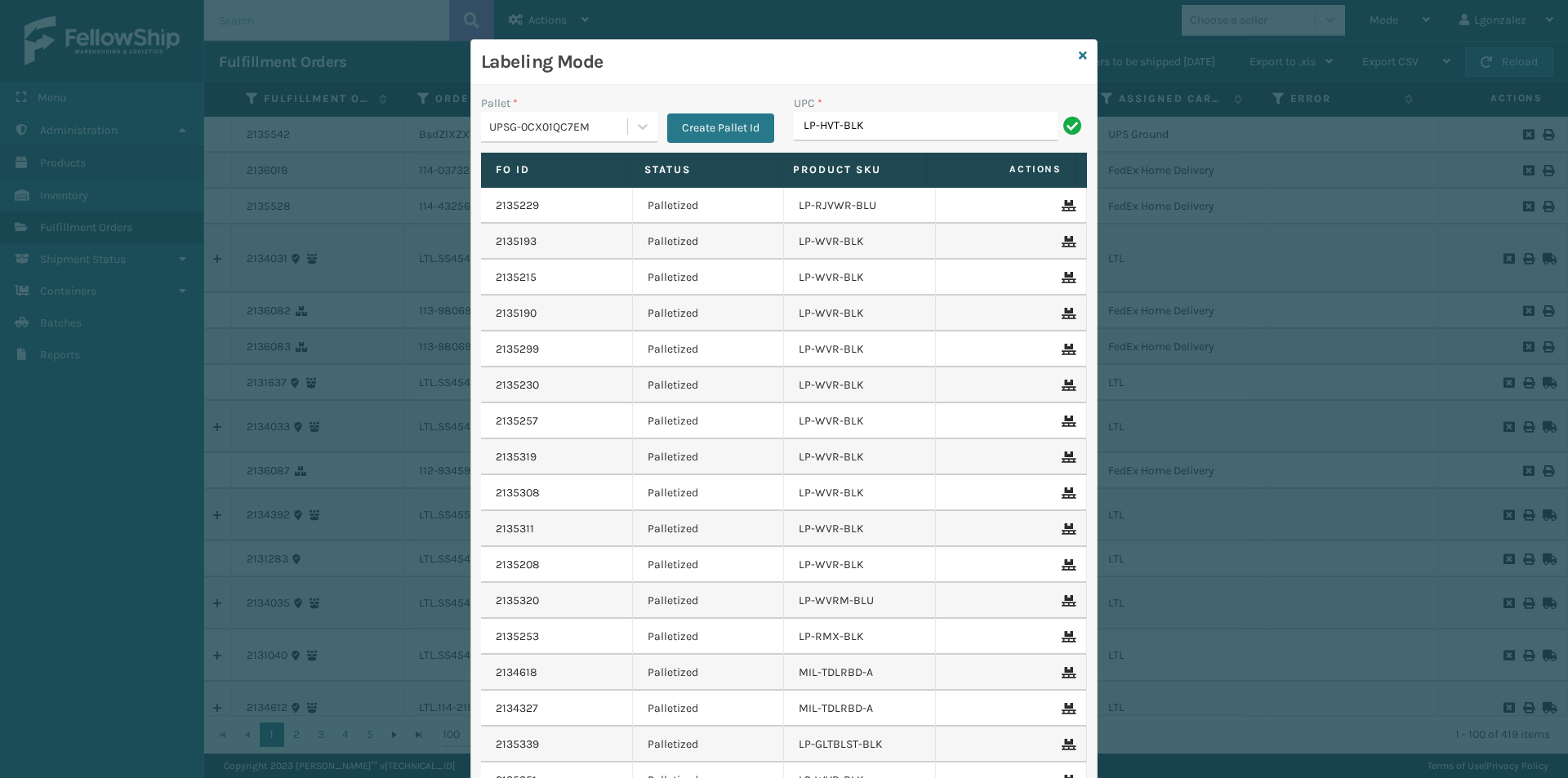
type input "LP-HVT-BLK"
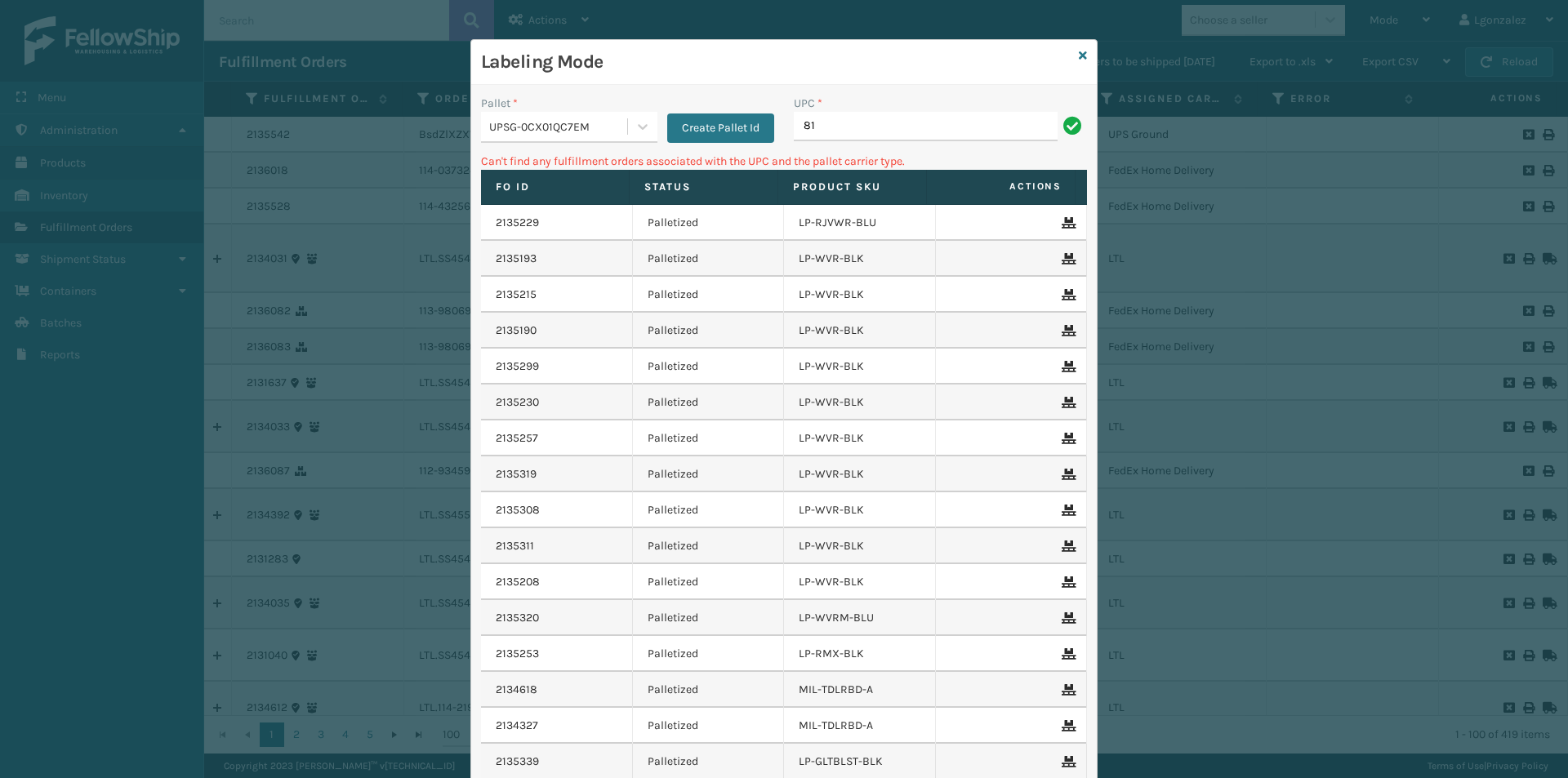
type input "8"
type input "LP-VBRN-BLK"
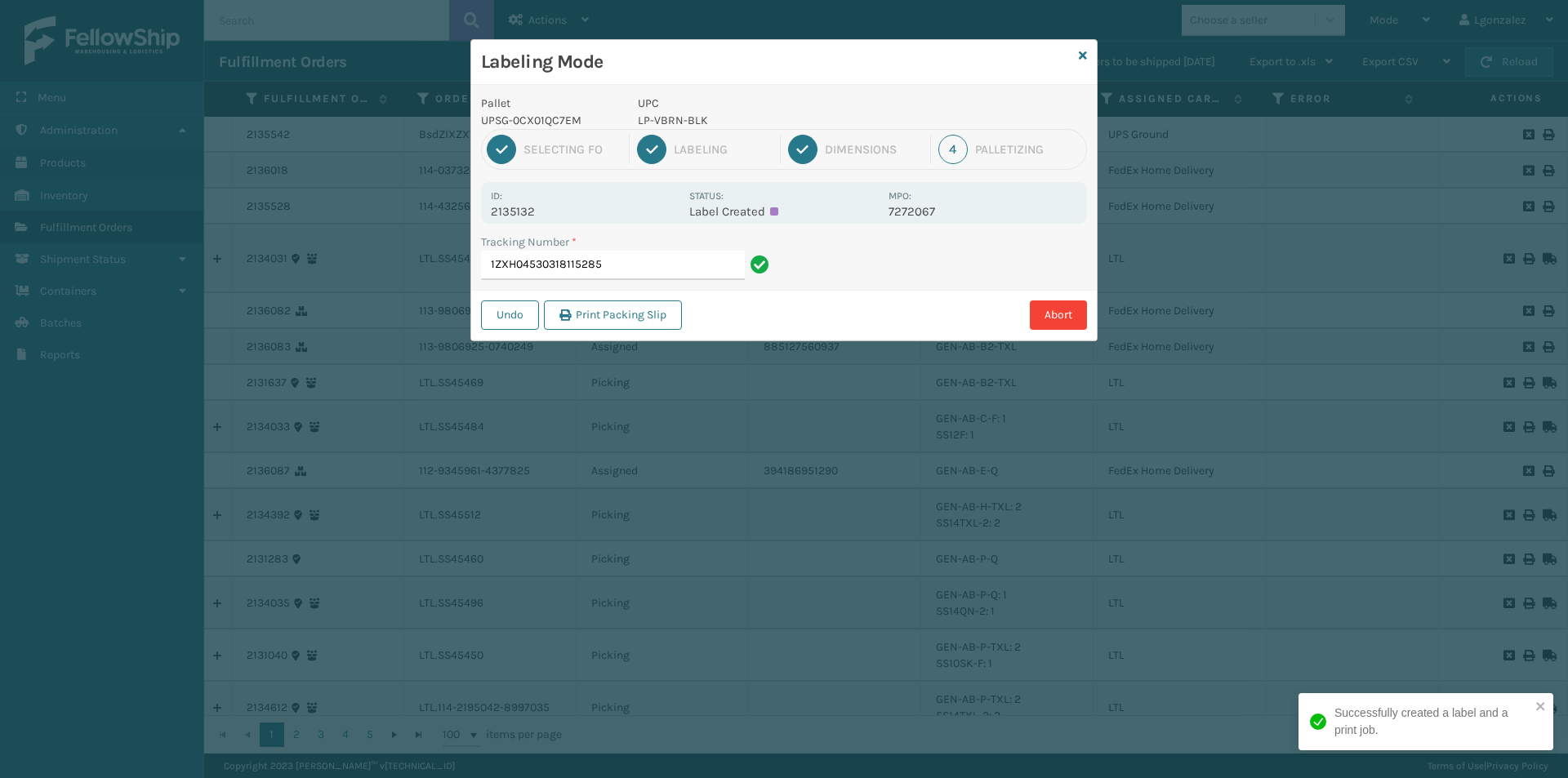
click at [675, 119] on p "LP-VBRN-BLK" at bounding box center [758, 120] width 241 height 17
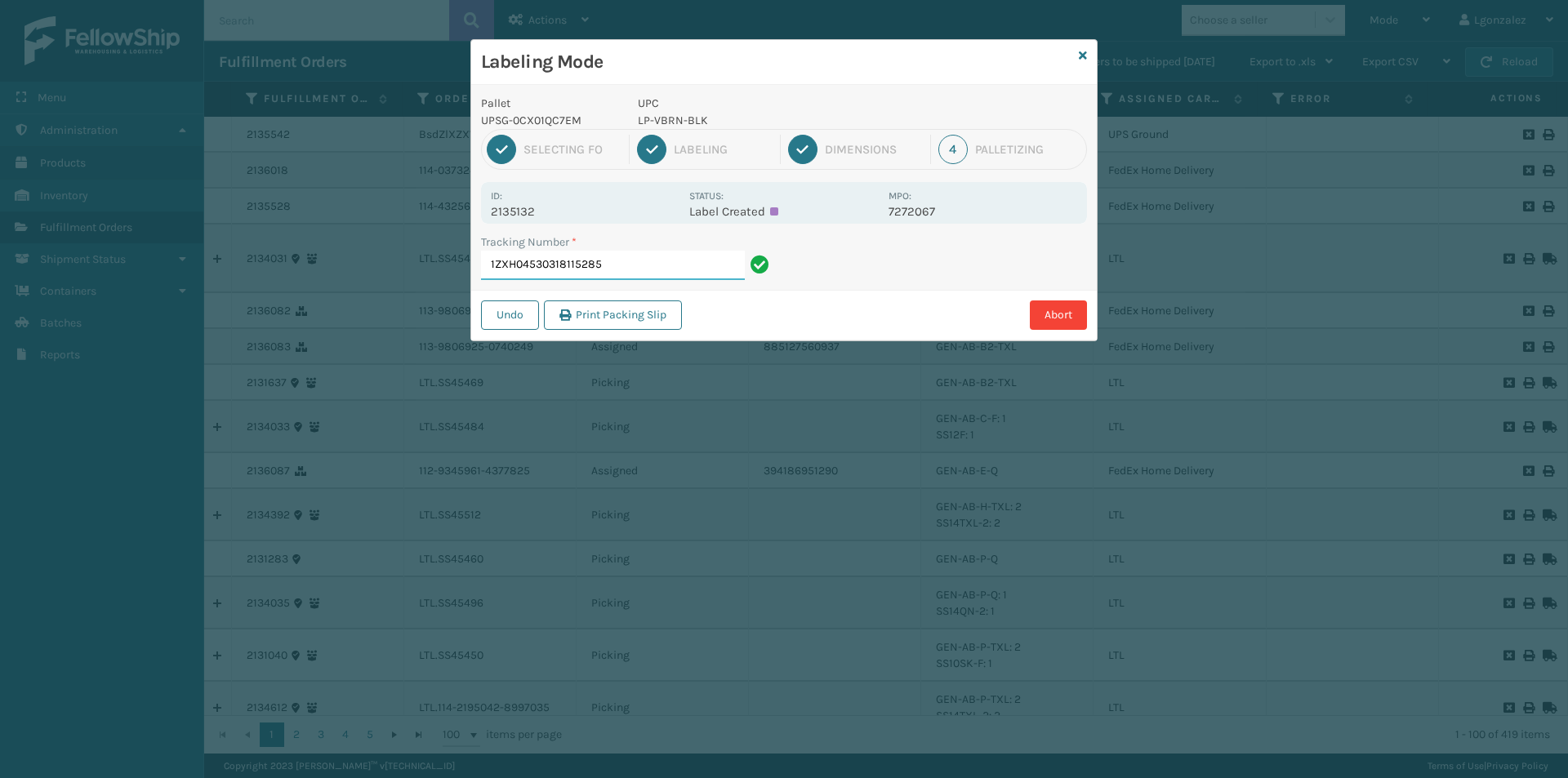
click at [650, 260] on input "1ZXH04530318115285" at bounding box center [612, 266] width 263 height 30
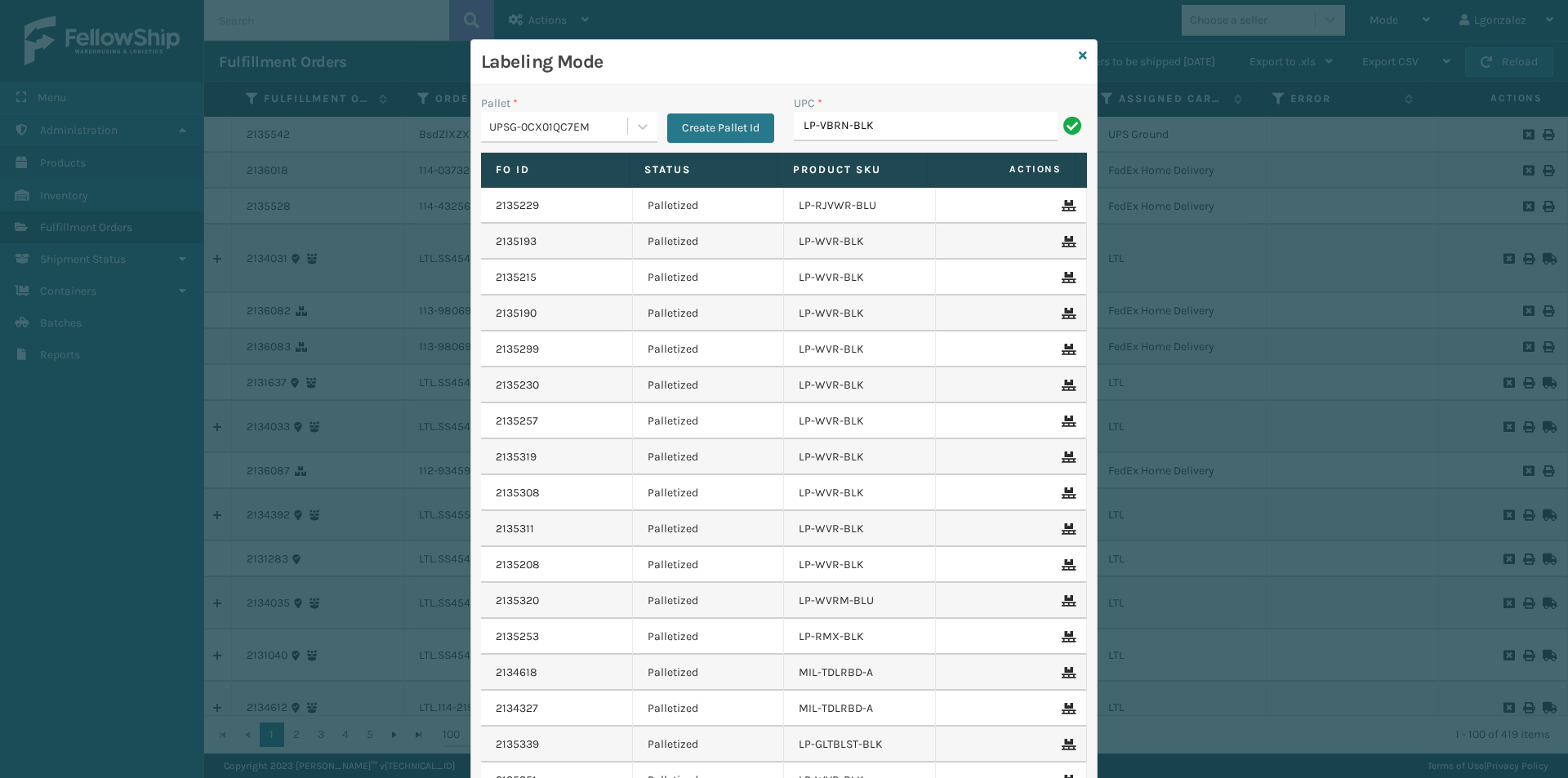
type input "LP-VBRN-BLK"
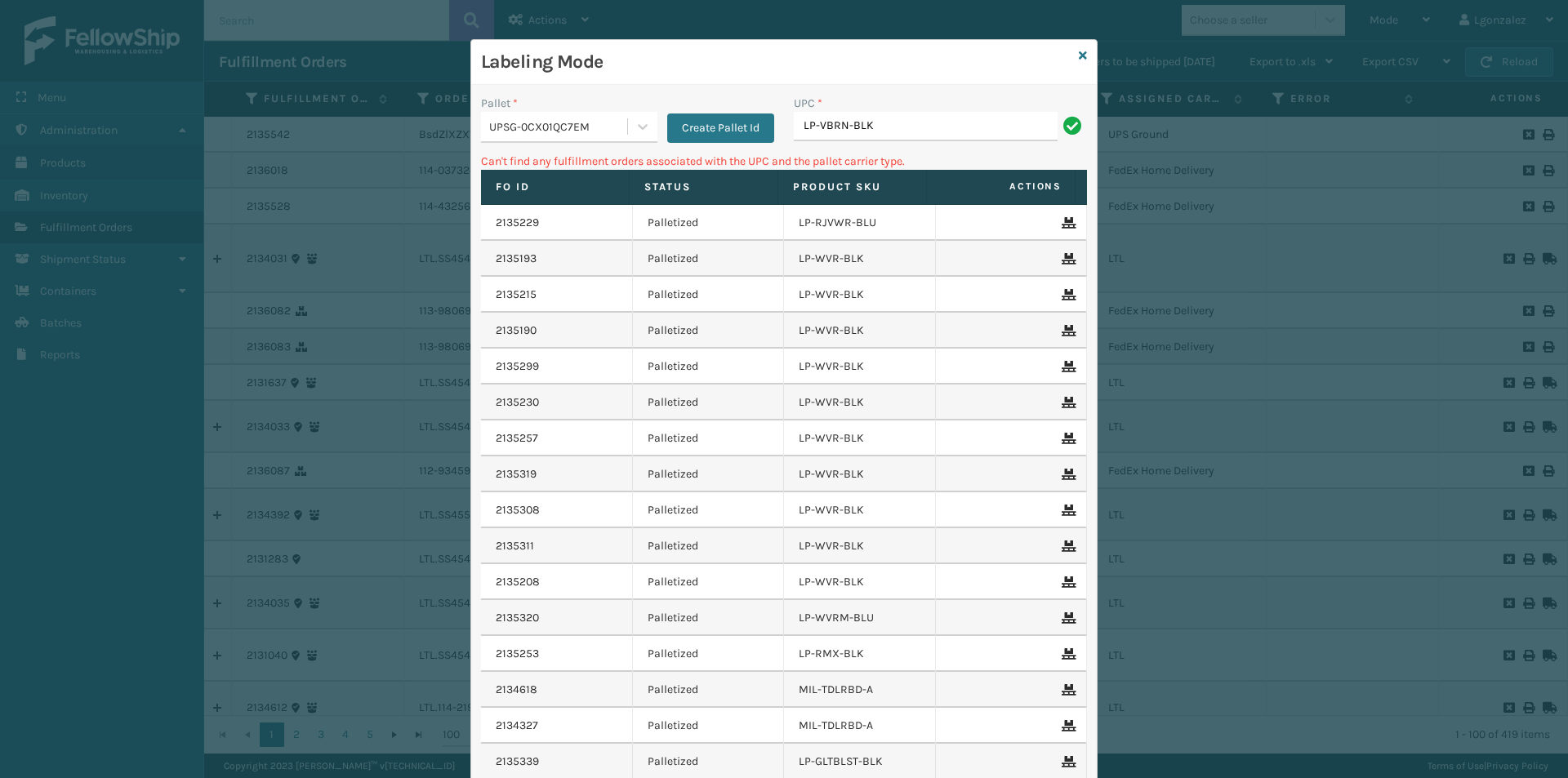
click at [614, 125] on div "UPSG-0CX01QC7EM" at bounding box center [559, 127] width 140 height 17
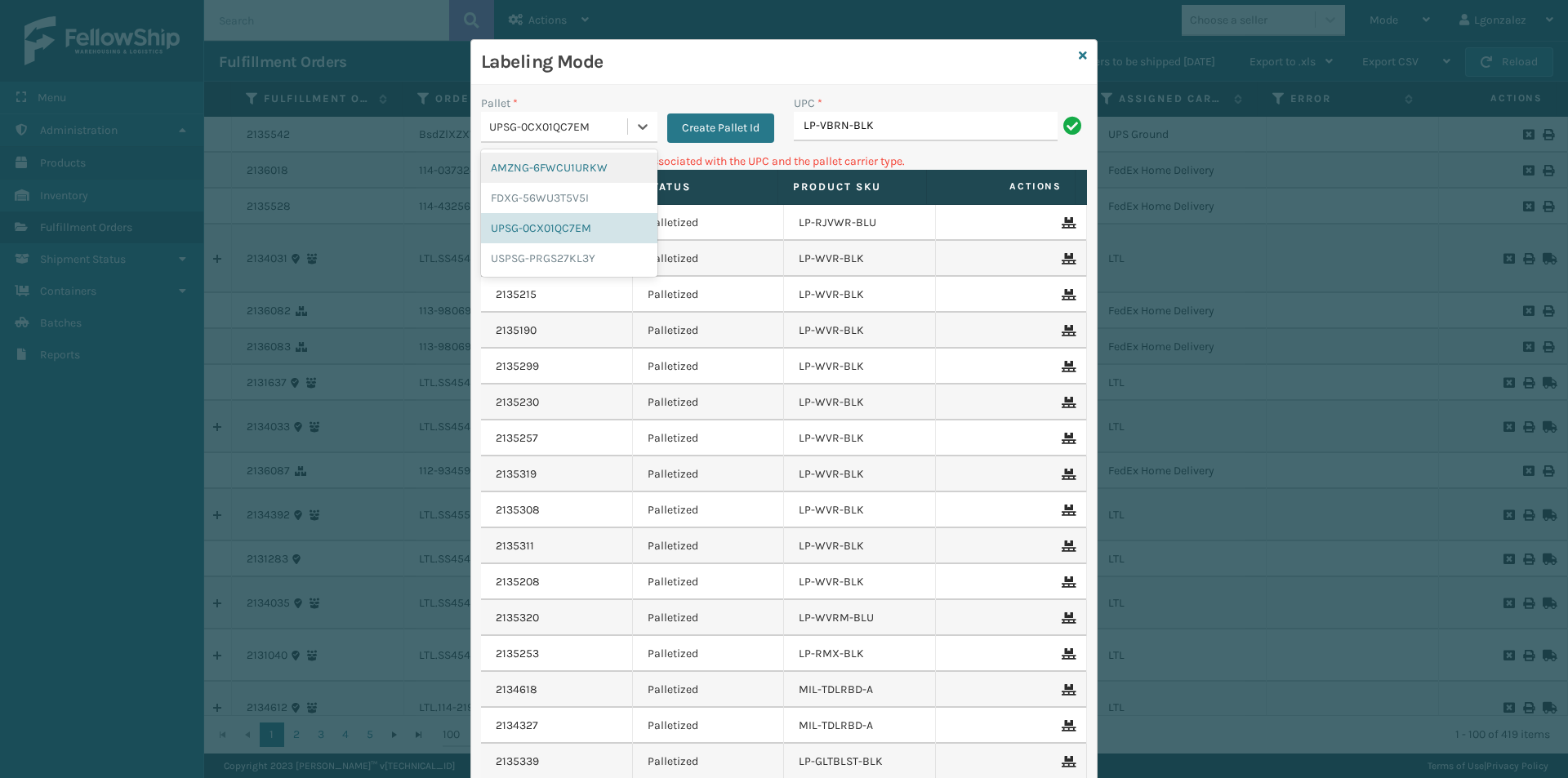
click at [608, 165] on div "AMZNG-6FWCU1URKW" at bounding box center [569, 168] width 176 height 30
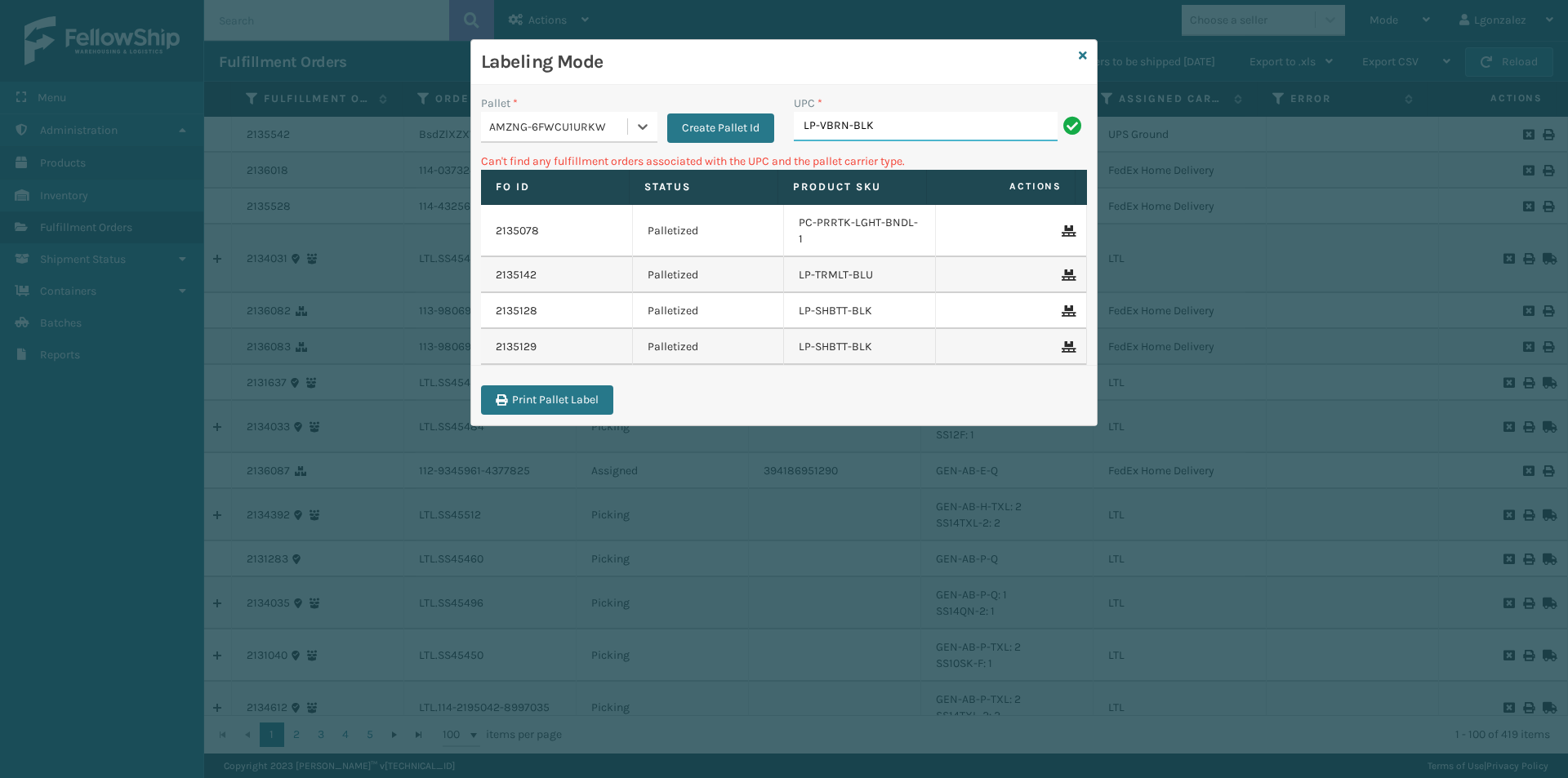
click at [872, 114] on input "LP-VBRN-BLK" at bounding box center [925, 127] width 263 height 30
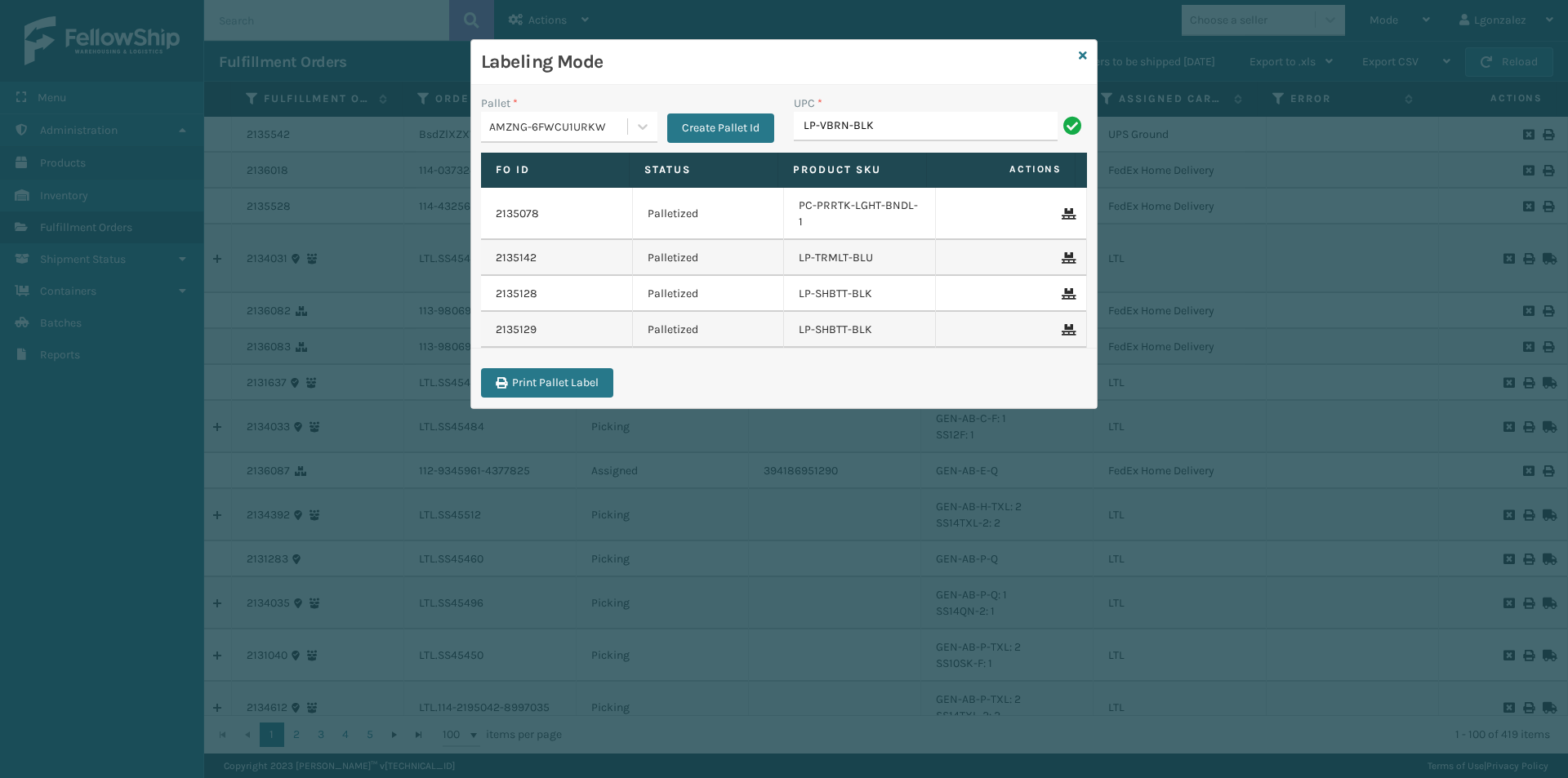
type input "LP-VBRN-BLK"
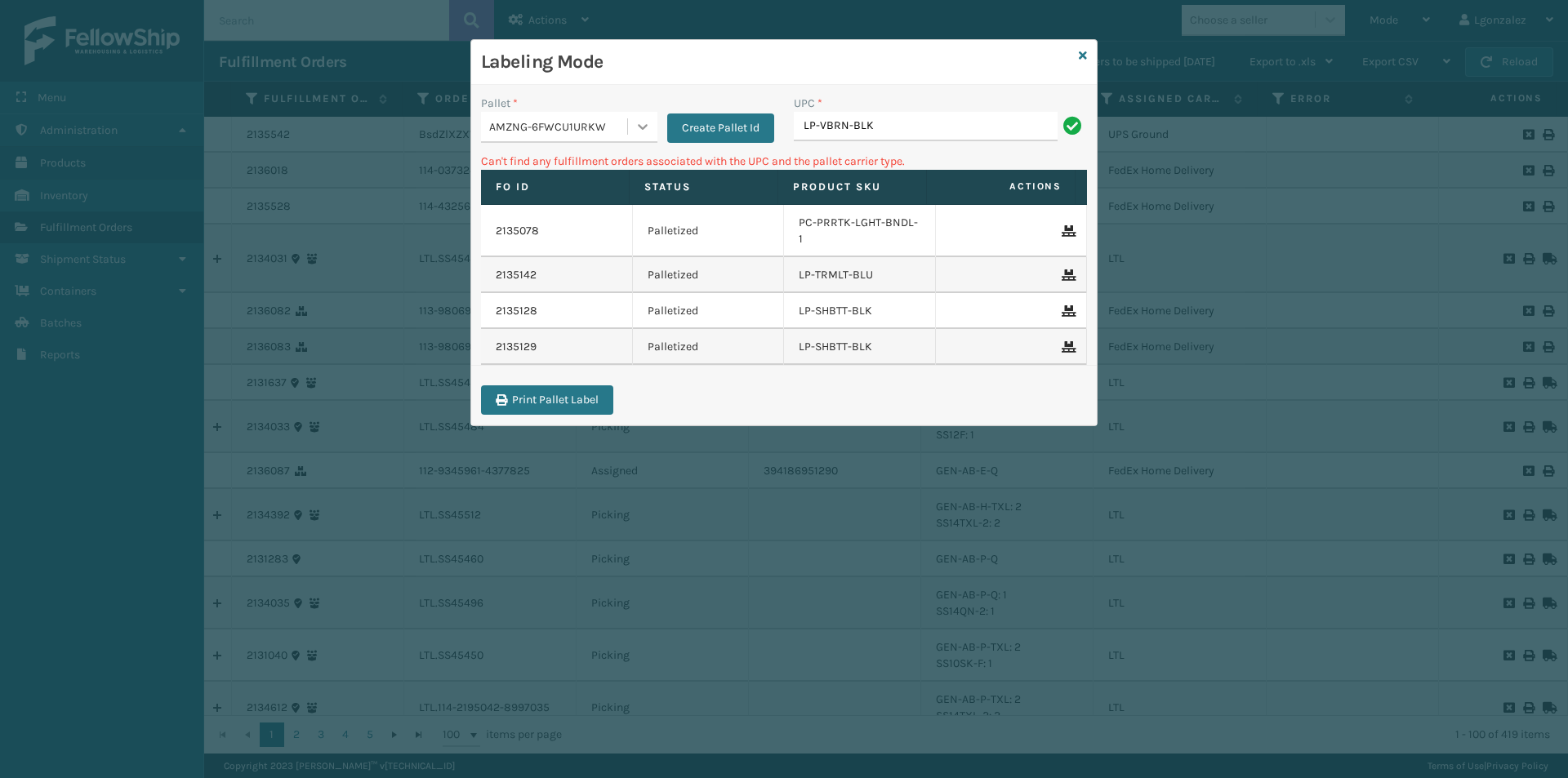
drag, startPoint x: 640, startPoint y: 134, endPoint x: 630, endPoint y: 143, distance: 13.5
click at [639, 135] on div at bounding box center [643, 127] width 30 height 30
click at [569, 250] on div "USPSG-PRGS27KL3Y" at bounding box center [569, 259] width 176 height 30
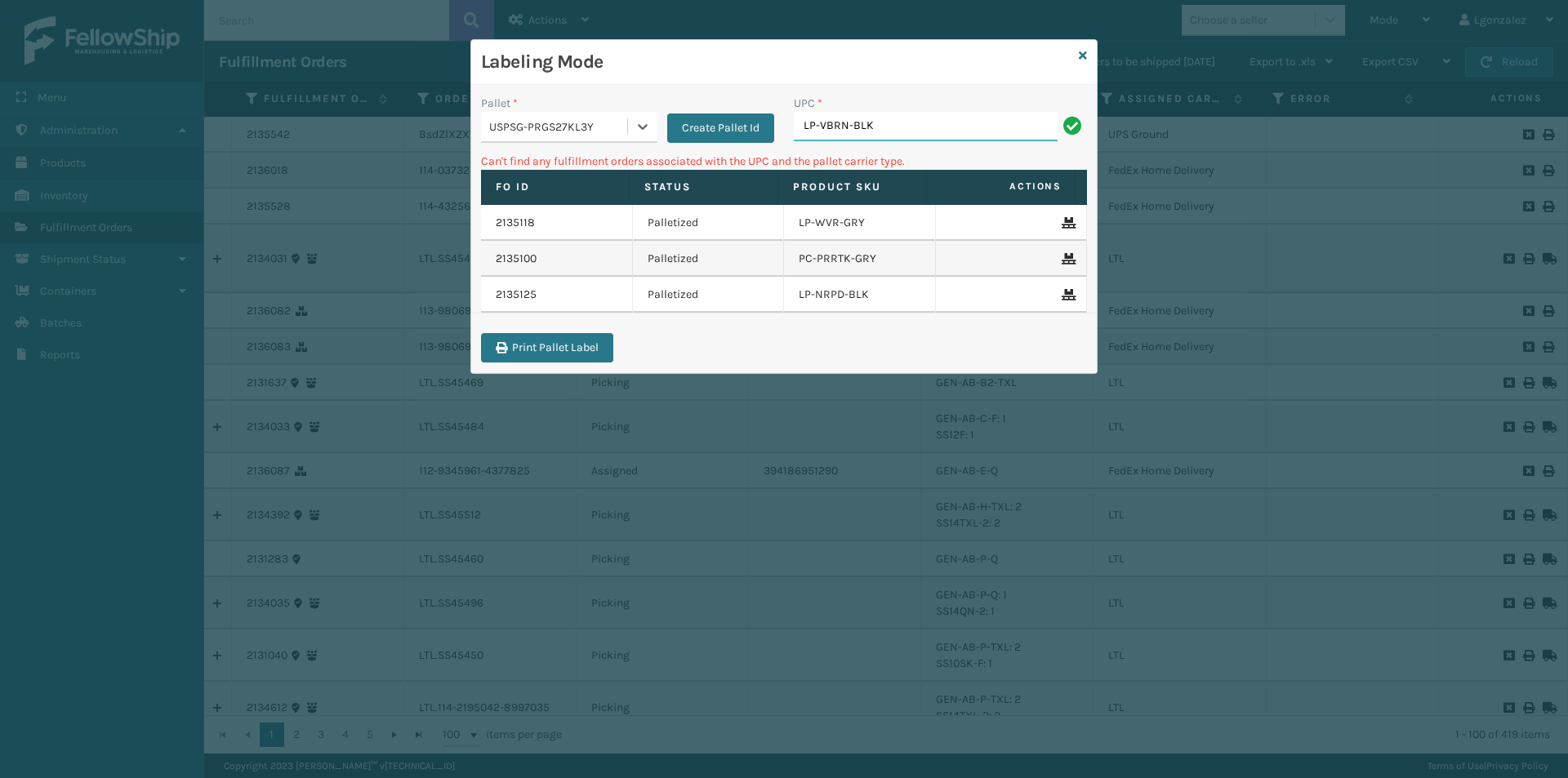
click at [919, 125] on input "LP-VBRN-BLK" at bounding box center [925, 127] width 263 height 30
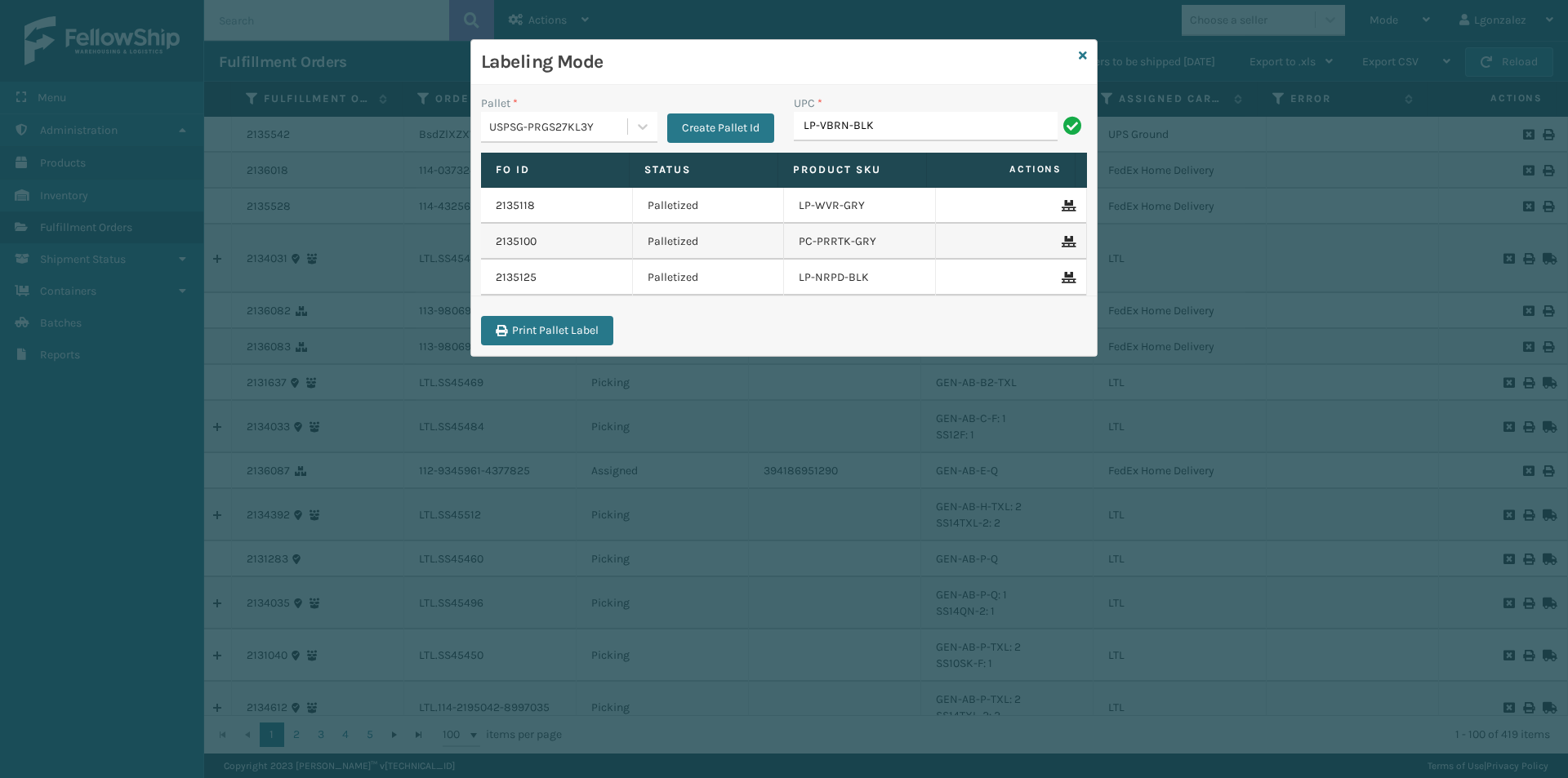
type input "LP-VBRN-BLK"
click at [1084, 51] on icon at bounding box center [1082, 56] width 8 height 12
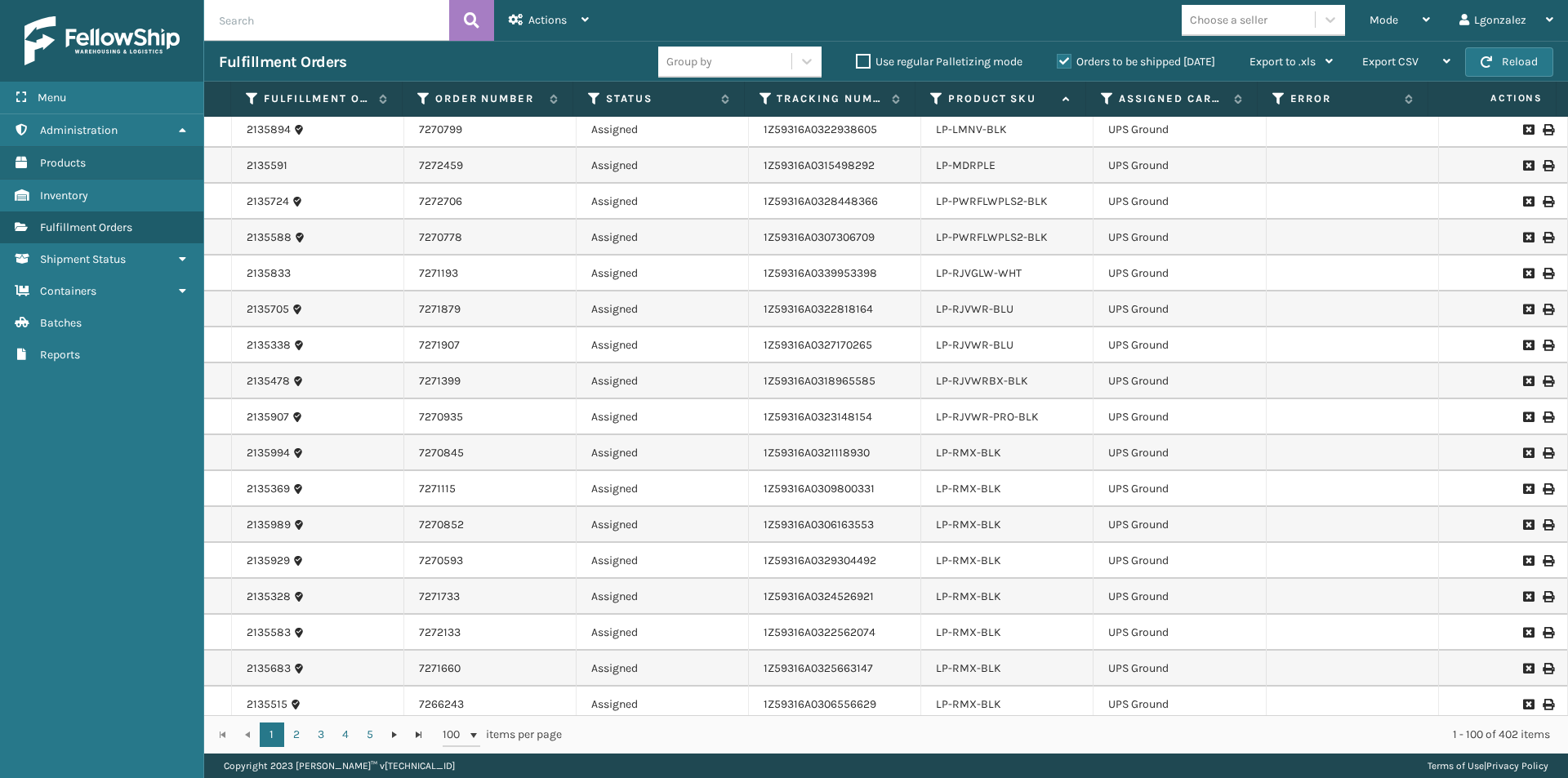
scroll to position [3110, 0]
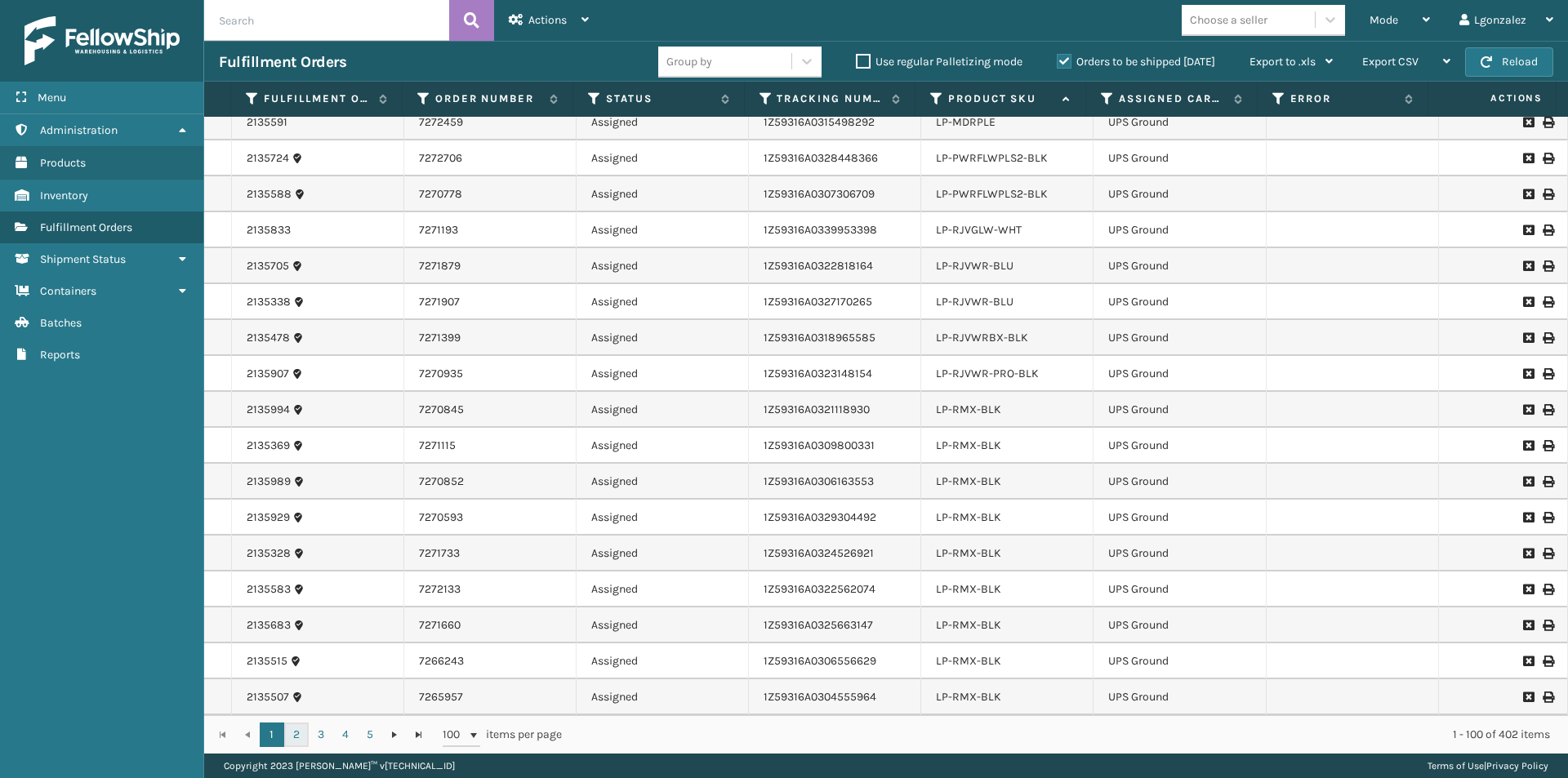
click at [301, 742] on link "2" at bounding box center [296, 735] width 25 height 25
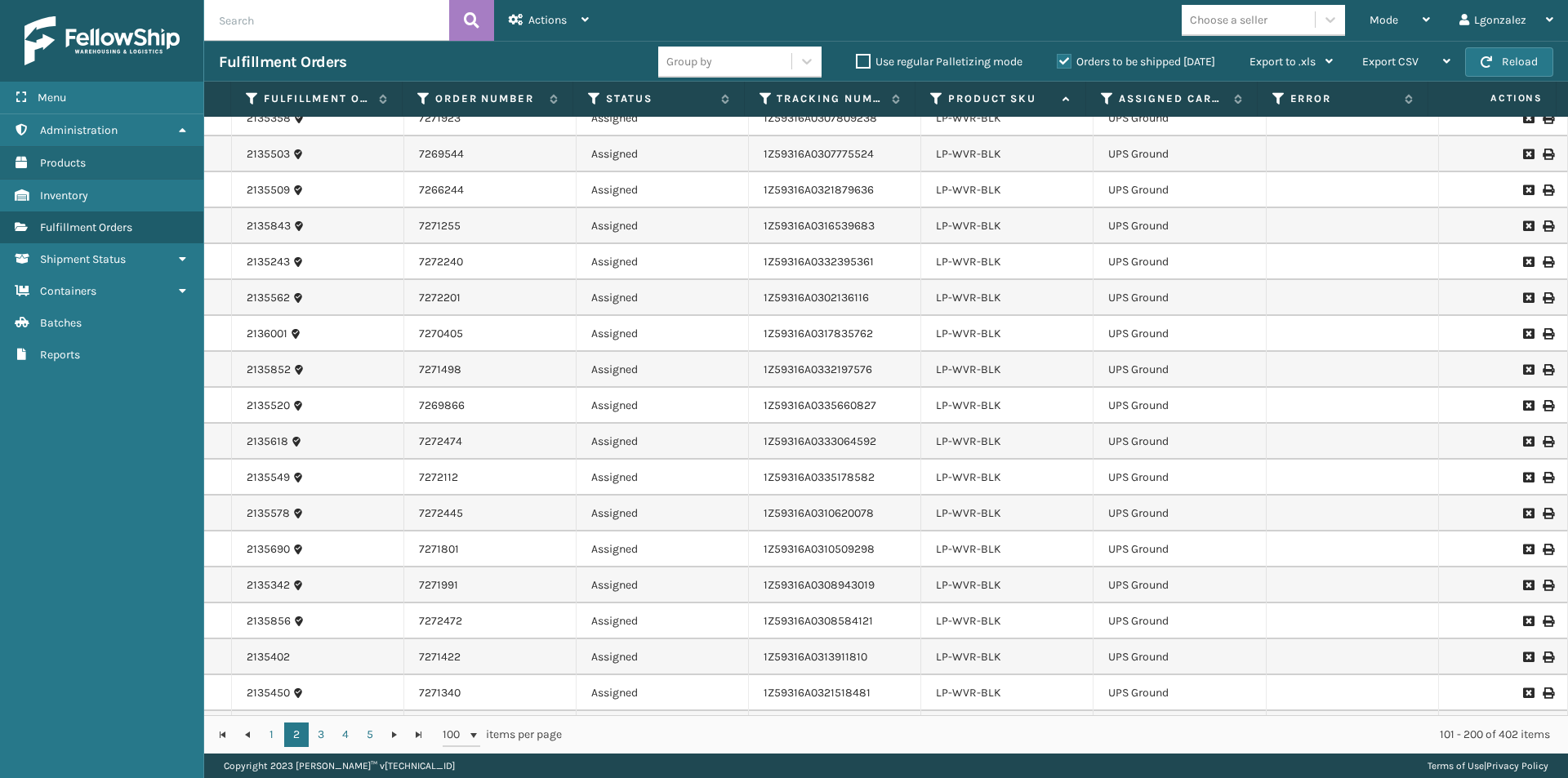
scroll to position [2995, 0]
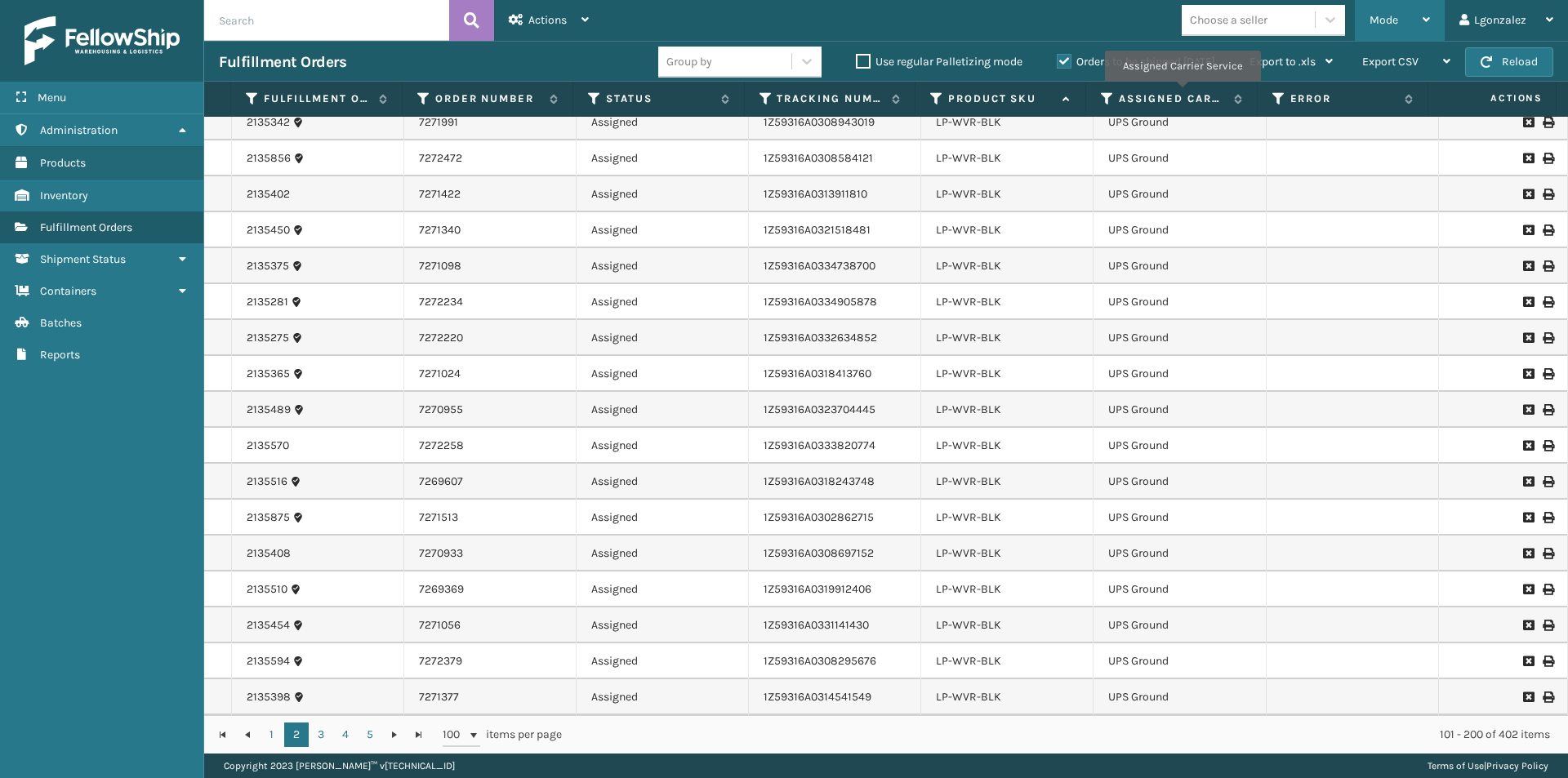
click at [1427, 16] on icon at bounding box center [1426, 20] width 7 height 12
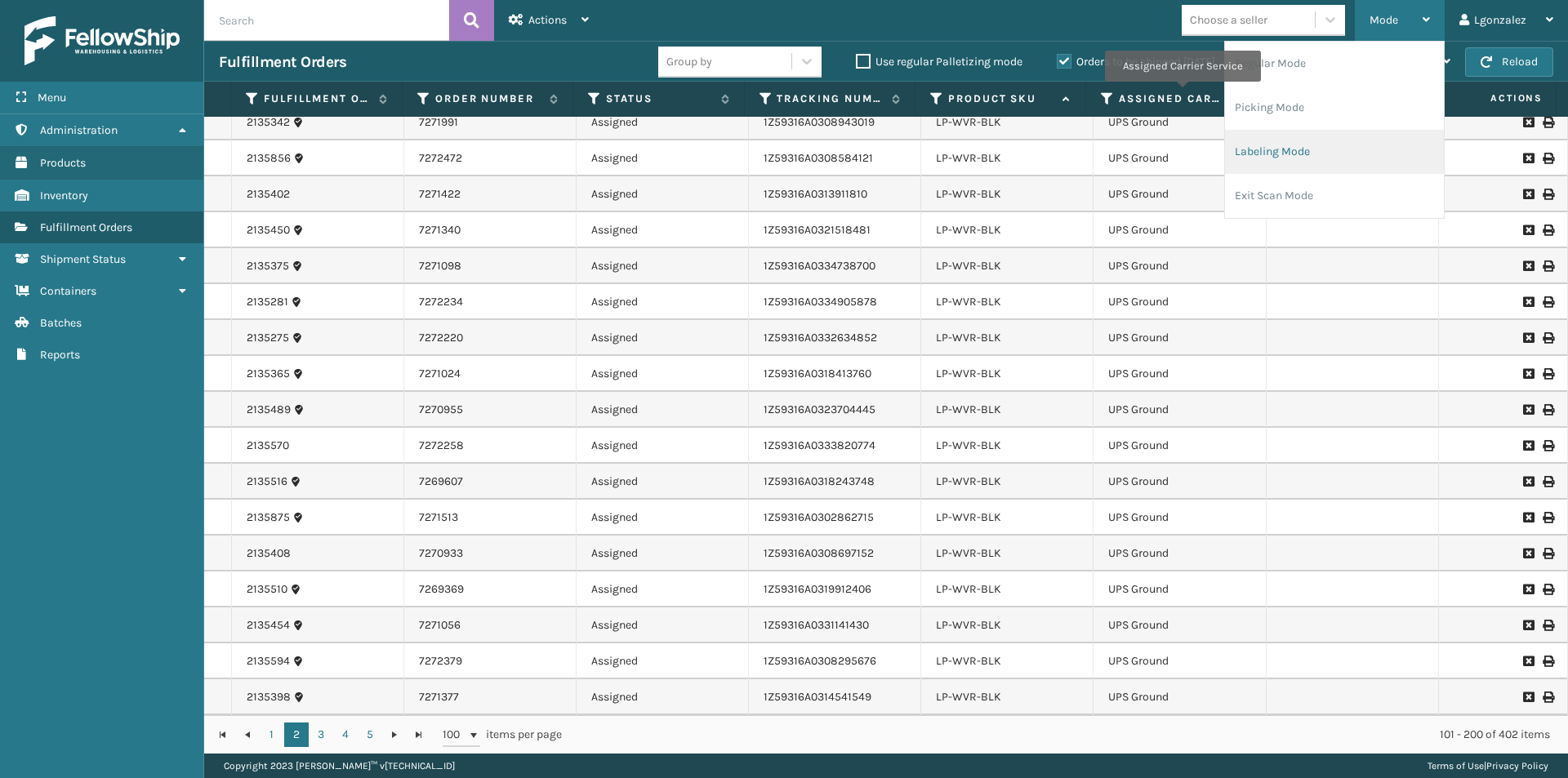
click at [1305, 149] on li "Labeling Mode" at bounding box center [1334, 152] width 219 height 44
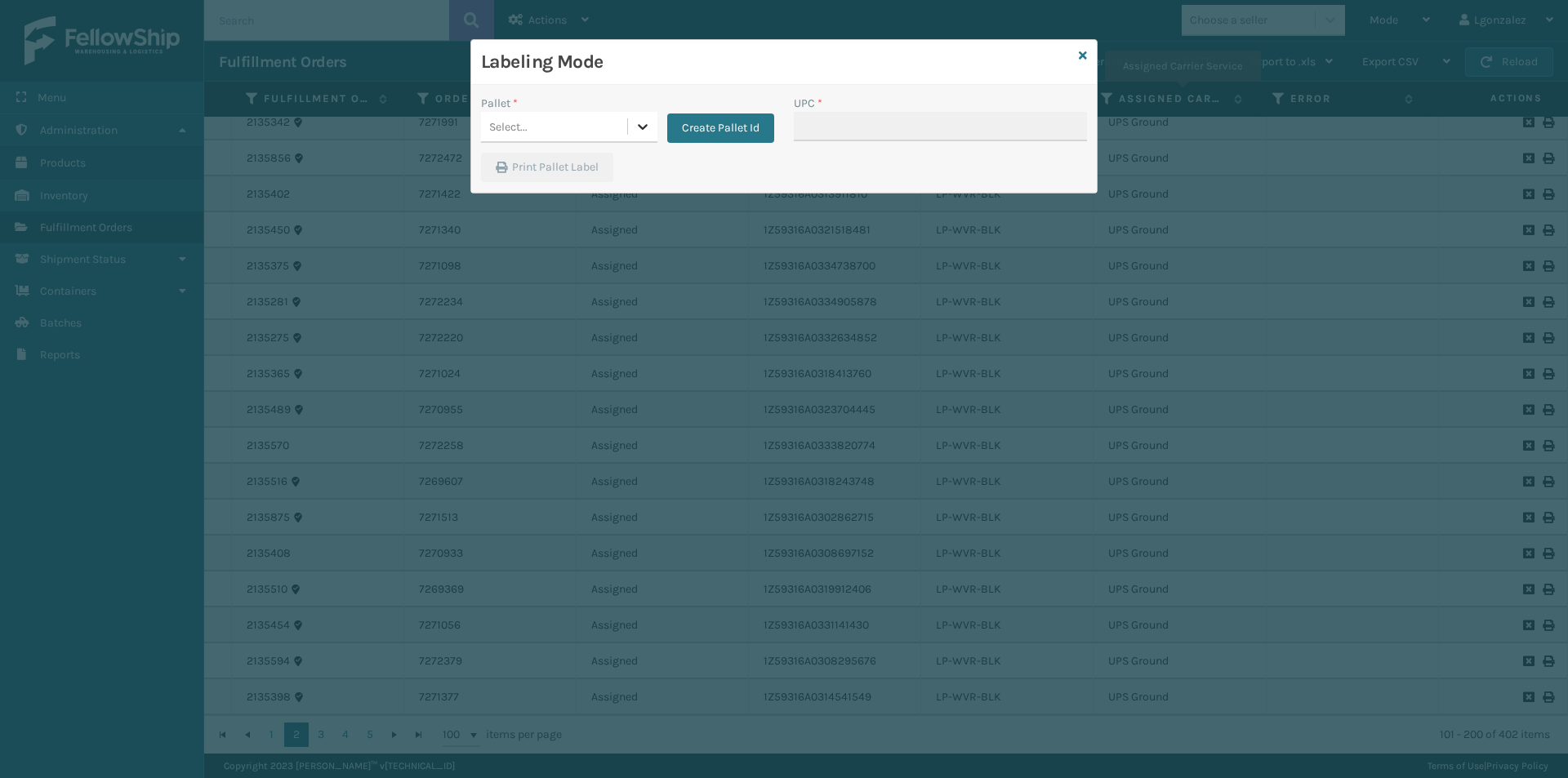
click at [644, 124] on icon at bounding box center [643, 127] width 16 height 16
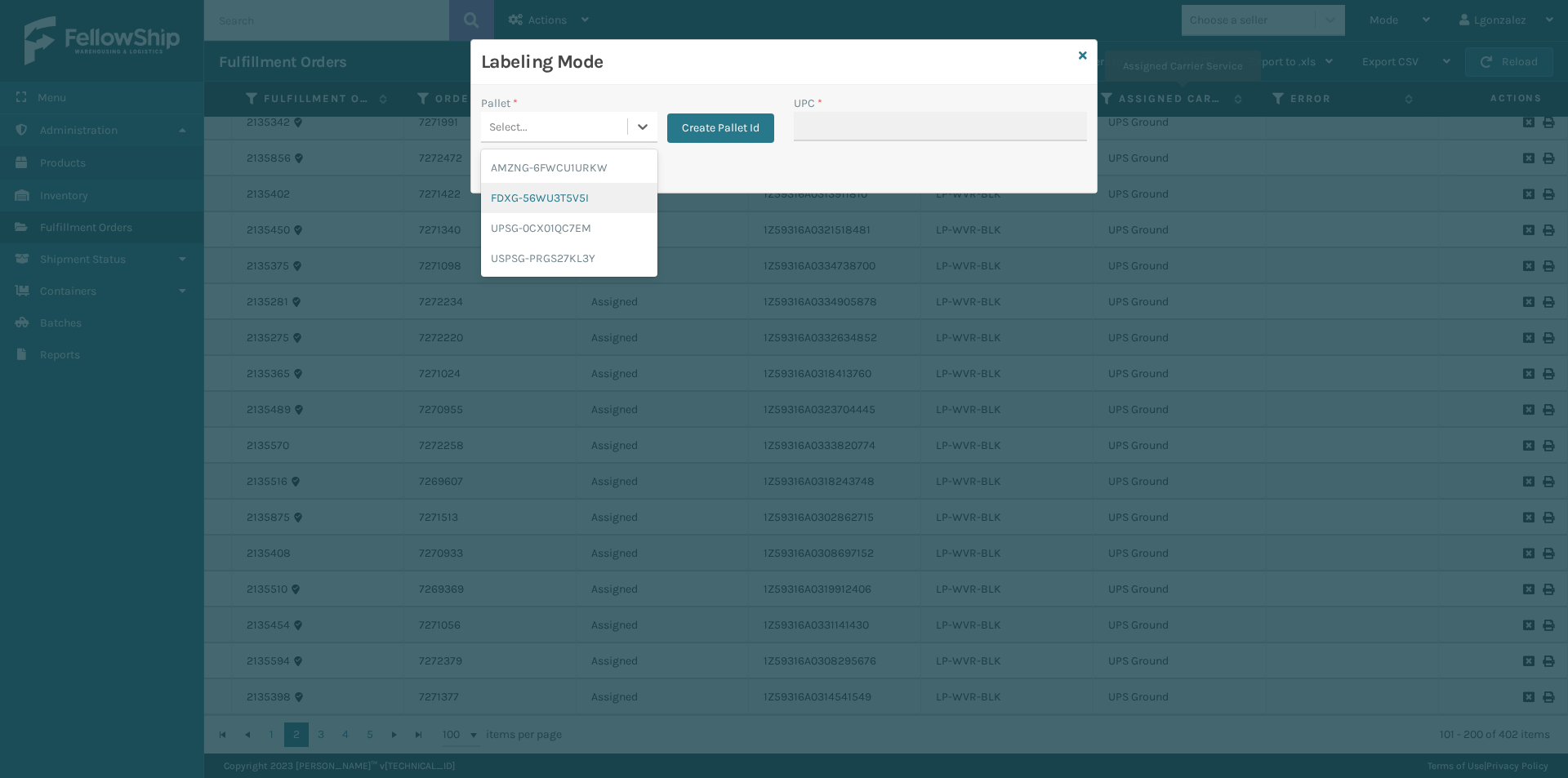
click at [519, 198] on div "FDXG-56WU3T5V5I" at bounding box center [569, 198] width 176 height 30
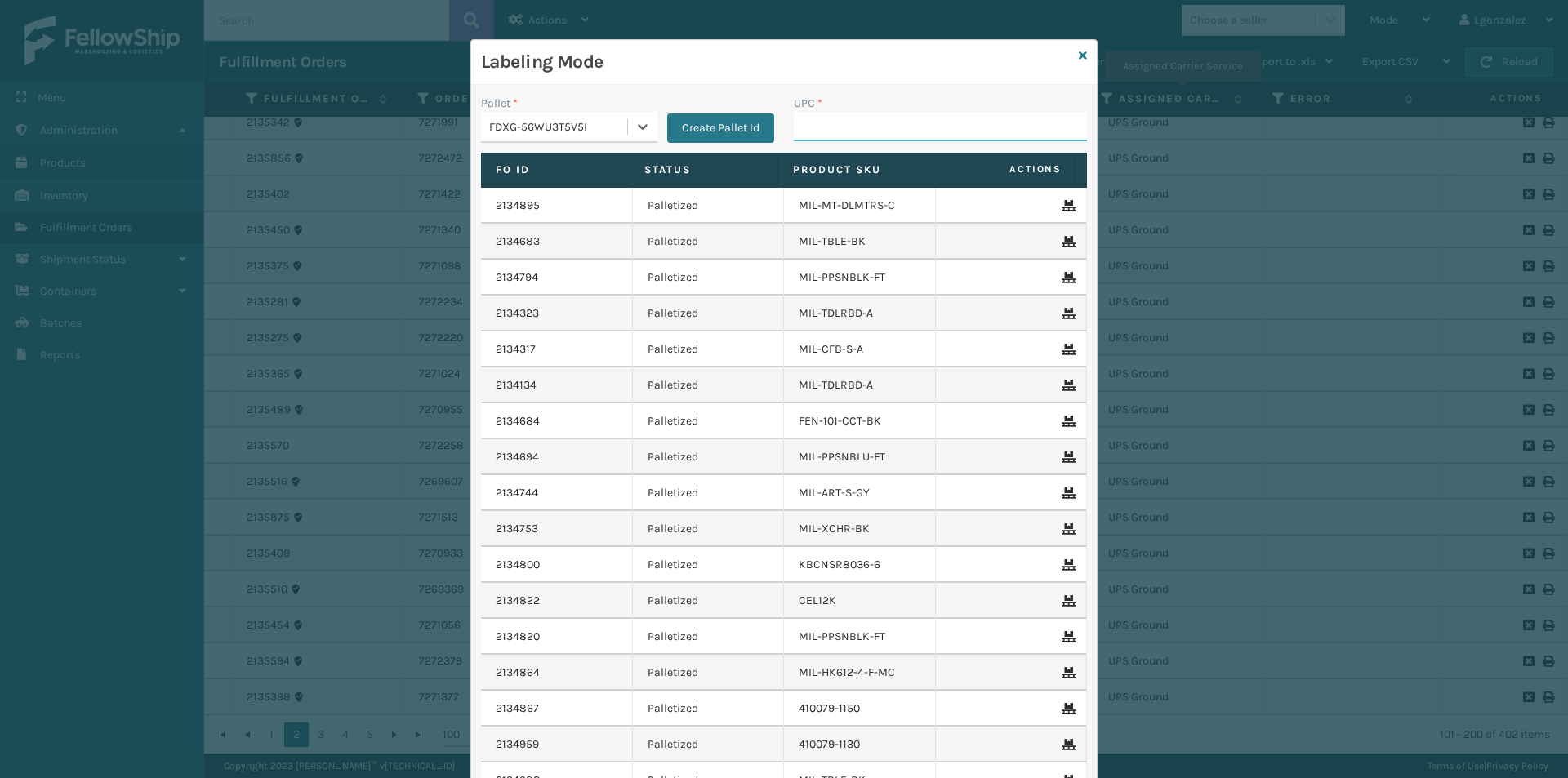
click at [817, 128] on input "UPC *" at bounding box center [940, 127] width 293 height 30
type input "8"
type input "850063730327"
click at [1078, 57] on icon at bounding box center [1082, 56] width 8 height 12
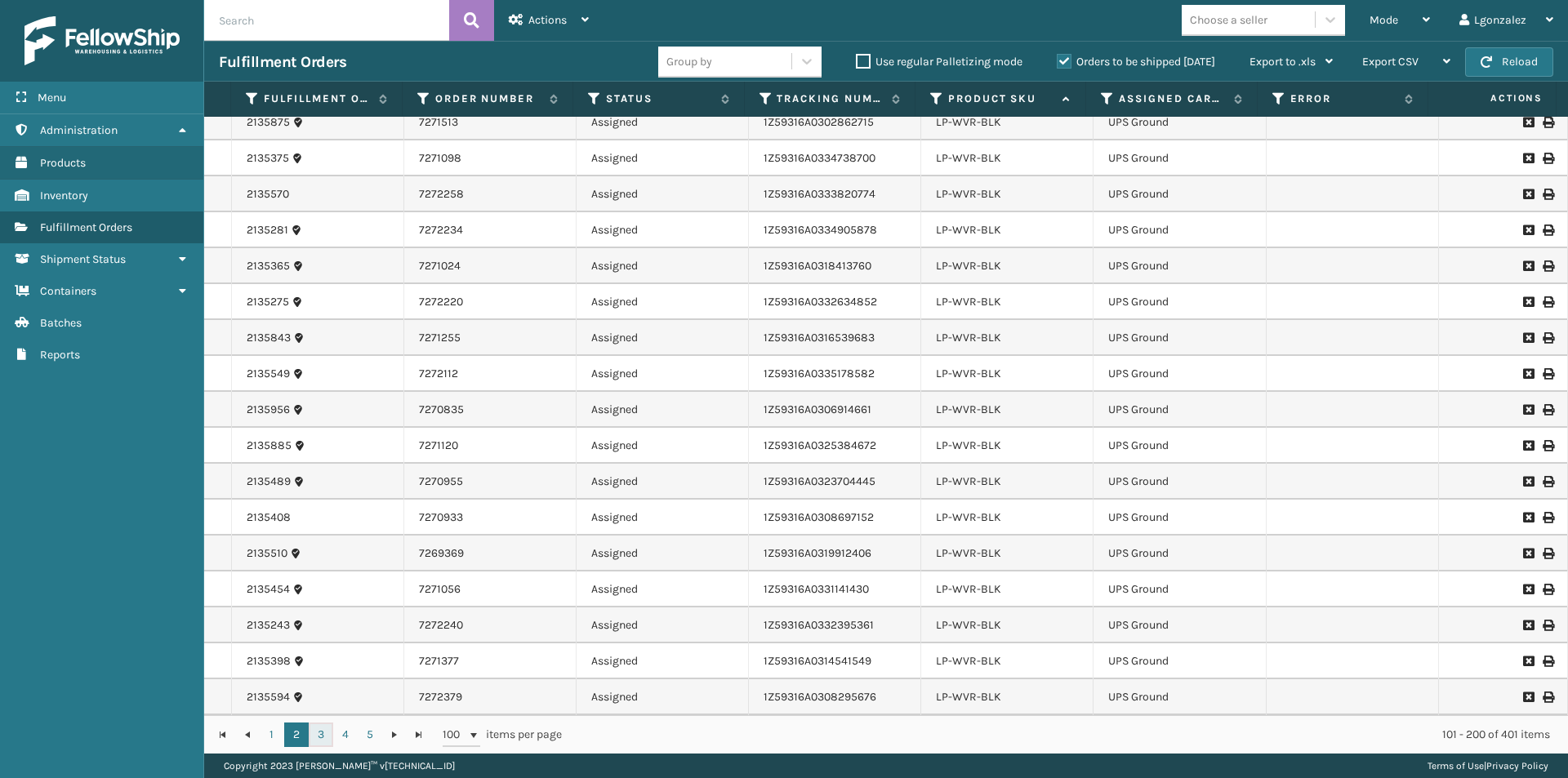
click at [322, 736] on link "3" at bounding box center [321, 735] width 25 height 25
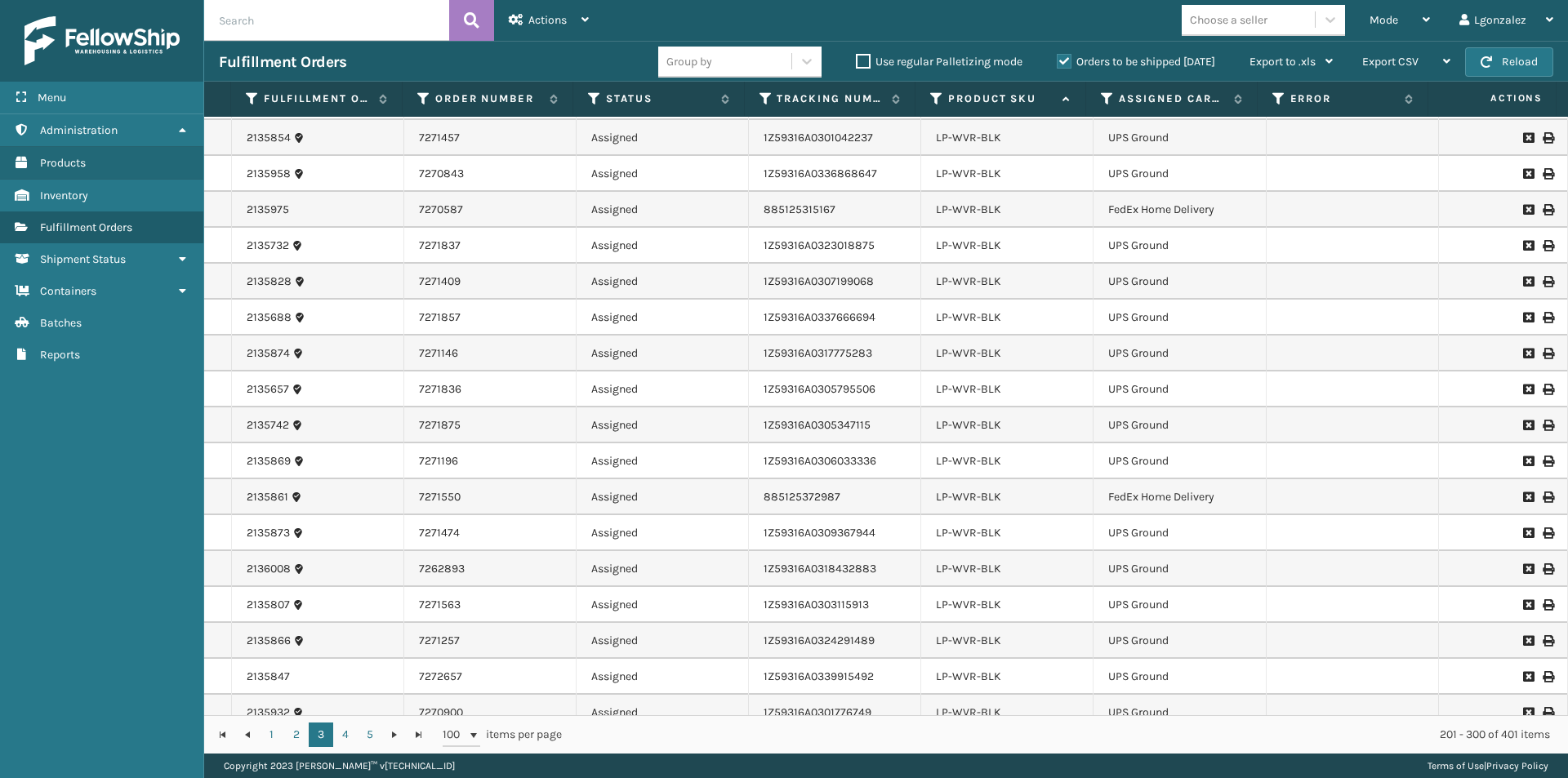
scroll to position [2995, 0]
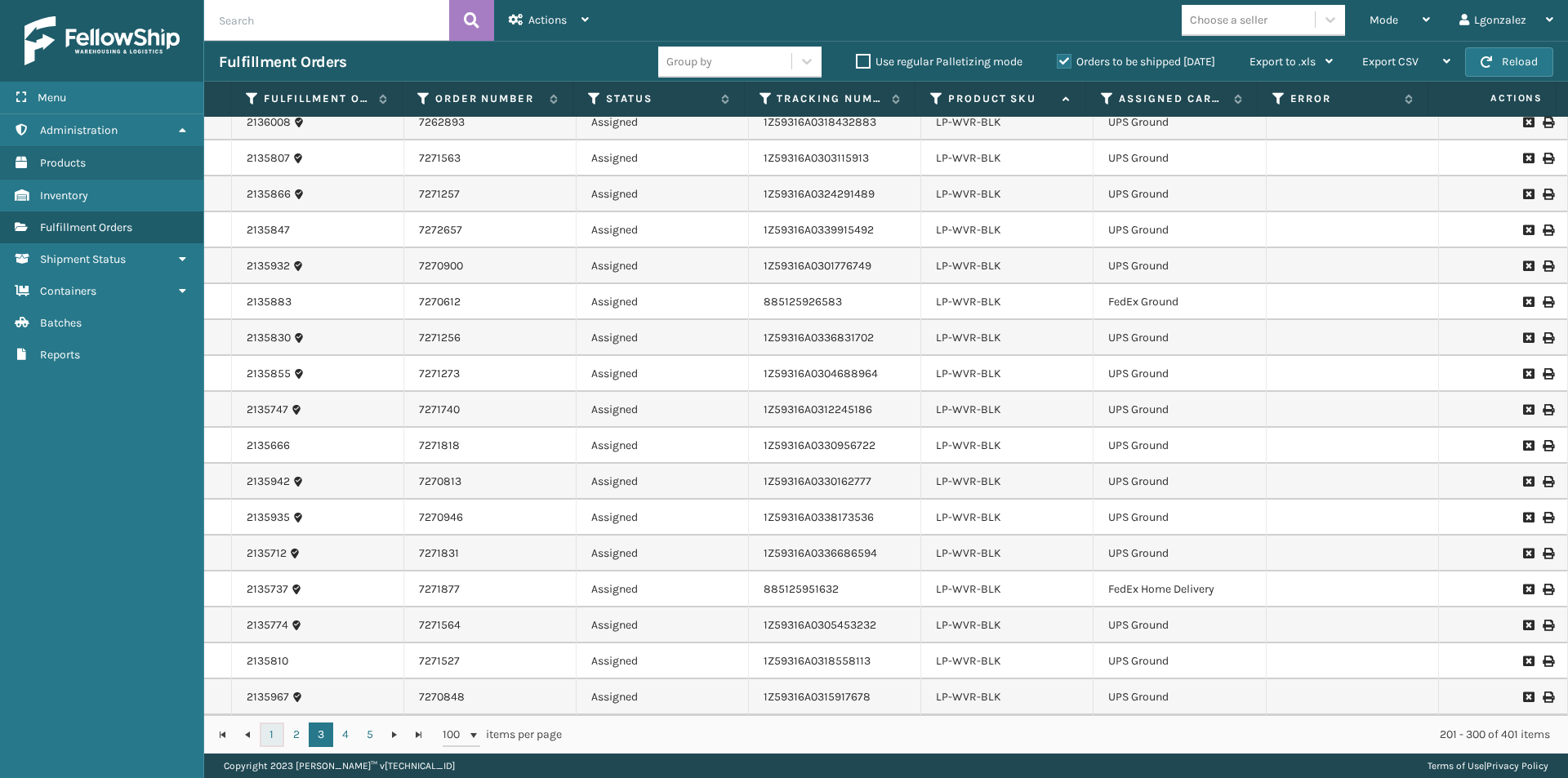
click at [275, 735] on link "1" at bounding box center [272, 735] width 25 height 25
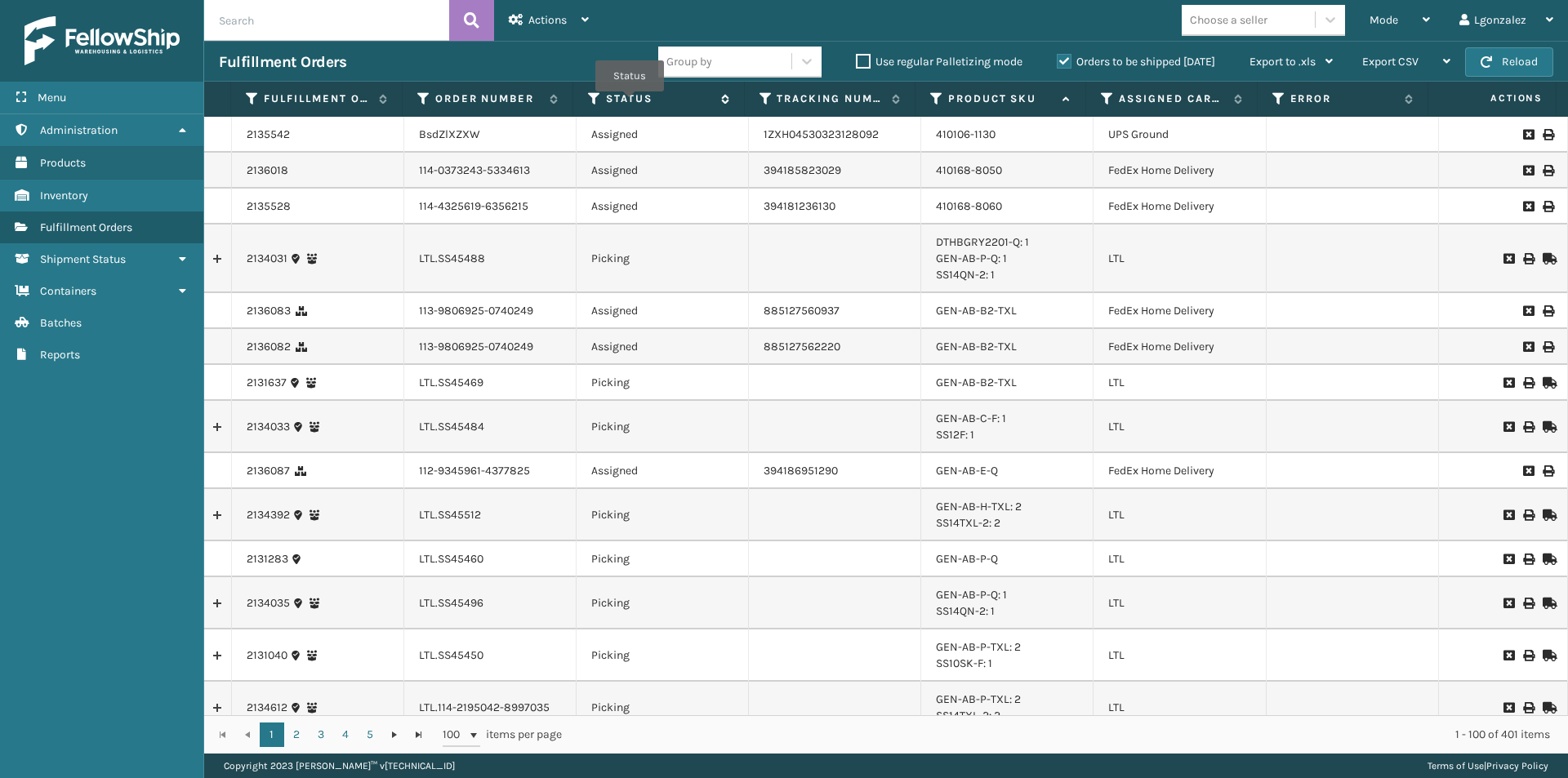
click at [630, 103] on label "Status" at bounding box center [658, 99] width 106 height 15
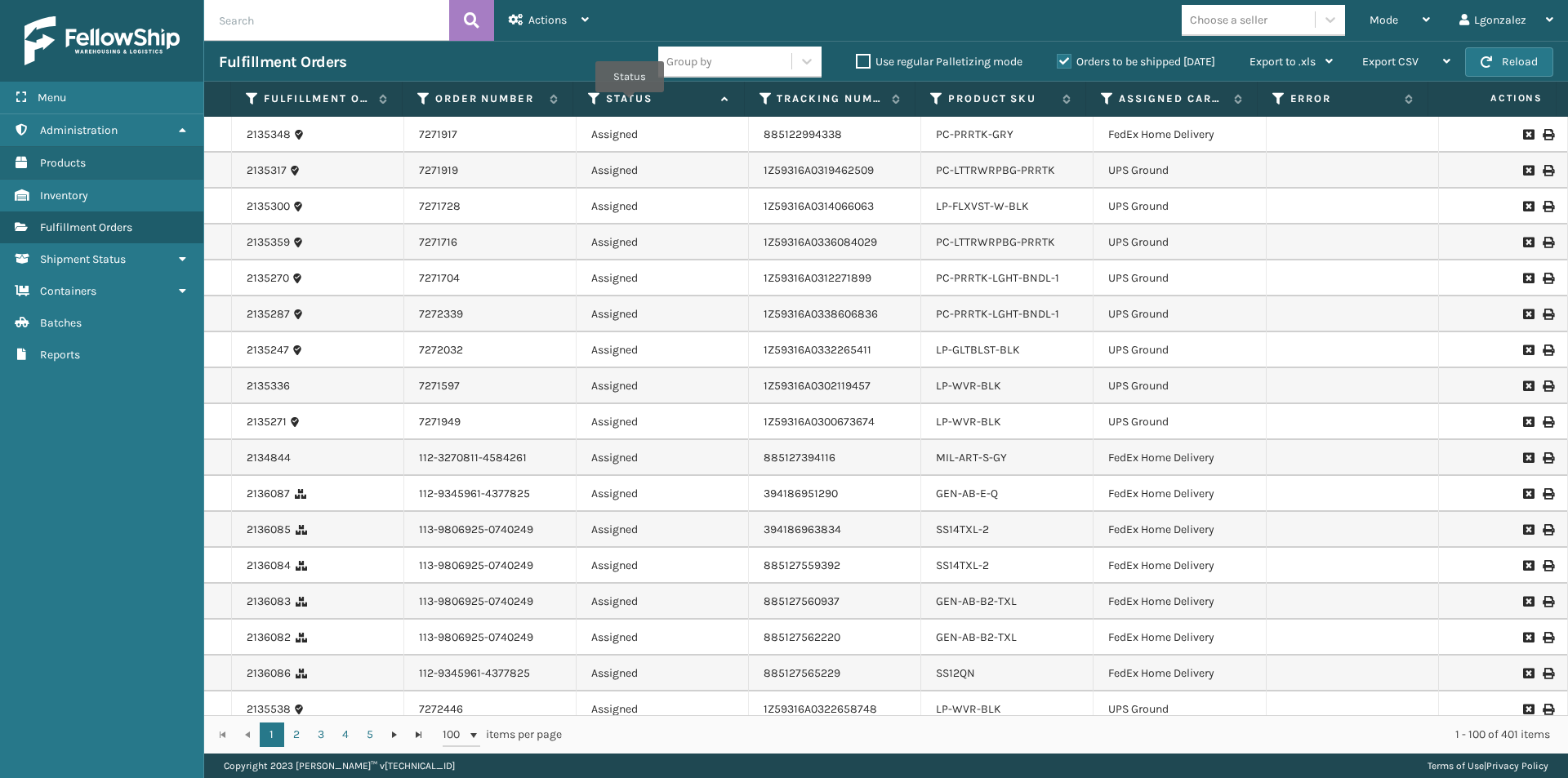
click at [630, 104] on label "Status" at bounding box center [658, 99] width 106 height 15
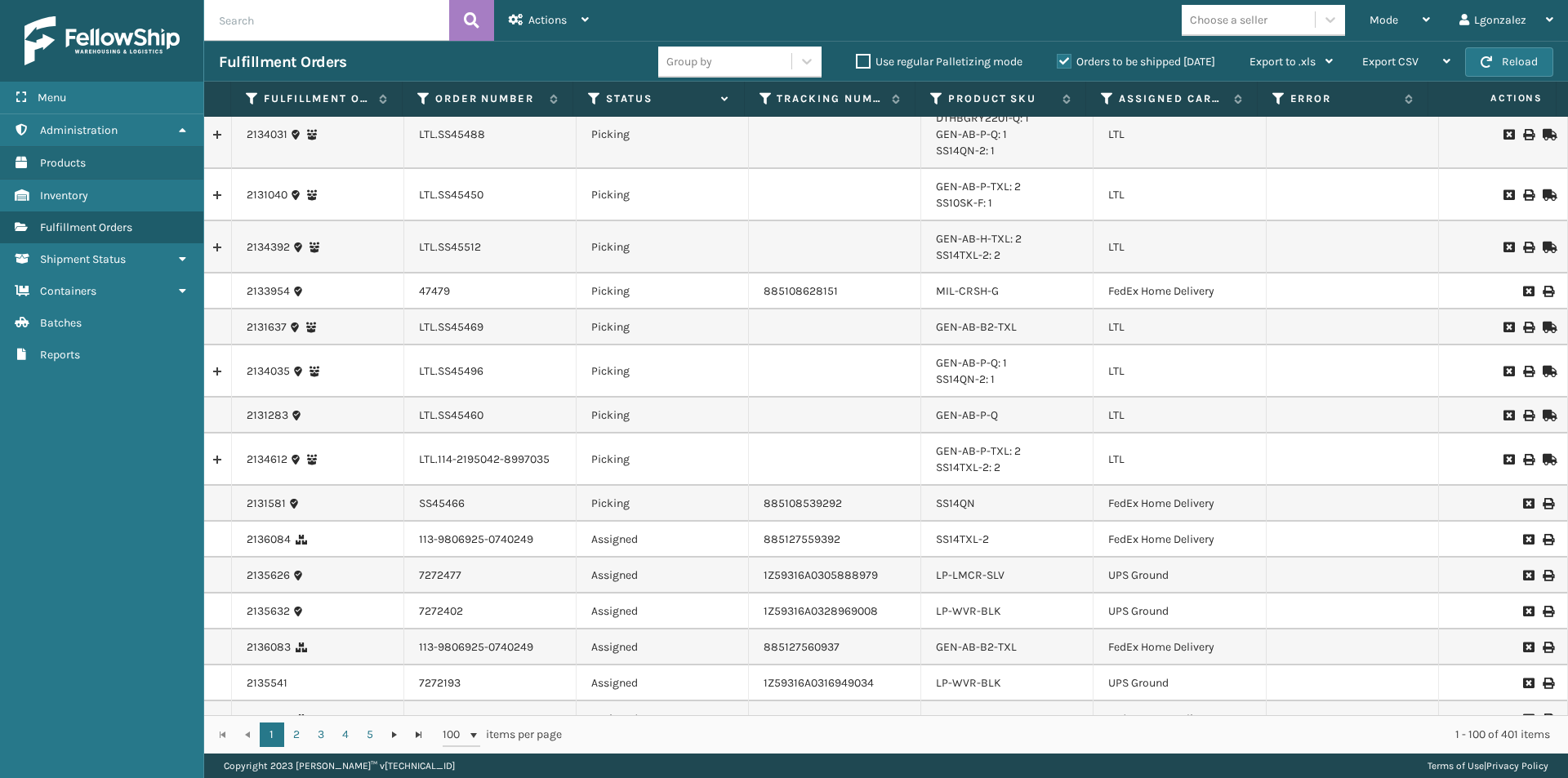
scroll to position [163, 0]
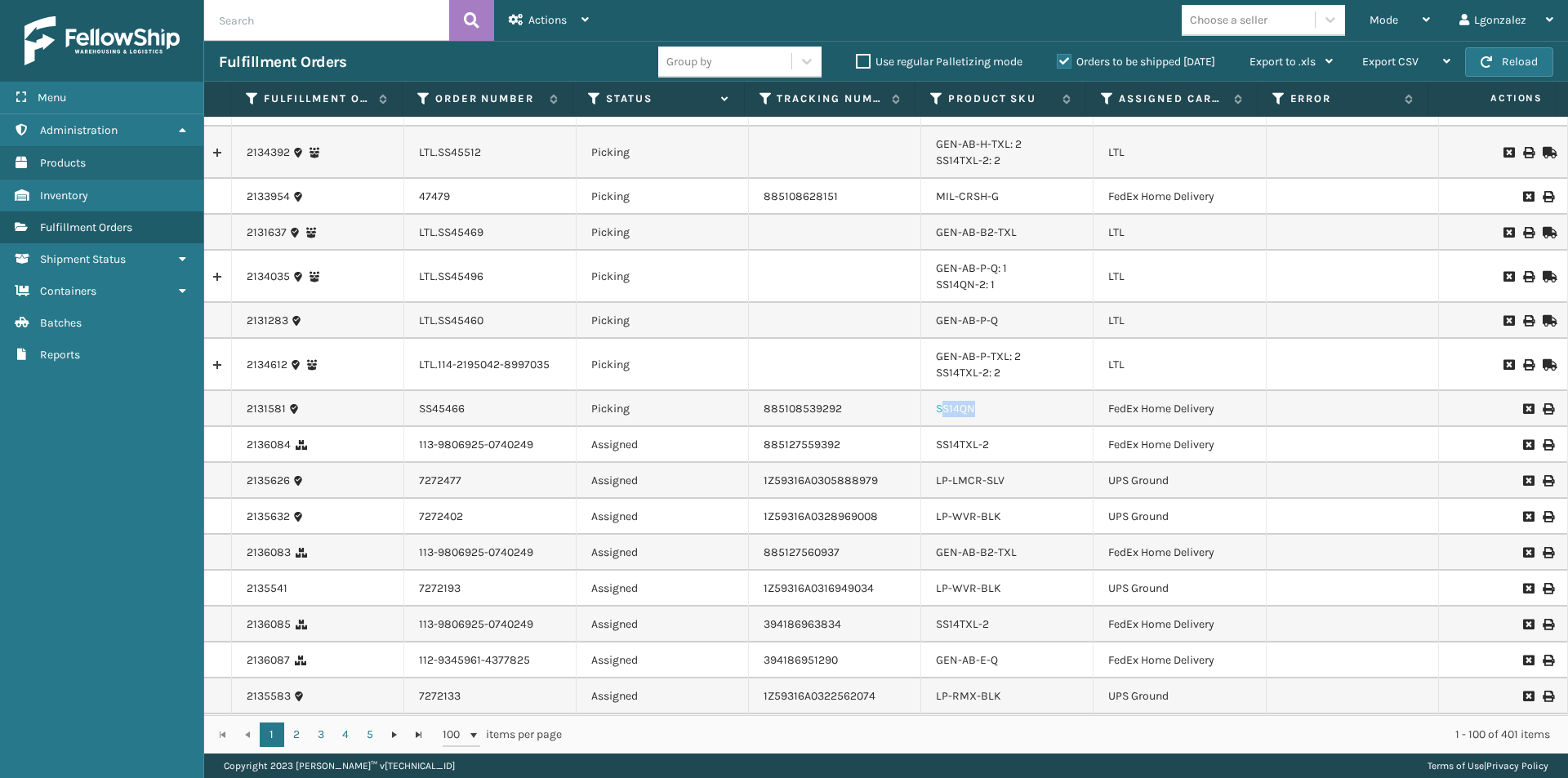
drag, startPoint x: 975, startPoint y: 408, endPoint x: 935, endPoint y: 410, distance: 40.0
click at [936, 410] on div "SS14QN" at bounding box center [1007, 409] width 142 height 16
click at [936, 410] on link "SS14QN" at bounding box center [956, 408] width 40 height 14
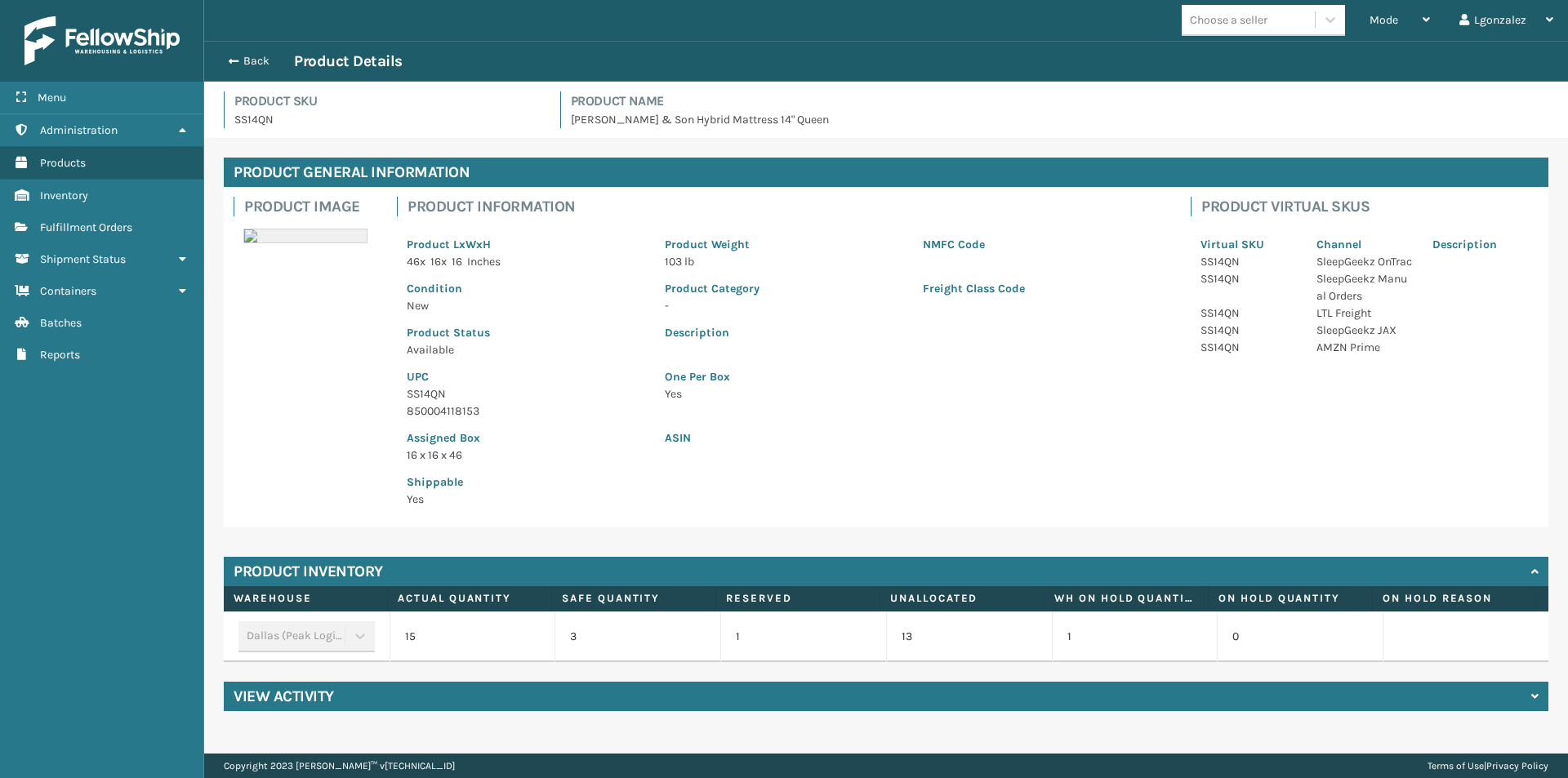
click at [417, 394] on p "SS14QN" at bounding box center [526, 394] width 239 height 17
click at [417, 393] on p "SS14QN" at bounding box center [526, 394] width 239 height 17
click at [254, 67] on button "Back" at bounding box center [256, 61] width 75 height 15
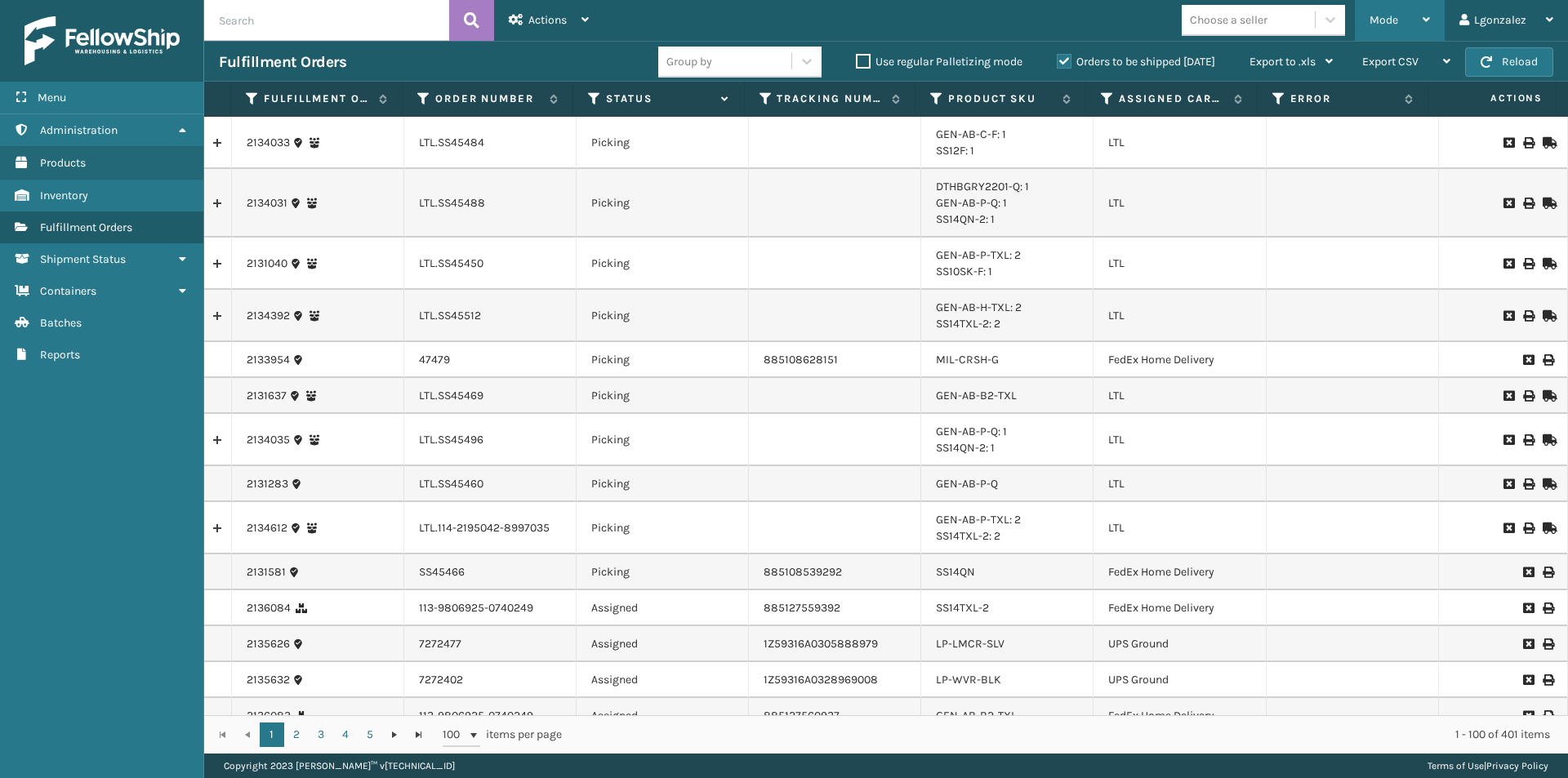
click at [1431, 30] on div "Mode Regular Mode Picking Mode Labeling Mode Exit Scan Mode" at bounding box center [1399, 21] width 90 height 41
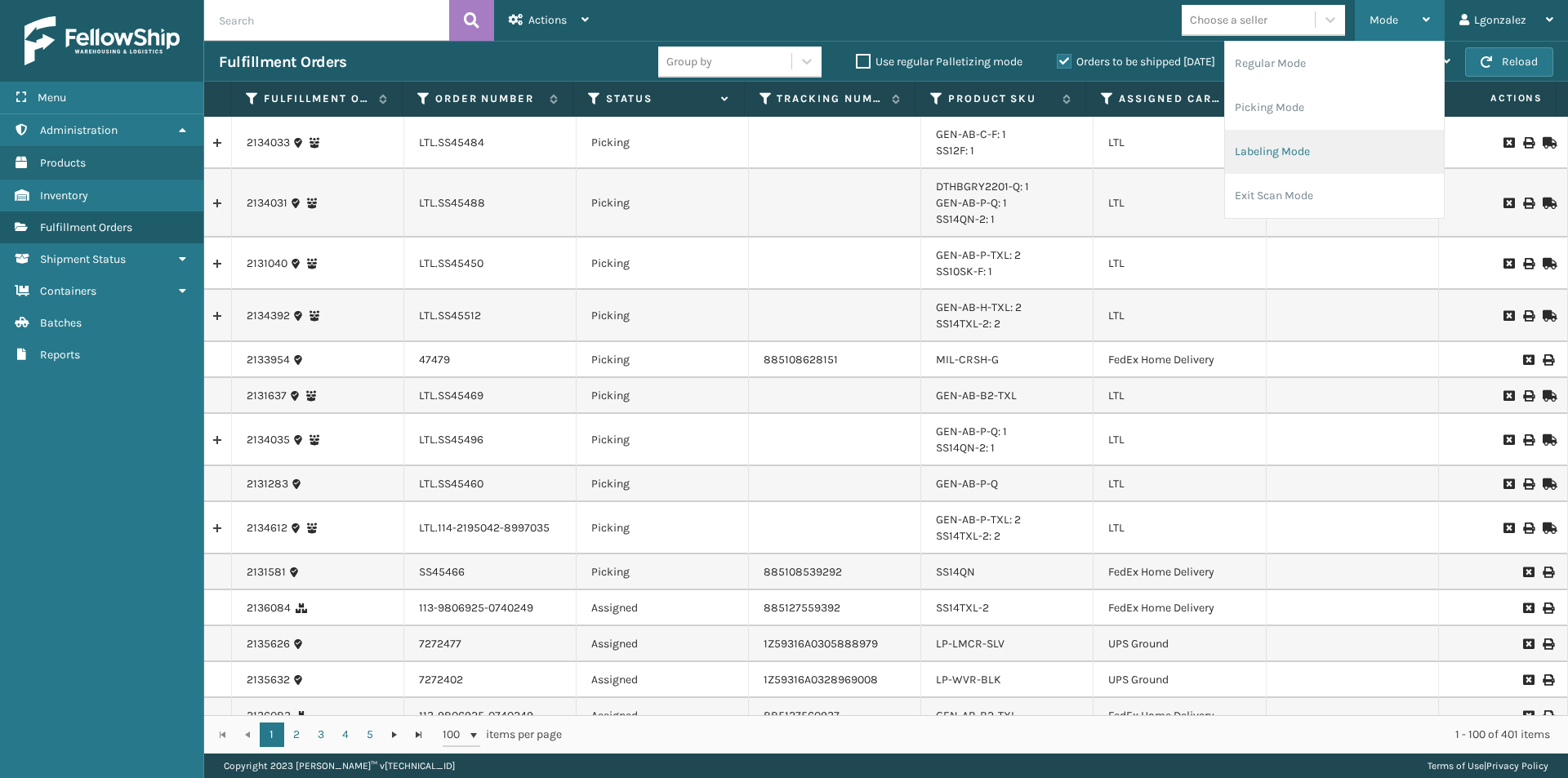
click at [1314, 161] on li "Labeling Mode" at bounding box center [1334, 152] width 219 height 44
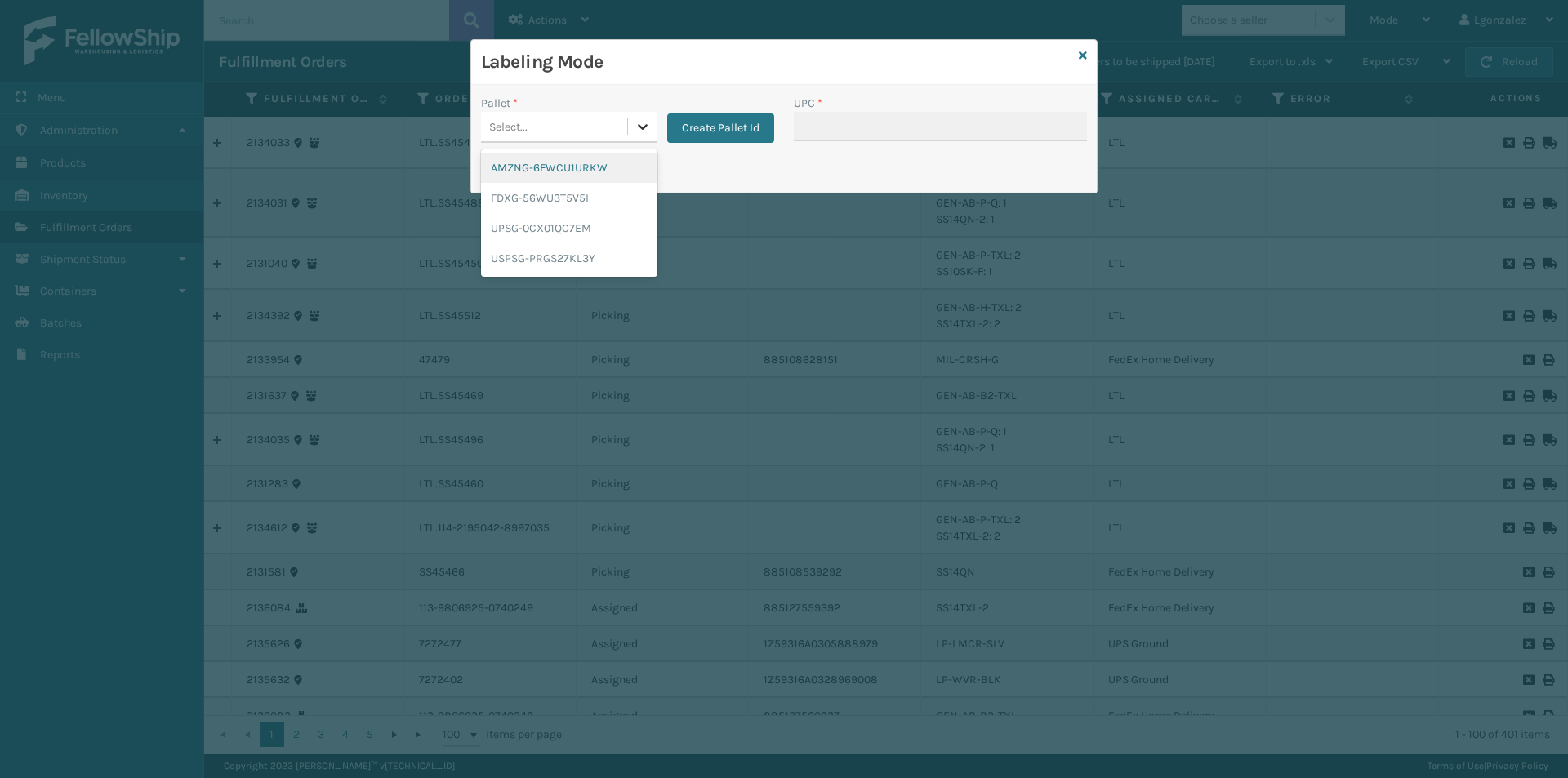
click at [639, 134] on icon at bounding box center [643, 127] width 16 height 16
click at [567, 201] on div "FDXG-56WU3T5V5I" at bounding box center [569, 198] width 176 height 30
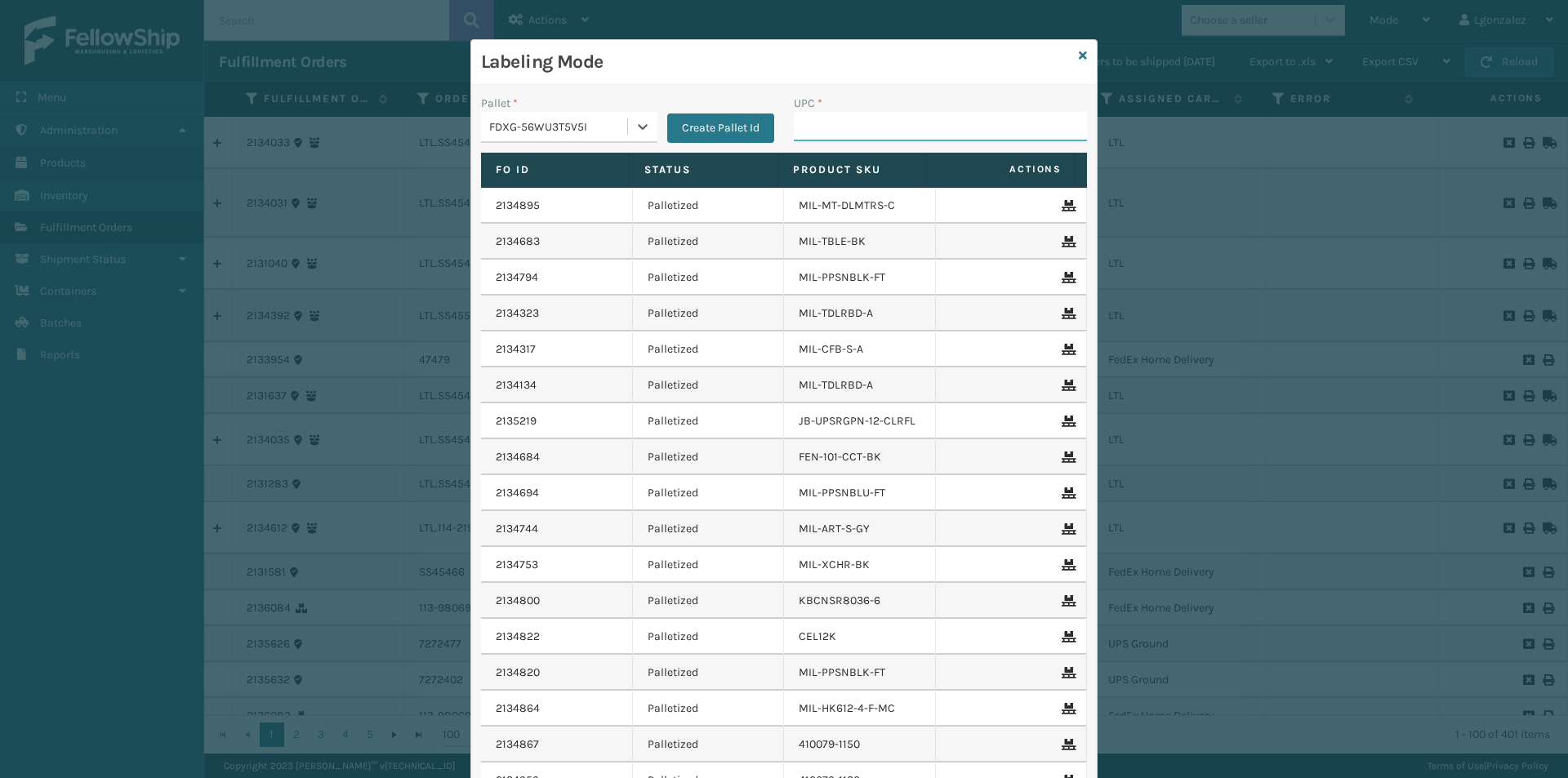
click at [811, 125] on input "UPC *" at bounding box center [940, 127] width 293 height 30
paste input "SS14QN"
type input "SS14QN"
click at [1078, 59] on icon at bounding box center [1082, 56] width 8 height 12
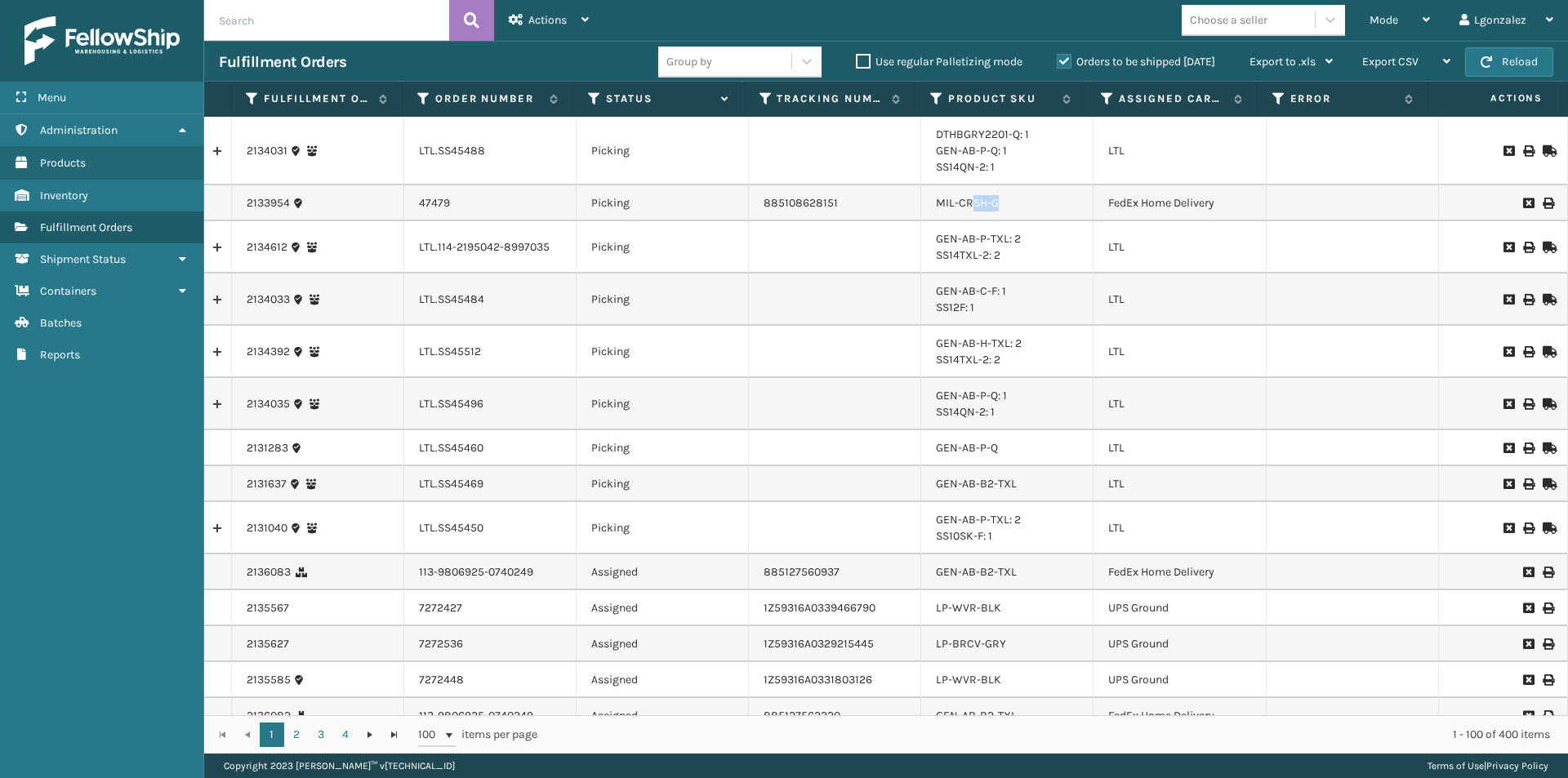
drag, startPoint x: 997, startPoint y: 198, endPoint x: 969, endPoint y: 217, distance: 33.8
click at [969, 217] on td "MIL-CRSH-G" at bounding box center [1007, 203] width 172 height 36
click at [968, 202] on link "MIL-CRSH-G" at bounding box center [967, 203] width 63 height 14
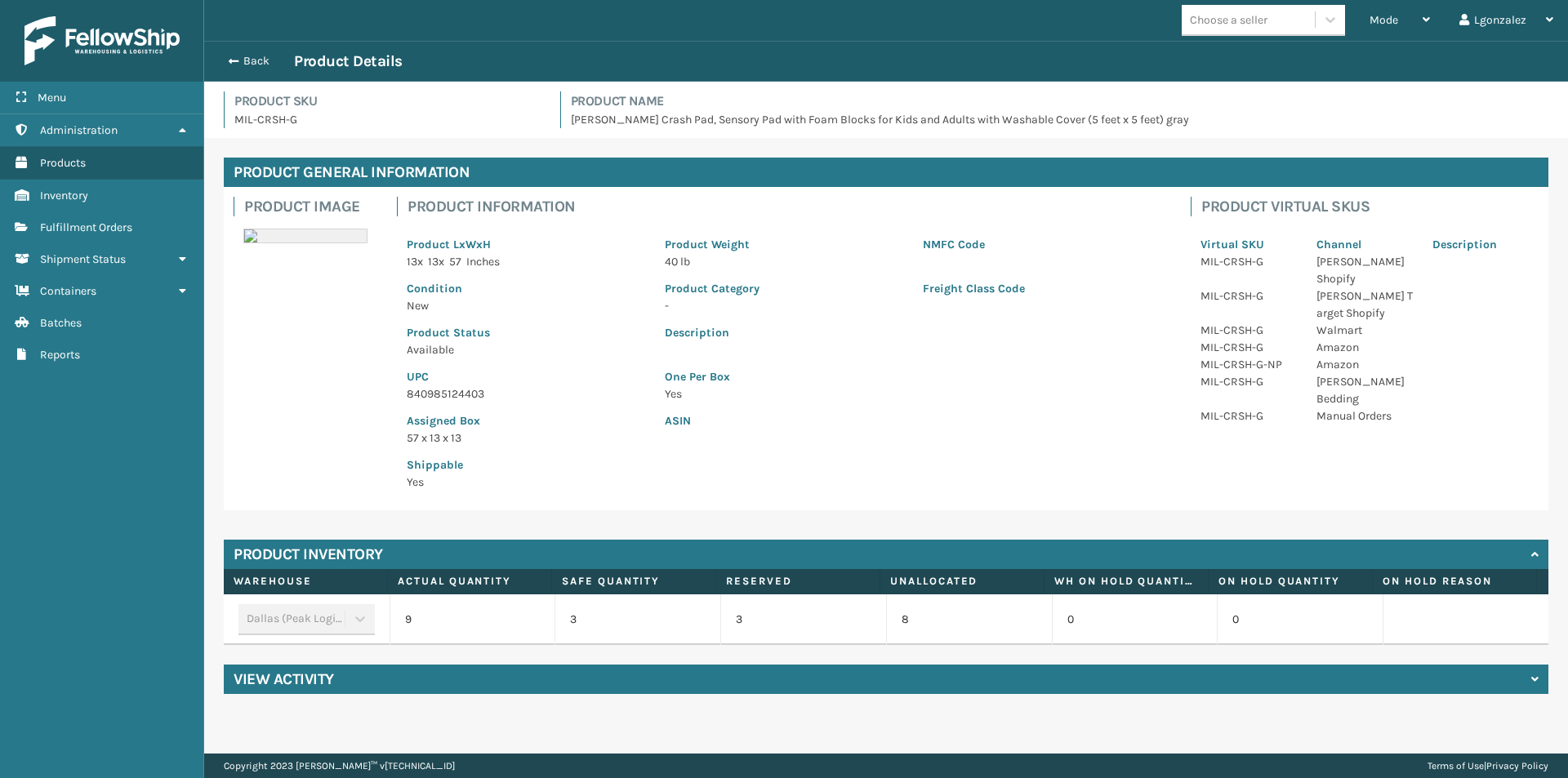
click at [458, 390] on p "840985124403" at bounding box center [526, 394] width 239 height 17
click at [458, 391] on p "840985124403" at bounding box center [526, 394] width 239 height 17
click at [249, 55] on button "Back" at bounding box center [256, 61] width 75 height 15
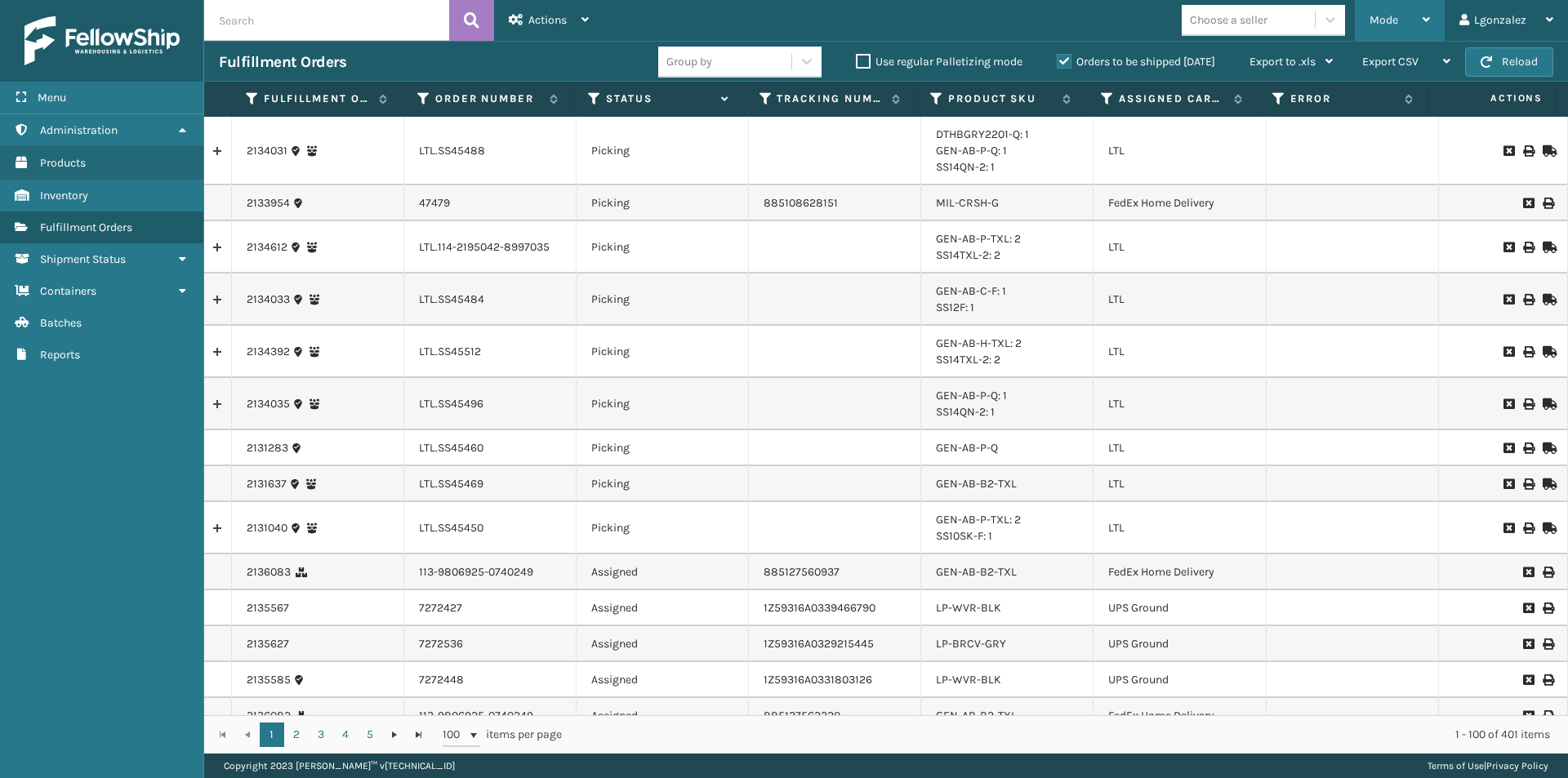
click at [1429, 26] on div "Mode" at bounding box center [1399, 21] width 60 height 41
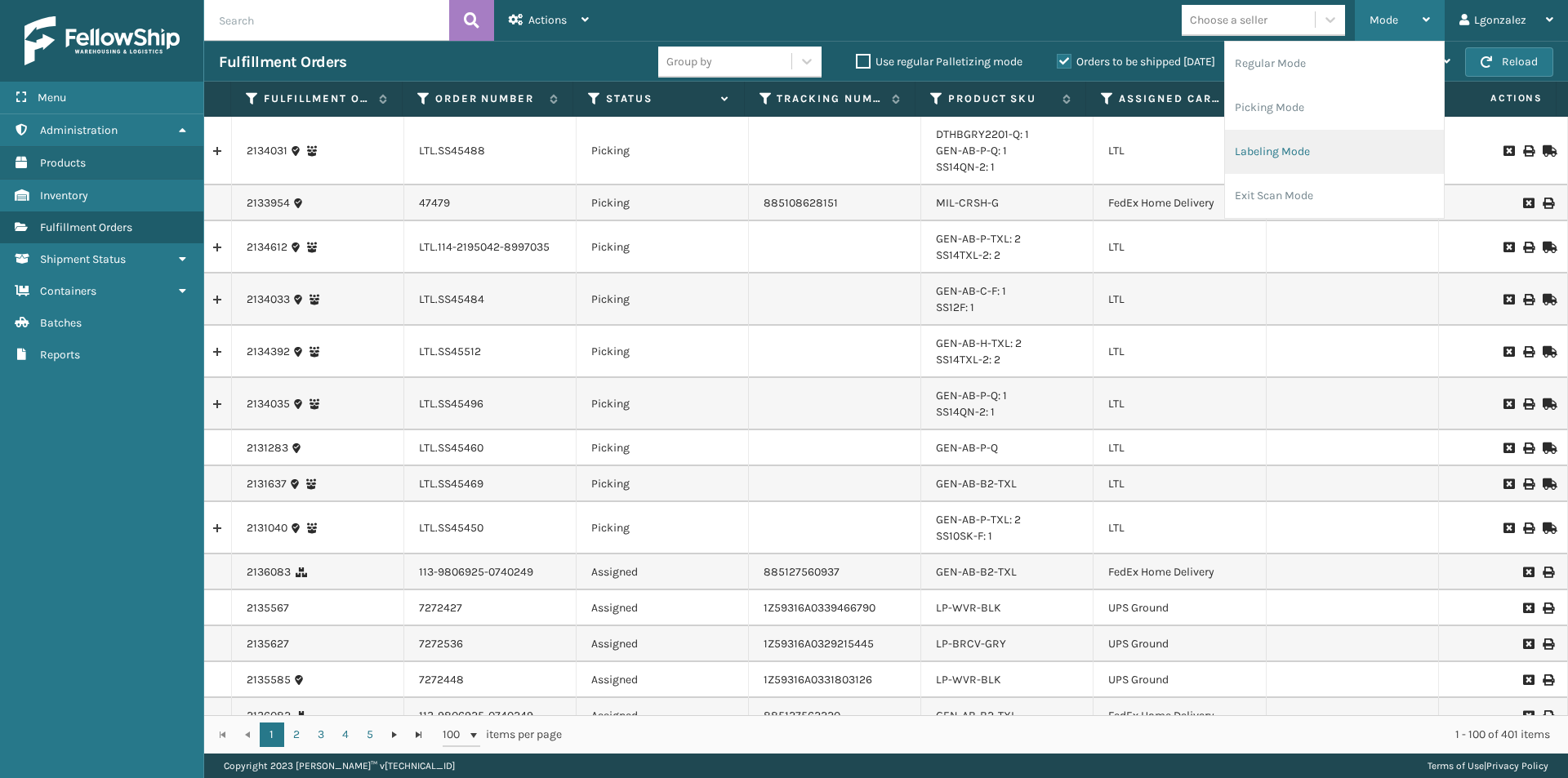
click at [1272, 155] on li "Labeling Mode" at bounding box center [1334, 152] width 219 height 44
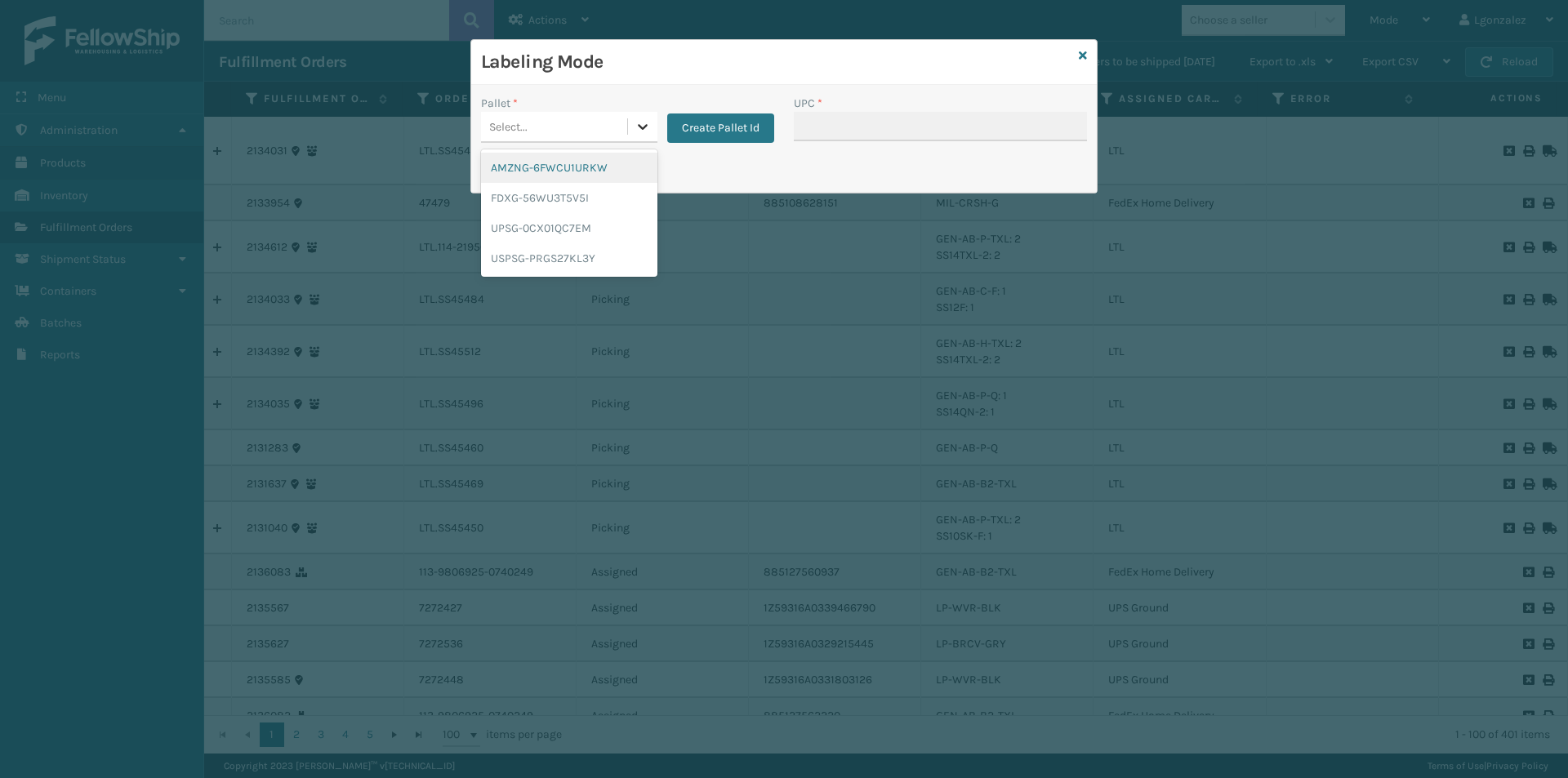
click at [644, 137] on div at bounding box center [643, 127] width 30 height 30
click at [576, 202] on div "FDXG-56WU3T5V5I" at bounding box center [569, 198] width 176 height 30
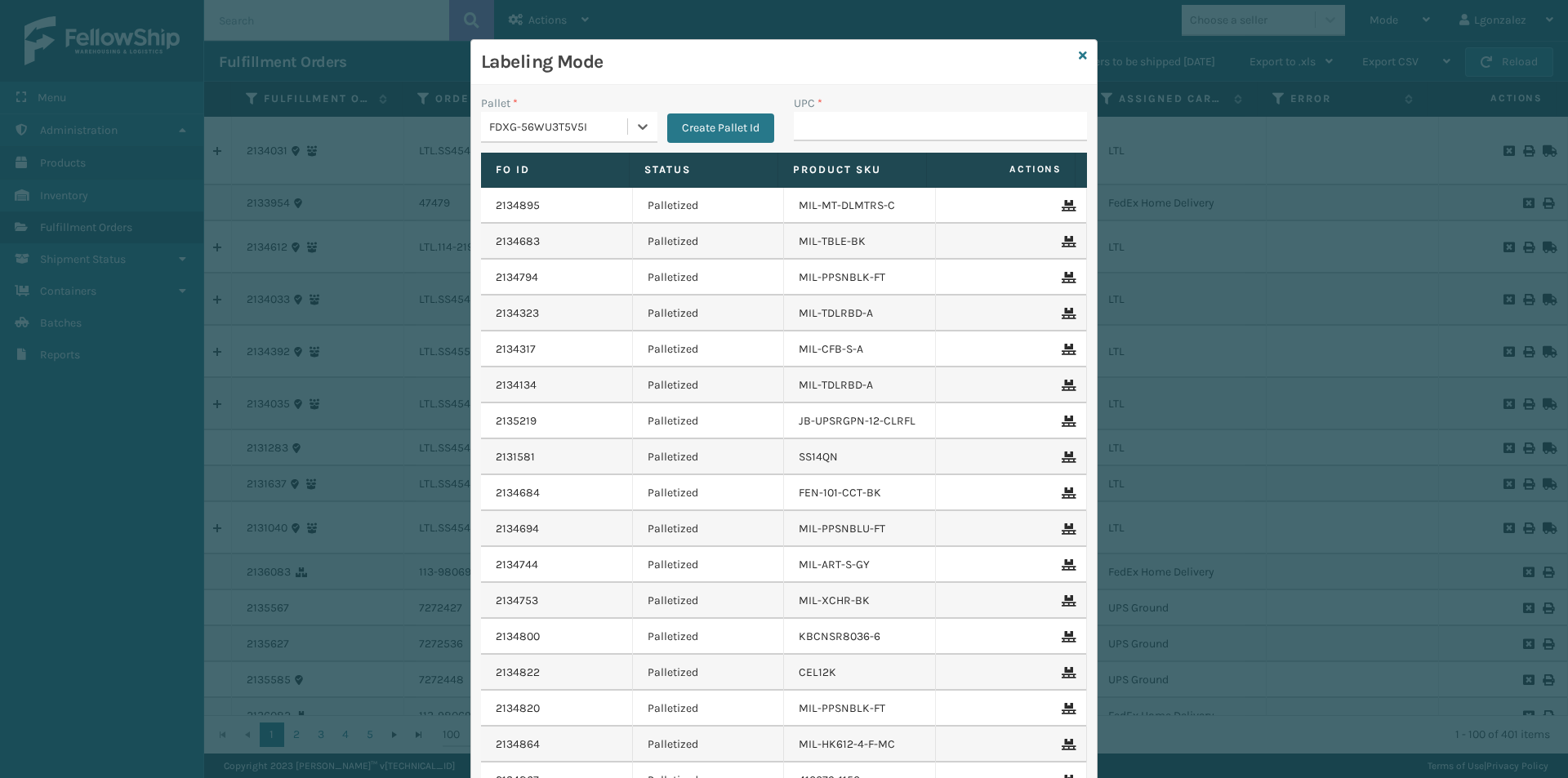
click at [886, 106] on div "UPC *" at bounding box center [940, 103] width 293 height 17
click at [886, 119] on input "UPC *" at bounding box center [940, 127] width 293 height 30
paste input "840985124403"
type input "840985124403"
click at [1078, 54] on icon at bounding box center [1082, 56] width 8 height 12
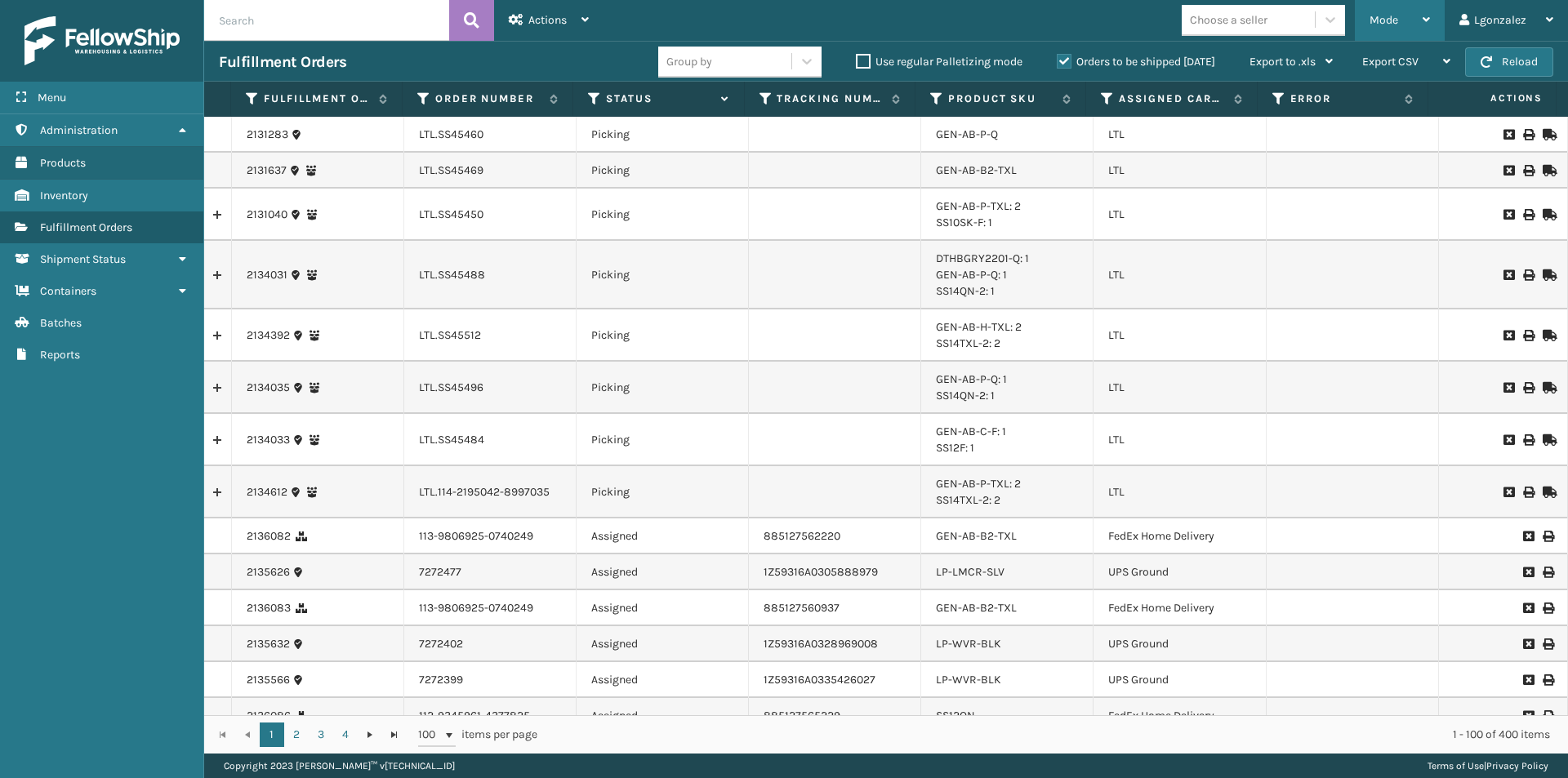
click at [1440, 30] on div "Mode Regular Mode Picking Mode Labeling Mode Exit Scan Mode" at bounding box center [1399, 21] width 90 height 41
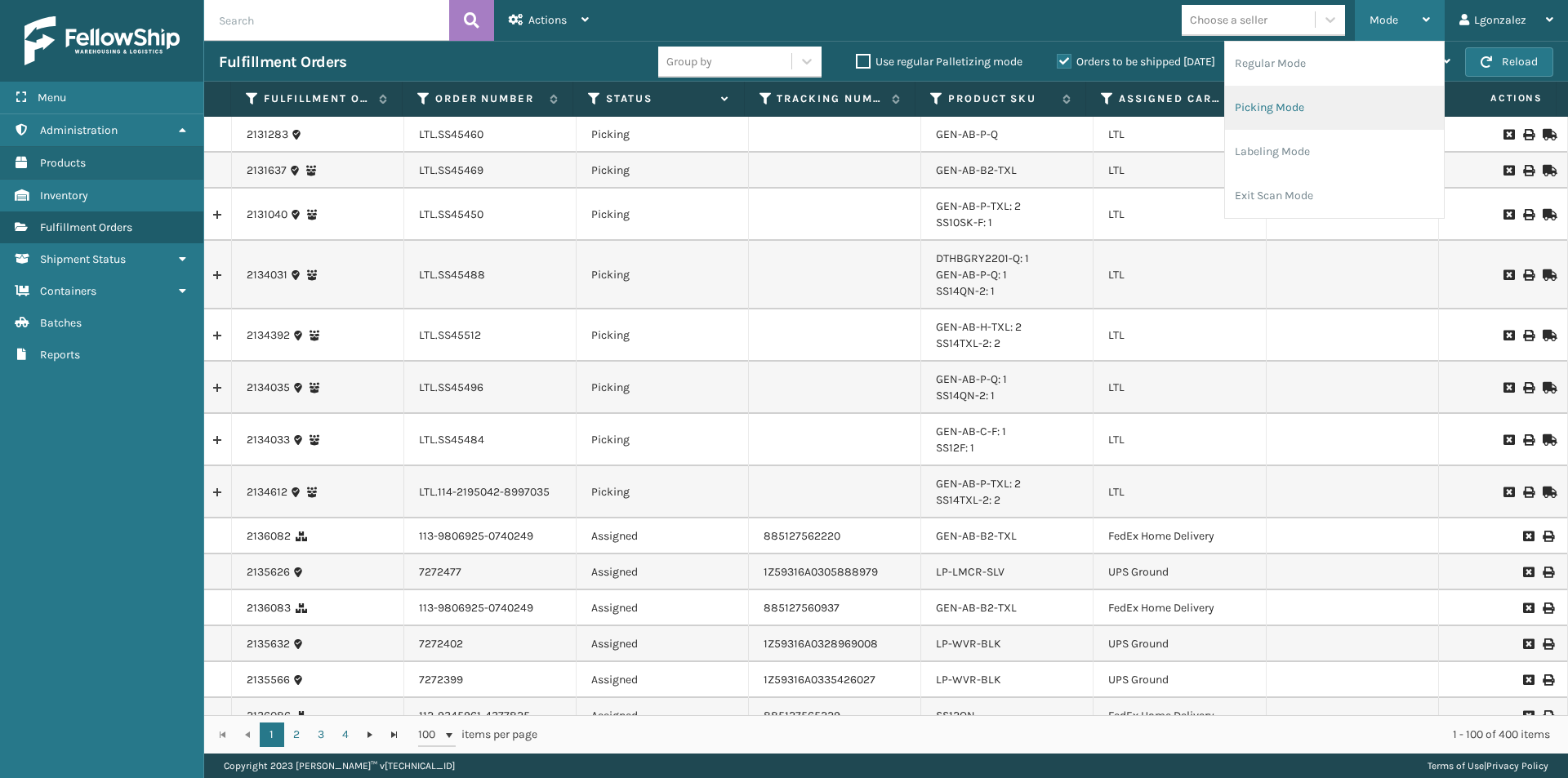
click at [1326, 109] on li "Picking Mode" at bounding box center [1334, 108] width 219 height 44
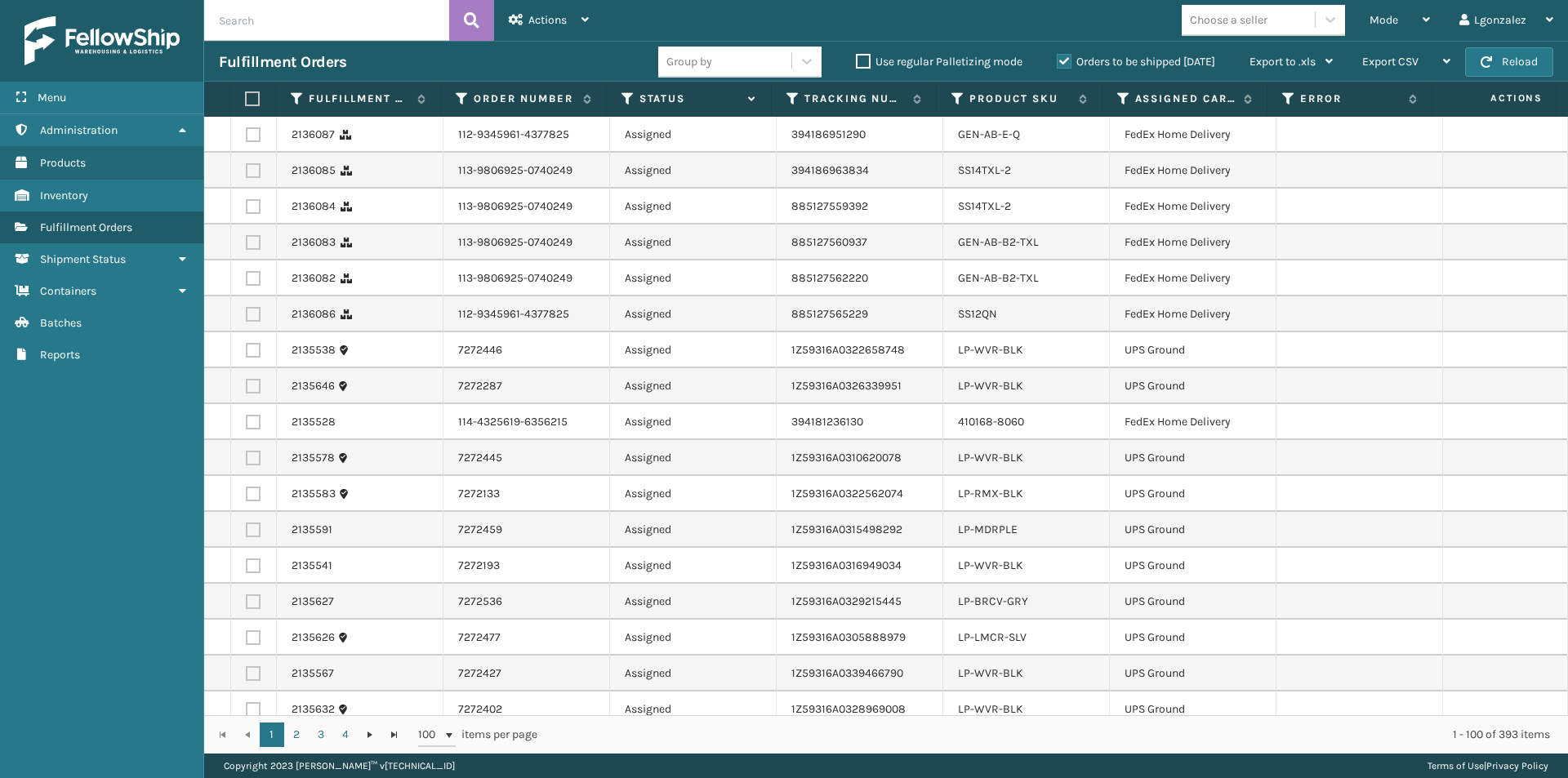
click at [250, 100] on label at bounding box center [250, 99] width 11 height 15
click at [246, 100] on input "checkbox" at bounding box center [245, 99] width 1 height 11
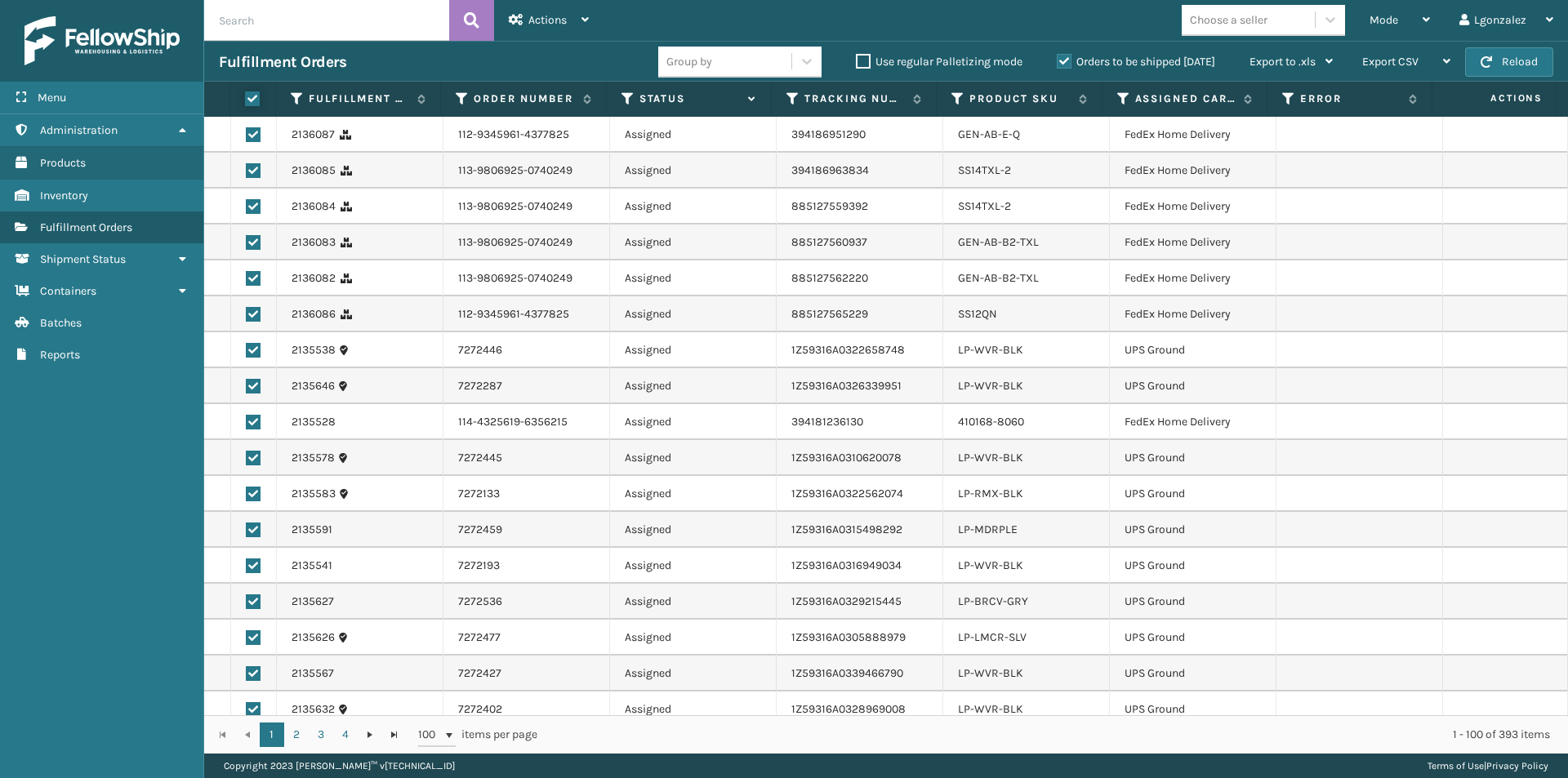
checkbox input "true"
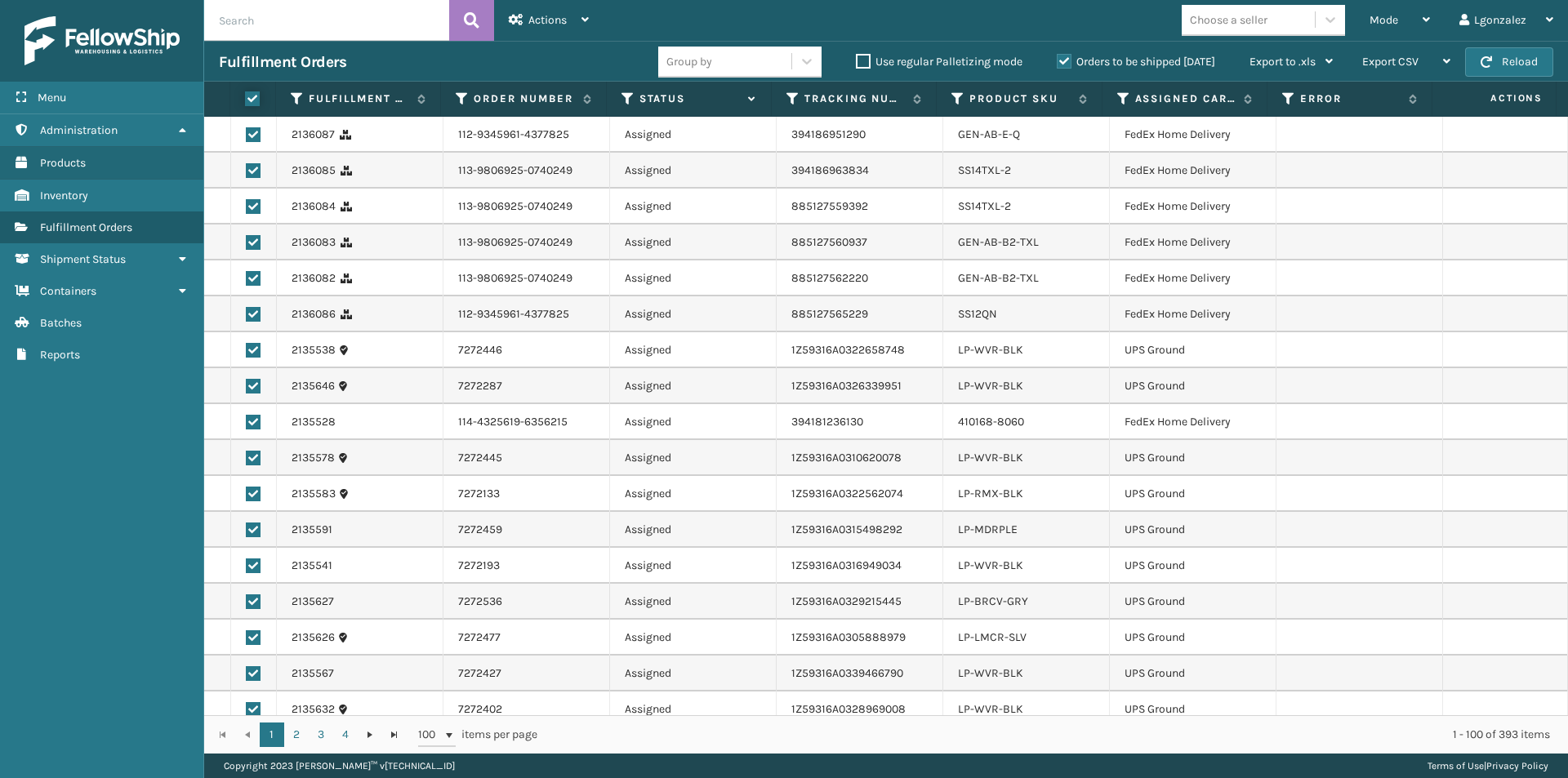
checkbox input "true"
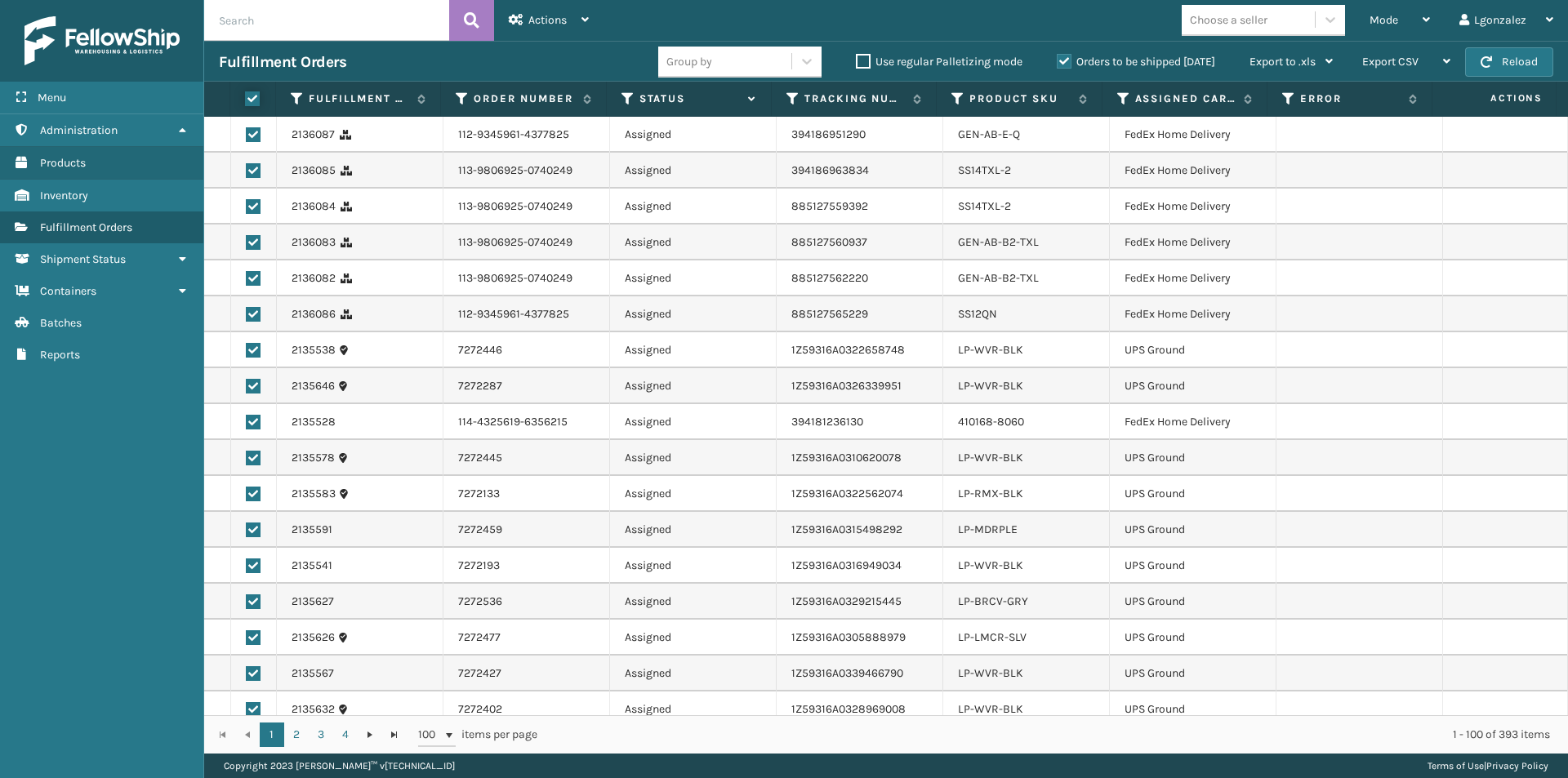
checkbox input "true"
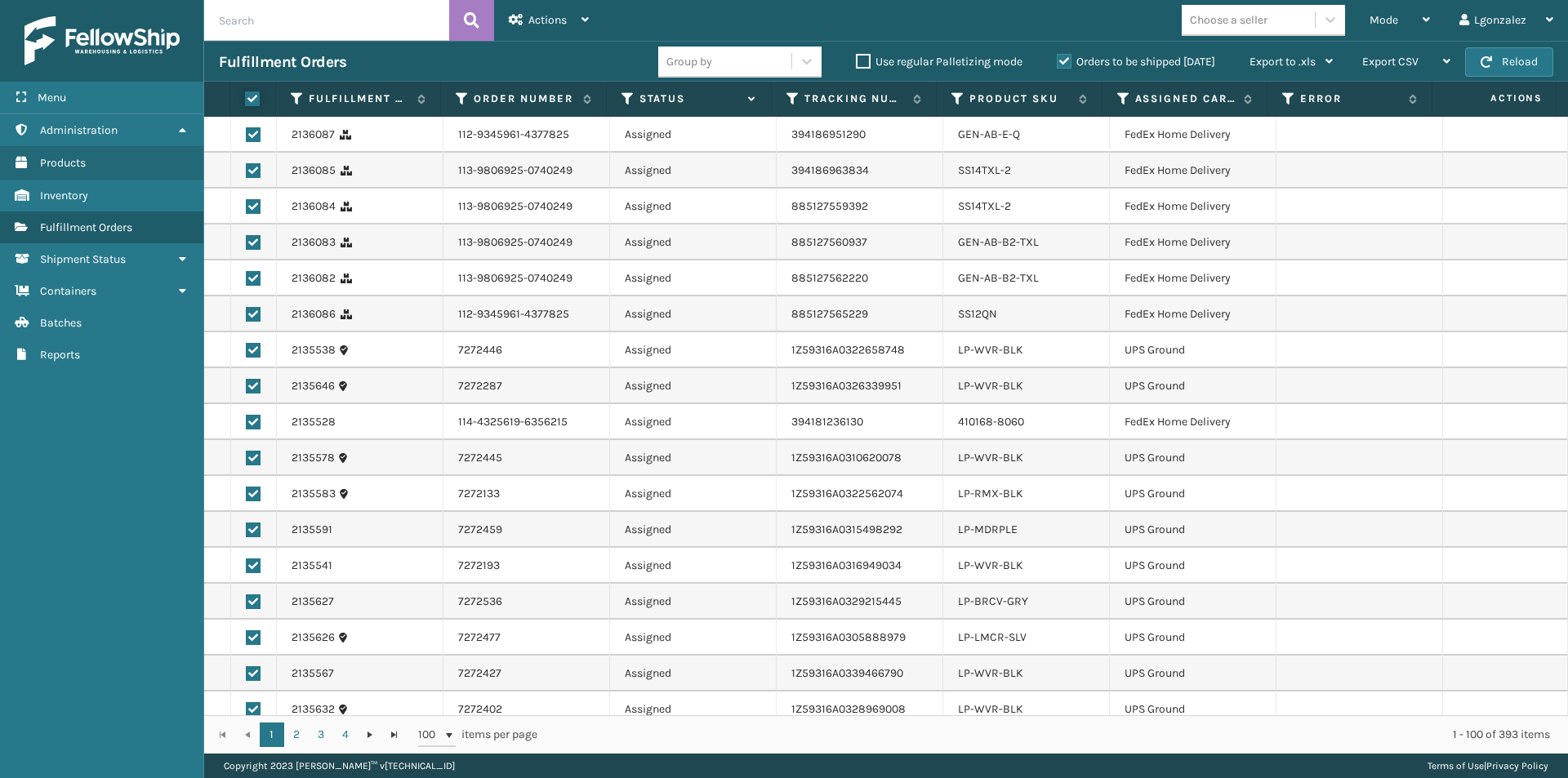
checkbox input "true"
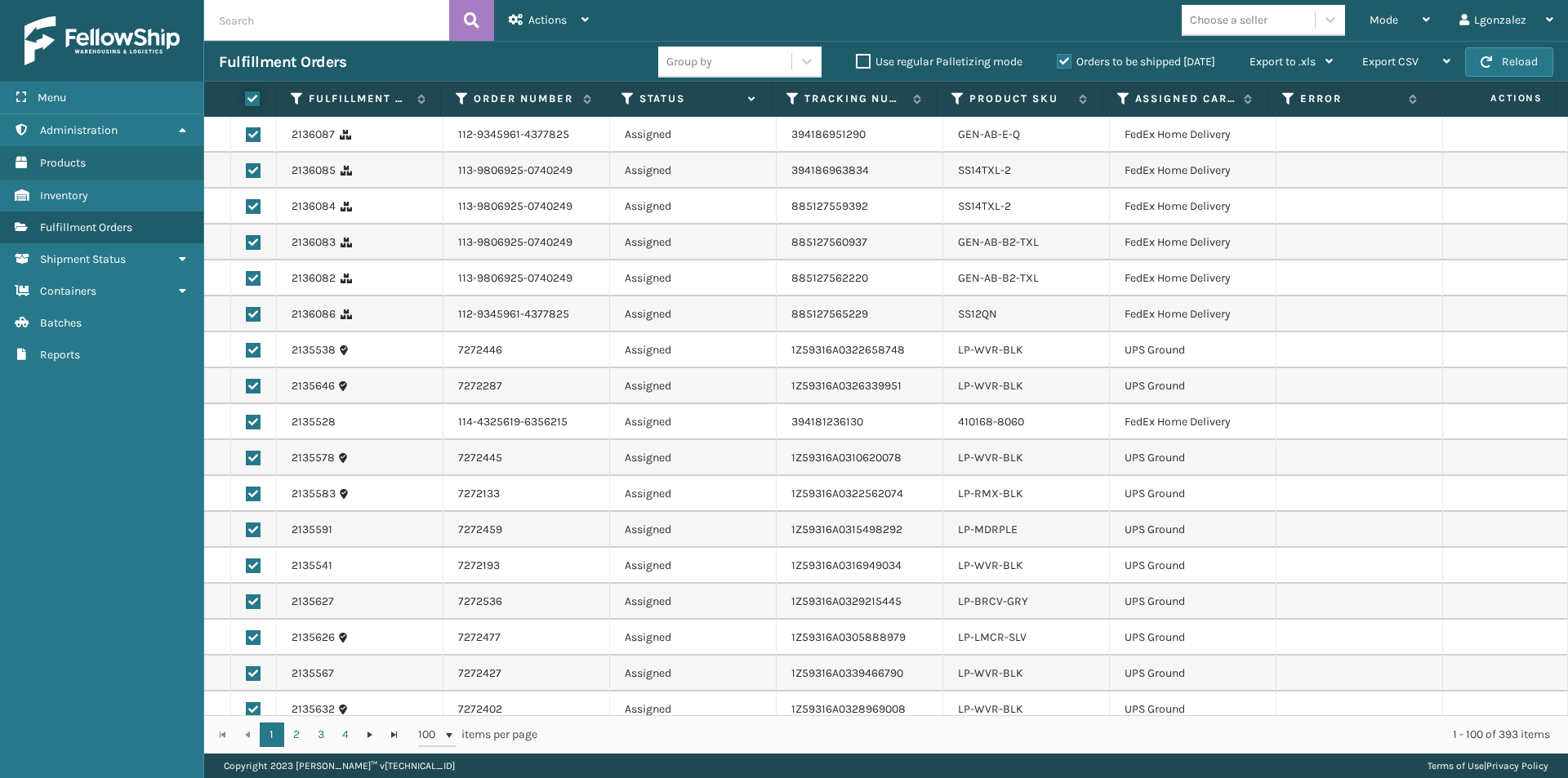
checkbox input "true"
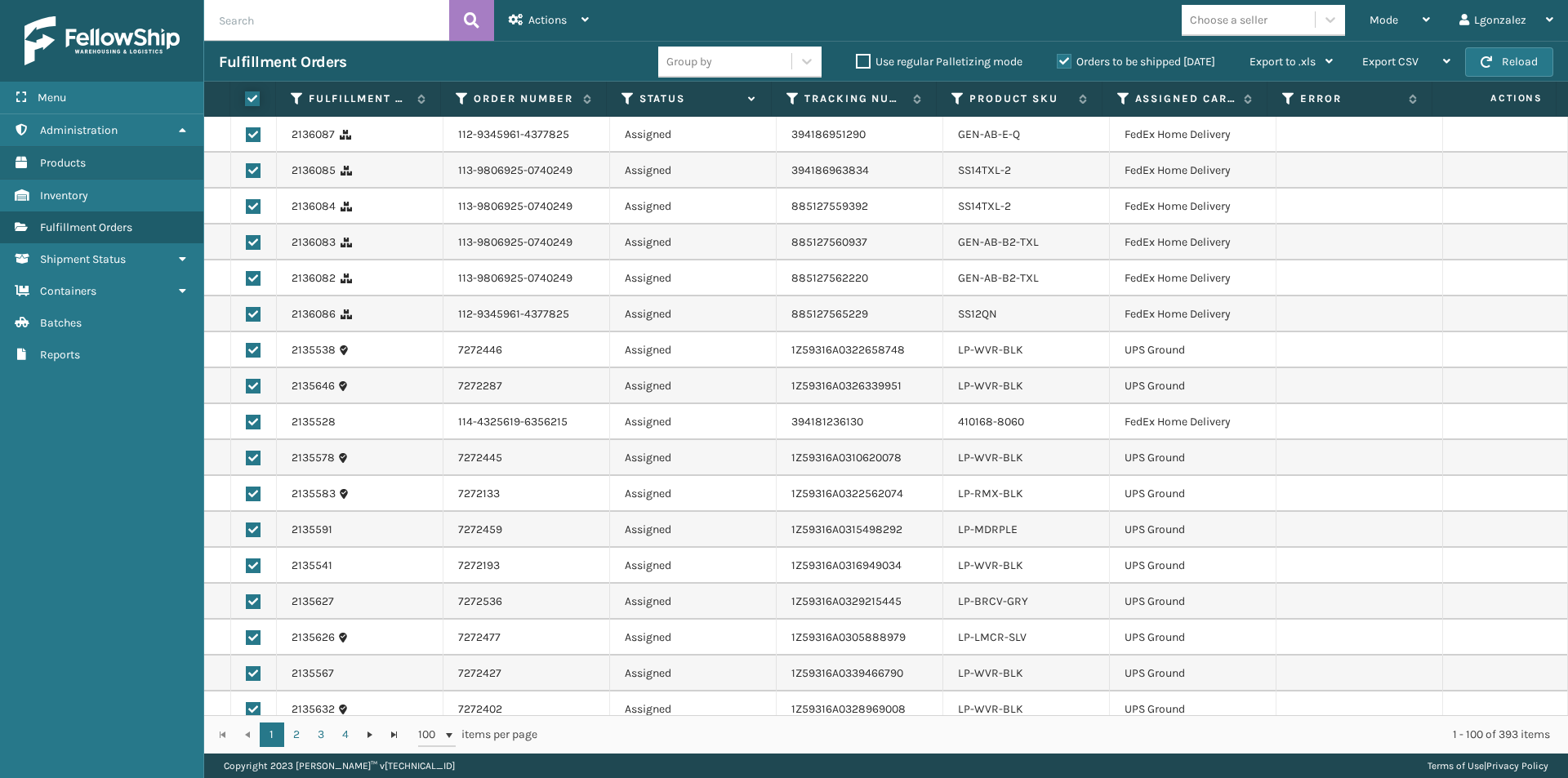
checkbox input "true"
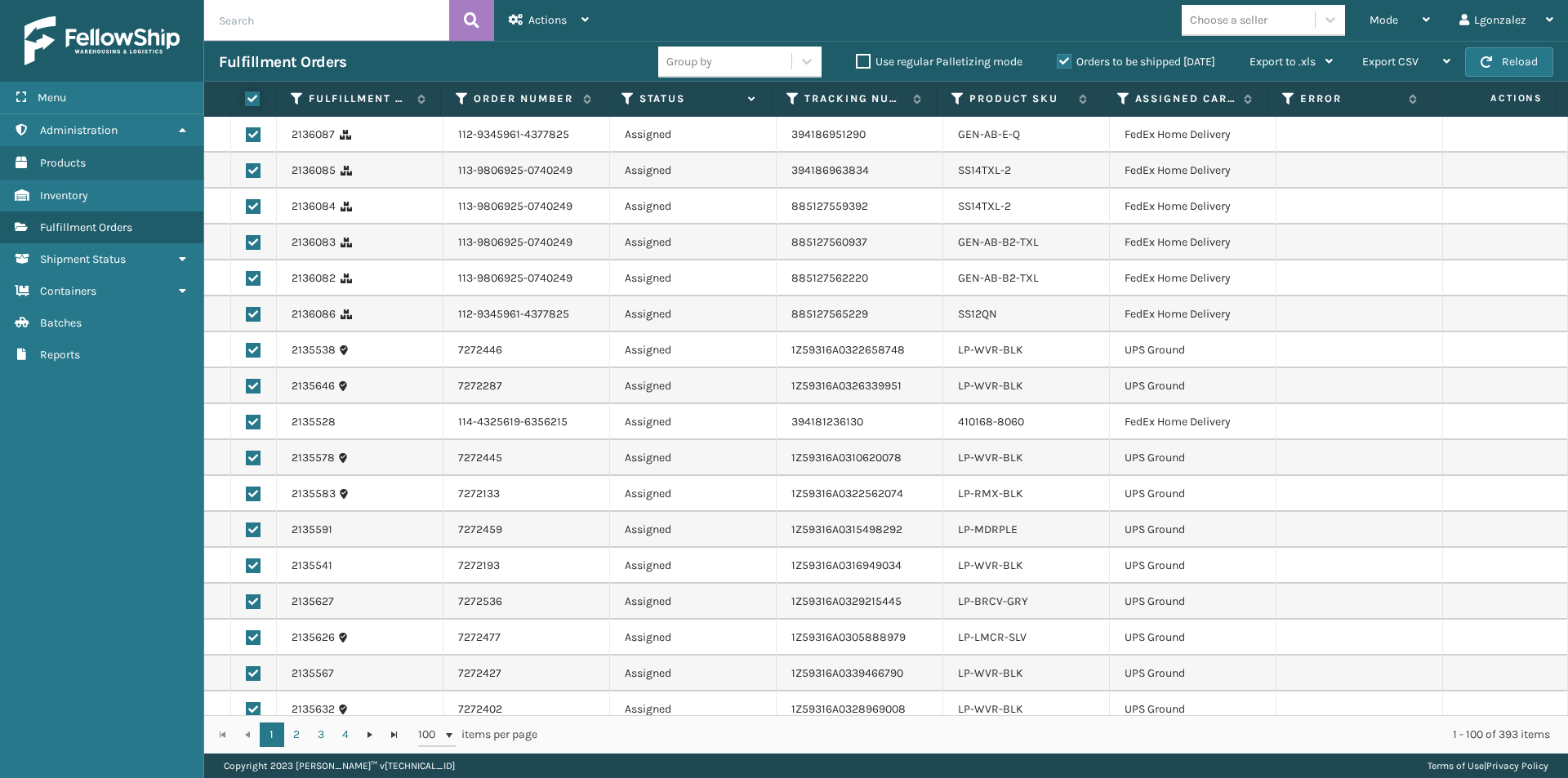
checkbox input "true"
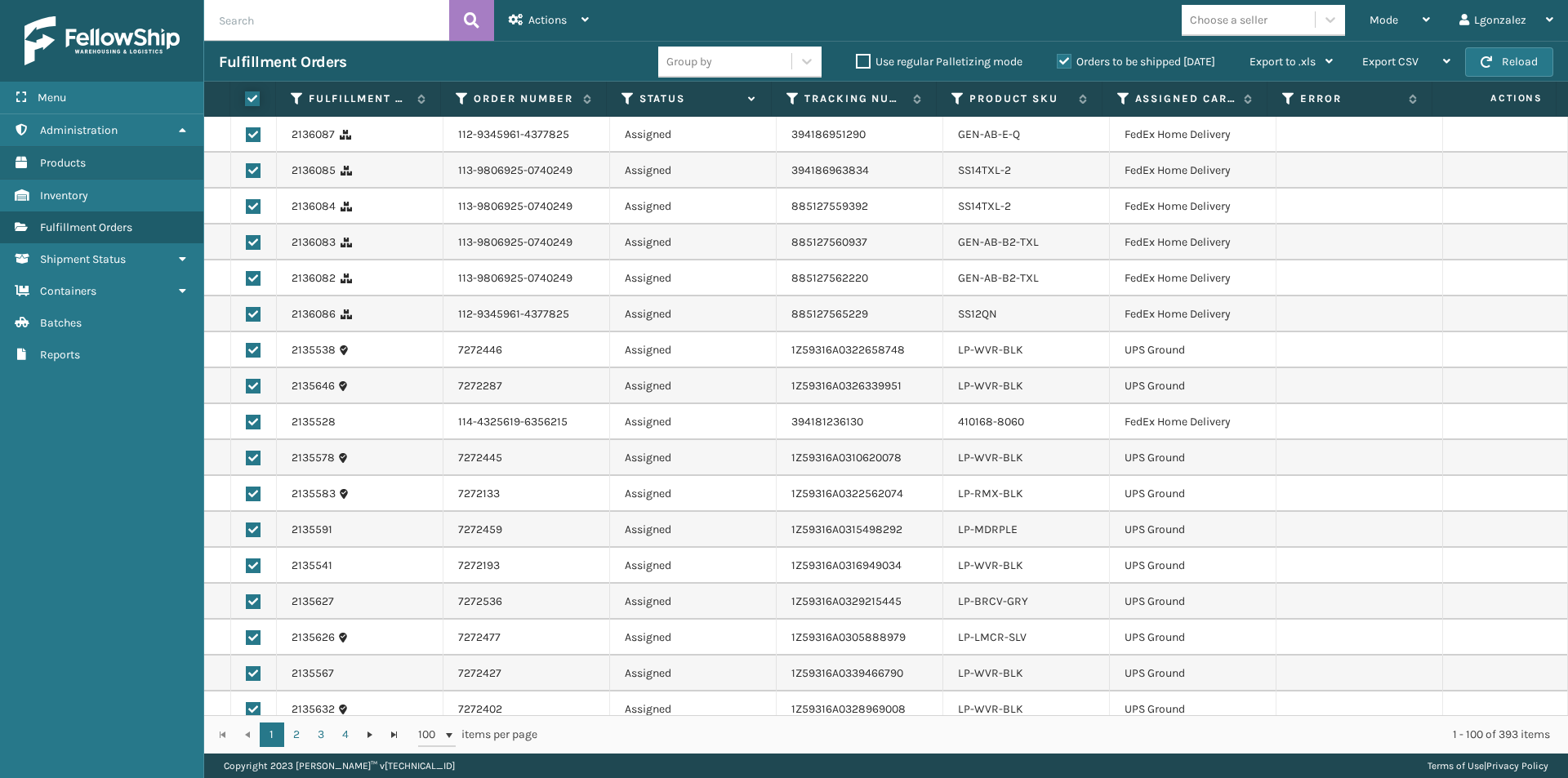
checkbox input "true"
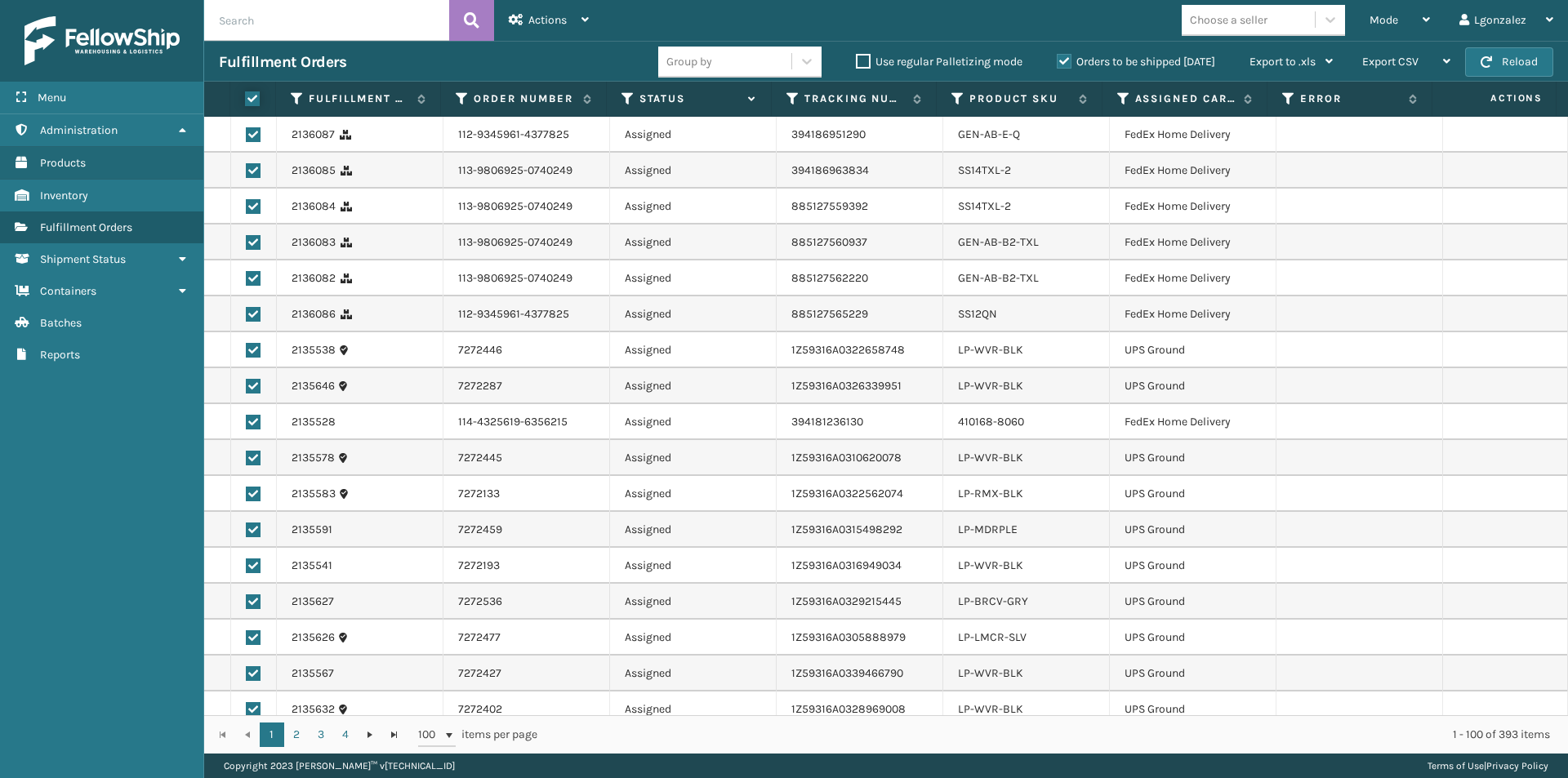
checkbox input "true"
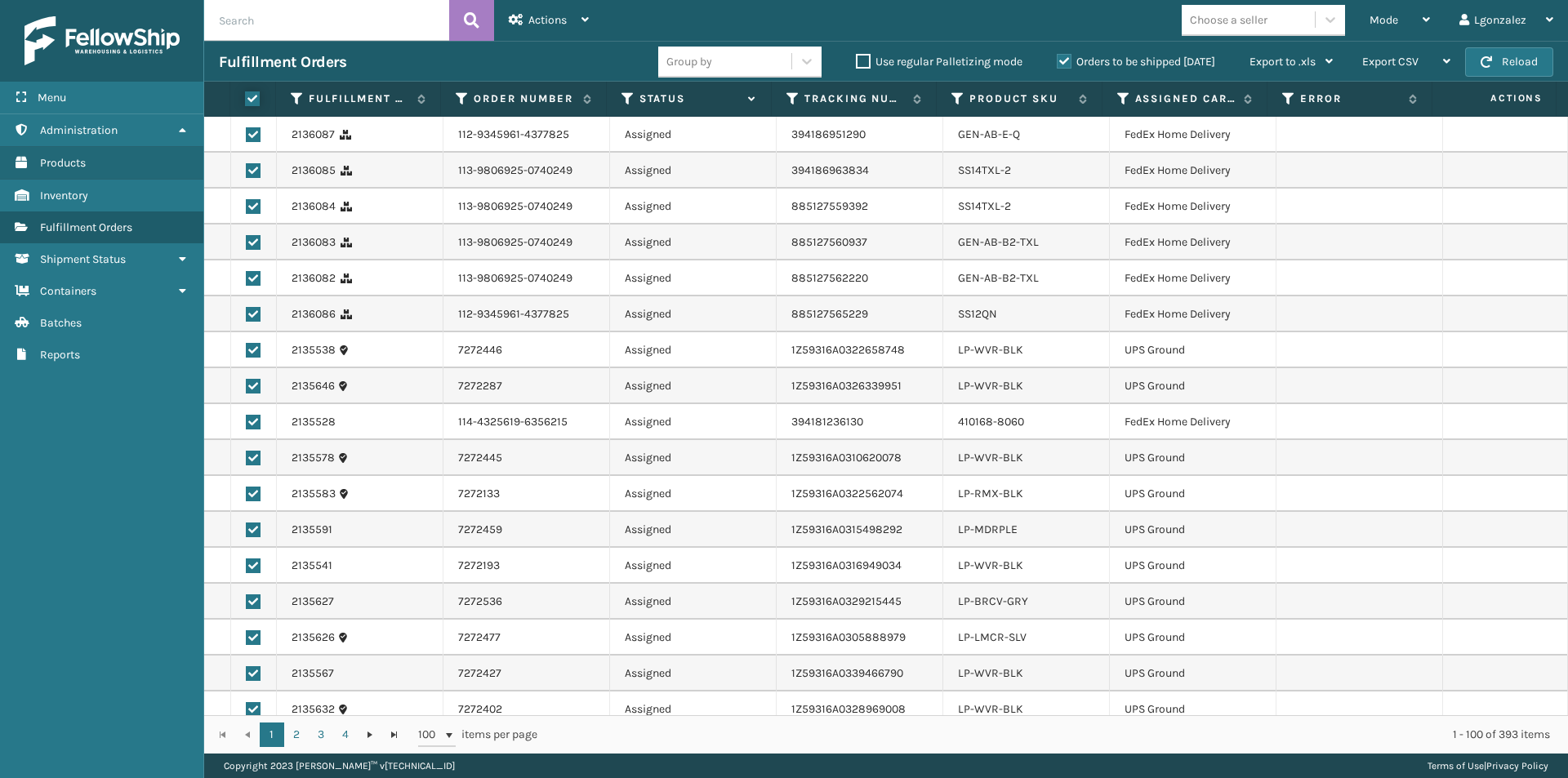
checkbox input "true"
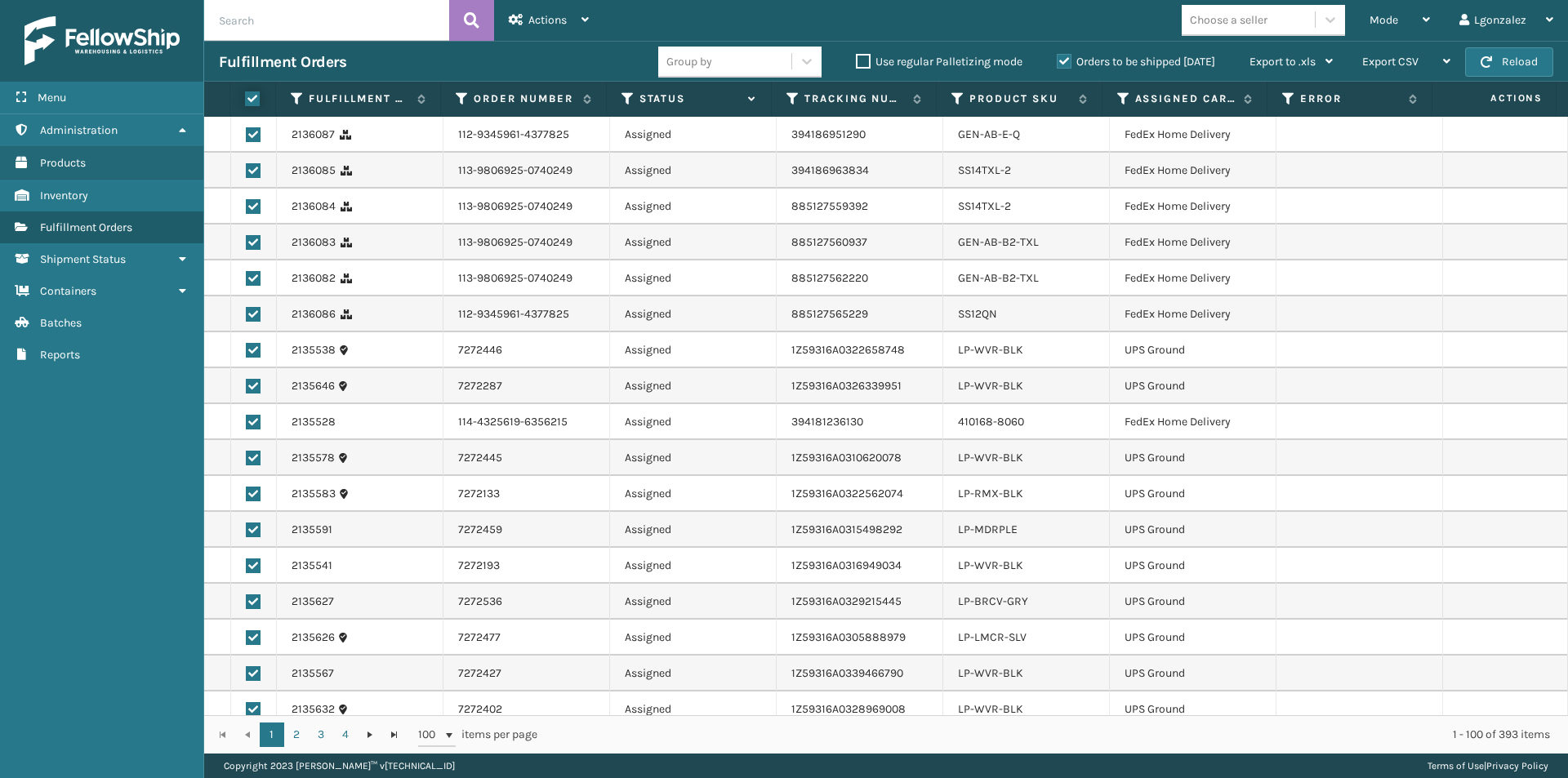
checkbox input "true"
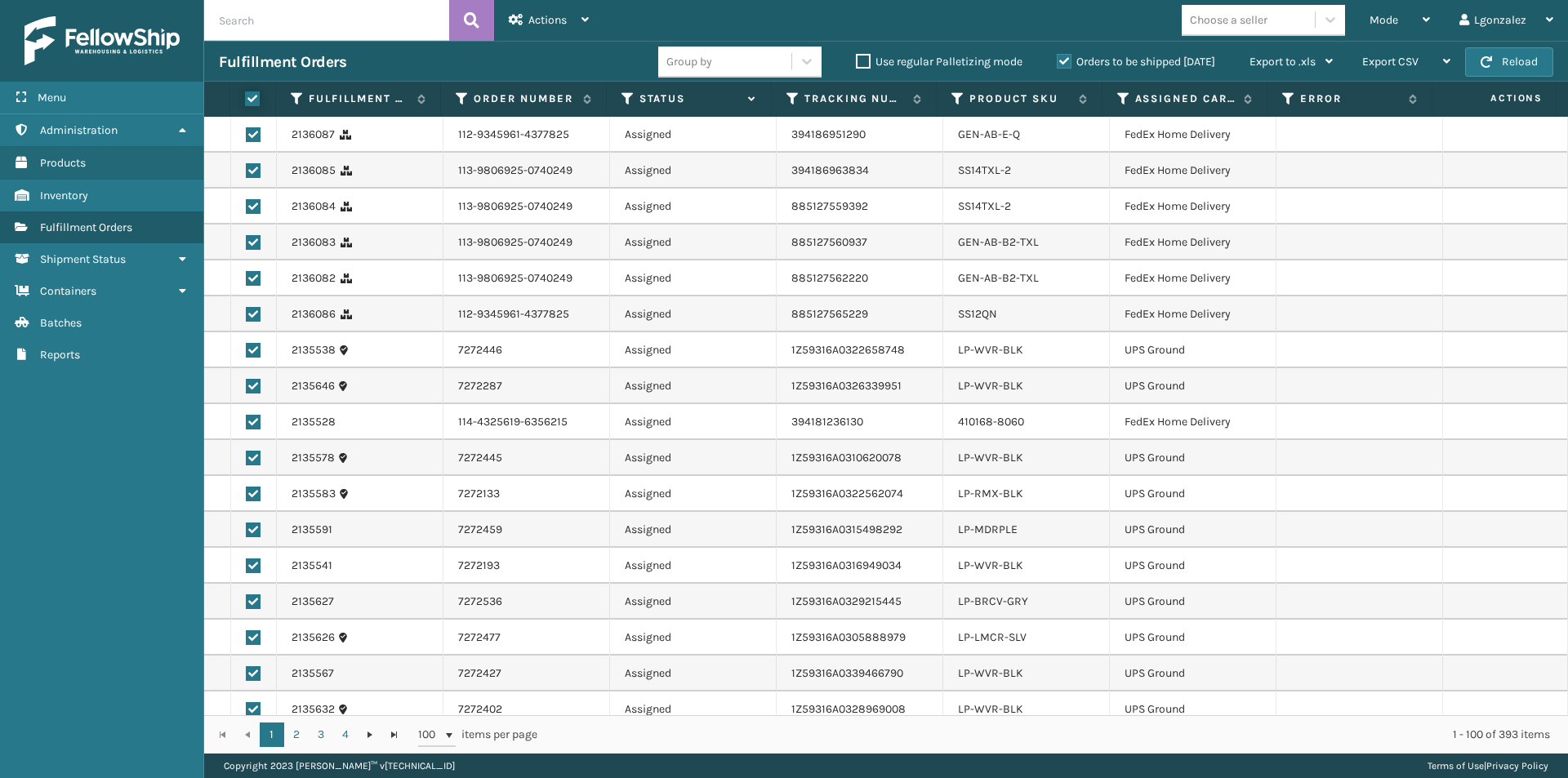
checkbox input "true"
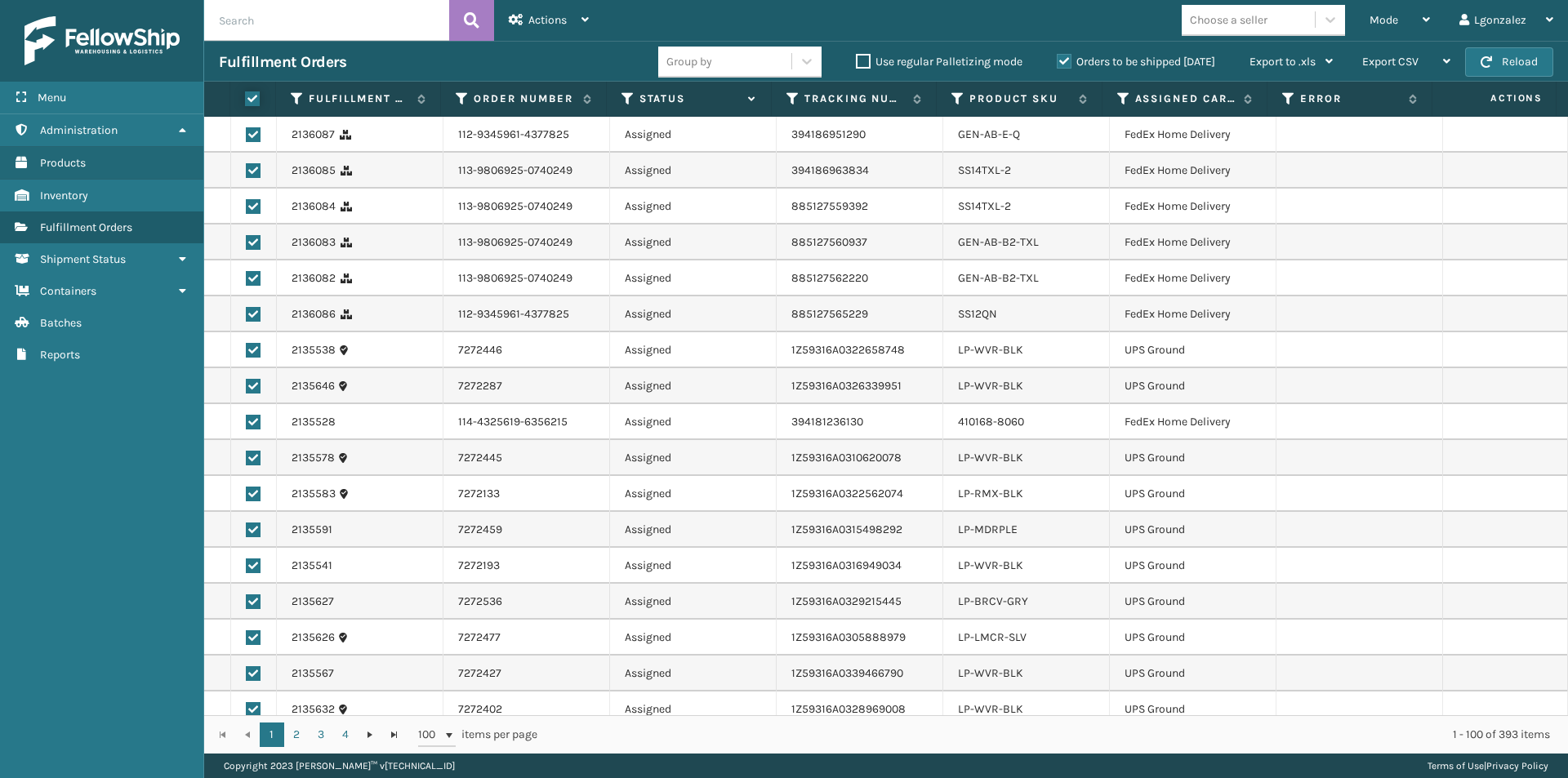
checkbox input "true"
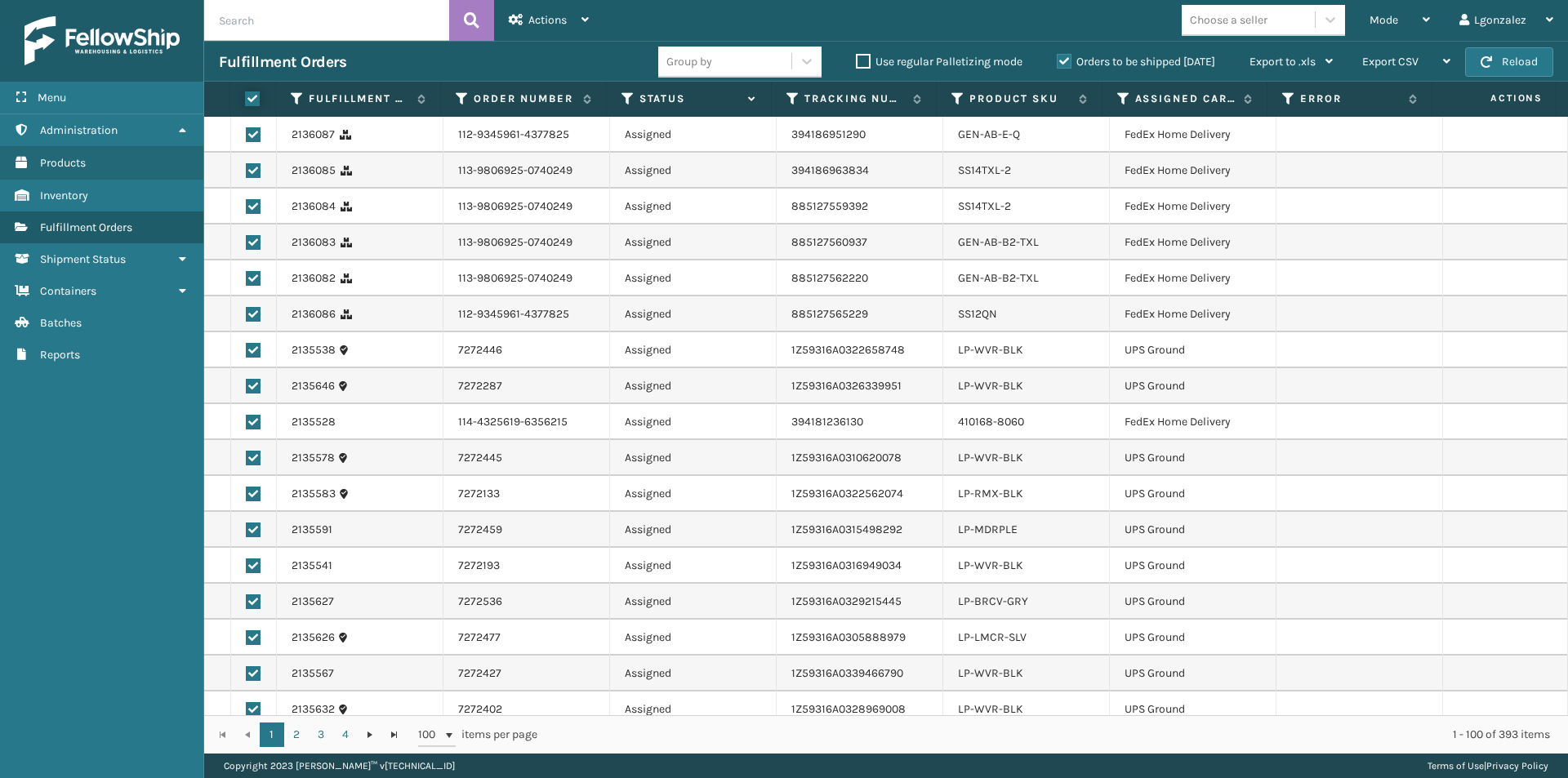
checkbox input "true"
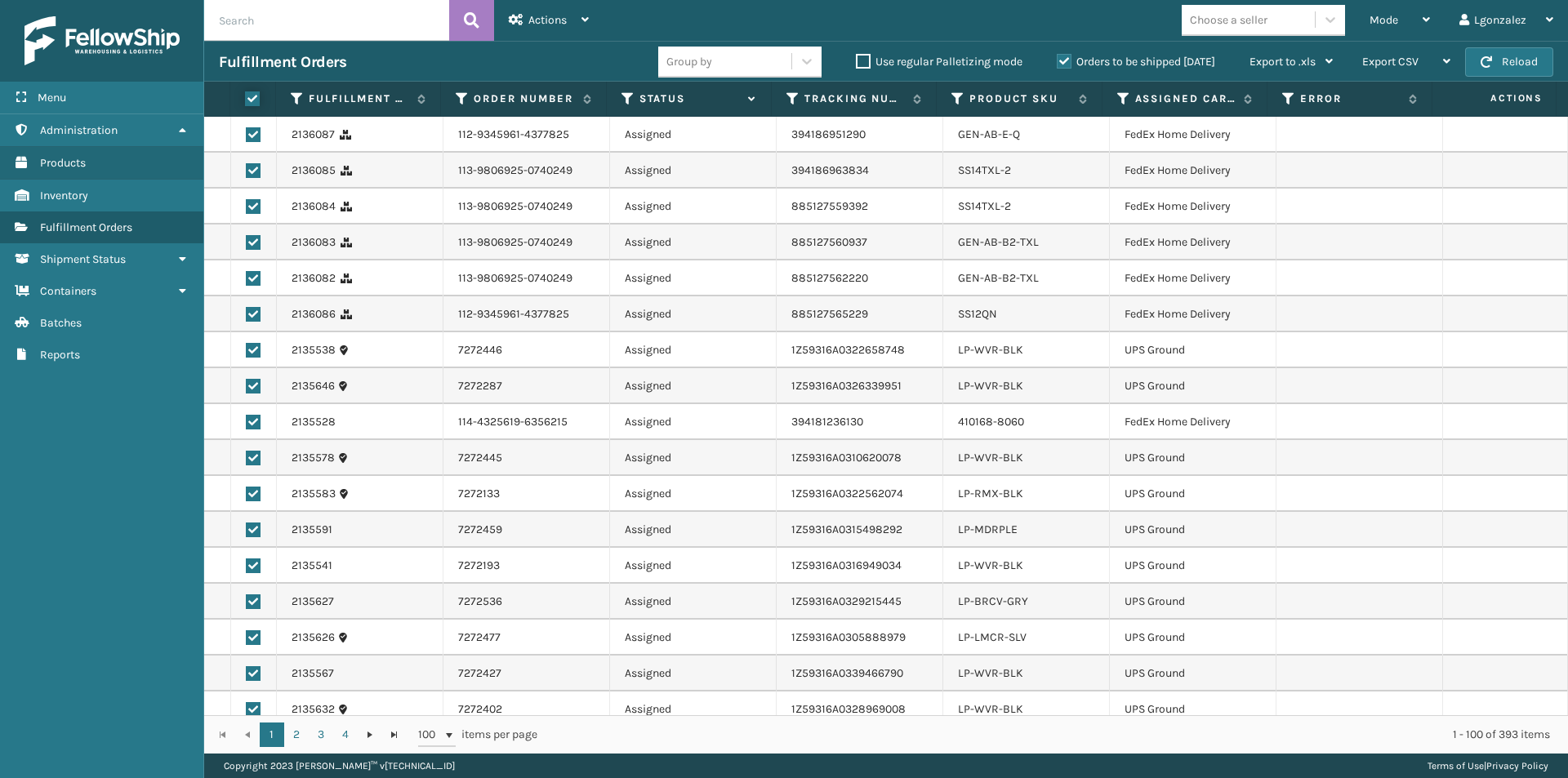
checkbox input "true"
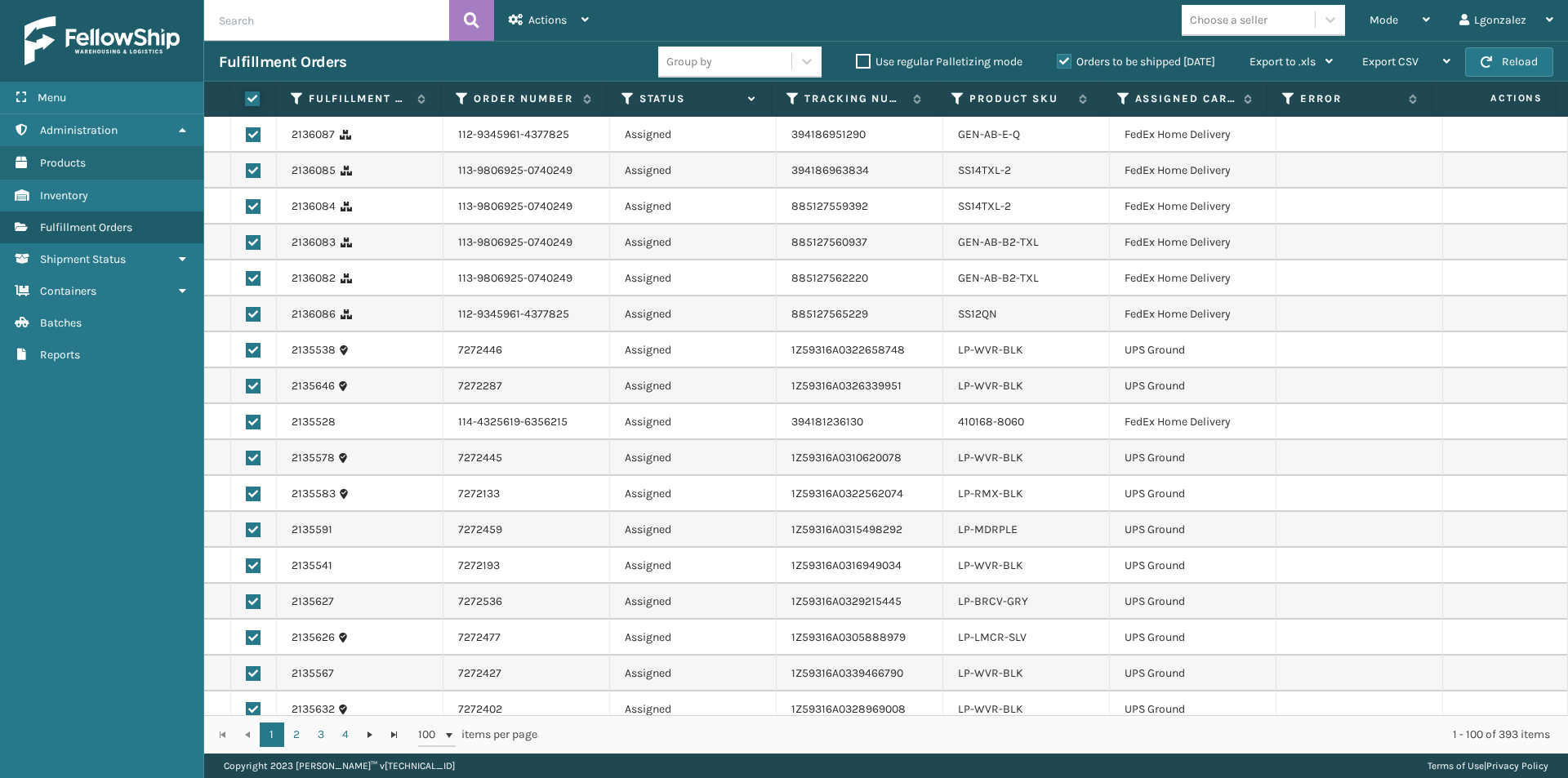
checkbox input "true"
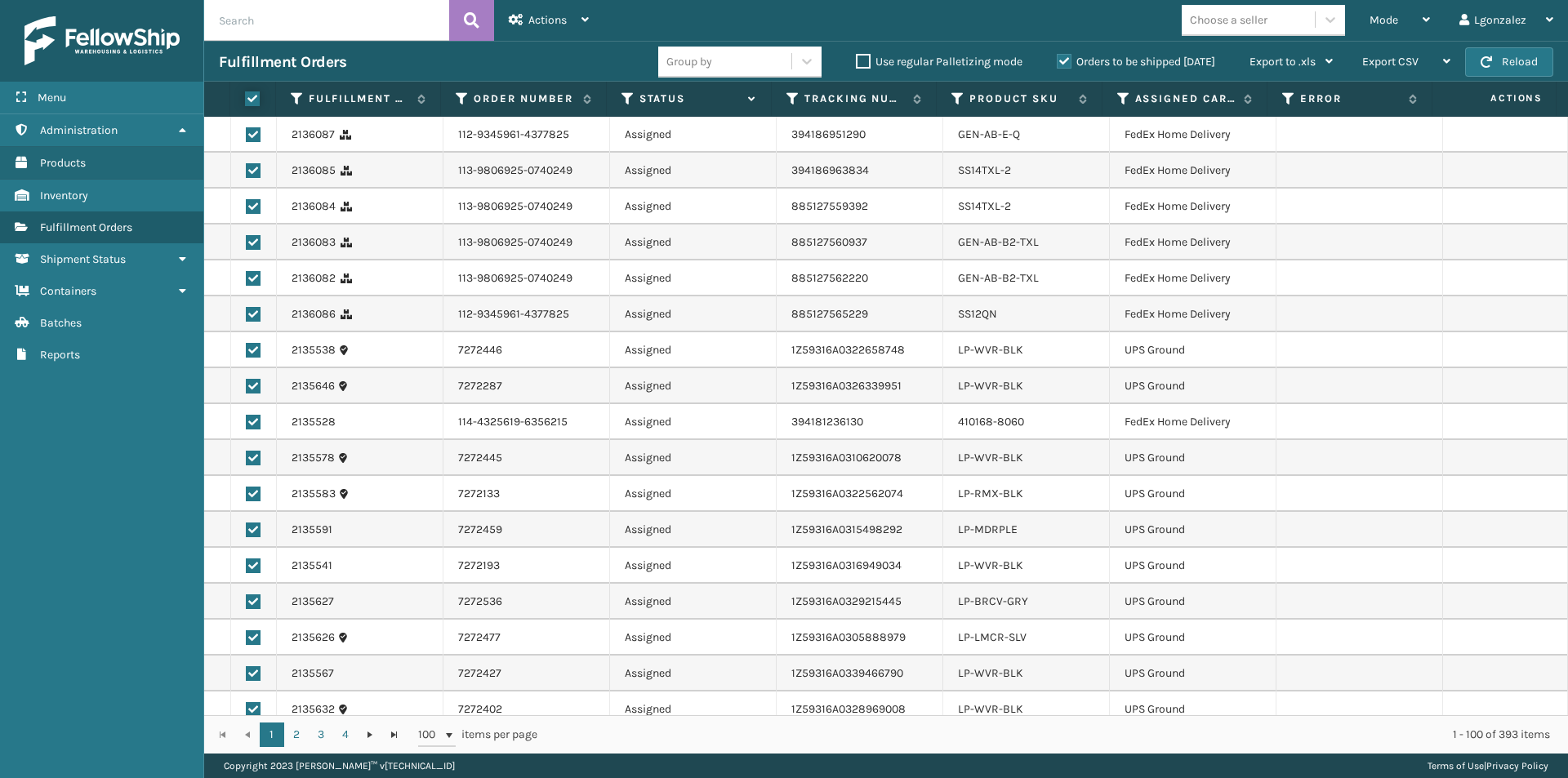
checkbox input "true"
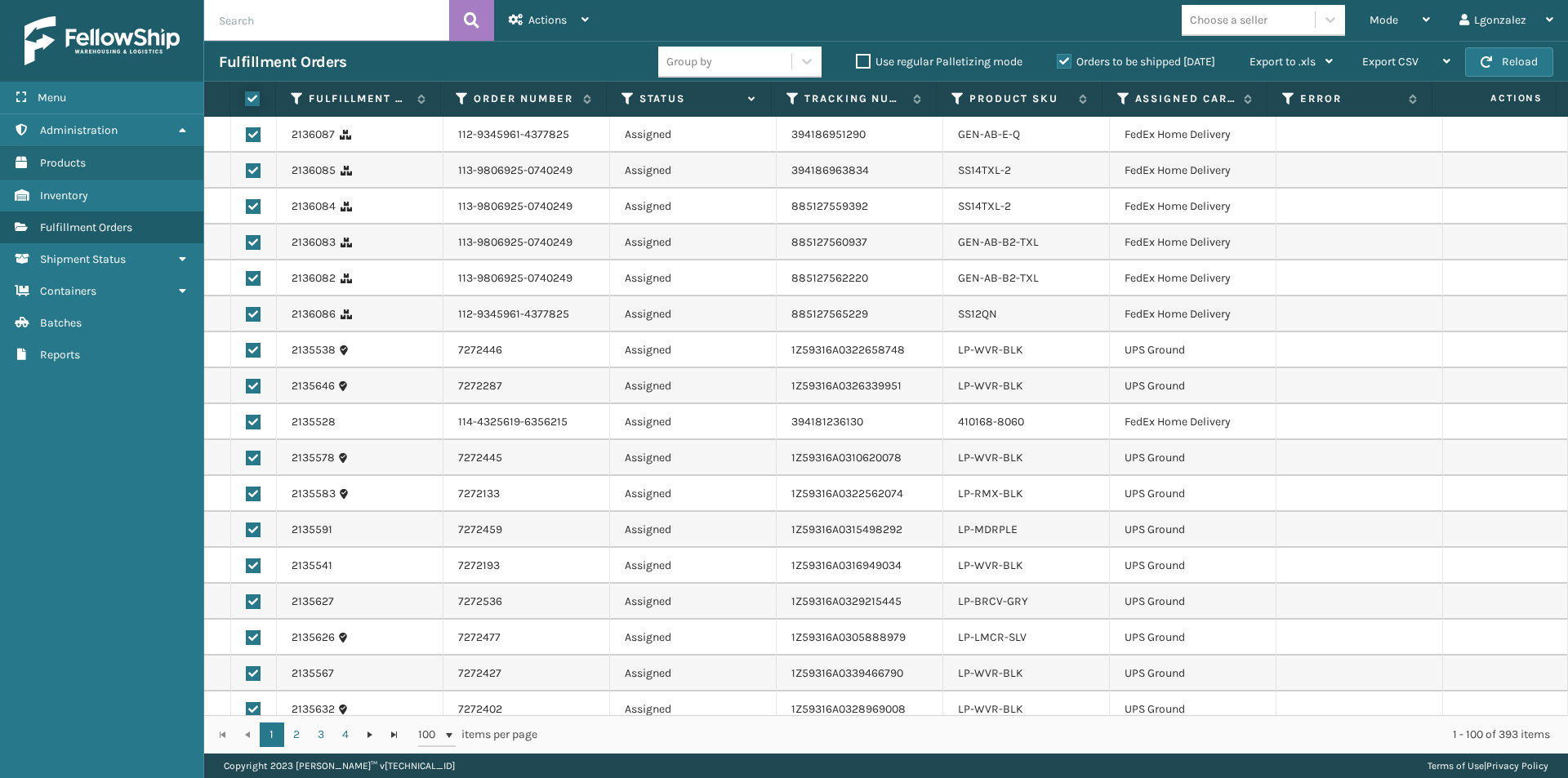
checkbox input "true"
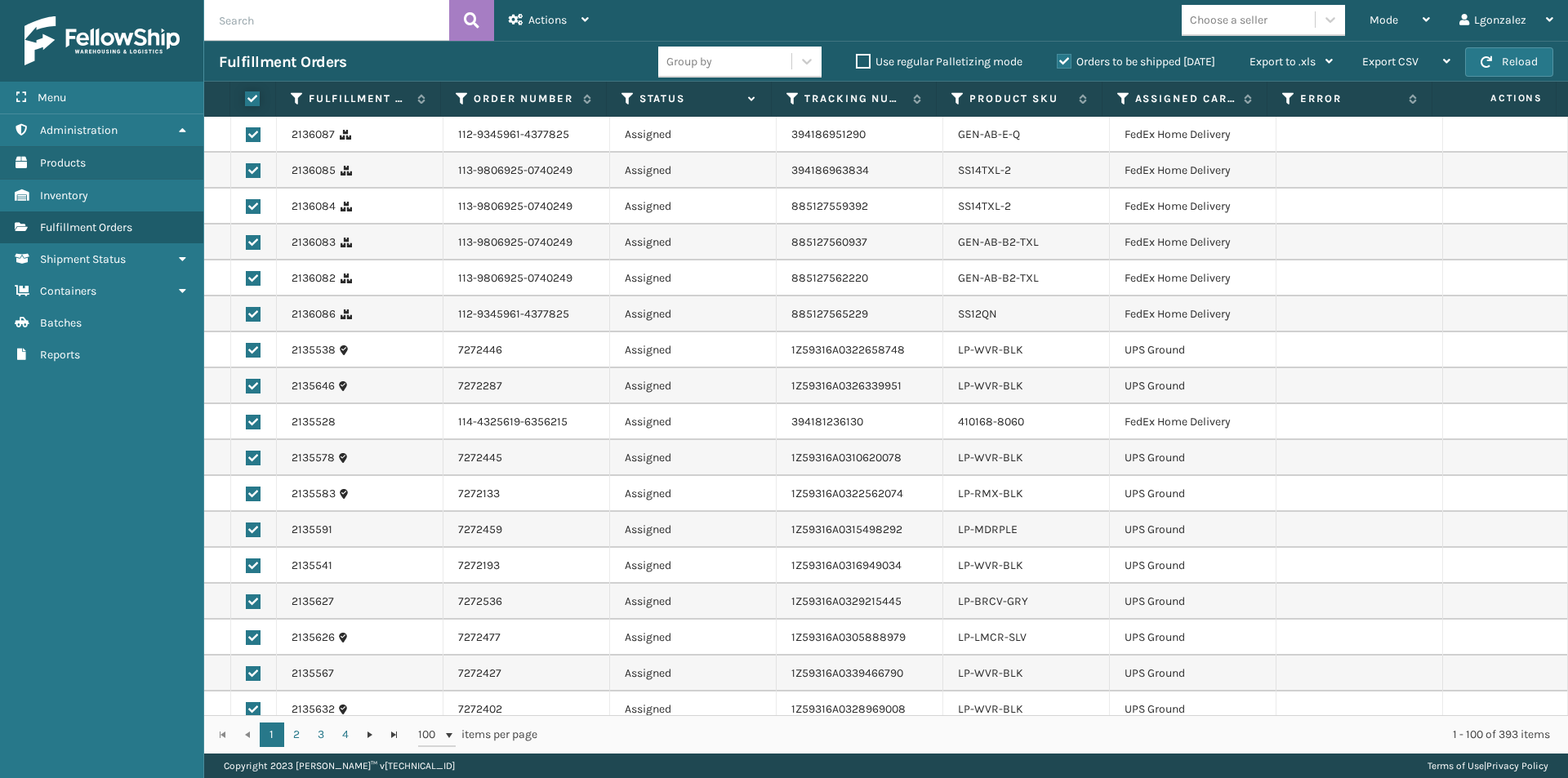
checkbox input "true"
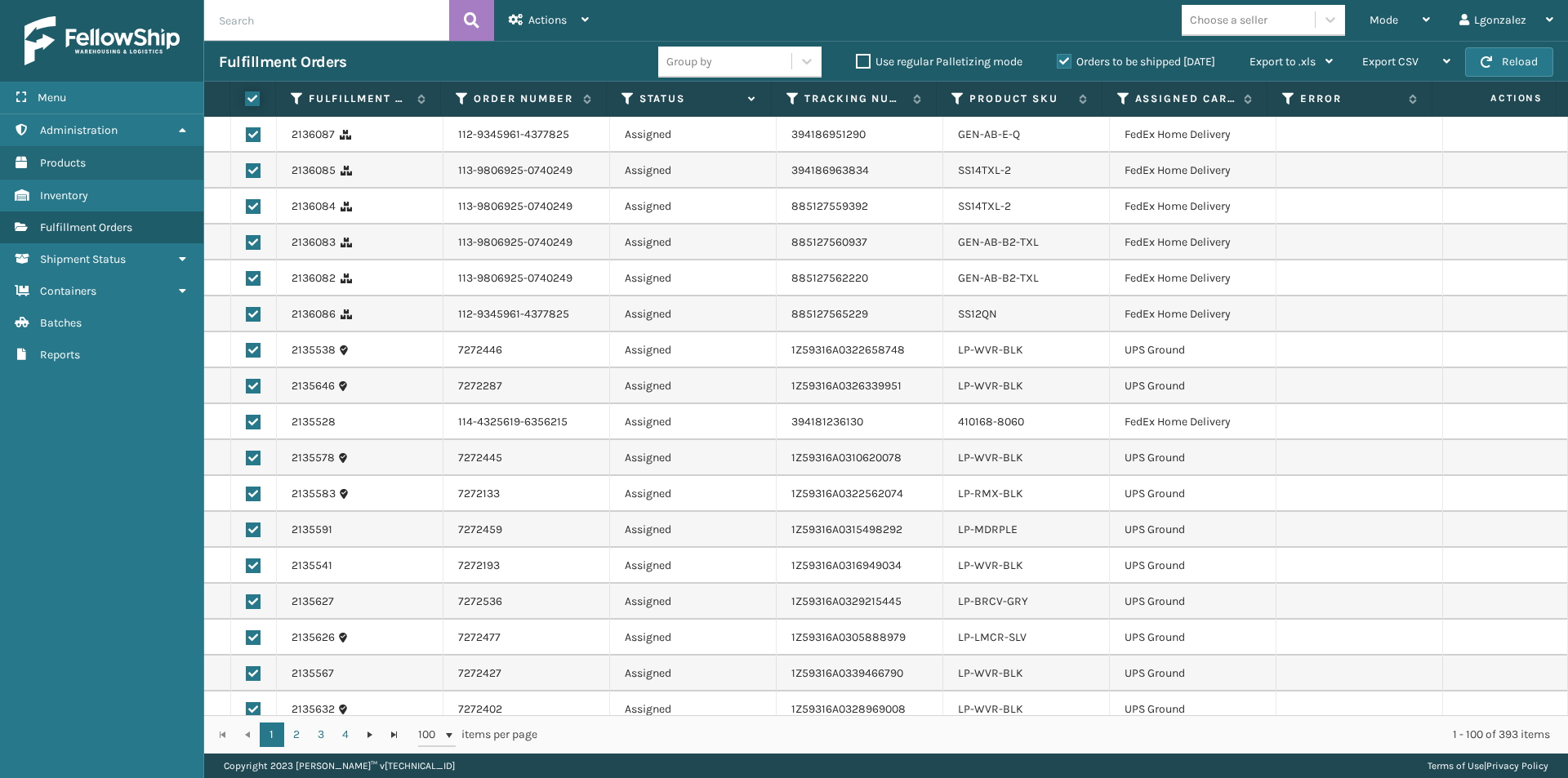
checkbox input "true"
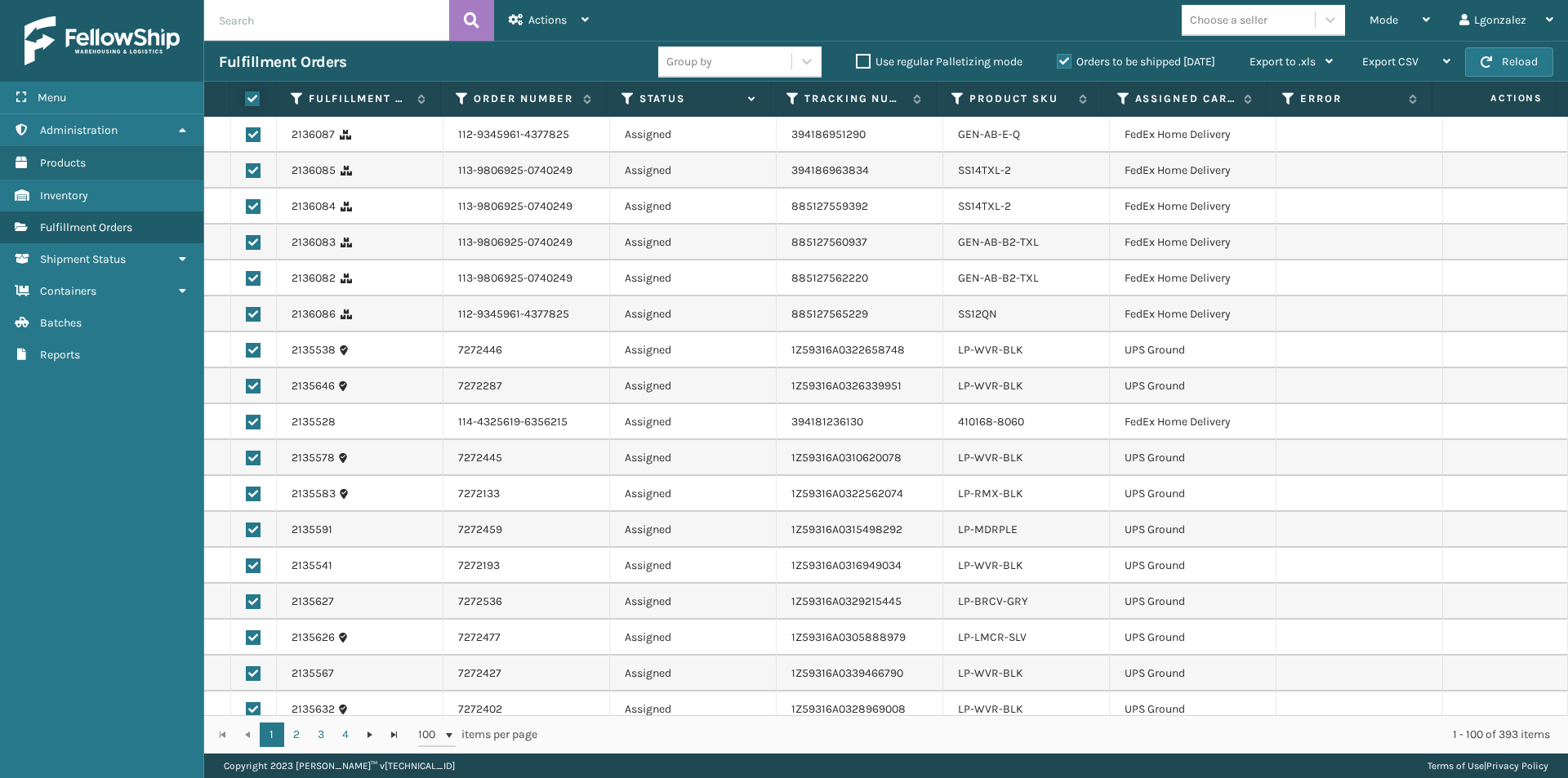
checkbox input "true"
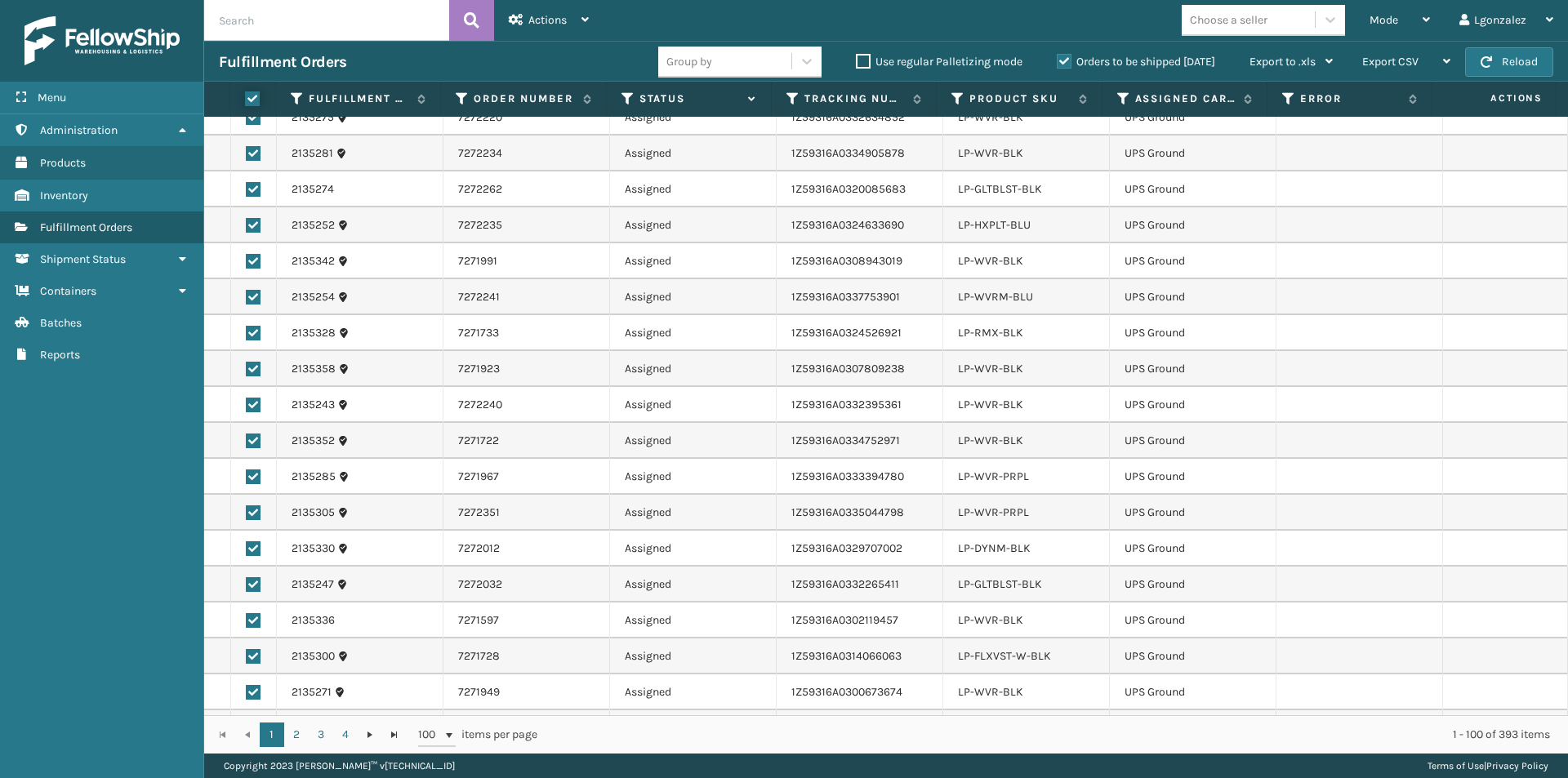
scroll to position [2995, 0]
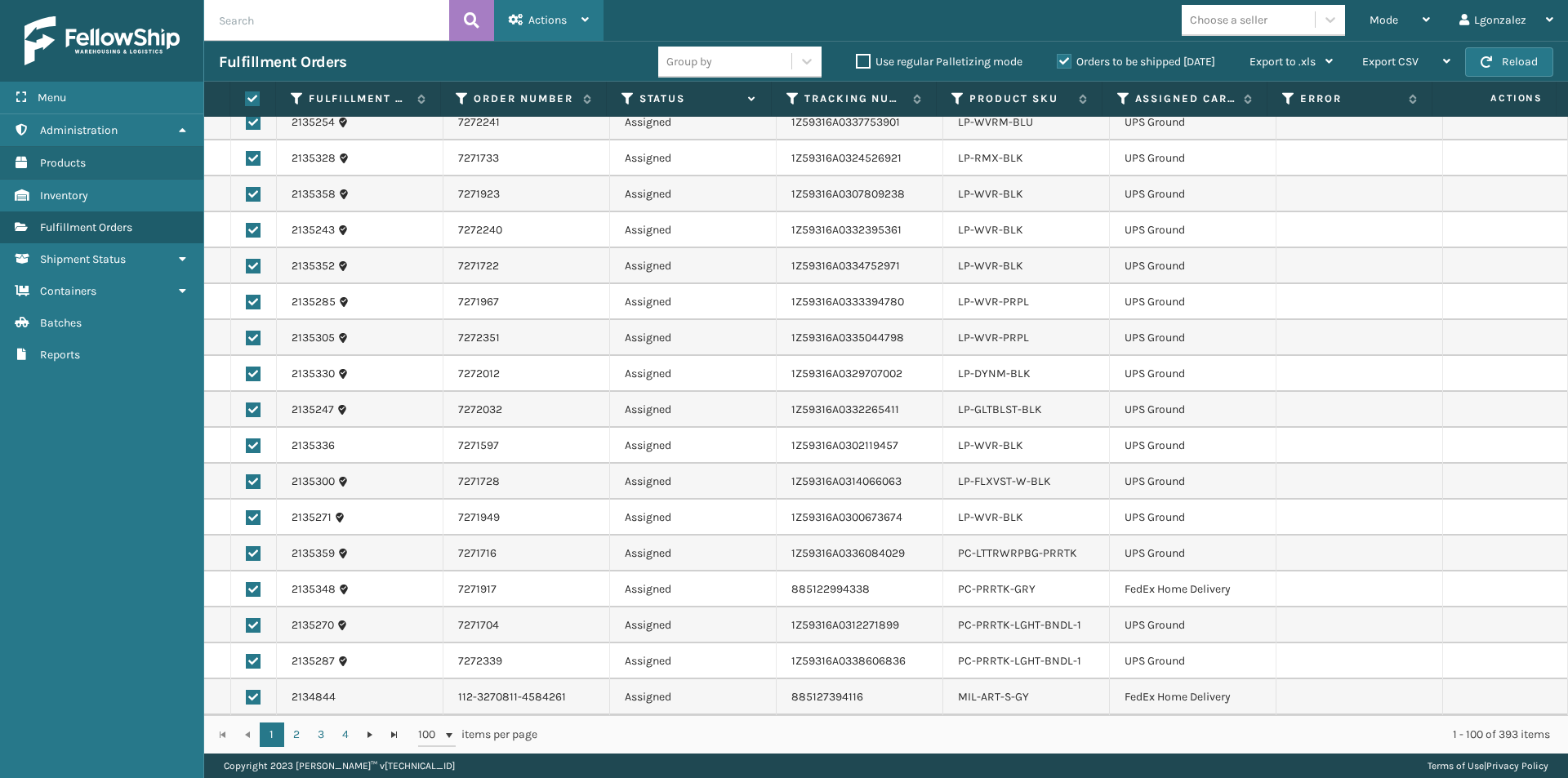
click at [575, 16] on div "Actions" at bounding box center [548, 21] width 80 height 41
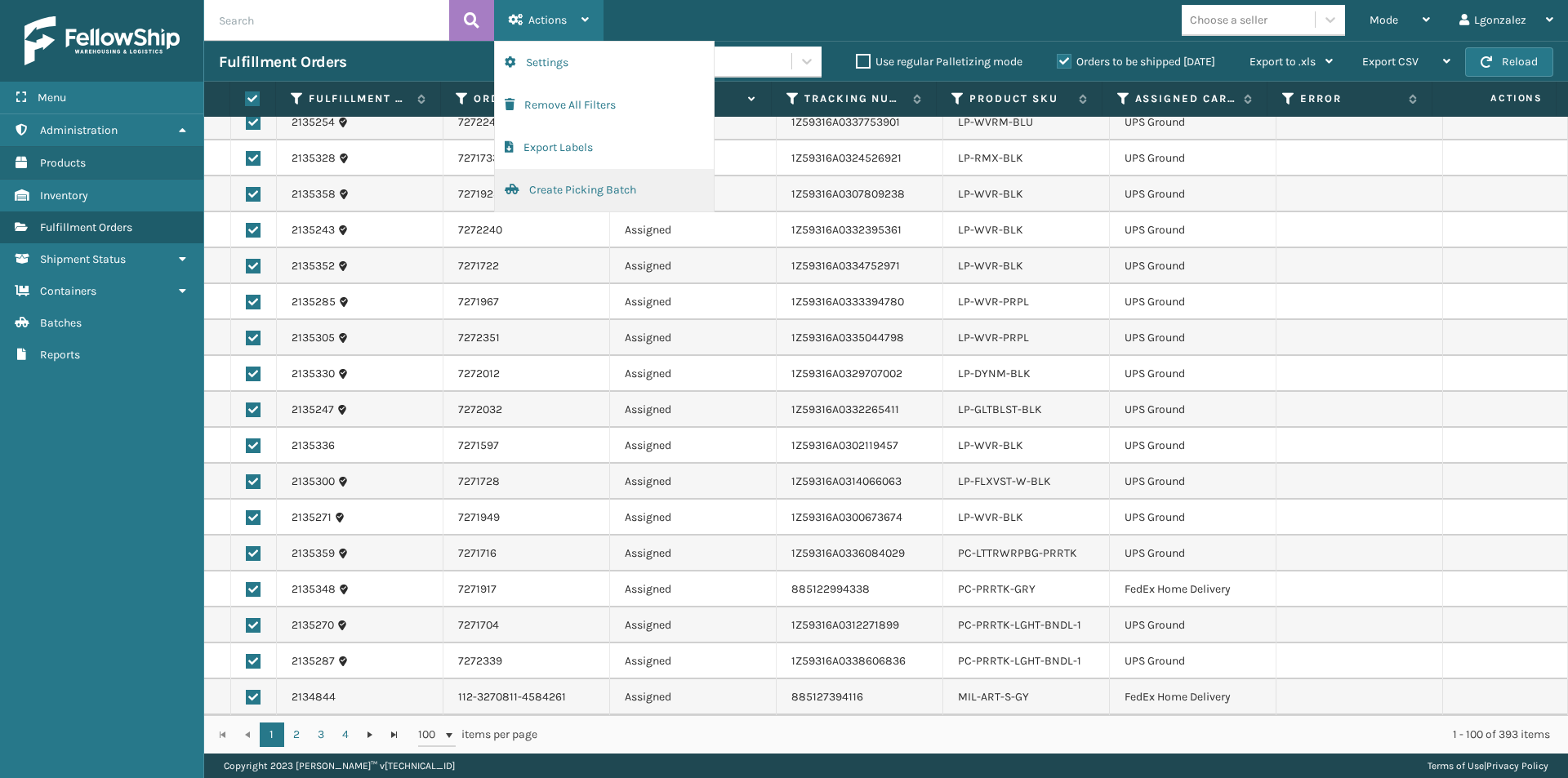
click at [574, 183] on button "Create Picking Batch" at bounding box center [604, 190] width 219 height 43
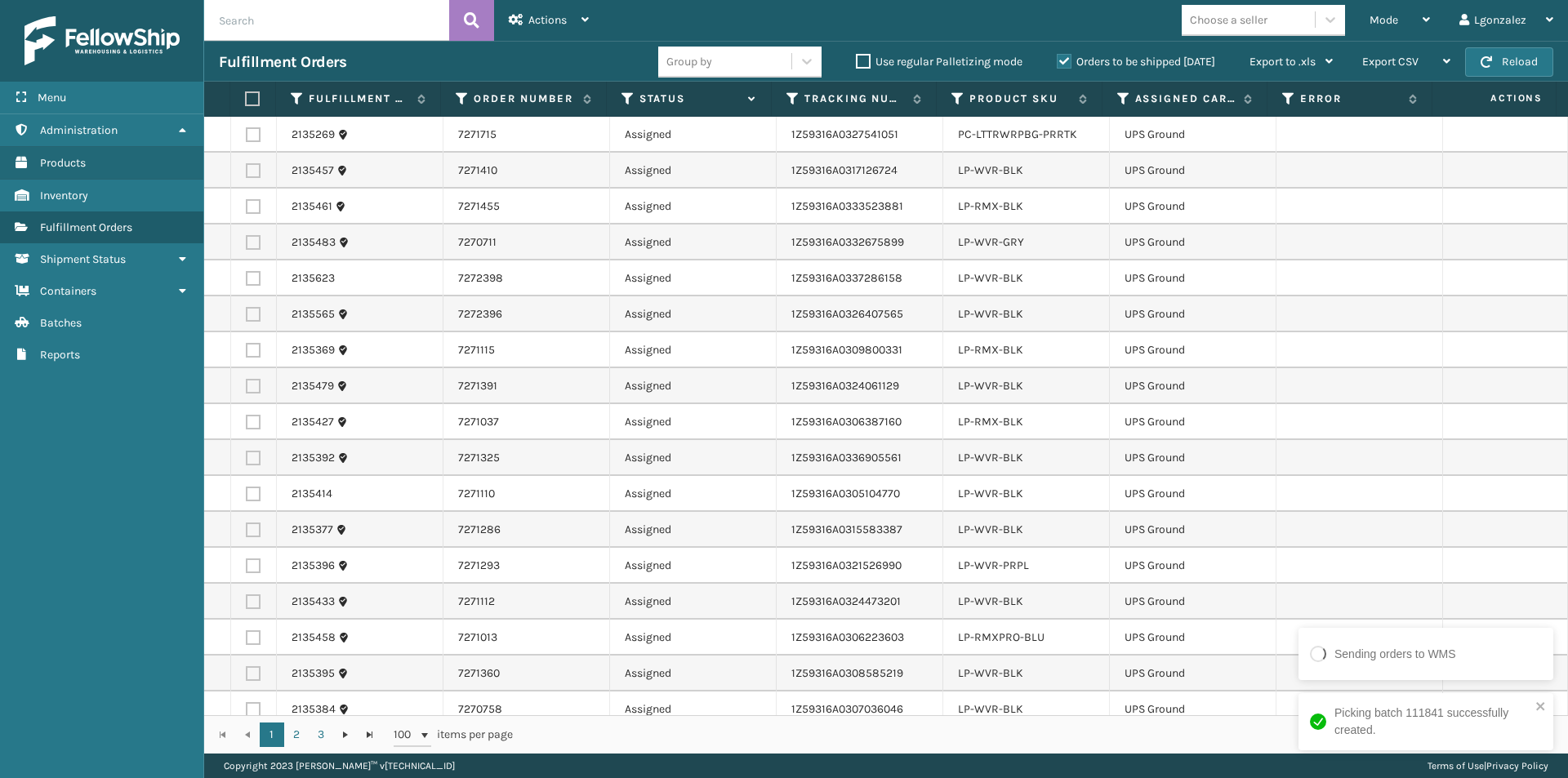
click at [255, 97] on label at bounding box center [250, 99] width 11 height 15
click at [246, 97] on input "checkbox" at bounding box center [245, 99] width 1 height 11
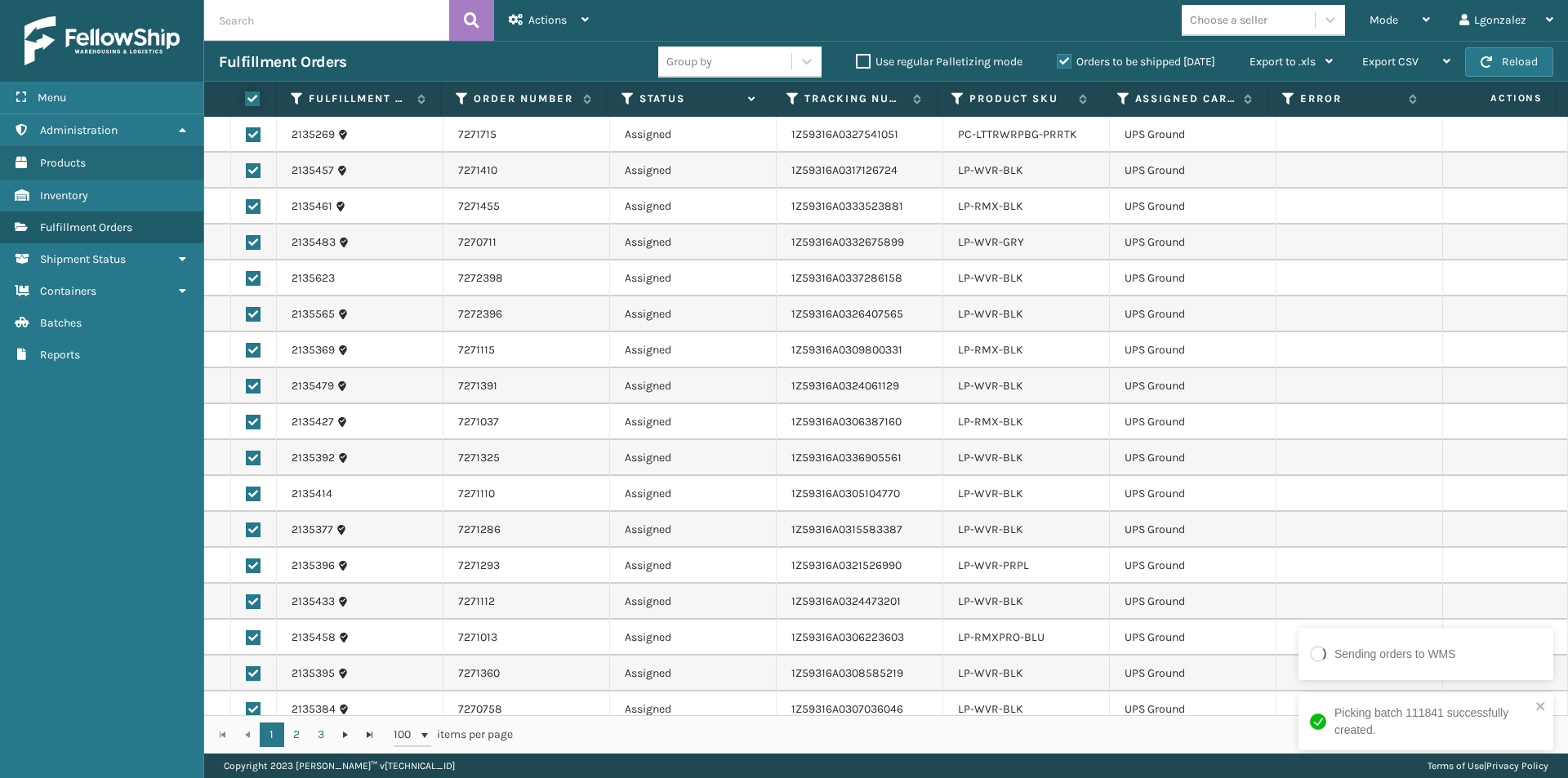
checkbox input "true"
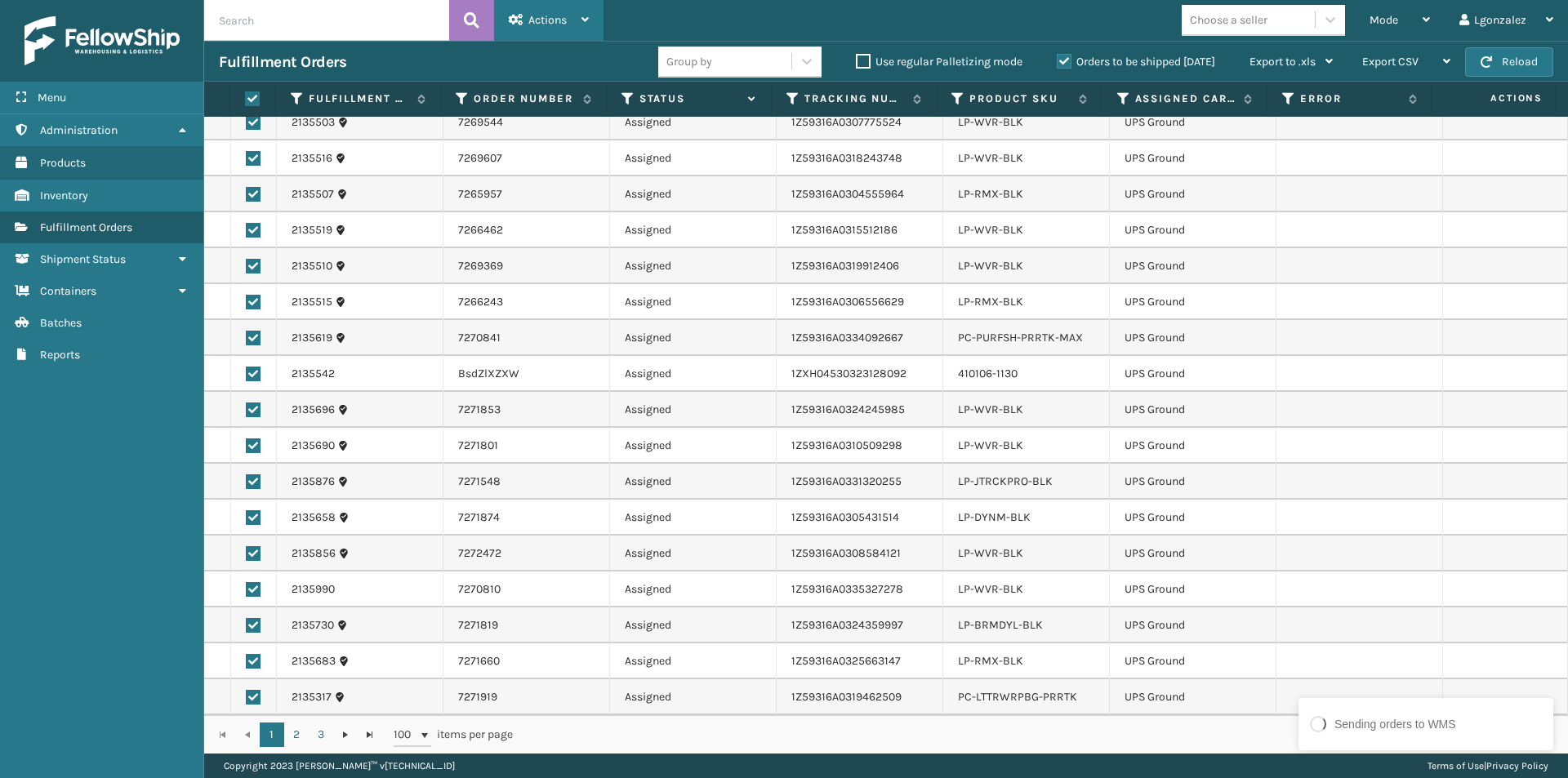
click at [574, 8] on div "Actions" at bounding box center [548, 21] width 80 height 41
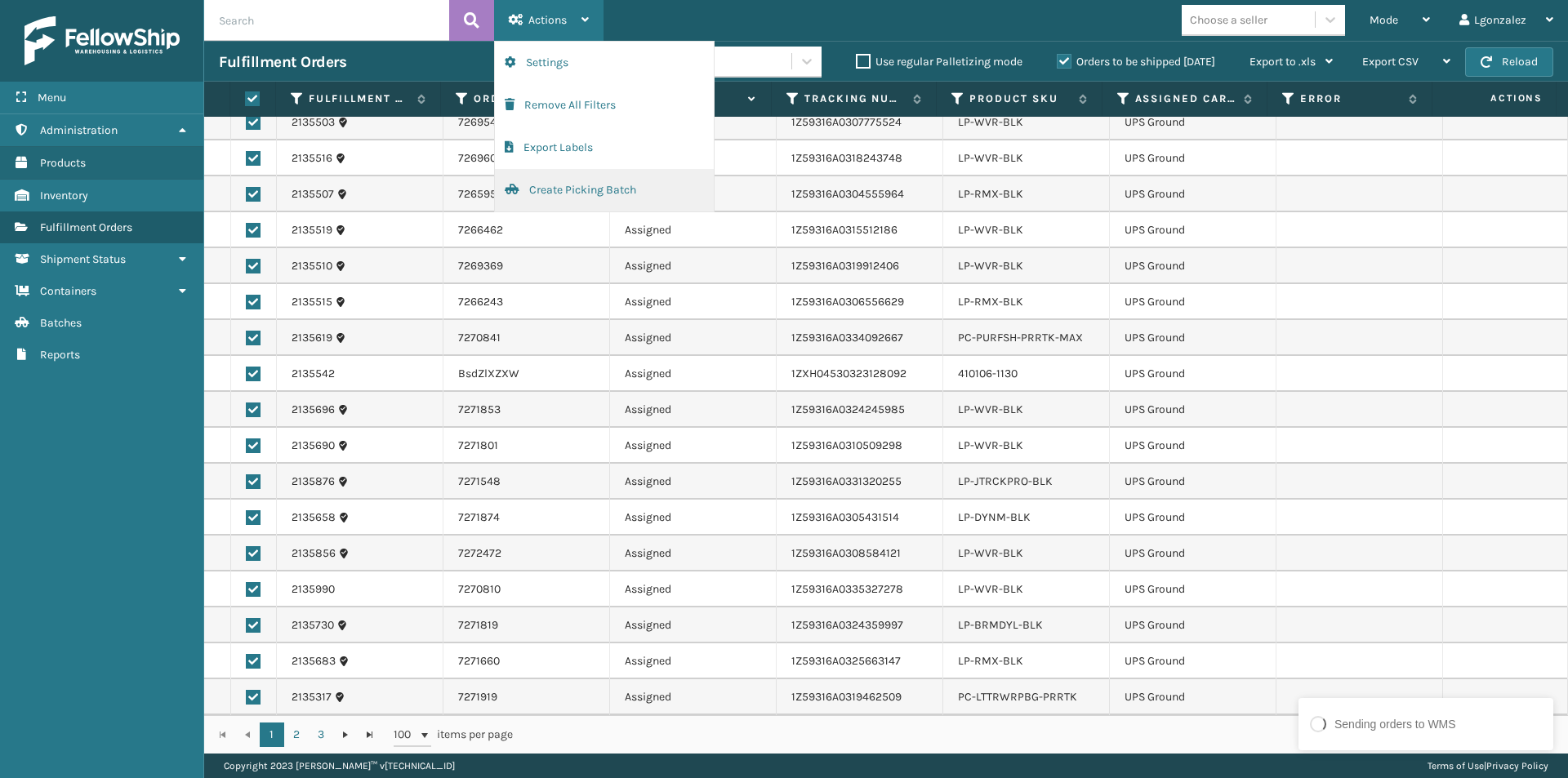
click at [560, 184] on button "Create Picking Batch" at bounding box center [604, 190] width 219 height 43
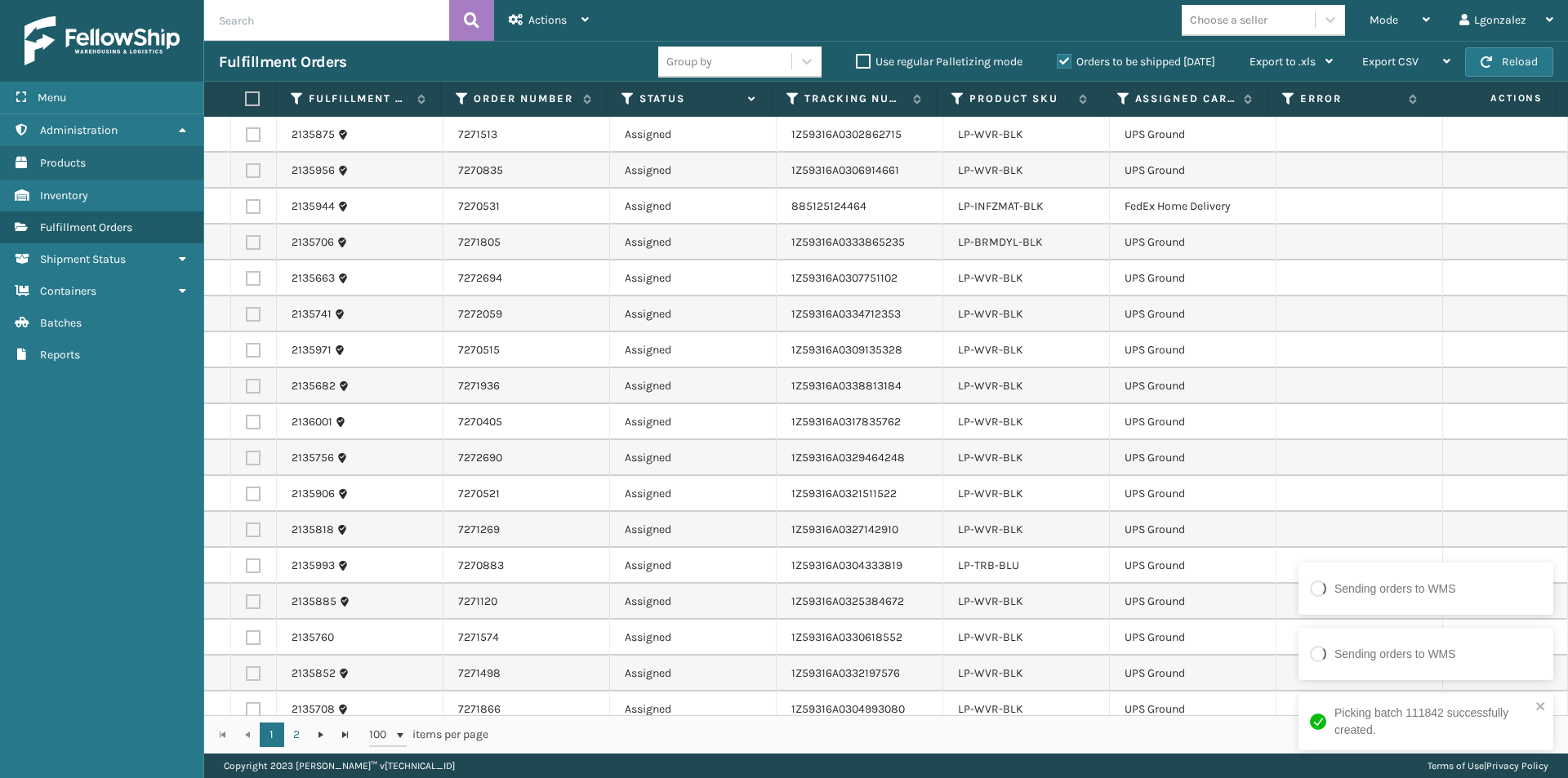
click at [251, 101] on label at bounding box center [250, 99] width 11 height 15
click at [246, 101] on input "checkbox" at bounding box center [245, 99] width 1 height 11
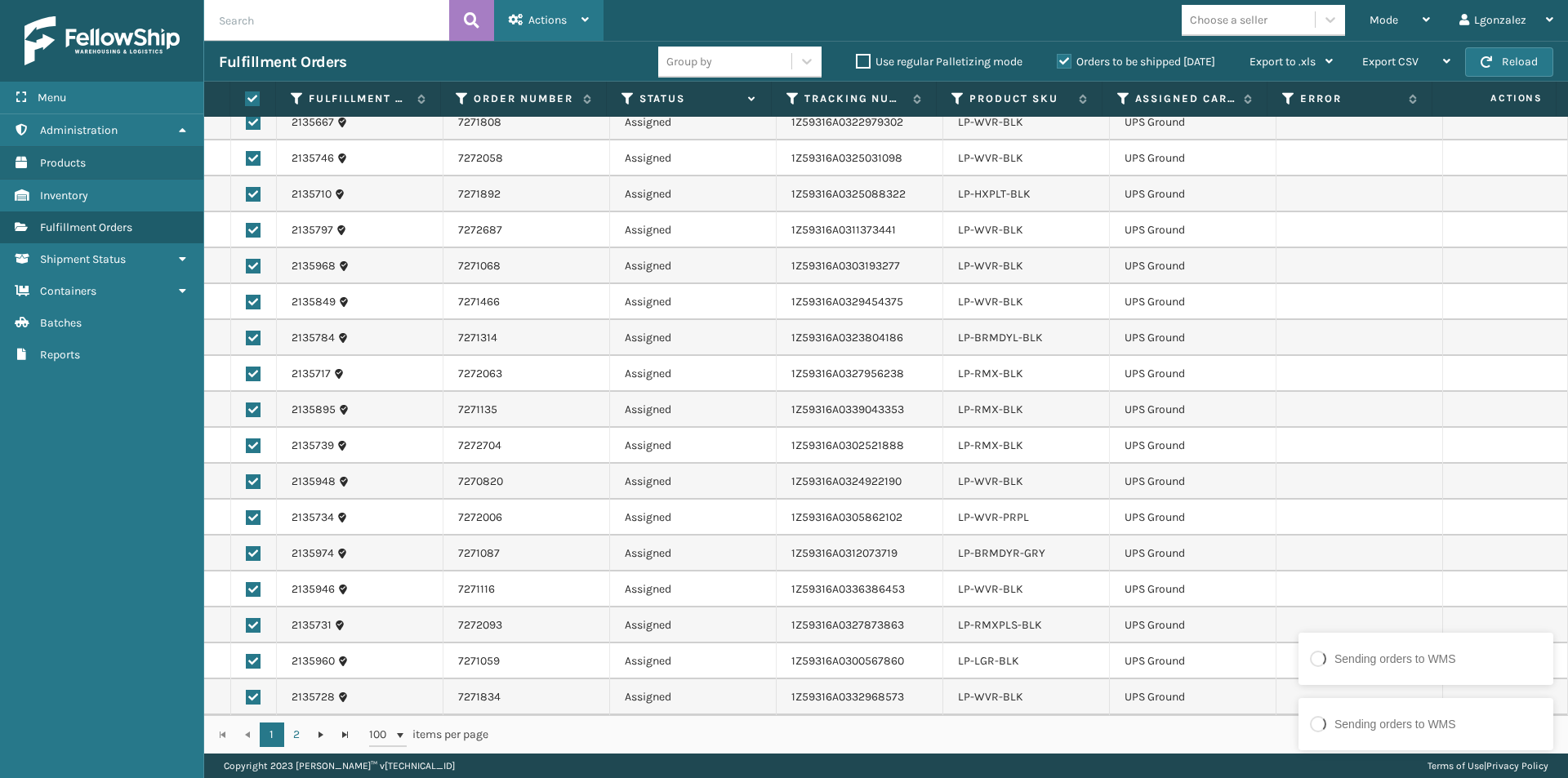
click at [583, 12] on div "Actions" at bounding box center [548, 21] width 80 height 41
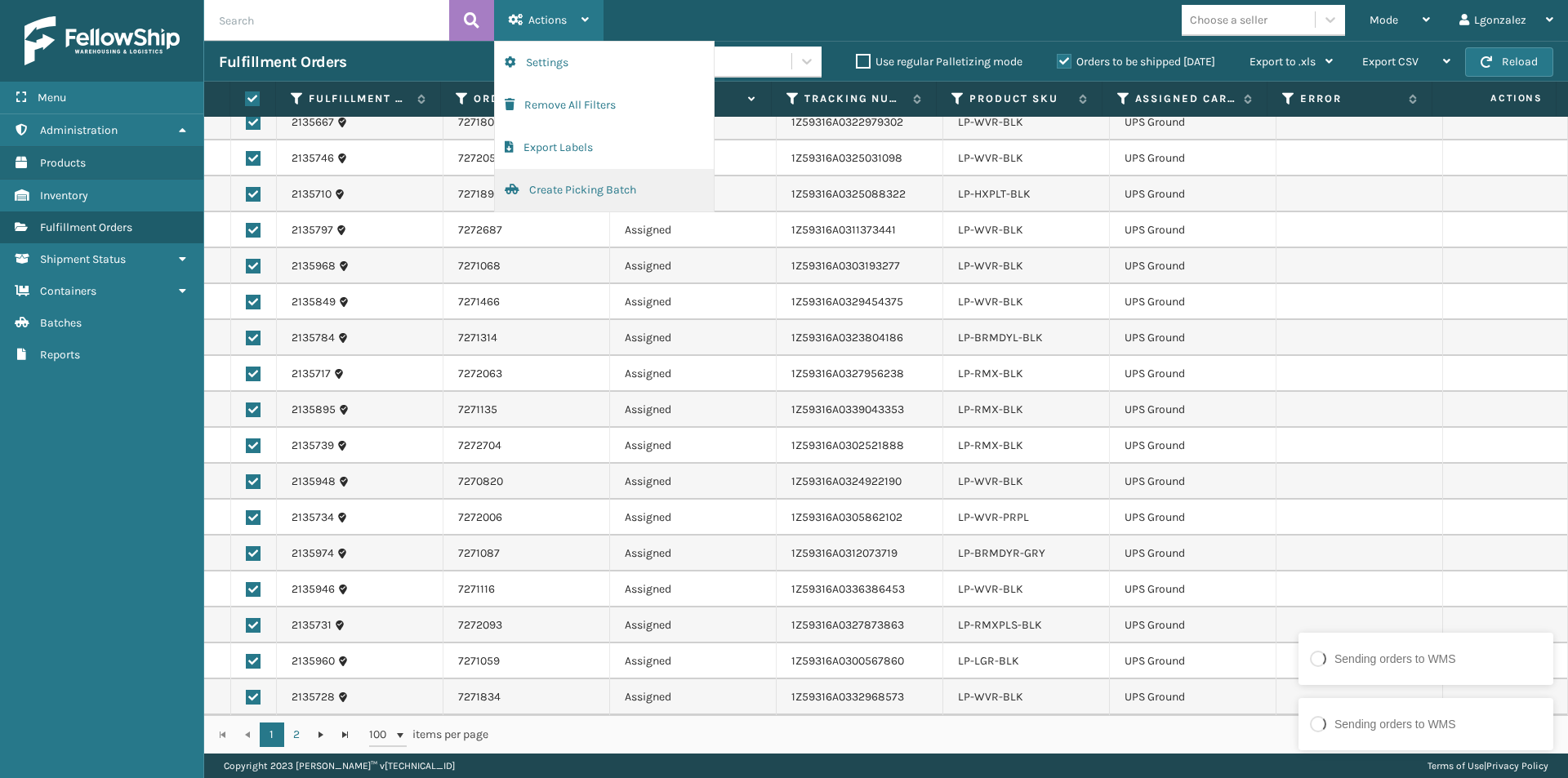
click at [570, 189] on button "Create Picking Batch" at bounding box center [604, 190] width 219 height 43
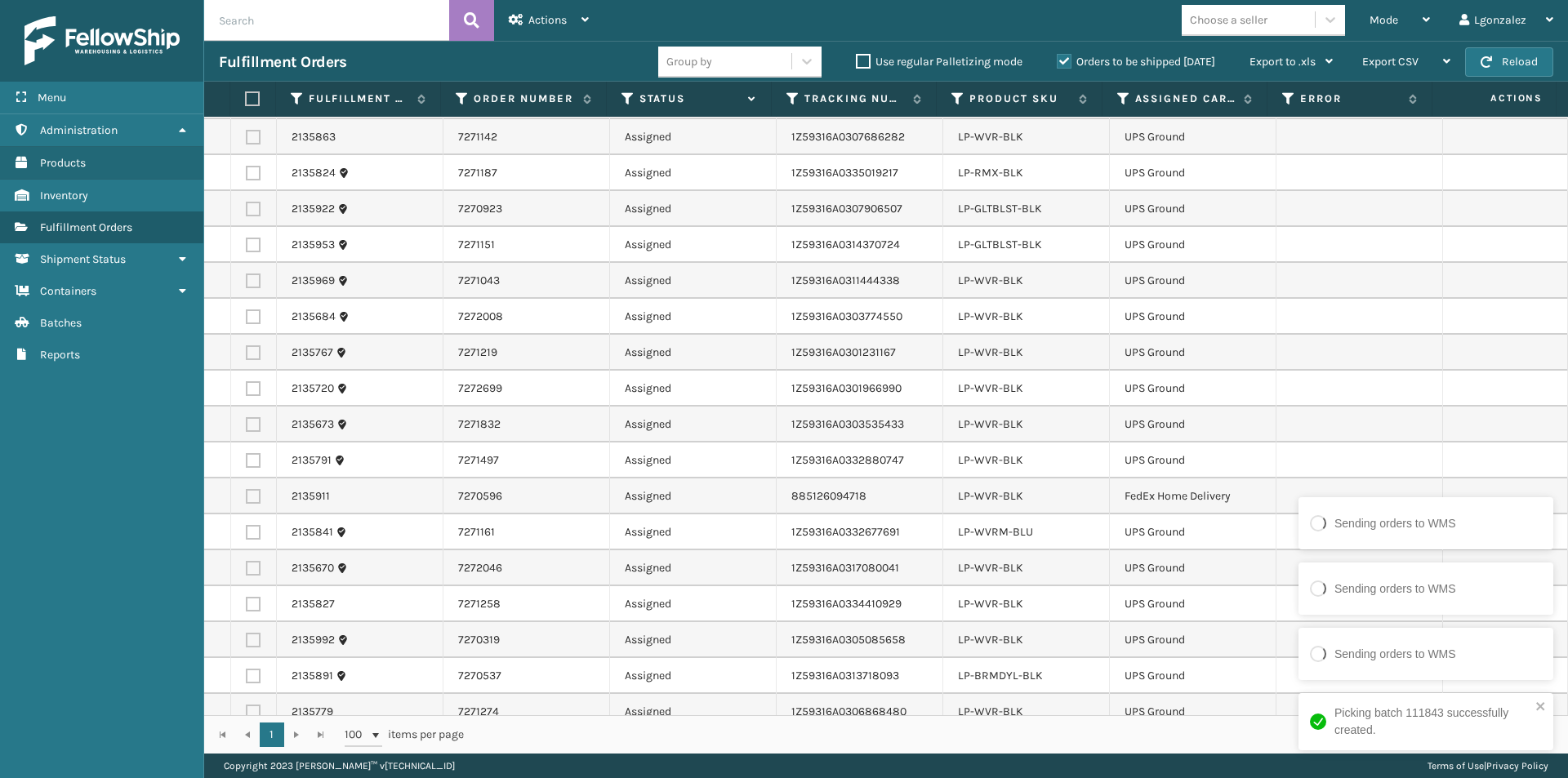
scroll to position [1552, 0]
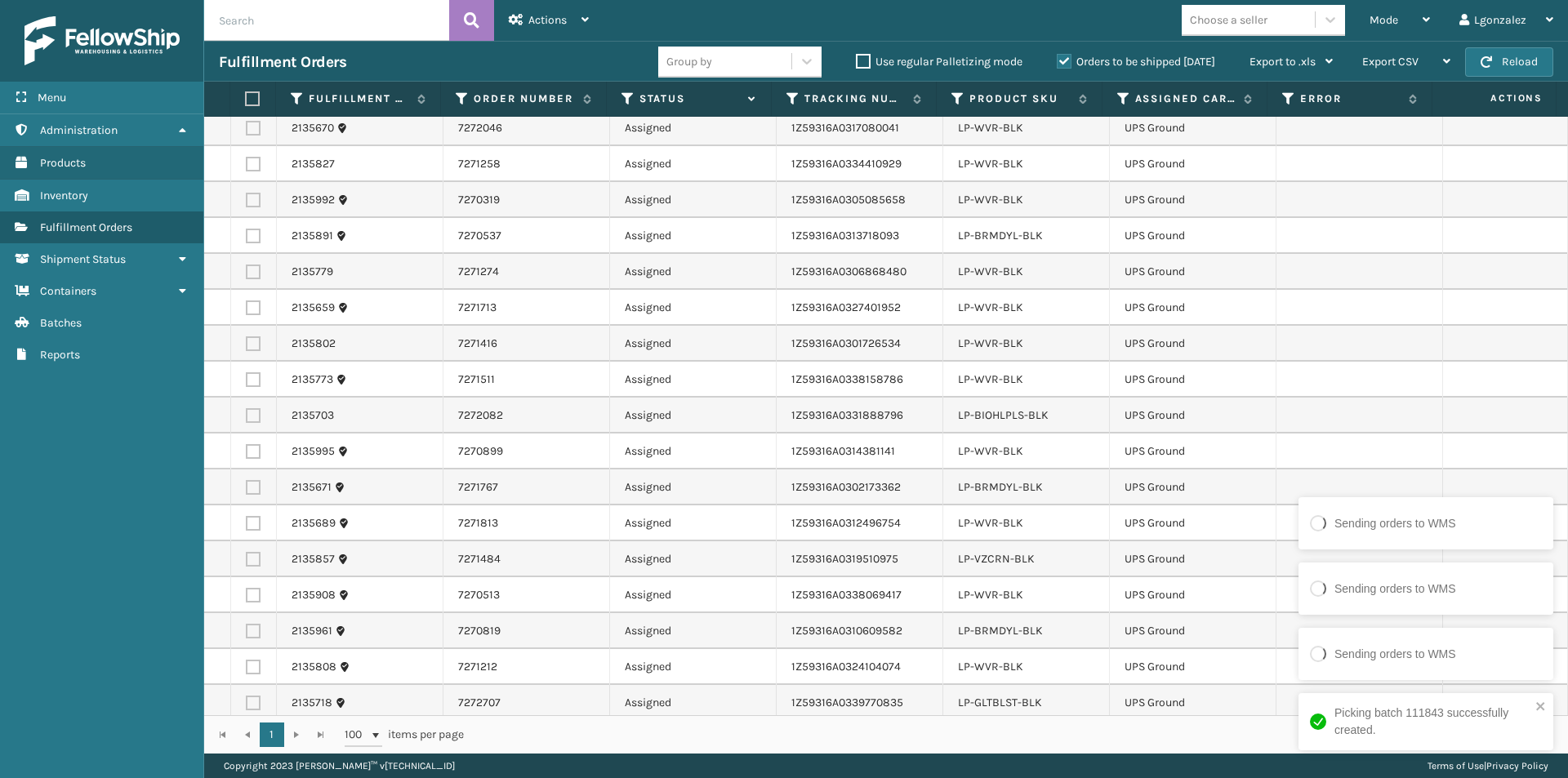
click at [251, 99] on label at bounding box center [250, 99] width 11 height 15
click at [246, 99] on input "checkbox" at bounding box center [245, 99] width 1 height 11
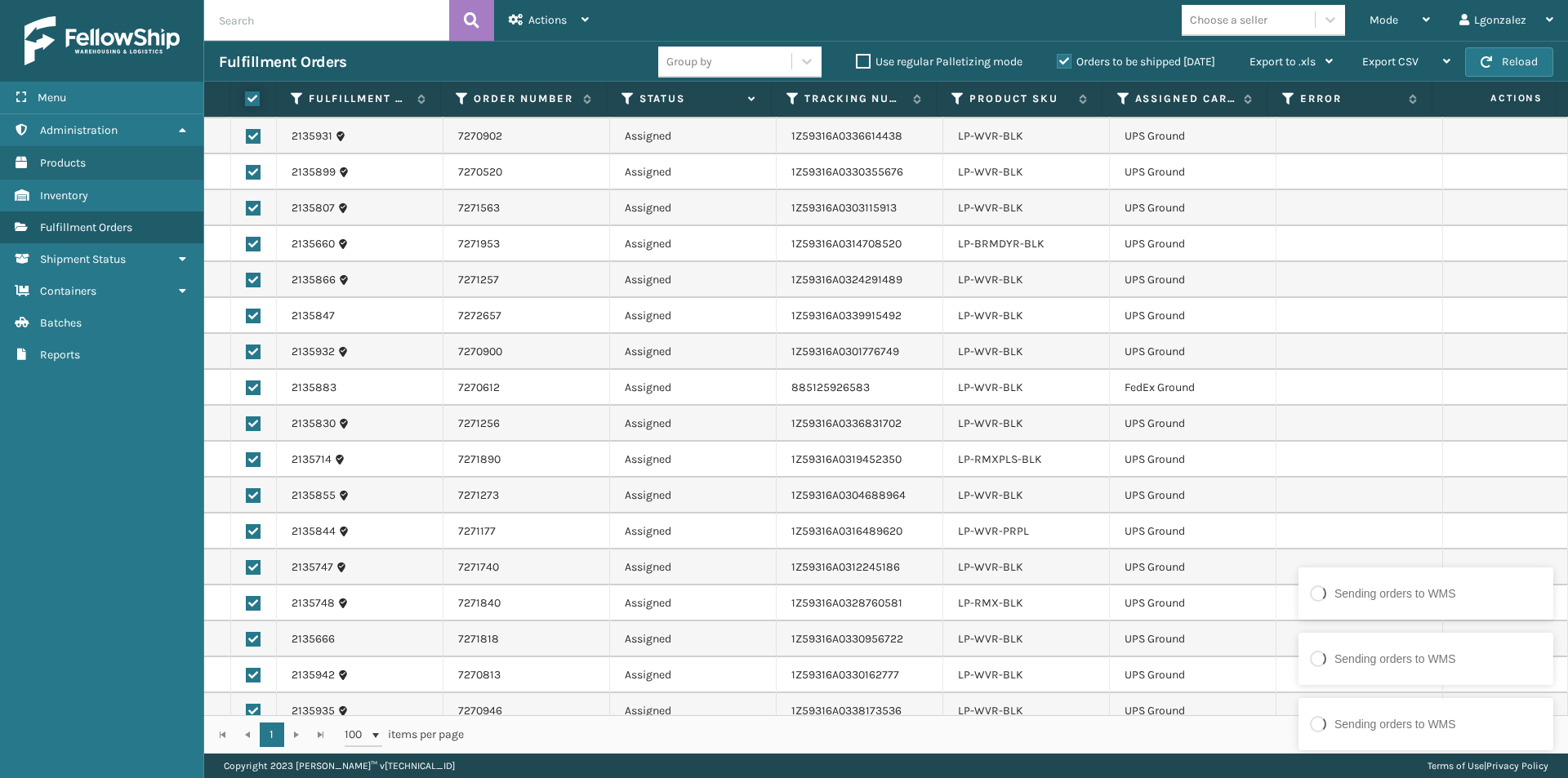
scroll to position [0, 0]
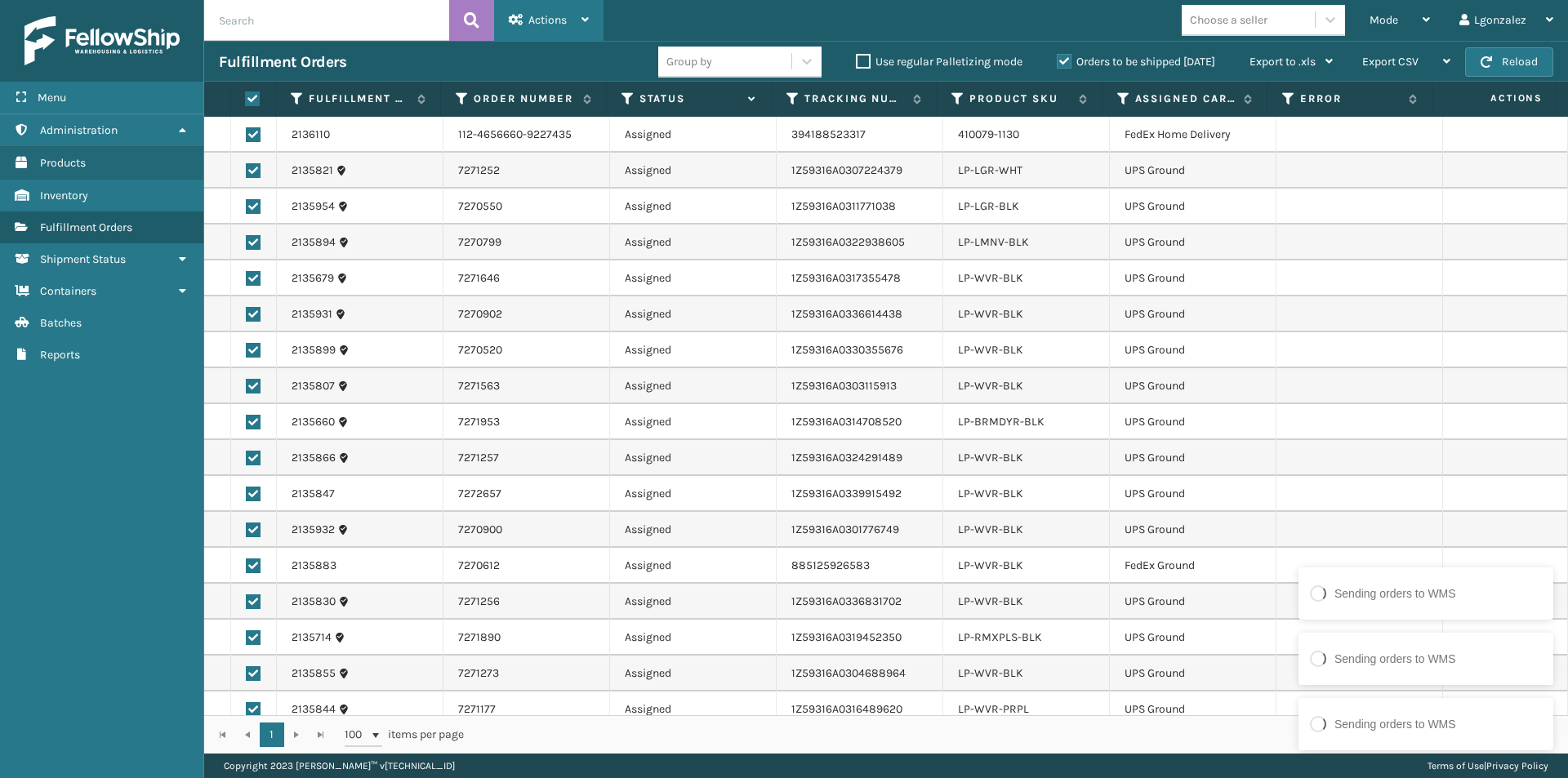
click at [592, 24] on div "Actions Settings Remove All Filters Export Labels Create Picking Batch" at bounding box center [548, 21] width 109 height 41
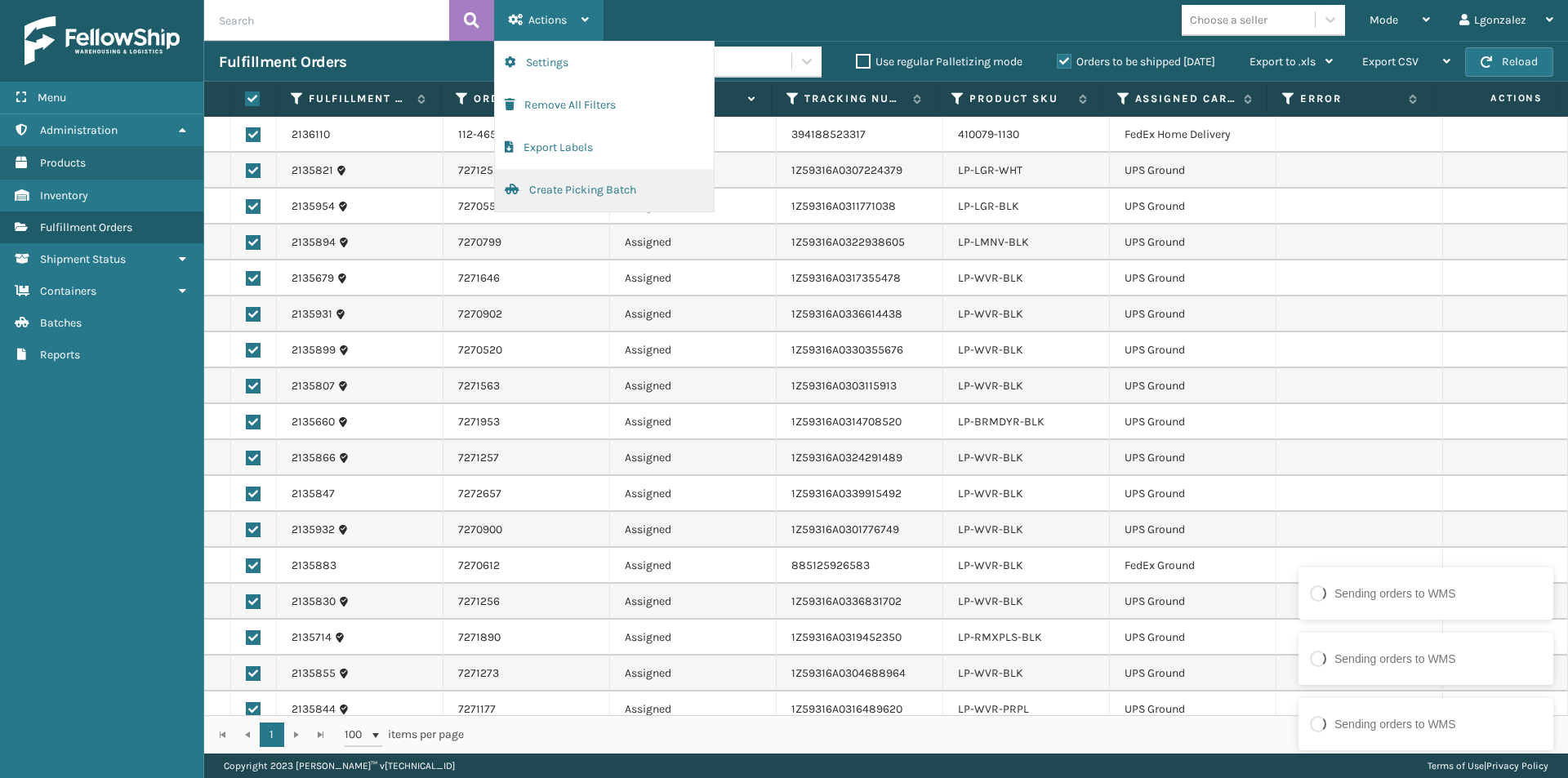
click at [581, 184] on button "Create Picking Batch" at bounding box center [604, 190] width 219 height 43
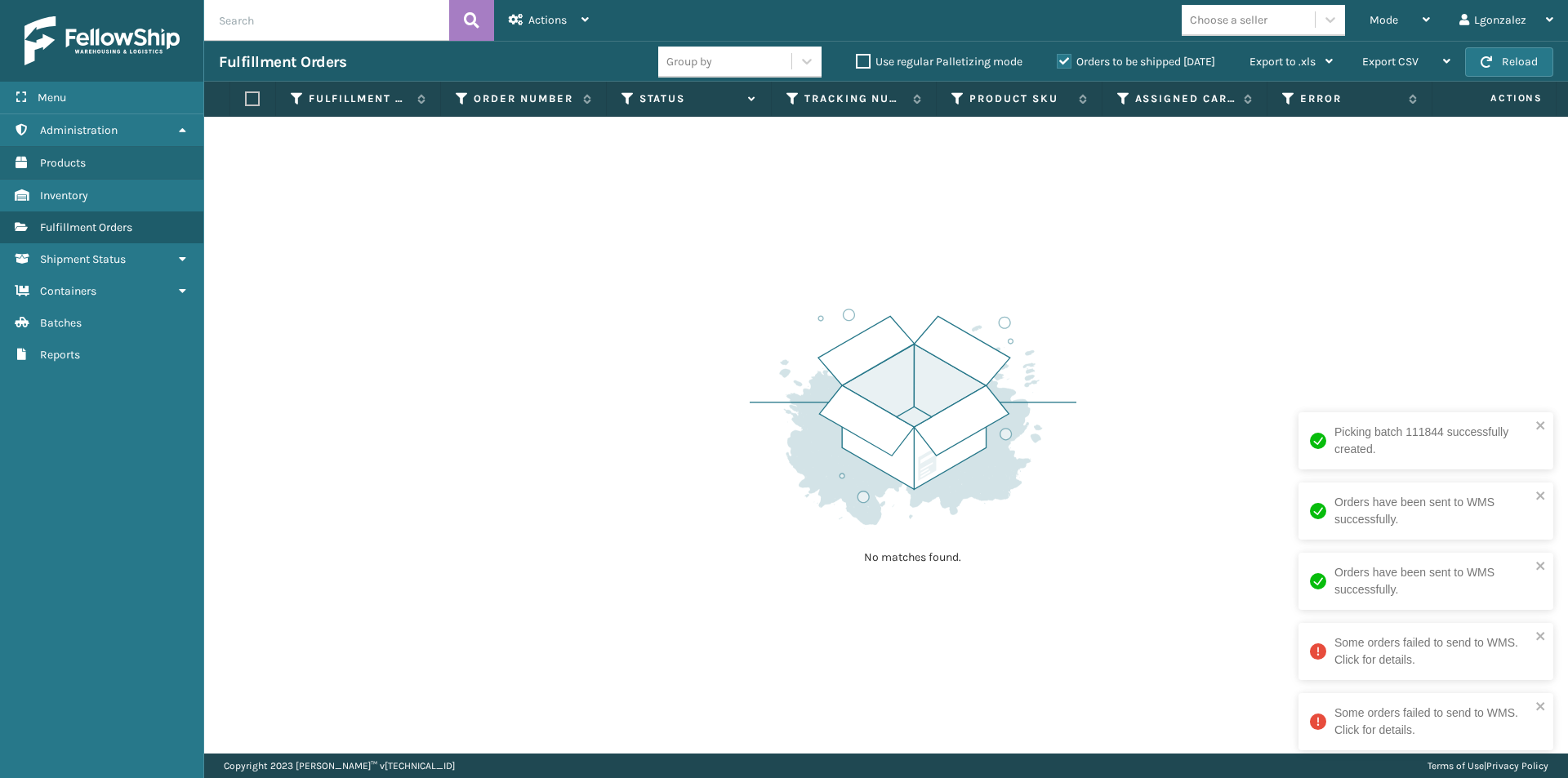
click at [271, 24] on input "text" at bounding box center [327, 21] width 245 height 41
click at [1482, 667] on div "Some orders failed to send to WMS. Click for details." at bounding box center [1432, 652] width 196 height 35
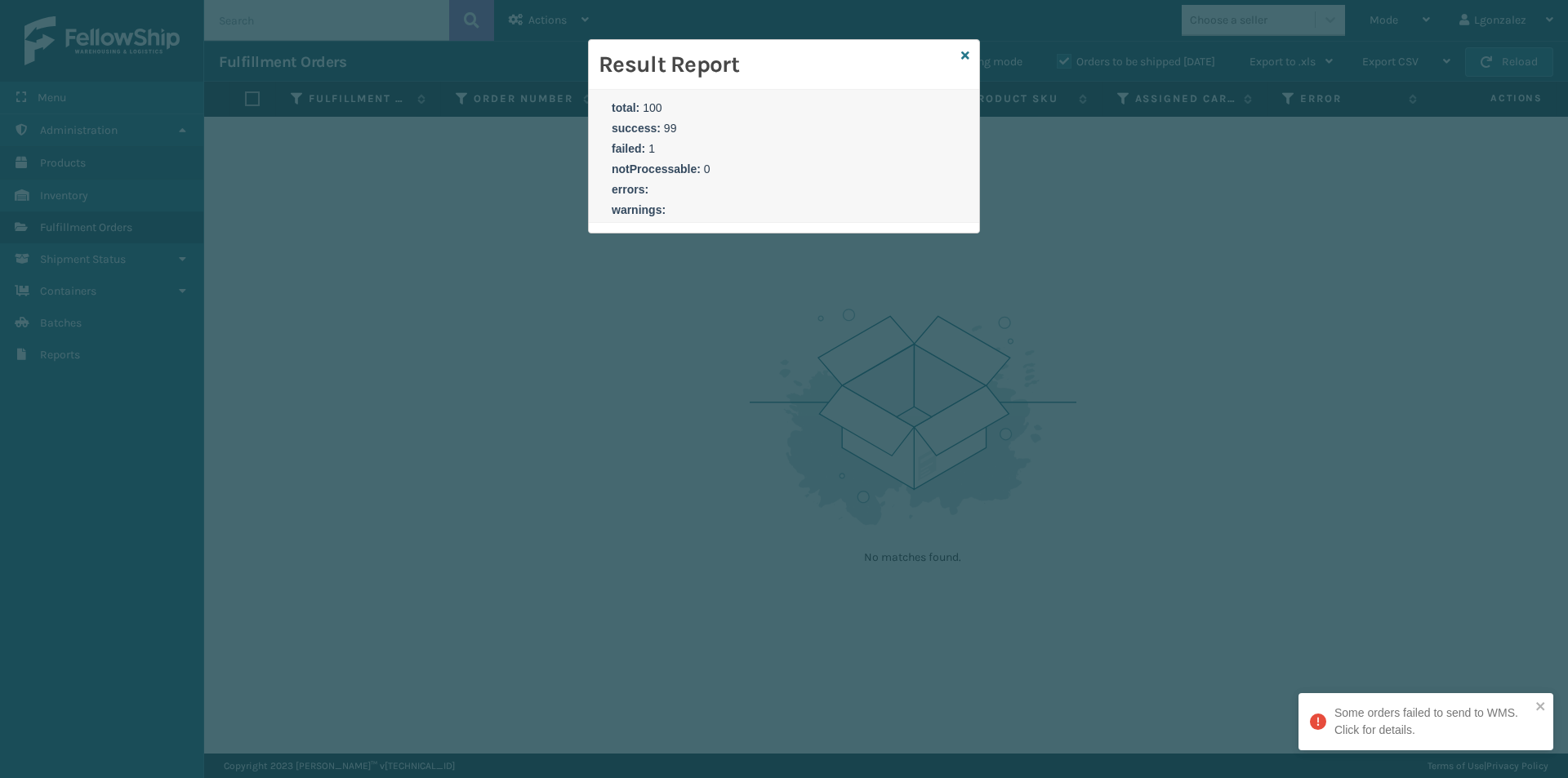
click at [1386, 720] on div "Some orders failed to send to WMS. Click for details." at bounding box center [1432, 722] width 196 height 35
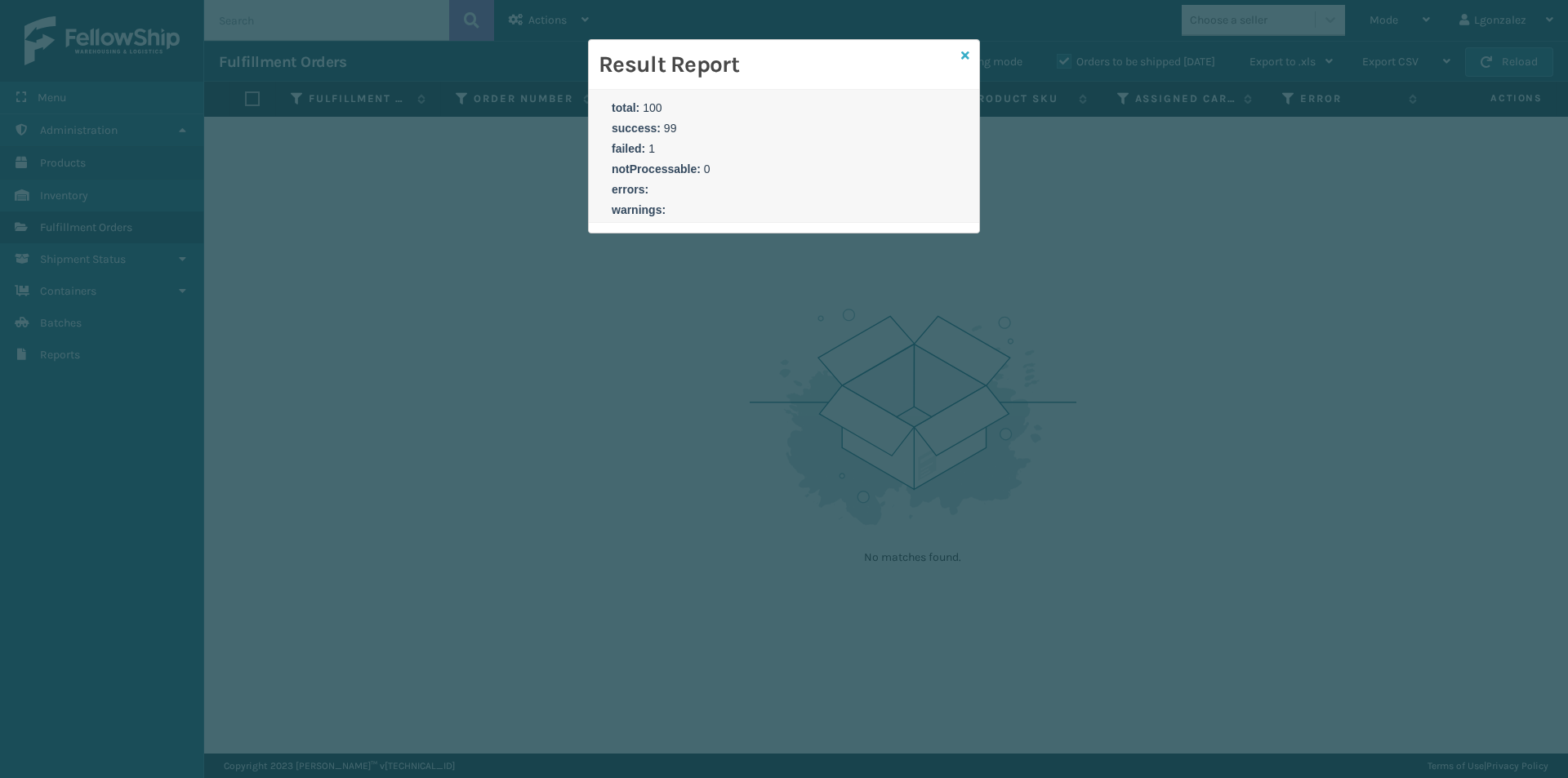
click at [967, 58] on icon at bounding box center [965, 56] width 8 height 12
